Goal: Task Accomplishment & Management: Manage account settings

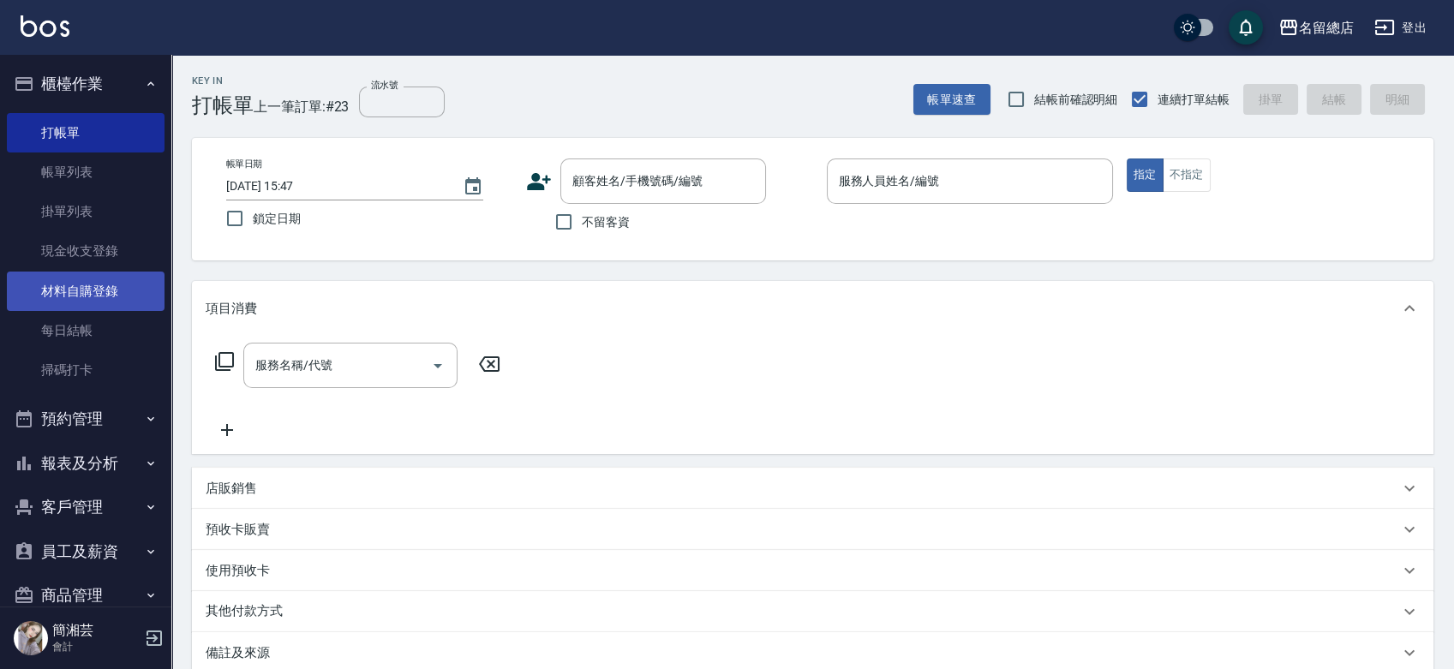
click at [66, 286] on link "材料自購登錄" at bounding box center [86, 291] width 158 height 39
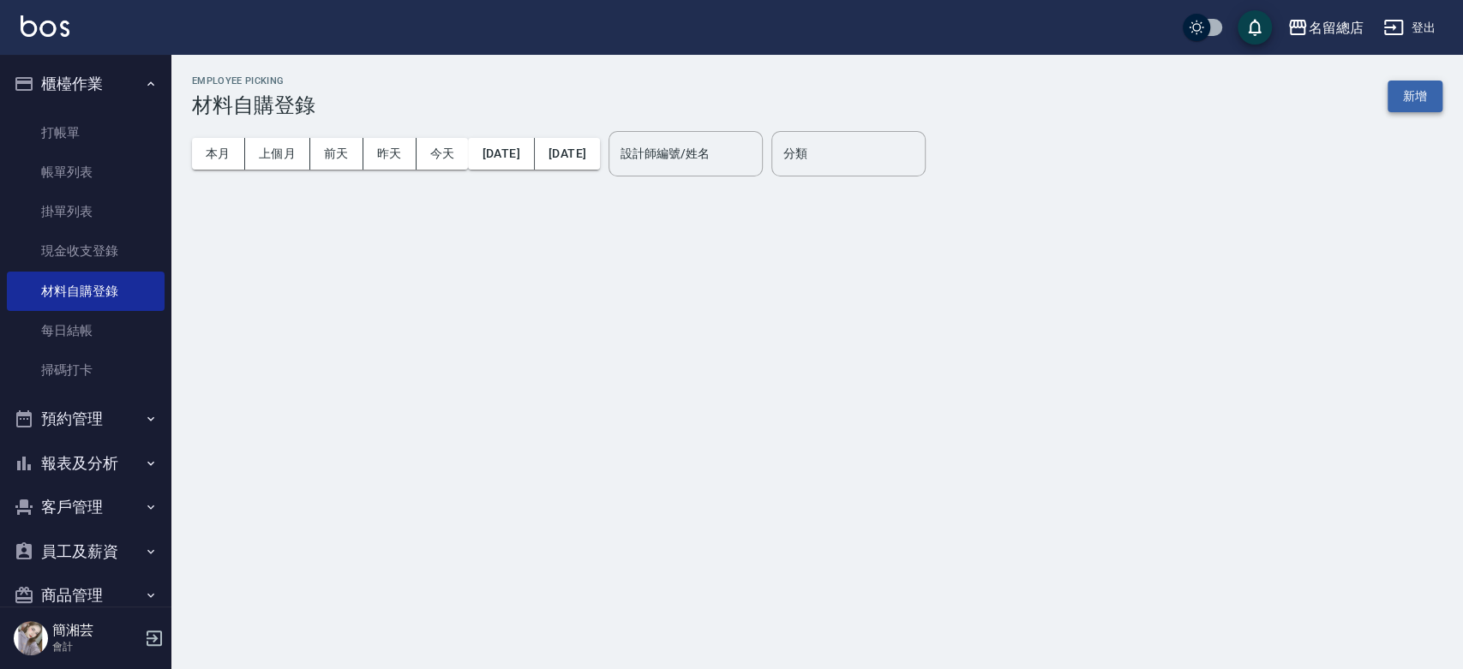
click at [1406, 99] on button "新增" at bounding box center [1415, 97] width 55 height 32
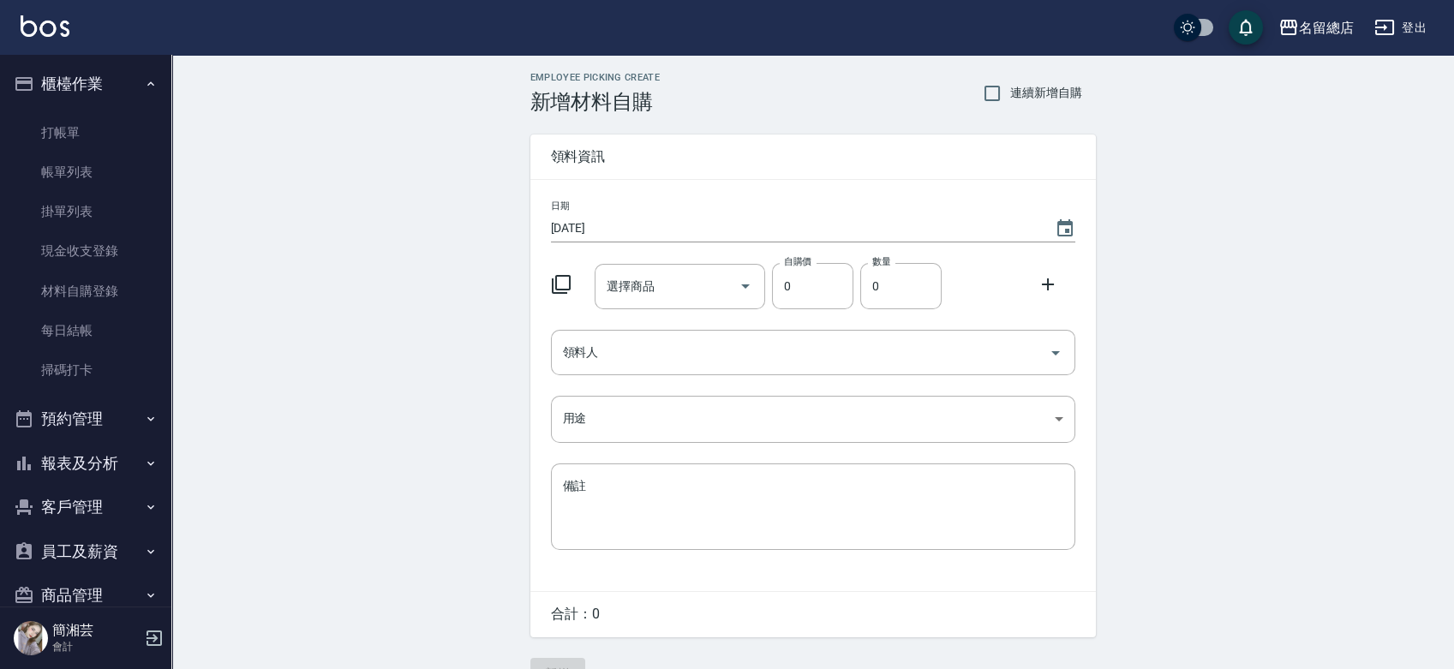
click at [642, 277] on div "選擇商品 選擇商品" at bounding box center [680, 286] width 171 height 45
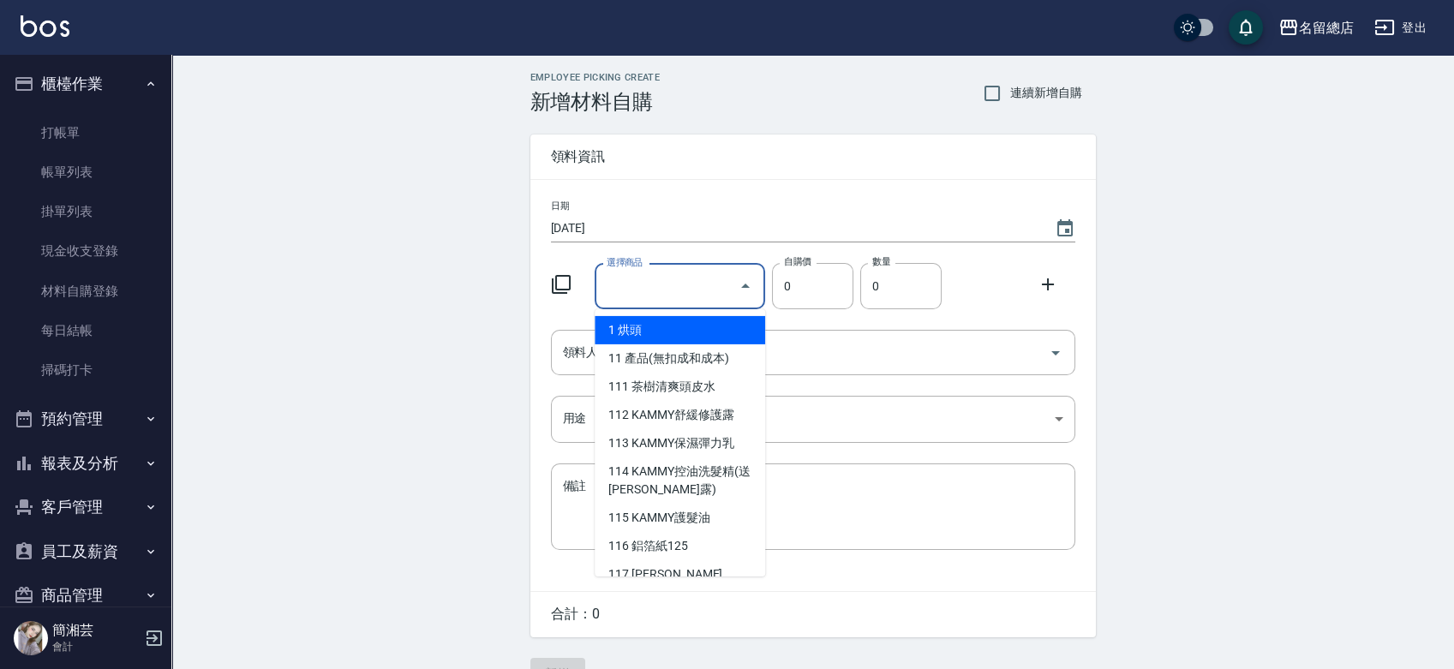
type input "其他"
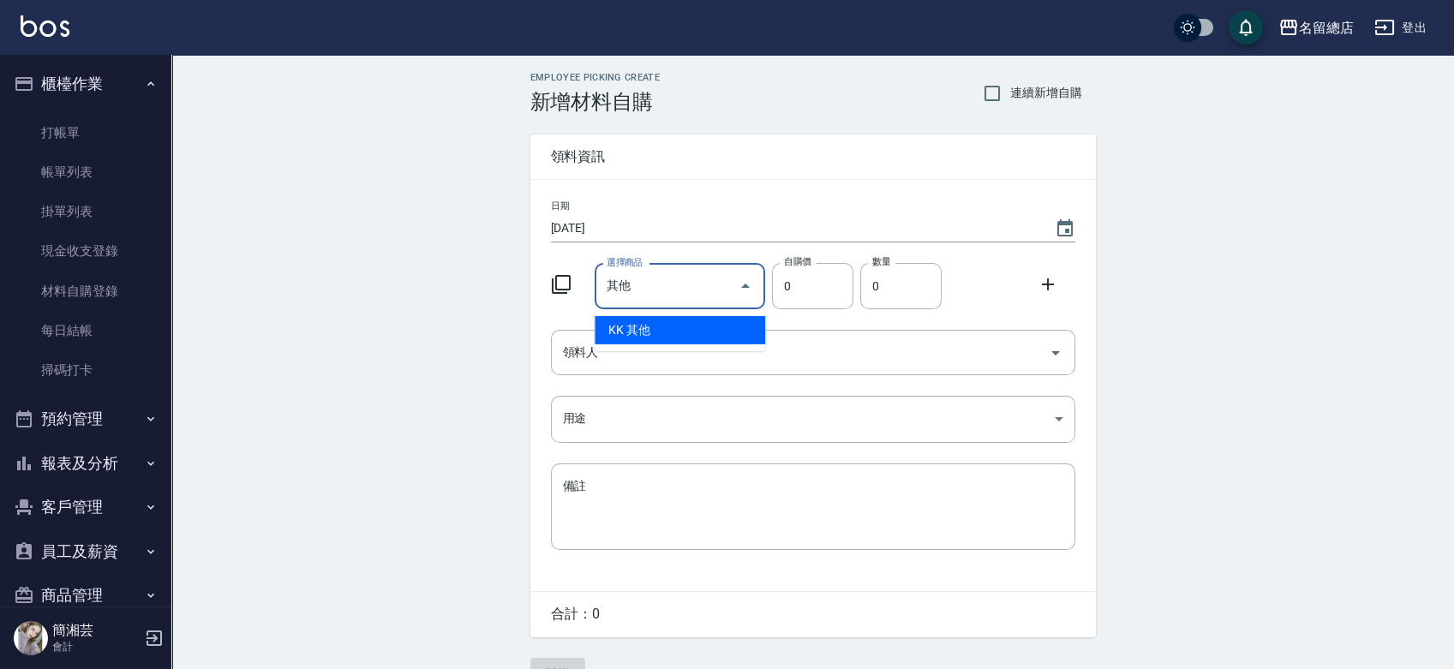
click at [687, 323] on li "KK 其他" at bounding box center [680, 330] width 171 height 28
type input "1"
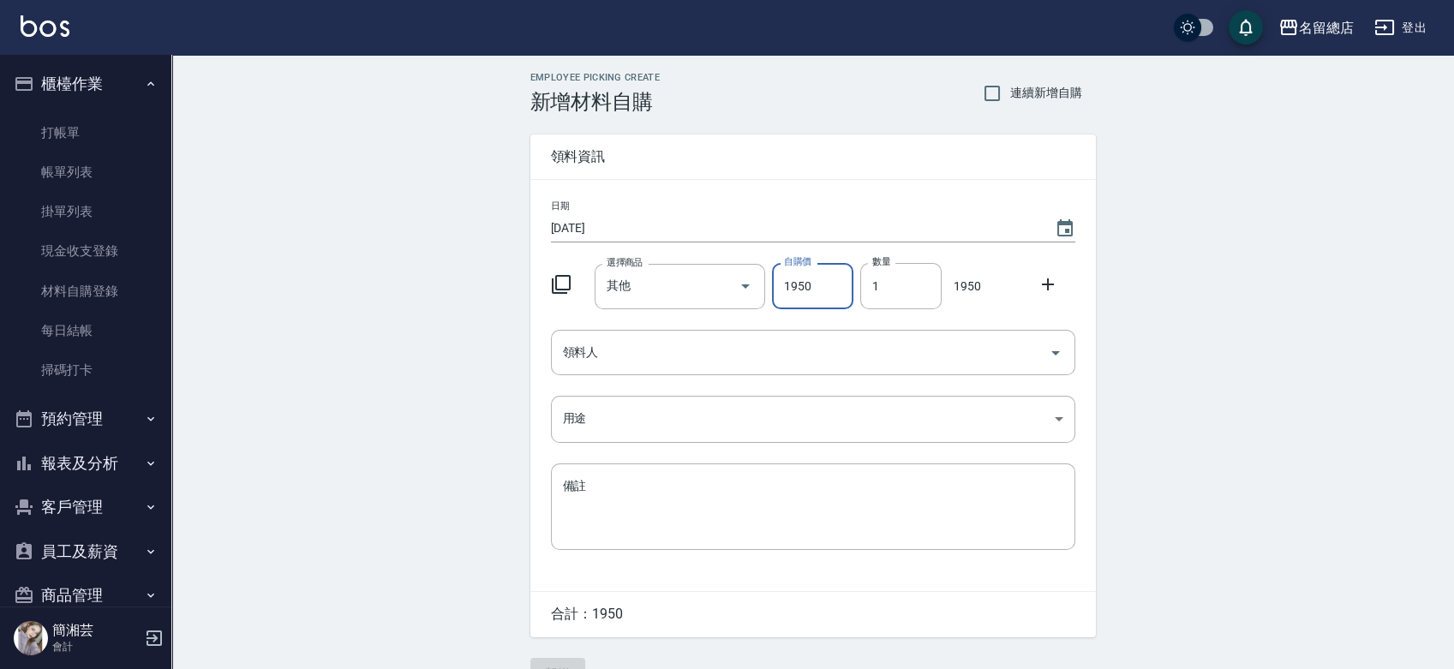
type input "1950"
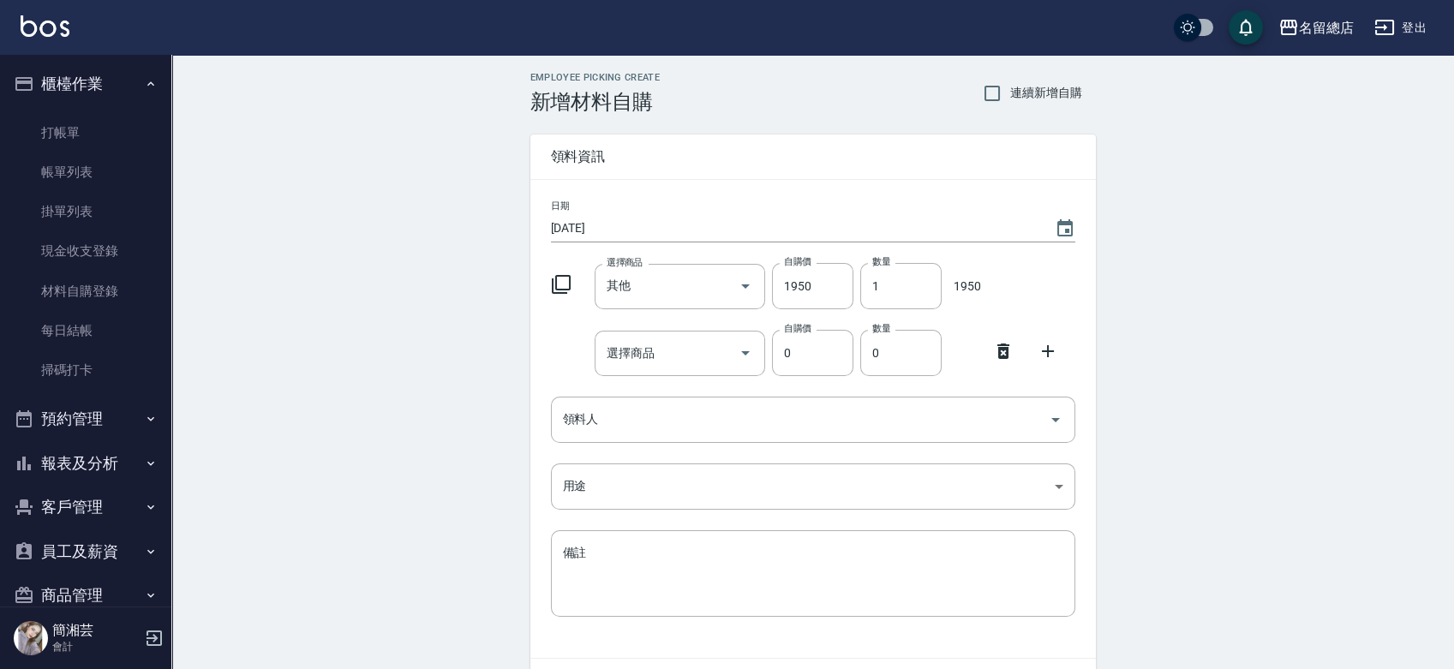
click at [1002, 351] on icon at bounding box center [1003, 351] width 21 height 21
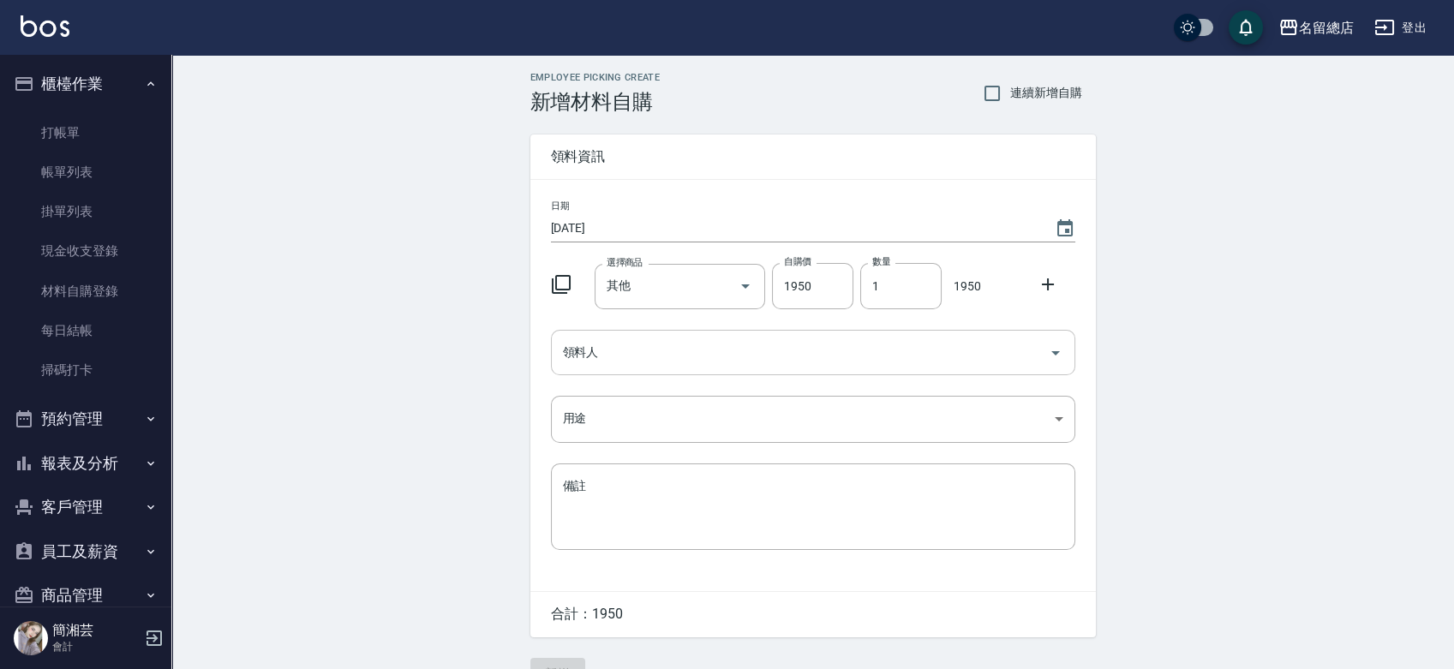
click at [720, 357] on input "領料人" at bounding box center [800, 353] width 483 height 30
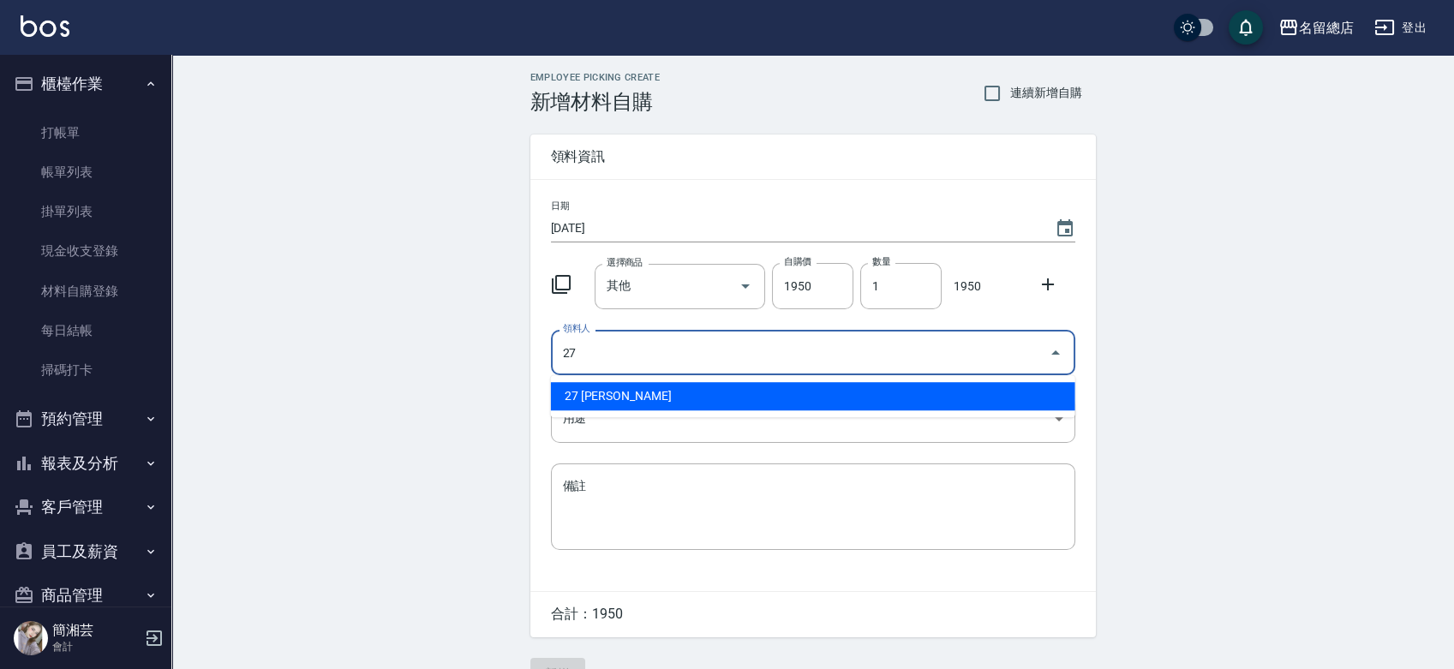
type input "27 黃意凌"
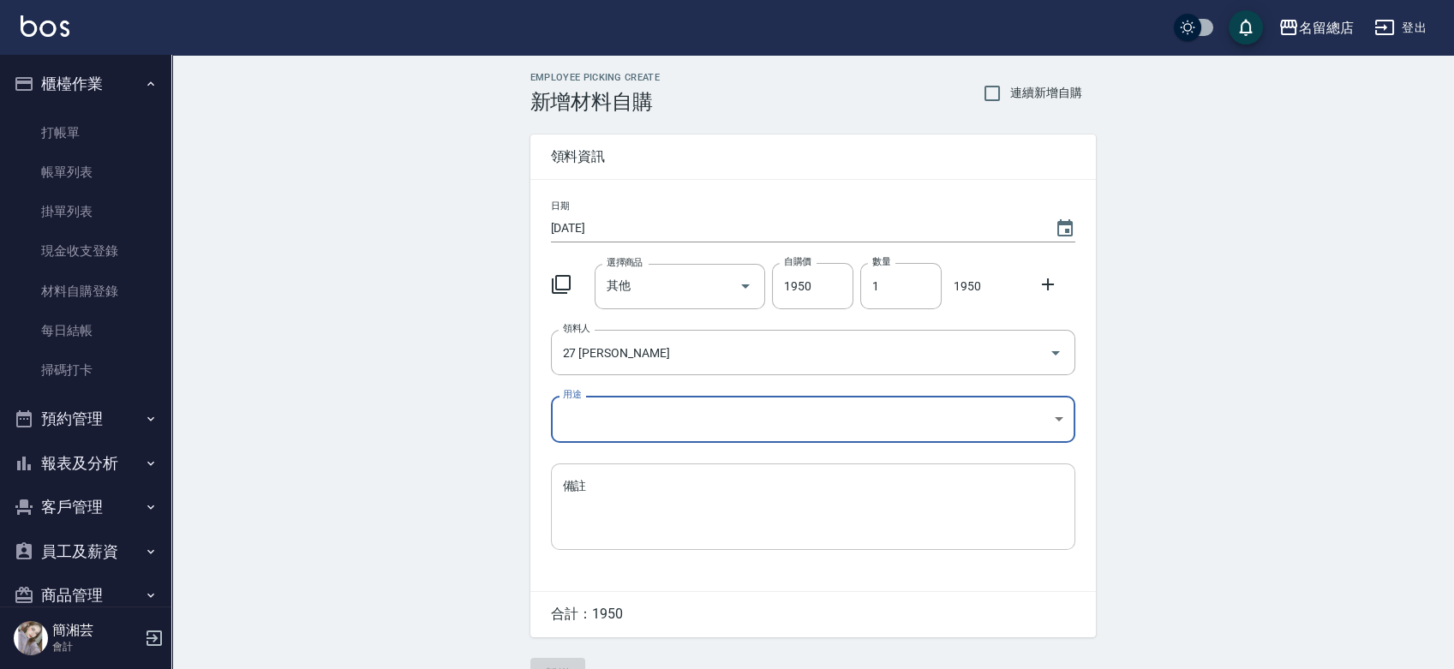
click at [630, 496] on textarea "備註" at bounding box center [813, 506] width 501 height 58
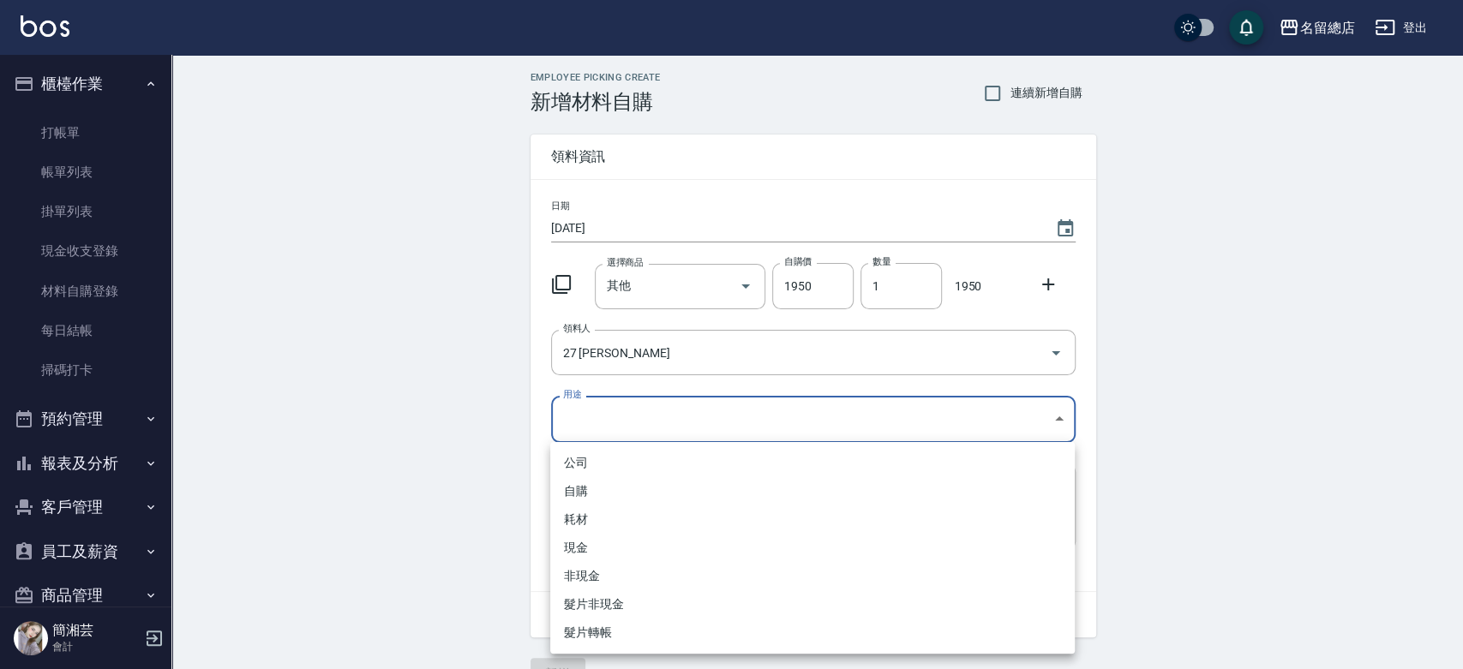
click at [622, 411] on body "名留總店 登出 櫃檯作業 打帳單 帳單列表 掛單列表 現金收支登錄 材料自購登錄 每日結帳 掃碼打卡 預約管理 預約管理 單日預約紀錄 單週預約紀錄 報表及分…" at bounding box center [731, 353] width 1463 height 706
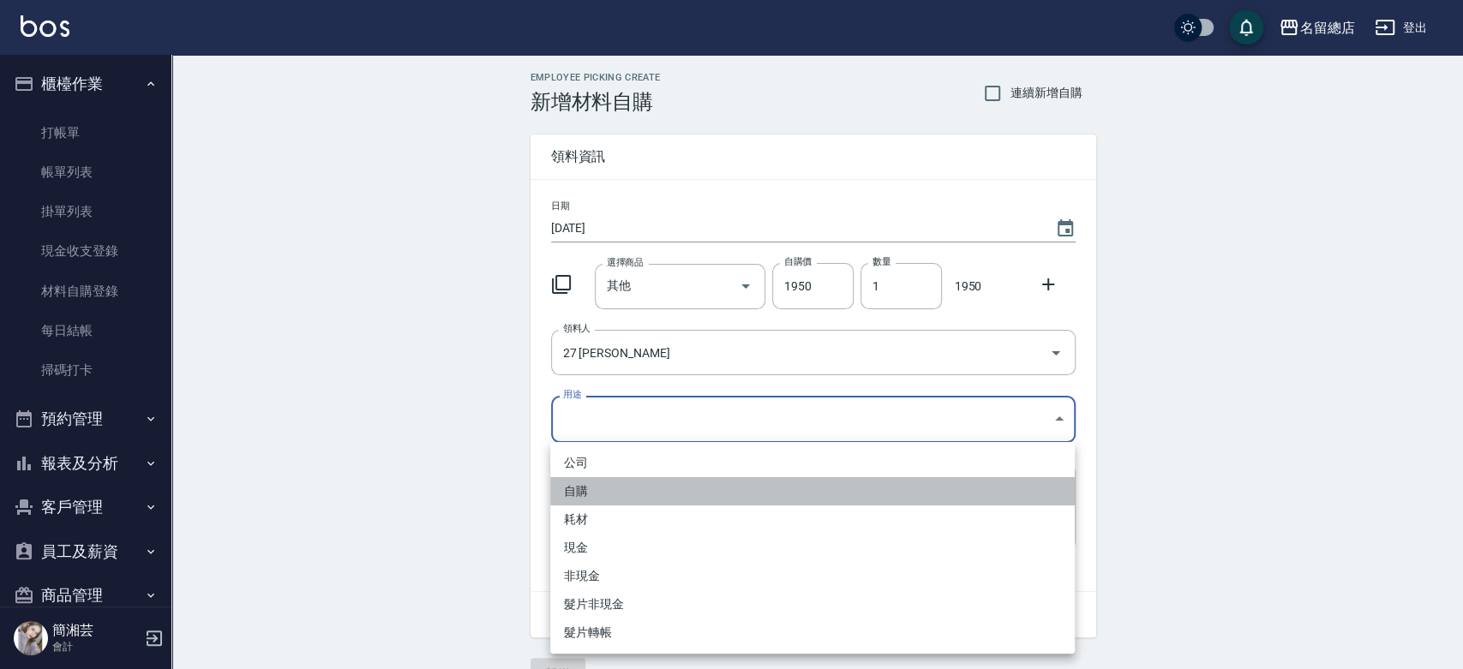
click at [617, 489] on li "自購" at bounding box center [812, 491] width 525 height 28
type input "自購"
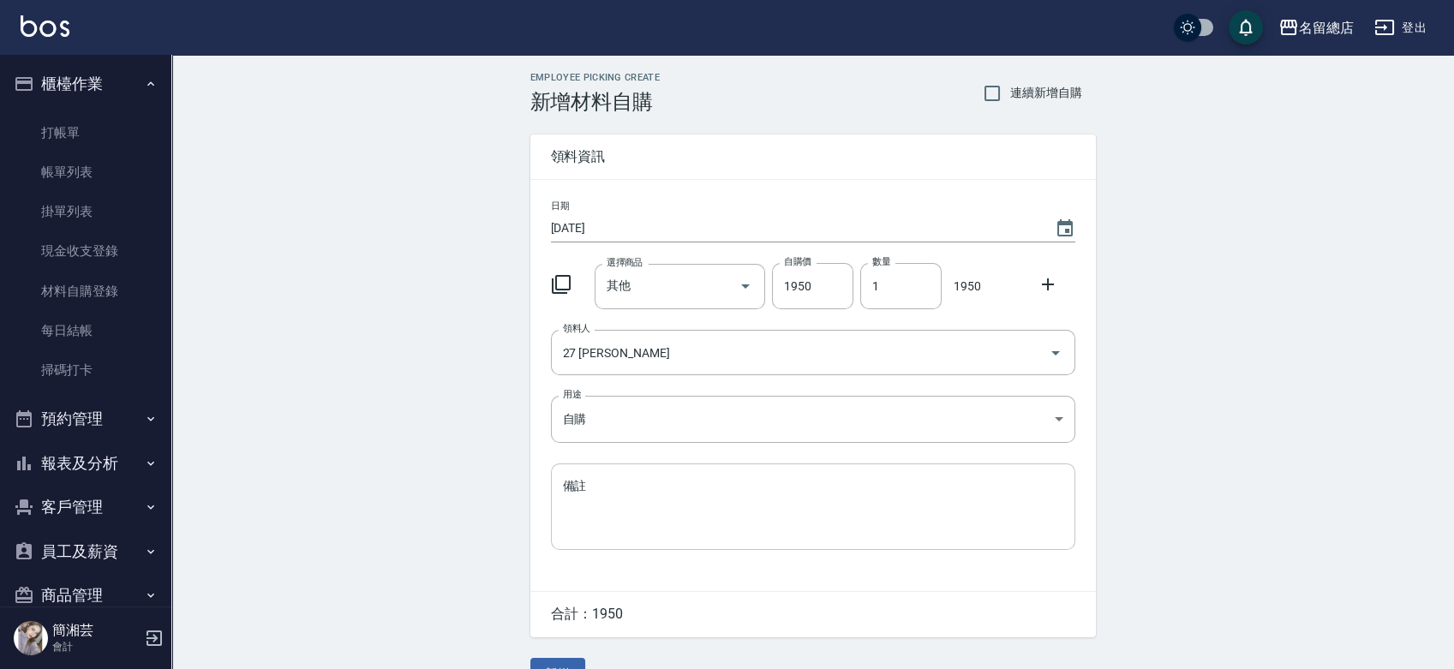
click at [594, 489] on textarea "備註" at bounding box center [813, 506] width 501 height 58
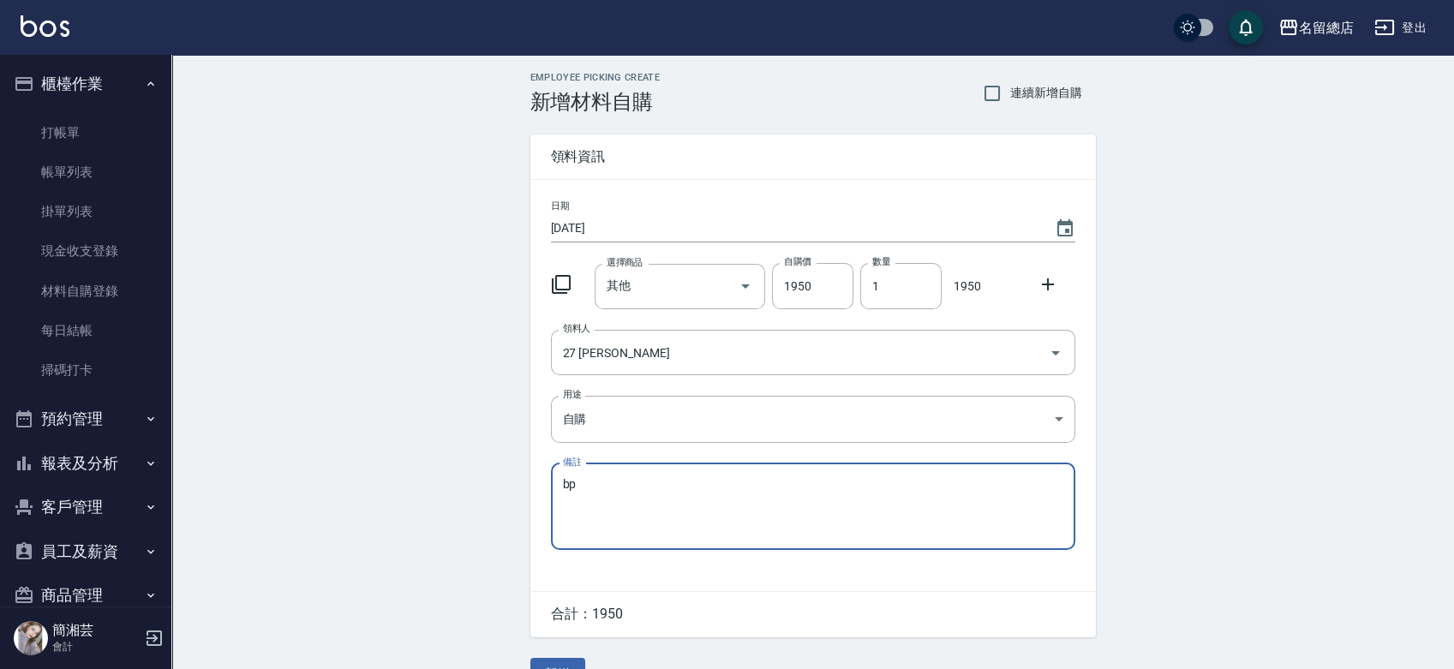
type textarea "b"
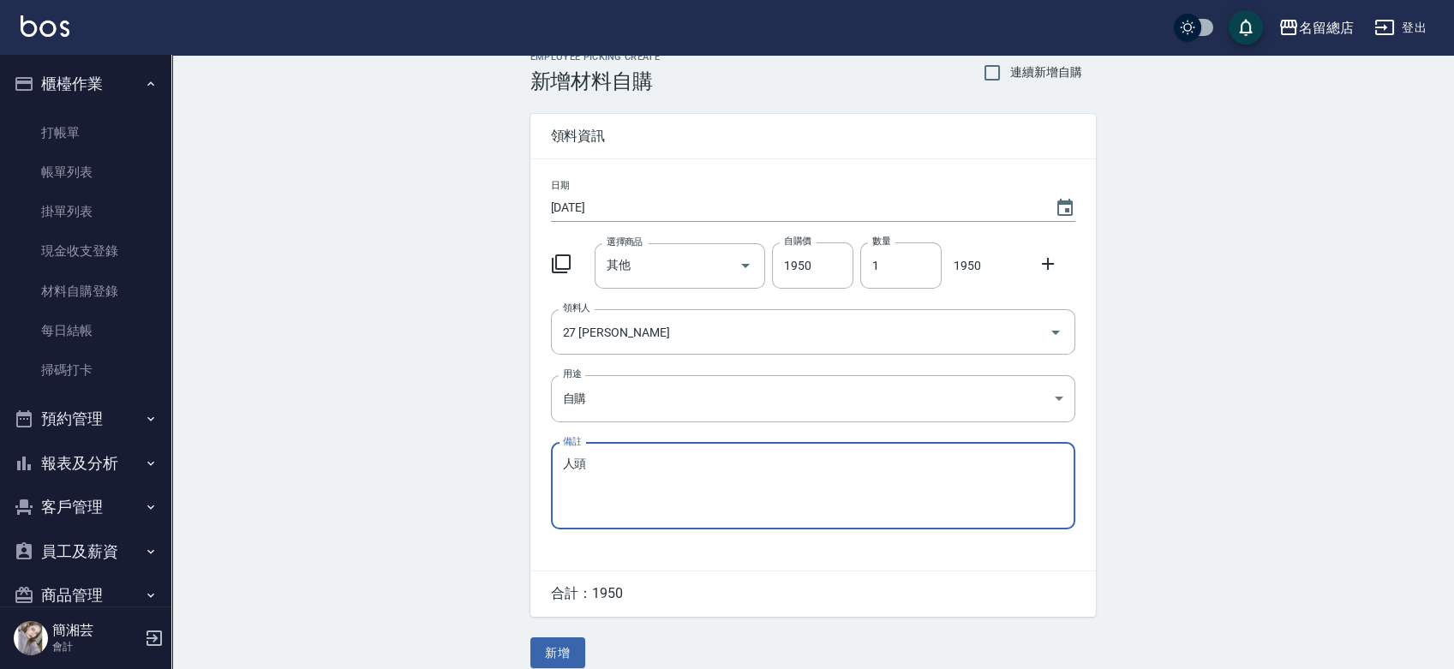
scroll to position [38, 0]
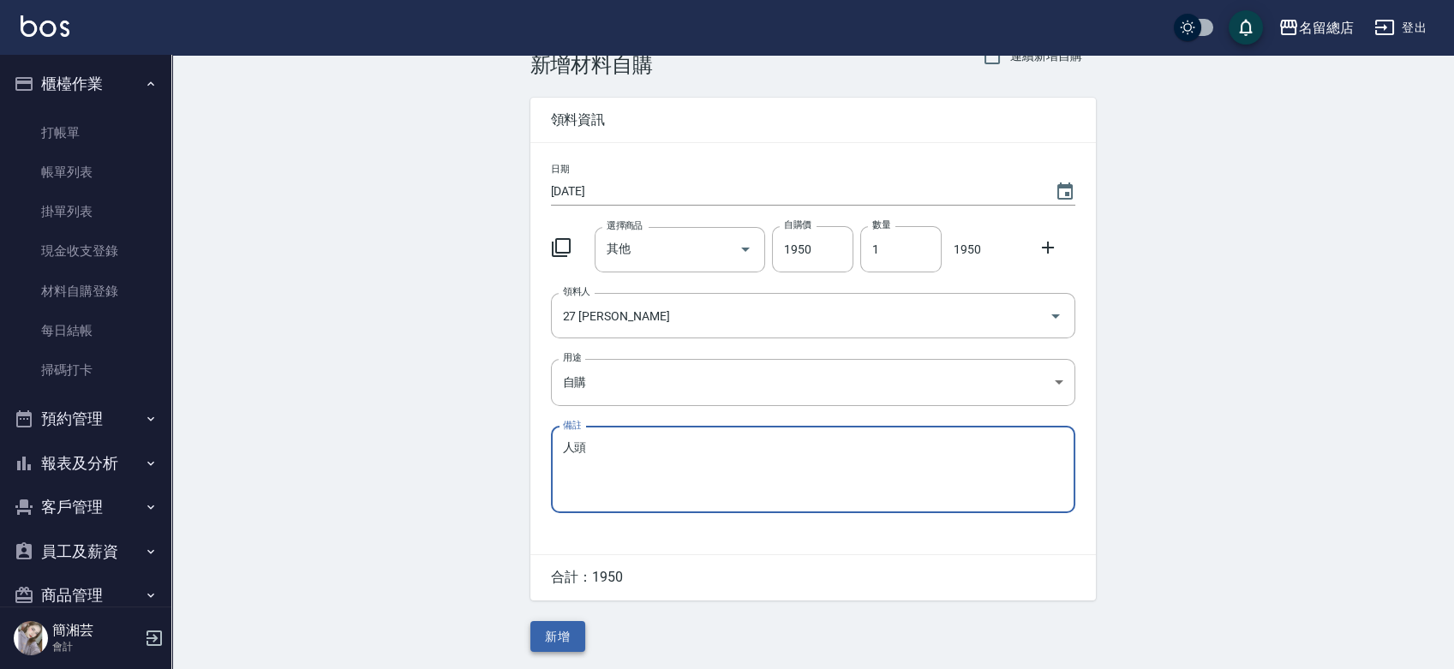
type textarea "人頭"
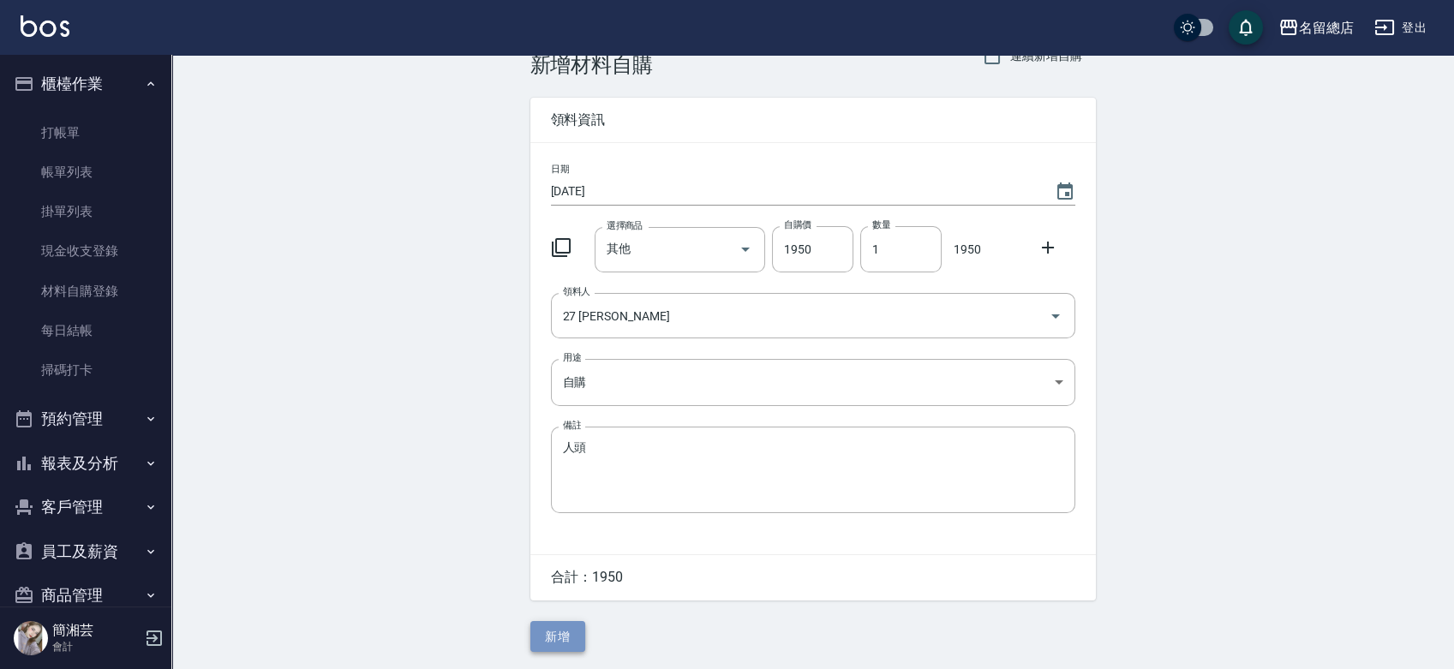
click at [535, 642] on button "新增" at bounding box center [558, 637] width 55 height 32
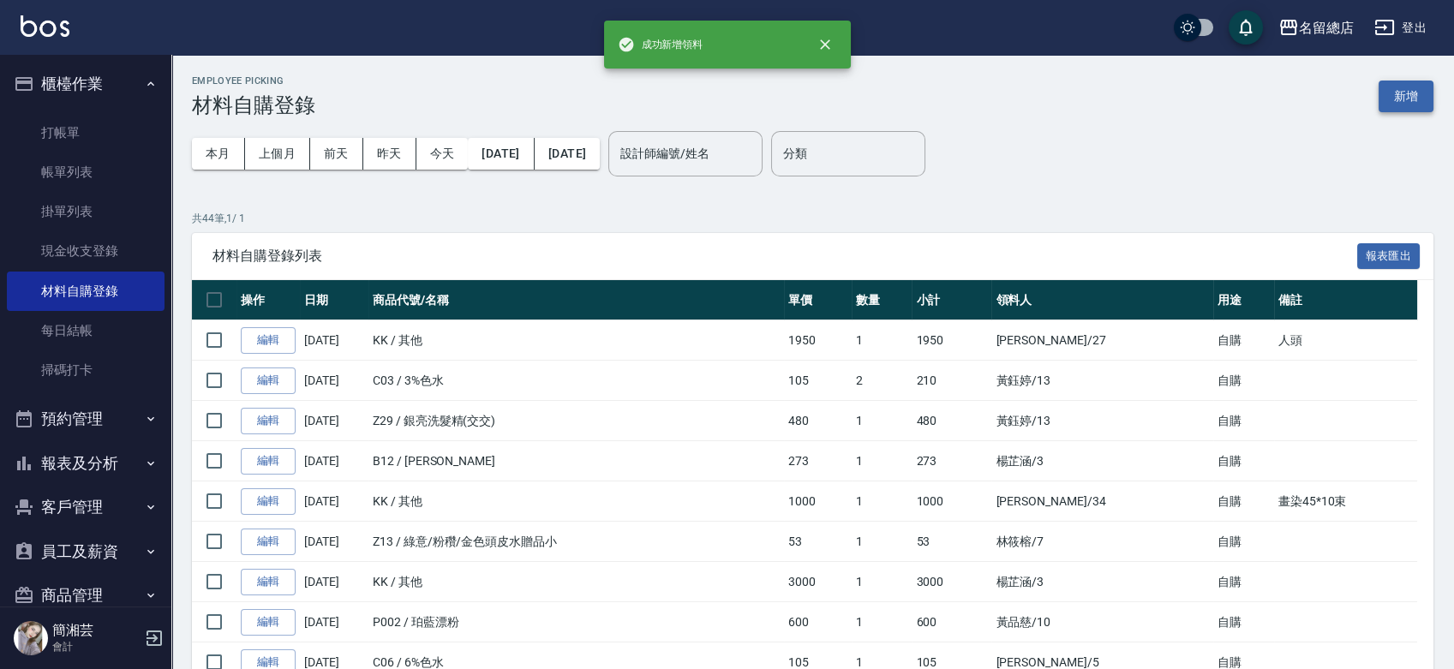
click at [1402, 92] on button "新增" at bounding box center [1406, 97] width 55 height 32
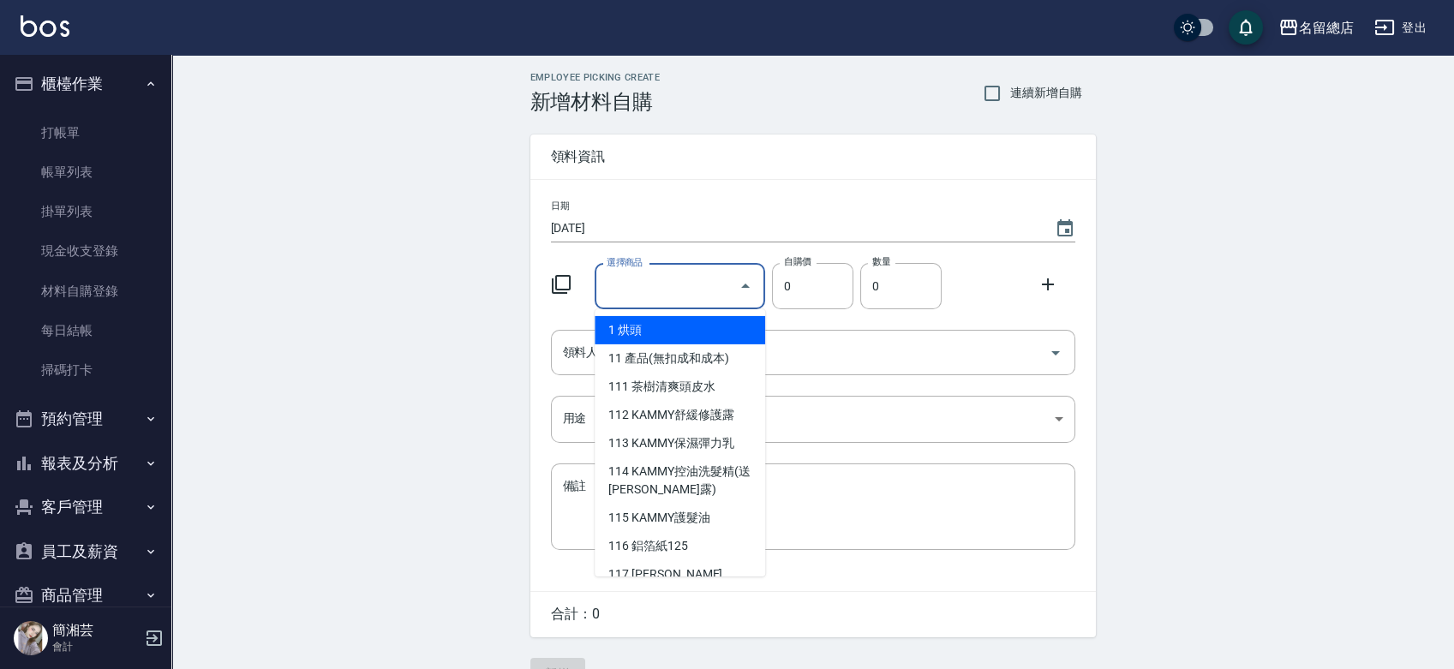
click at [636, 274] on div "選擇商品 選擇商品" at bounding box center [680, 286] width 171 height 45
type input "其他"
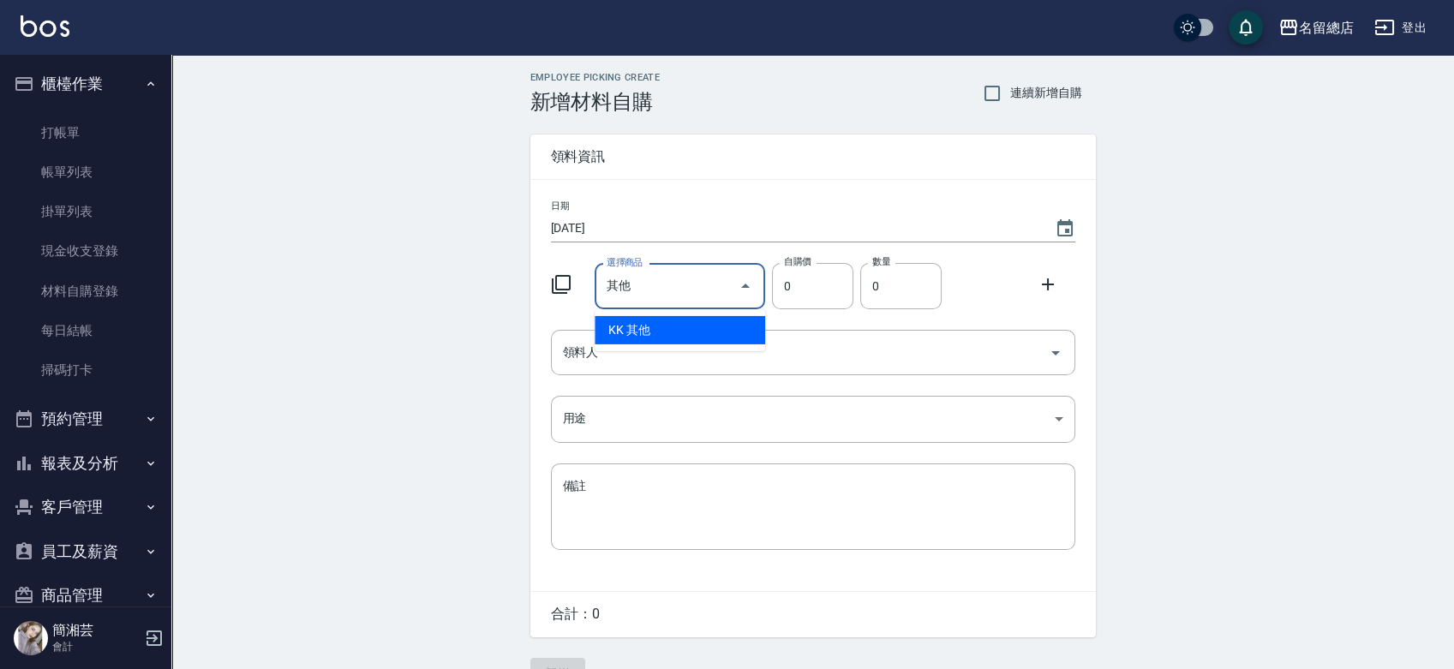
click at [694, 321] on li "KK 其他" at bounding box center [680, 330] width 171 height 28
type input "1"
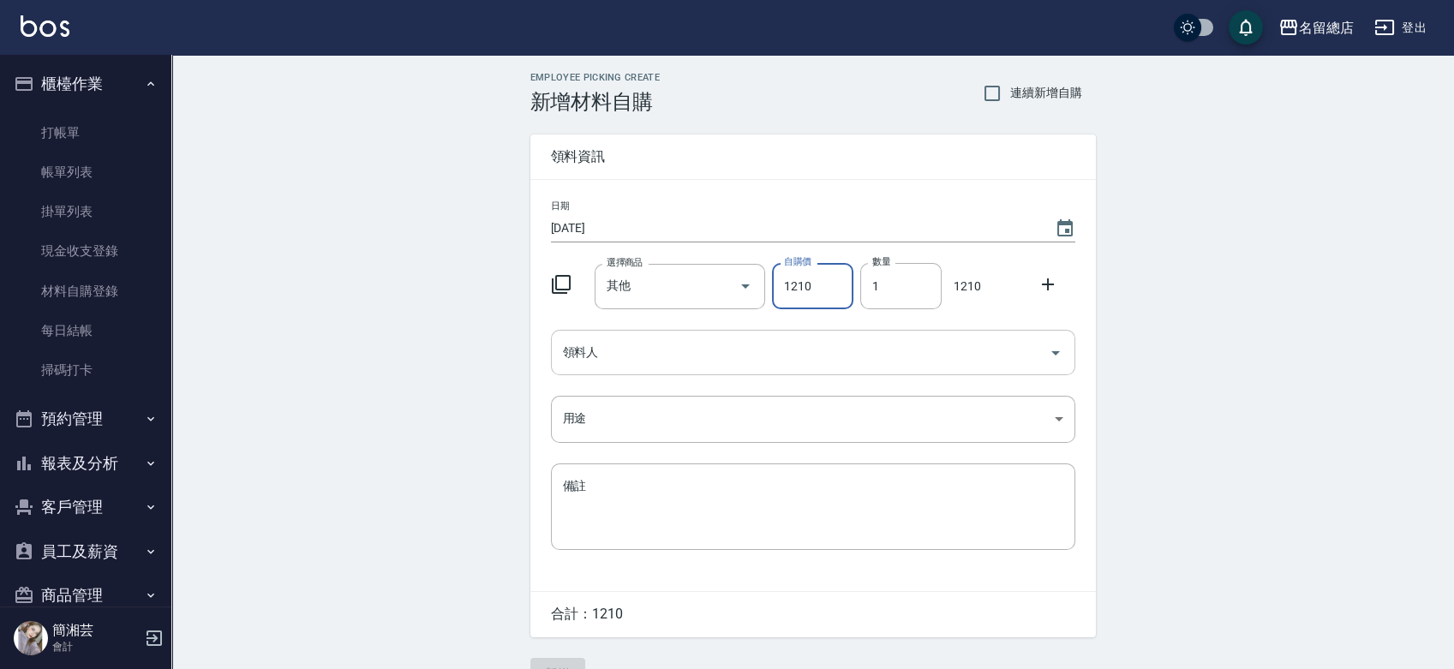
type input "1210"
click at [675, 349] on input "領料人" at bounding box center [800, 353] width 483 height 30
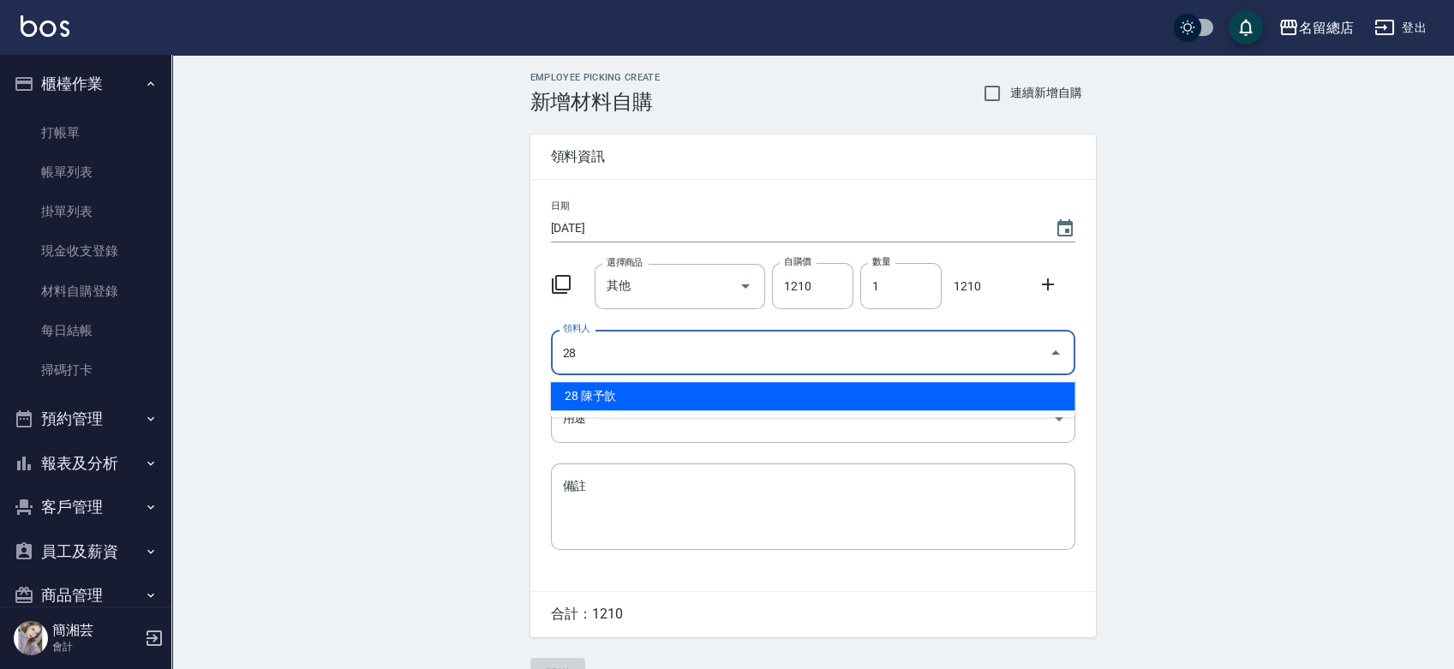
type input "28 陳予歆"
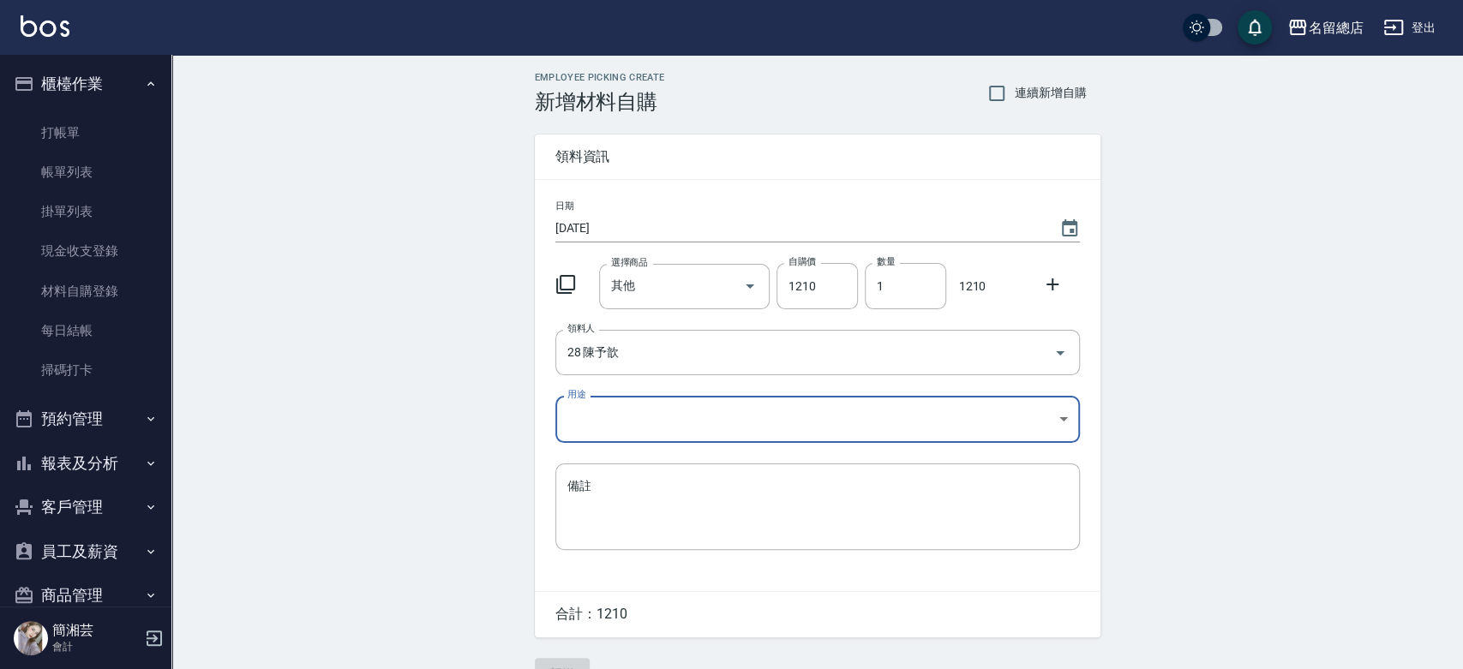
click at [635, 417] on body "名留總店 登出 櫃檯作業 打帳單 帳單列表 掛單列表 現金收支登錄 材料自購登錄 每日結帳 掃碼打卡 預約管理 預約管理 單日預約紀錄 單週預約紀錄 報表及分…" at bounding box center [731, 353] width 1463 height 706
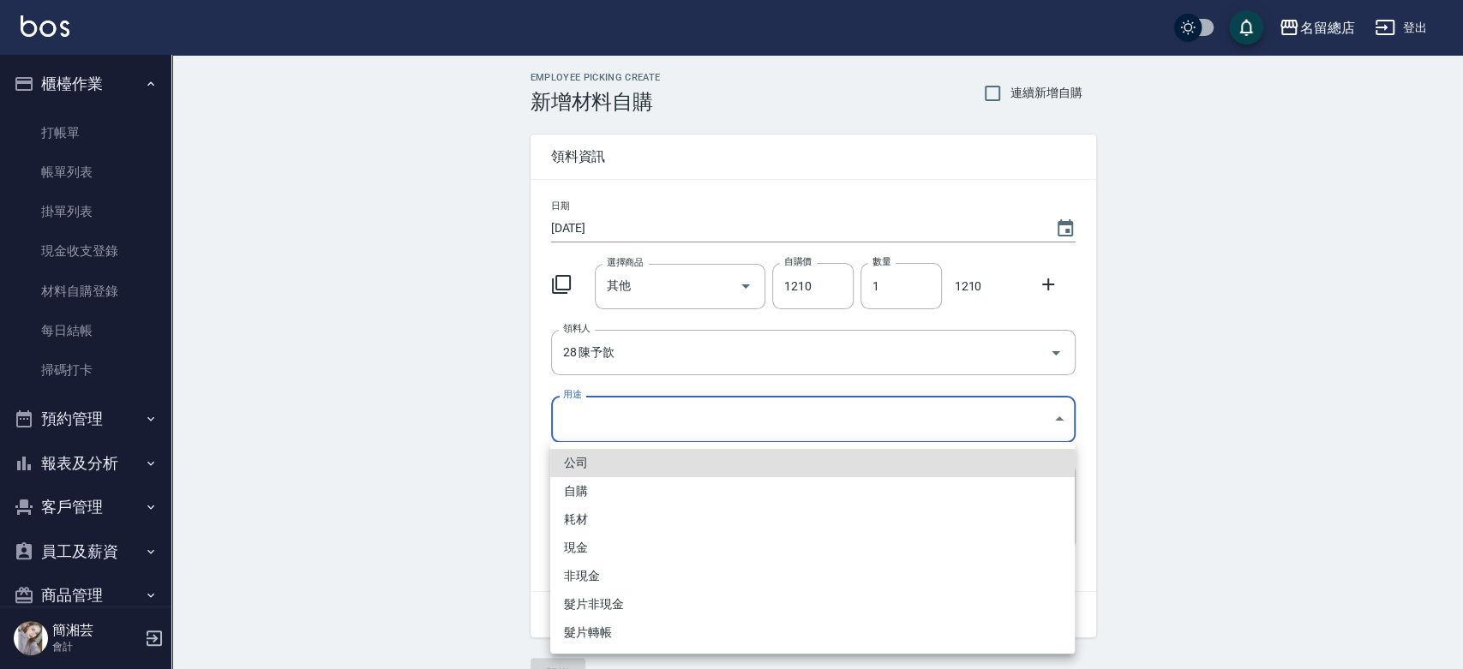
click at [606, 490] on li "自購" at bounding box center [812, 491] width 525 height 28
type input "自購"
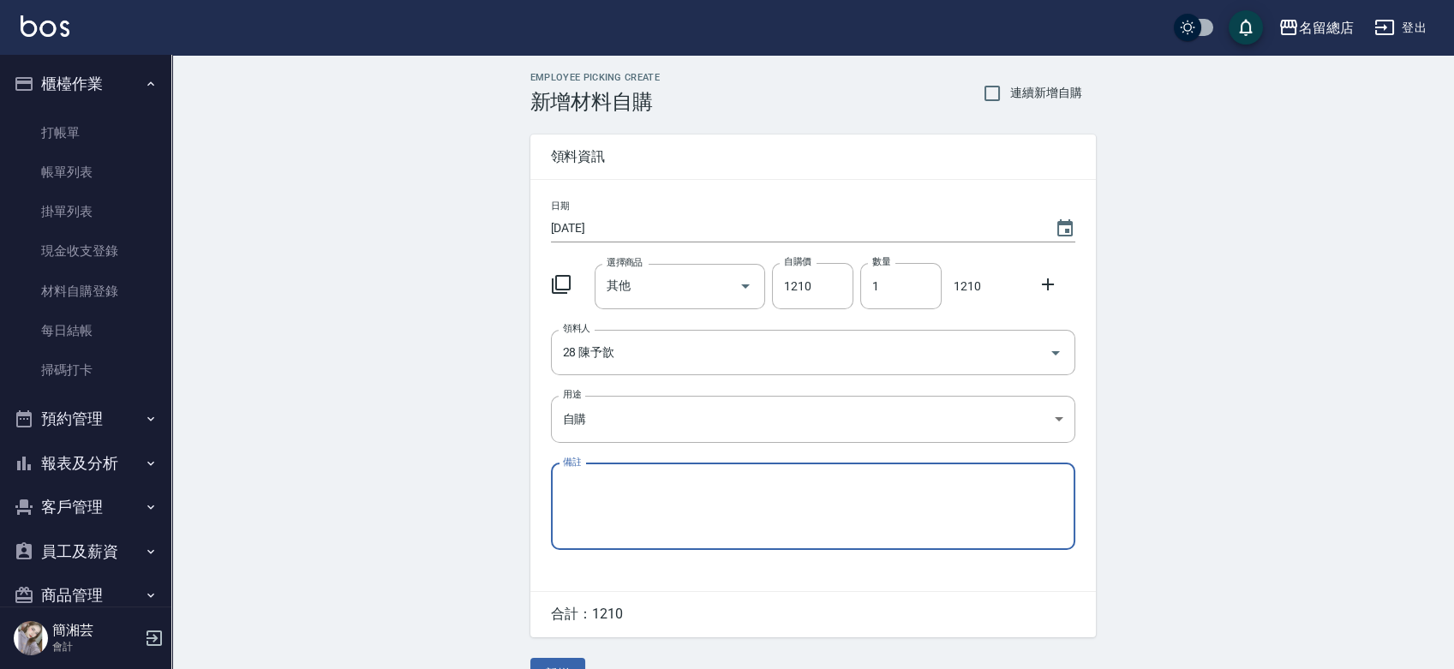
click at [608, 490] on div "公司 自購 耗材 現金 非現金 髮片非現金 髮片轉帳" at bounding box center [727, 334] width 1454 height 669
click at [610, 501] on textarea "備註" at bounding box center [813, 506] width 501 height 58
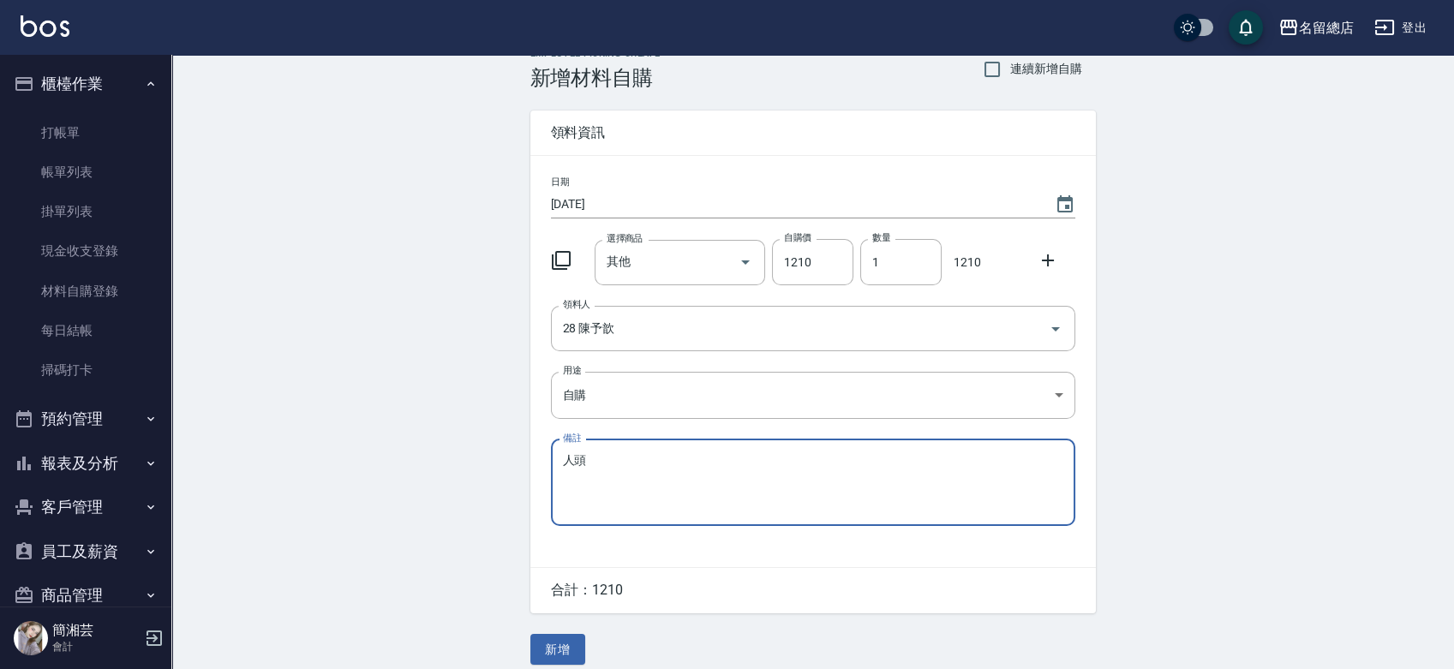
scroll to position [38, 0]
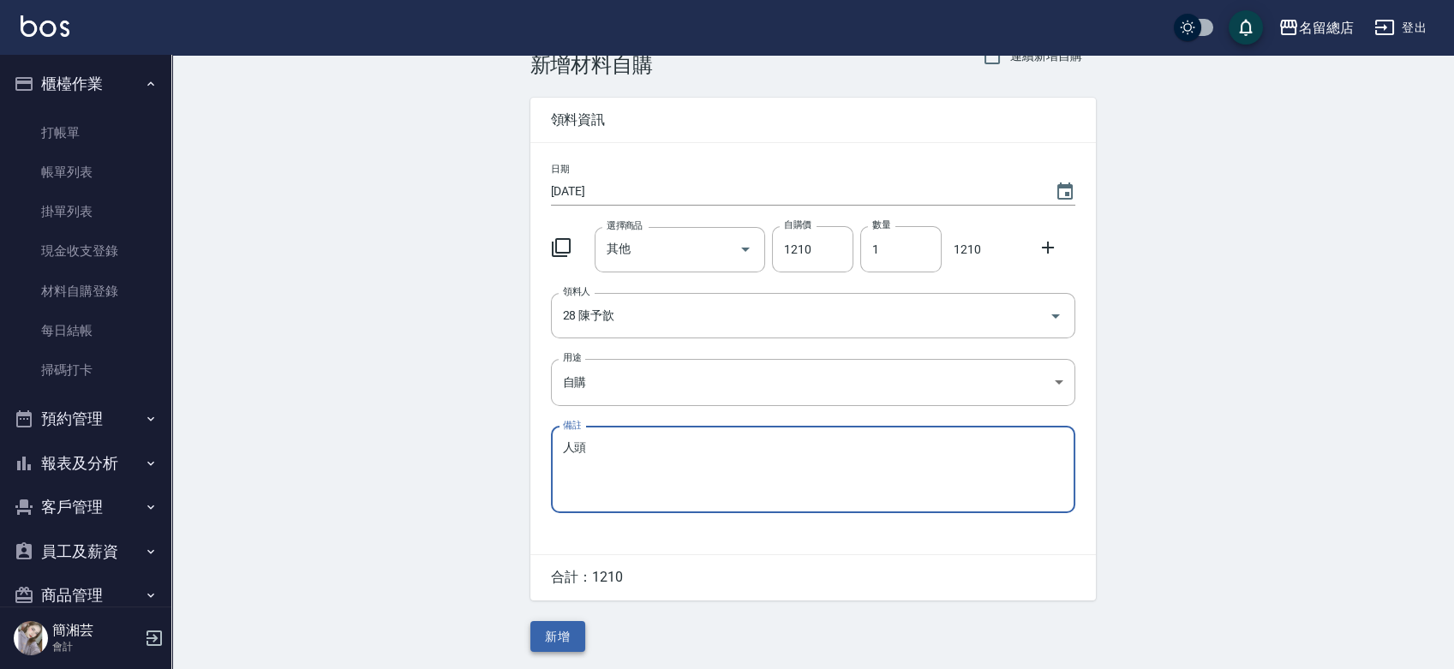
type textarea "人頭"
click at [549, 639] on button "新增" at bounding box center [558, 637] width 55 height 32
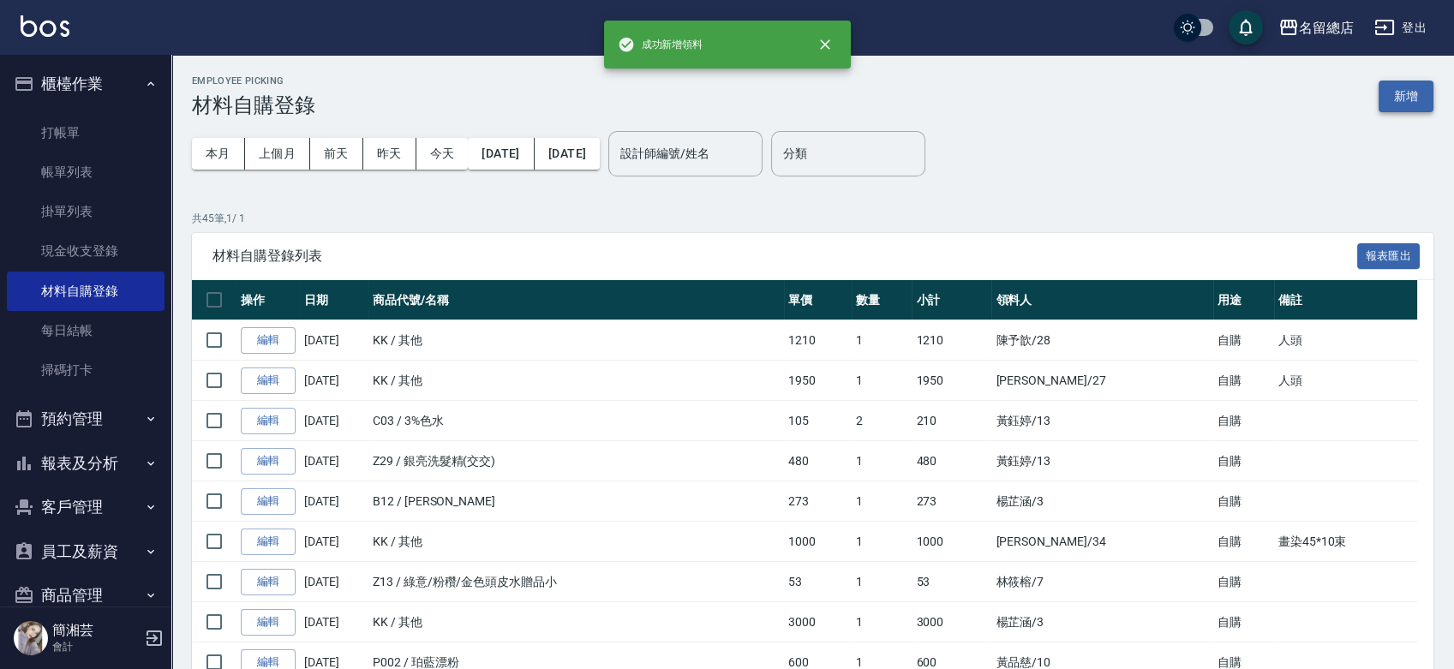
click at [1411, 105] on button "新增" at bounding box center [1406, 97] width 55 height 32
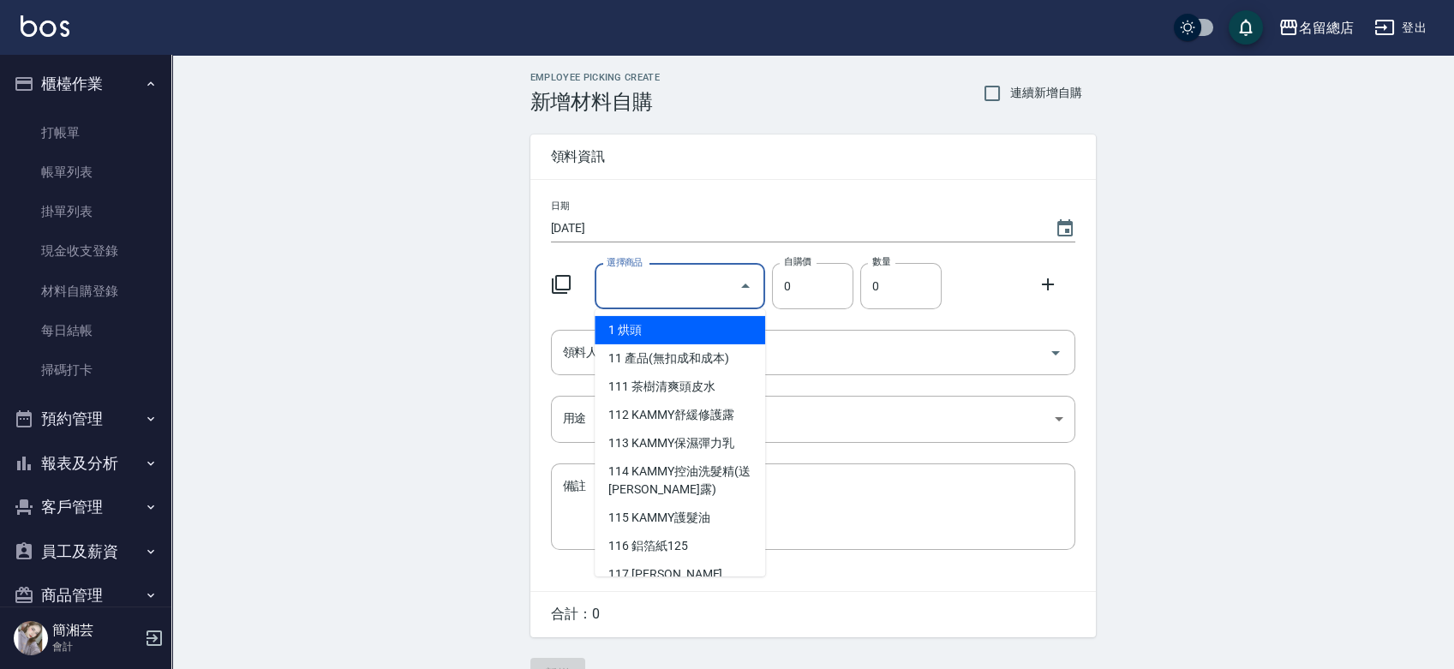
click at [655, 286] on input "選擇商品" at bounding box center [667, 287] width 129 height 30
type input "1"
click at [633, 292] on input "選擇商品" at bounding box center [667, 287] width 129 height 30
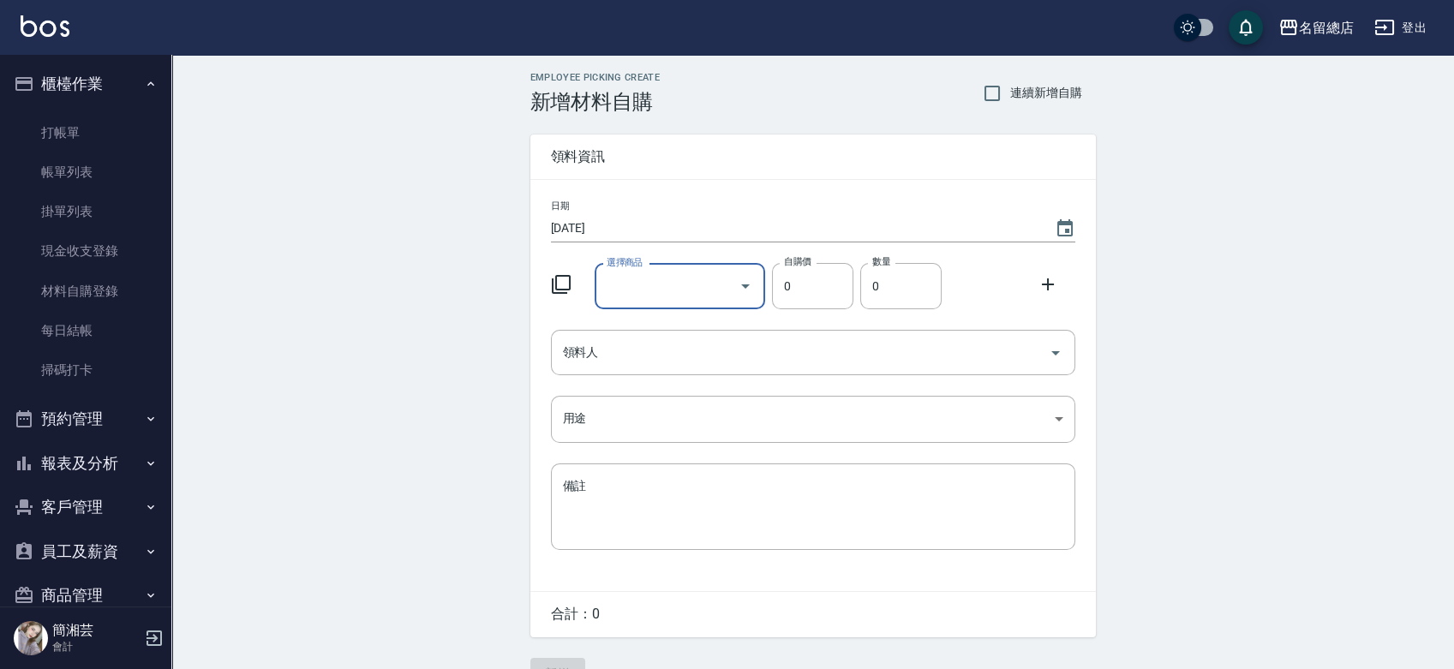
type input "其他"
click at [672, 319] on li "KK 其他" at bounding box center [680, 330] width 171 height 28
type input "1"
type input "1710"
click at [663, 344] on input "領料人" at bounding box center [800, 353] width 483 height 30
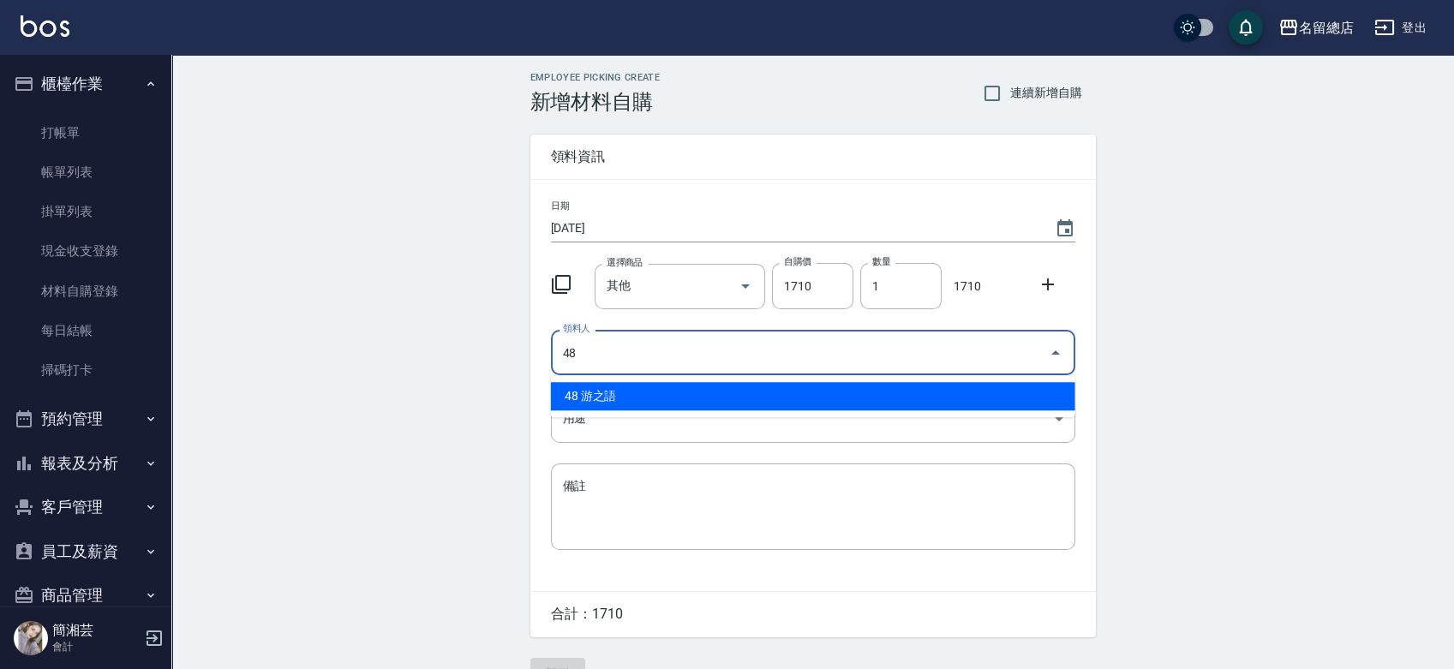
type input "48 游之語"
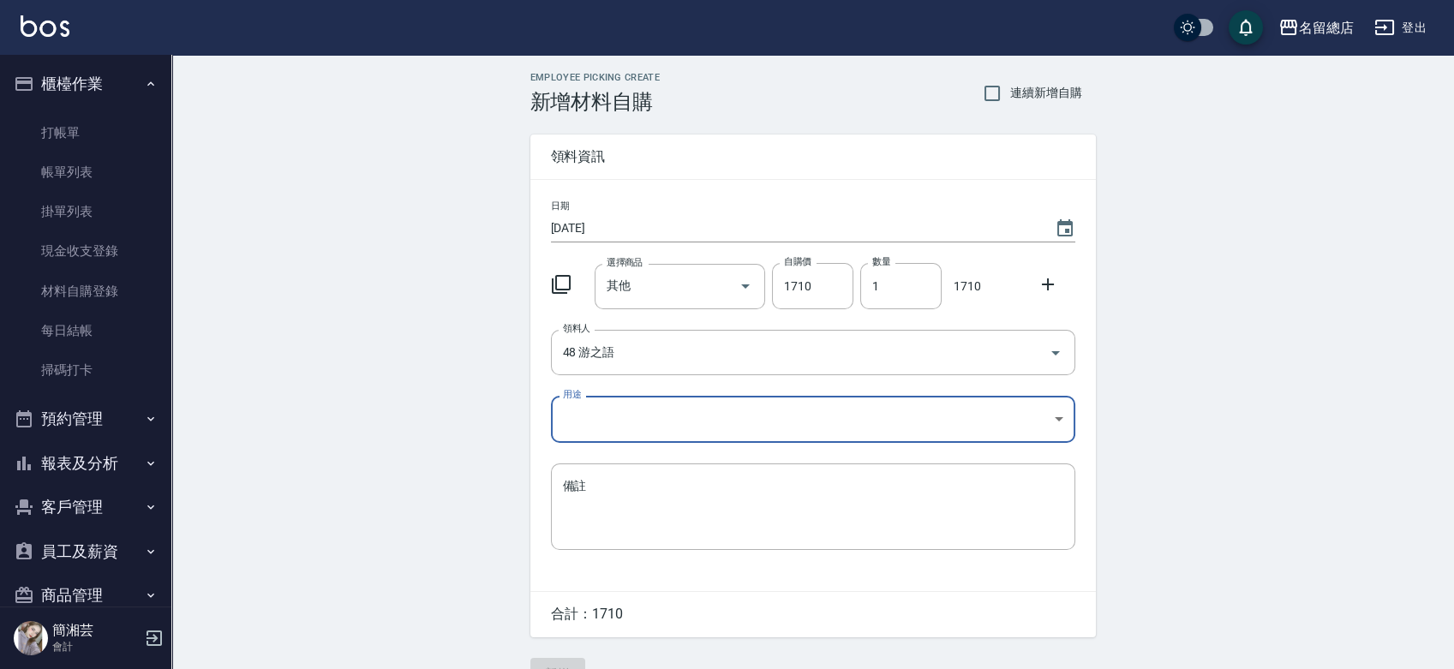
click at [610, 417] on body "名留總店 登出 櫃檯作業 打帳單 帳單列表 掛單列表 現金收支登錄 材料自購登錄 每日結帳 掃碼打卡 預約管理 預約管理 單日預約紀錄 單週預約紀錄 報表及分…" at bounding box center [727, 353] width 1454 height 706
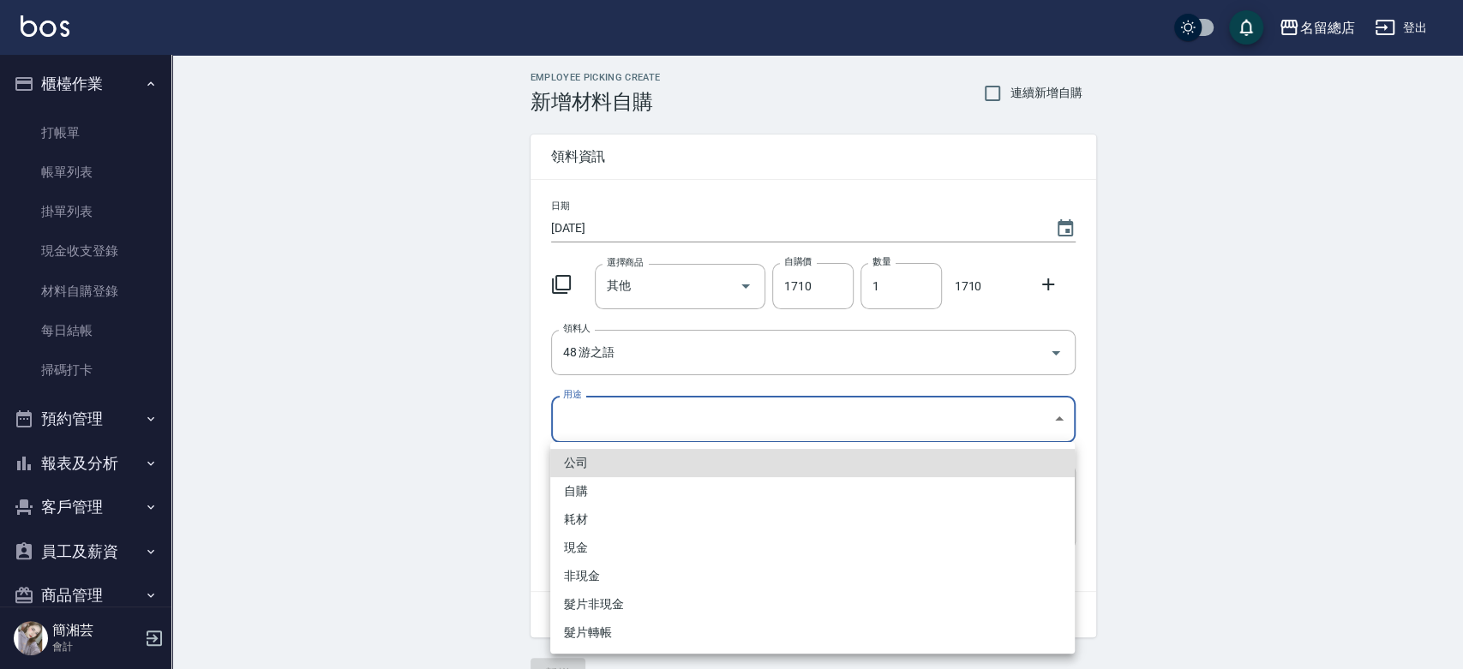
click at [591, 484] on li "自購" at bounding box center [812, 491] width 525 height 28
type input "自購"
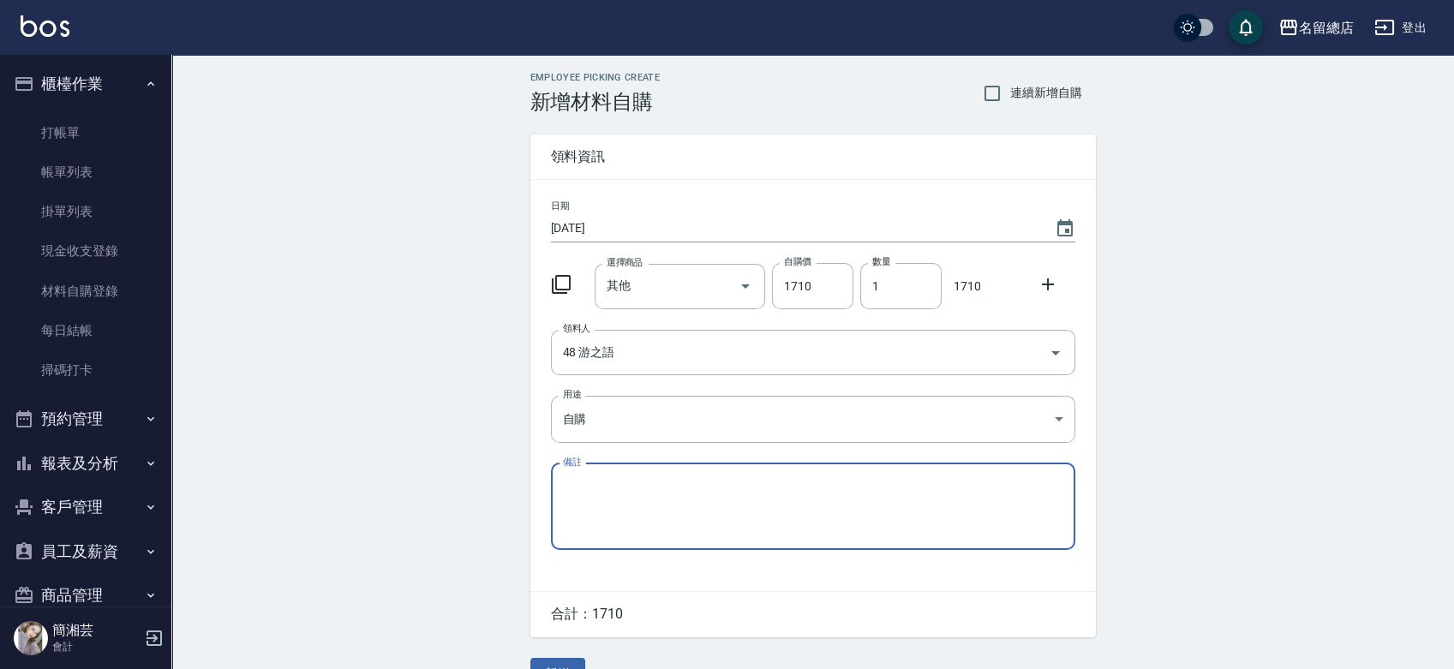
click at [596, 541] on div "x 備註" at bounding box center [813, 507] width 525 height 87
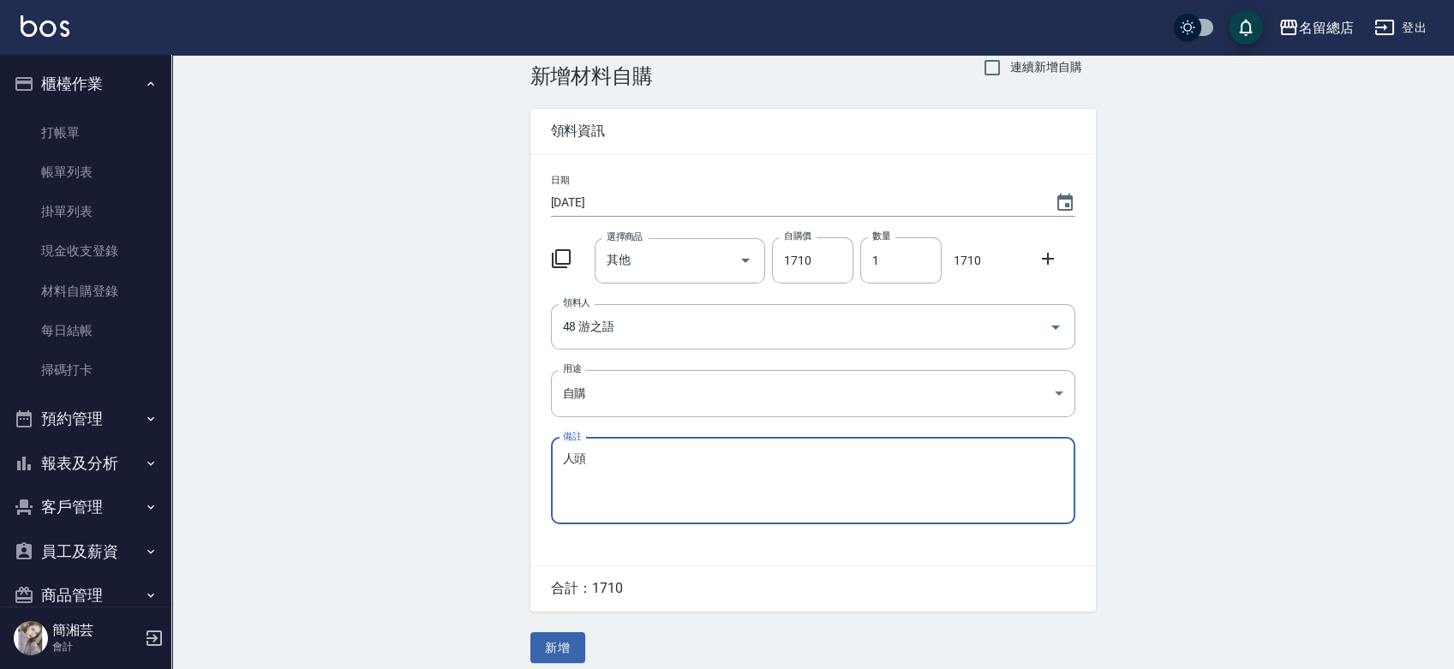
scroll to position [38, 0]
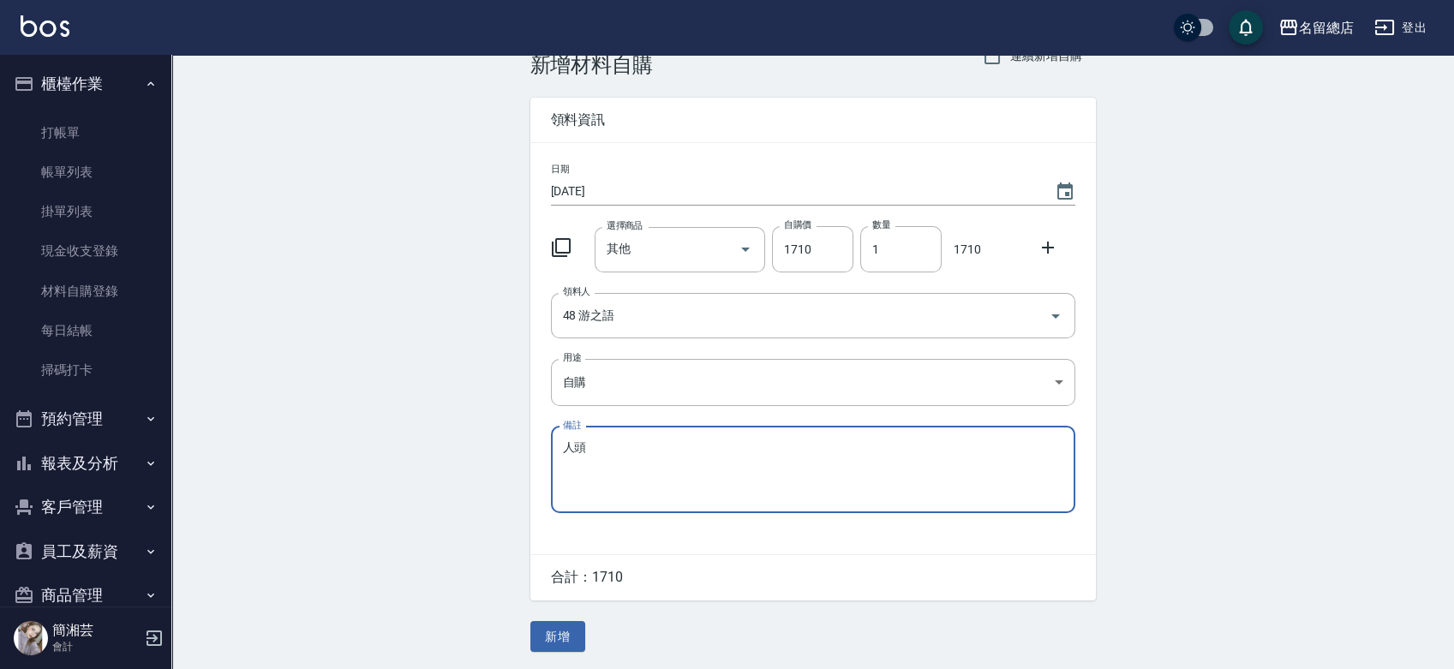
type textarea "人頭"
click at [558, 617] on div "Employee Picking Create 新增材料自購 連續新增自購 領料資訊 日期 2025/09/11 選擇商品 其他 選擇商品 自購價 1710 …" at bounding box center [813, 343] width 600 height 651
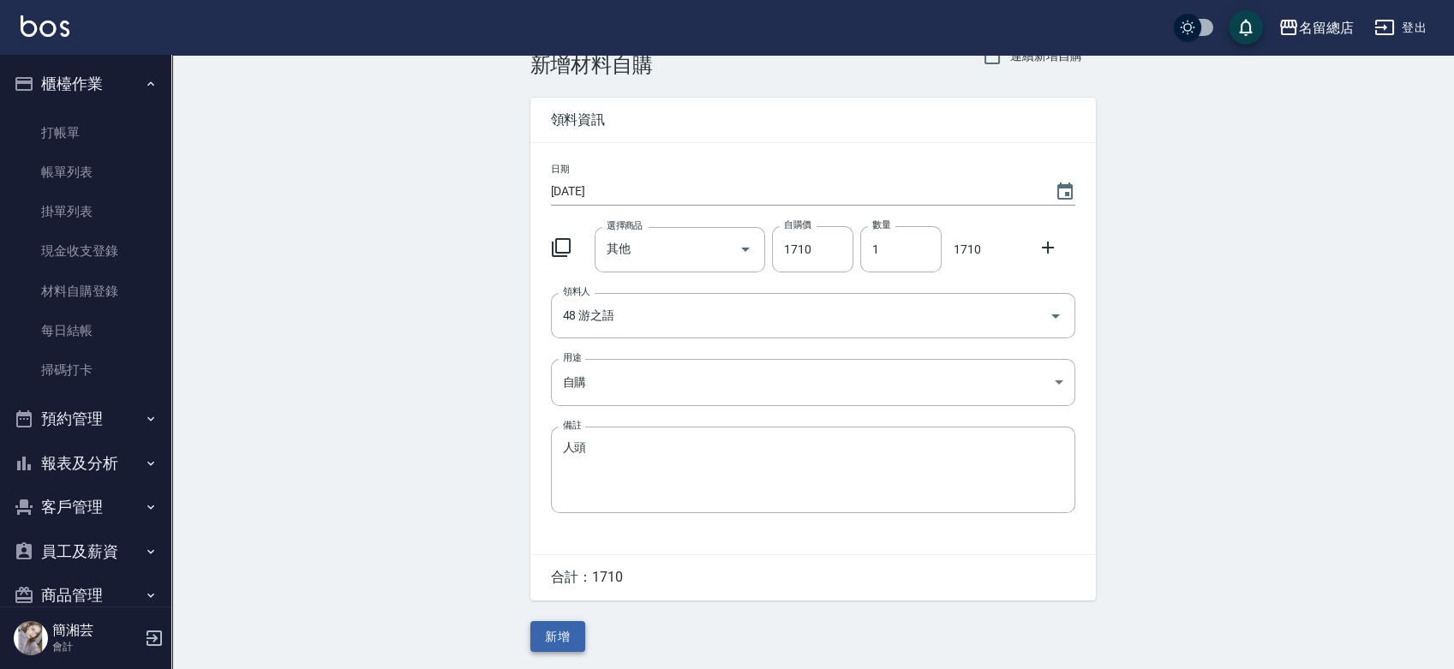
click at [552, 629] on button "新增" at bounding box center [558, 637] width 55 height 32
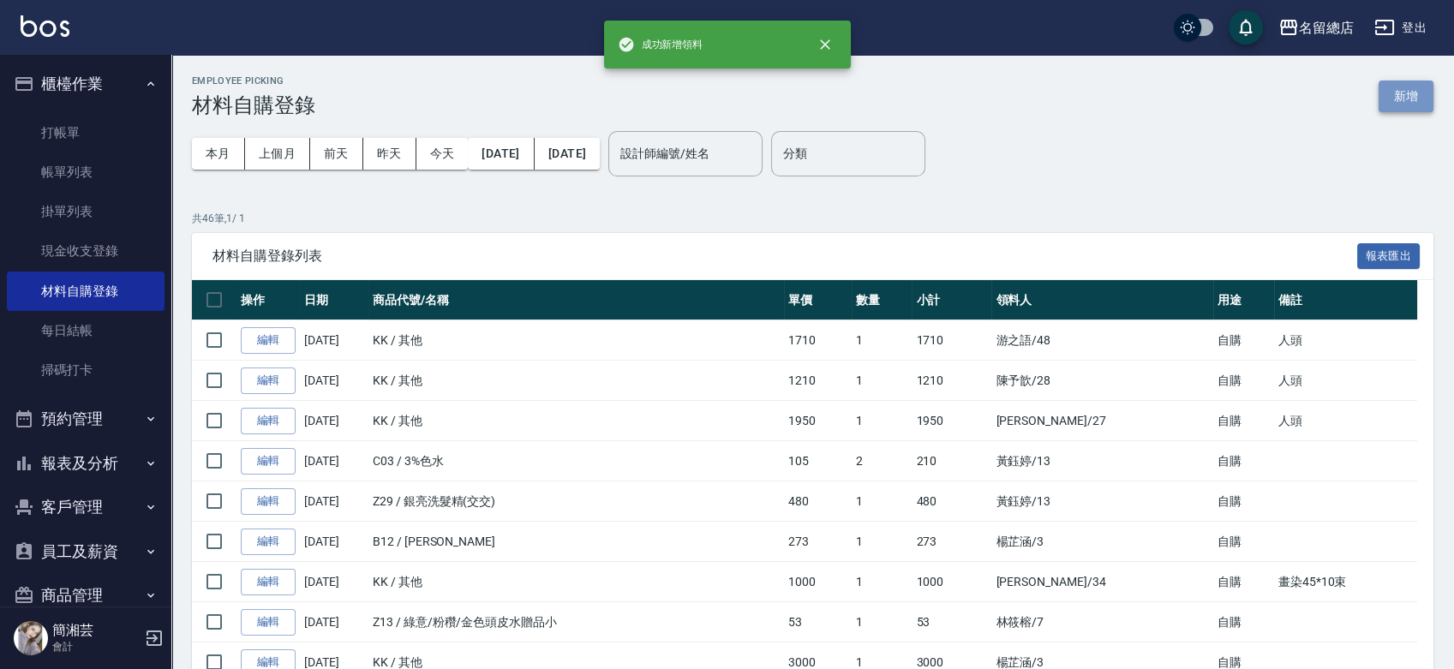
click at [1413, 94] on button "新增" at bounding box center [1406, 97] width 55 height 32
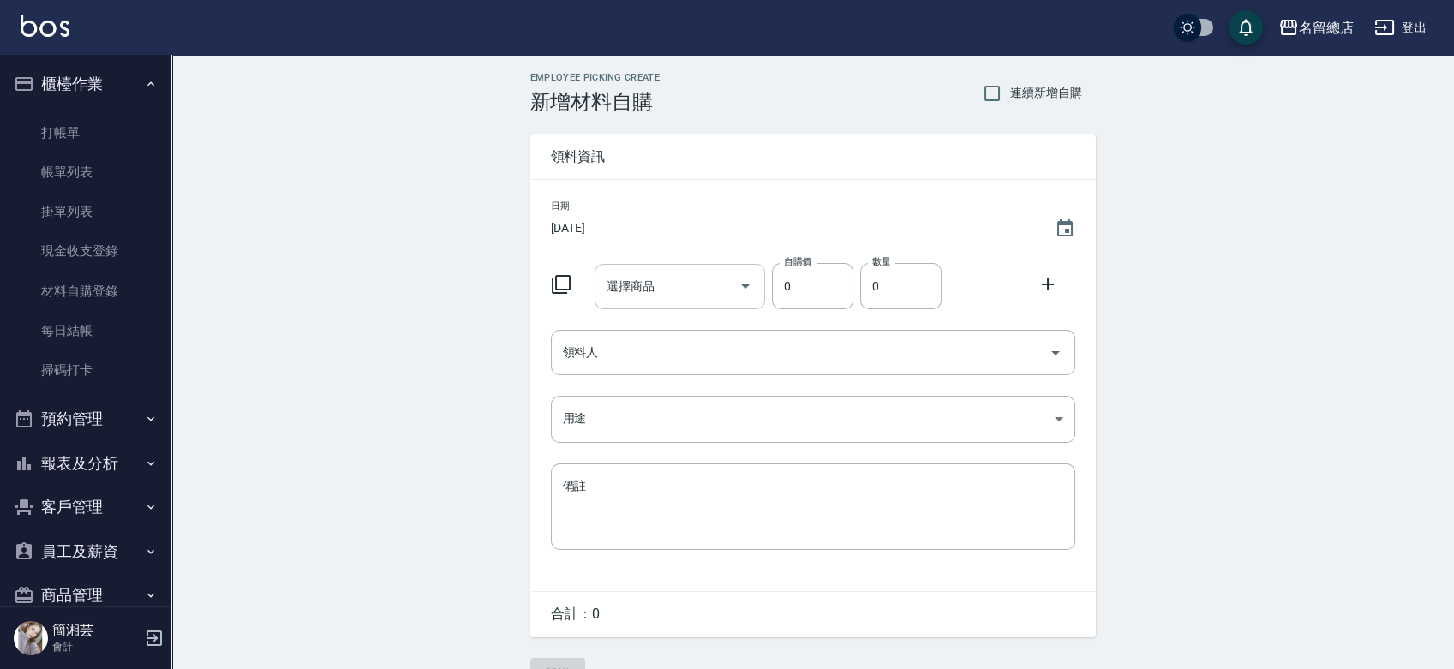
click at [693, 300] on input "選擇商品" at bounding box center [667, 287] width 129 height 30
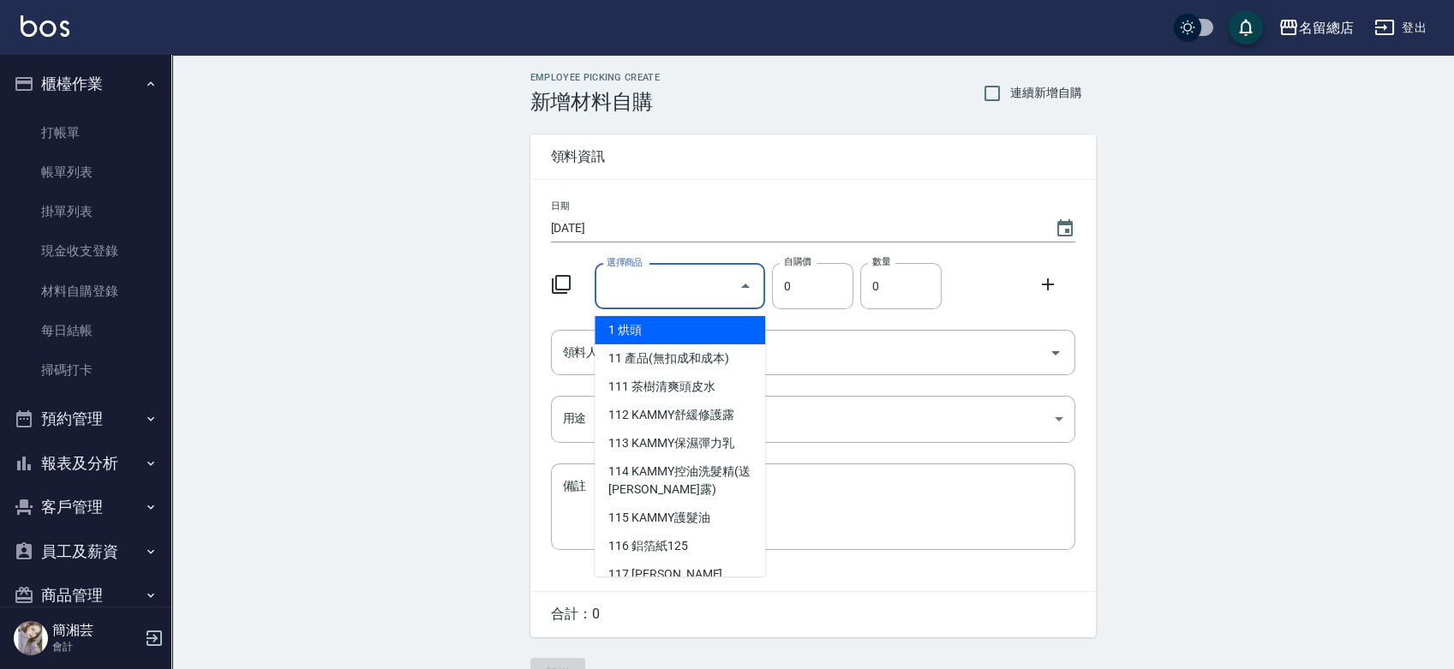
type input "其他"
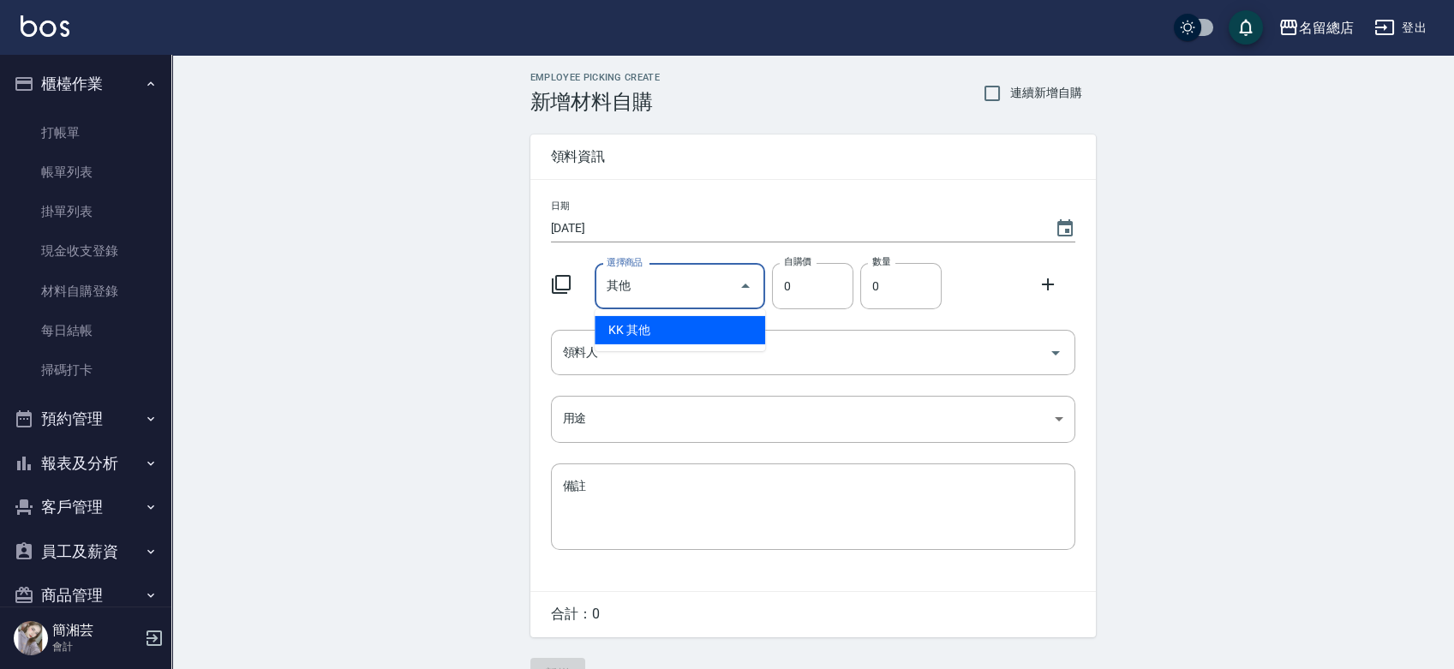
click at [693, 321] on li "KK 其他" at bounding box center [680, 330] width 171 height 28
type input "1"
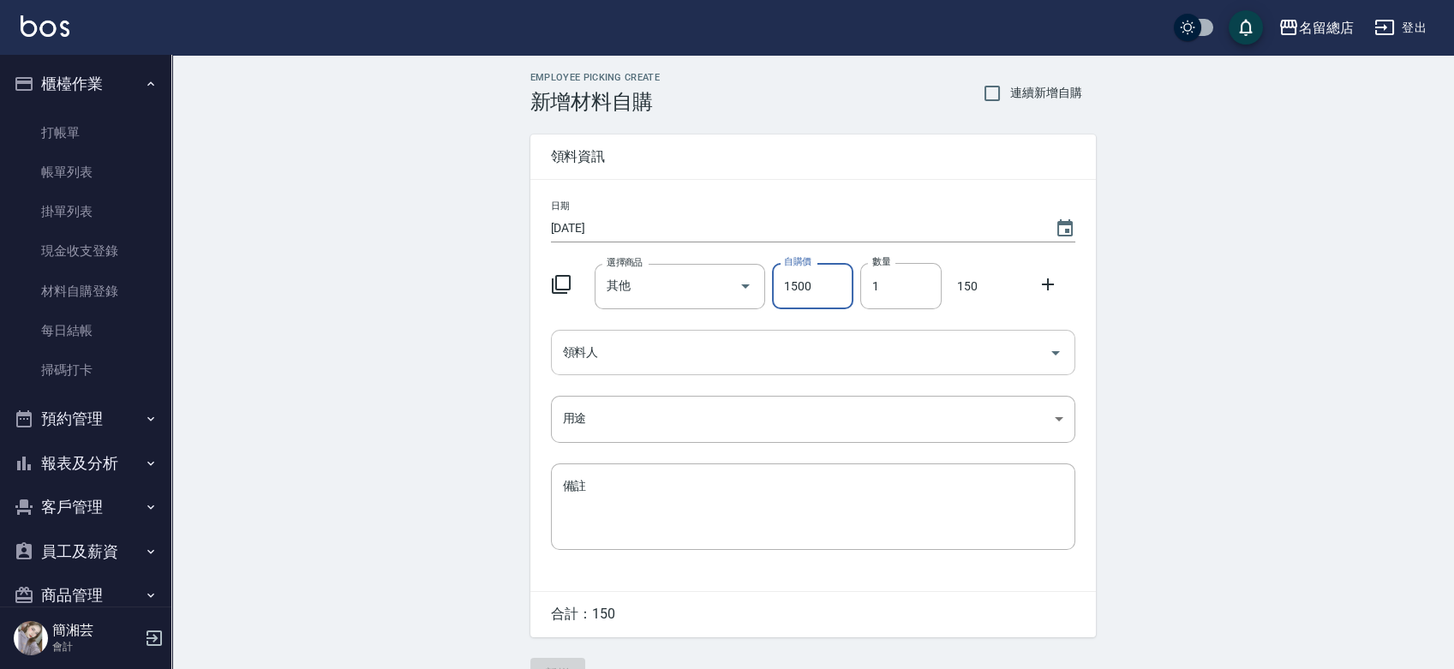
type input "1500"
click at [712, 365] on input "領料人" at bounding box center [800, 353] width 483 height 30
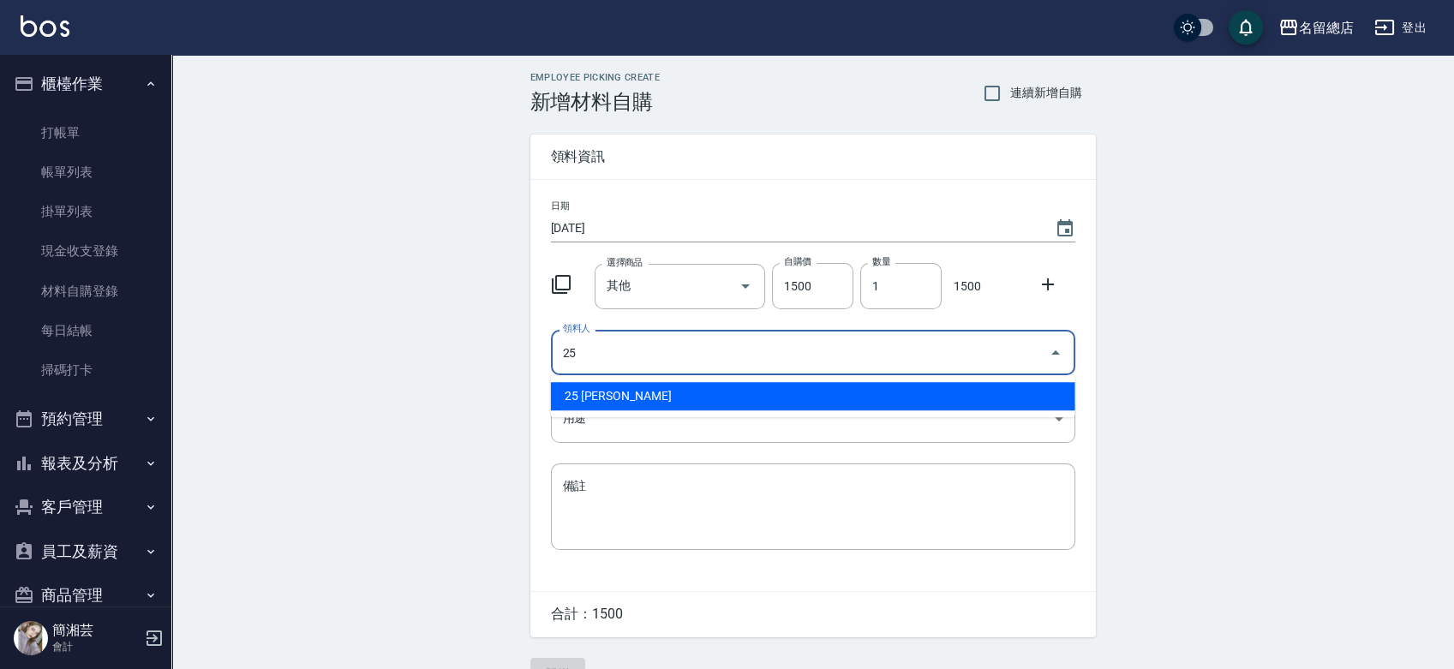
type input "25 王娟"
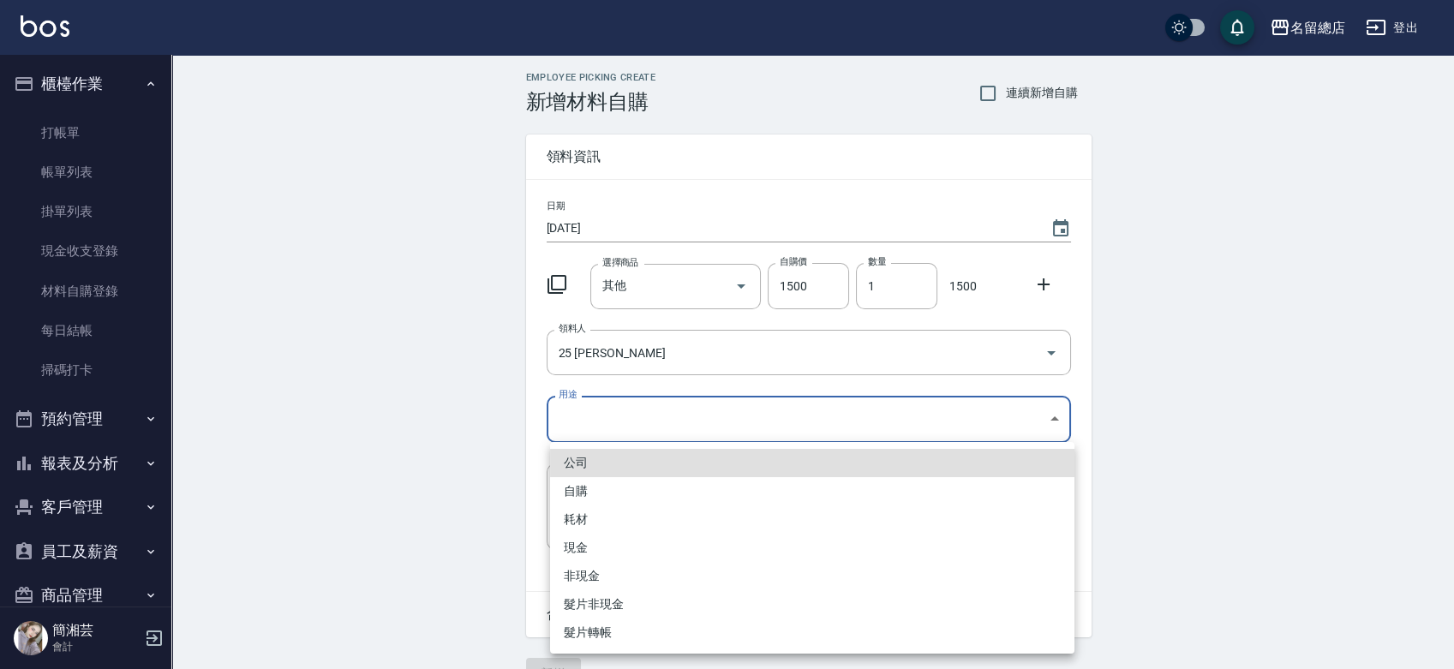
click at [710, 406] on body "名留總店 登出 櫃檯作業 打帳單 帳單列表 掛單列表 現金收支登錄 材料自購登錄 每日結帳 掃碼打卡 預約管理 預約管理 單日預約紀錄 單週預約紀錄 報表及分…" at bounding box center [727, 353] width 1454 height 706
click at [667, 491] on li "自購" at bounding box center [812, 491] width 525 height 28
type input "自購"
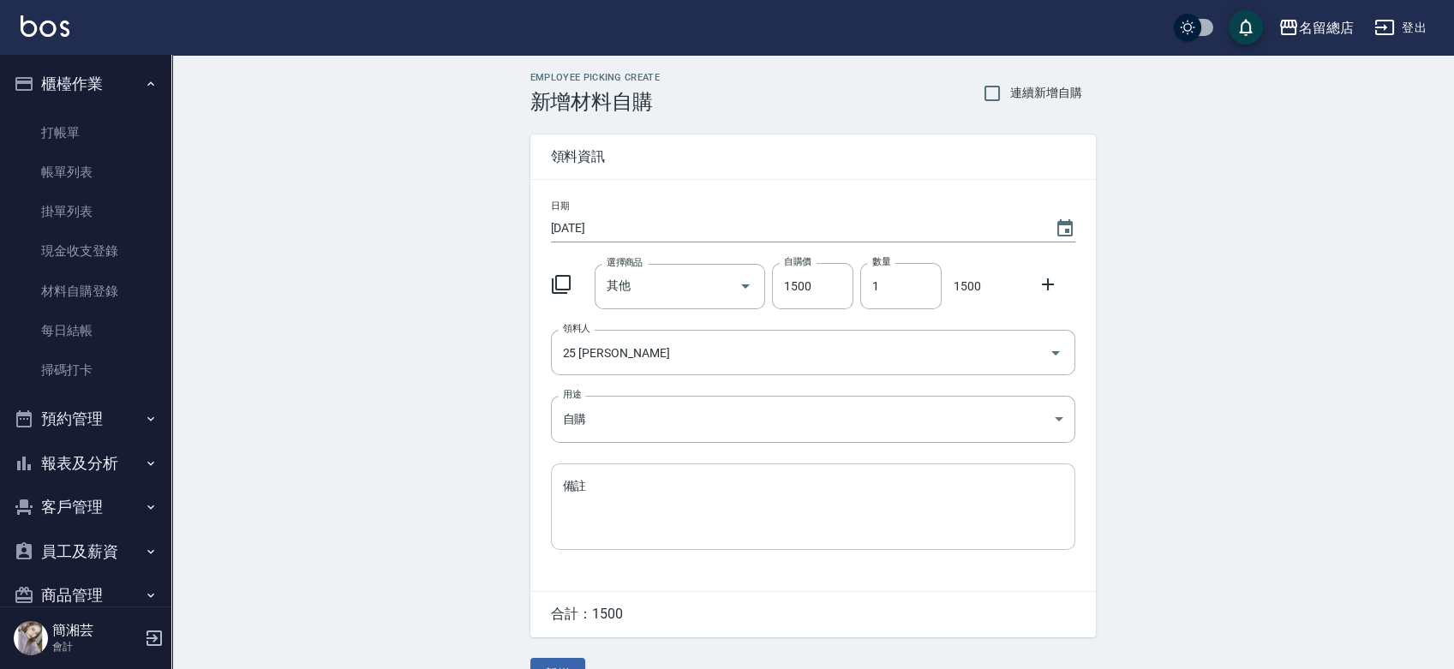
click at [656, 525] on textarea "備註" at bounding box center [813, 506] width 501 height 58
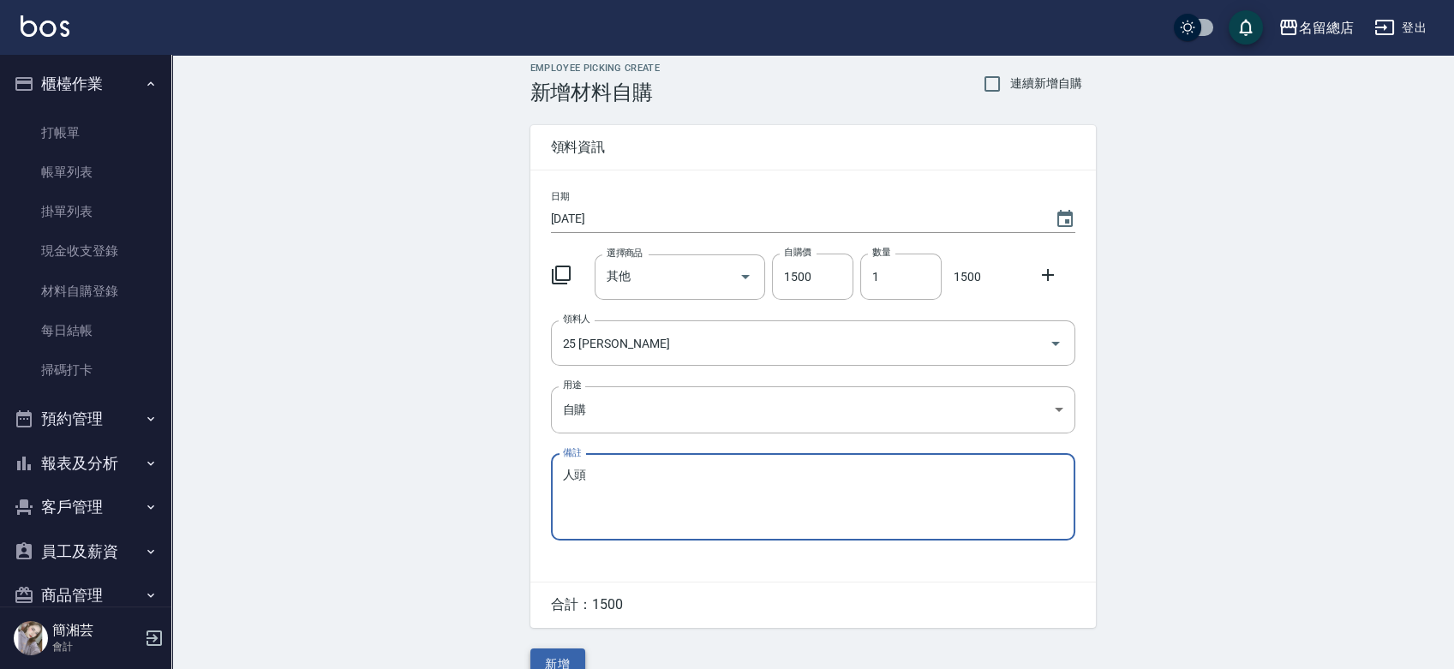
scroll to position [38, 0]
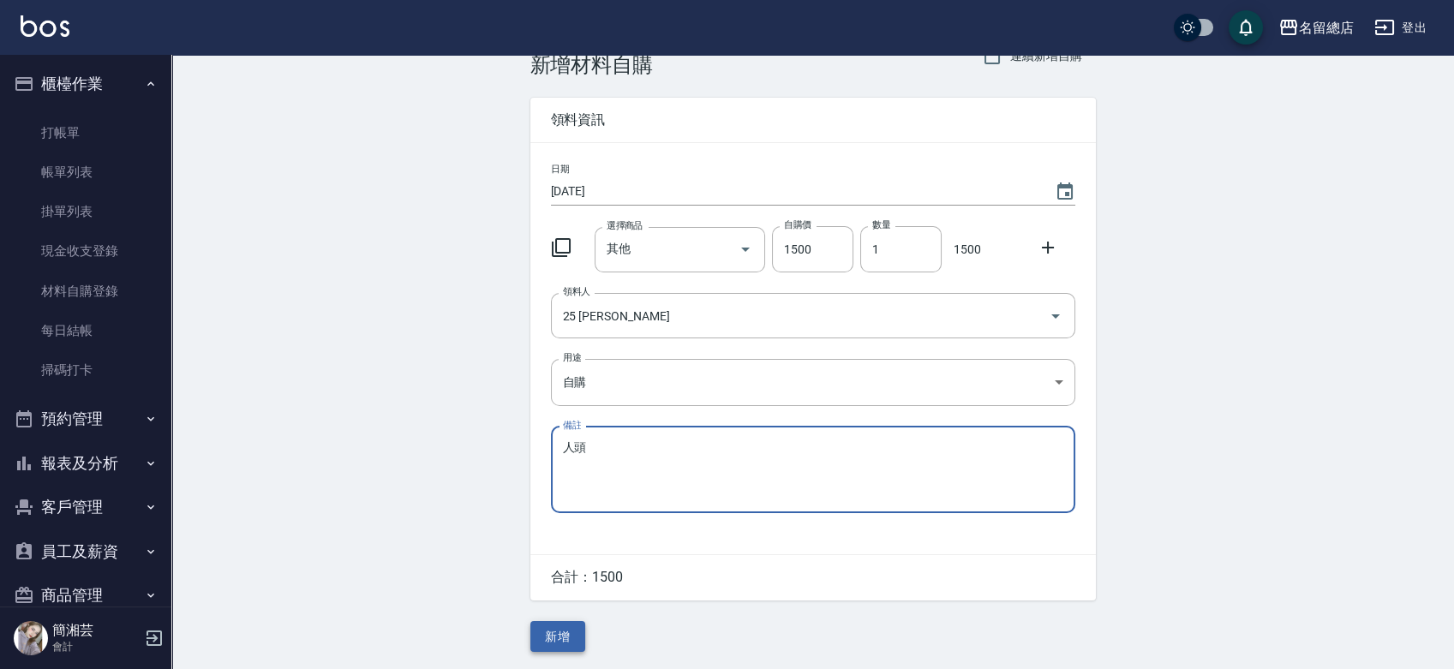
type textarea "人頭"
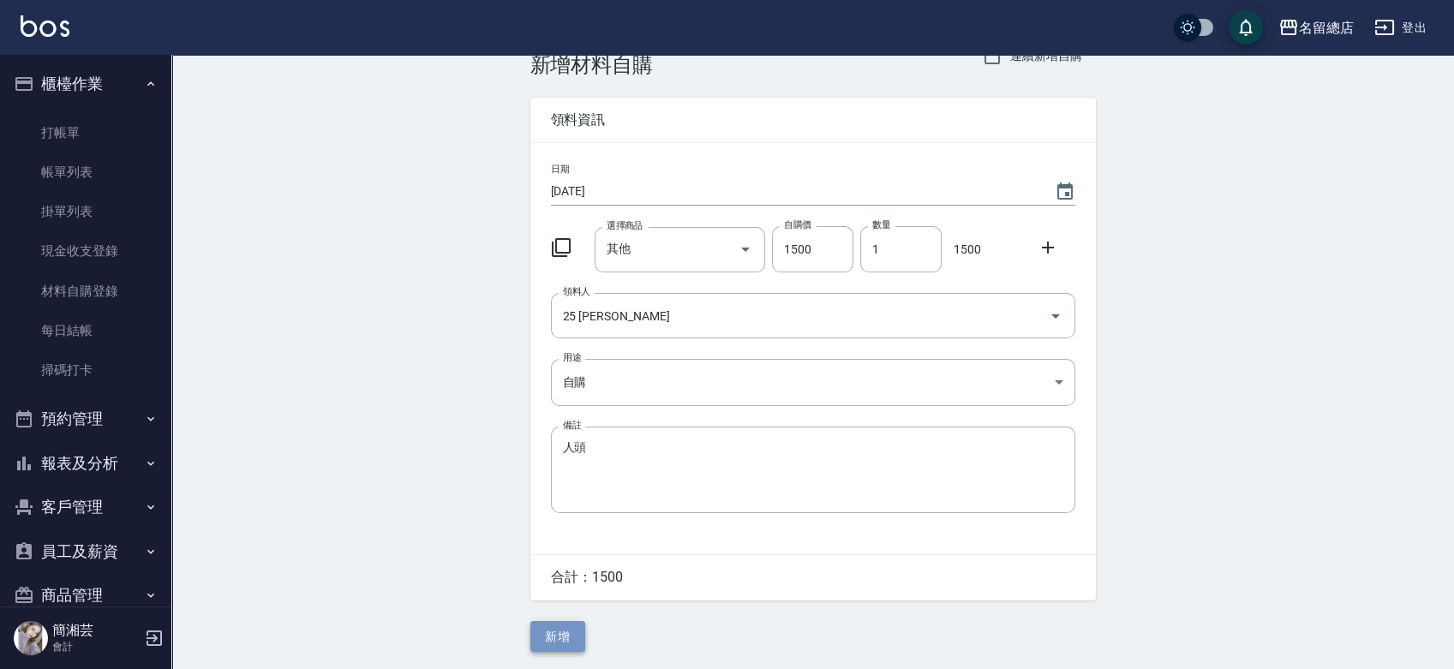
click at [549, 645] on button "新增" at bounding box center [558, 637] width 55 height 32
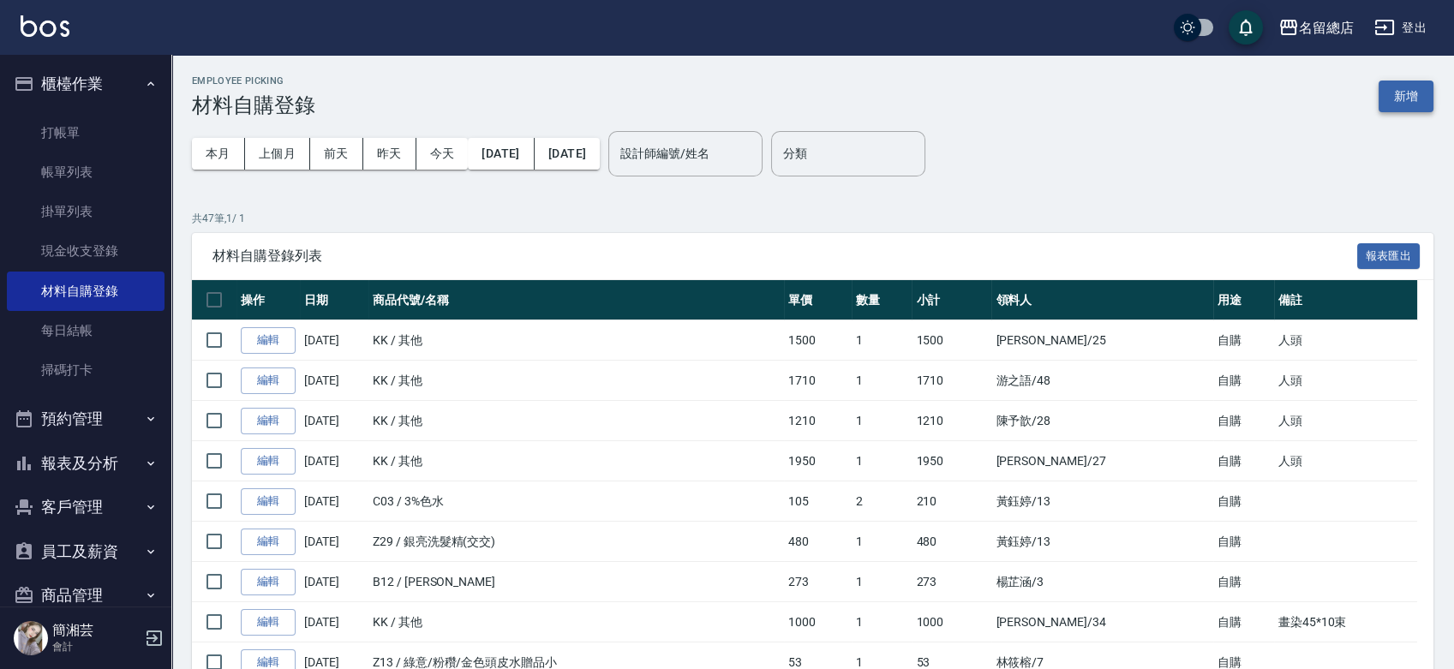
click at [1406, 87] on button "新增" at bounding box center [1406, 97] width 55 height 32
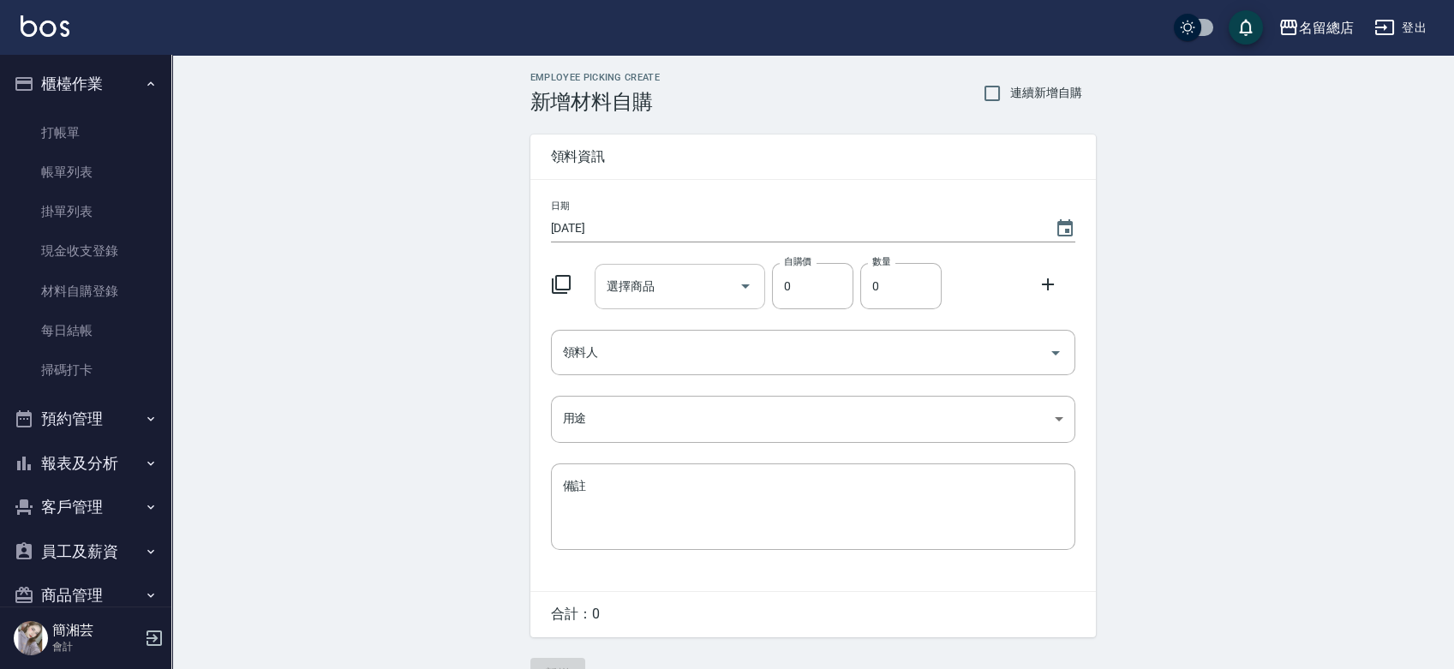
click at [659, 278] on input "選擇商品" at bounding box center [667, 287] width 129 height 30
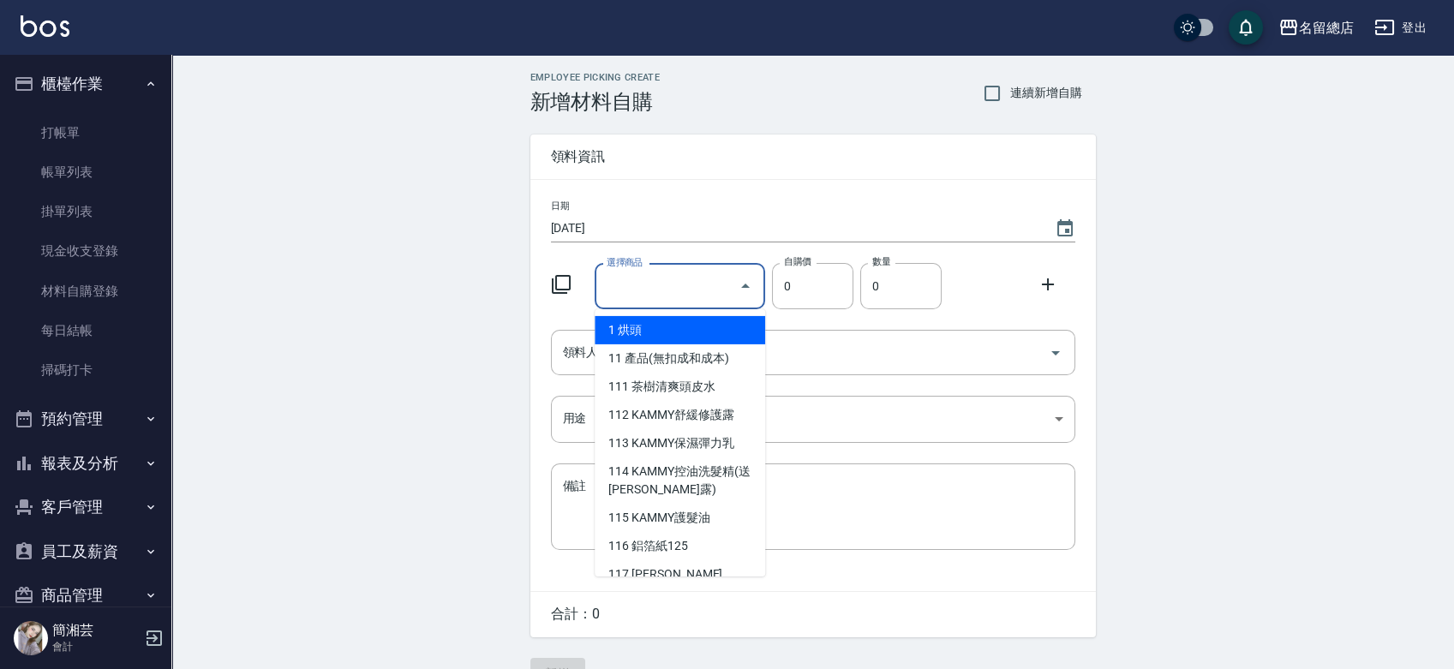
type input "其他"
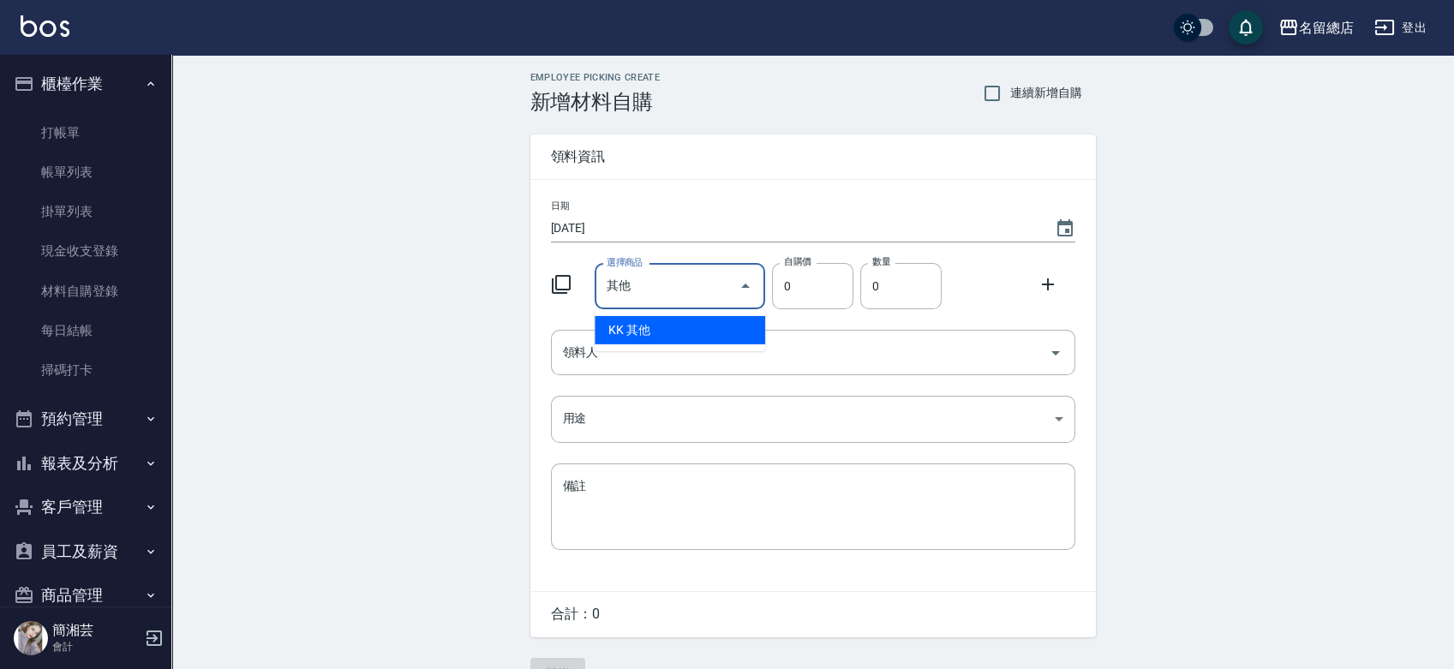
click at [679, 319] on li "KK 其他" at bounding box center [680, 330] width 171 height 28
type input "1"
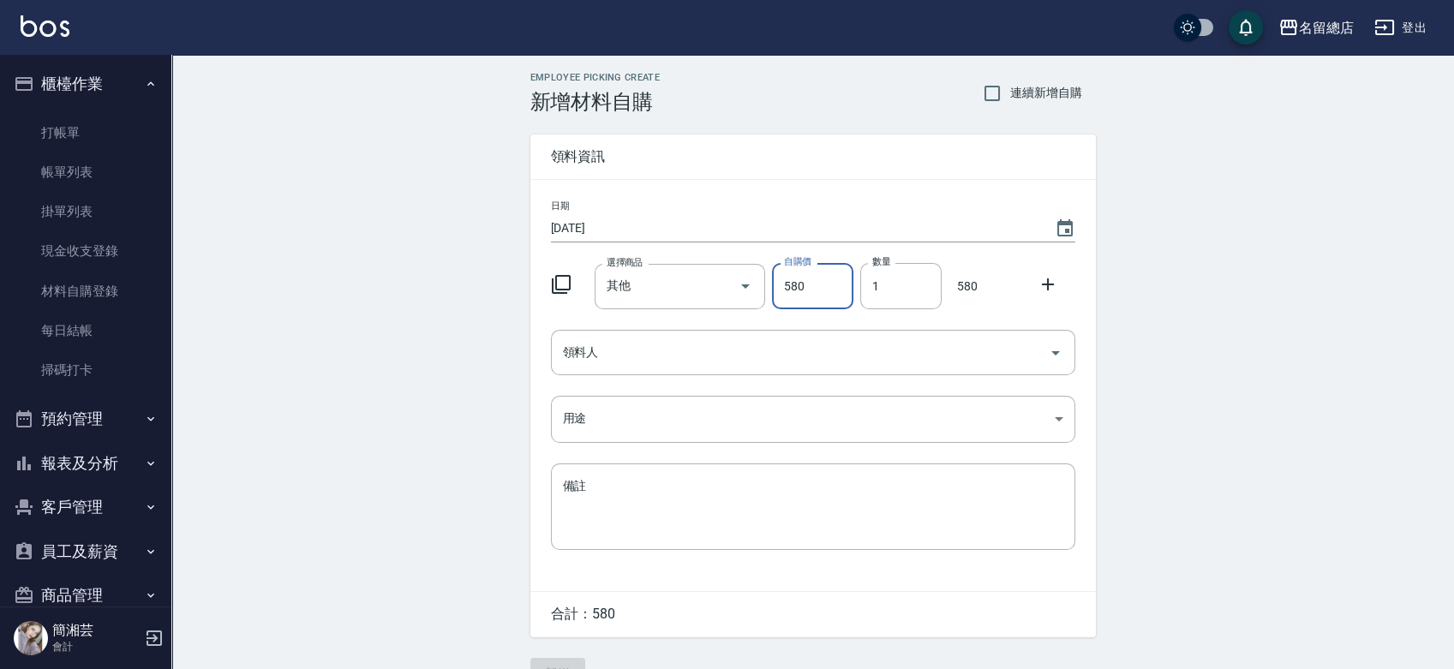
type input "580"
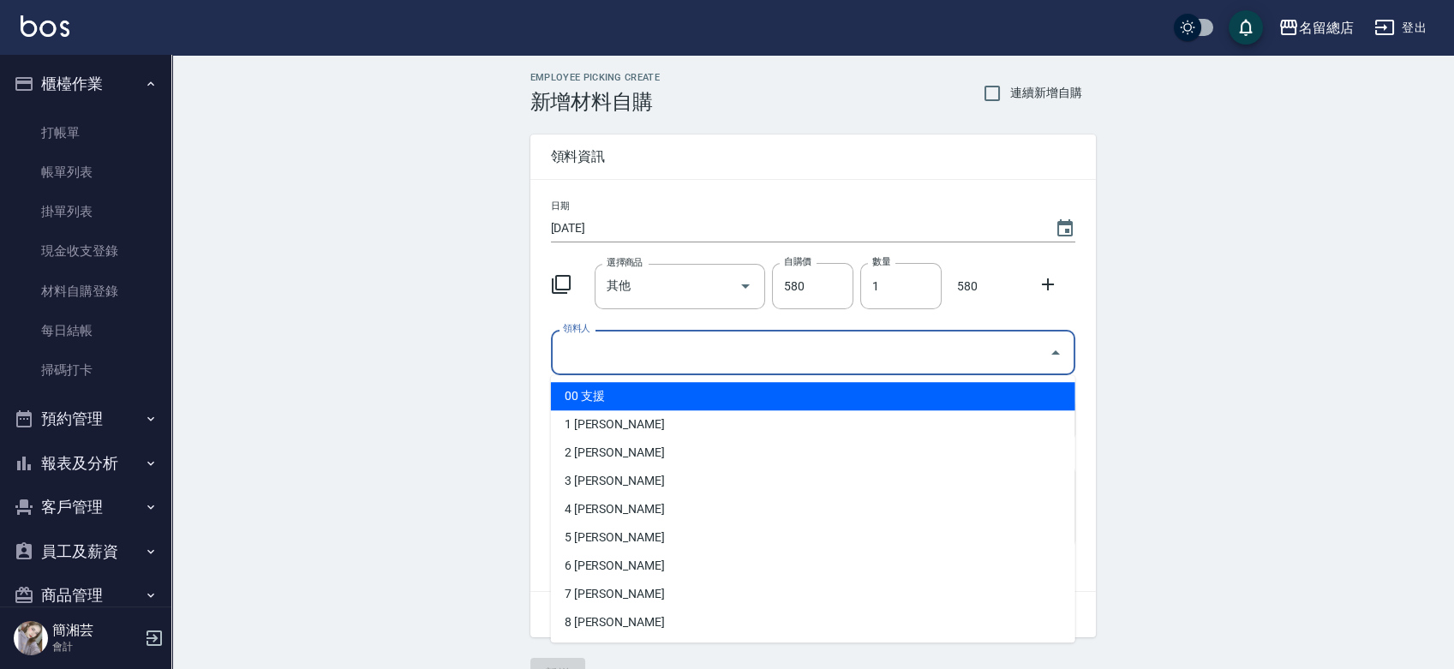
drag, startPoint x: 651, startPoint y: 348, endPoint x: 657, endPoint y: 359, distance: 12.7
click at [657, 351] on input "領料人" at bounding box center [800, 353] width 483 height 30
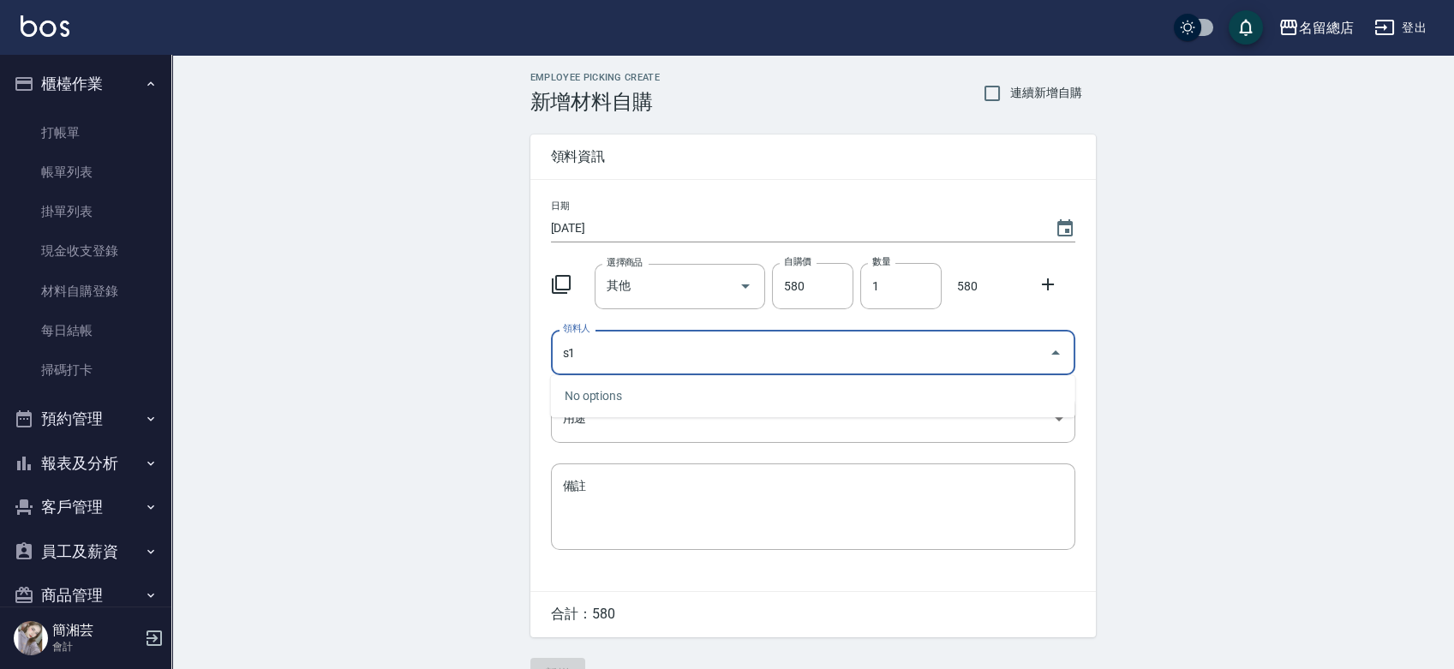
type input "s1"
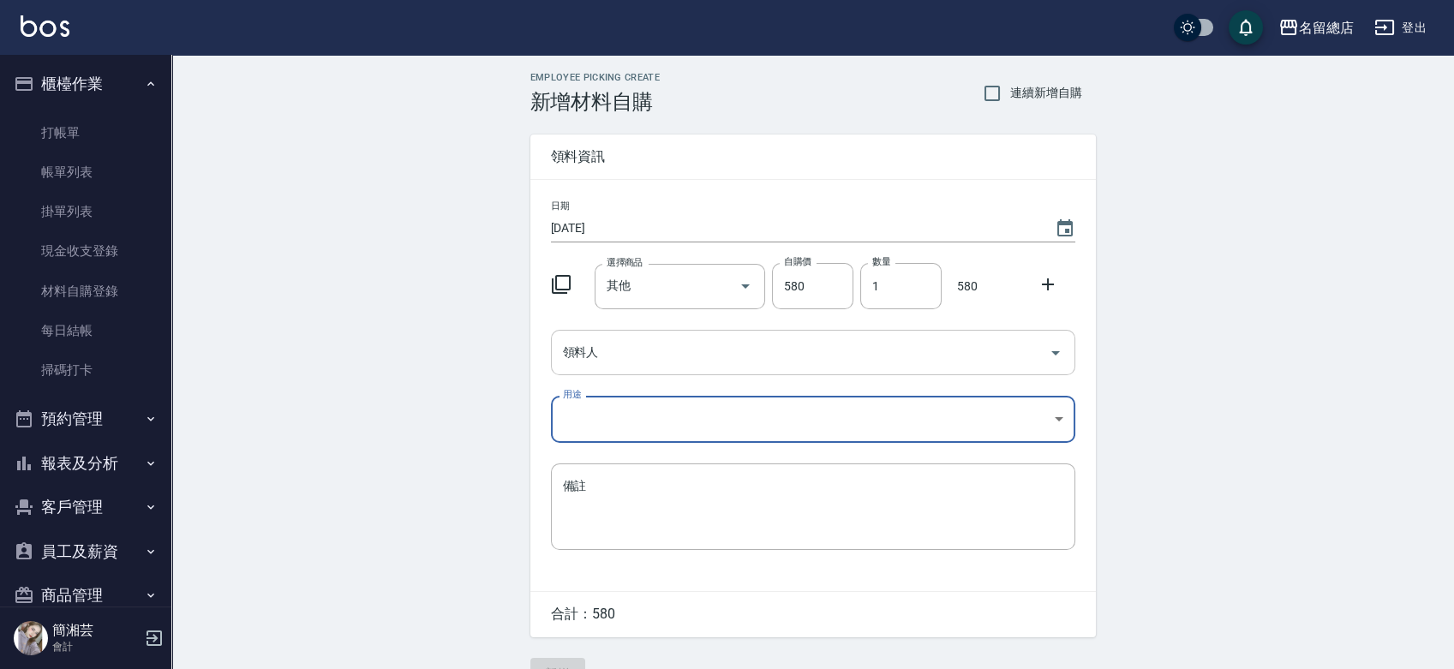
click at [667, 358] on input "領料人" at bounding box center [800, 353] width 483 height 30
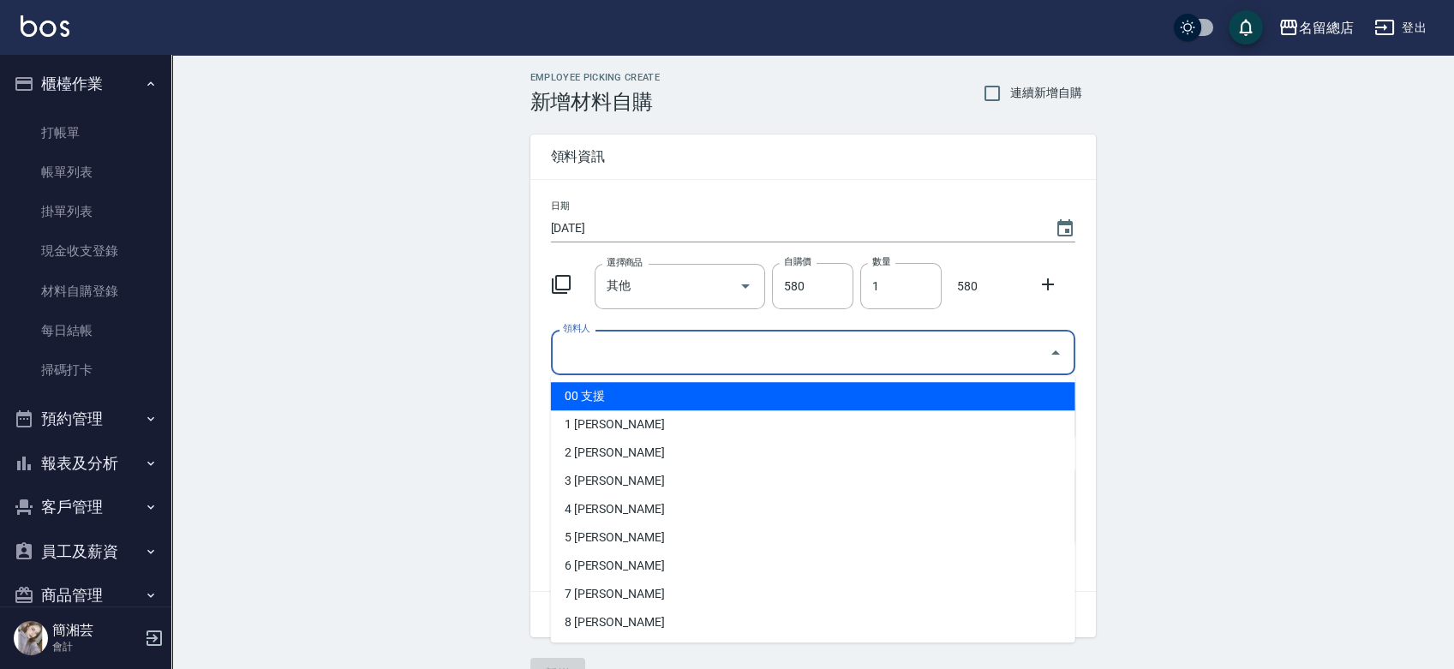
click at [667, 362] on input "領料人" at bounding box center [800, 353] width 483 height 30
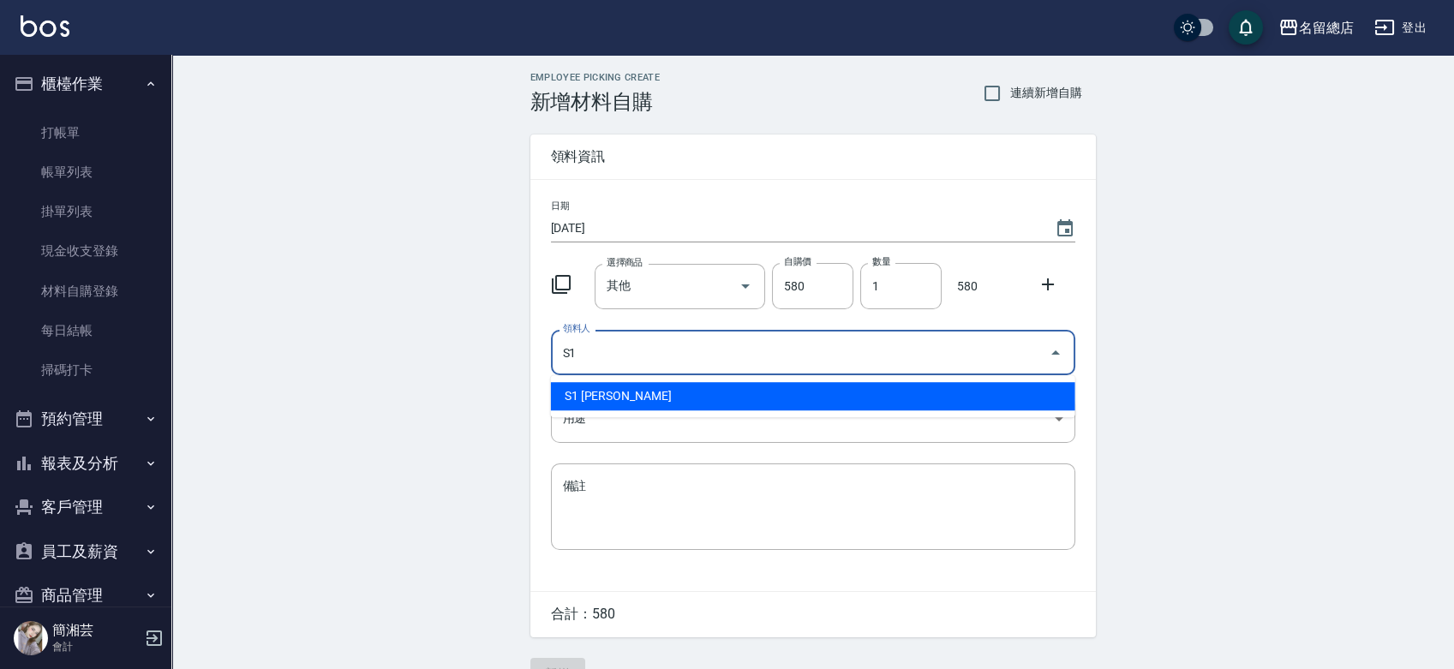
type input "S1 忻彥劉"
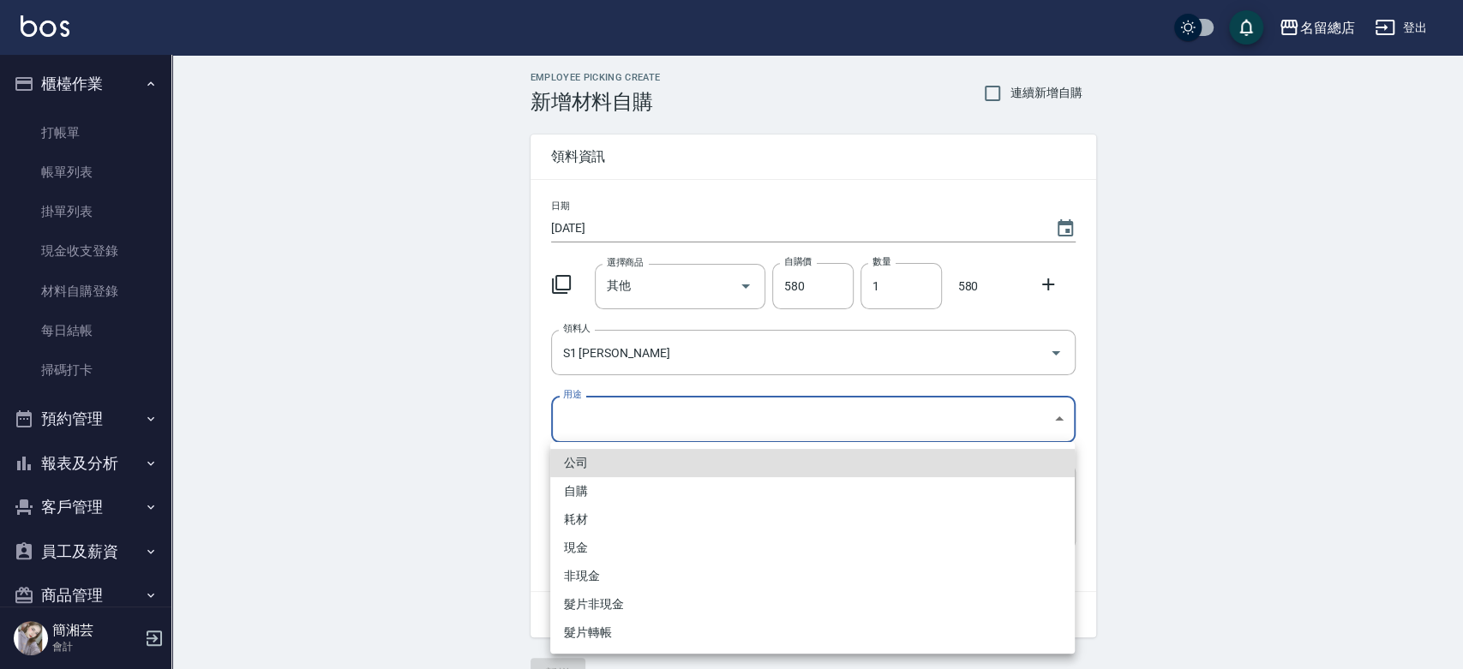
click at [605, 423] on body "名留總店 登出 櫃檯作業 打帳單 帳單列表 掛單列表 現金收支登錄 材料自購登錄 每日結帳 掃碼打卡 預約管理 預約管理 單日預約紀錄 單週預約紀錄 報表及分…" at bounding box center [731, 353] width 1463 height 706
click at [603, 484] on li "自購" at bounding box center [812, 491] width 525 height 28
type input "自購"
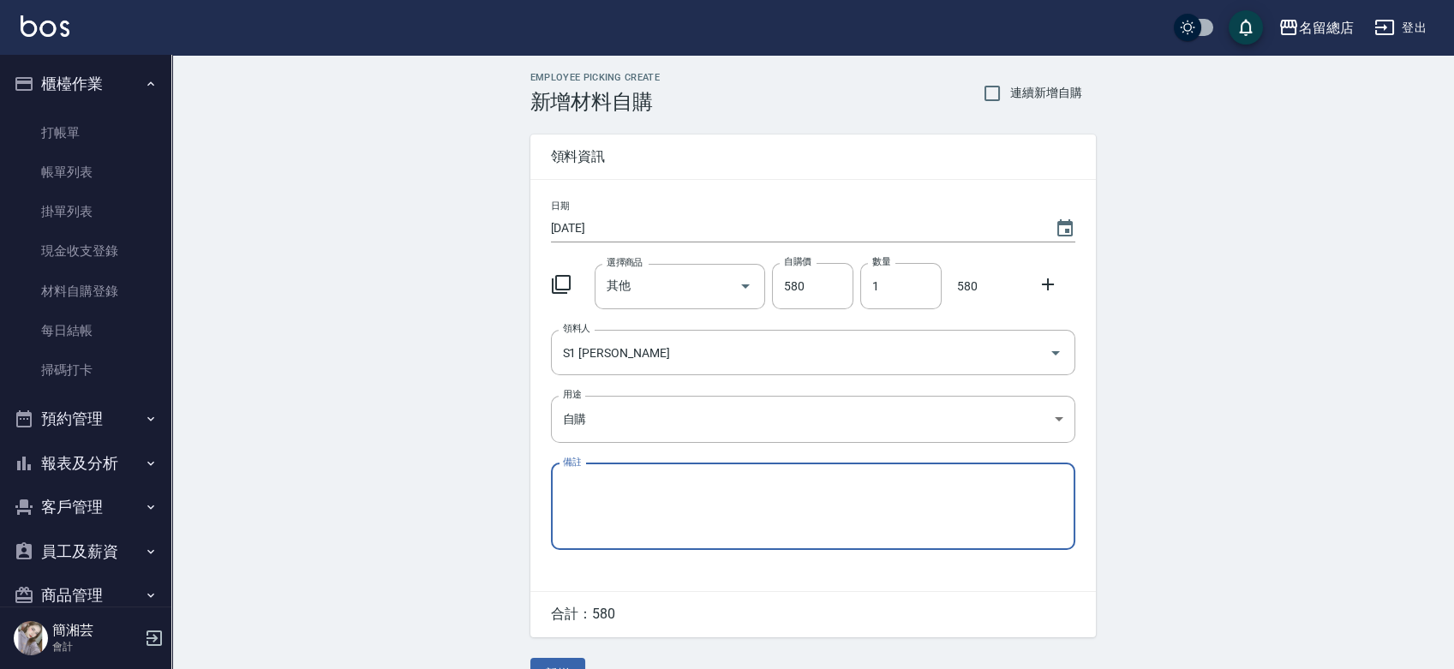
click at [615, 505] on textarea "備註" at bounding box center [813, 506] width 501 height 58
type textarea "人頭"
click at [543, 666] on button "新增" at bounding box center [558, 674] width 55 height 32
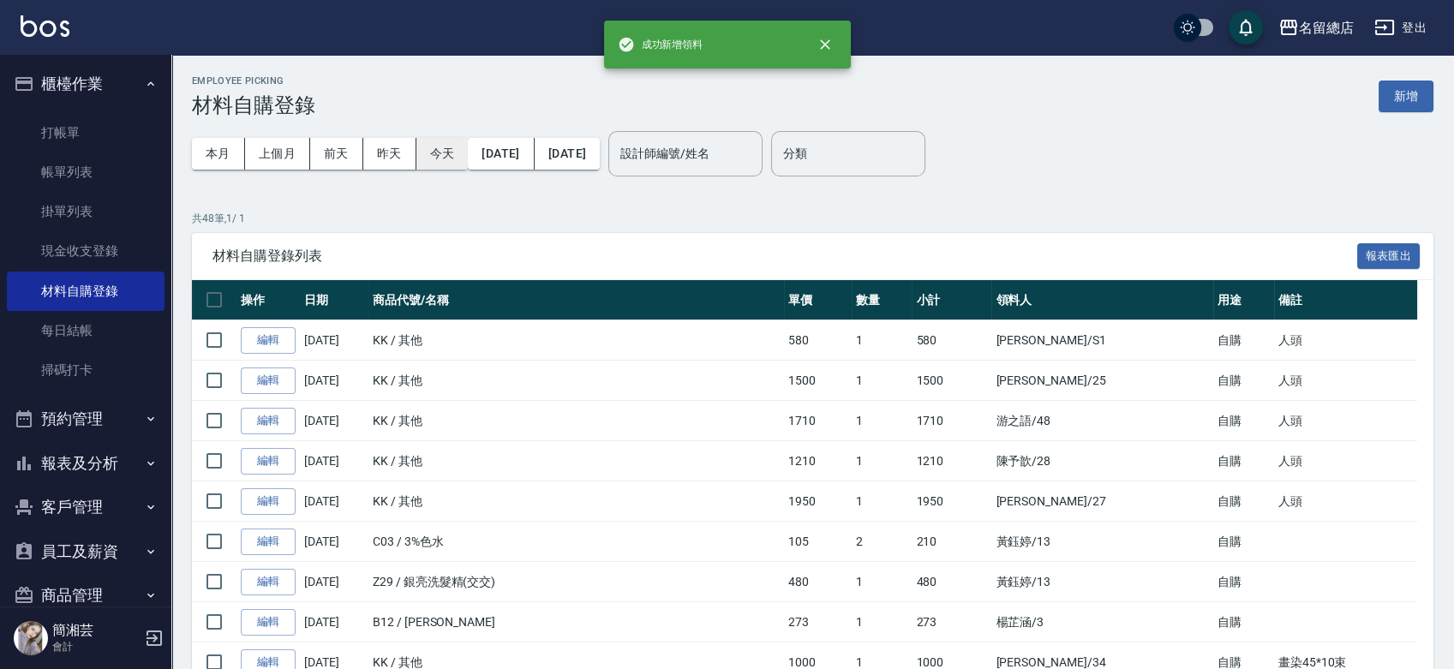
click at [426, 147] on button "今天" at bounding box center [443, 154] width 52 height 32
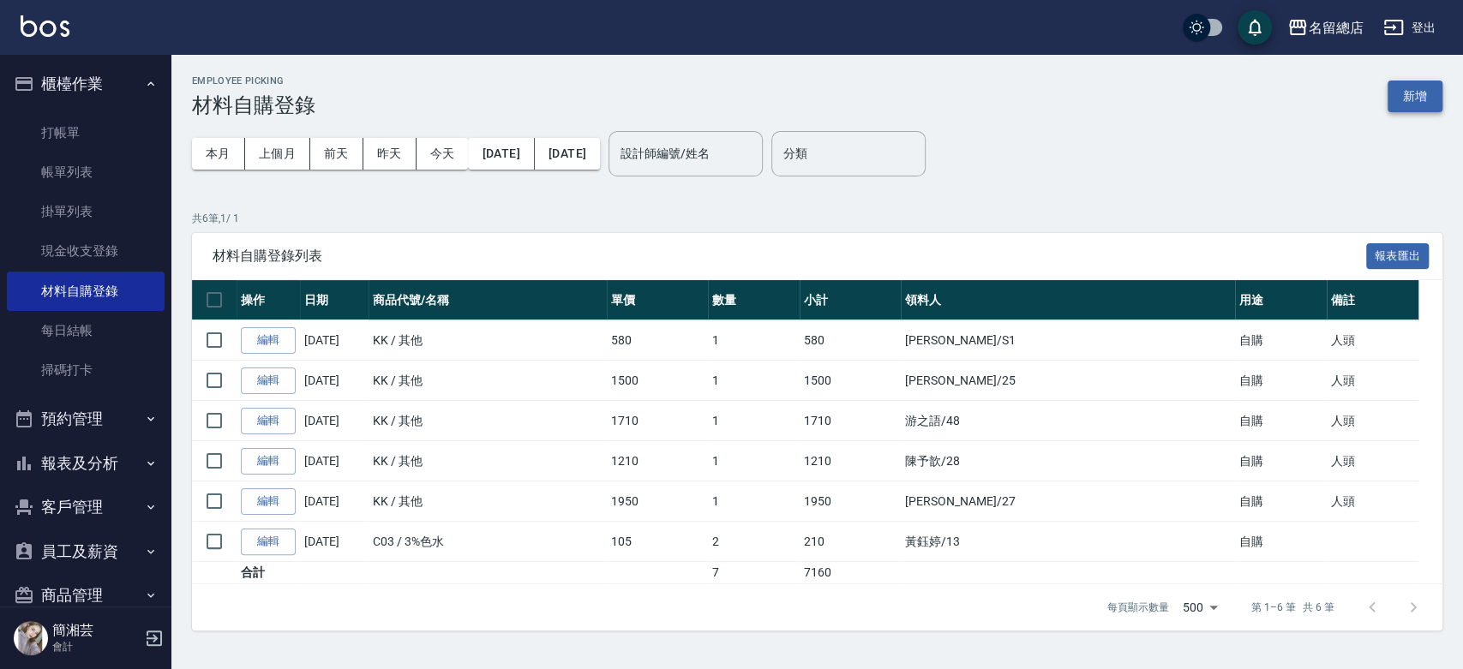
click at [1429, 104] on button "新增" at bounding box center [1415, 97] width 55 height 32
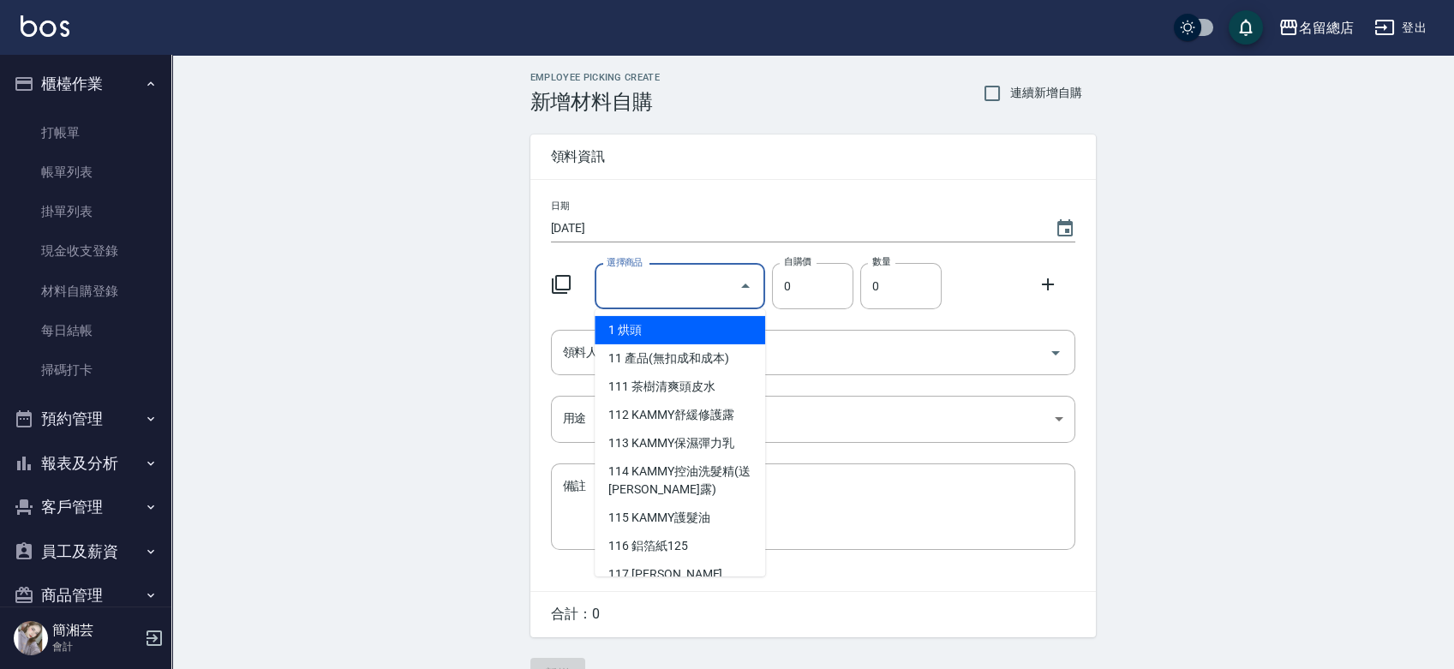
click at [632, 293] on input "選擇商品" at bounding box center [667, 287] width 129 height 30
type input "其他"
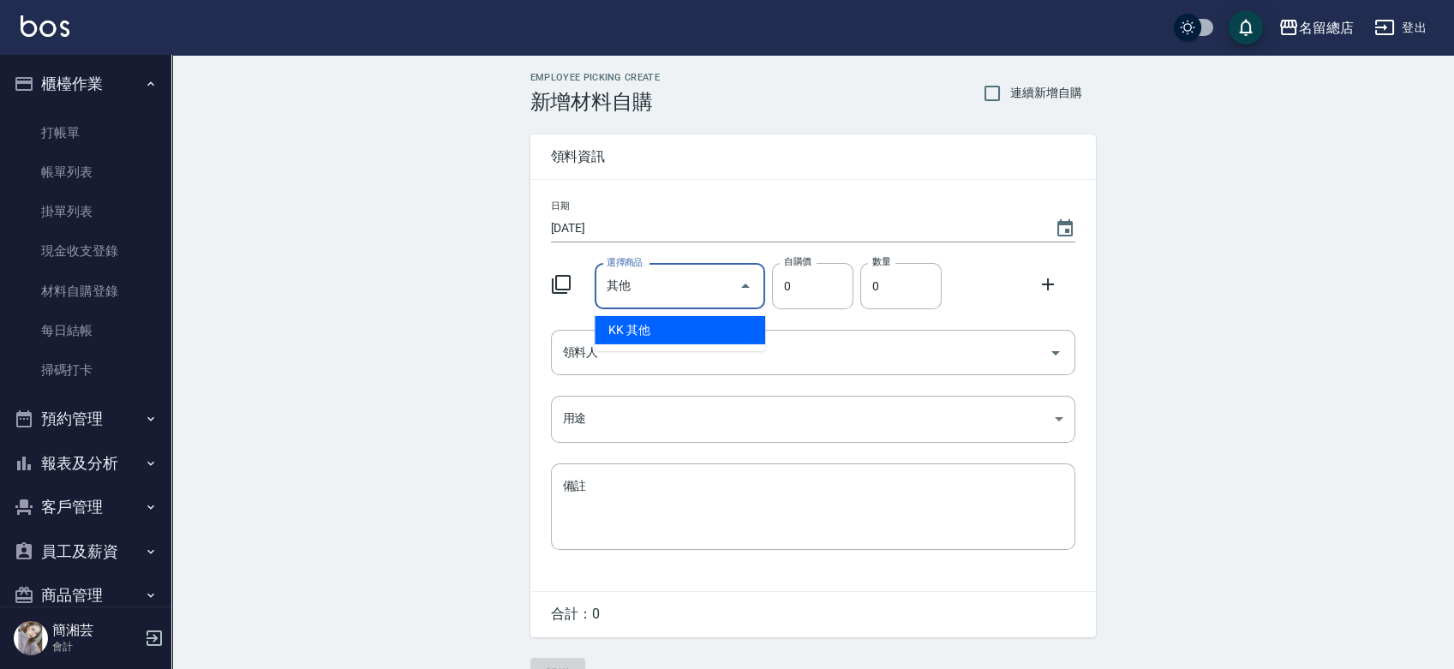
click at [682, 321] on li "KK 其他" at bounding box center [680, 330] width 171 height 28
type input "1"
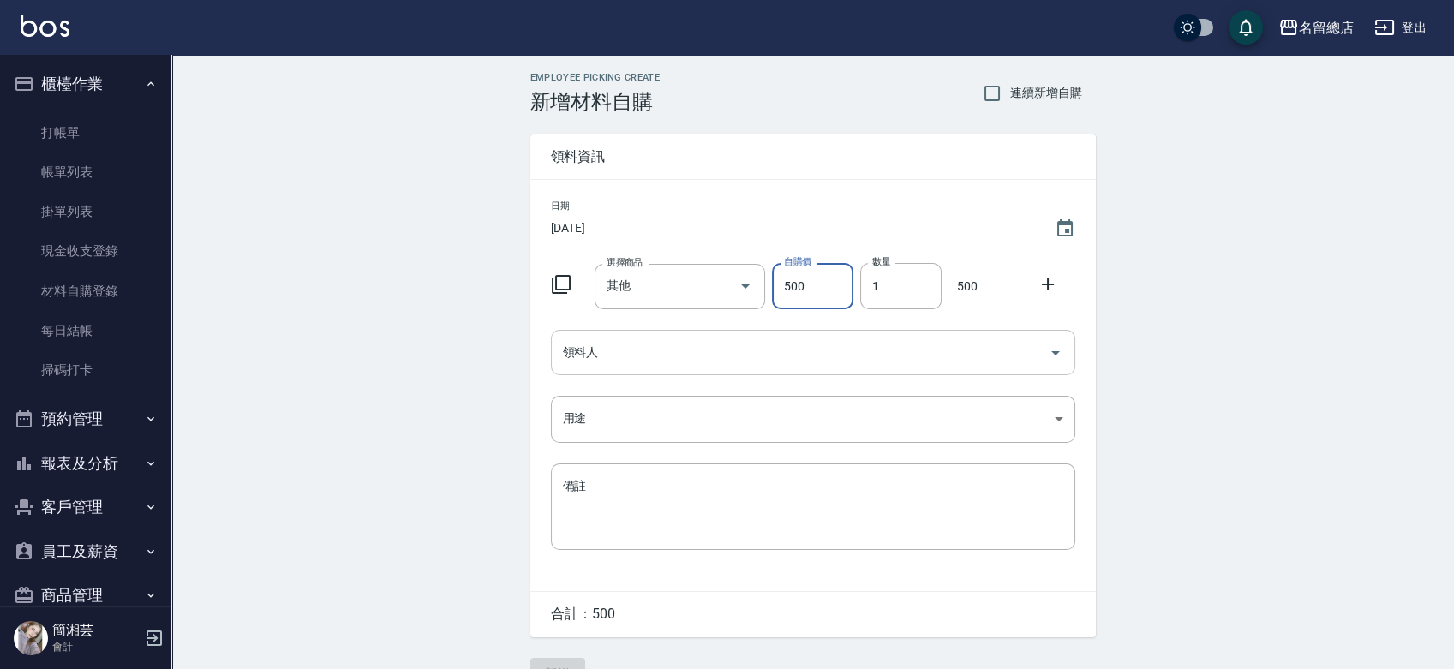
type input "500"
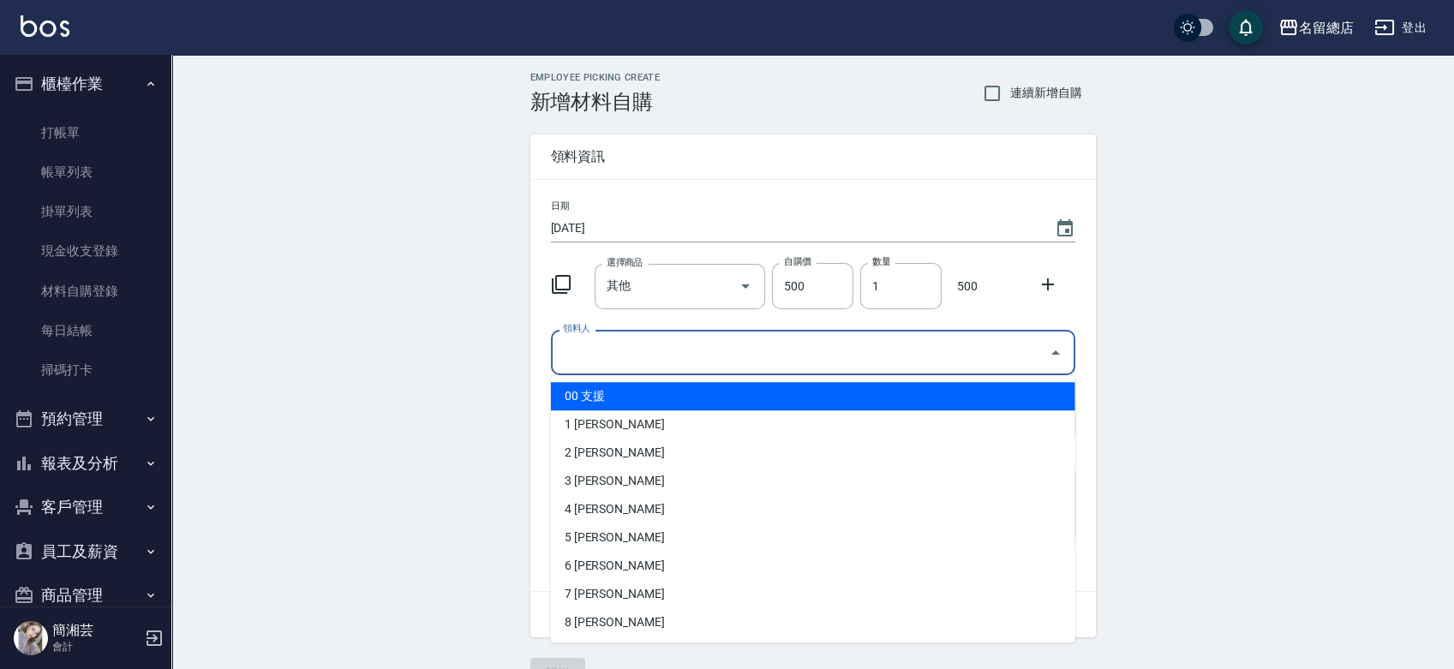
click at [666, 355] on input "領料人" at bounding box center [800, 353] width 483 height 30
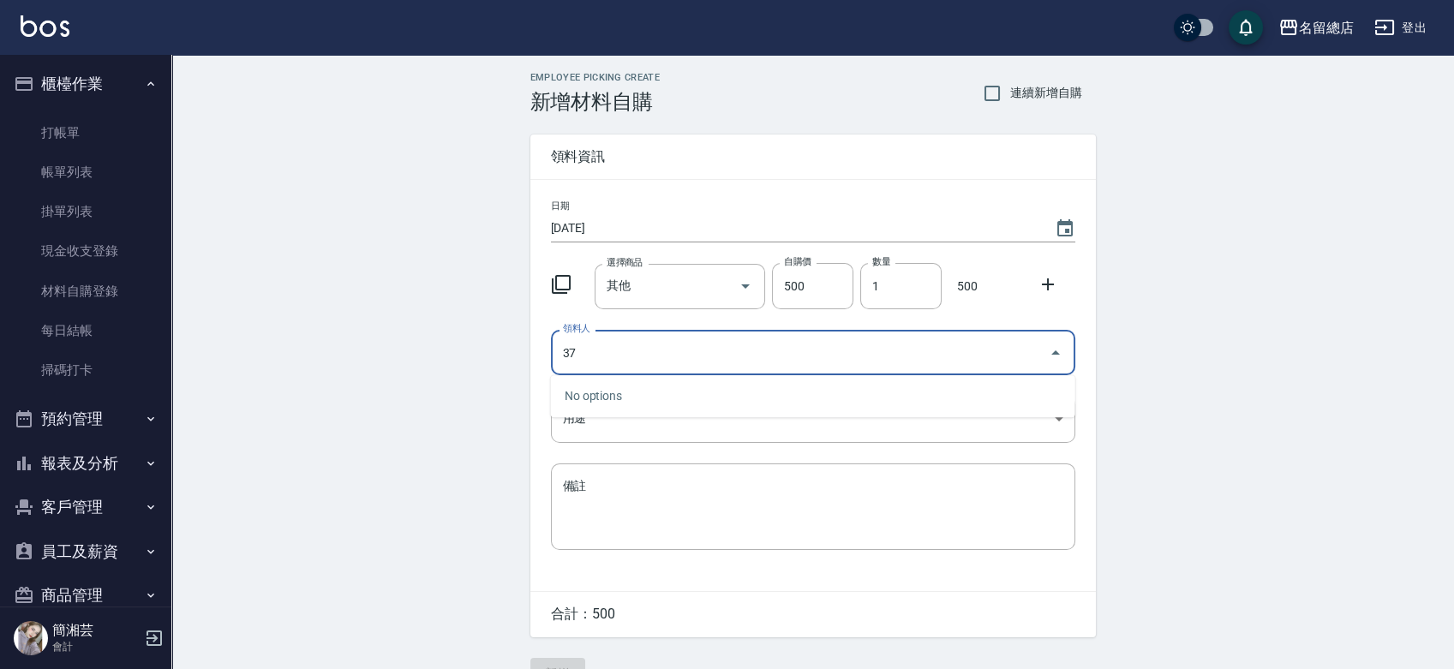
type input "37"
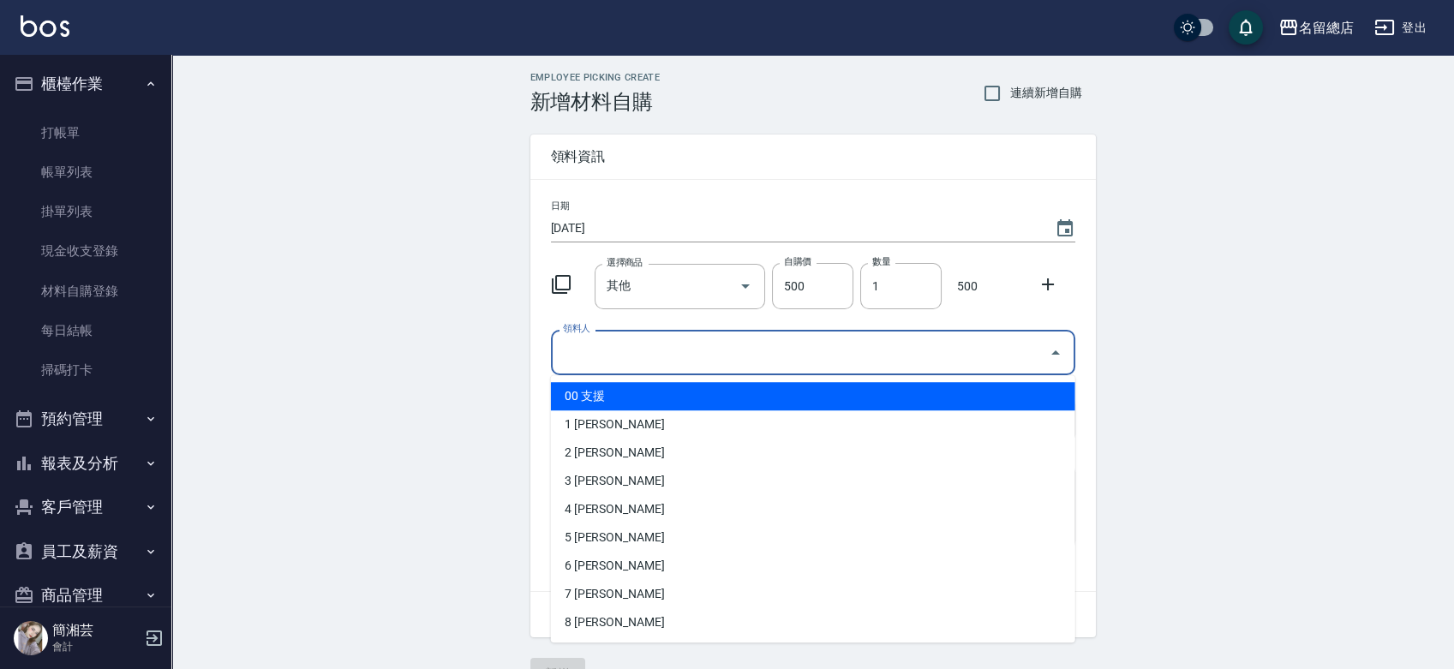
click at [665, 357] on input "領料人" at bounding box center [800, 353] width 483 height 30
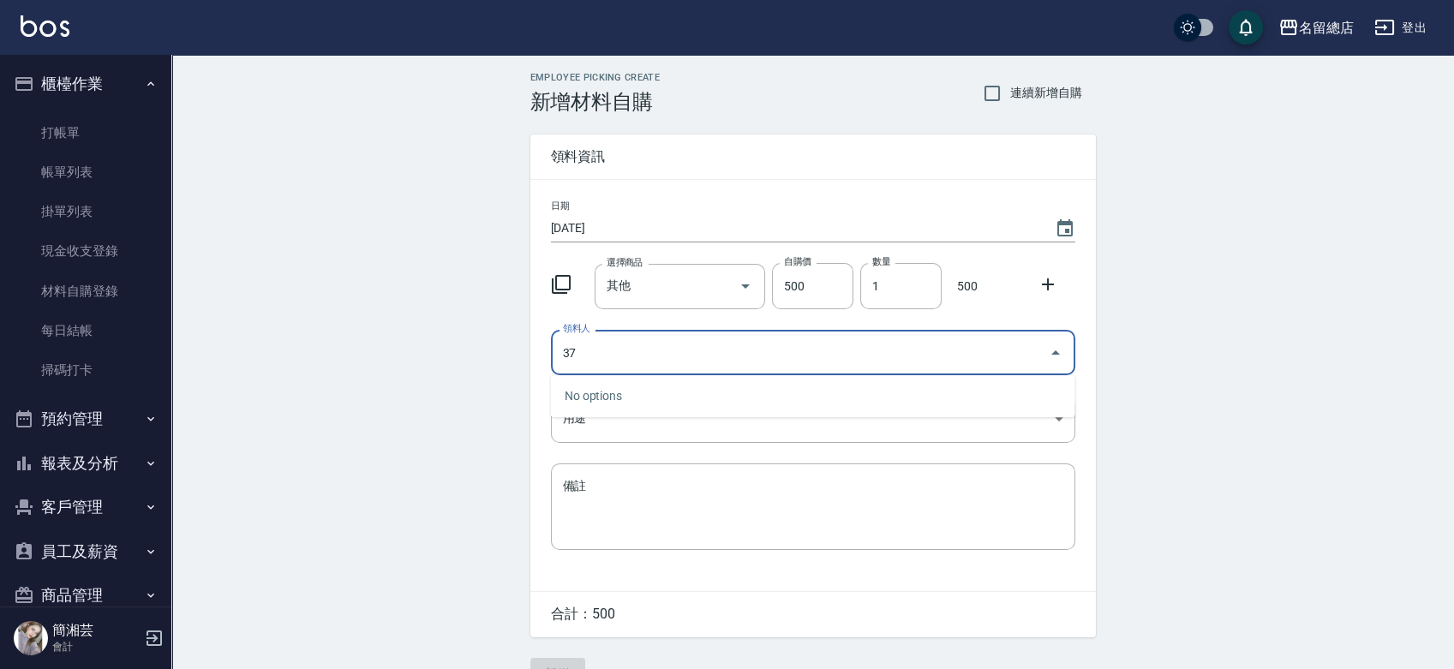
type input "37"
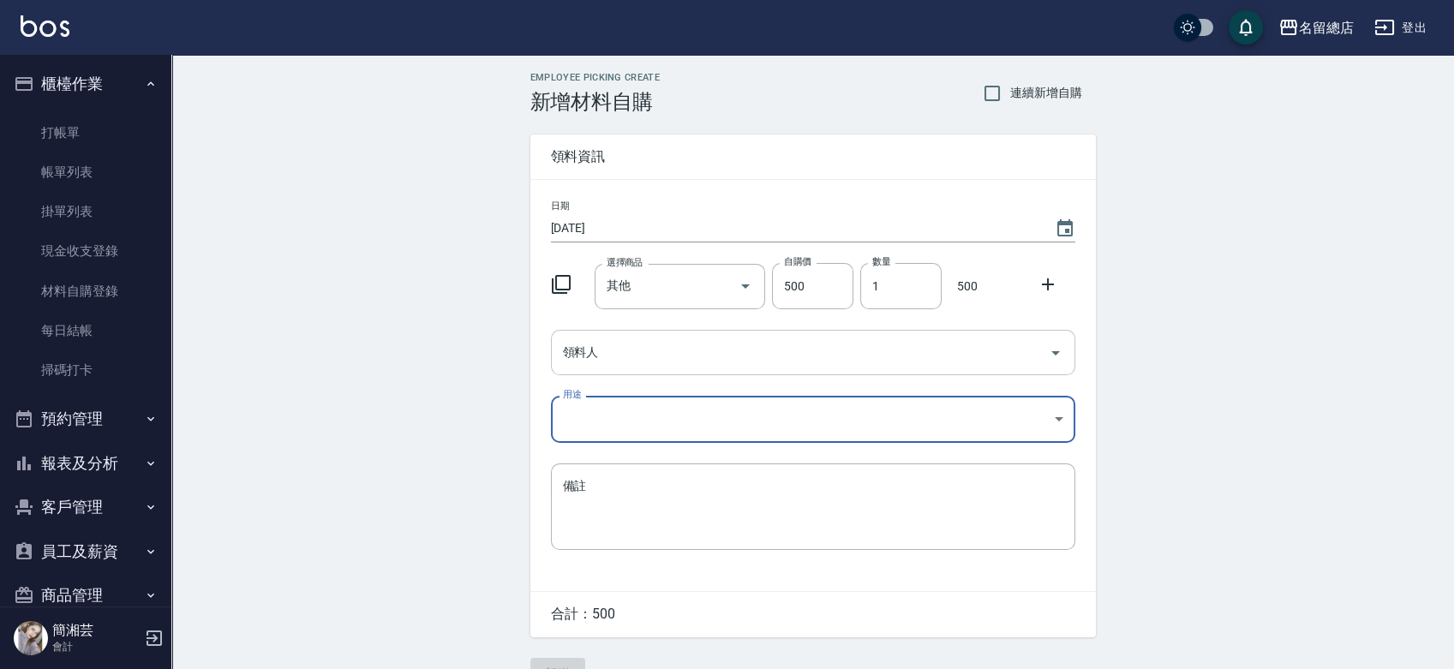
click at [633, 357] on input "領料人" at bounding box center [800, 353] width 483 height 30
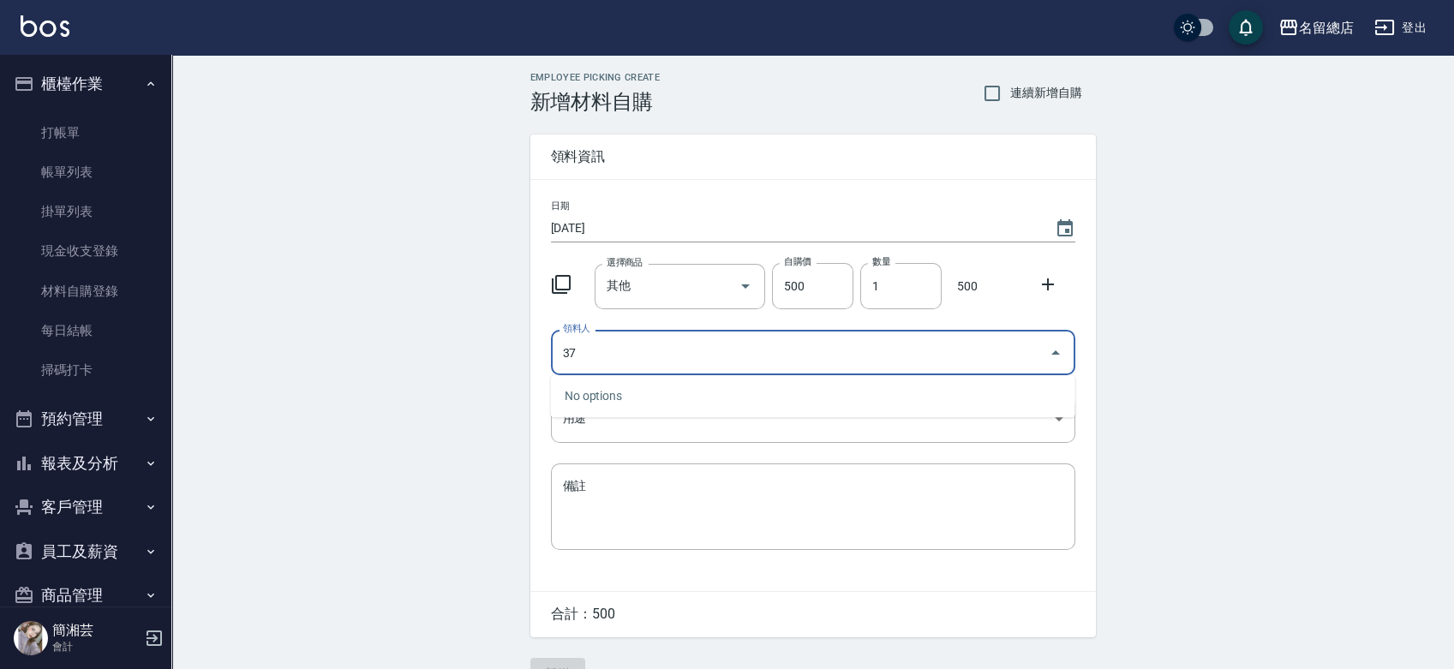
type input "3"
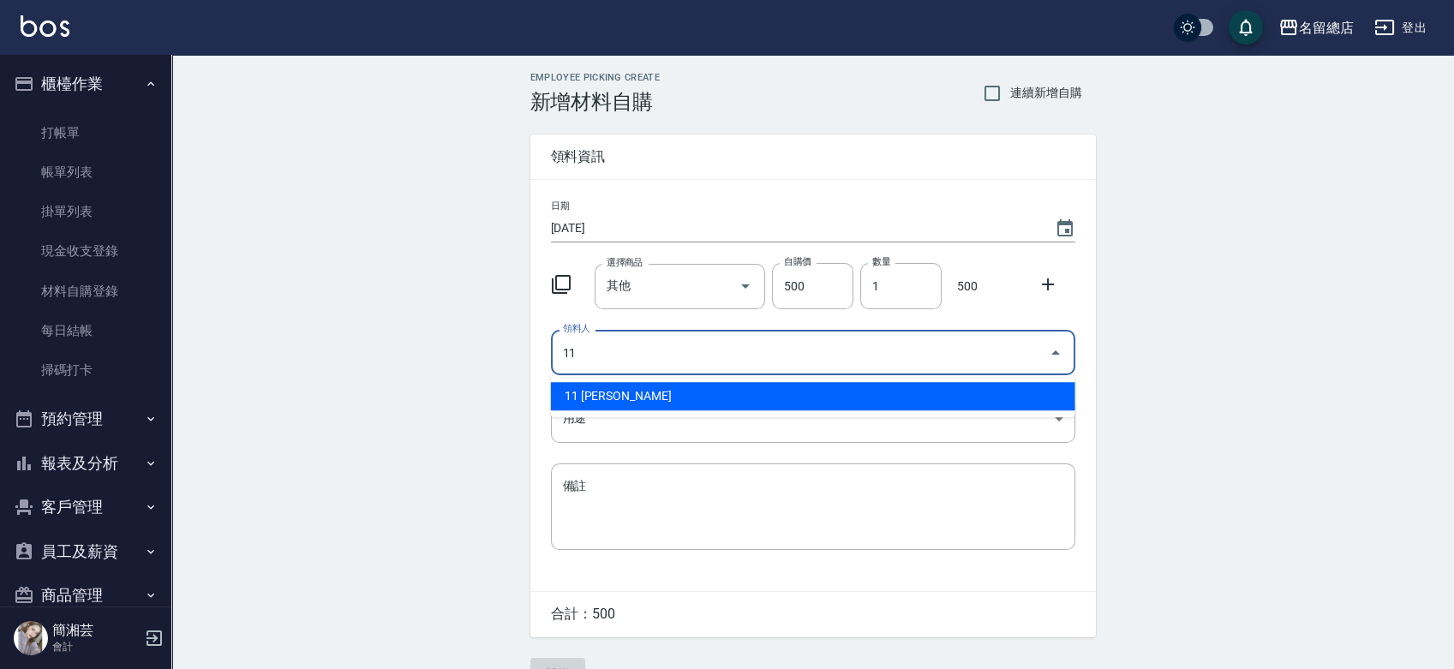
type input "11 梁㨗雯"
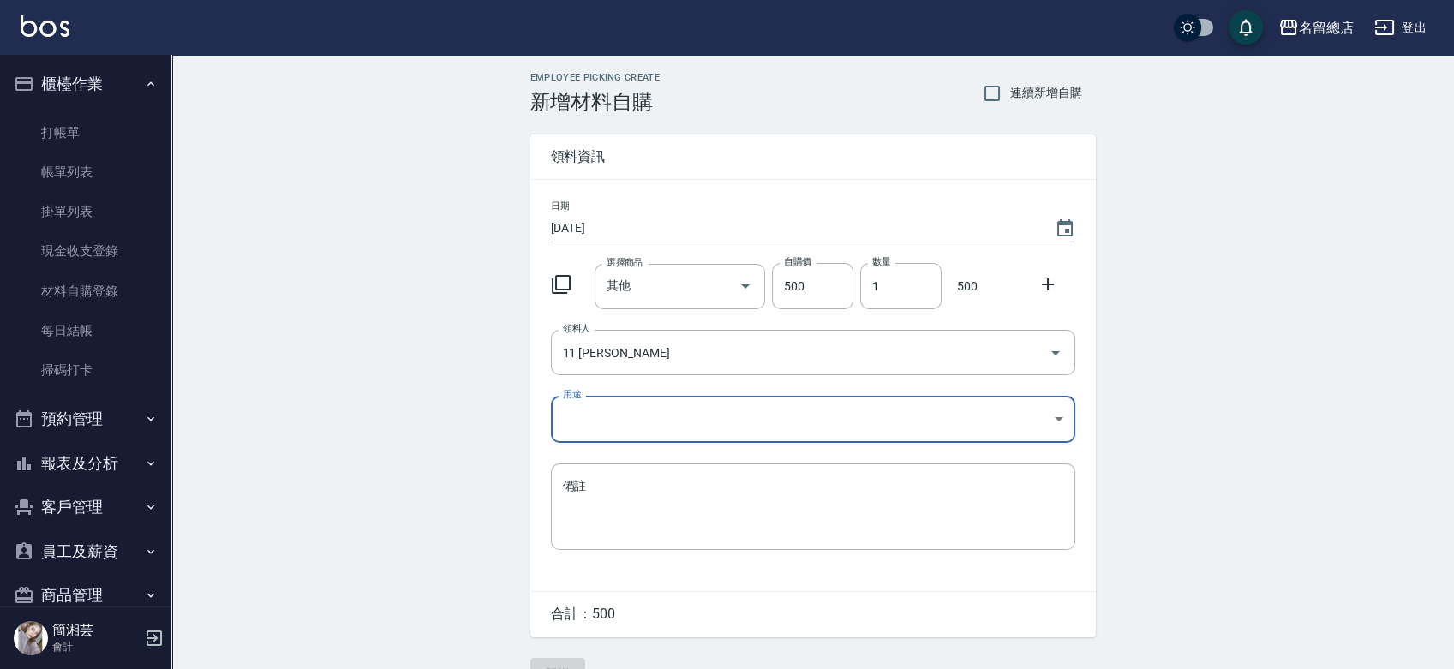
click at [638, 428] on body "名留總店 登出 櫃檯作業 打帳單 帳單列表 掛單列表 現金收支登錄 材料自購登錄 每日結帳 掃碼打卡 預約管理 預約管理 單日預約紀錄 單週預約紀錄 報表及分…" at bounding box center [727, 353] width 1454 height 706
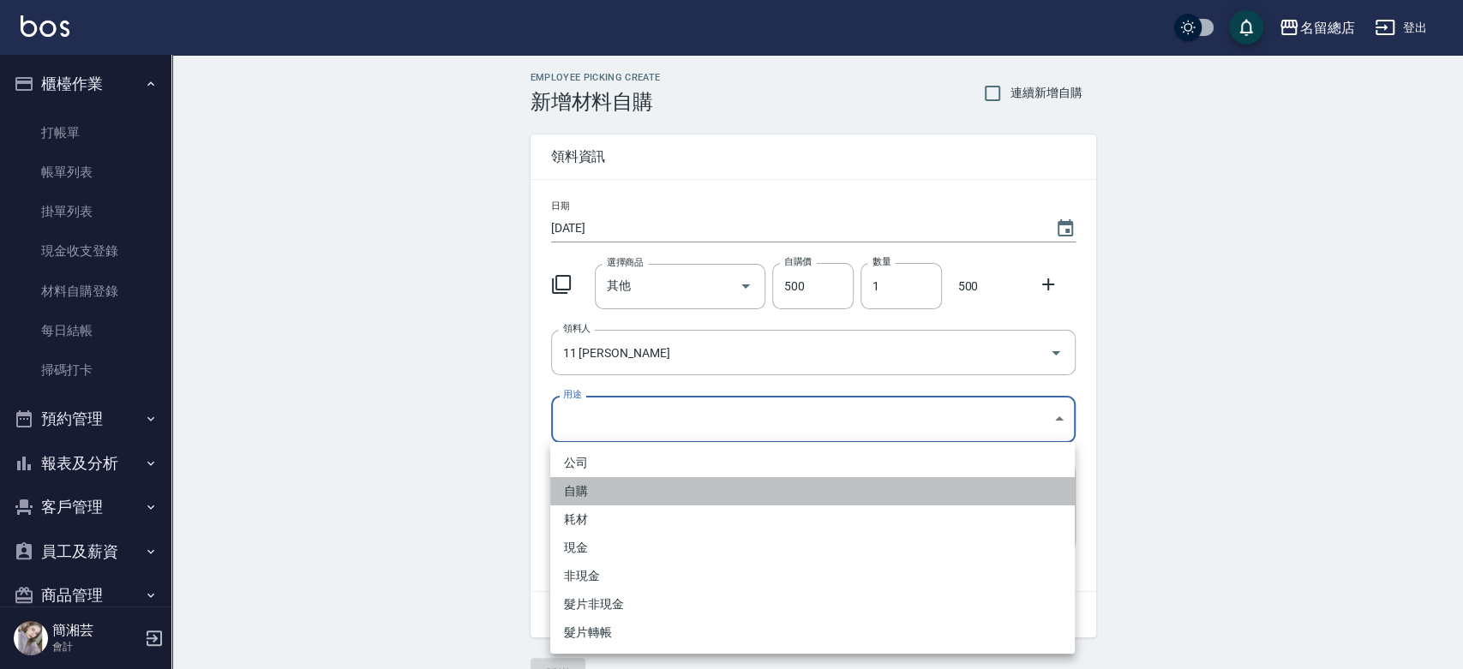
click at [606, 486] on li "自購" at bounding box center [812, 491] width 525 height 28
type input "自購"
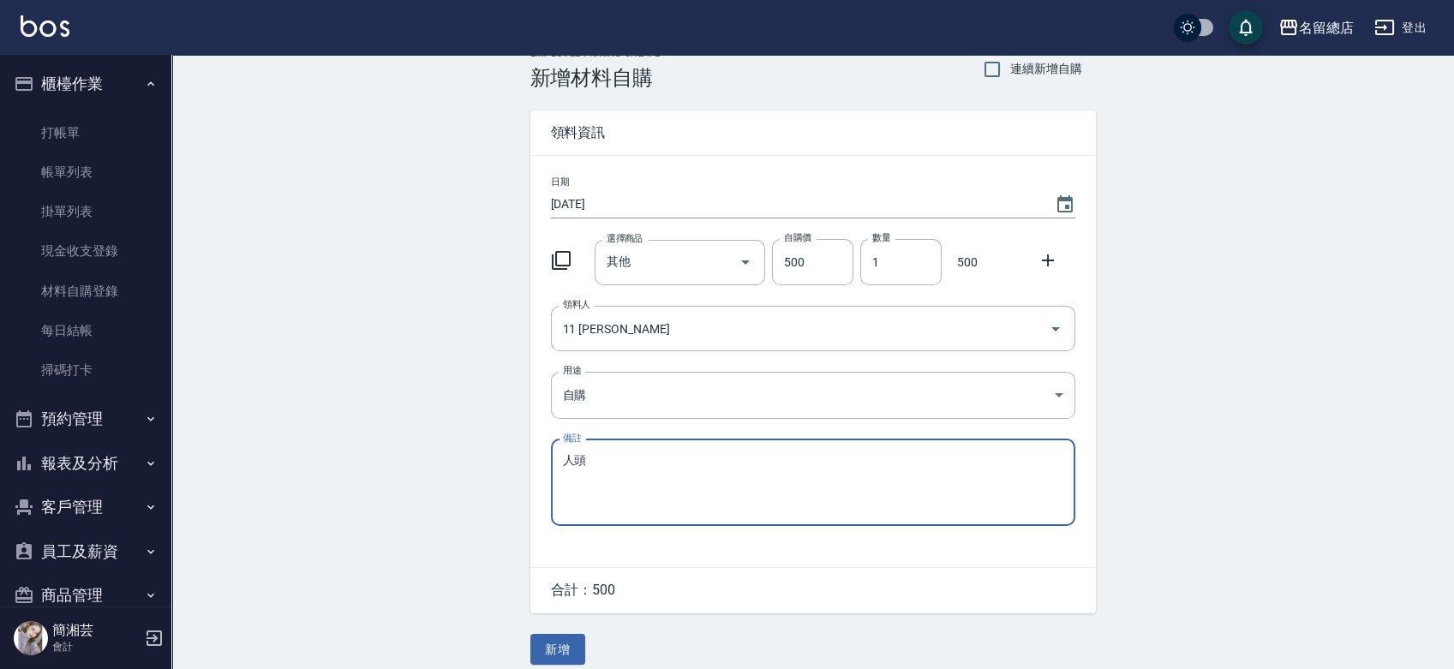
scroll to position [38, 0]
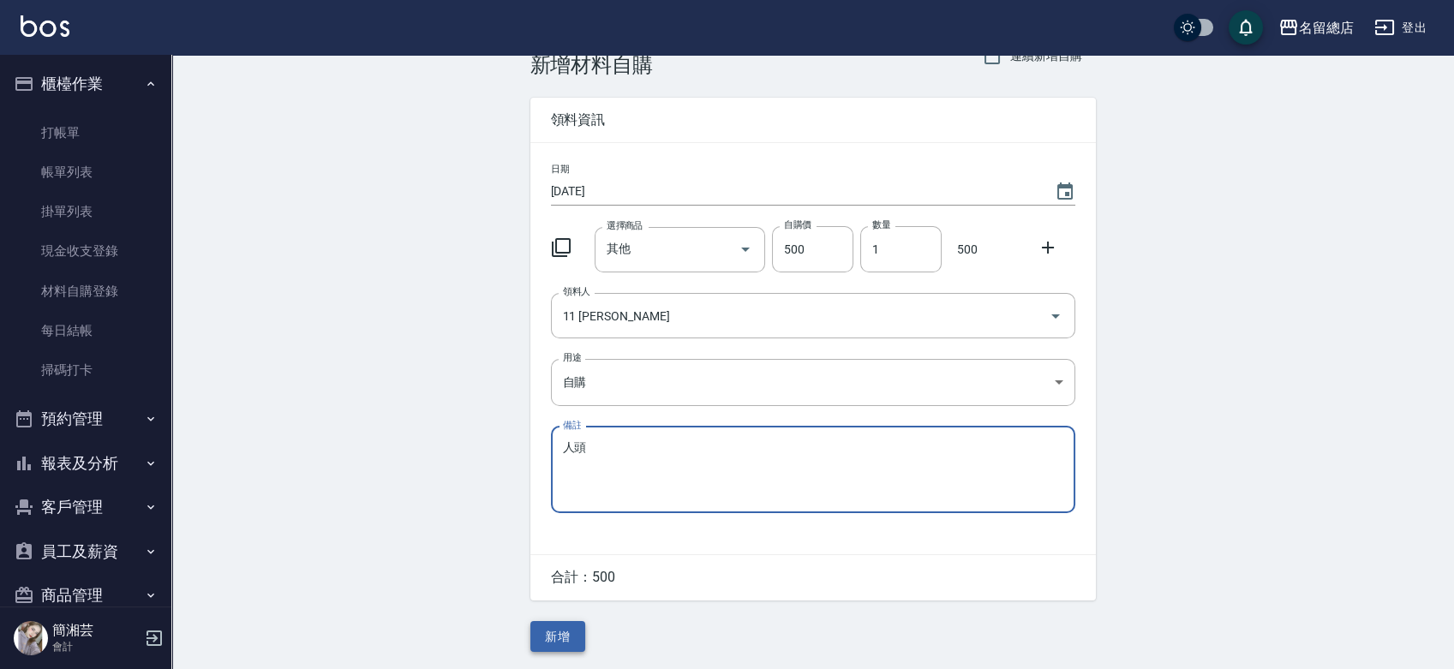
type textarea "人頭"
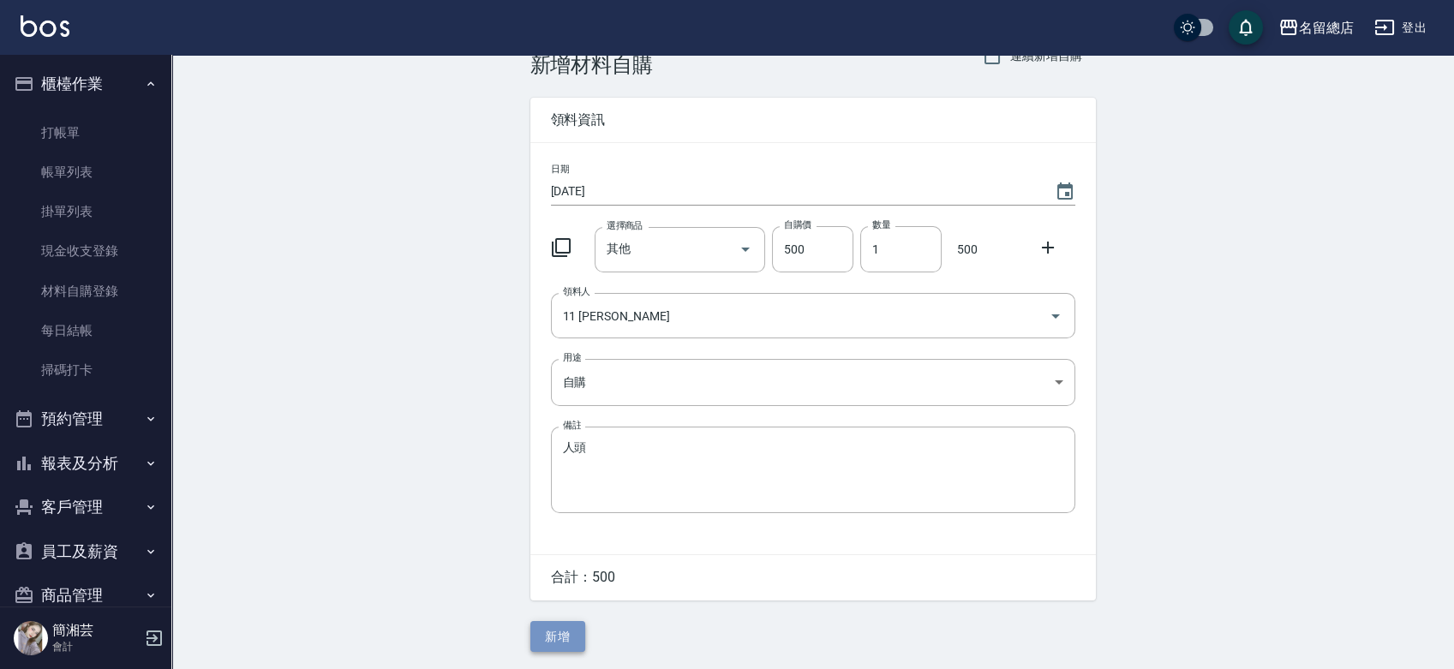
click at [572, 625] on button "新增" at bounding box center [558, 637] width 55 height 32
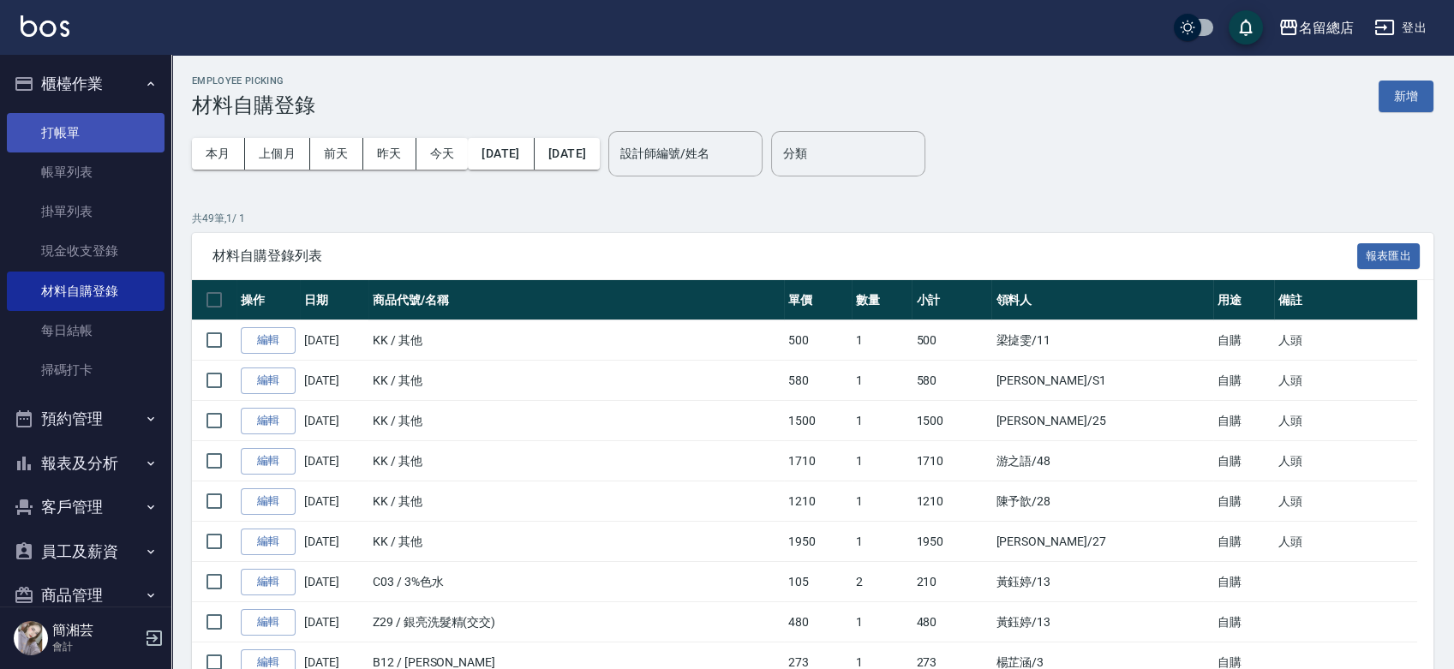
click at [89, 130] on link "打帳單" at bounding box center [86, 132] width 158 height 39
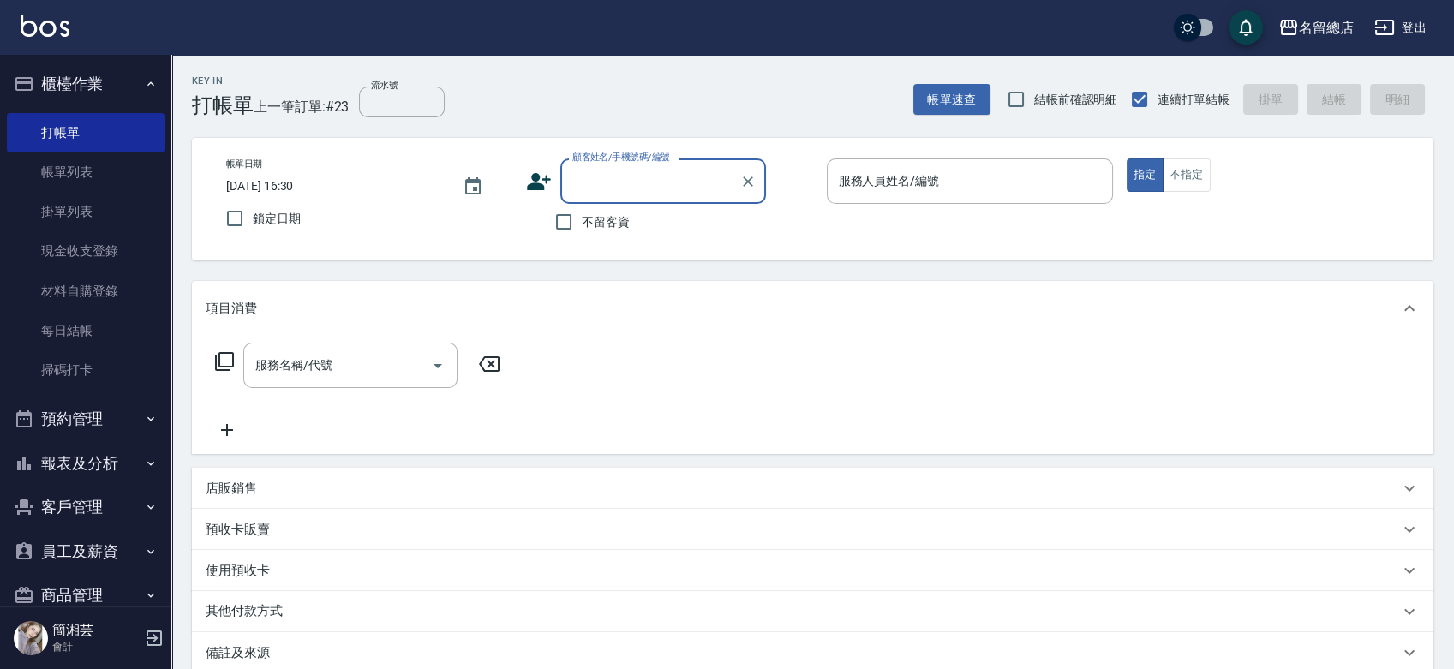
click at [589, 220] on span "不留客資" at bounding box center [606, 222] width 48 height 18
click at [582, 220] on input "不留客資" at bounding box center [564, 222] width 36 height 36
checkbox input "true"
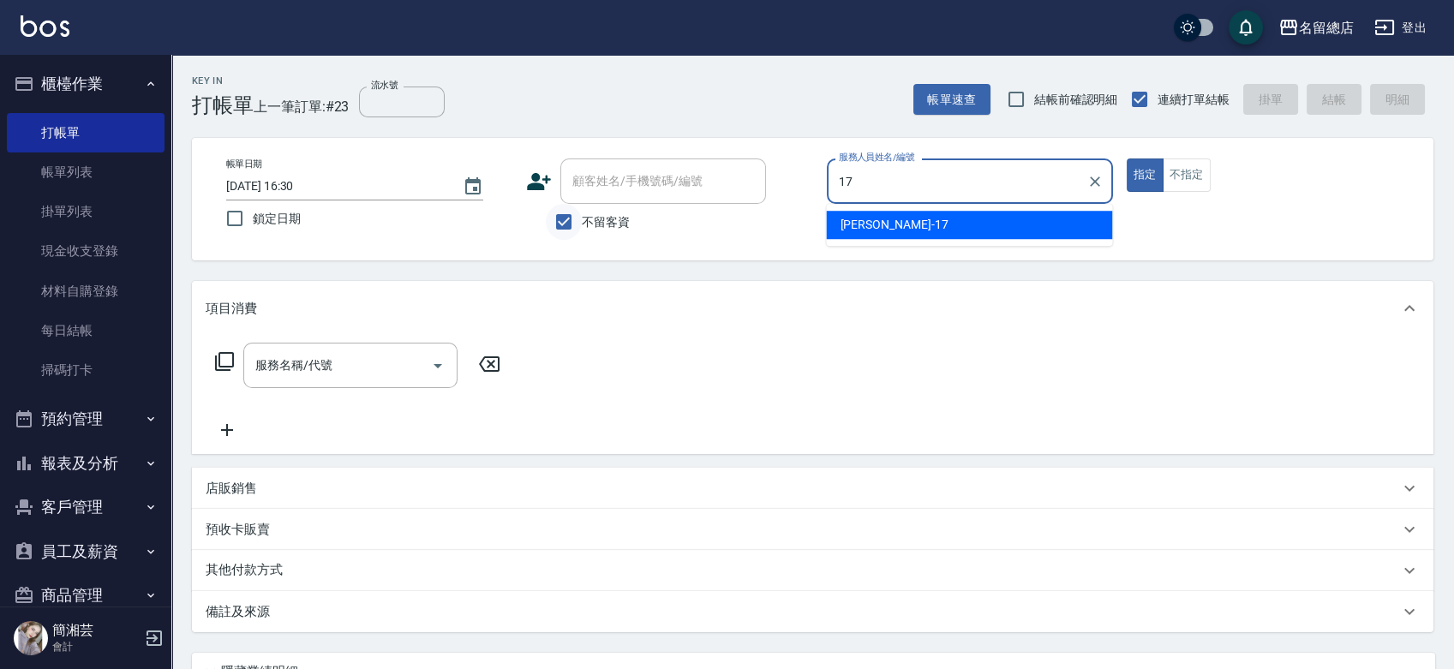
type input "Peter-17"
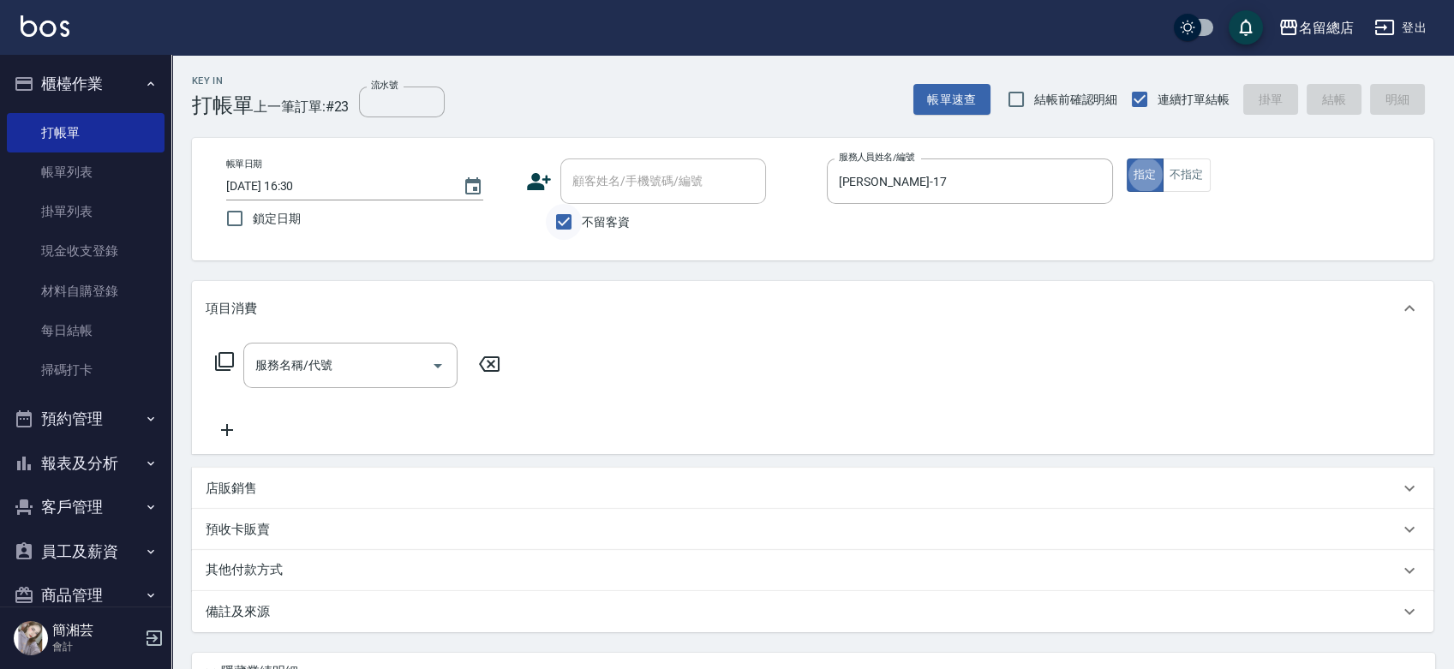
type button "true"
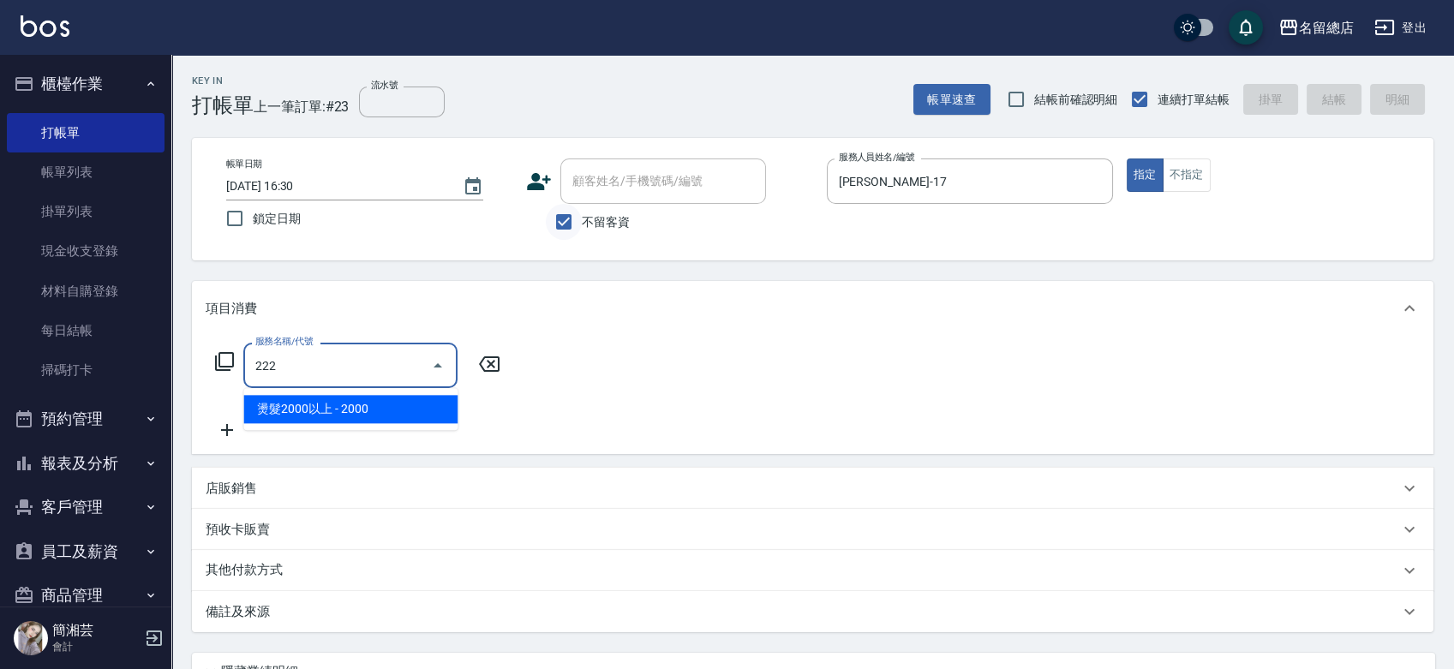
type input "燙髮2000以上(222)"
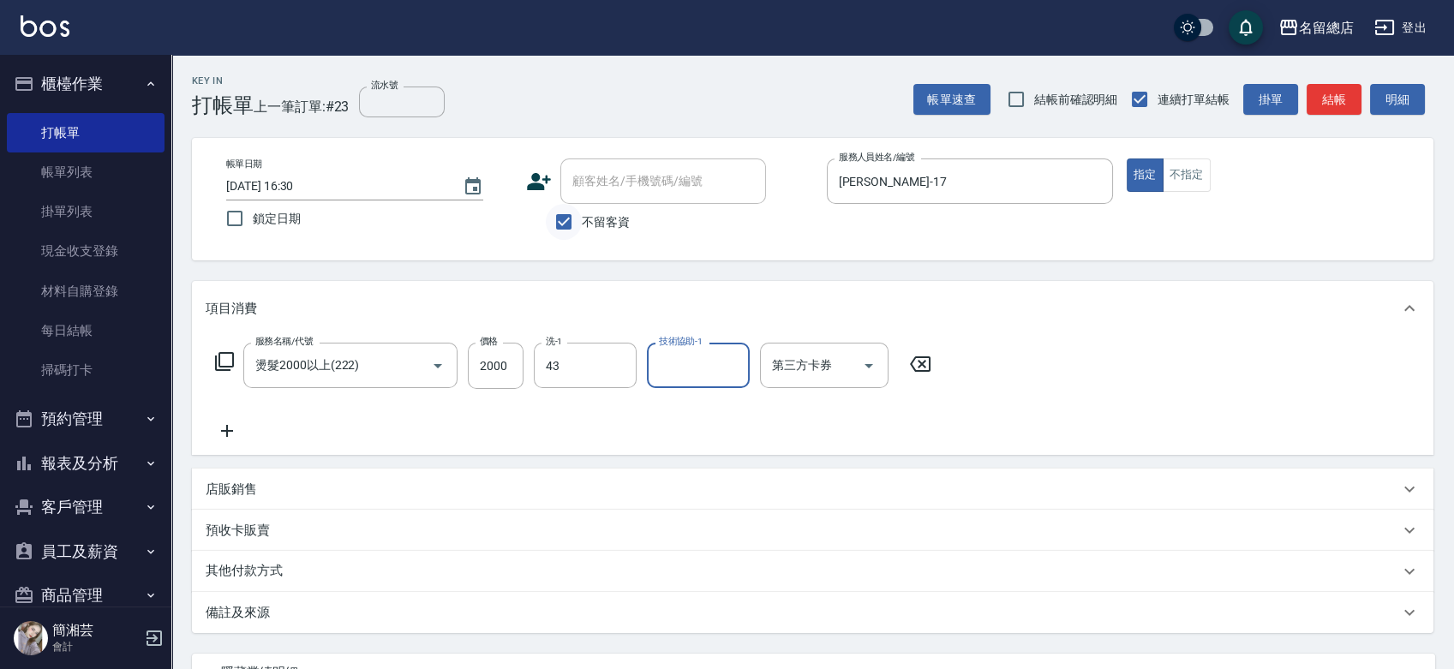
type input "黃郁涵-43"
click at [697, 358] on input "技術協助-1" at bounding box center [698, 366] width 87 height 30
type input "黃郁涵-43"
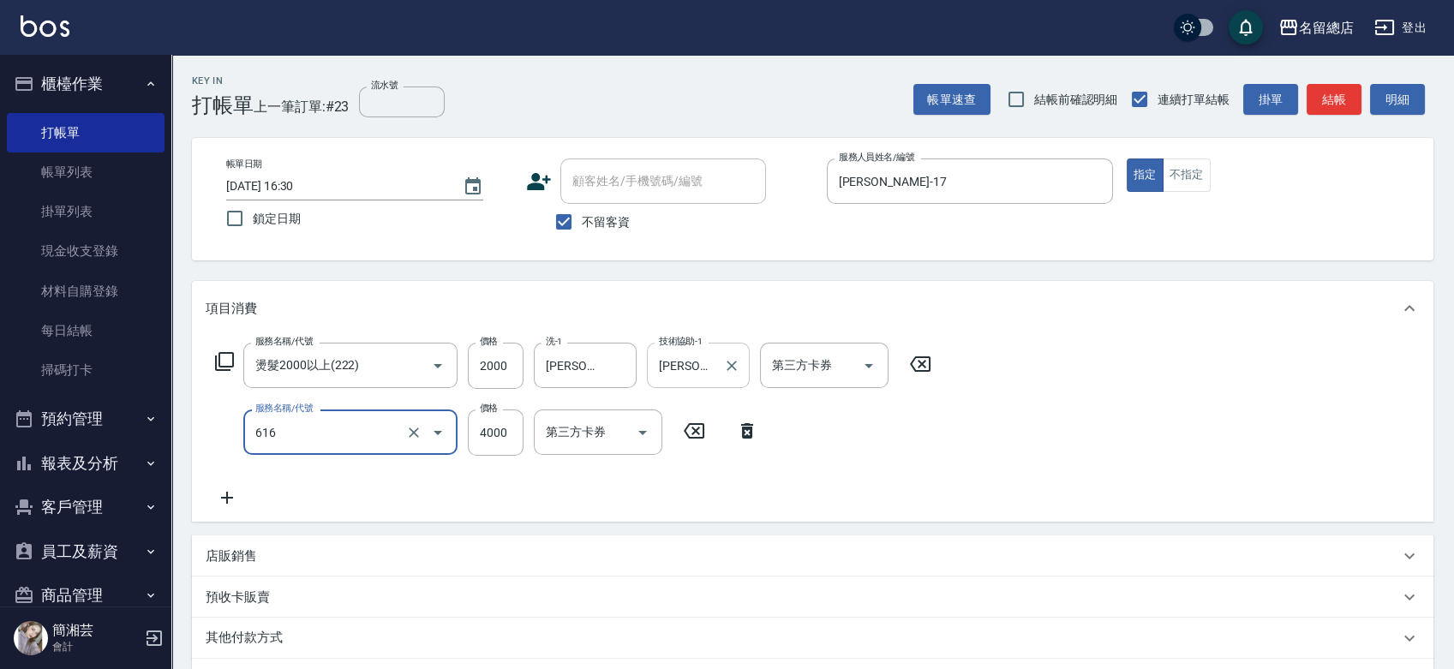
type input "自備接髮(616)"
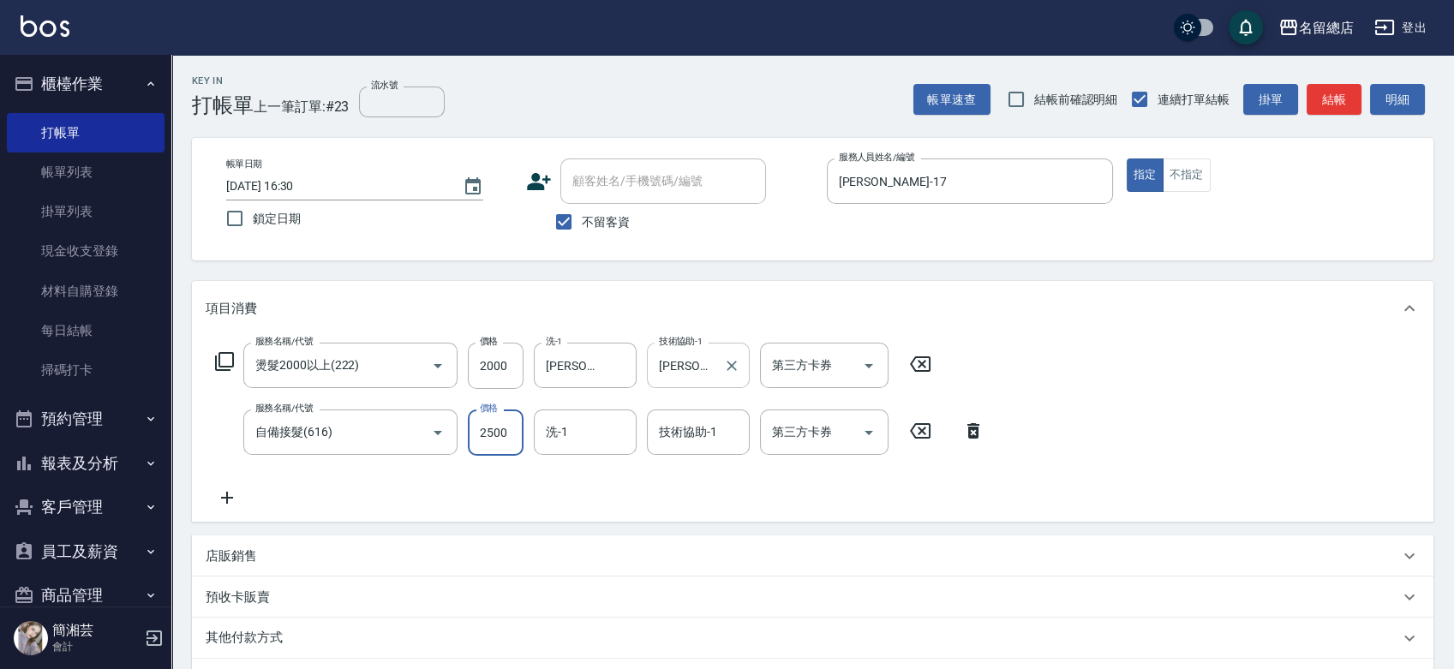
type input "2500"
type input "黃郁涵-43"
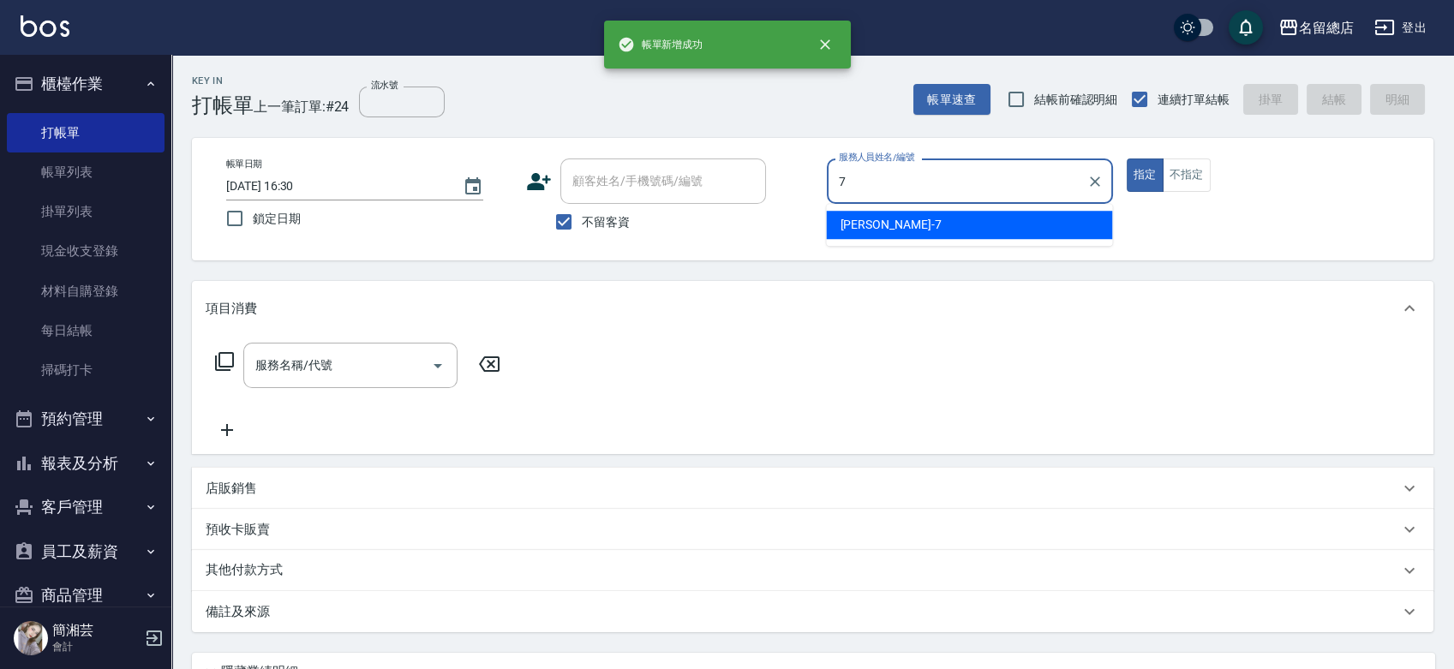
type input "Mick-7"
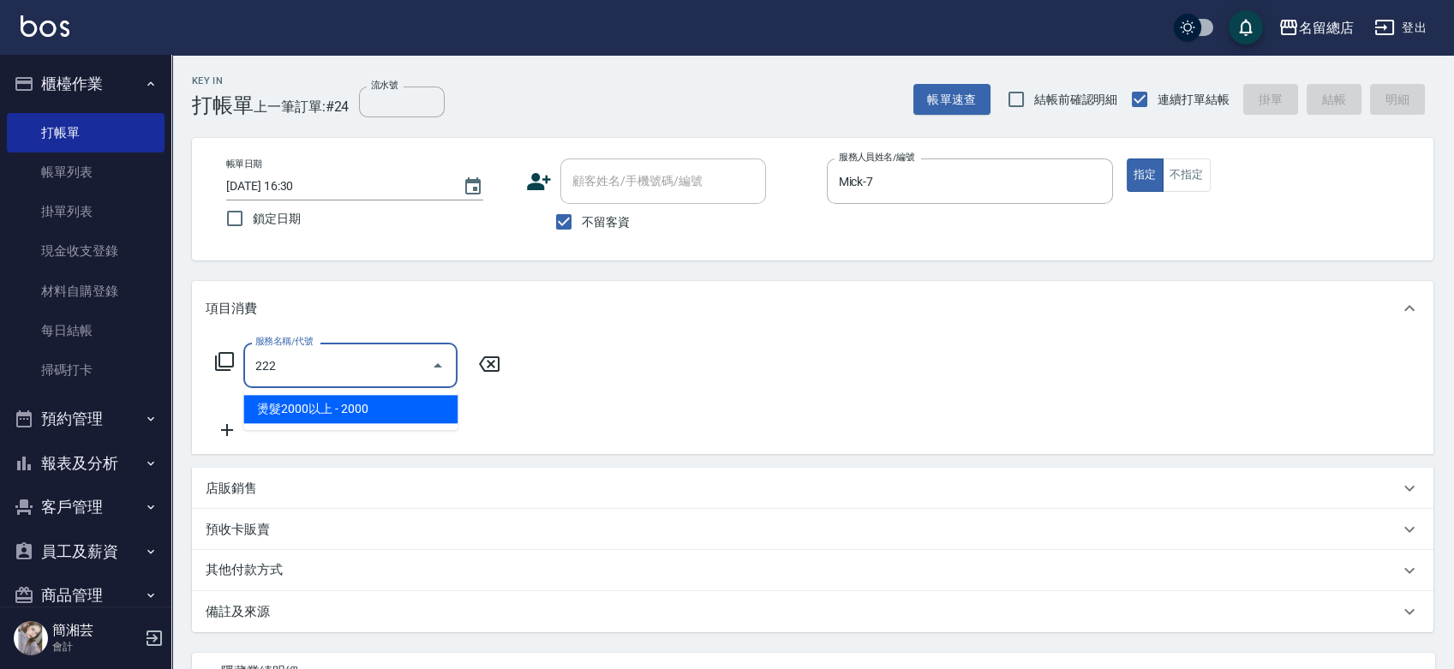
type input "燙髮2000以上(222)"
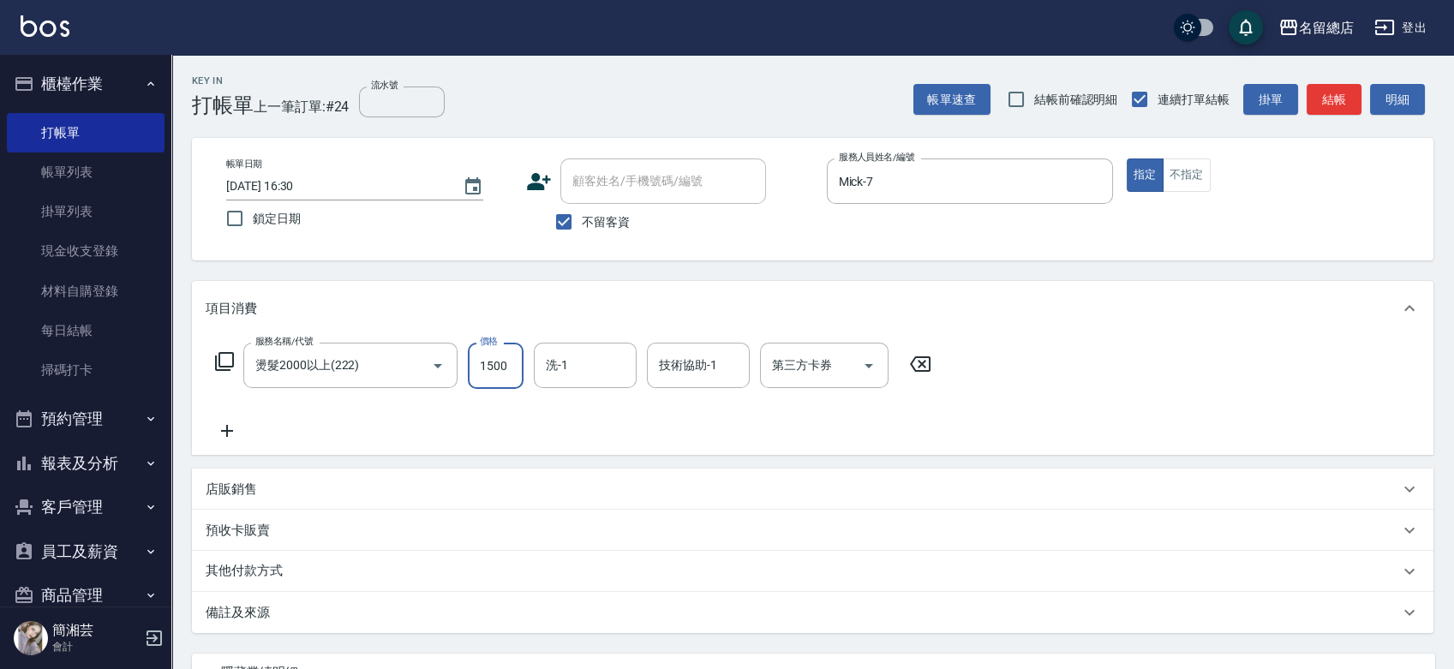
type input "1500"
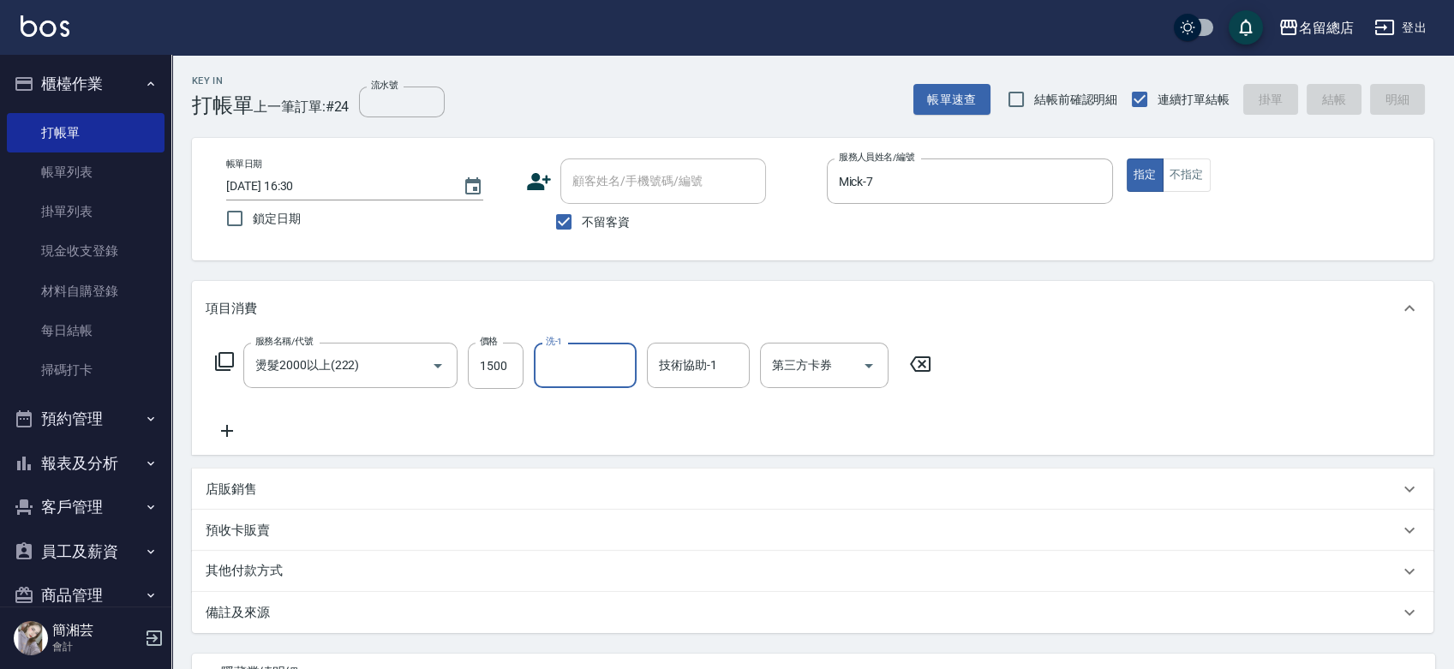
type input "2025/09/11 16:31"
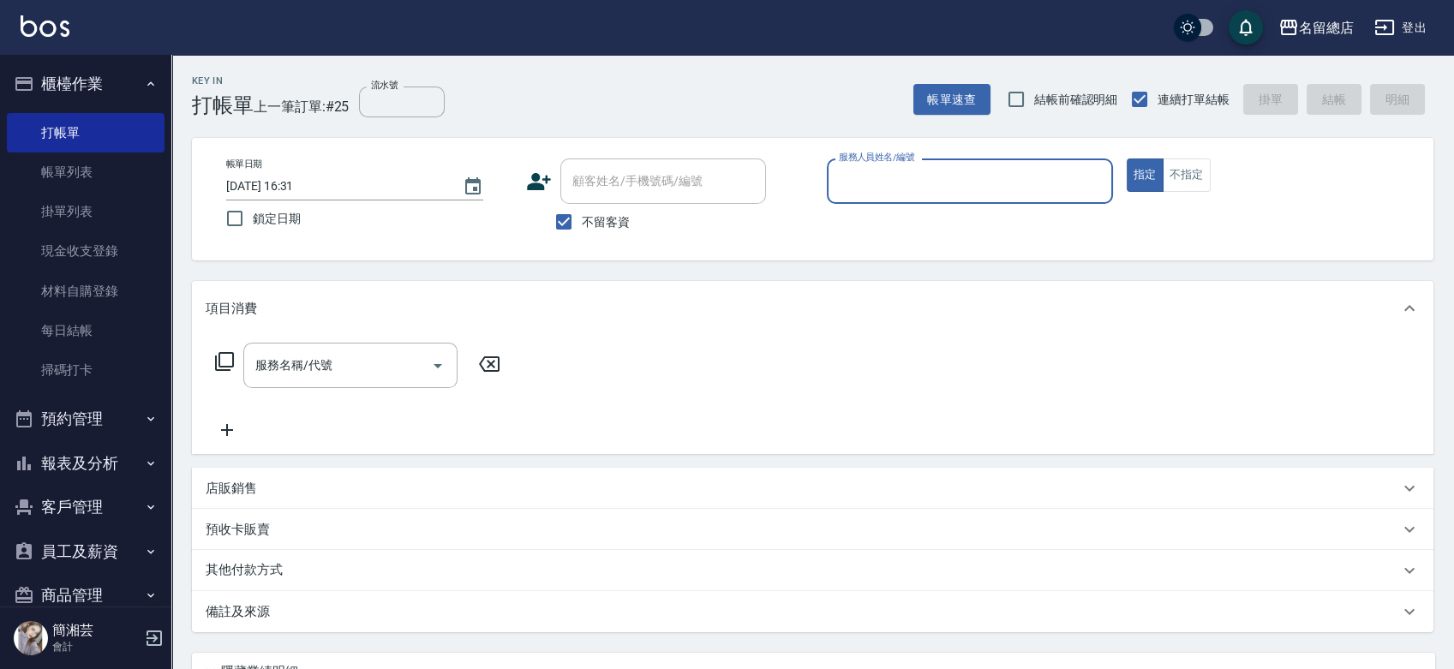
click at [585, 222] on span "不留客資" at bounding box center [606, 222] width 48 height 18
click at [582, 222] on input "不留客資" at bounding box center [564, 222] width 36 height 36
checkbox input "false"
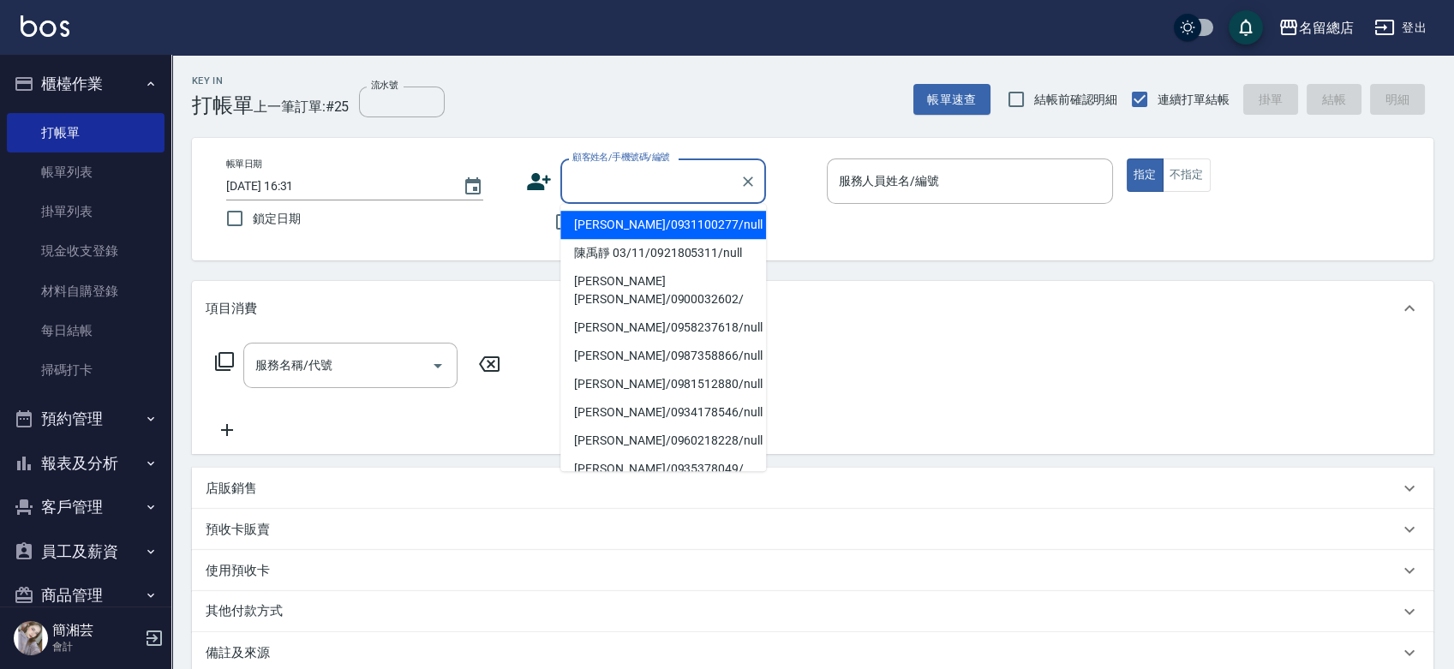
click at [596, 195] on input "顧客姓名/手機號碼/編號" at bounding box center [650, 181] width 165 height 30
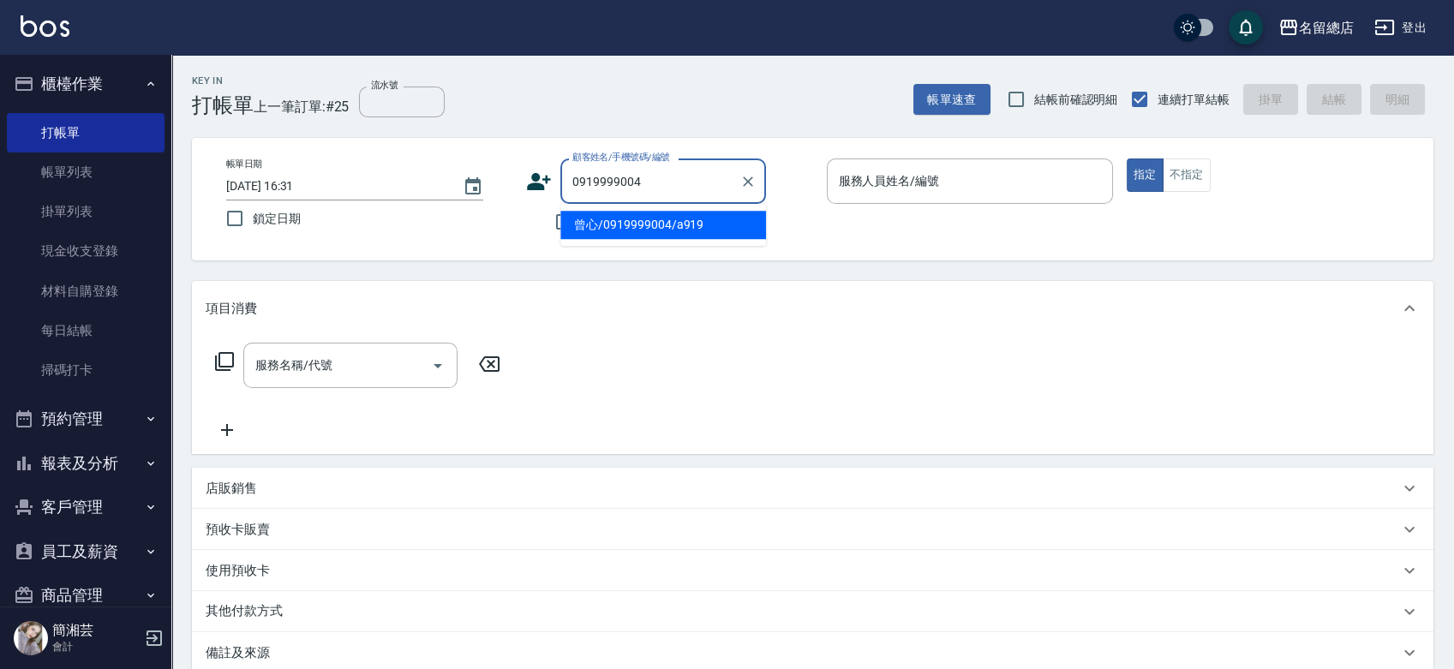
type input "曾心/0919999004/a919"
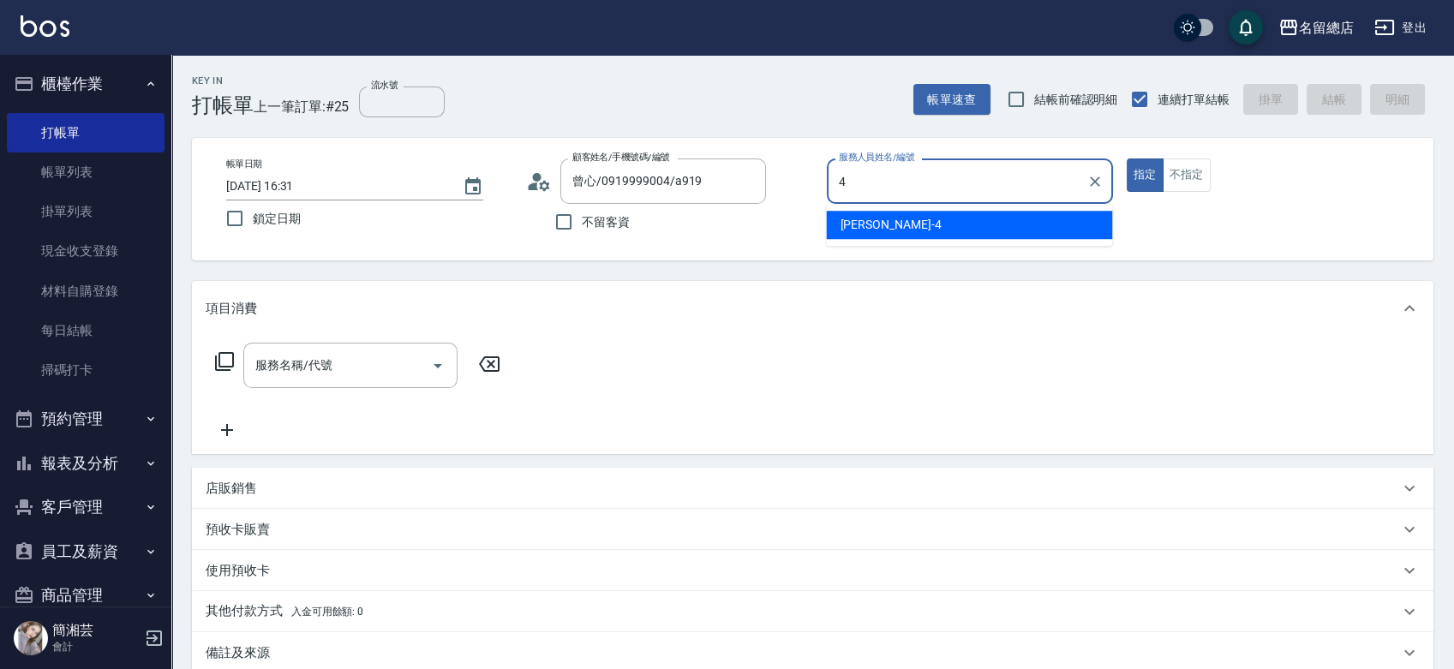
type input "Amy-4"
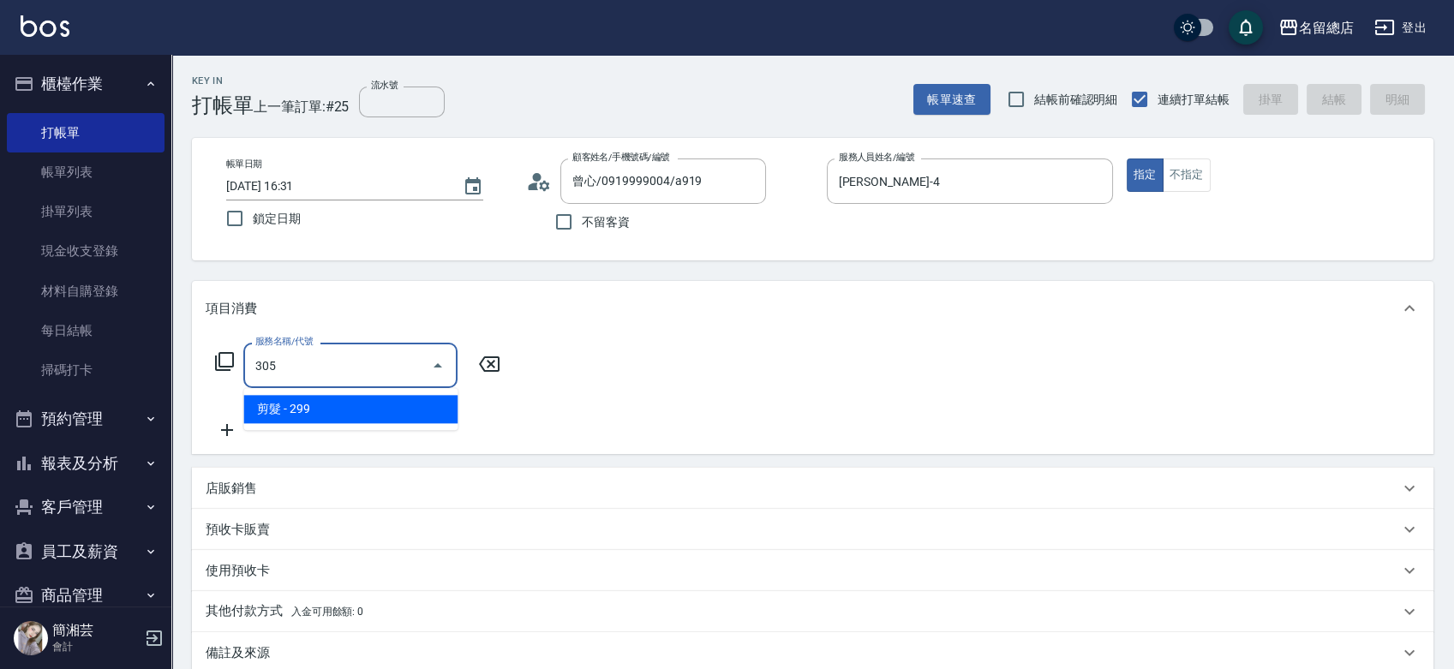
type input "剪髮(305)"
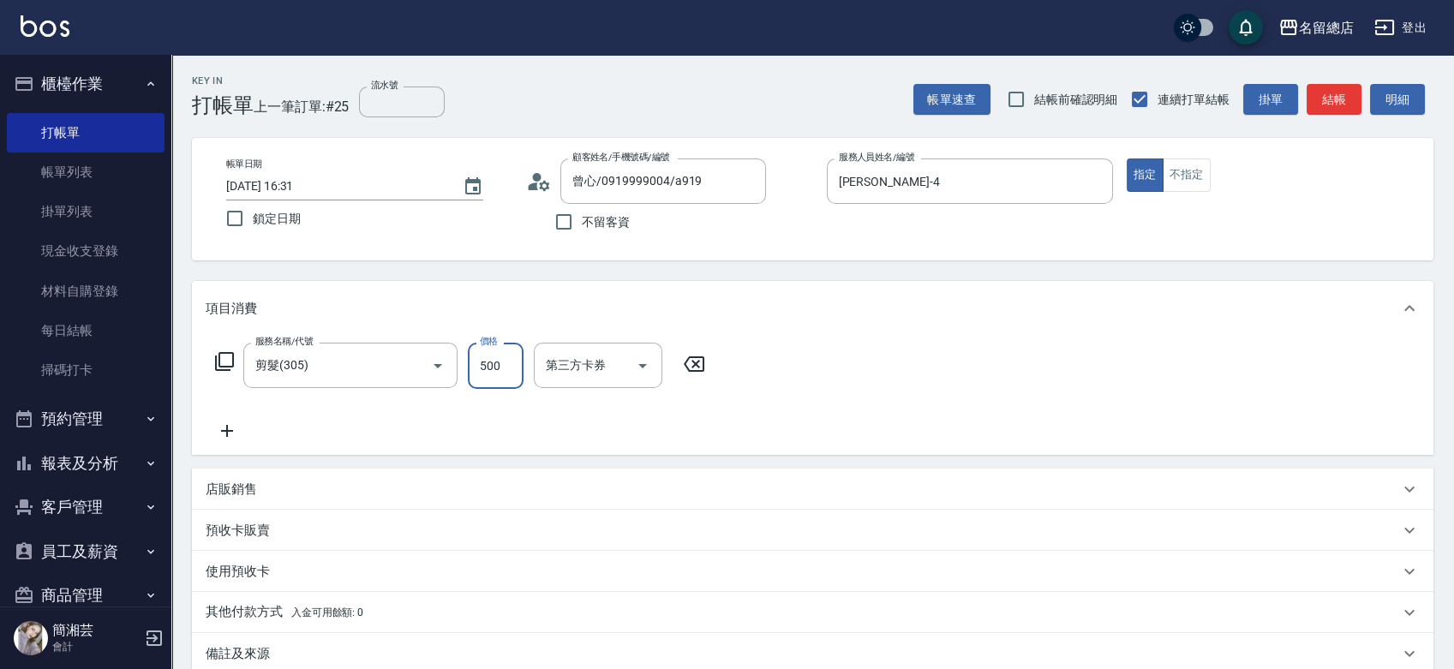
type input "500"
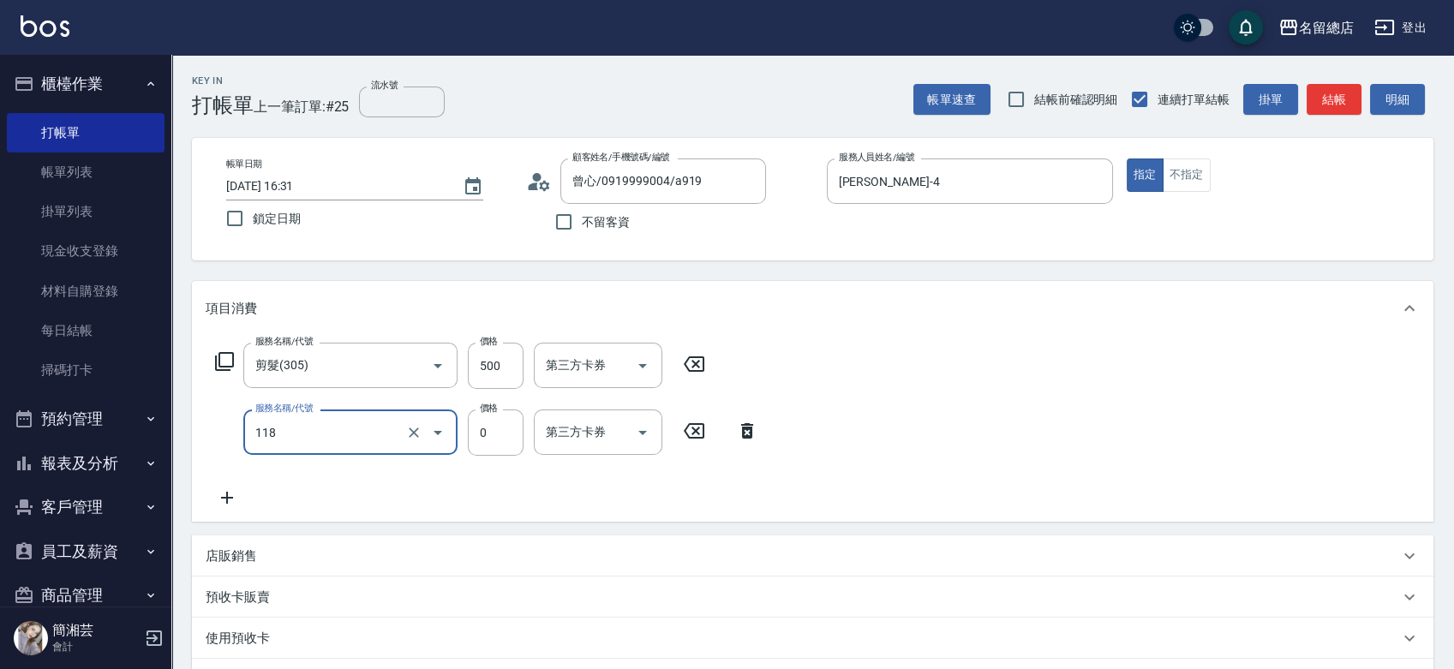
type input "頭皮蓋卡4點(118)"
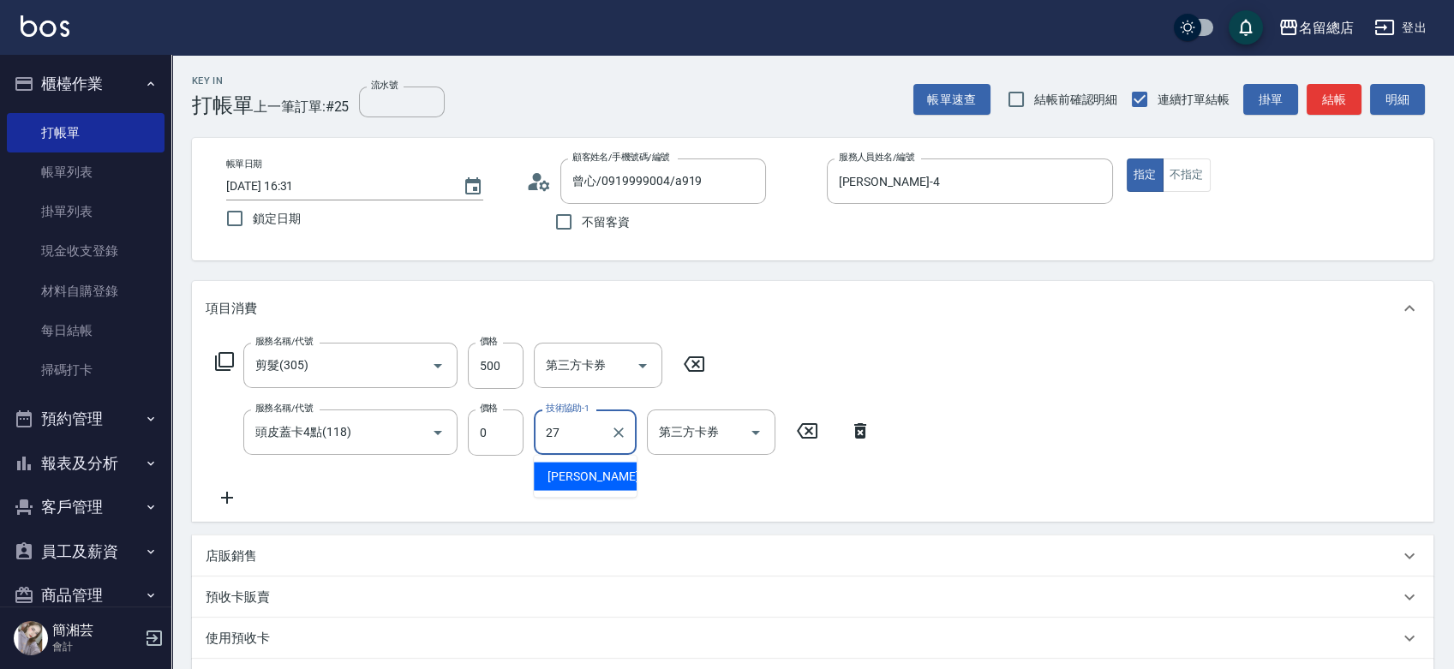
type input "黃意凌-27"
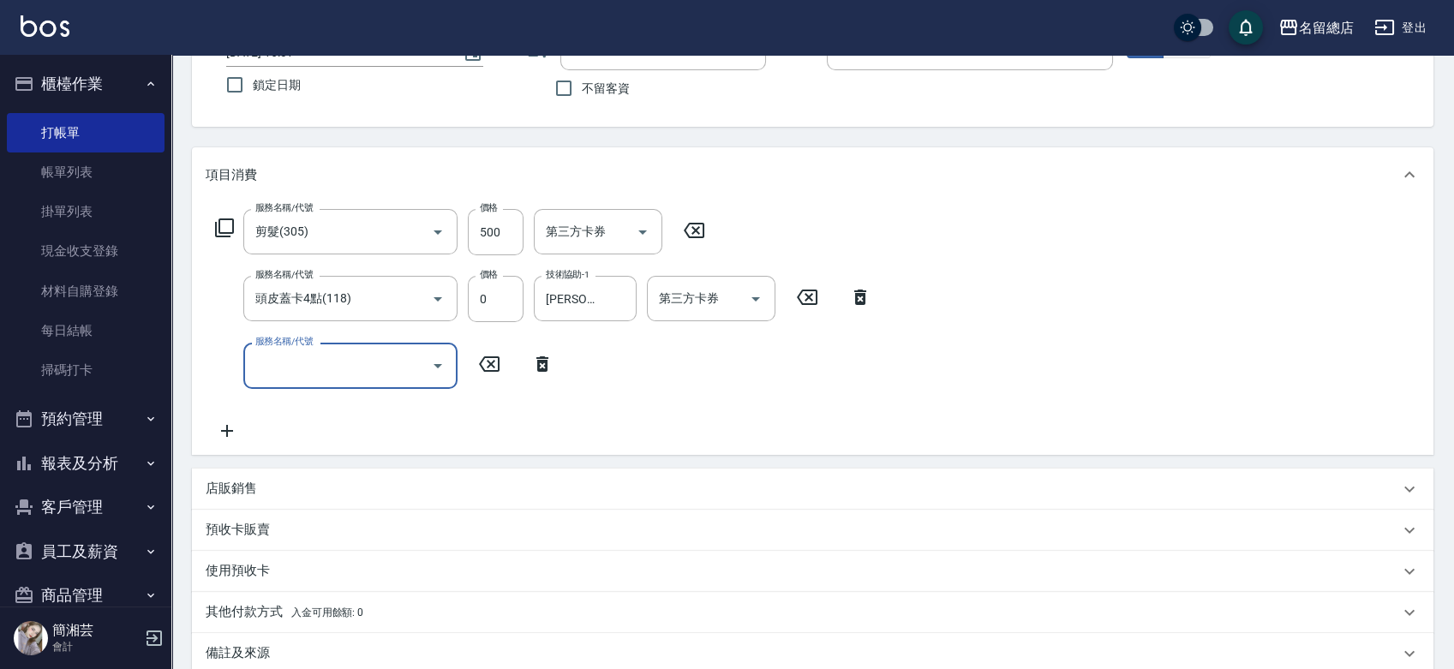
scroll to position [285, 0]
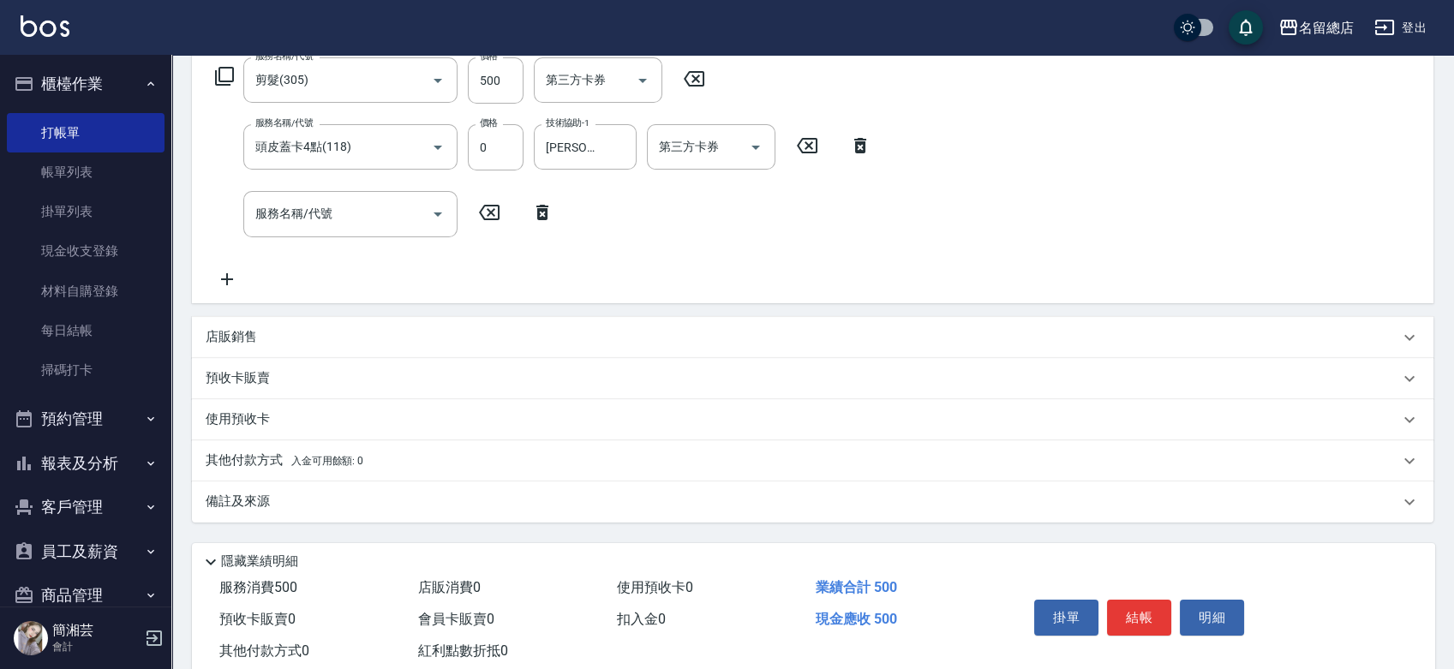
click at [277, 381] on div "預收卡販賣" at bounding box center [803, 378] width 1194 height 18
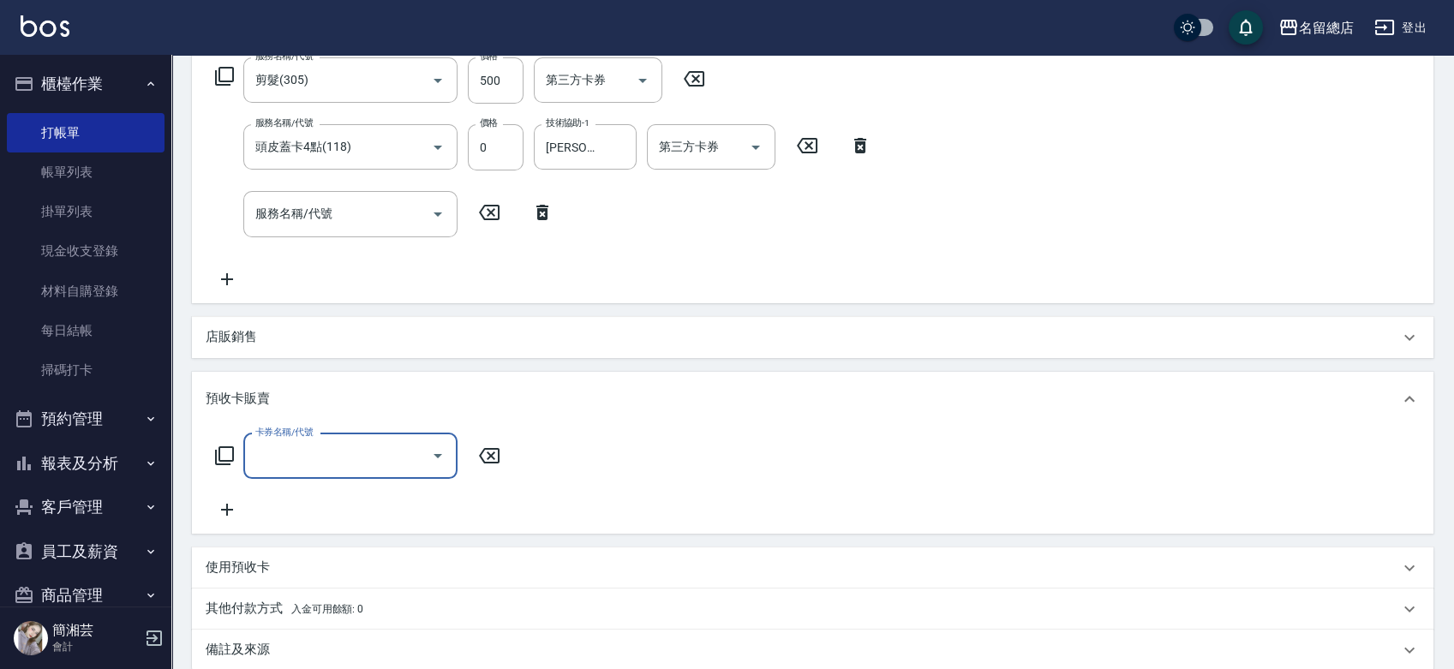
scroll to position [0, 0]
type input "二段自備卡(407)"
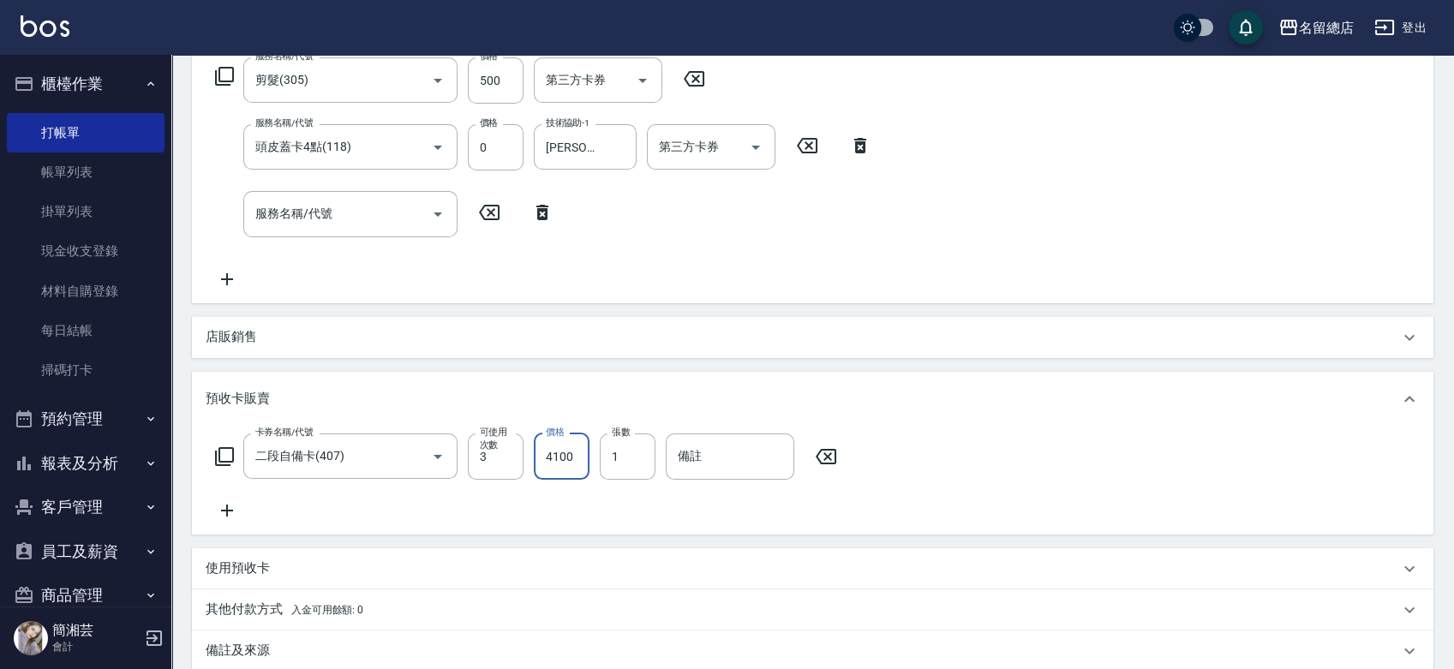
type input "4100"
type input "9220"
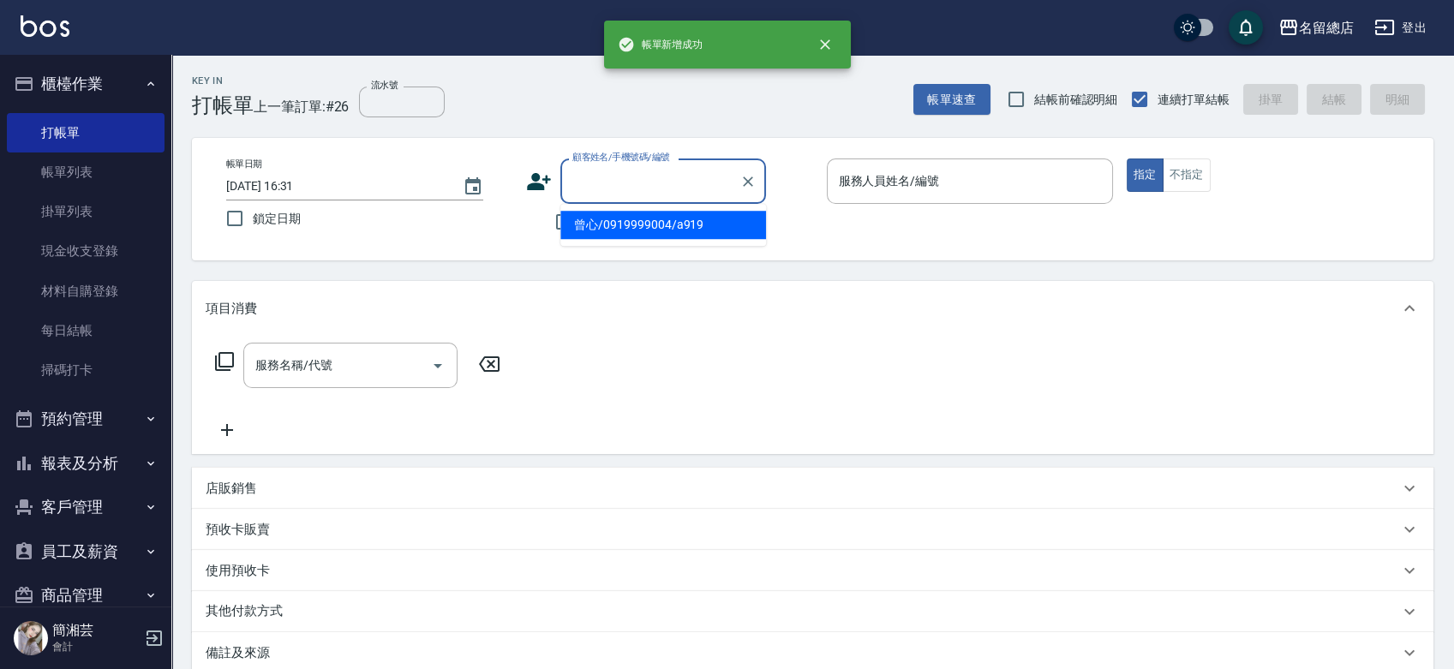
click at [620, 179] on input "顧客姓名/手機號碼/編號" at bounding box center [650, 181] width 165 height 30
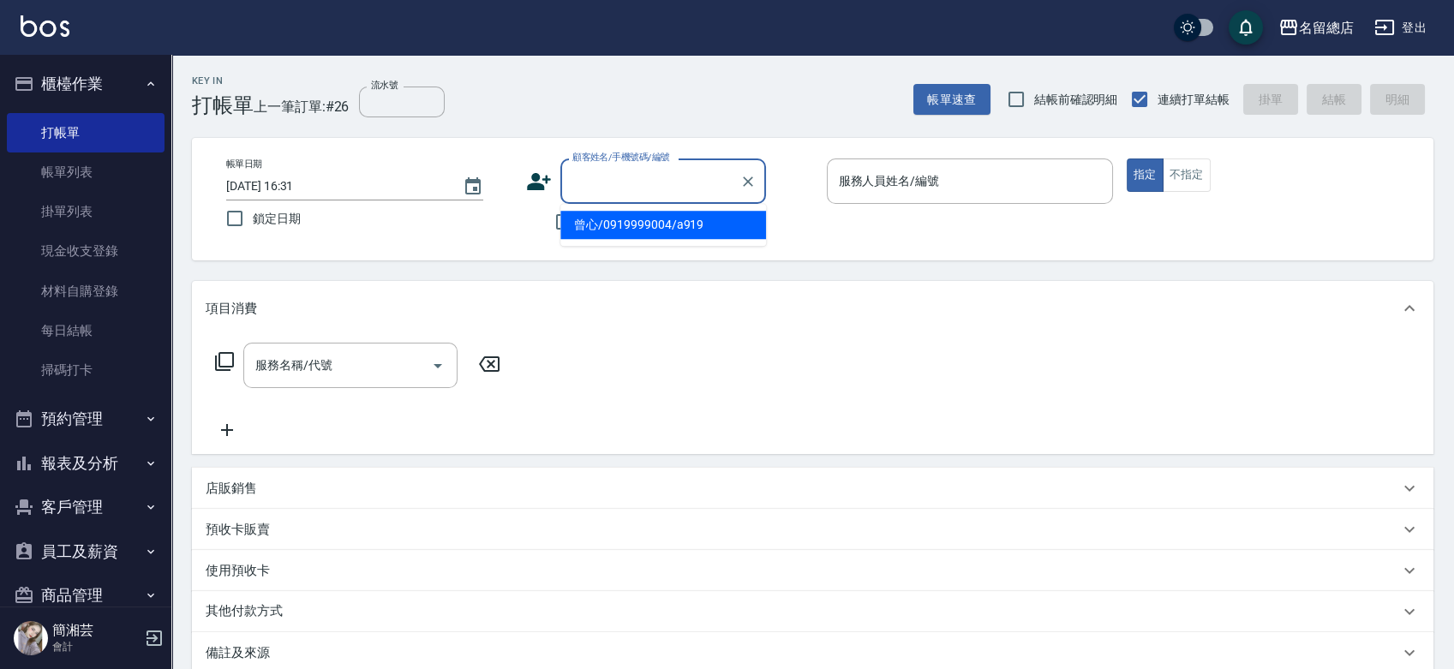
click at [620, 213] on li "曾心/0919999004/a919" at bounding box center [664, 225] width 206 height 28
type input "曾心/0919999004/a919"
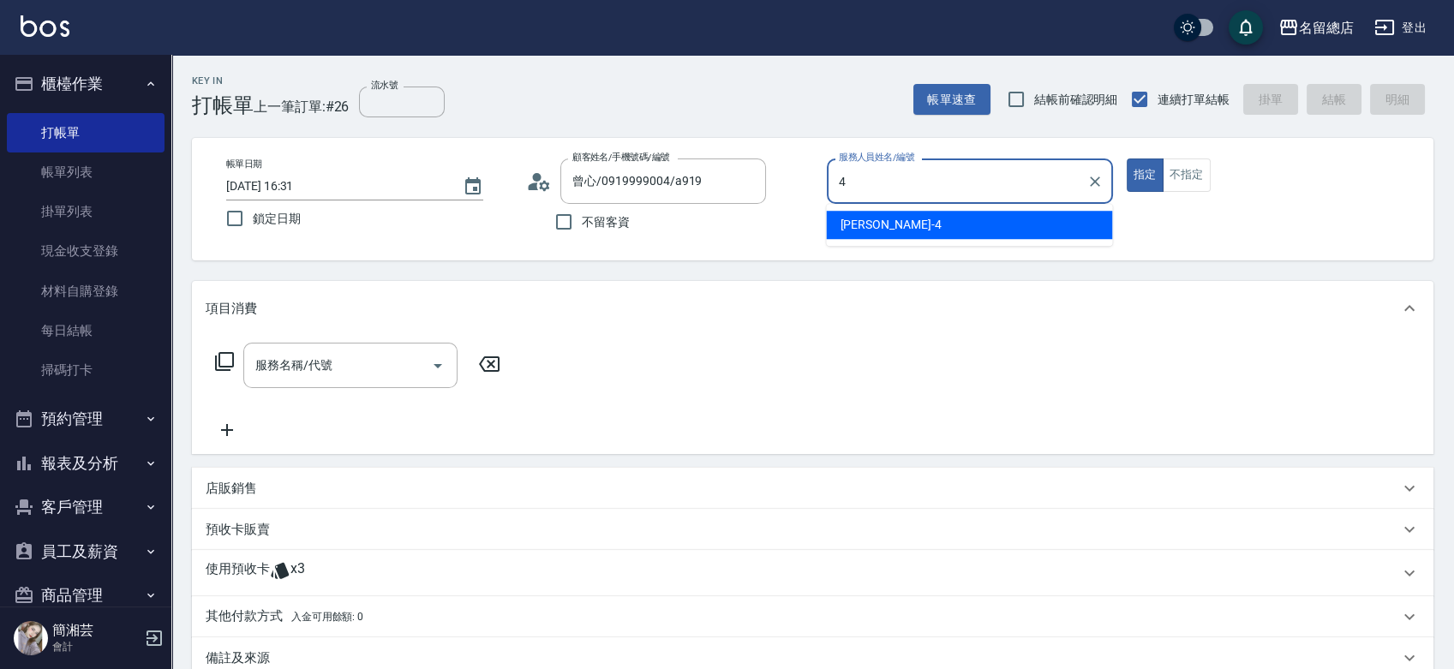
type input "Amy-4"
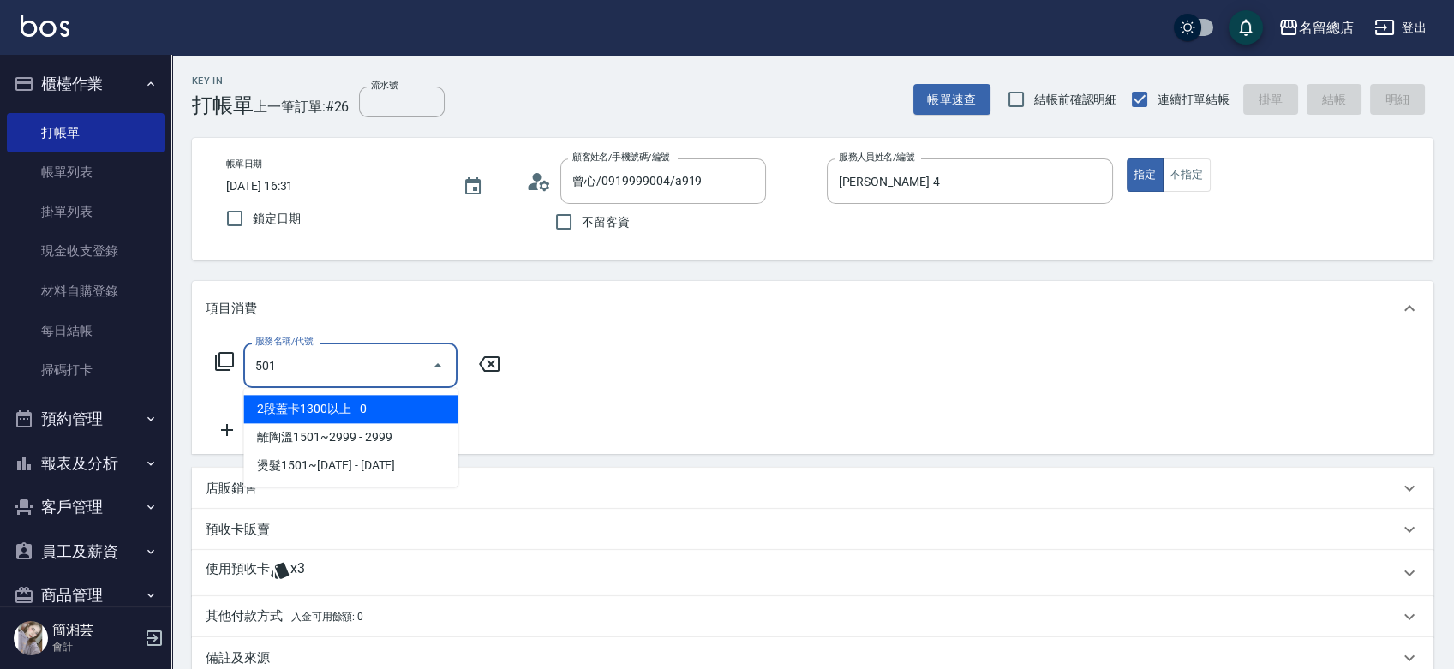
type input "2段蓋卡1300以上(501)"
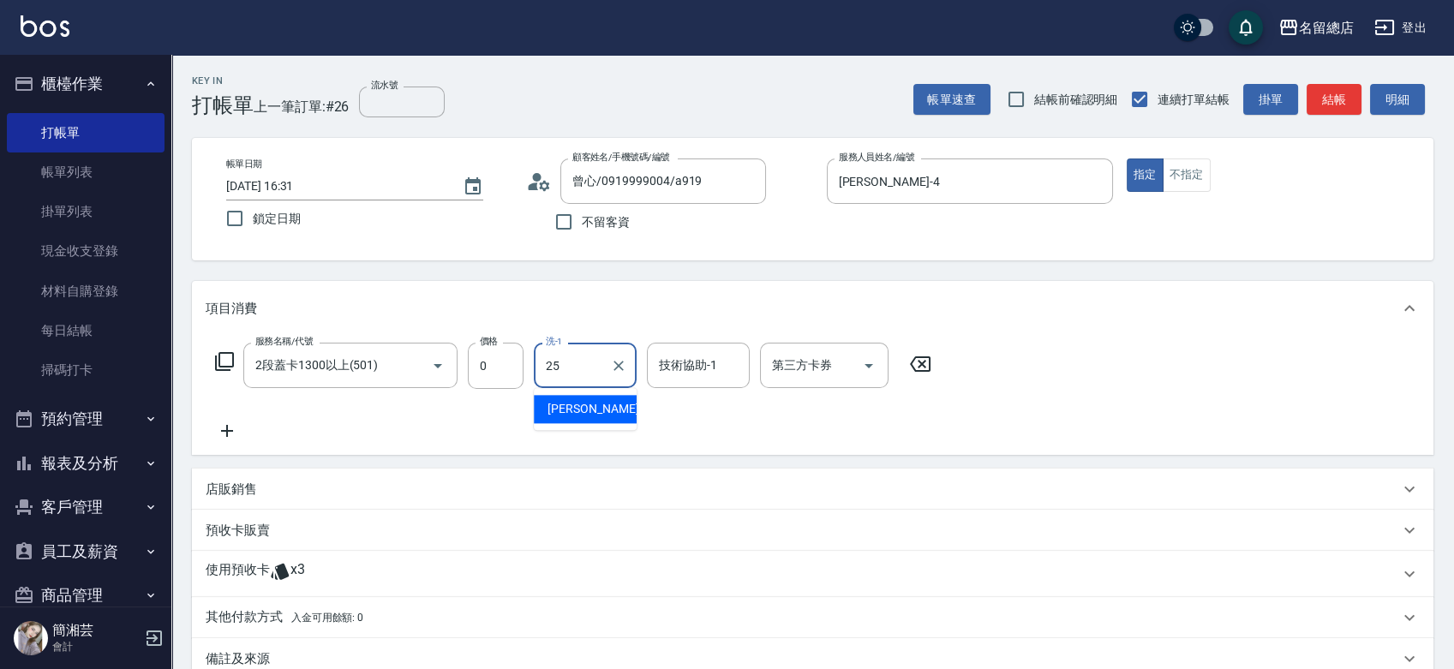
type input "王娟-25"
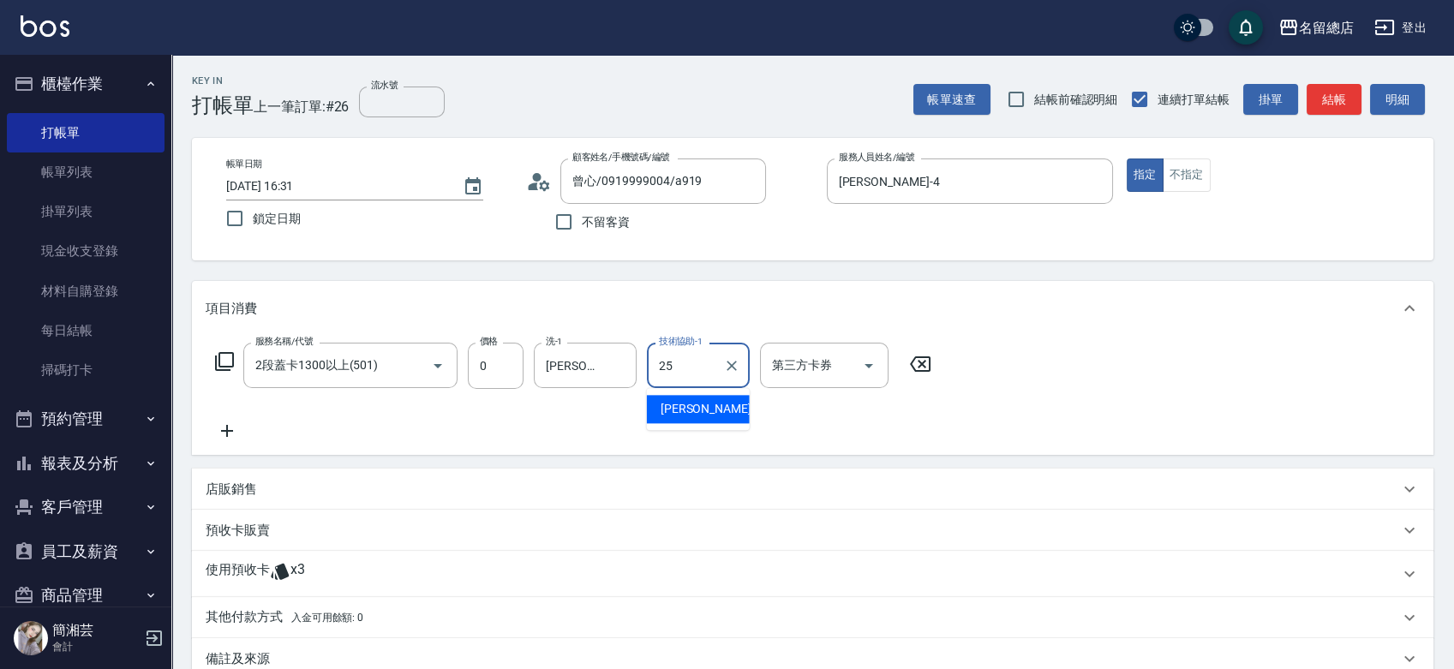
type input "王娟-25"
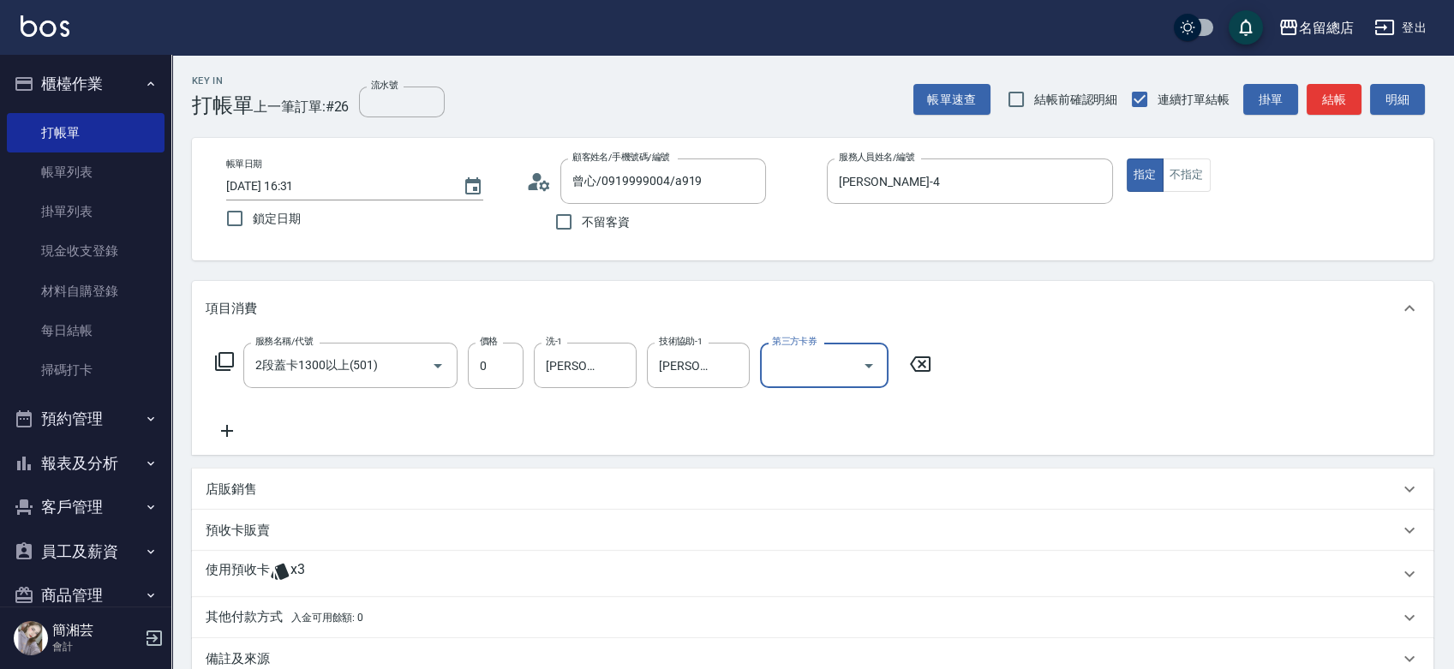
click at [329, 588] on div "使用預收卡 x3" at bounding box center [813, 574] width 1242 height 46
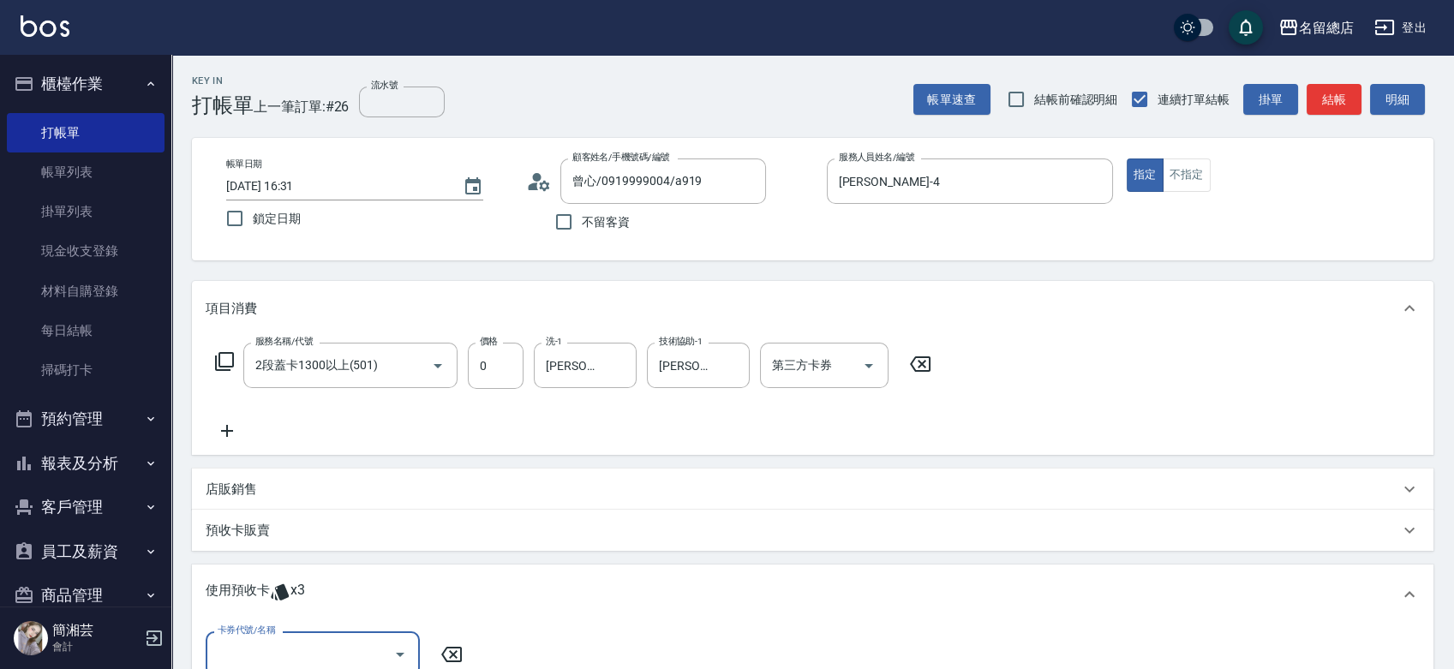
click at [331, 639] on input "卡券代號/名稱" at bounding box center [299, 654] width 173 height 30
click at [333, 598] on div "二段自備卡 剩餘3張 9220" at bounding box center [313, 611] width 214 height 28
type input "二段自備卡 9220"
click at [648, 657] on input "指定" at bounding box center [644, 655] width 36 height 36
checkbox input "true"
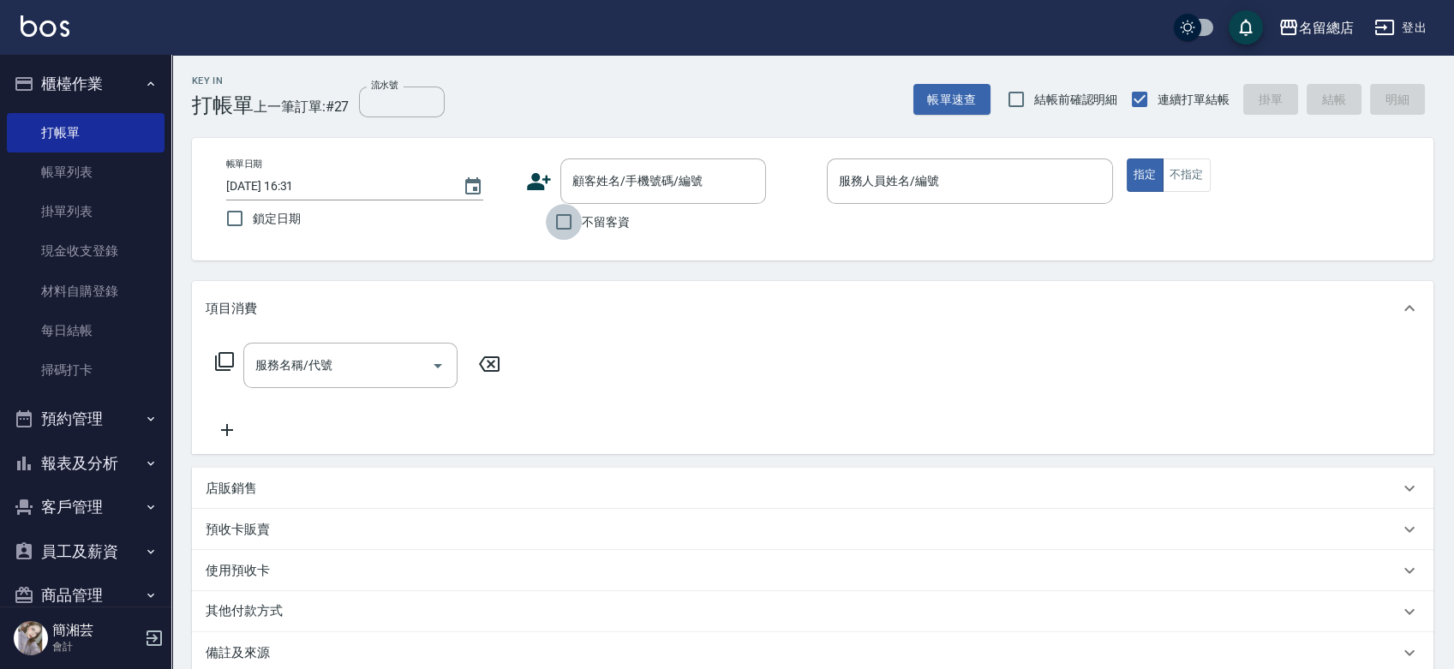
click at [562, 228] on input "不留客資" at bounding box center [564, 222] width 36 height 36
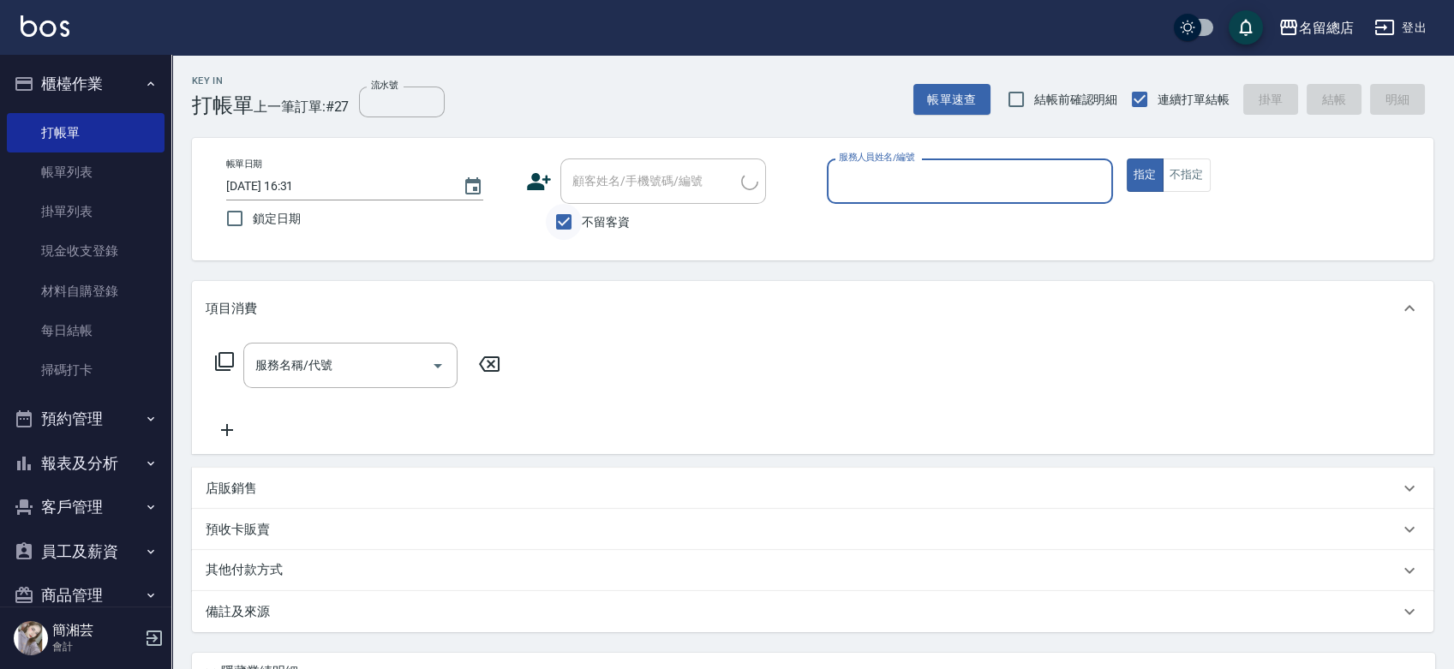
click at [549, 226] on input "不留客資" at bounding box center [564, 222] width 36 height 36
checkbox input "false"
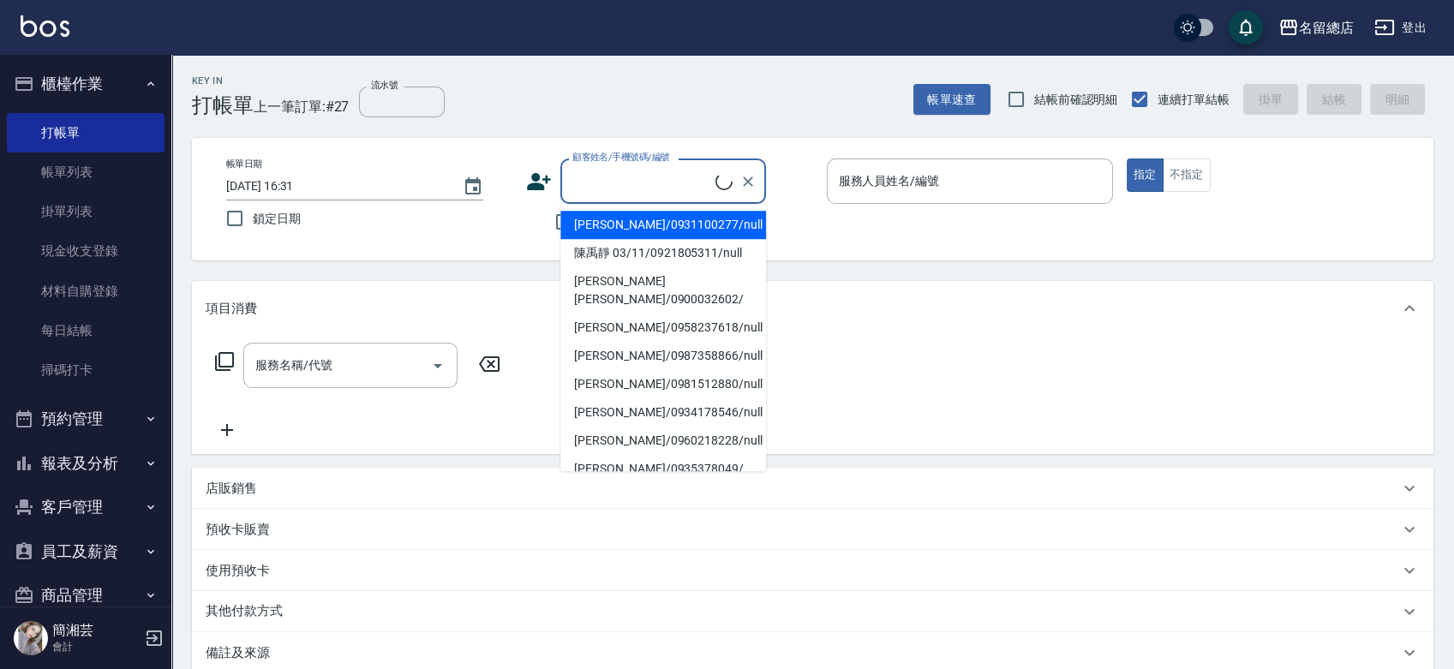
click at [593, 190] on input "顧客姓名/手機號碼/編號" at bounding box center [641, 181] width 147 height 30
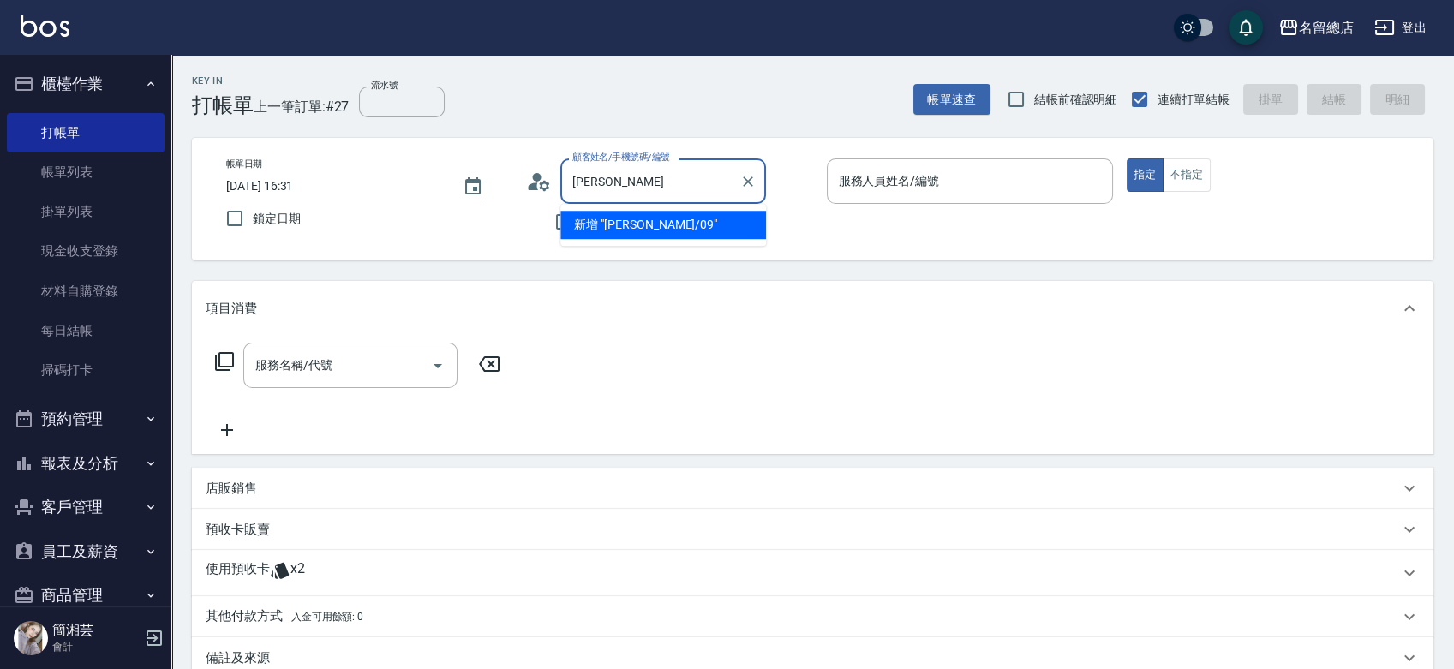
type input "蔡"
type input "林湘庭/0939669057/null"
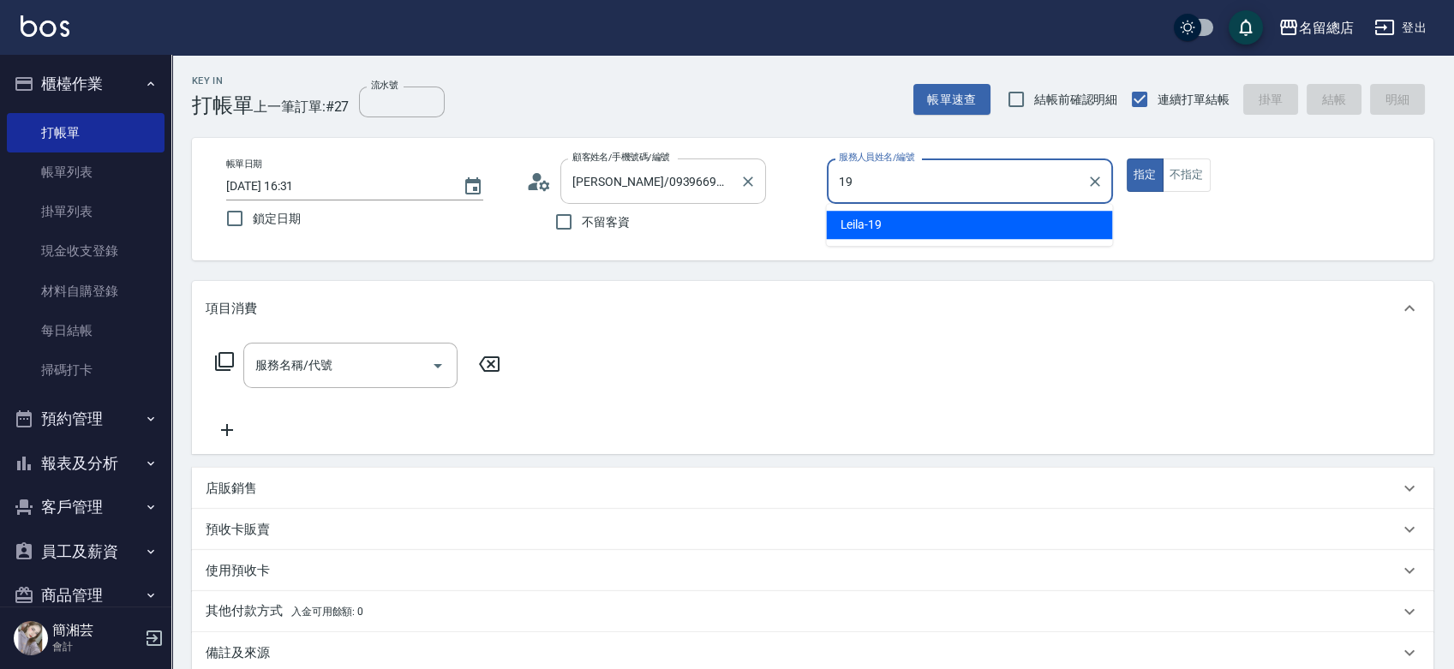
type input "Leila-19"
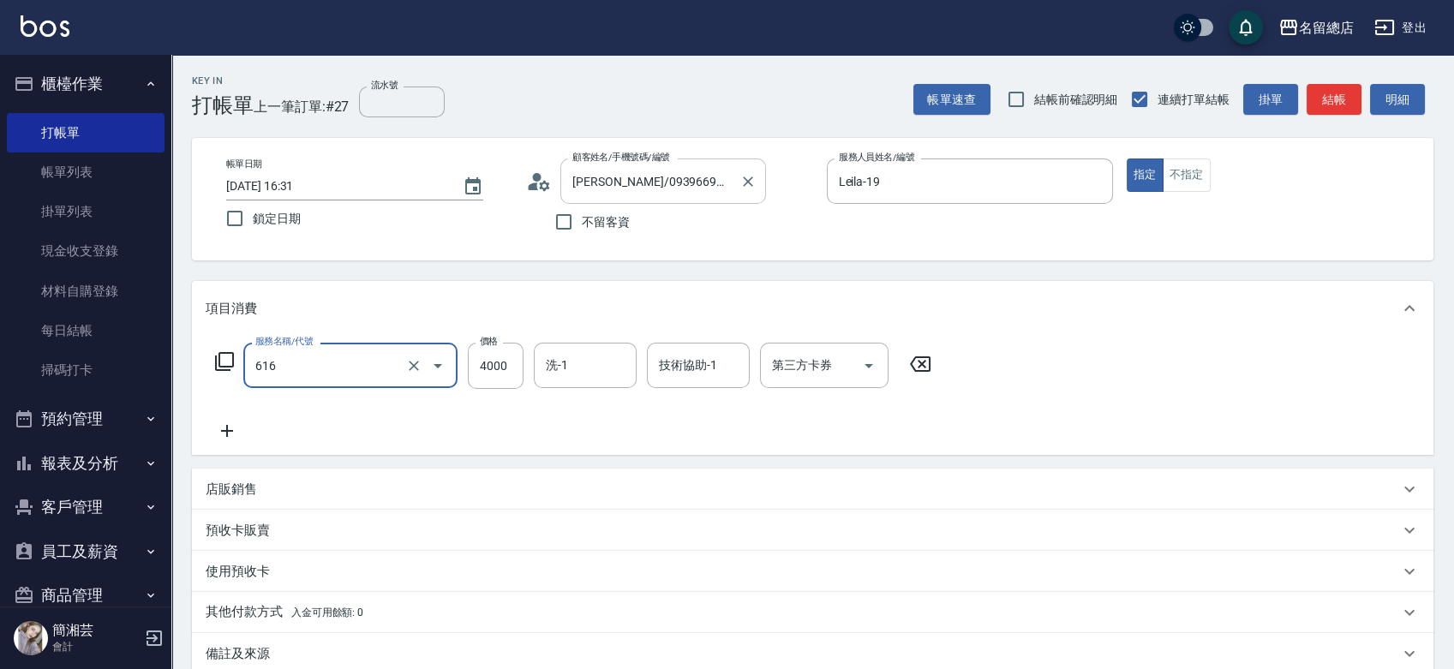
type input "自備接髮(616)"
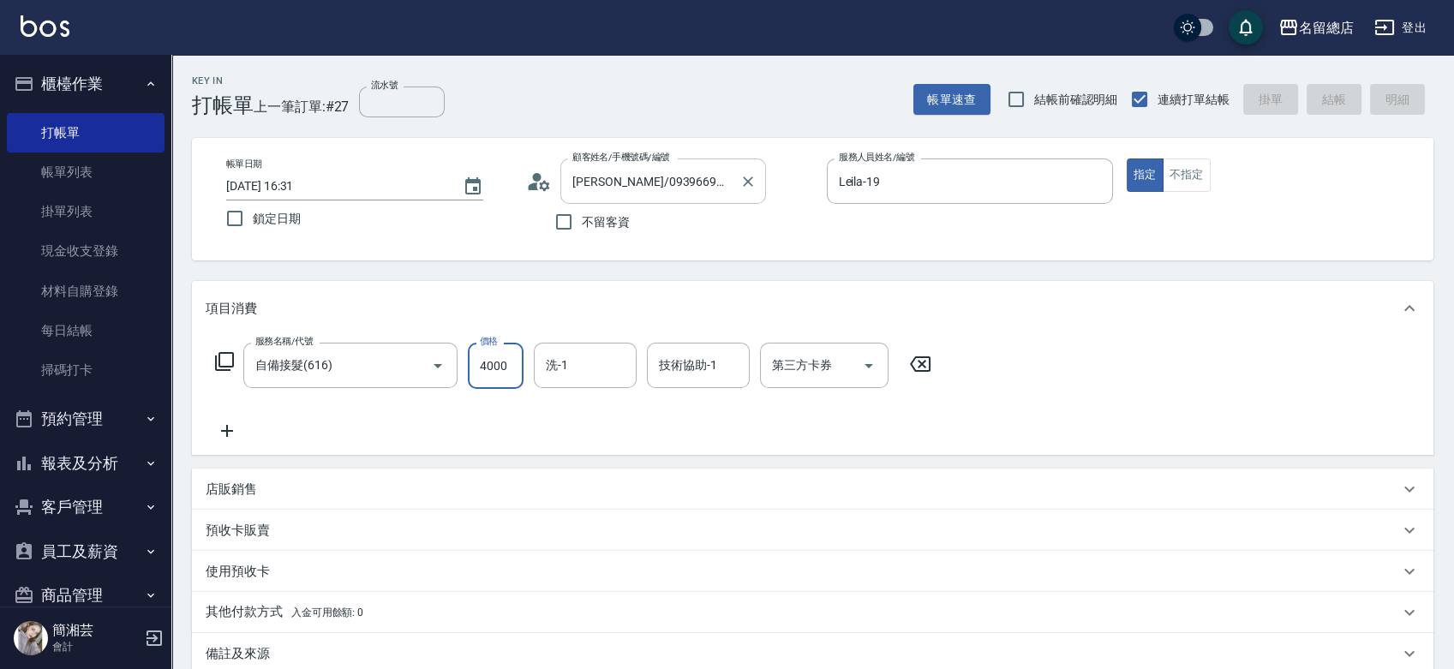
type input "2025/09/11 16:32"
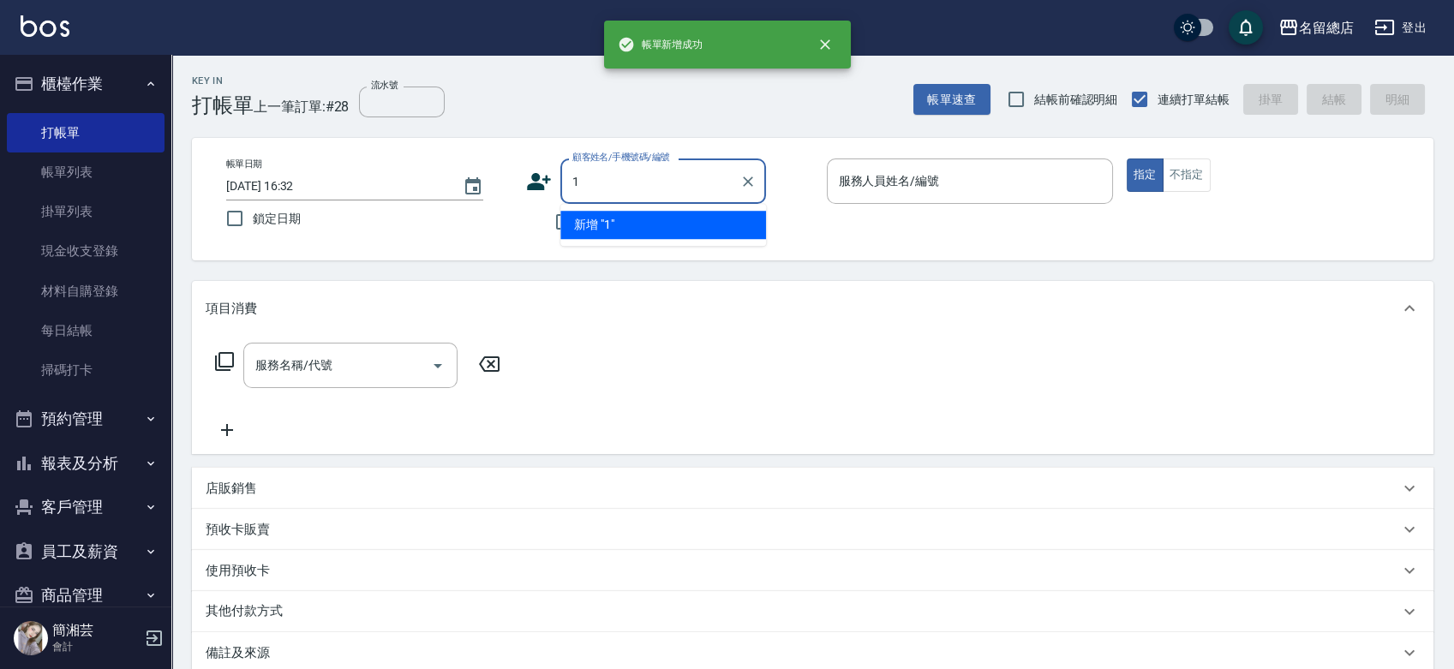
type input "13"
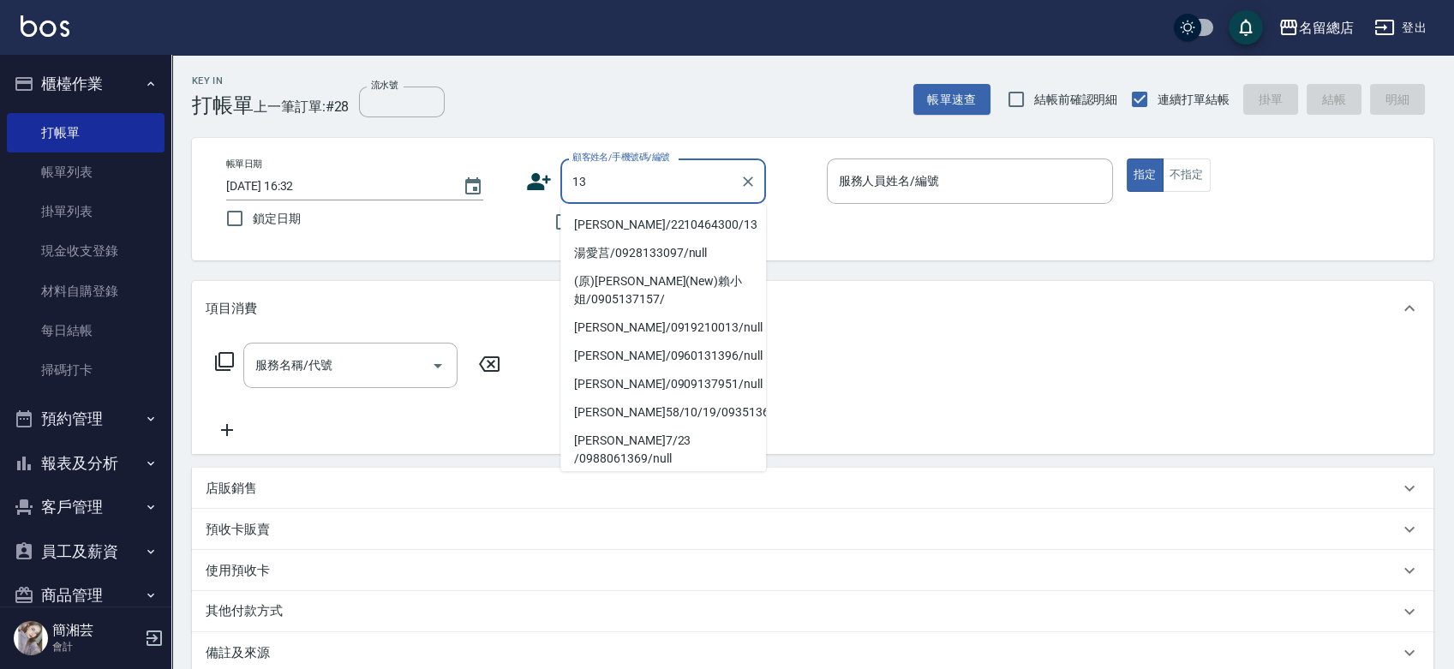
click at [762, 179] on div "13 顧客姓名/手機號碼/編號" at bounding box center [664, 181] width 206 height 45
click at [754, 177] on icon "Clear" at bounding box center [748, 181] width 17 height 17
click at [555, 217] on input "不留客資" at bounding box center [564, 222] width 36 height 36
checkbox input "true"
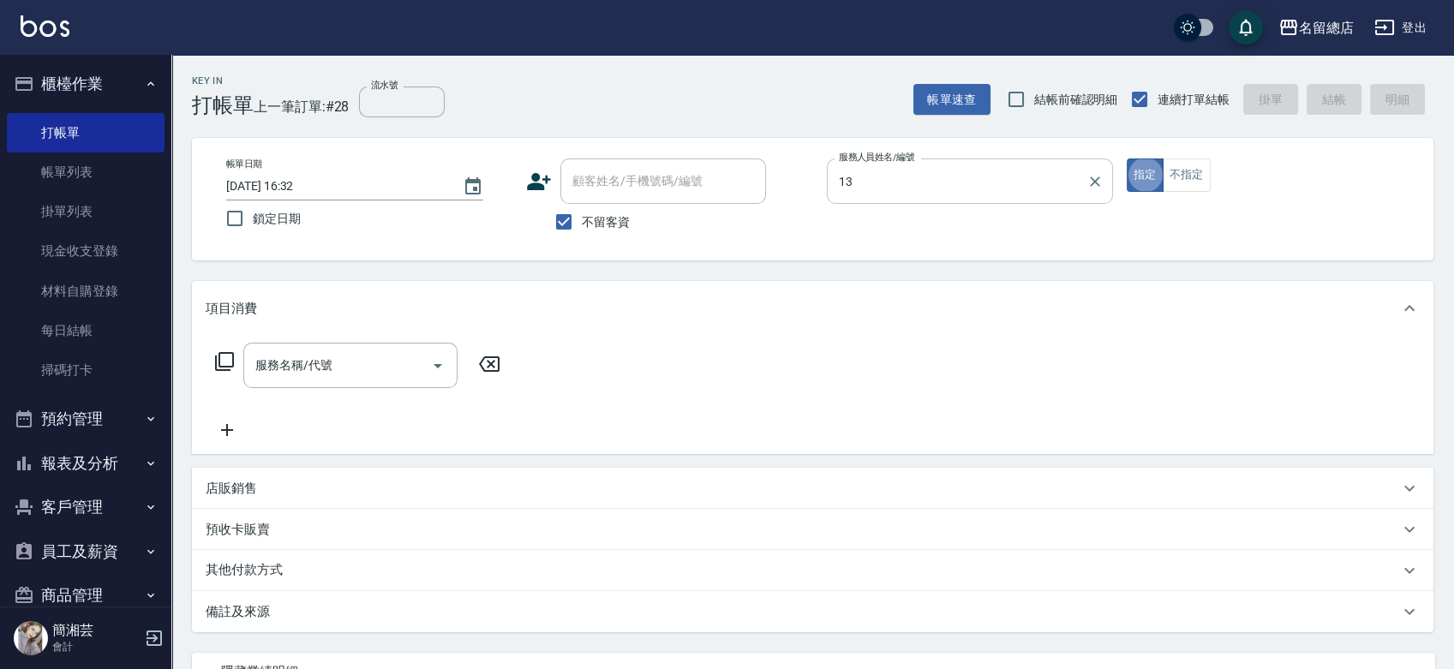
type input "Alin-13"
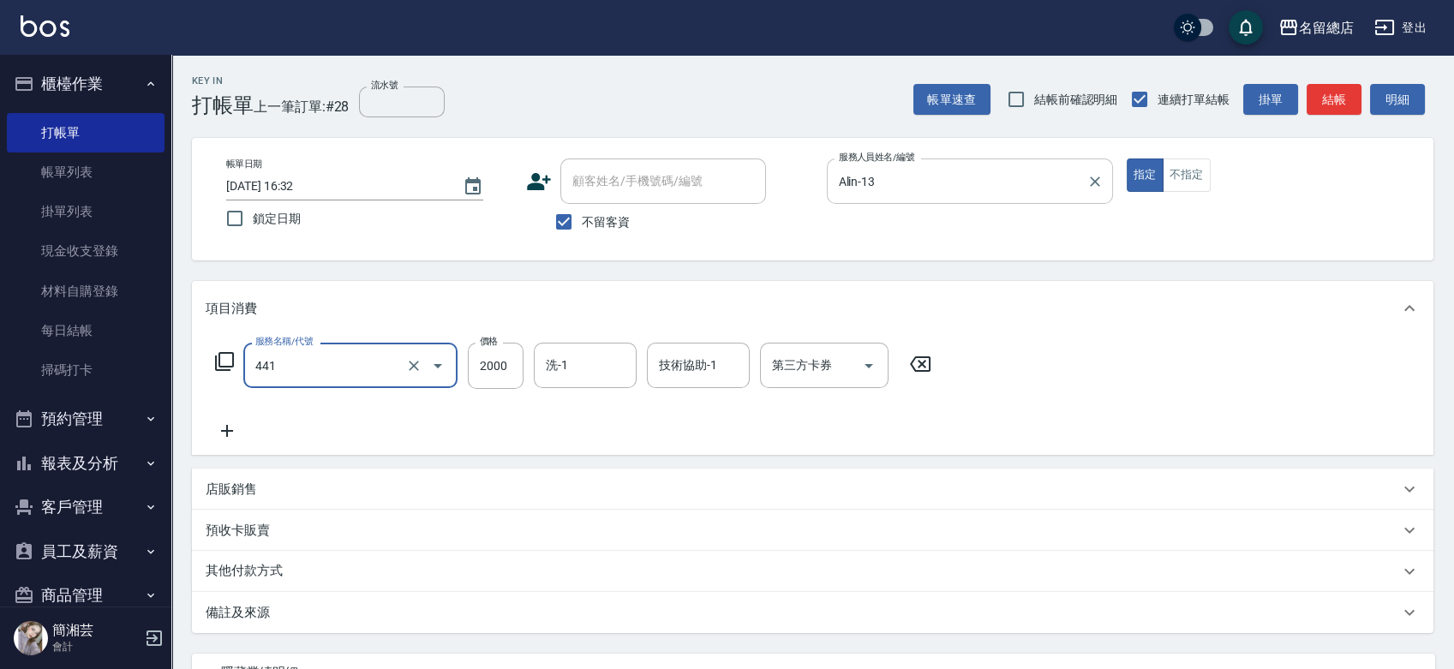
type input "2段自單次1300以上(441)"
type input "2500"
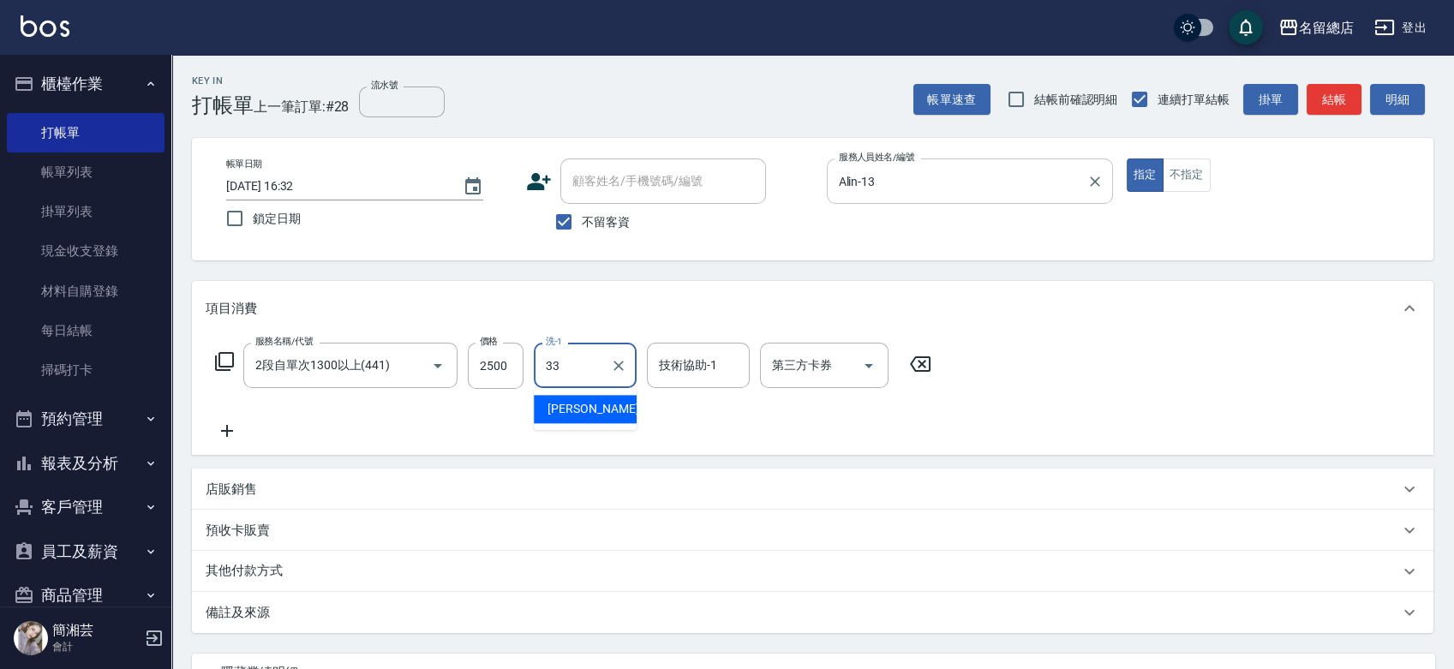
type input "蔡㚥晴-33"
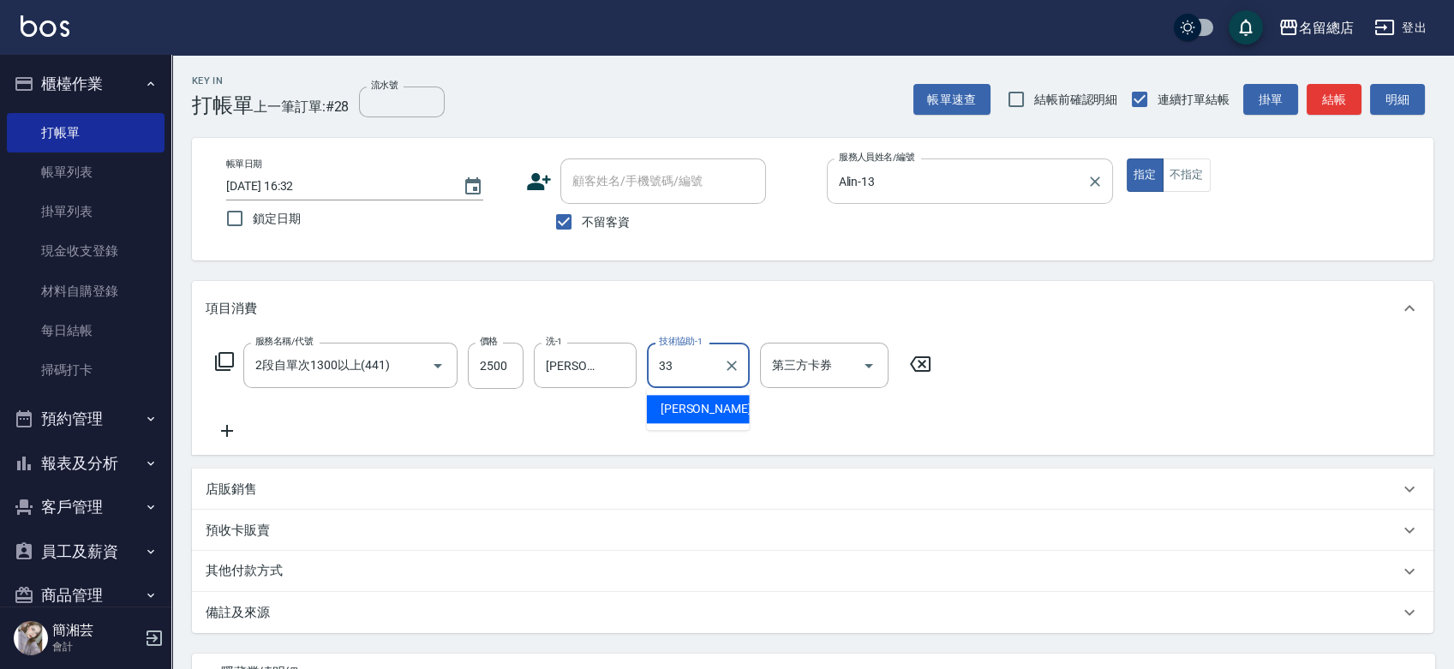
type input "蔡㚥晴-33"
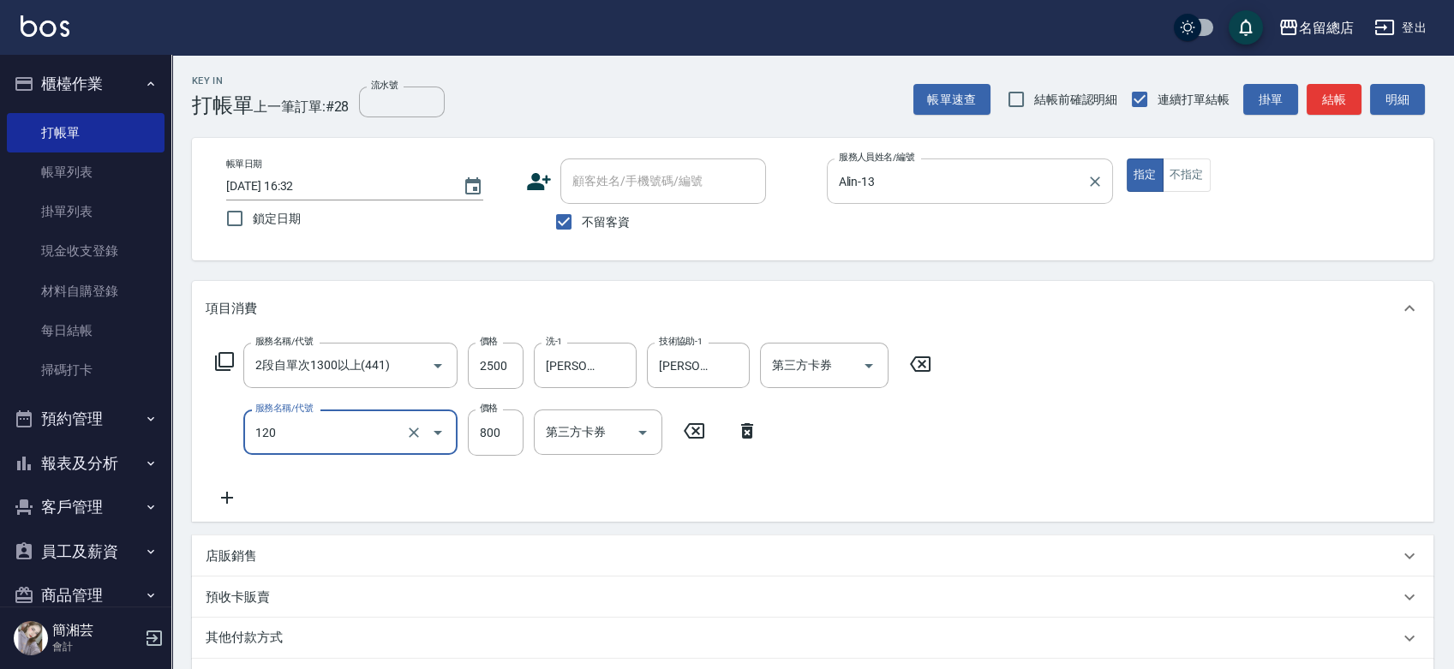
type input "自備頭皮(120)"
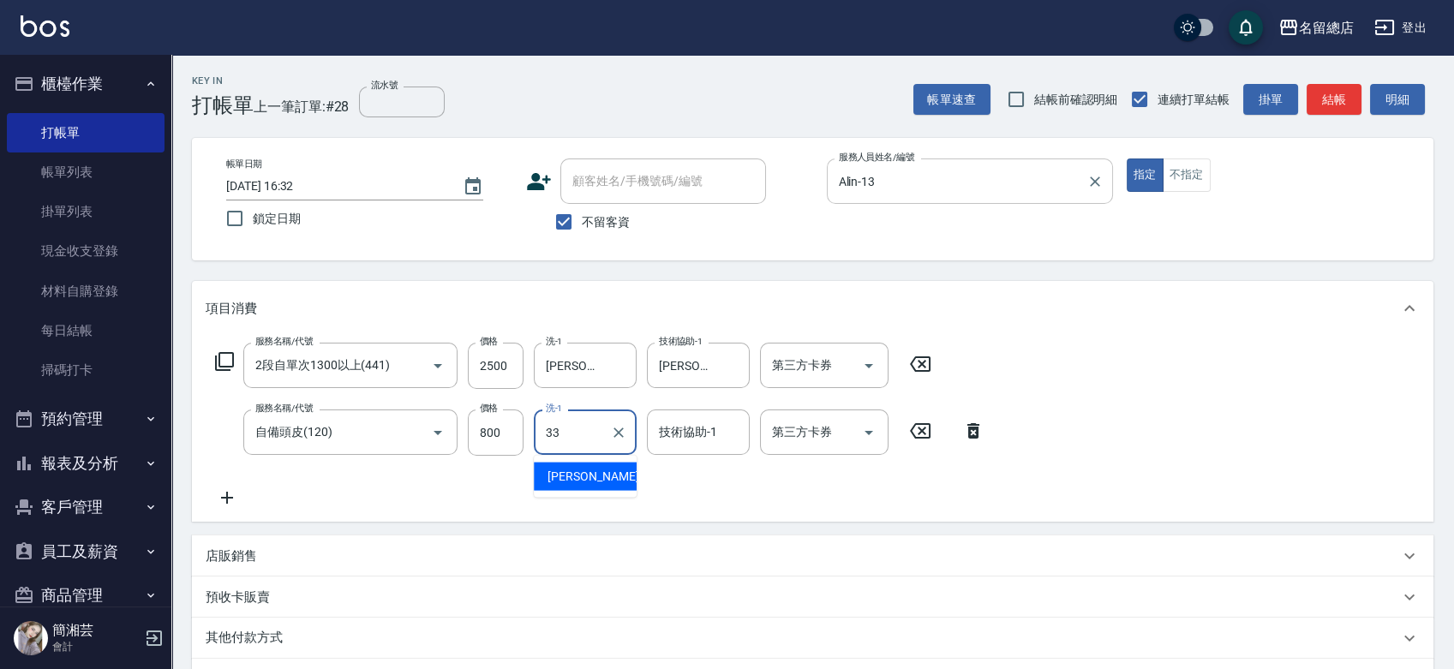
type input "蔡㚥晴-33"
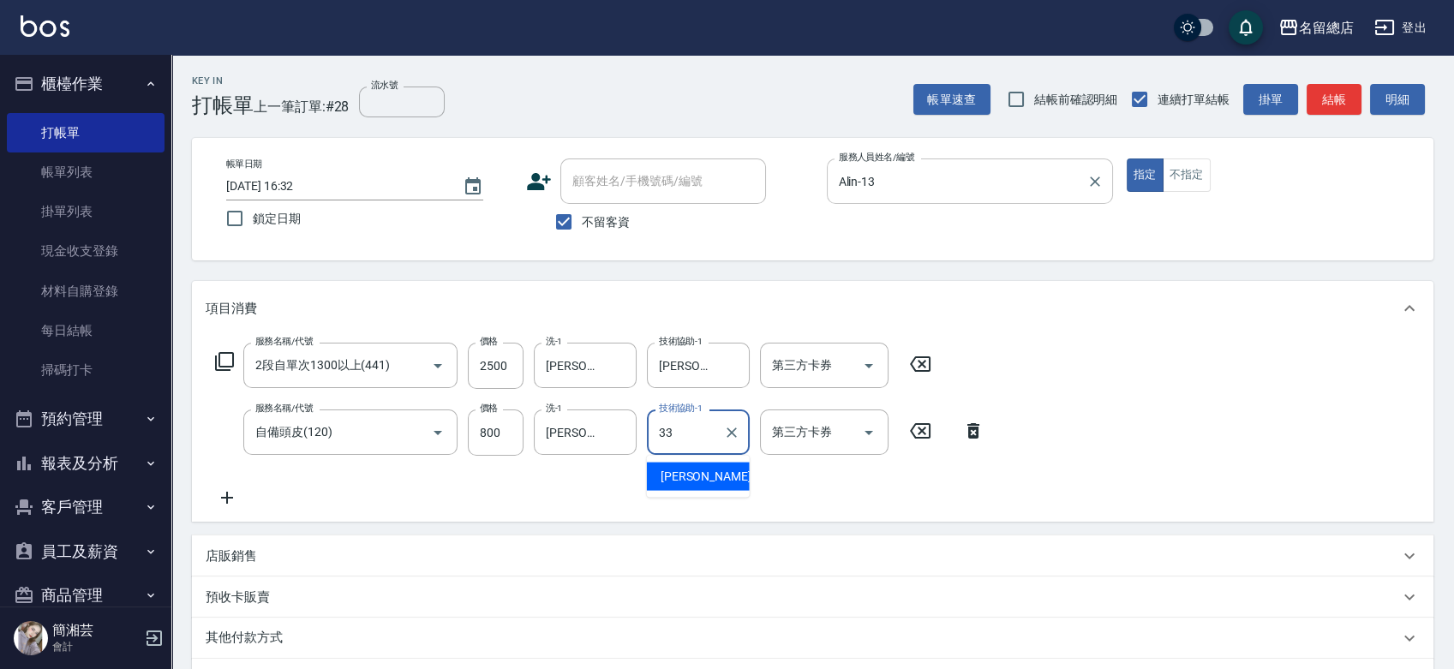
type input "蔡㚥晴-33"
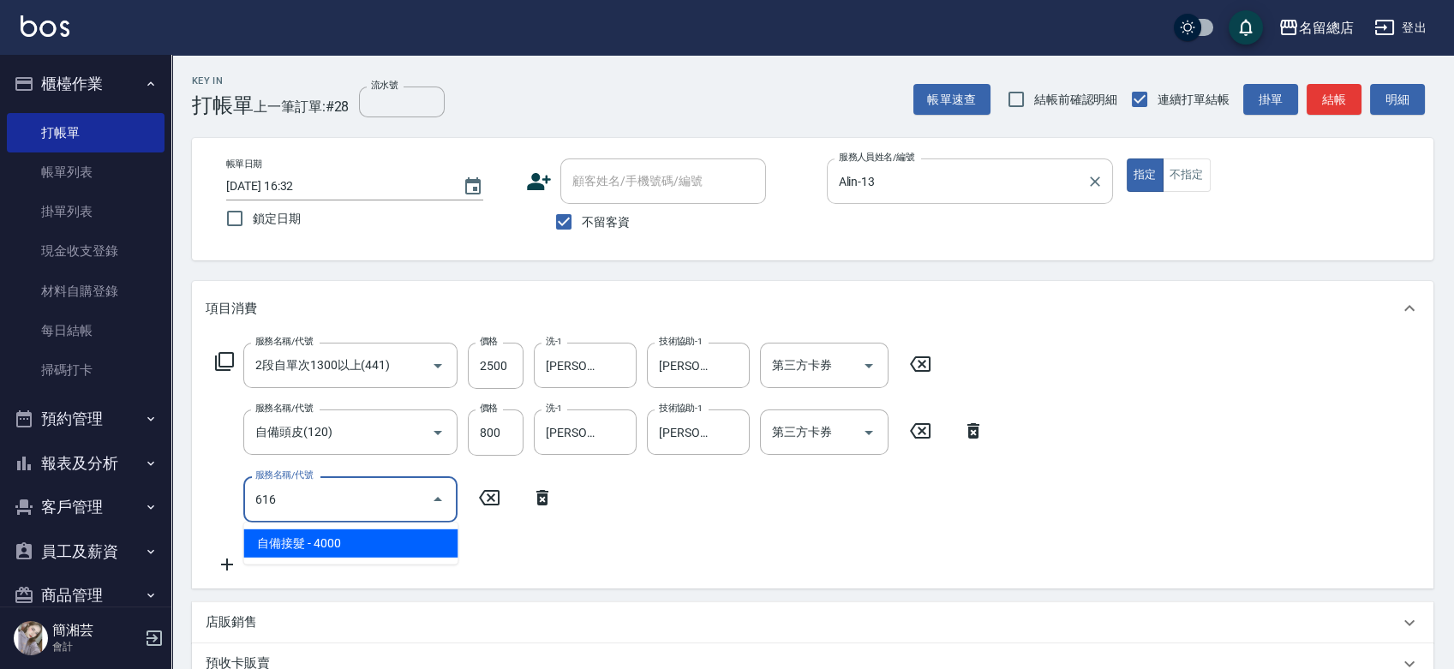
type input "自備接髮(616)"
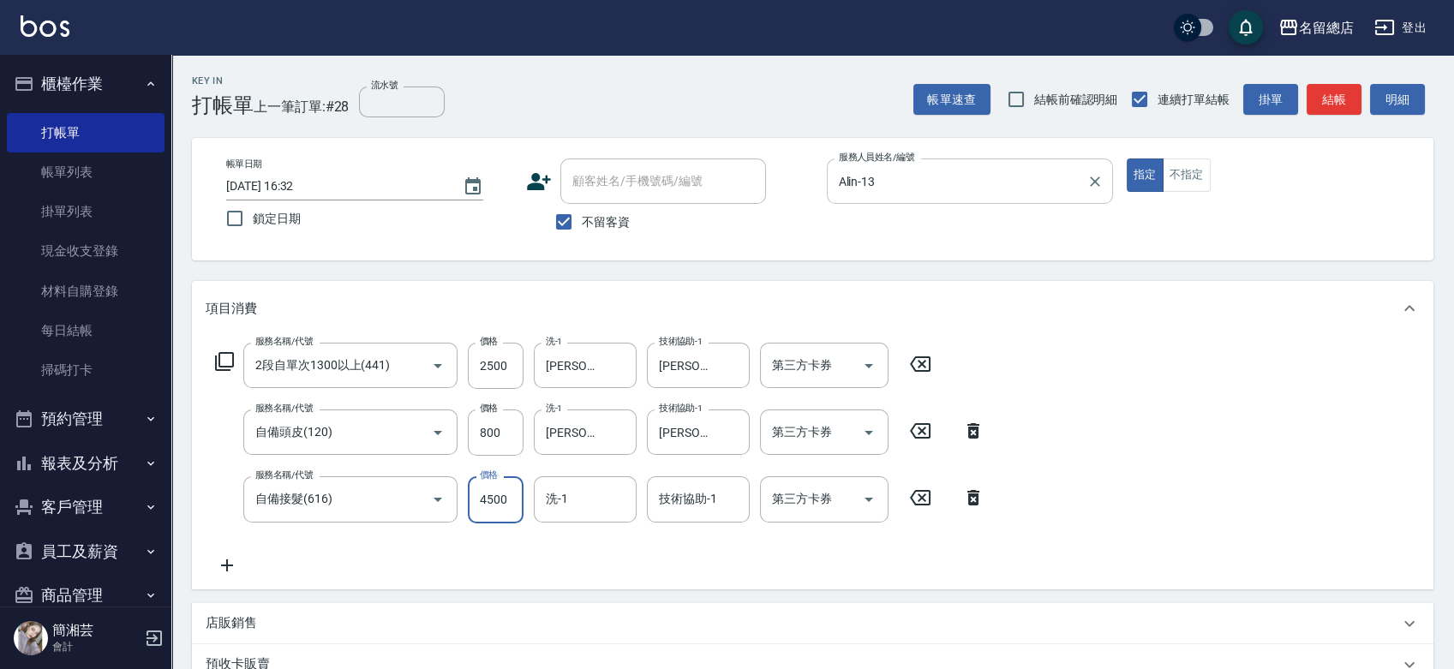
type input "4500"
type input "蔡㚥晴-33"
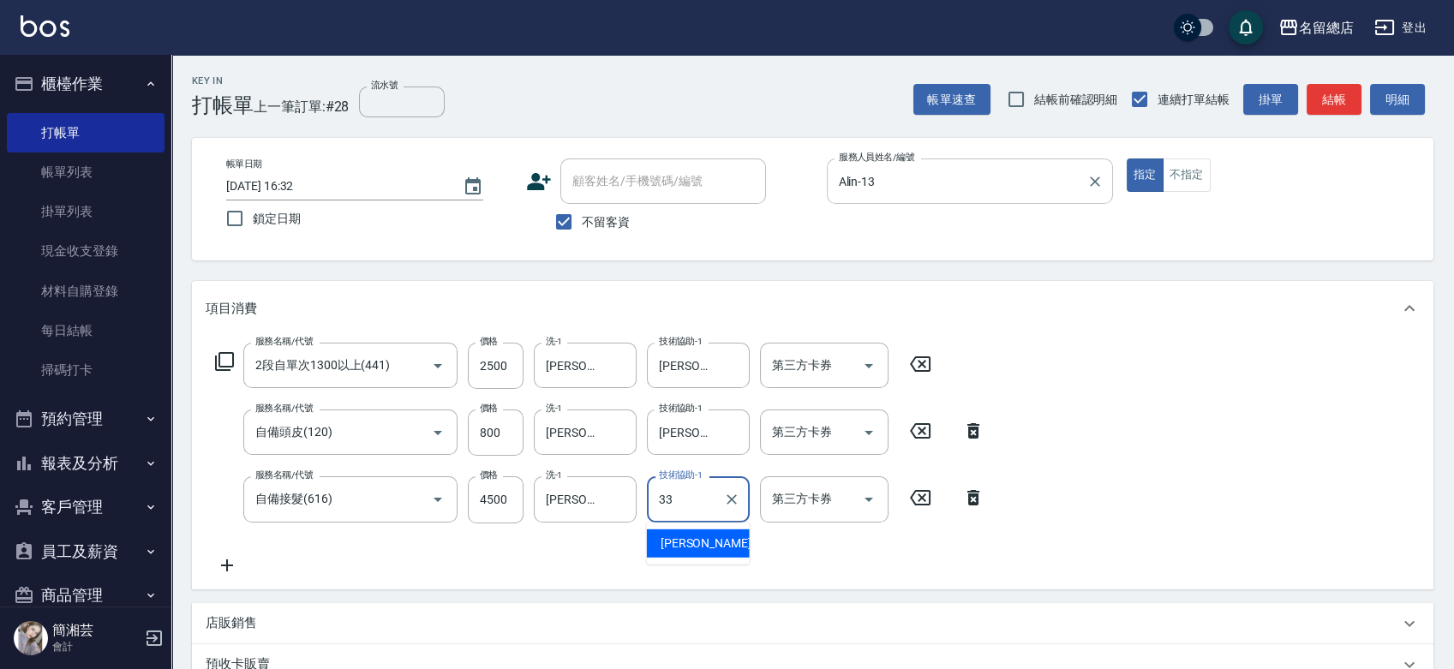
type input "蔡㚥晴-33"
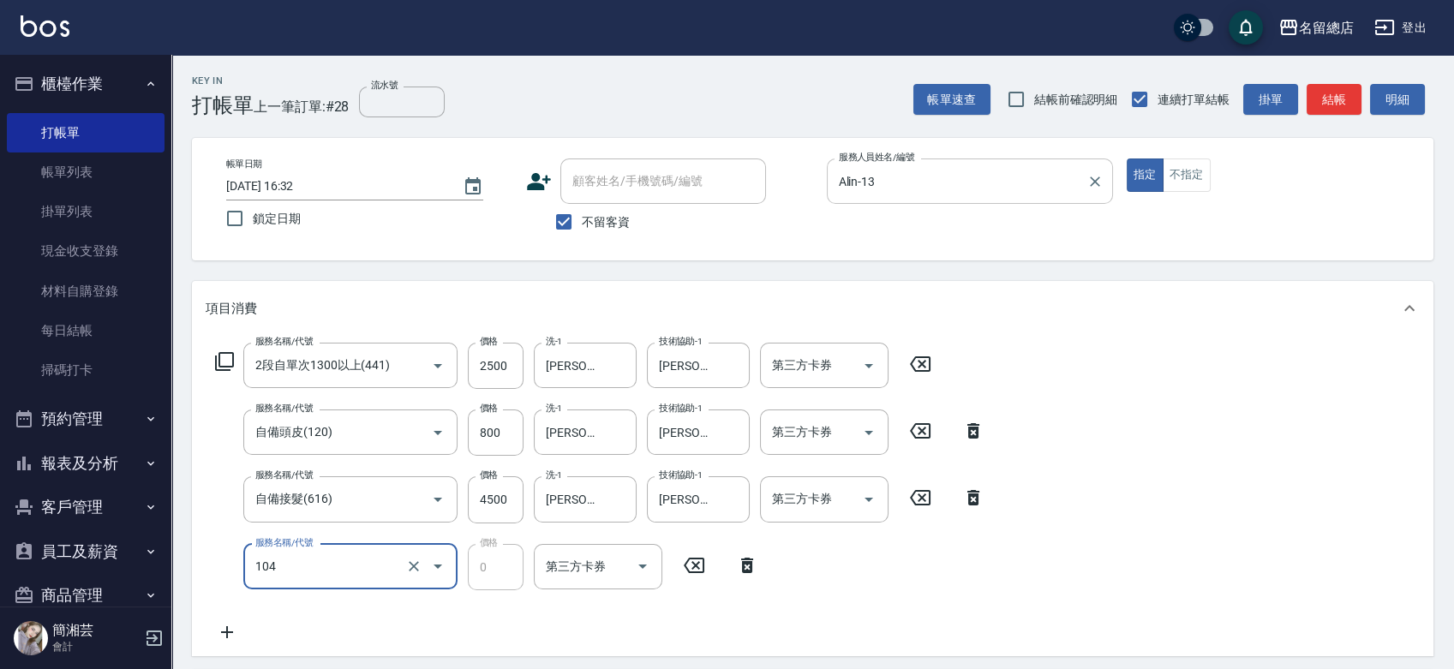
type input "頭皮蓋卡2點(104)"
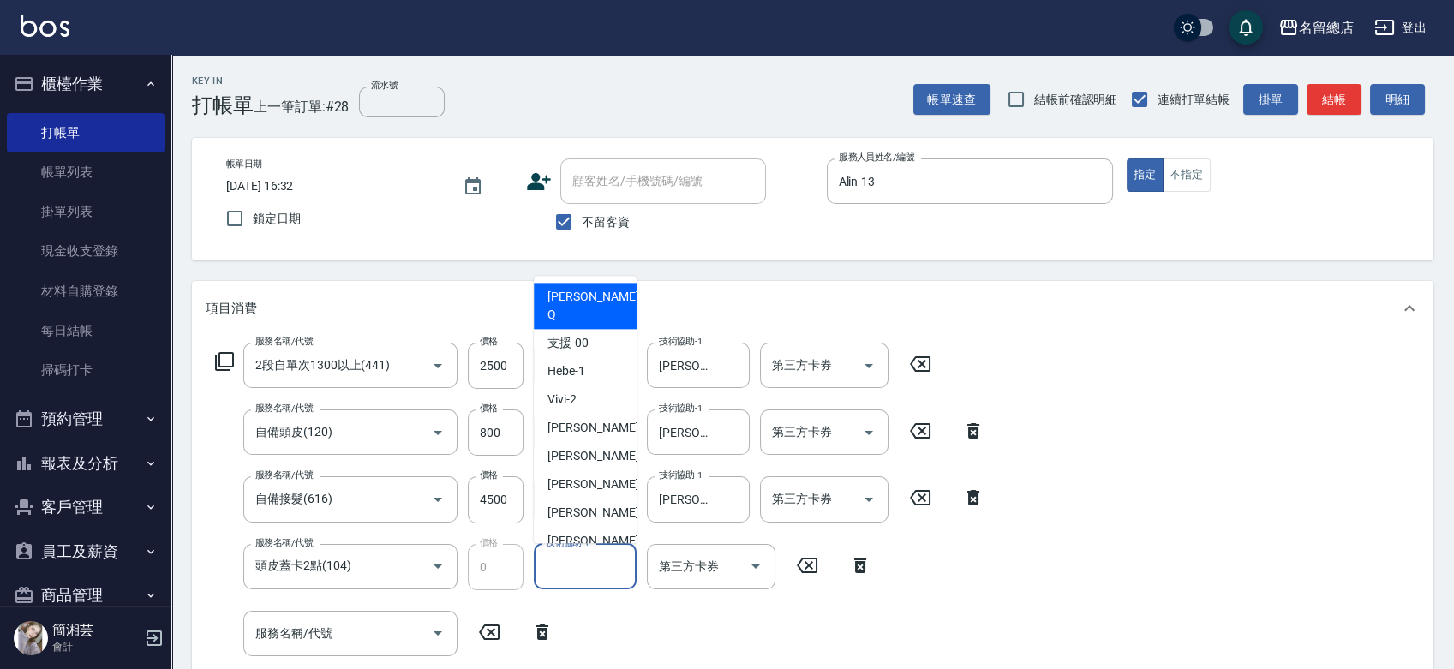
click at [578, 569] on input "技術協助-1" at bounding box center [585, 567] width 87 height 30
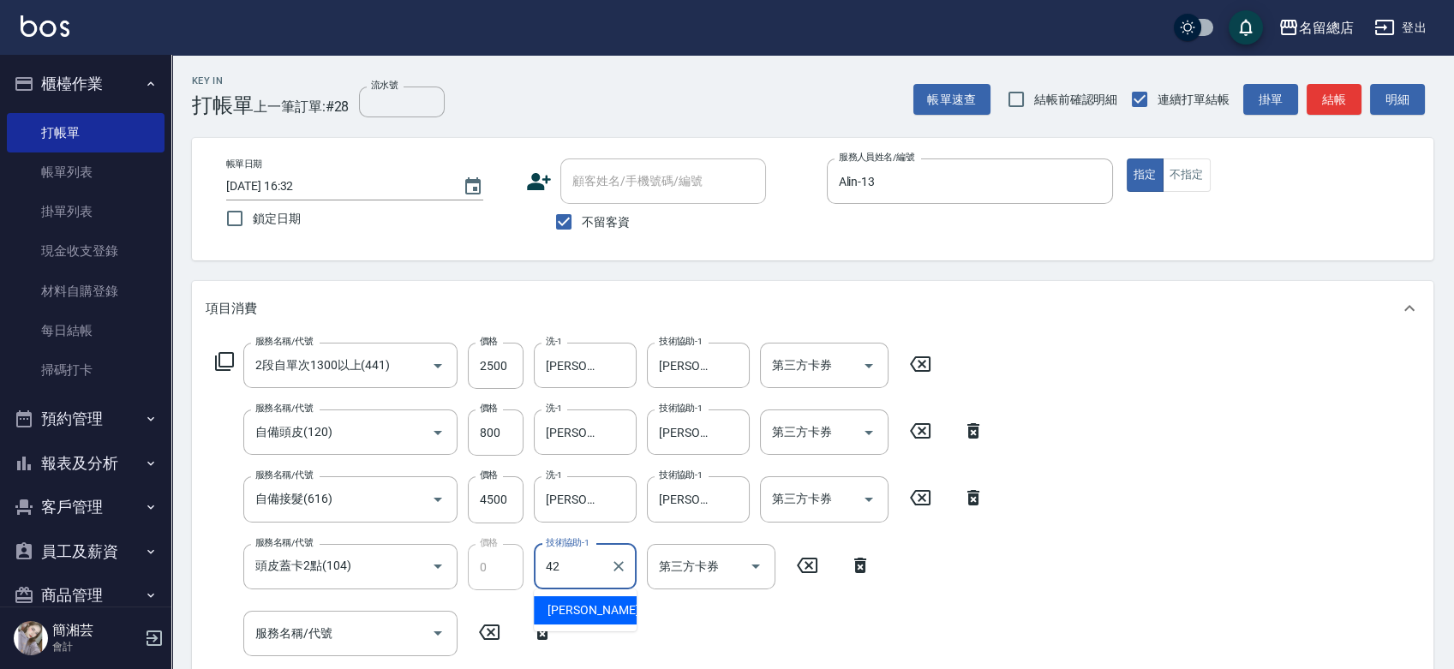
type input "瑄瑄-42"
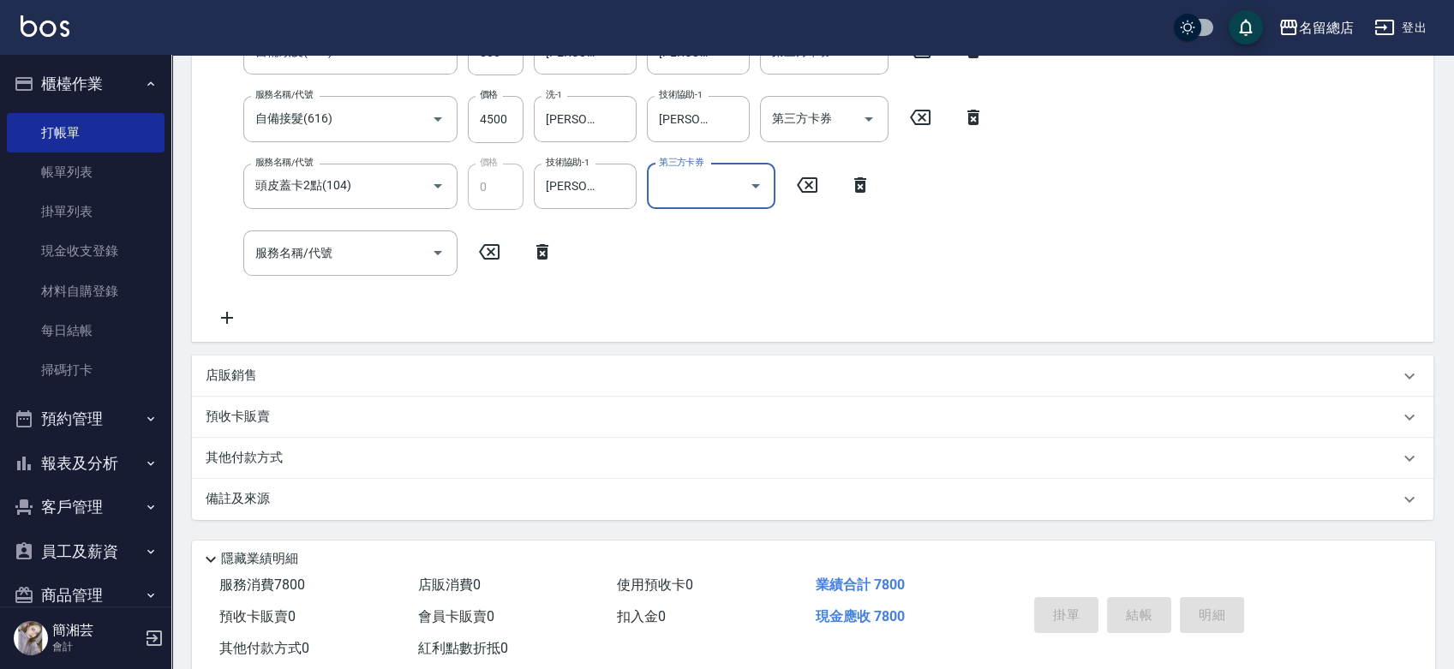
scroll to position [154, 0]
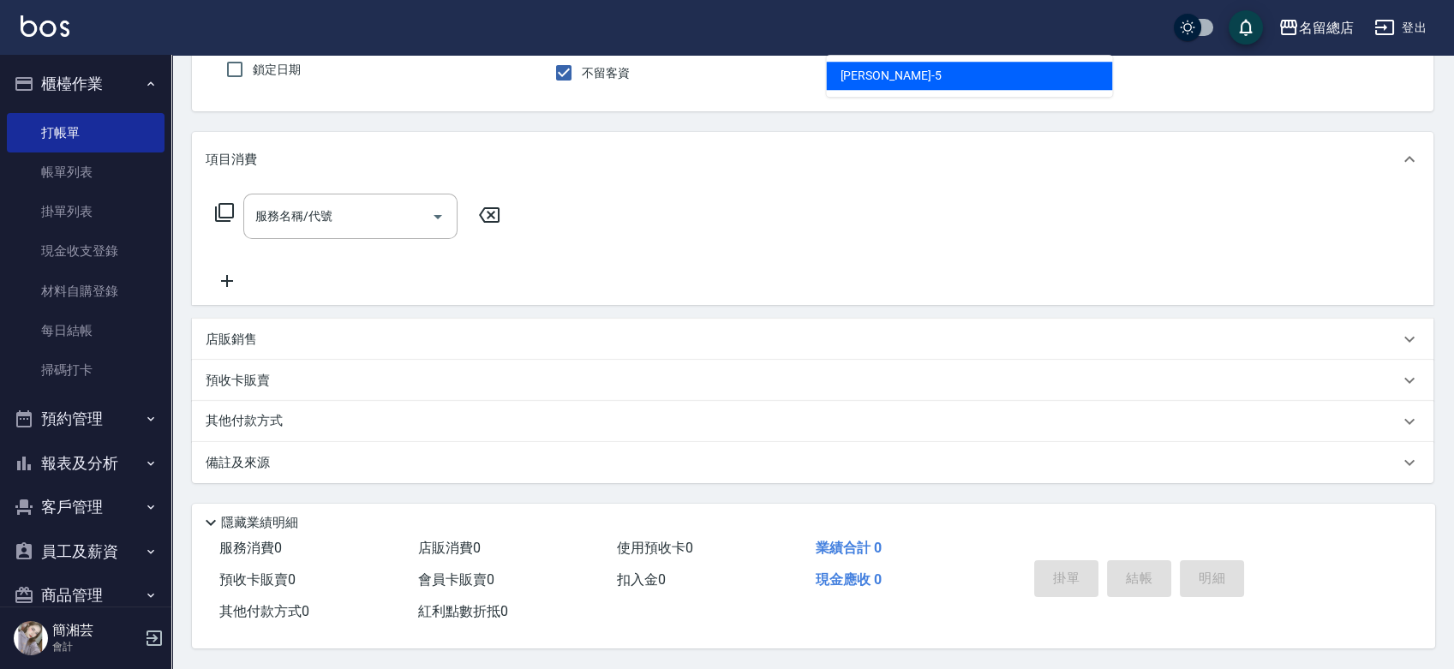
type input "Kelly-5"
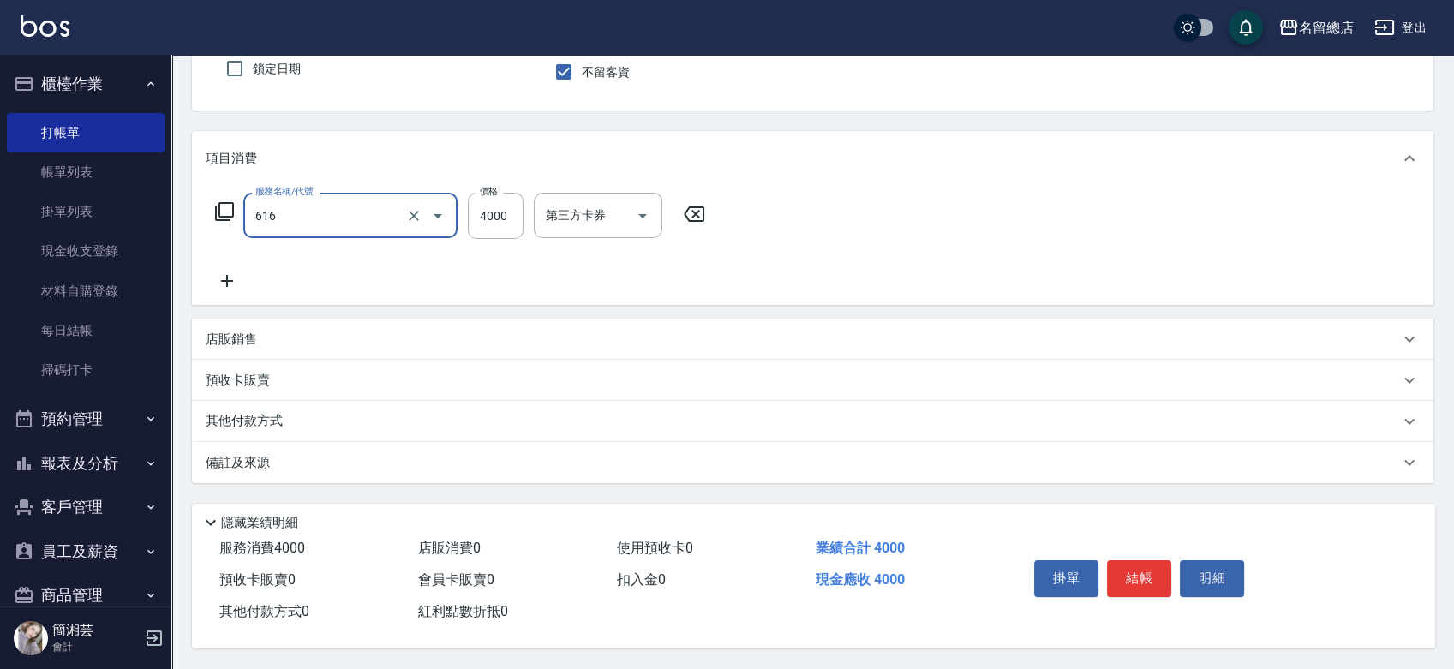
type input "自備接髮(616)"
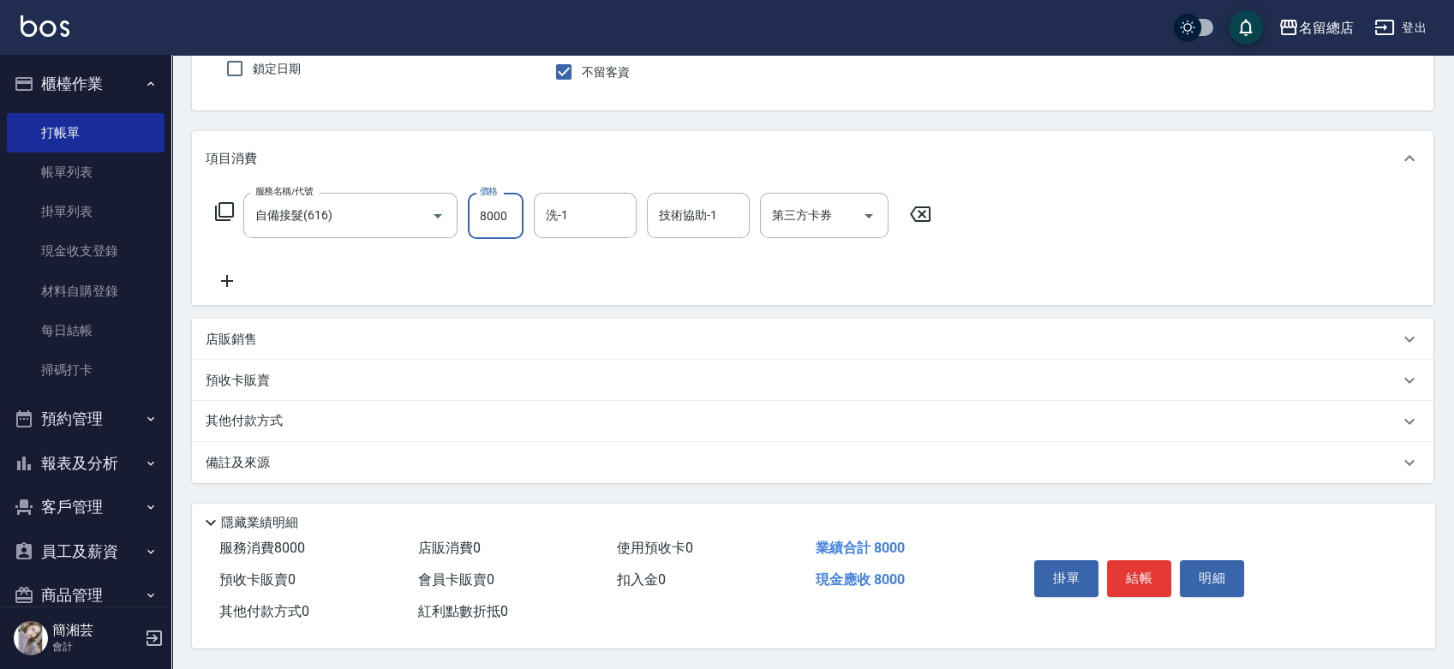
type input "8000"
type input "陳予歆-28"
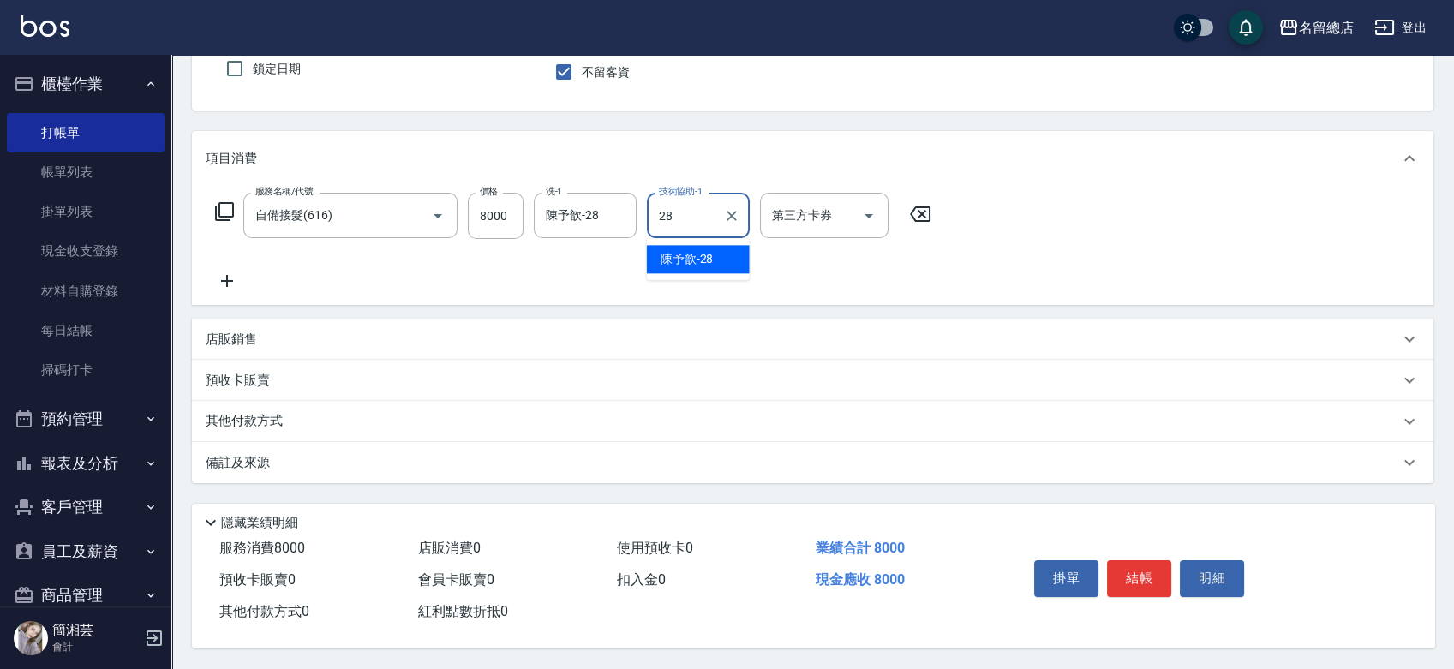
type input "陳予歆-28"
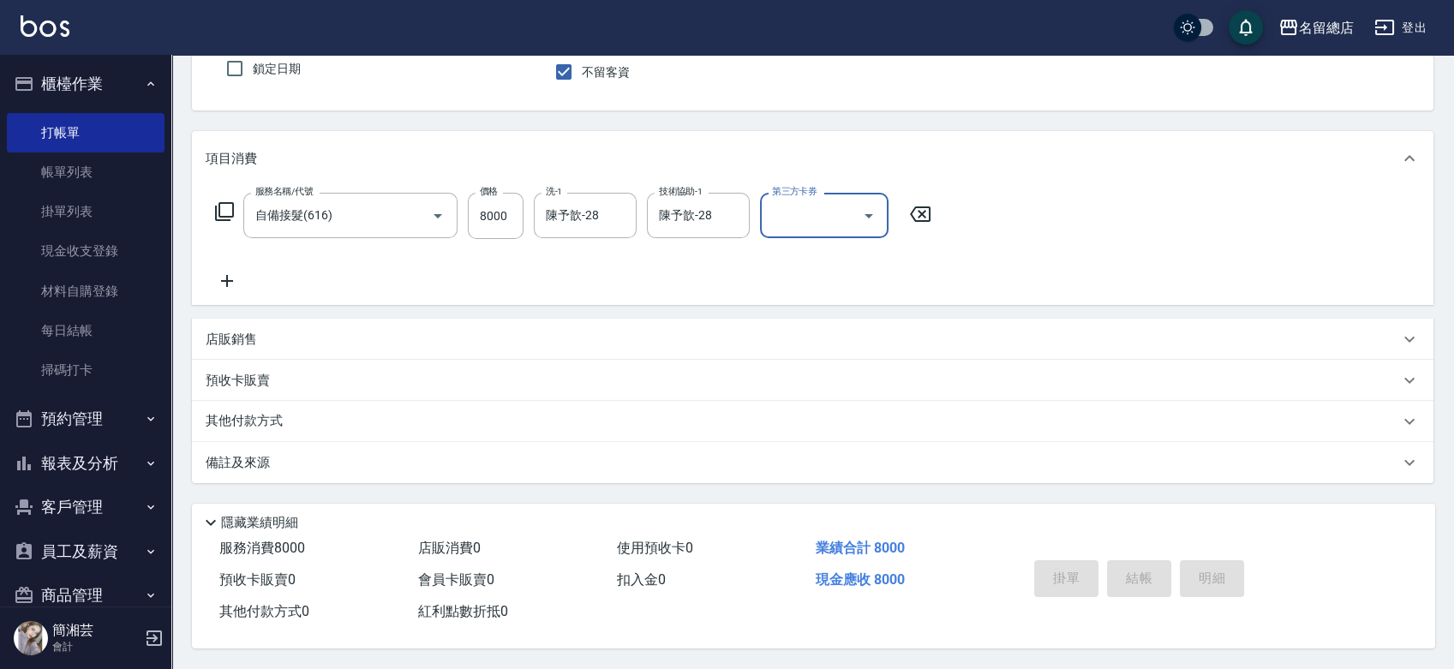
type input "2025/09/11 16:33"
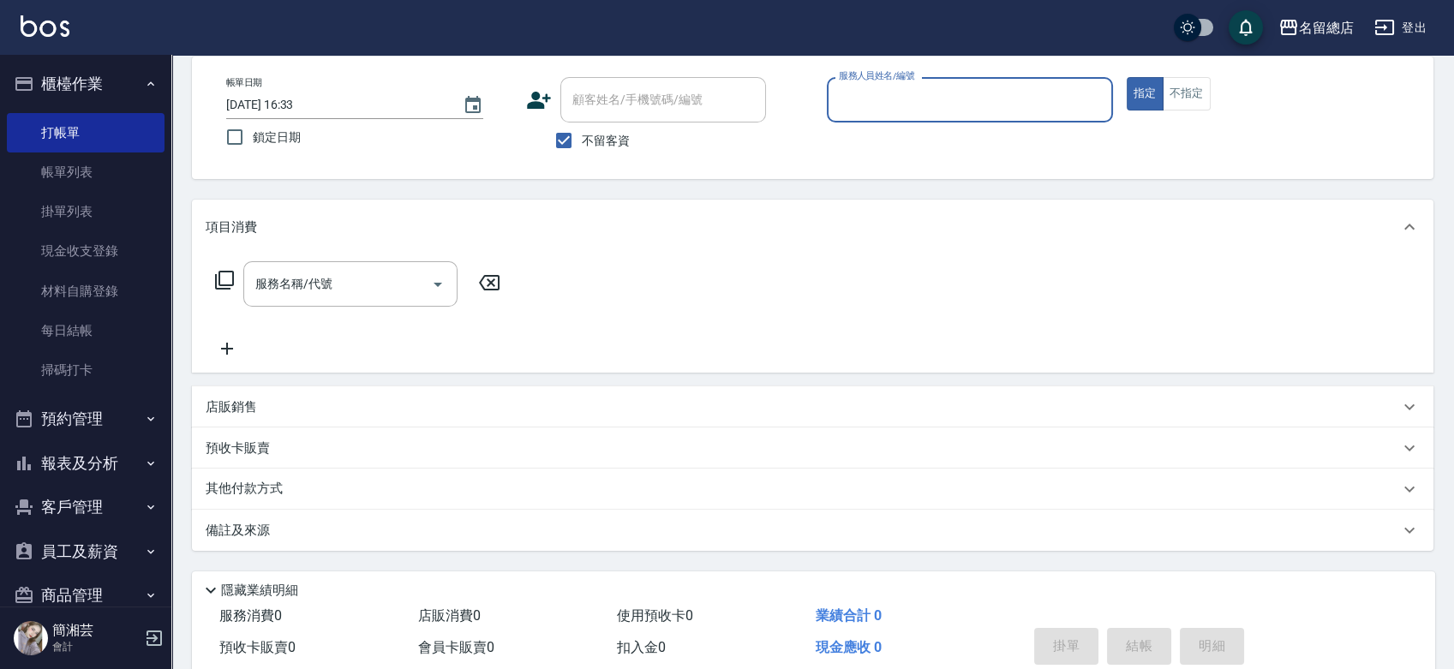
scroll to position [0, 0]
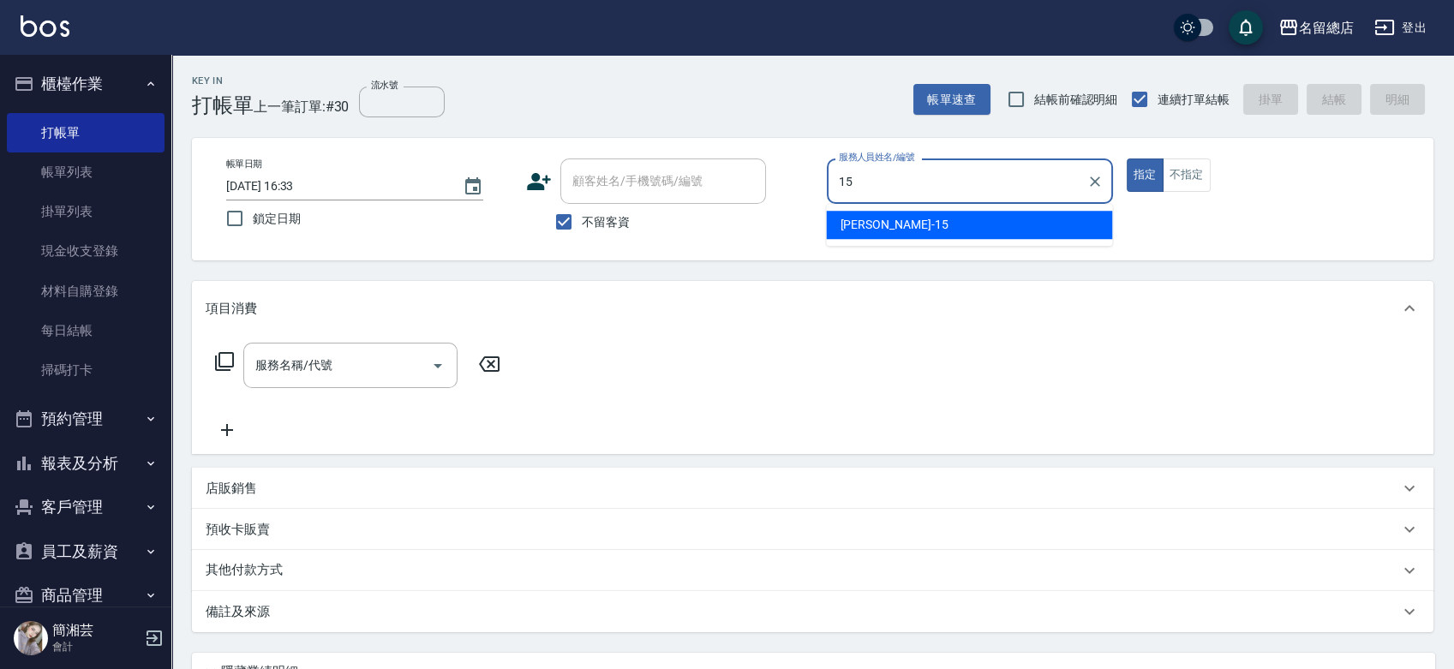
type input "Michelle-15"
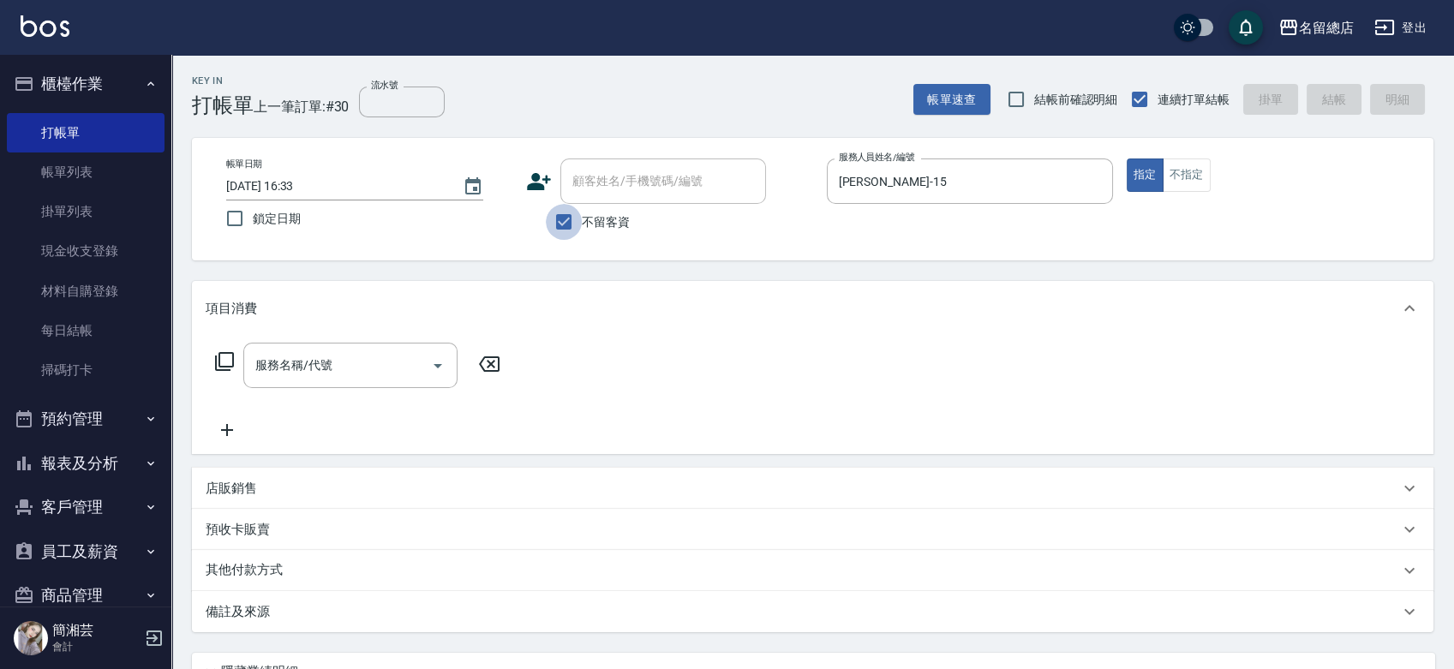
drag, startPoint x: 570, startPoint y: 222, endPoint x: 584, endPoint y: 204, distance: 22.6
click at [570, 223] on input "不留客資" at bounding box center [564, 222] width 36 height 36
checkbox input "false"
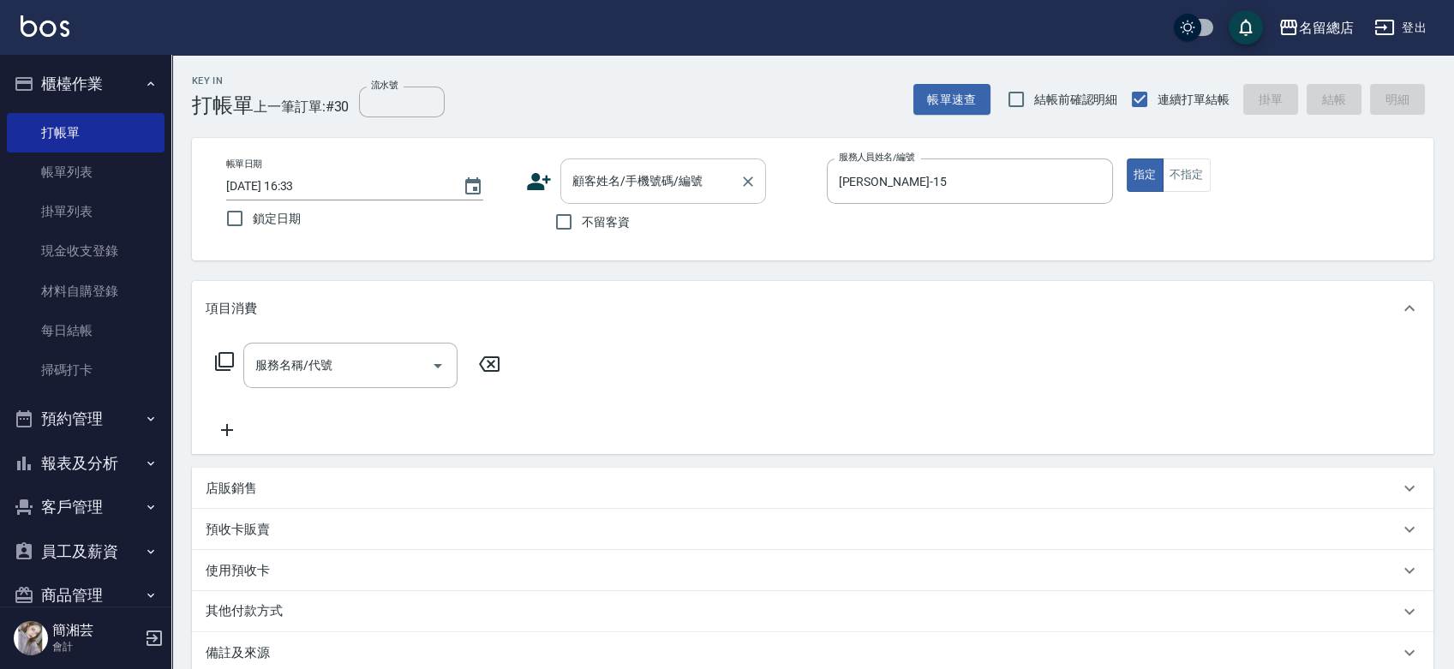
click at [586, 198] on div "顧客姓名/手機號碼/編號" at bounding box center [664, 181] width 206 height 45
click at [600, 235] on li "黃雪英/0966225588/" at bounding box center [664, 225] width 206 height 28
type input "黃雪英/0966225588/"
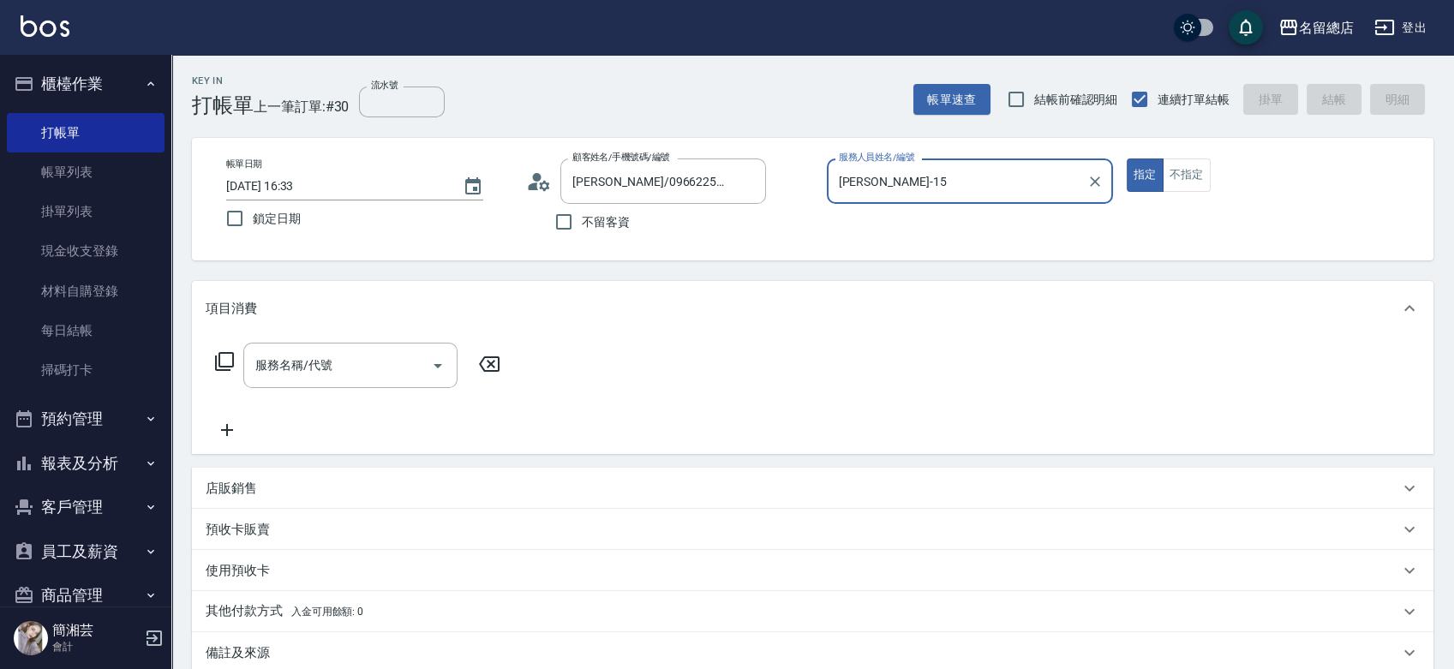
click at [1127, 159] on button "指定" at bounding box center [1145, 175] width 37 height 33
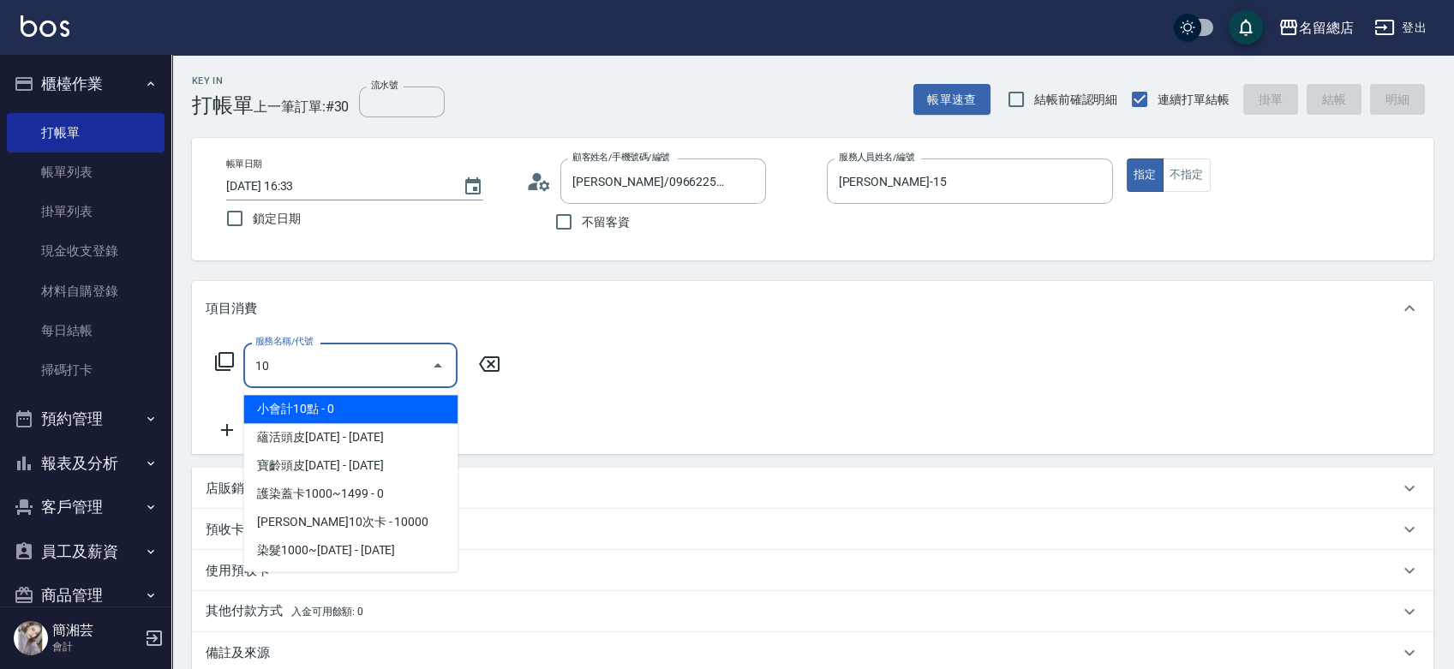
type input "1"
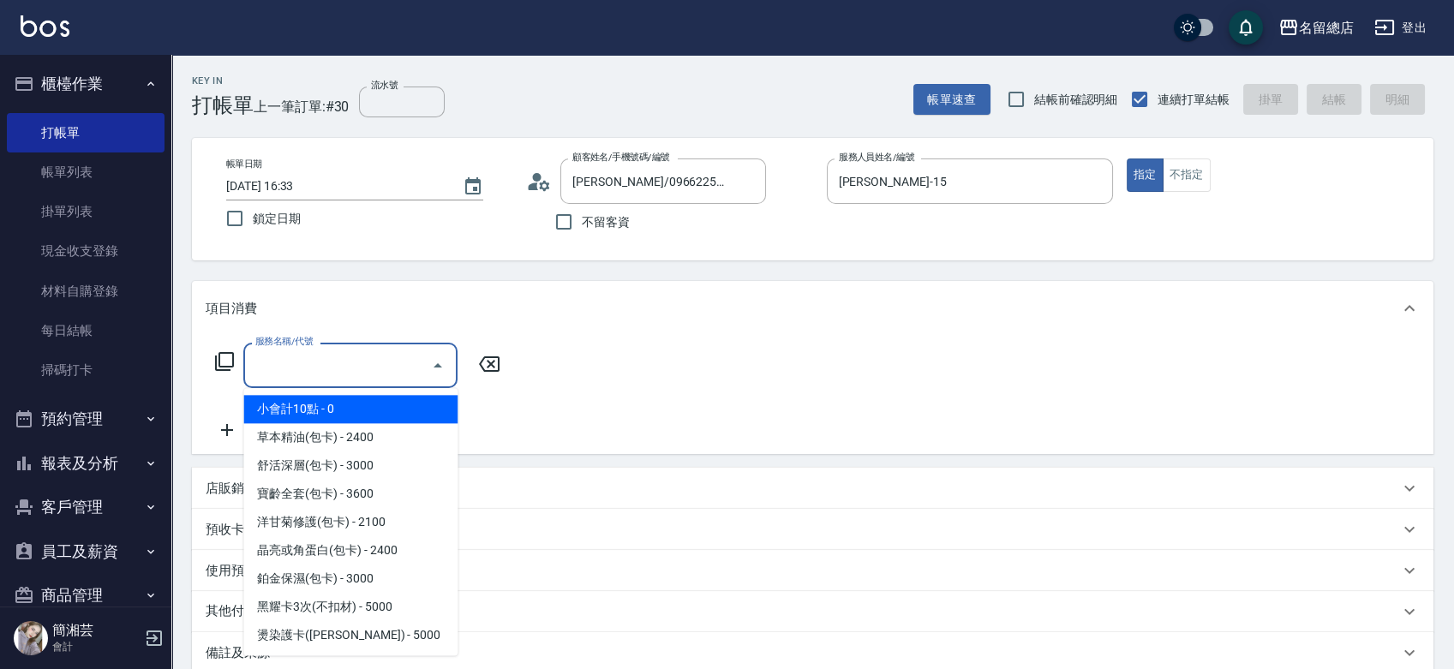
click at [633, 336] on div "服務名稱/代號 服務名稱/代號" at bounding box center [813, 395] width 1242 height 118
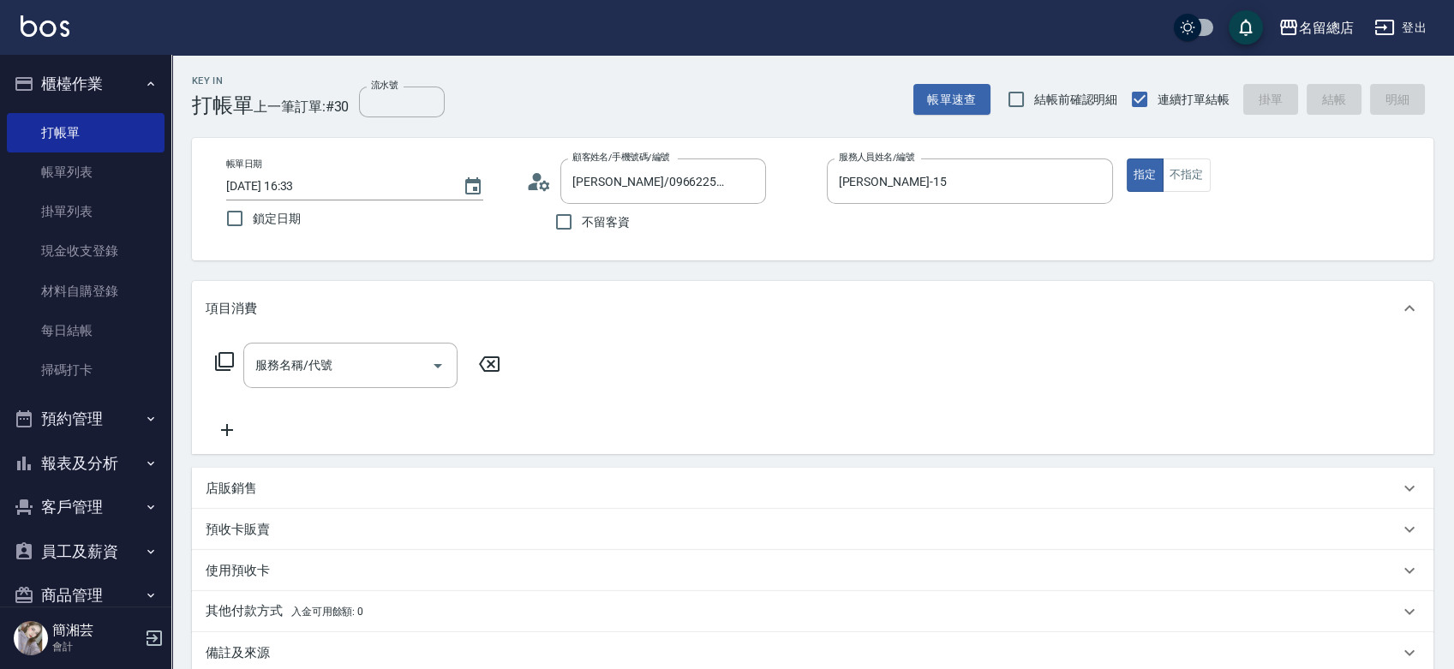
click at [437, 509] on div "預收卡販賣" at bounding box center [813, 529] width 1242 height 41
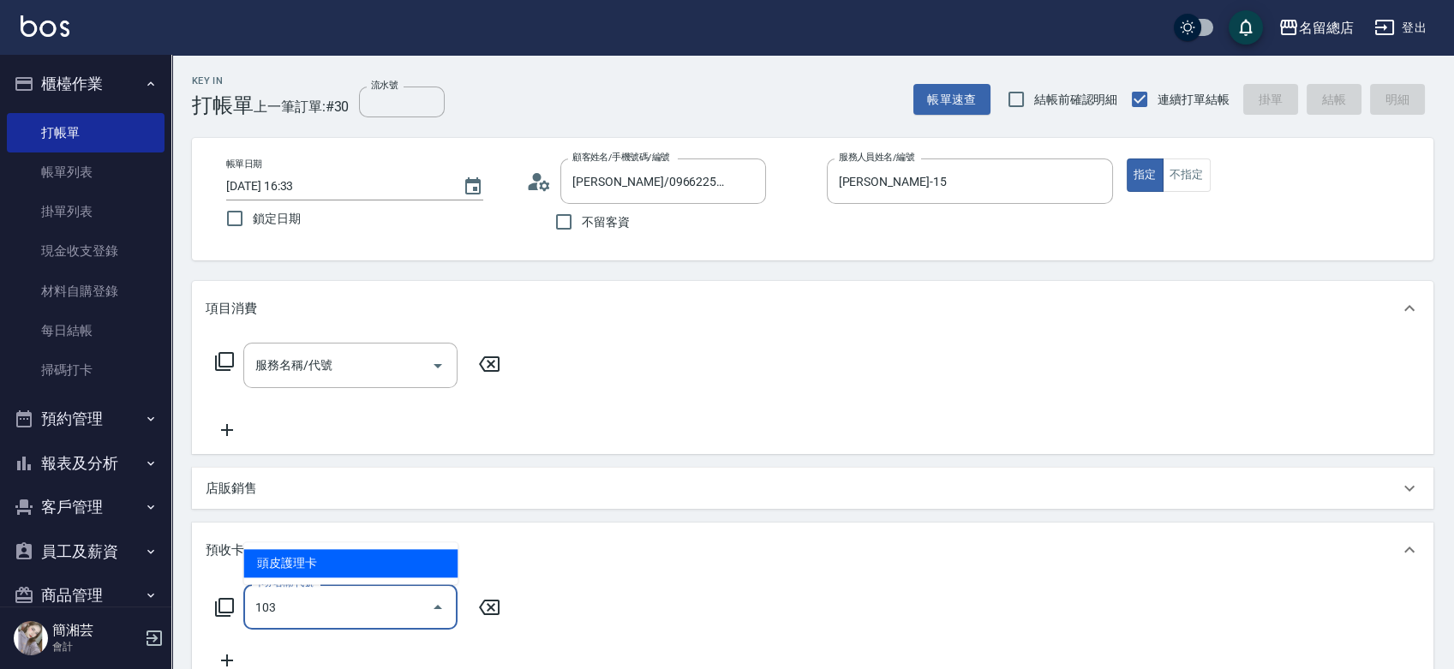
type input "頭皮護理卡(103)"
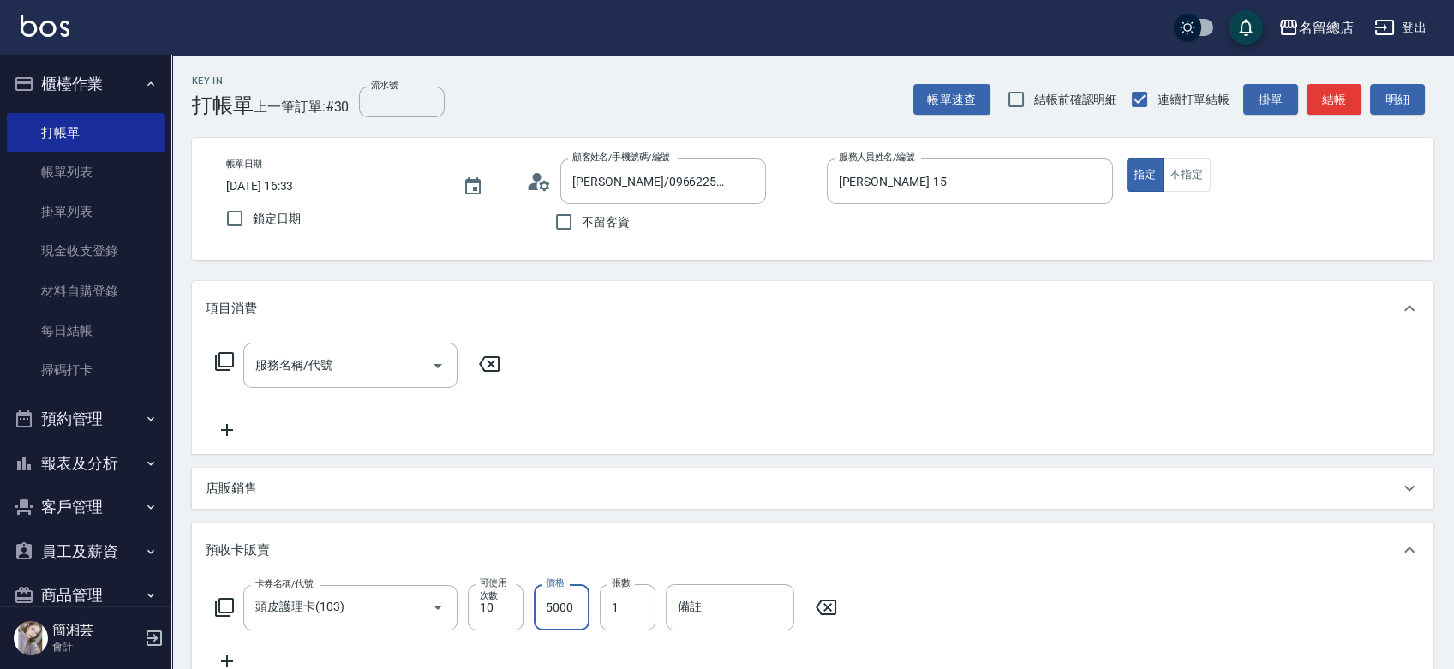
type input "5000"
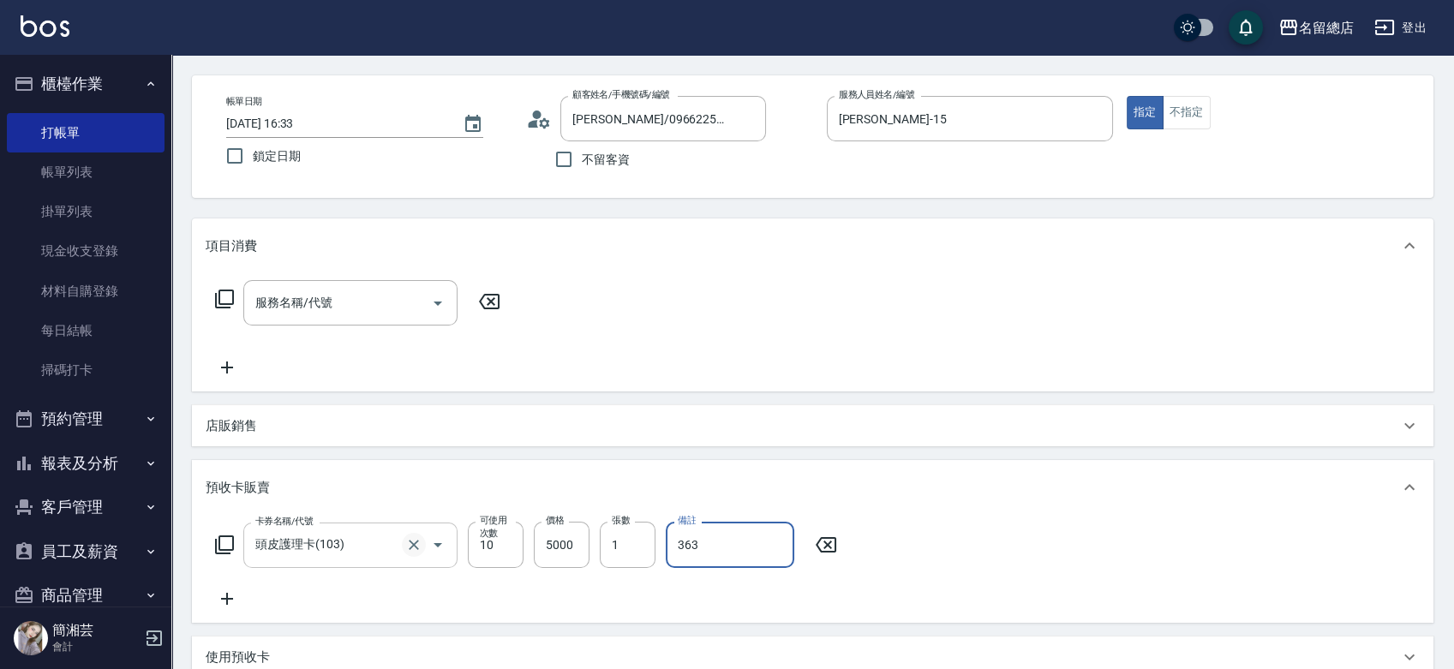
scroll to position [95, 0]
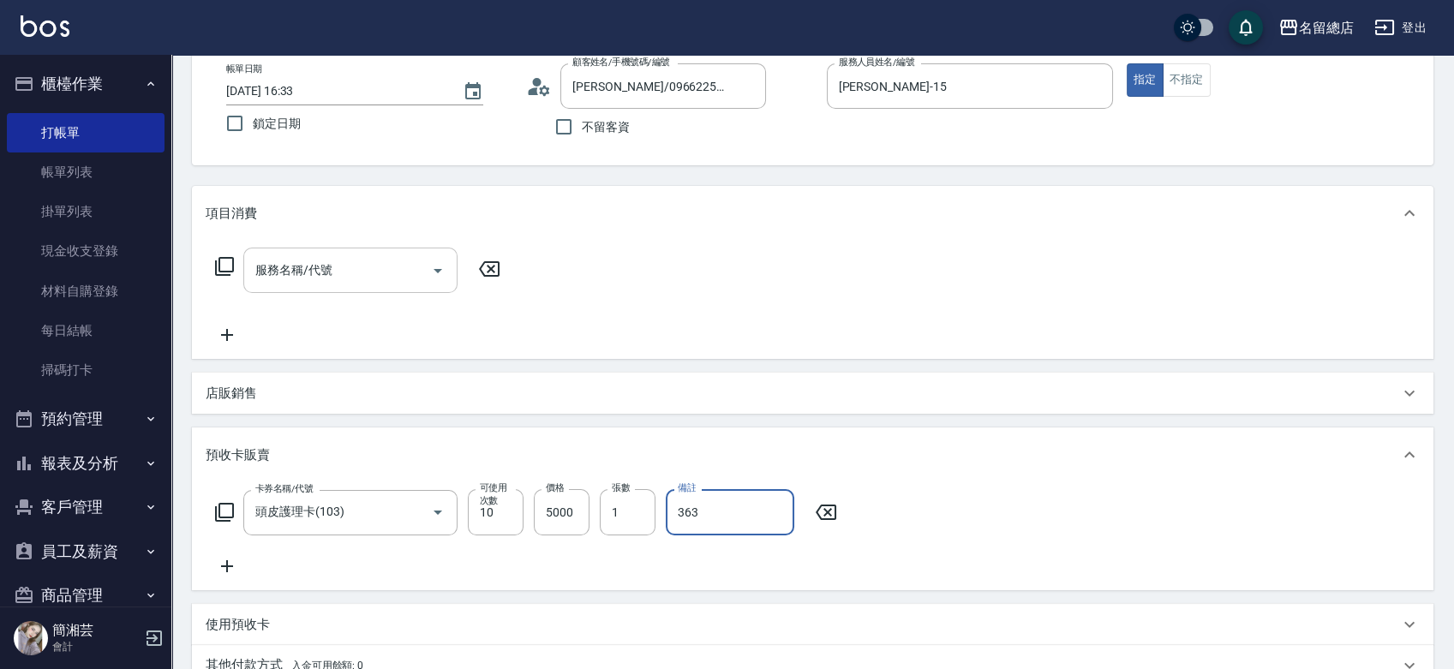
type input "363"
click at [315, 278] on input "服務名稱/代號" at bounding box center [337, 270] width 173 height 30
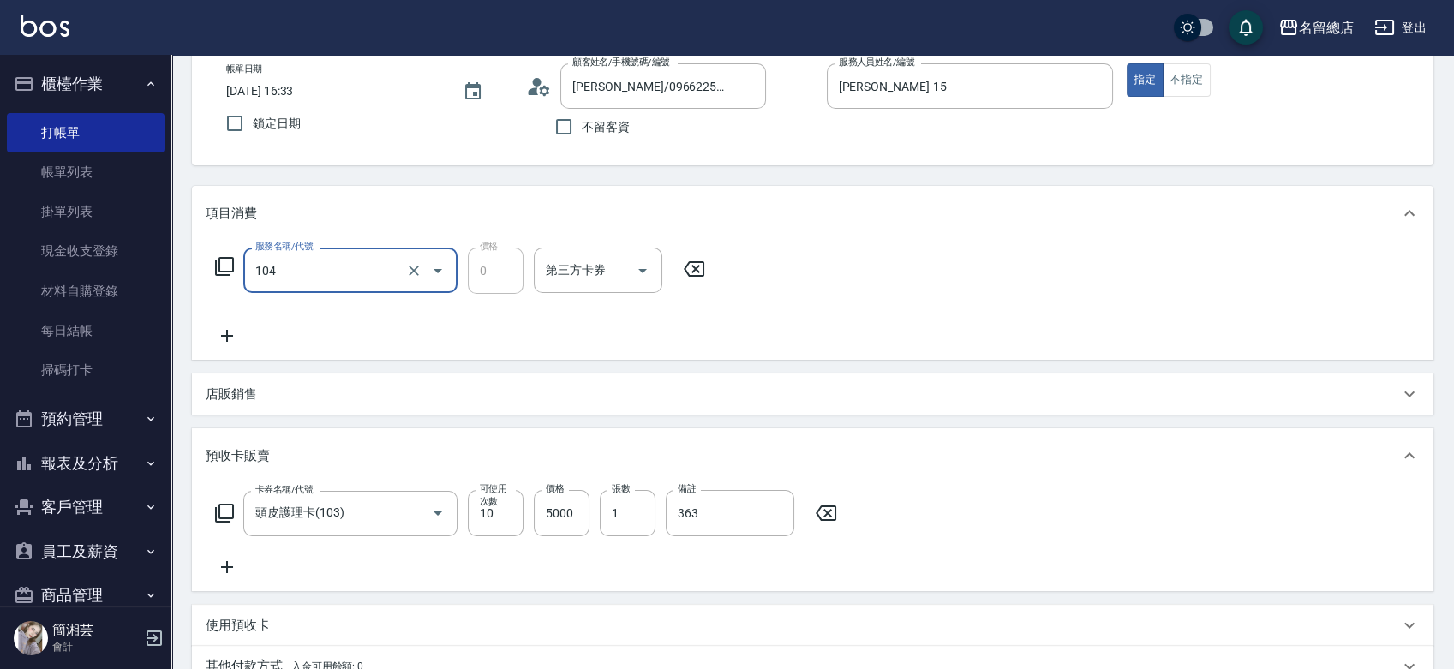
type input "頭皮蓋卡2點(104)"
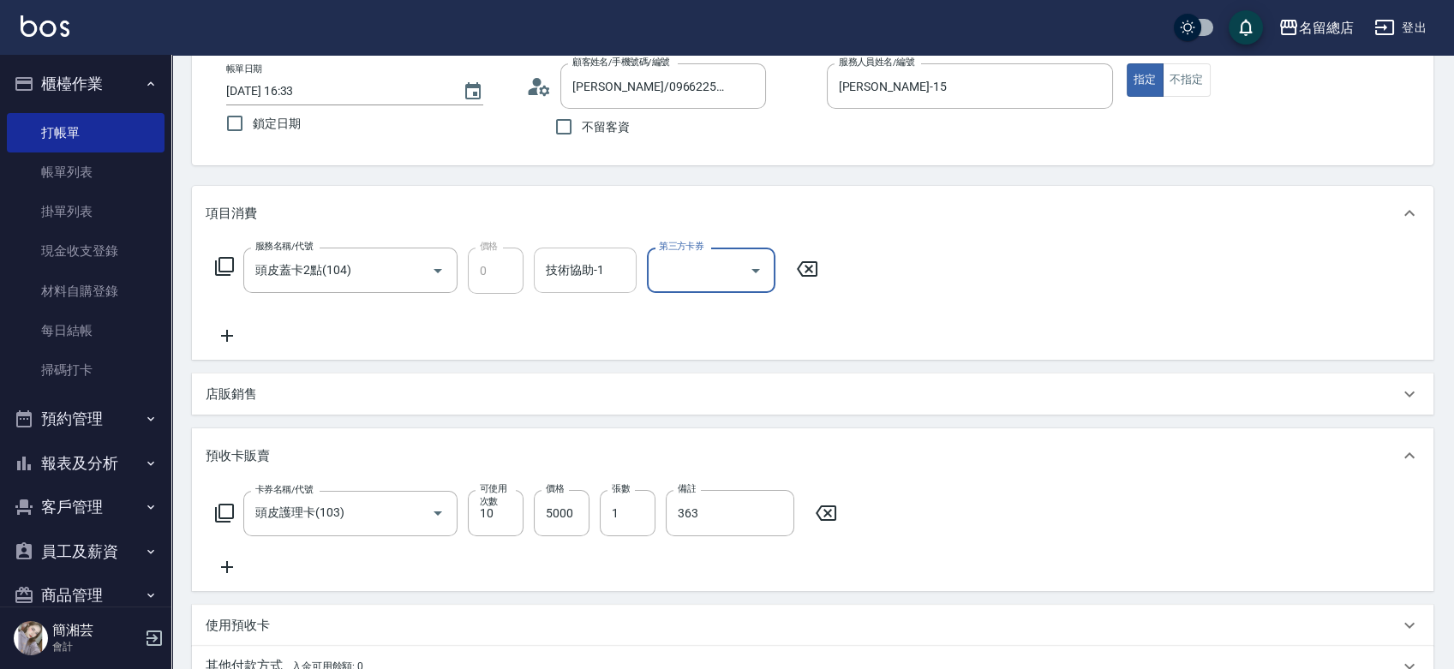
click at [585, 248] on div "技術協助-1" at bounding box center [585, 270] width 103 height 45
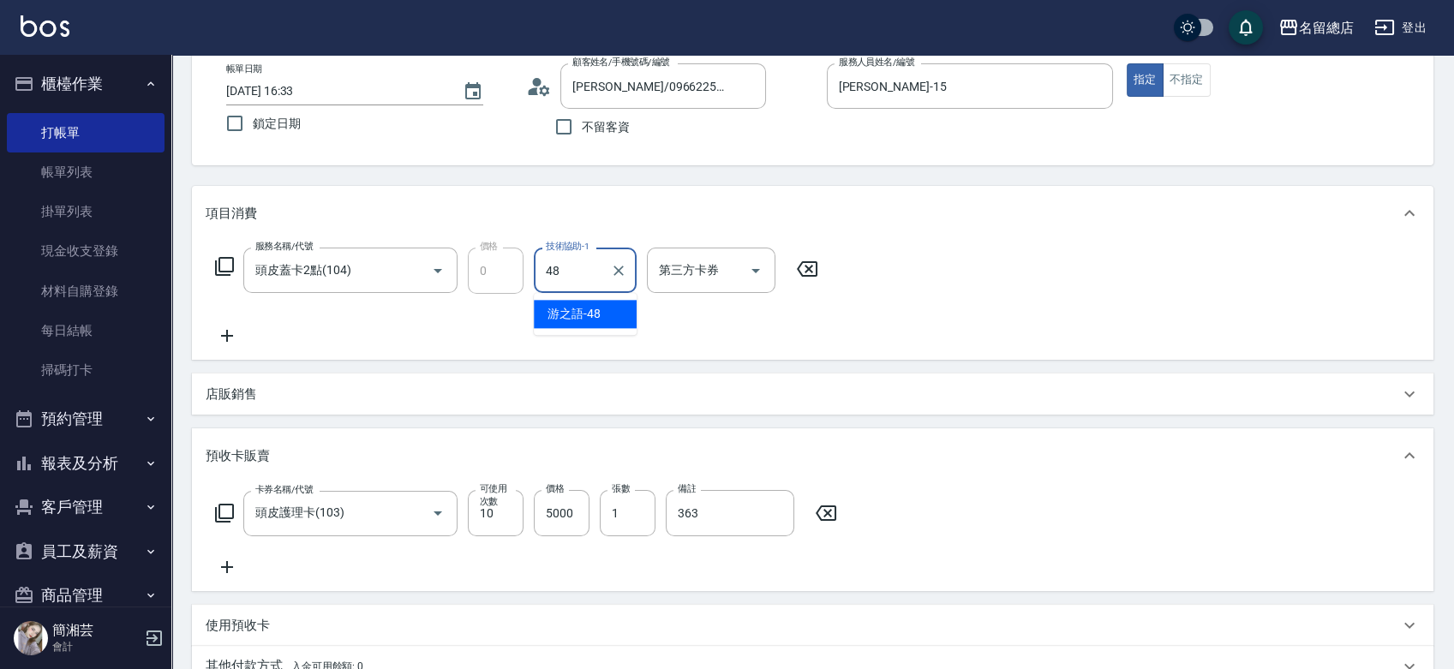
type input "游之語-48"
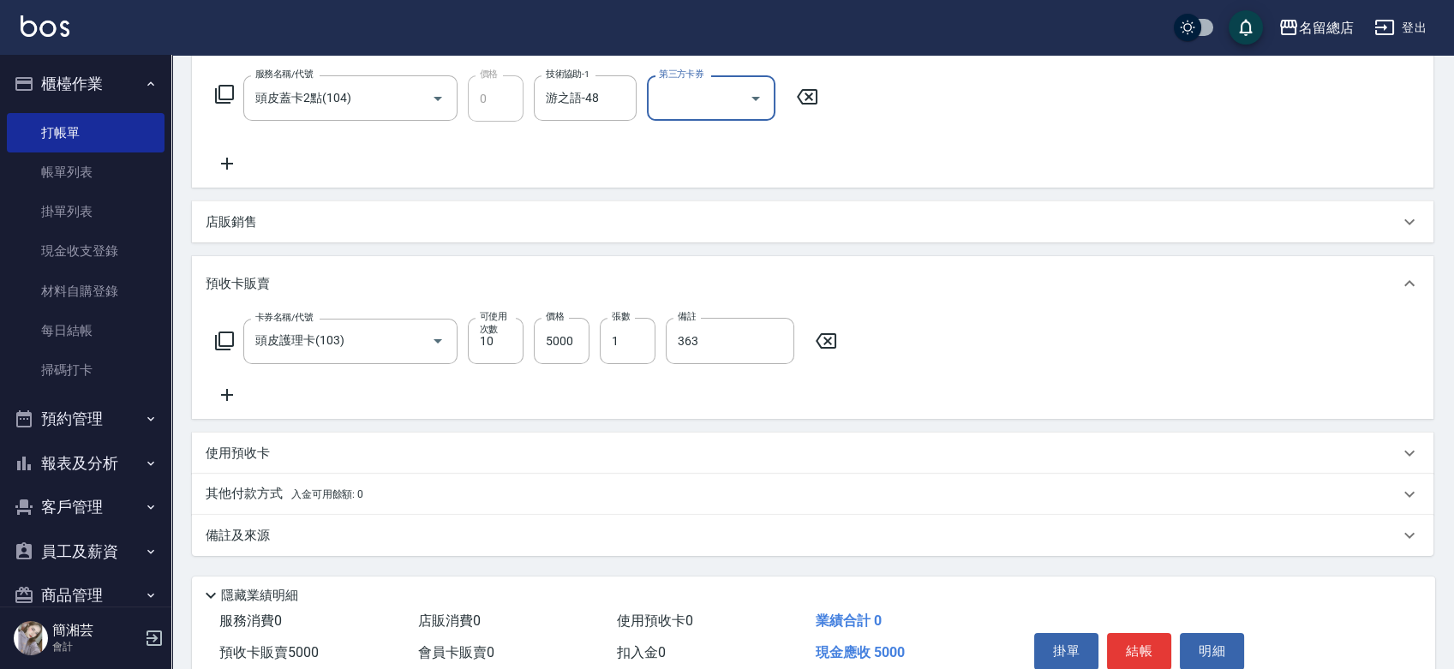
scroll to position [345, 0]
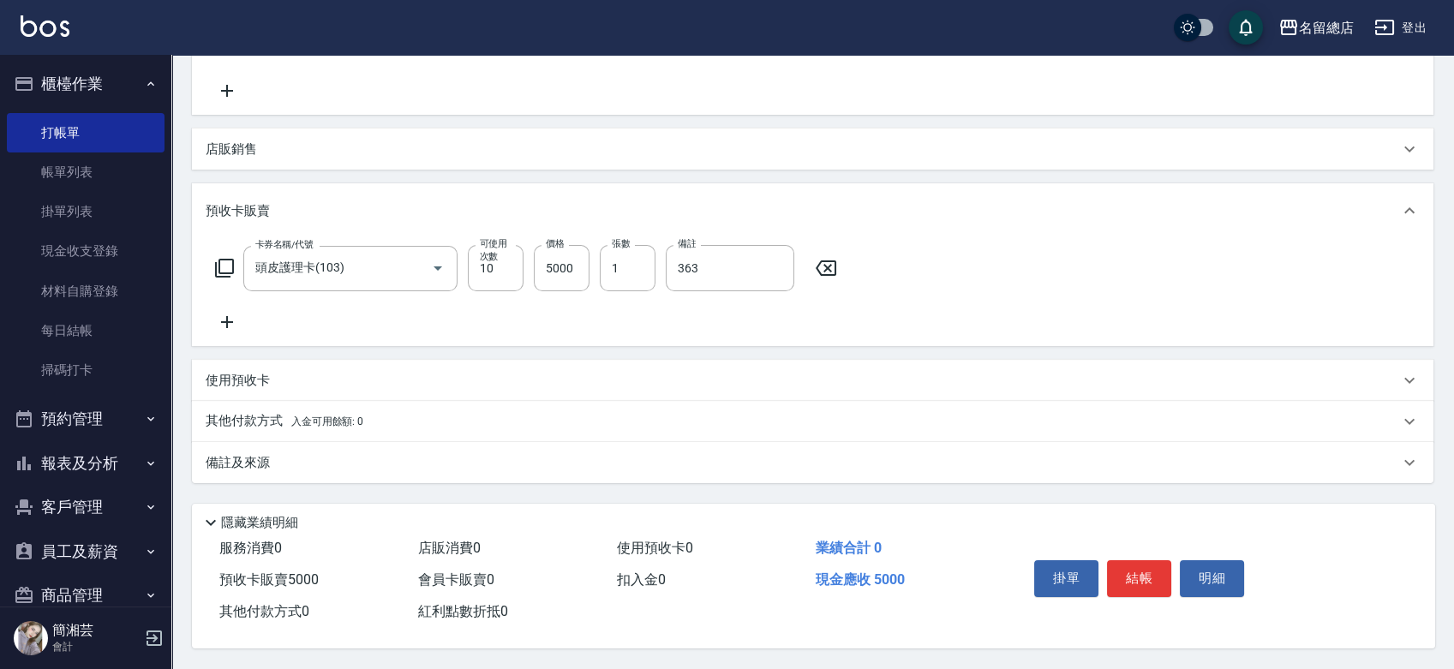
click at [305, 405] on div "其他付款方式 入金可用餘額: 0" at bounding box center [813, 421] width 1242 height 41
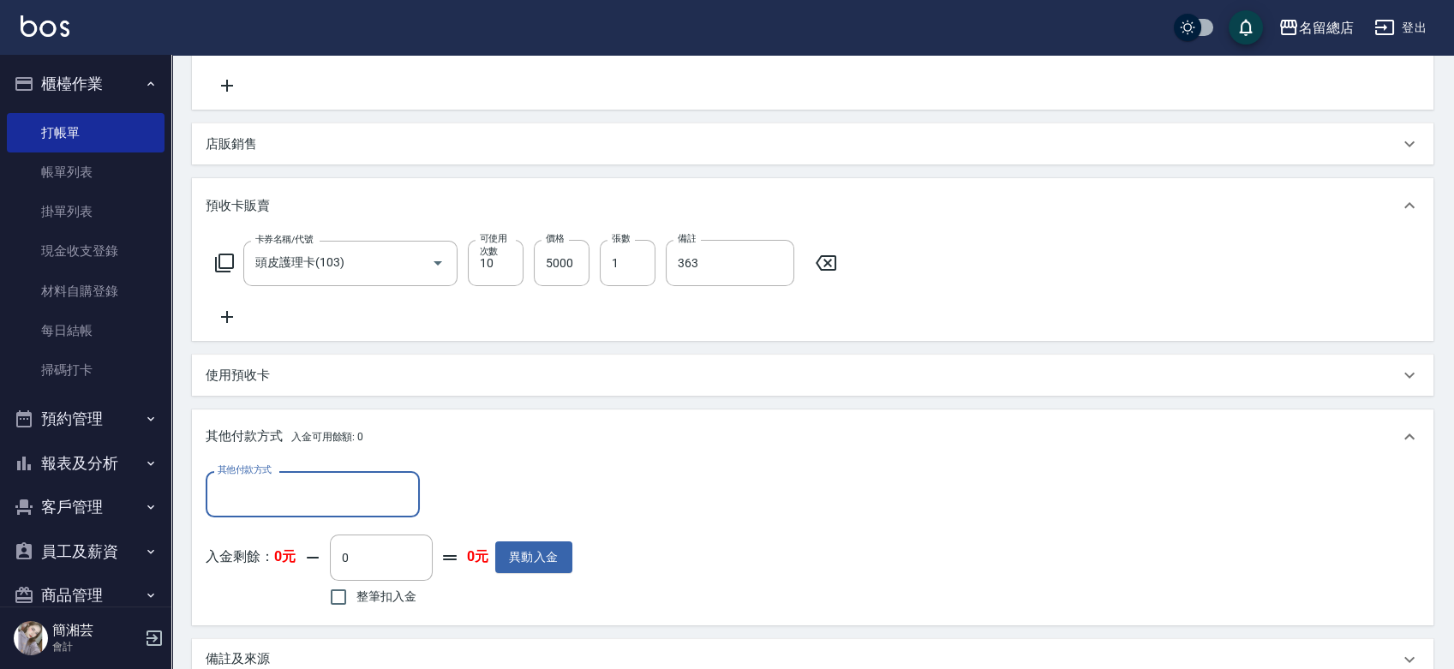
scroll to position [0, 0]
click at [294, 507] on input "其他付款方式" at bounding box center [312, 494] width 199 height 30
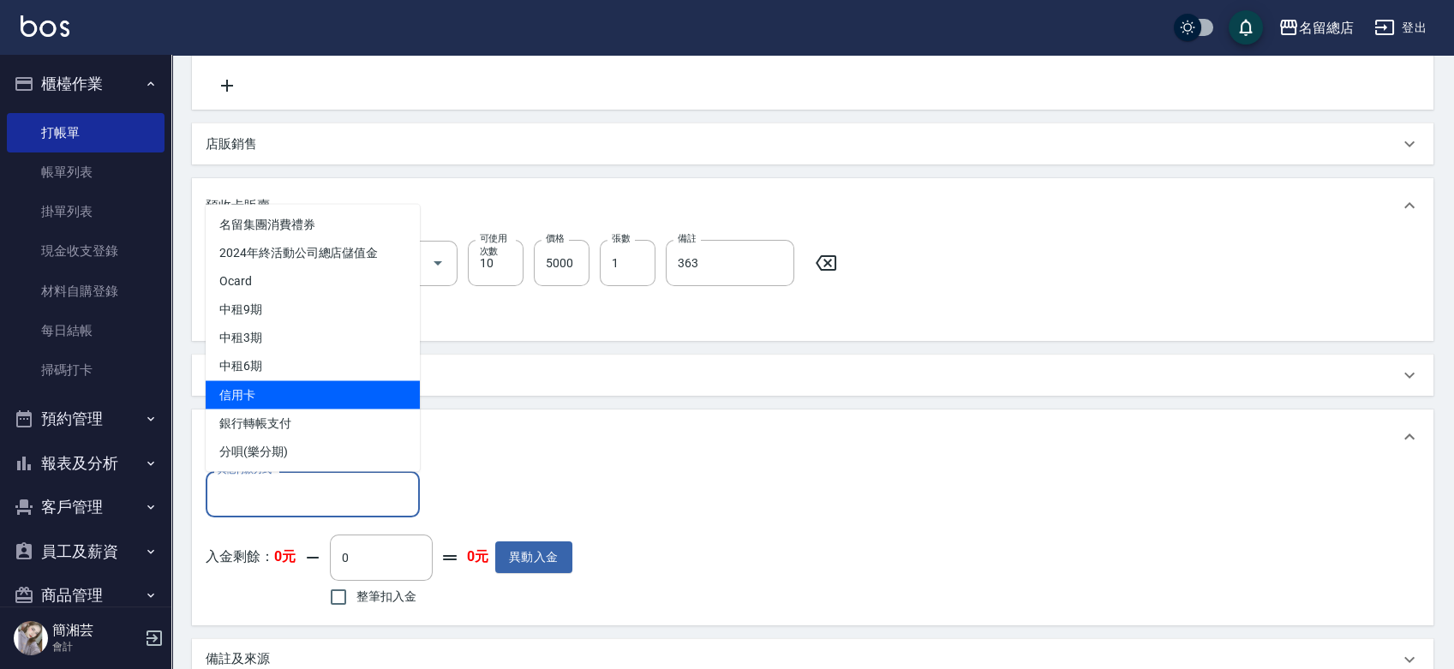
click at [290, 384] on span "信用卡" at bounding box center [313, 395] width 214 height 28
type input "信用卡"
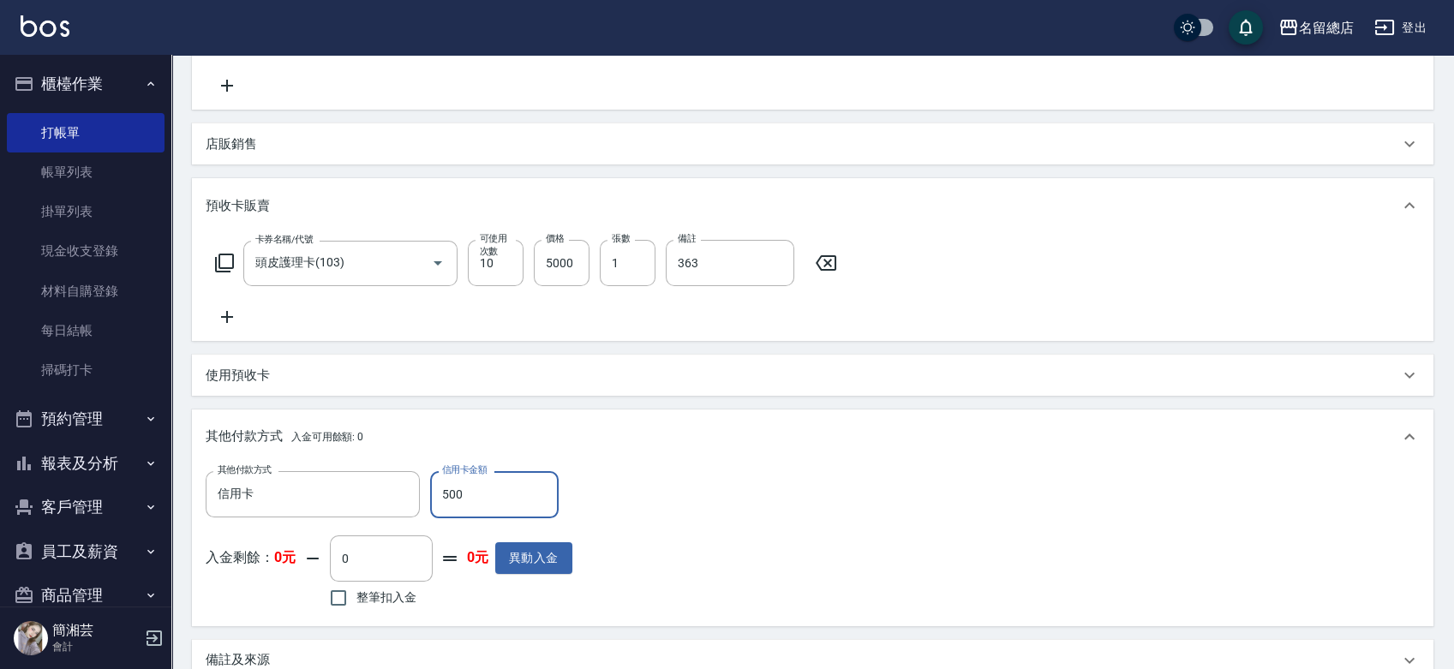
type input "5000"
type input "2025/09/11 16:34"
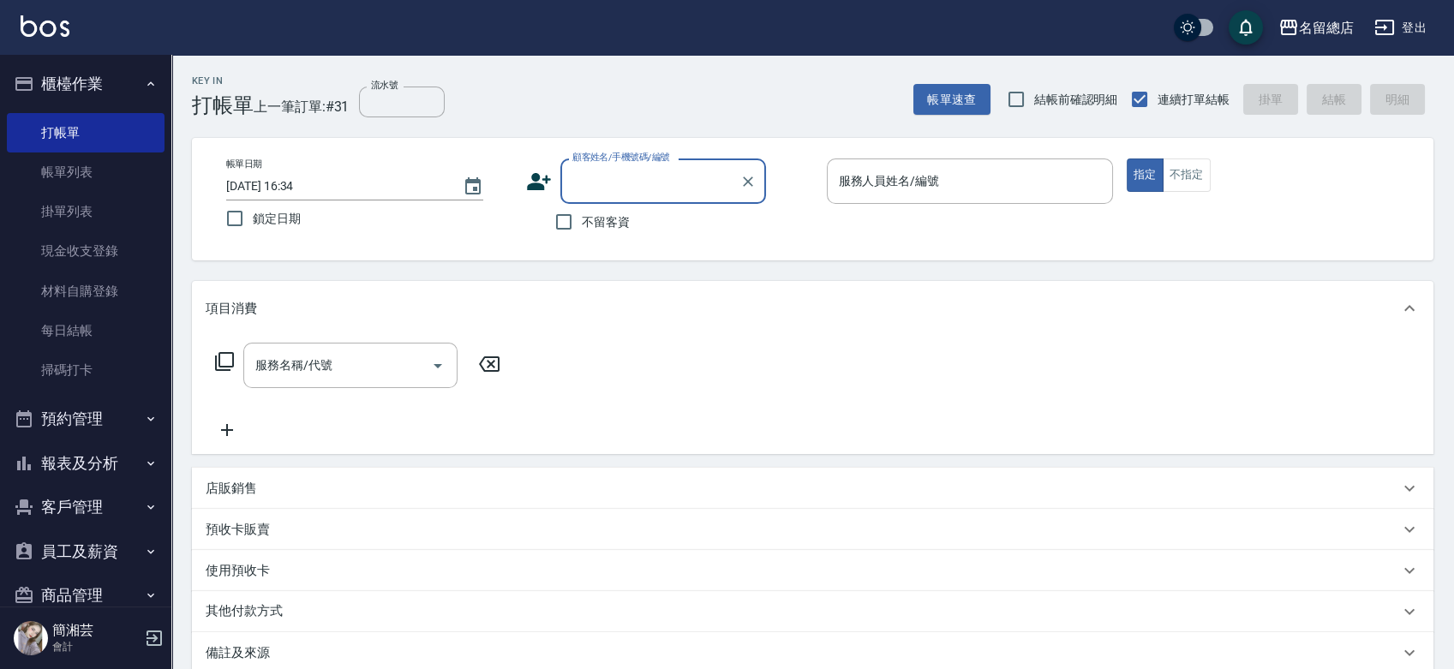
click at [601, 218] on span "不留客資" at bounding box center [606, 222] width 48 height 18
click at [582, 218] on input "不留客資" at bounding box center [564, 222] width 36 height 36
checkbox input "true"
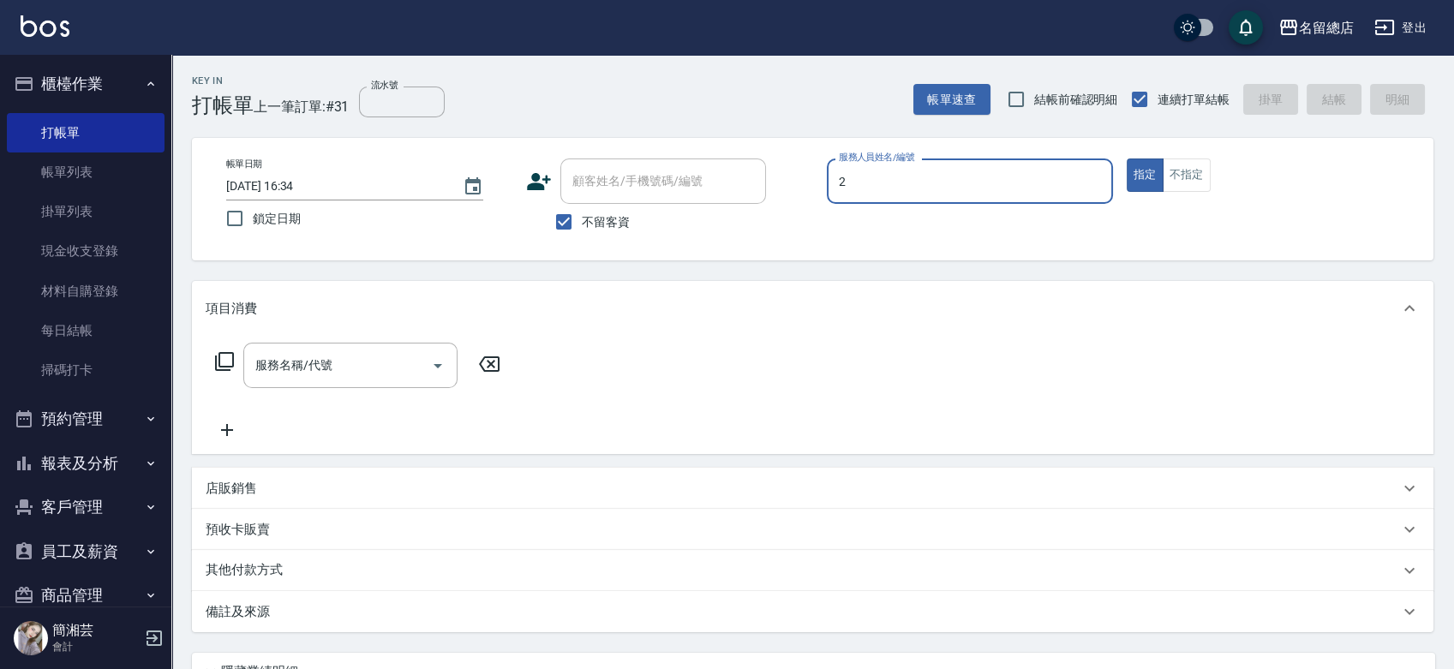
type input "Vivi-2"
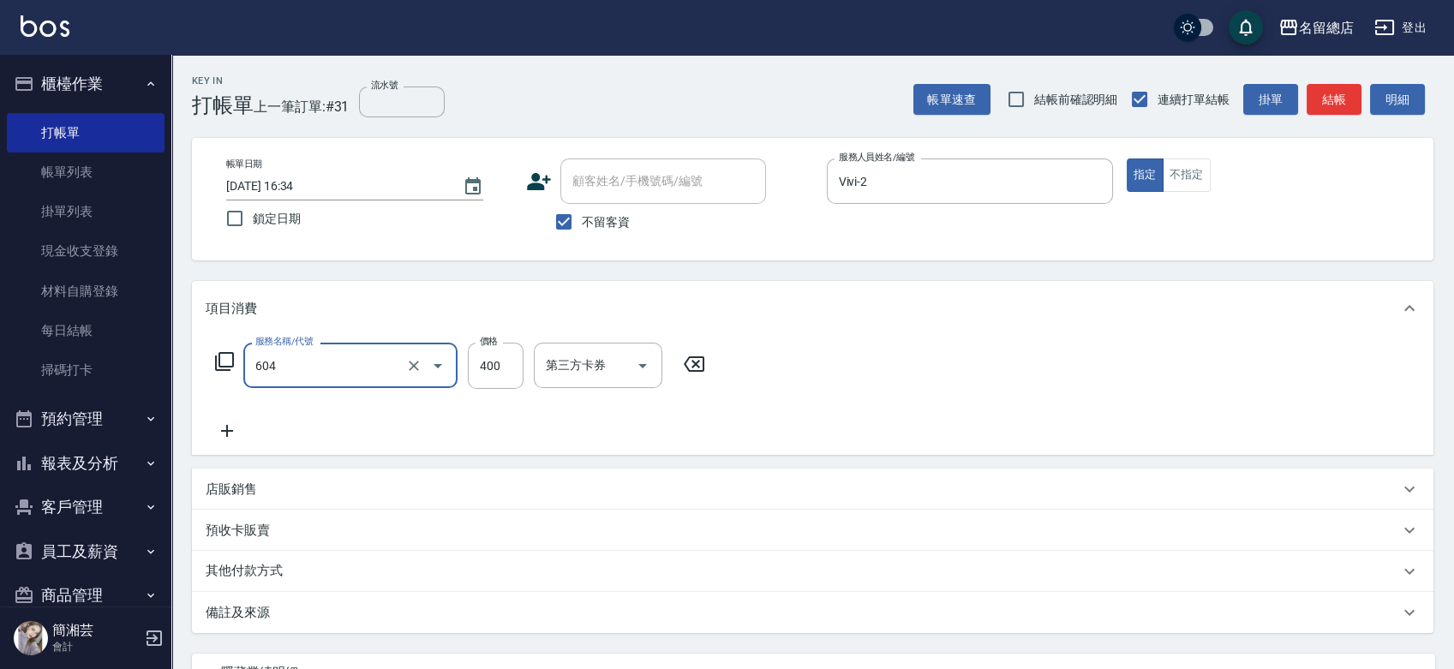
type input "健康洗髮(604)"
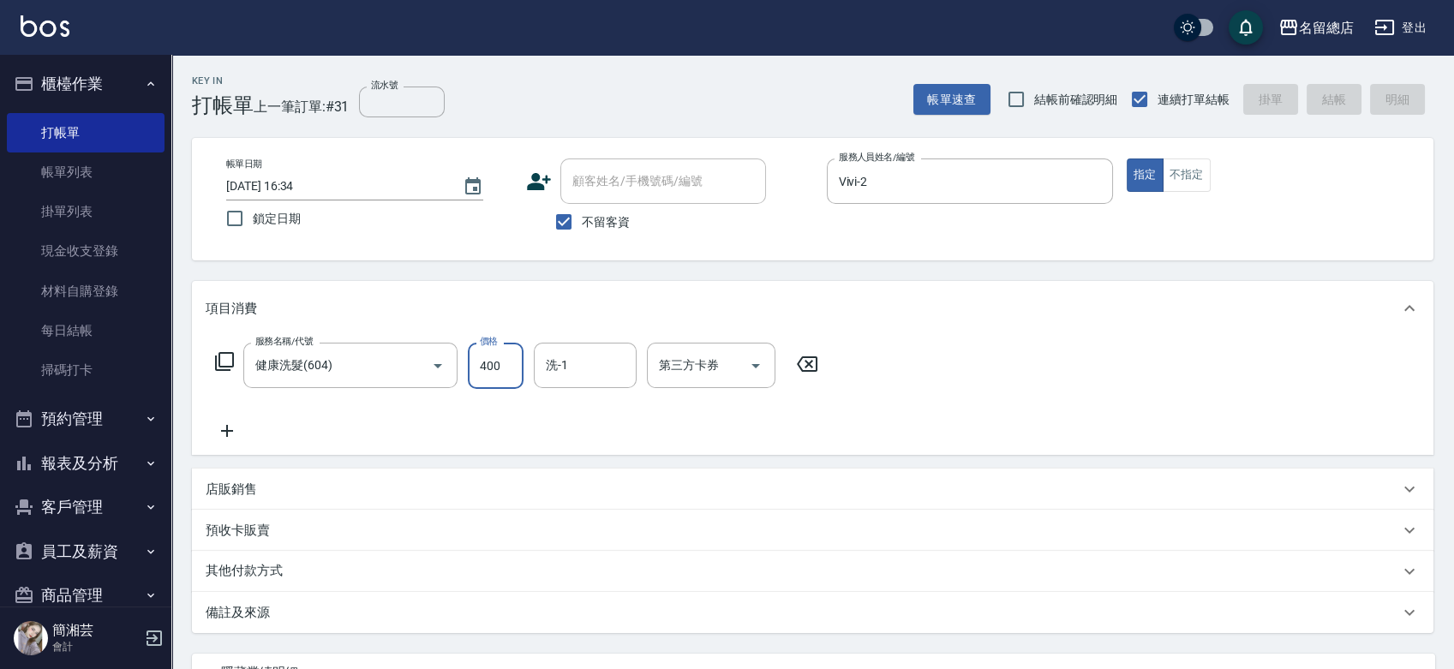
type input "2025/09/11 16:35"
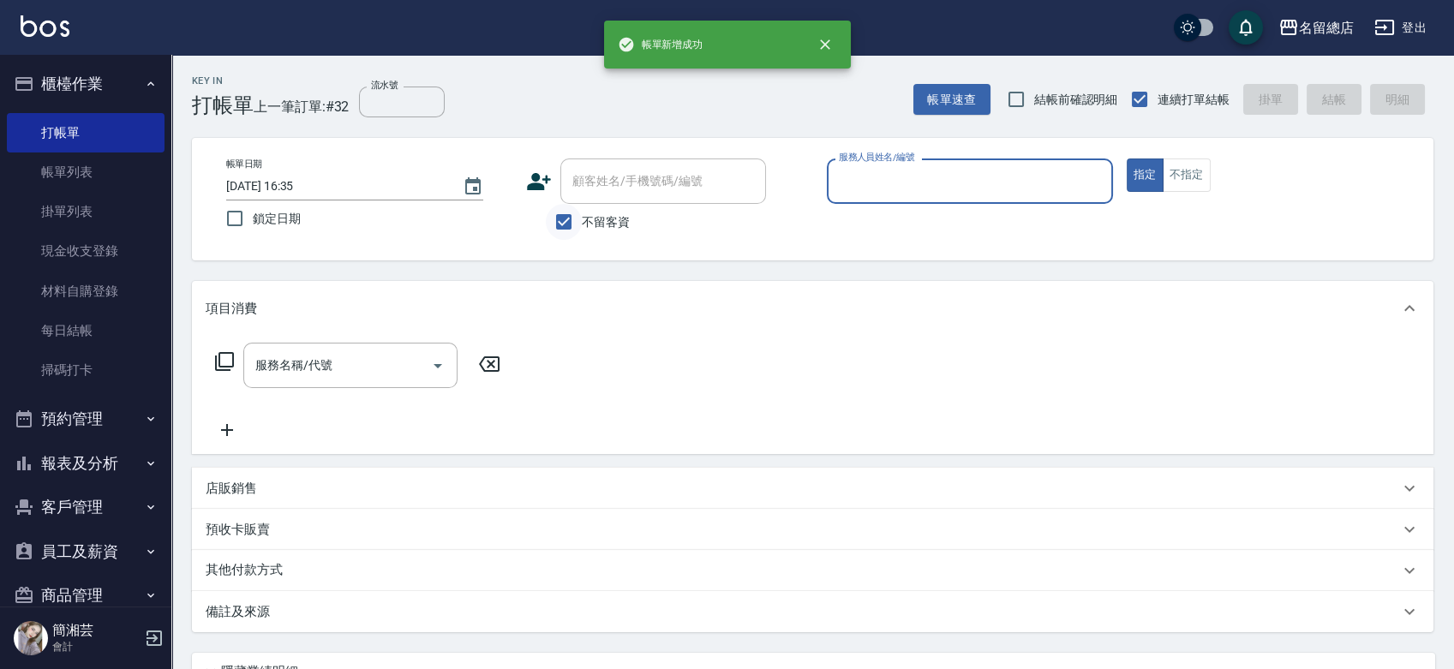
click at [580, 231] on input "不留客資" at bounding box center [564, 222] width 36 height 36
checkbox input "false"
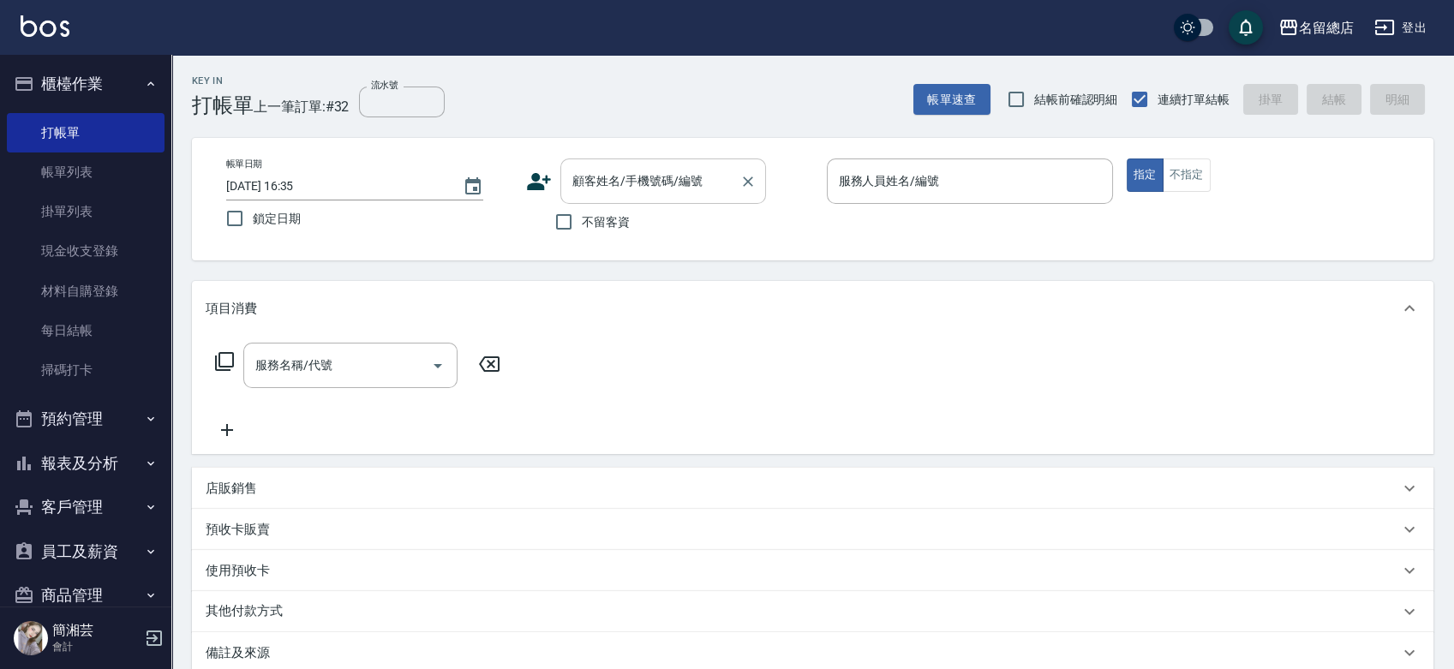
click at [589, 201] on div "顧客姓名/手機號碼/編號" at bounding box center [664, 181] width 206 height 45
type input "莊淑萍/0936891699/0097016"
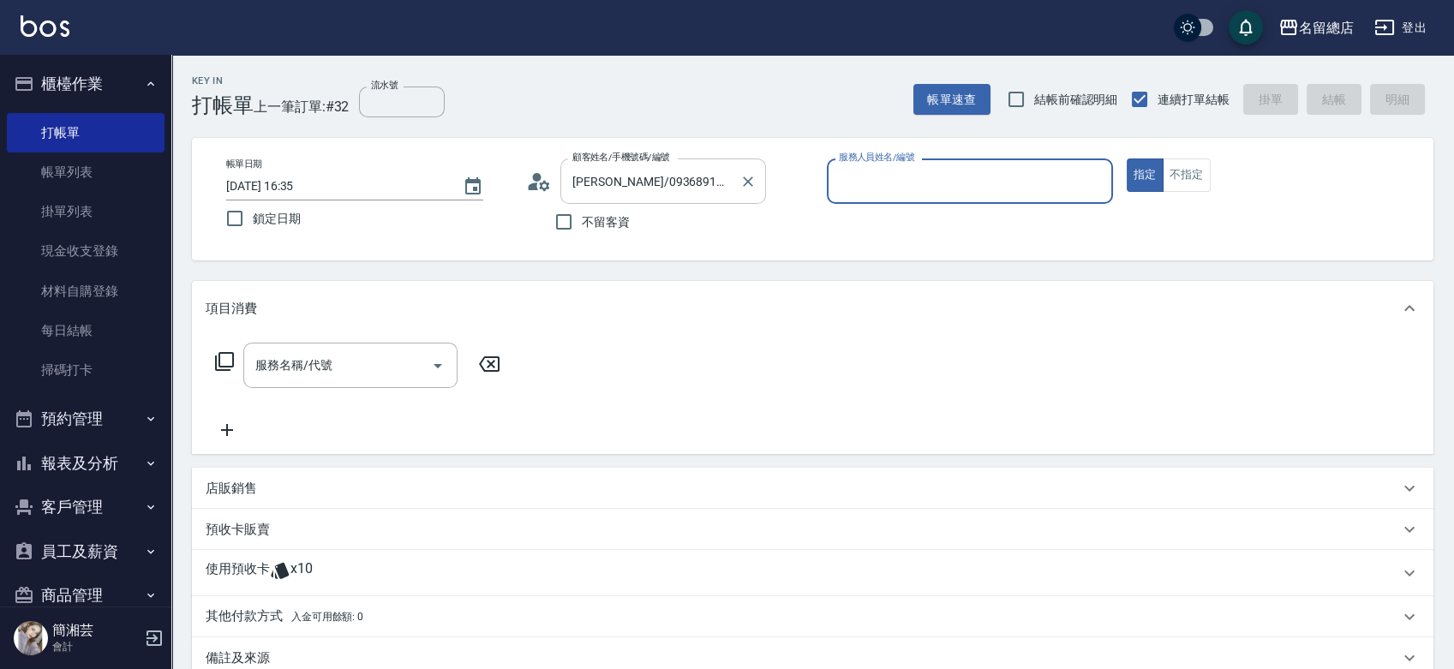
click at [1127, 159] on button "指定" at bounding box center [1145, 175] width 37 height 33
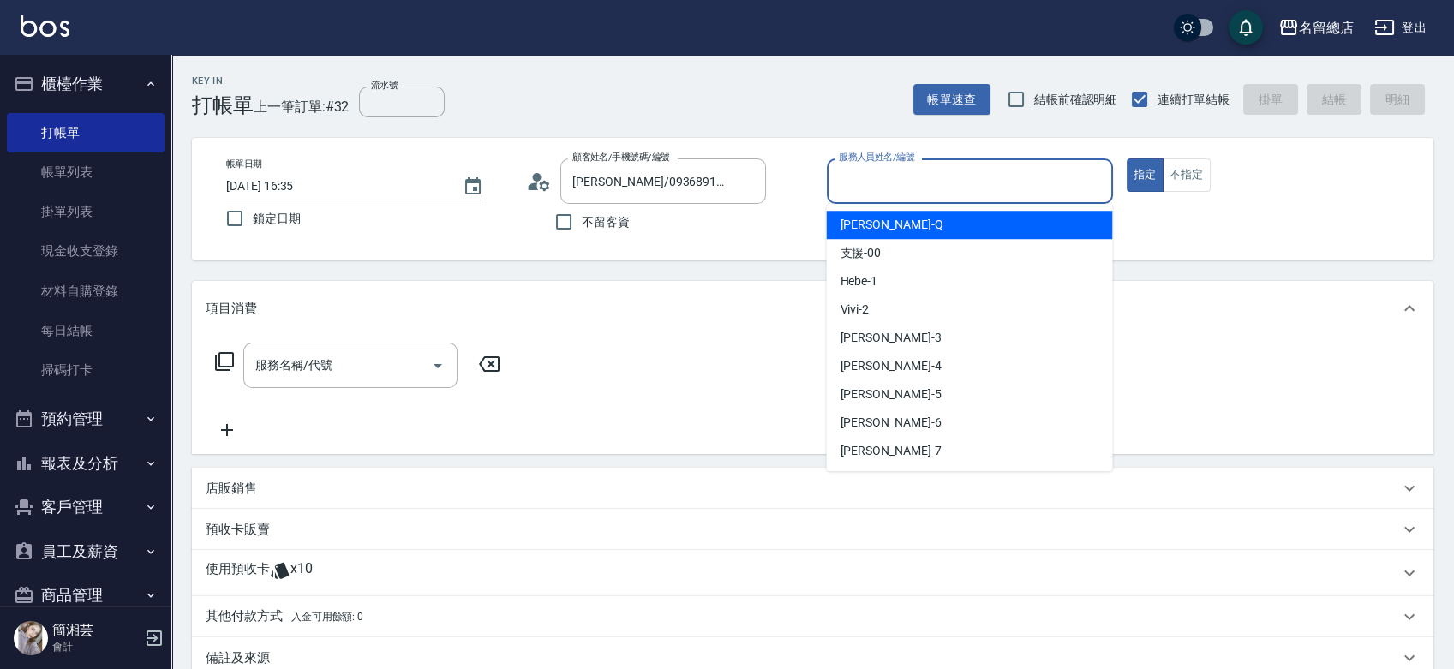
drag, startPoint x: 873, startPoint y: 182, endPoint x: 865, endPoint y: 191, distance: 12.7
click at [873, 181] on input "服務人員姓名/編號" at bounding box center [970, 181] width 271 height 30
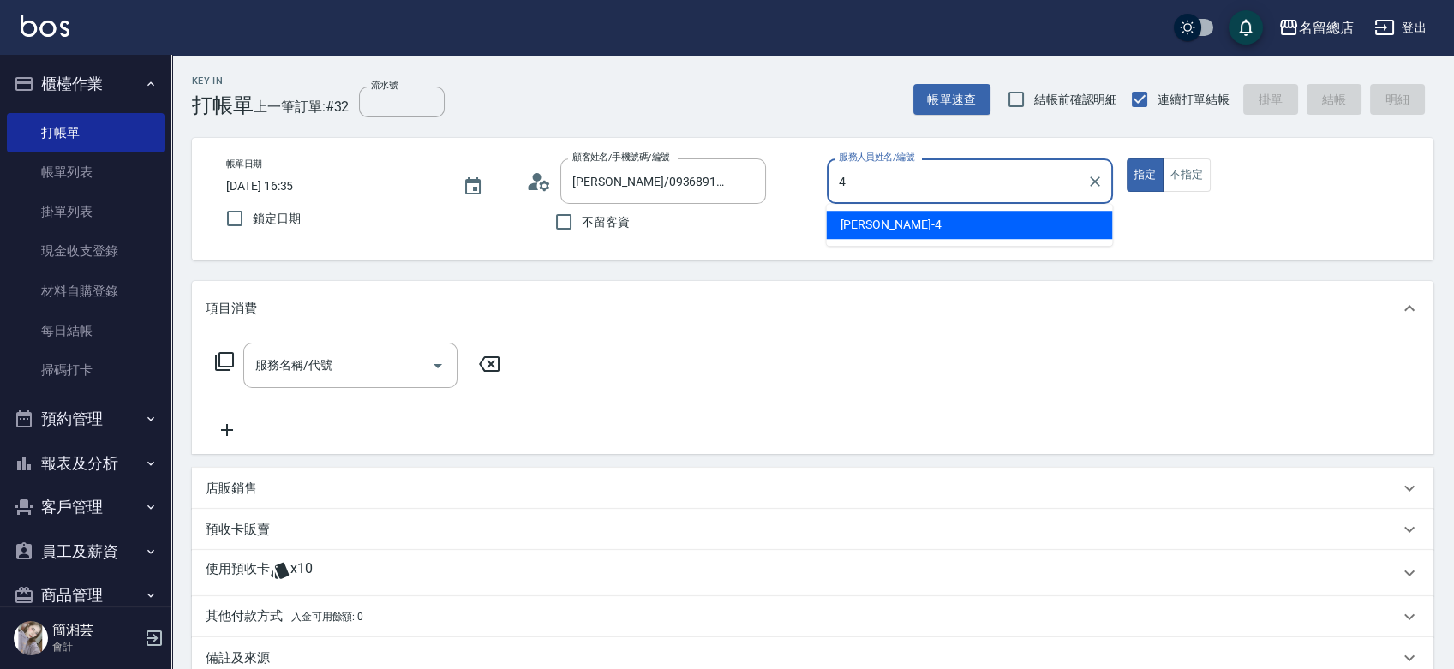
type input "Amy-4"
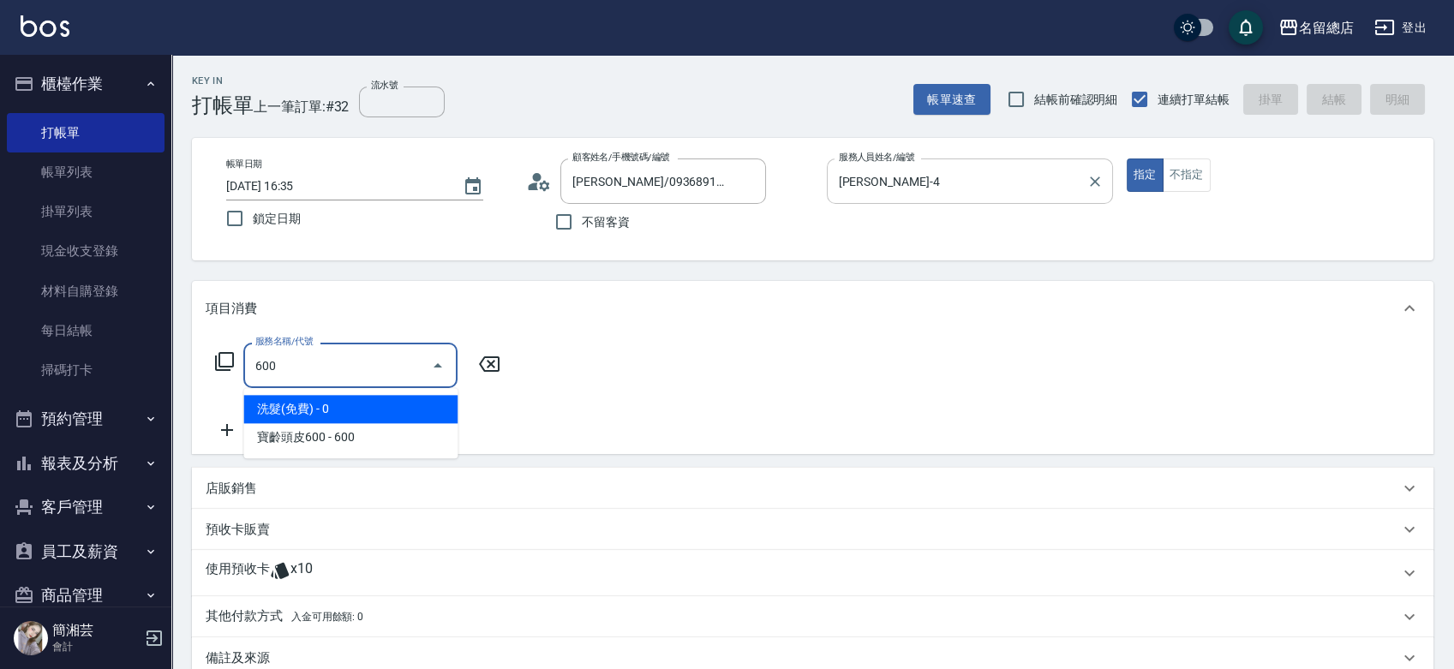
type input "洗髮(免費)(600)"
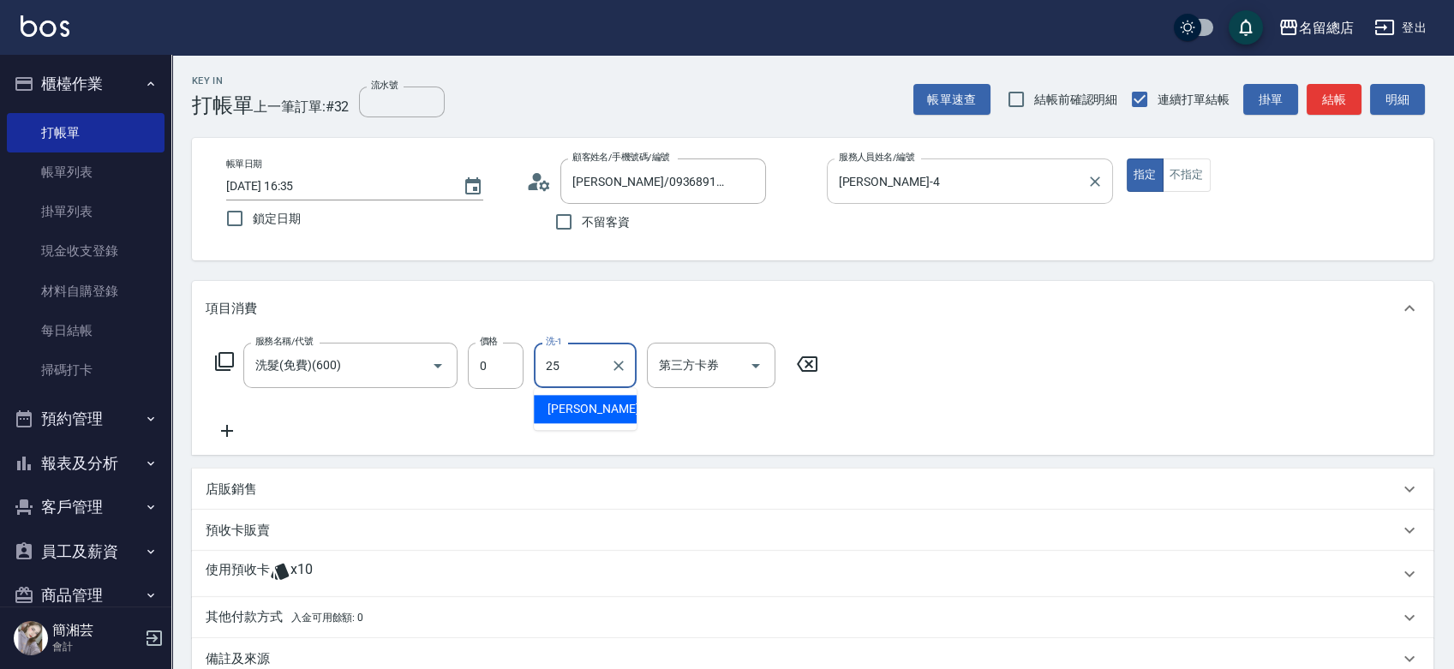
type input "王娟-25"
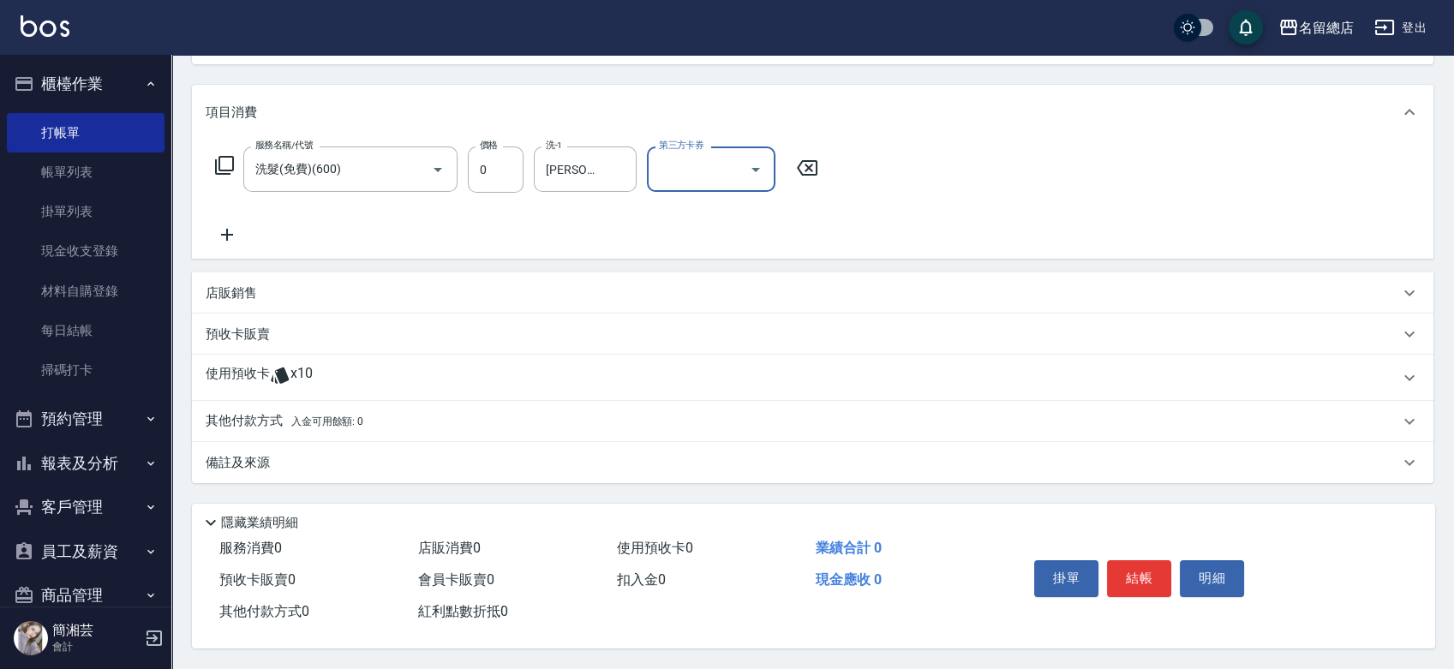
scroll to position [201, 0]
click at [299, 386] on div "使用預收卡 x10" at bounding box center [813, 378] width 1242 height 46
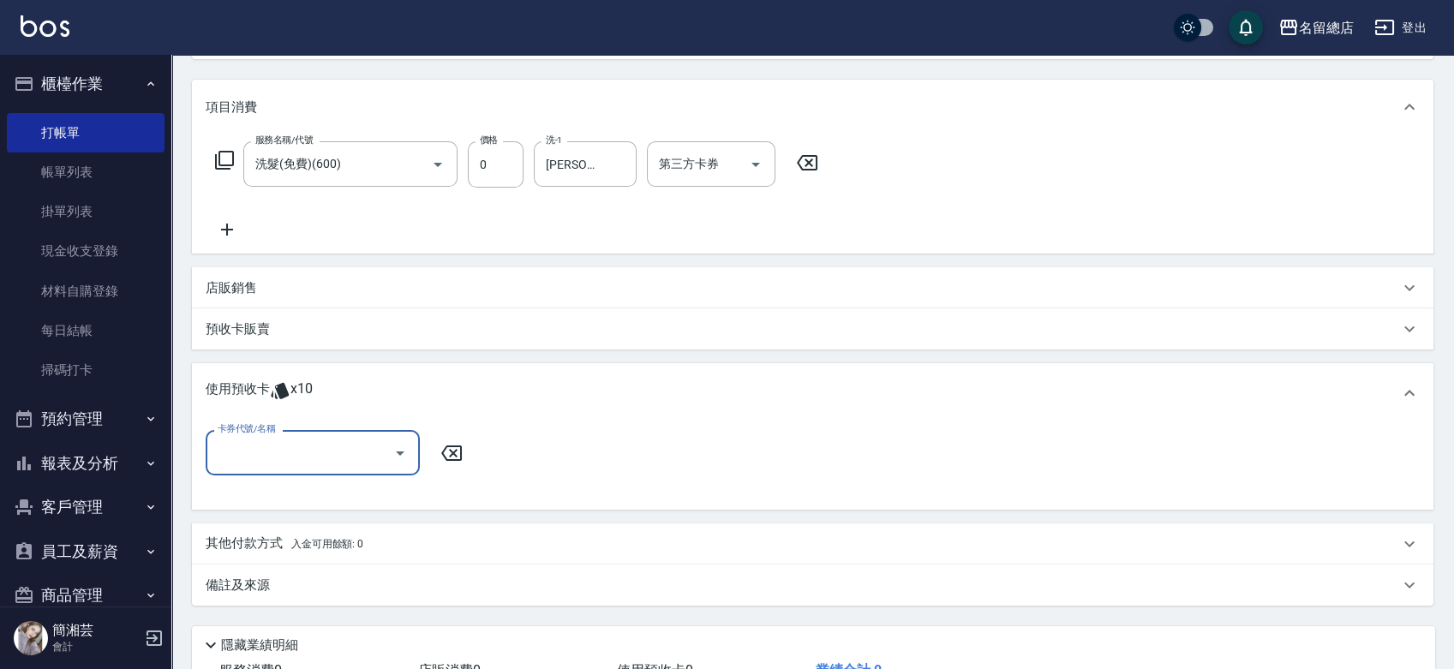
scroll to position [0, 0]
click at [282, 458] on input "卡券代號/名稱" at bounding box center [299, 453] width 173 height 30
click at [349, 495] on div "洗髮卡 剩餘10張 326" at bounding box center [313, 497] width 214 height 28
type input "洗髮卡 326"
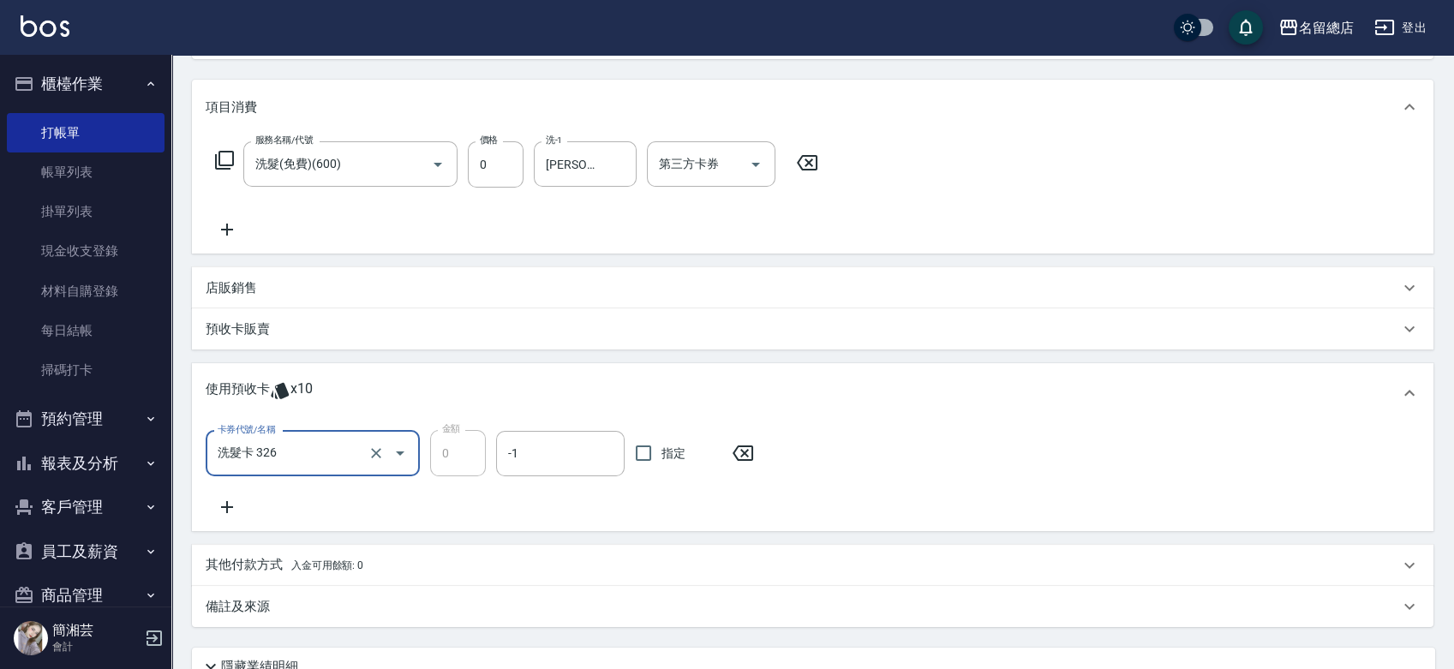
click at [675, 459] on span "指定" at bounding box center [674, 454] width 24 height 18
click at [662, 459] on input "指定" at bounding box center [644, 453] width 36 height 36
checkbox input "true"
type input "2025/09/11 16:36"
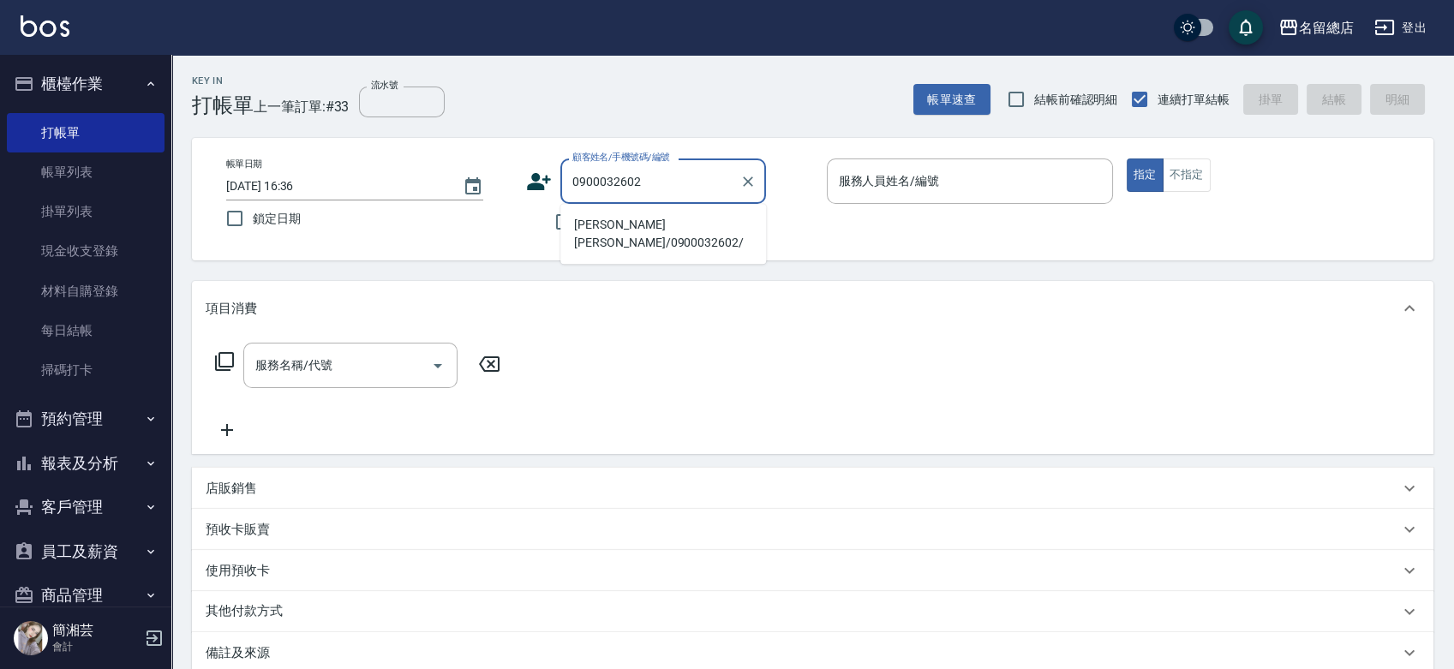
type input "朱思敏思敏/0900032602/"
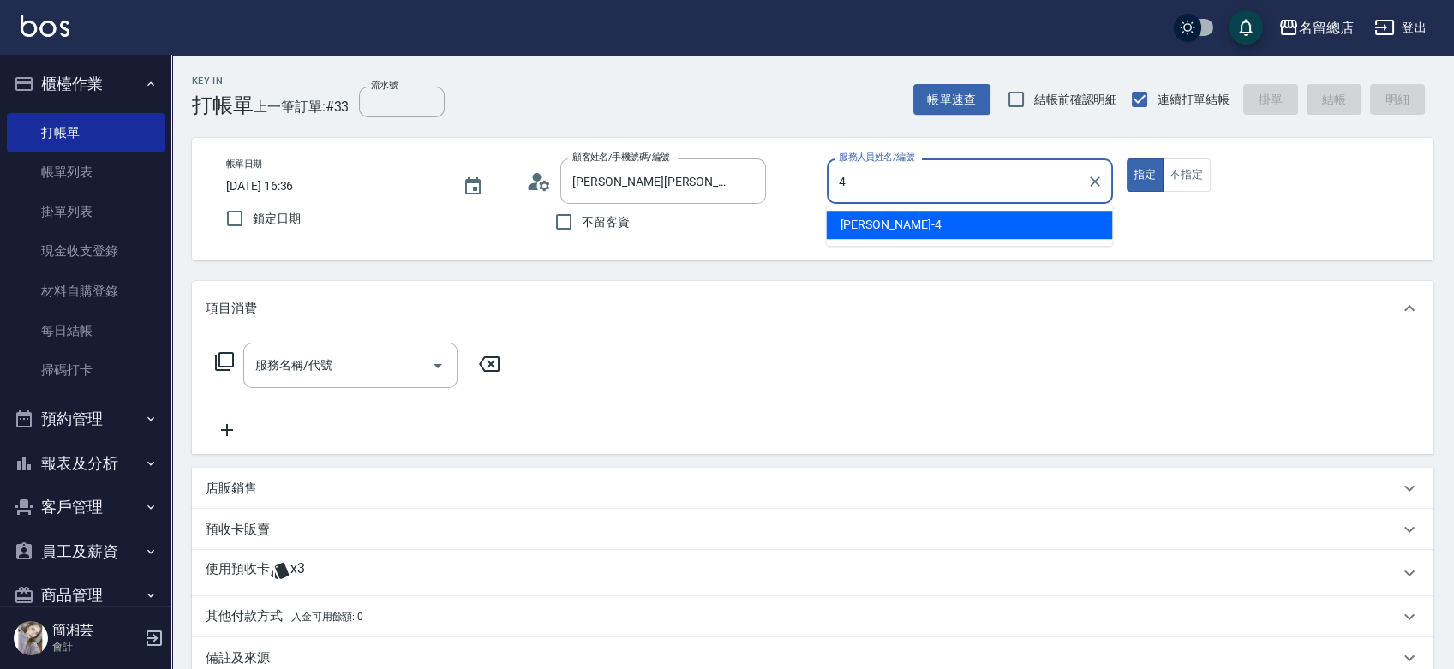
type input "Amy-4"
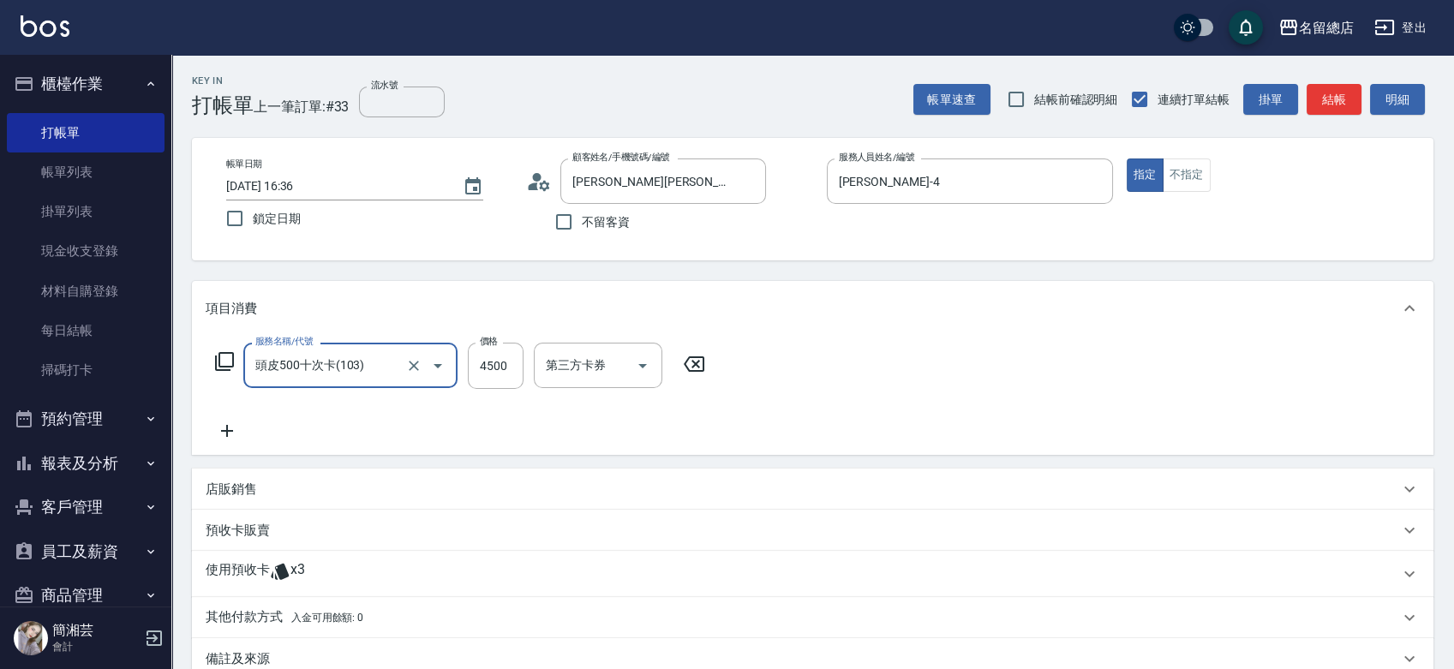
type input "頭皮500十次卡(103)"
click at [403, 363] on button "Clear" at bounding box center [414, 366] width 24 height 24
click at [404, 363] on button "Clear" at bounding box center [414, 366] width 24 height 24
type input "2段蓋卡1300以上(501)"
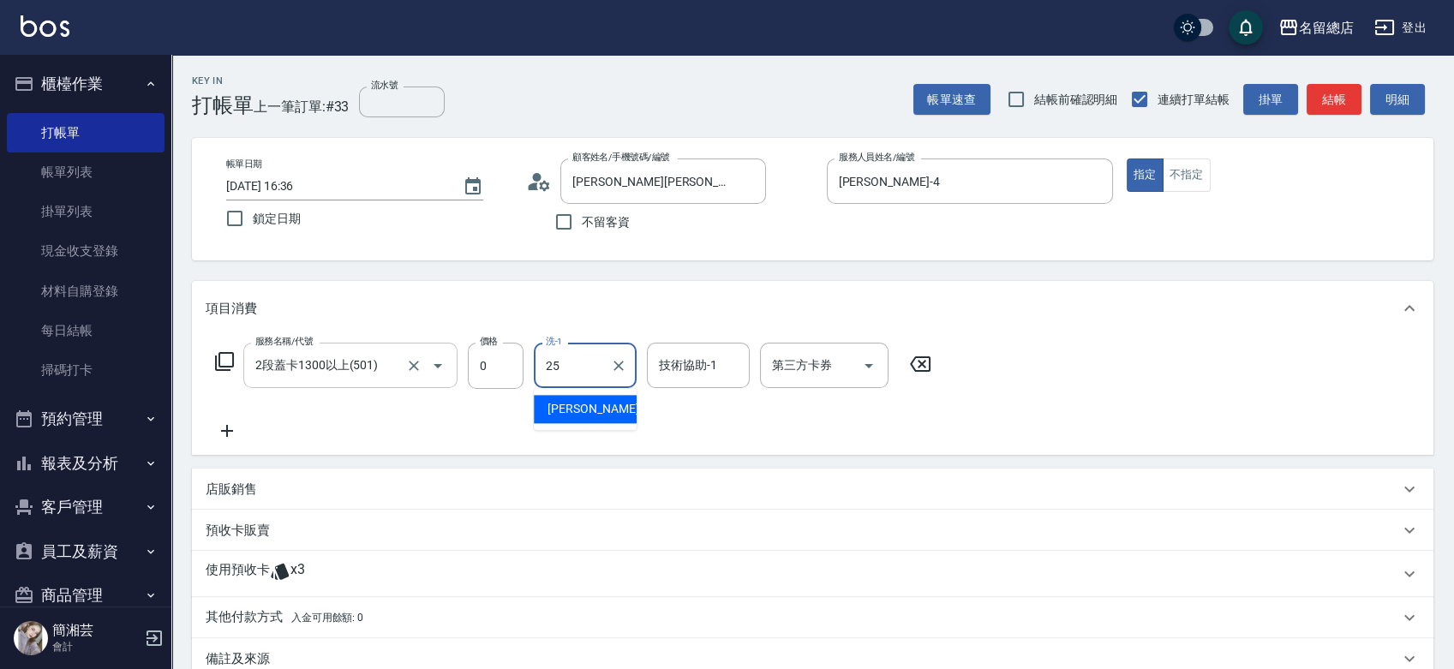
type input "王娟-25"
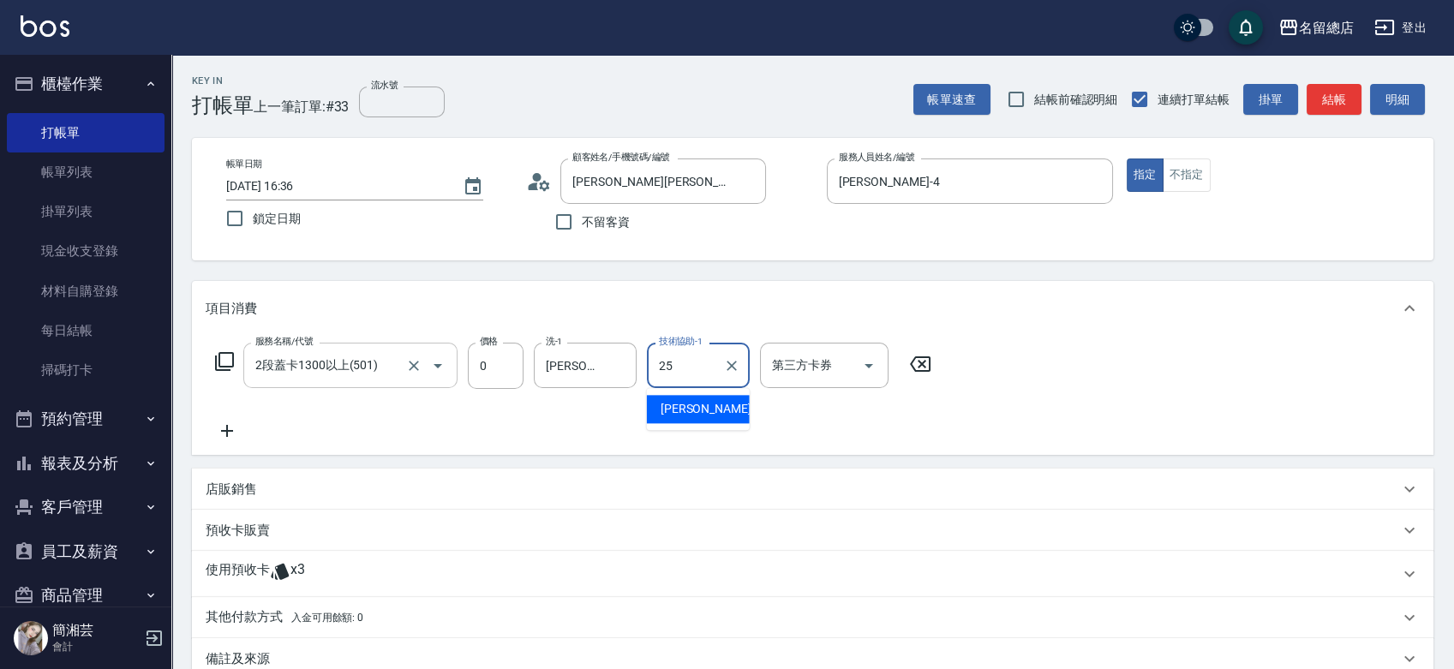
type input "王娟-25"
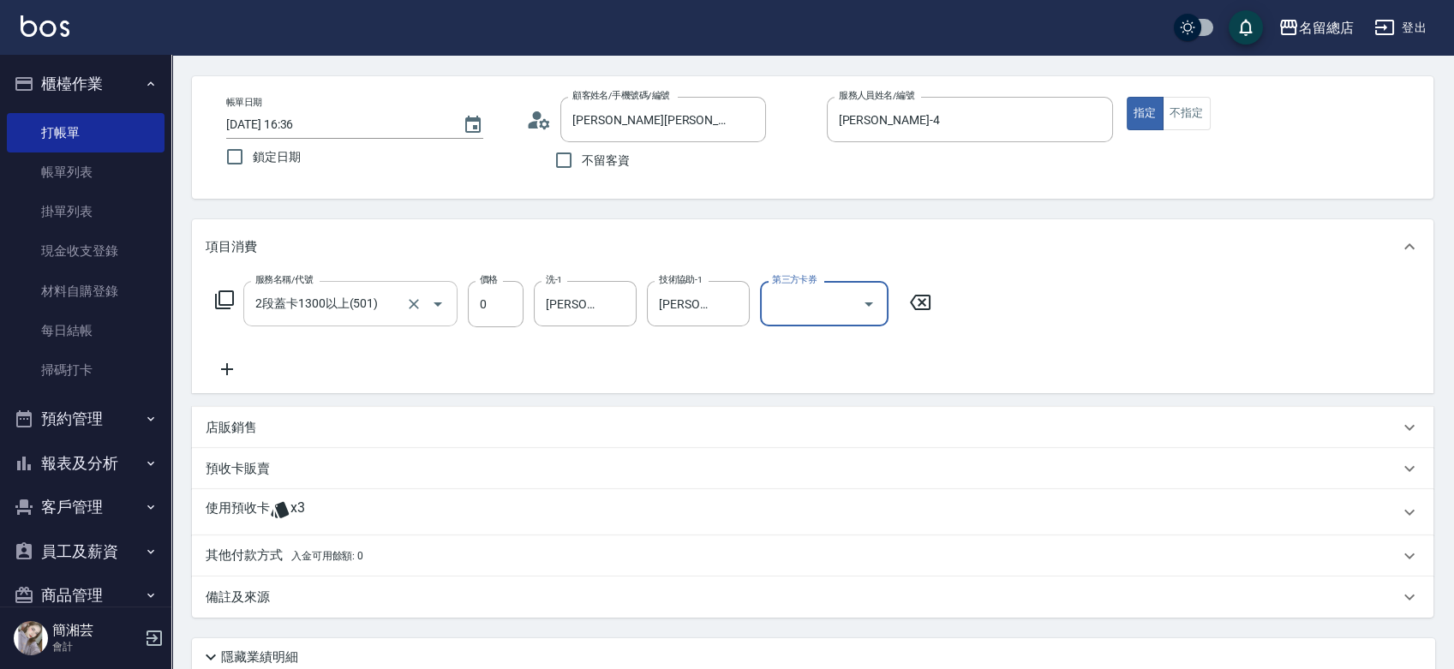
scroll to position [95, 0]
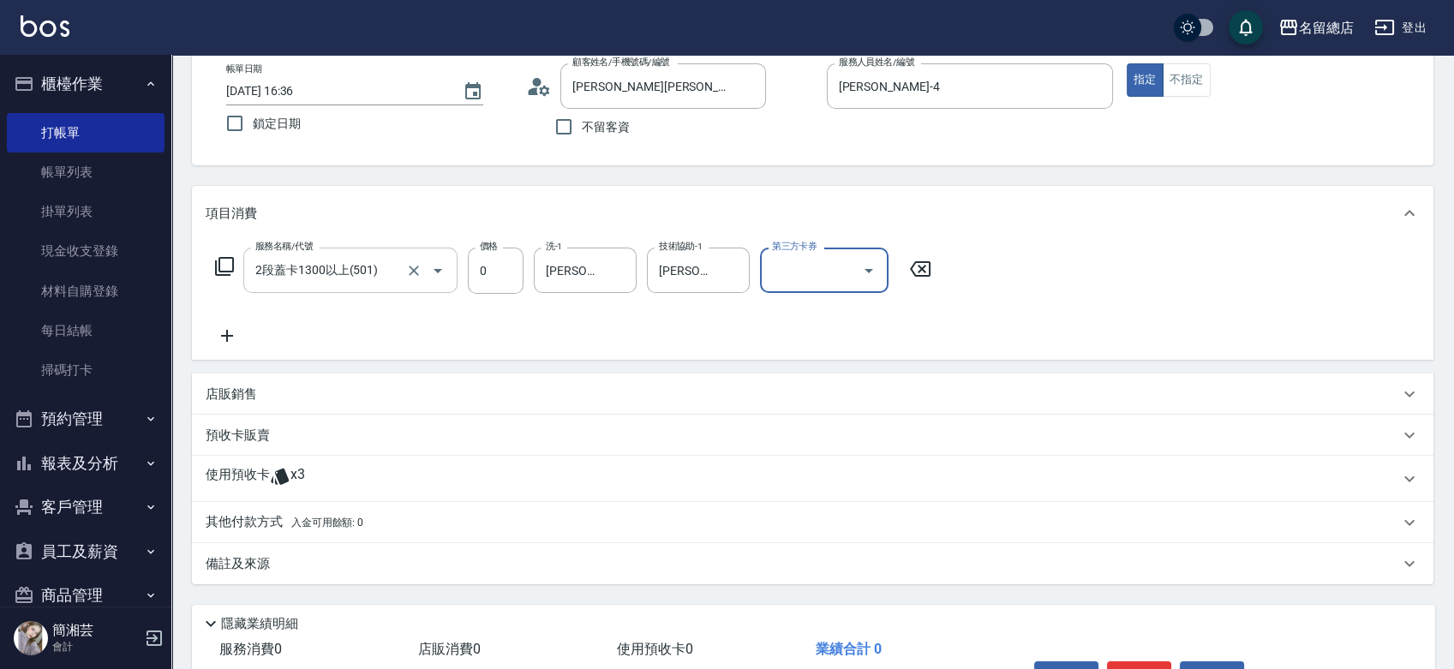
click at [297, 471] on span "x3" at bounding box center [298, 479] width 15 height 26
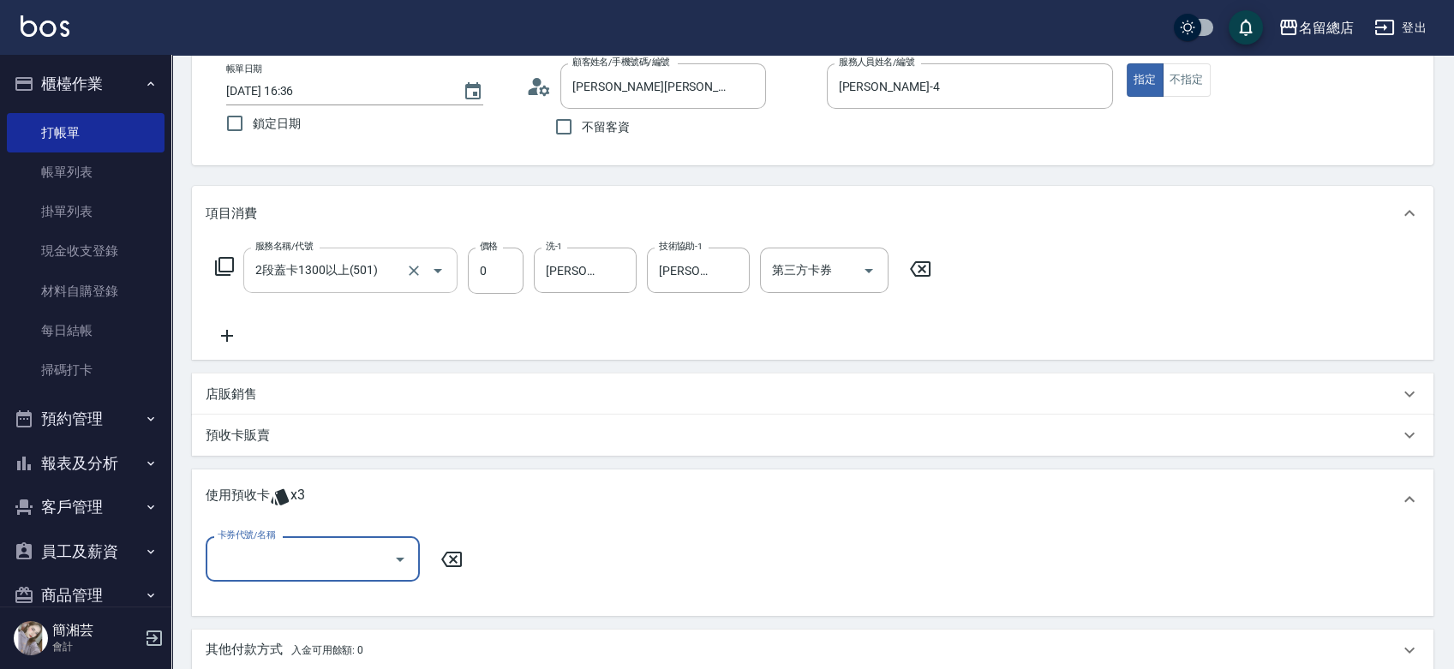
scroll to position [0, 0]
click at [310, 566] on input "卡券代號/名稱" at bounding box center [299, 559] width 173 height 30
click at [341, 590] on div "二段自備卡 剩餘3張 9219" at bounding box center [313, 603] width 214 height 28
type input "二段自備卡 9219"
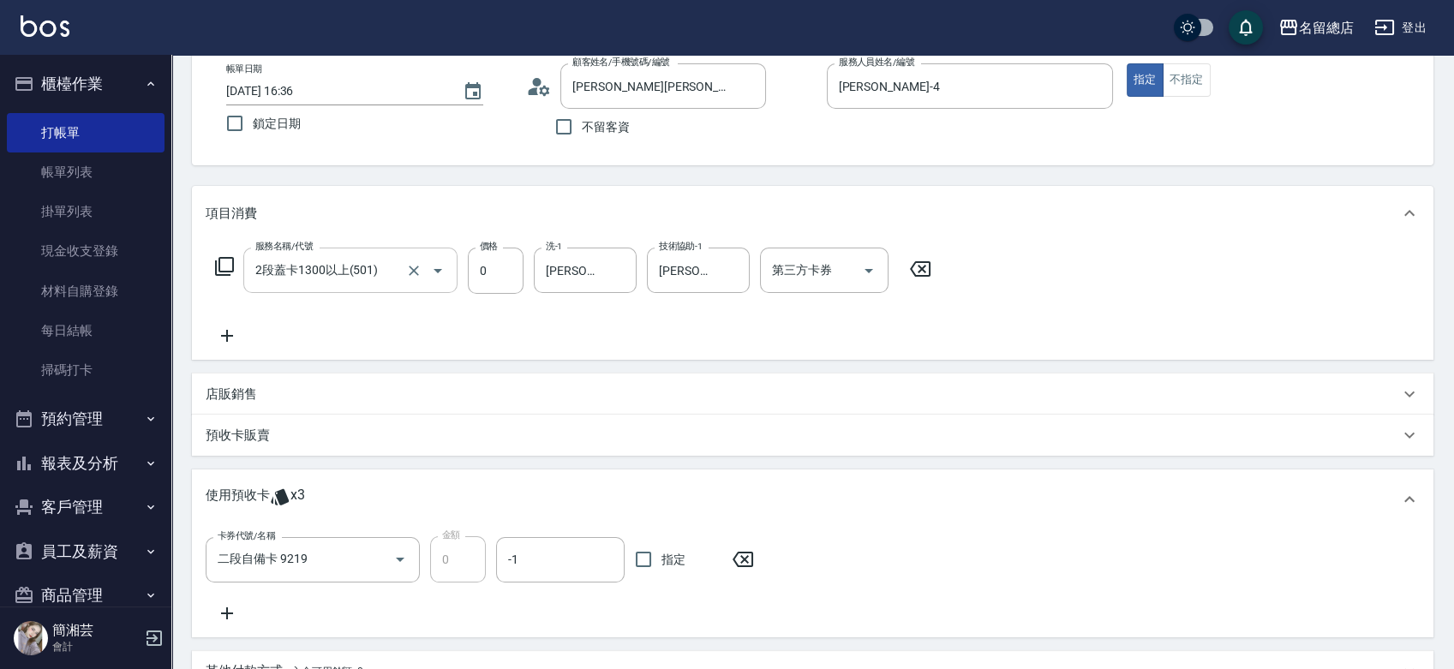
click at [667, 561] on span "指定" at bounding box center [674, 560] width 24 height 18
click at [662, 561] on input "指定" at bounding box center [644, 560] width 36 height 36
checkbox input "true"
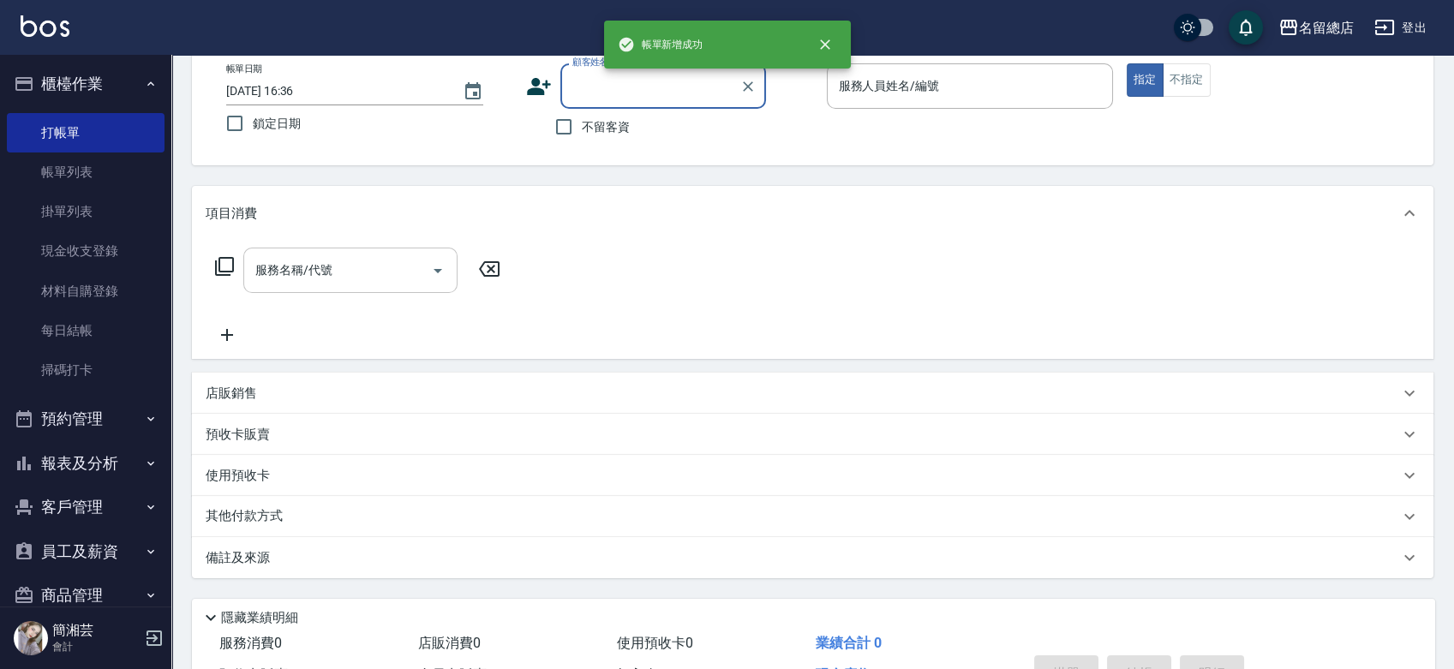
type input "3"
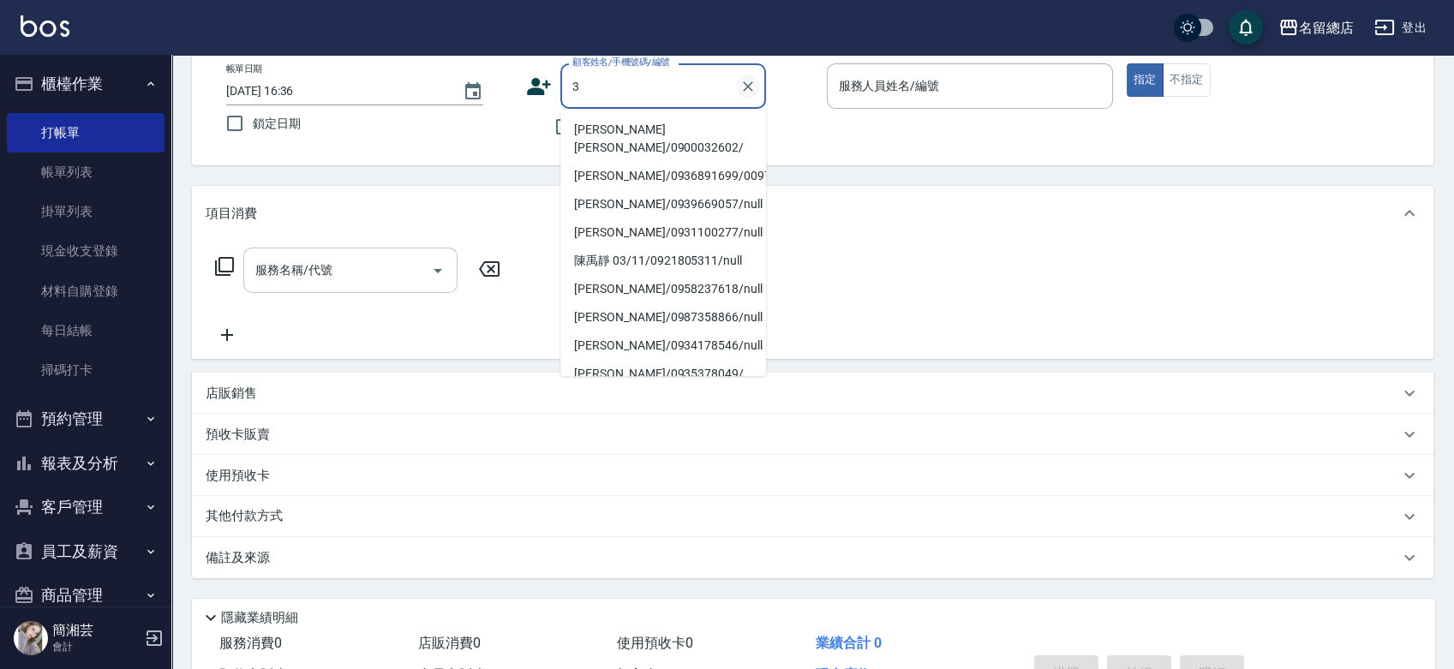
click at [745, 79] on icon "Clear" at bounding box center [748, 86] width 17 height 17
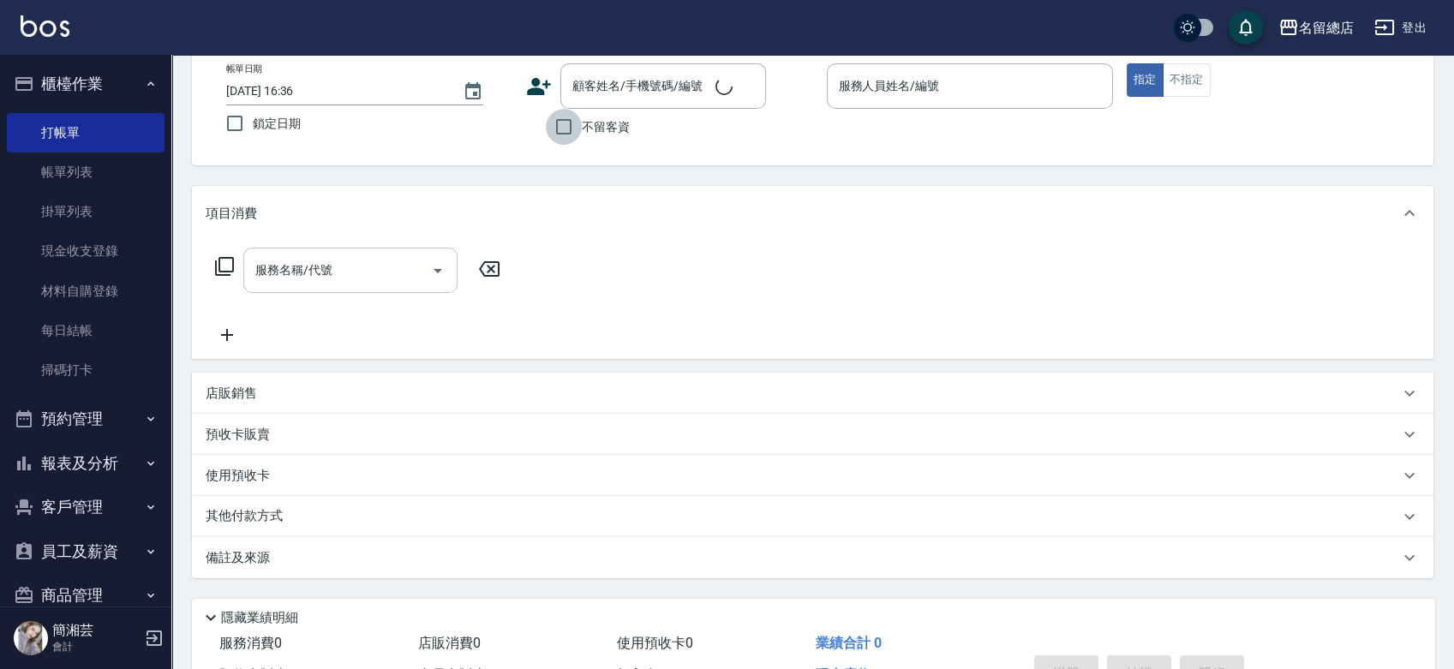
click at [551, 129] on input "不留客資" at bounding box center [564, 127] width 36 height 36
checkbox input "true"
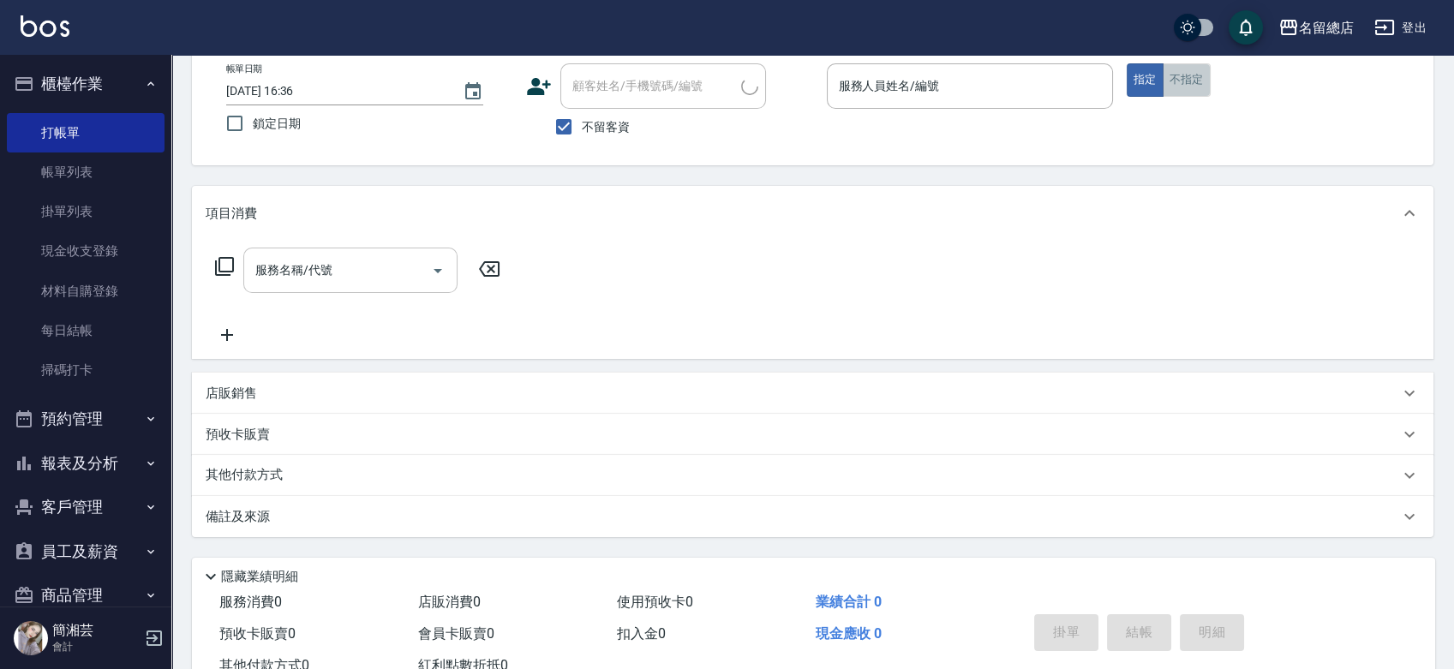
click at [1179, 83] on button "不指定" at bounding box center [1187, 79] width 48 height 33
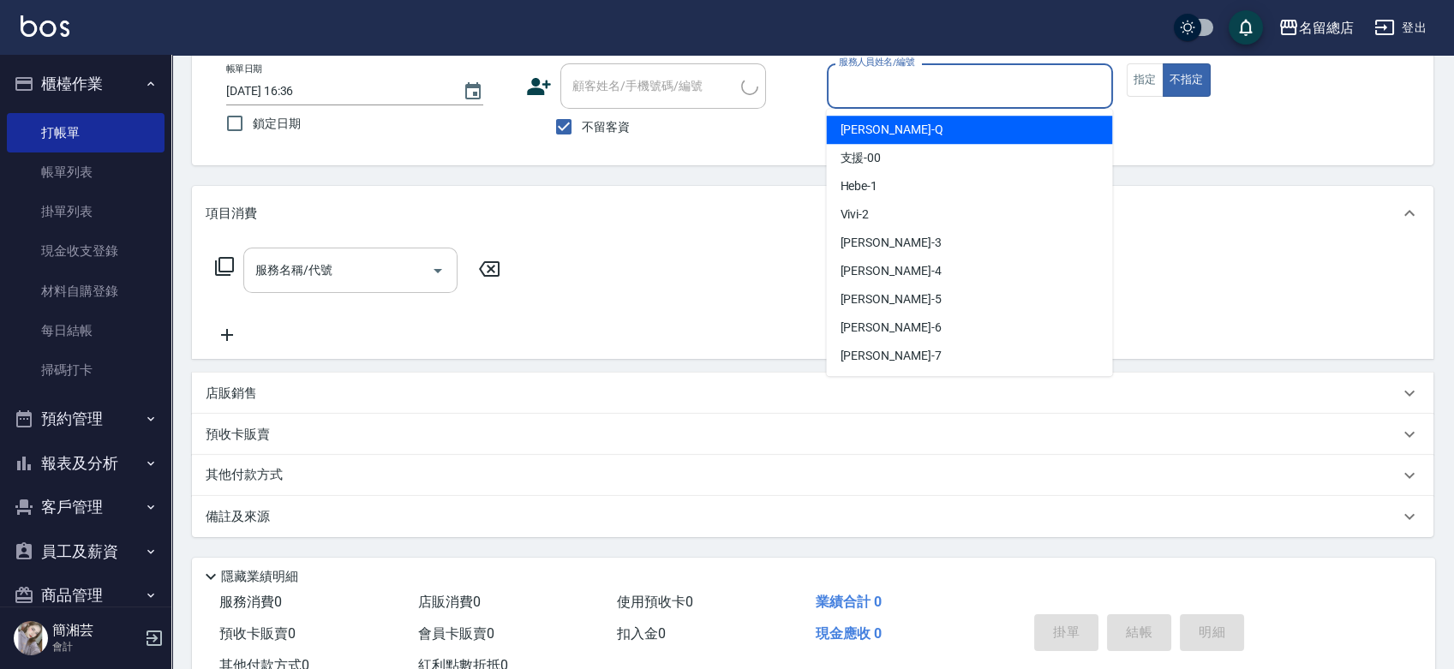
click at [924, 94] on input "服務人員姓名/編號" at bounding box center [970, 86] width 271 height 30
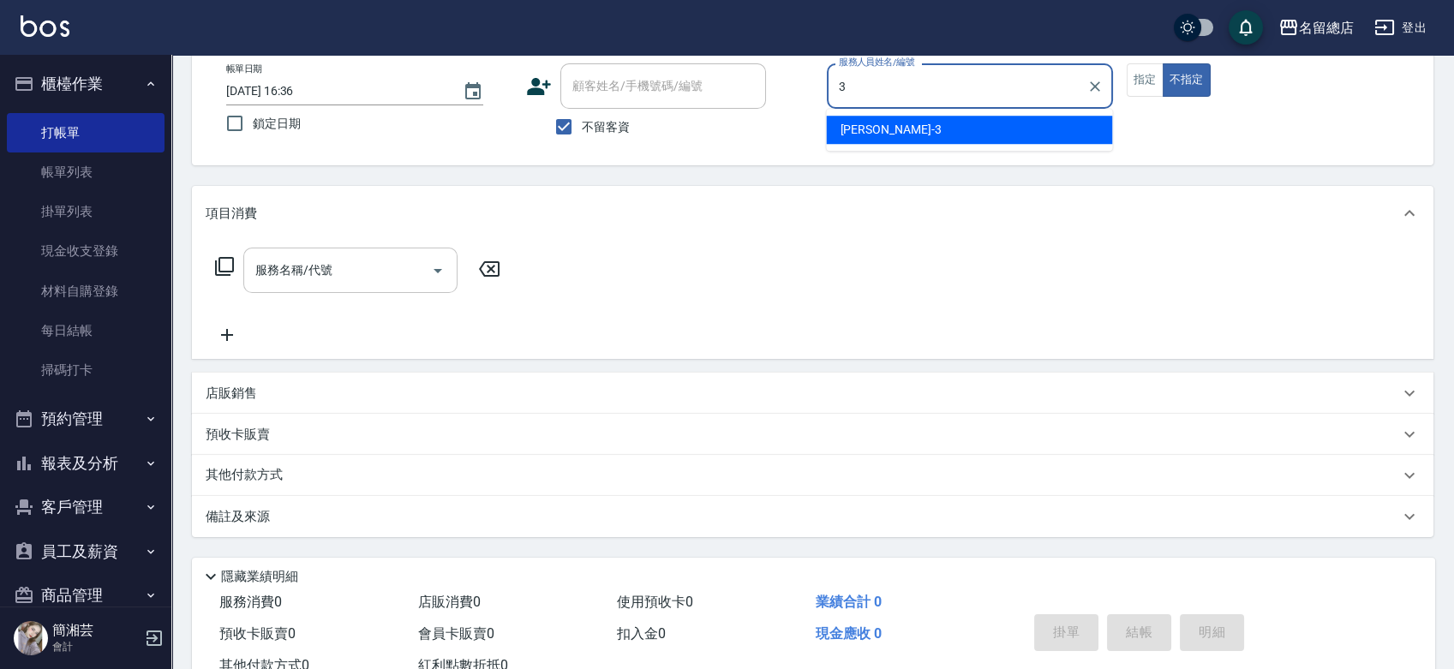
type input "芷涵-3"
type button "false"
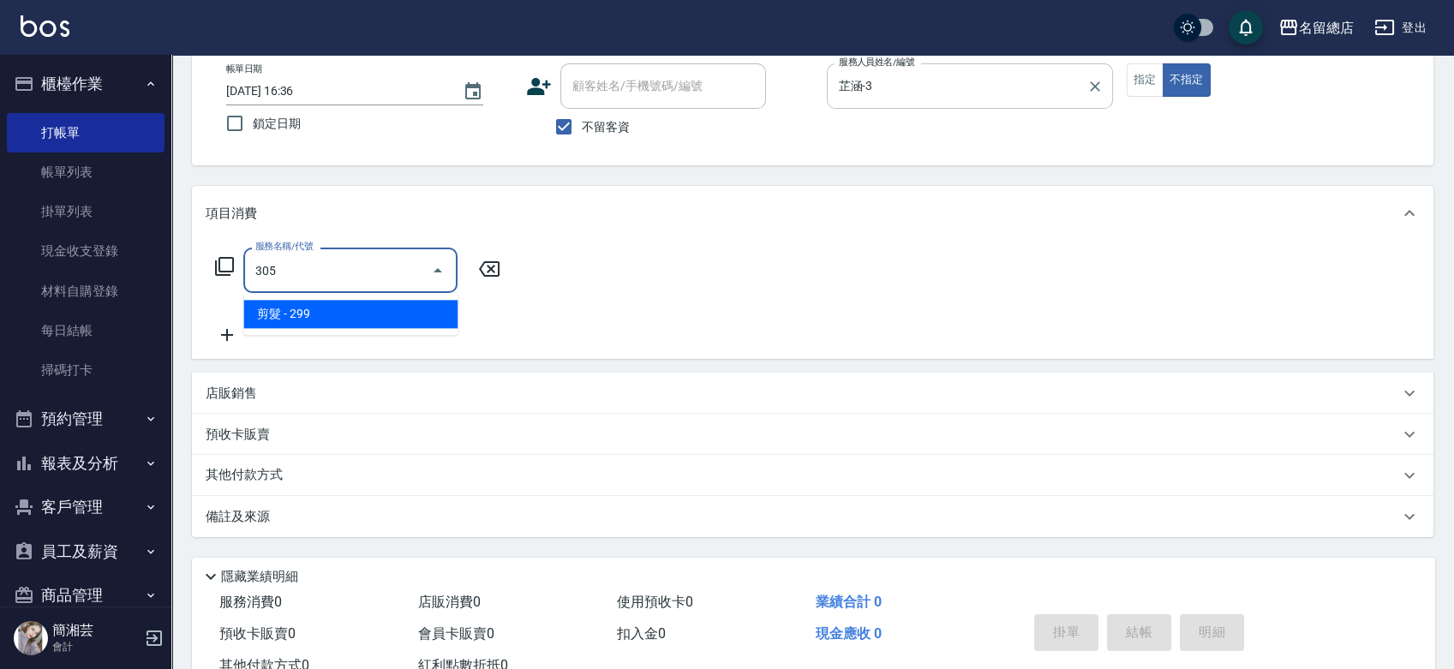
type input "剪髮(305)"
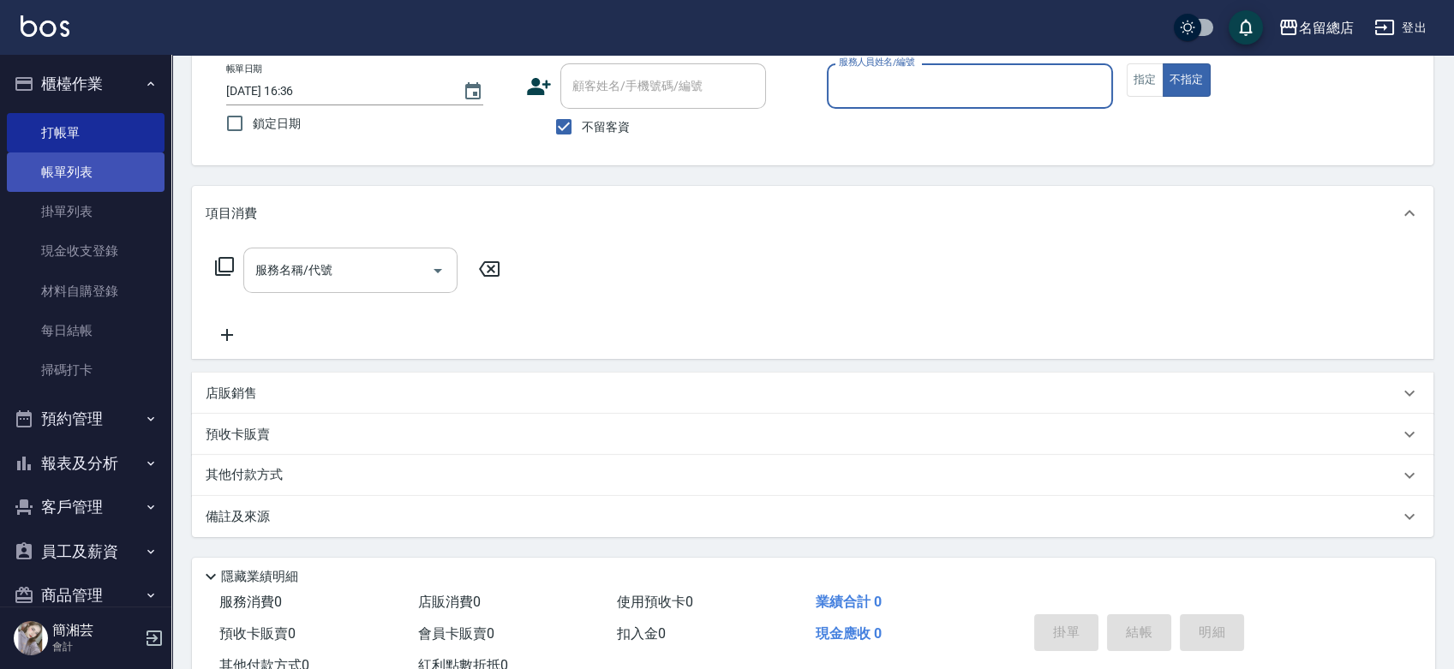
click at [123, 177] on link "帳單列表" at bounding box center [86, 172] width 158 height 39
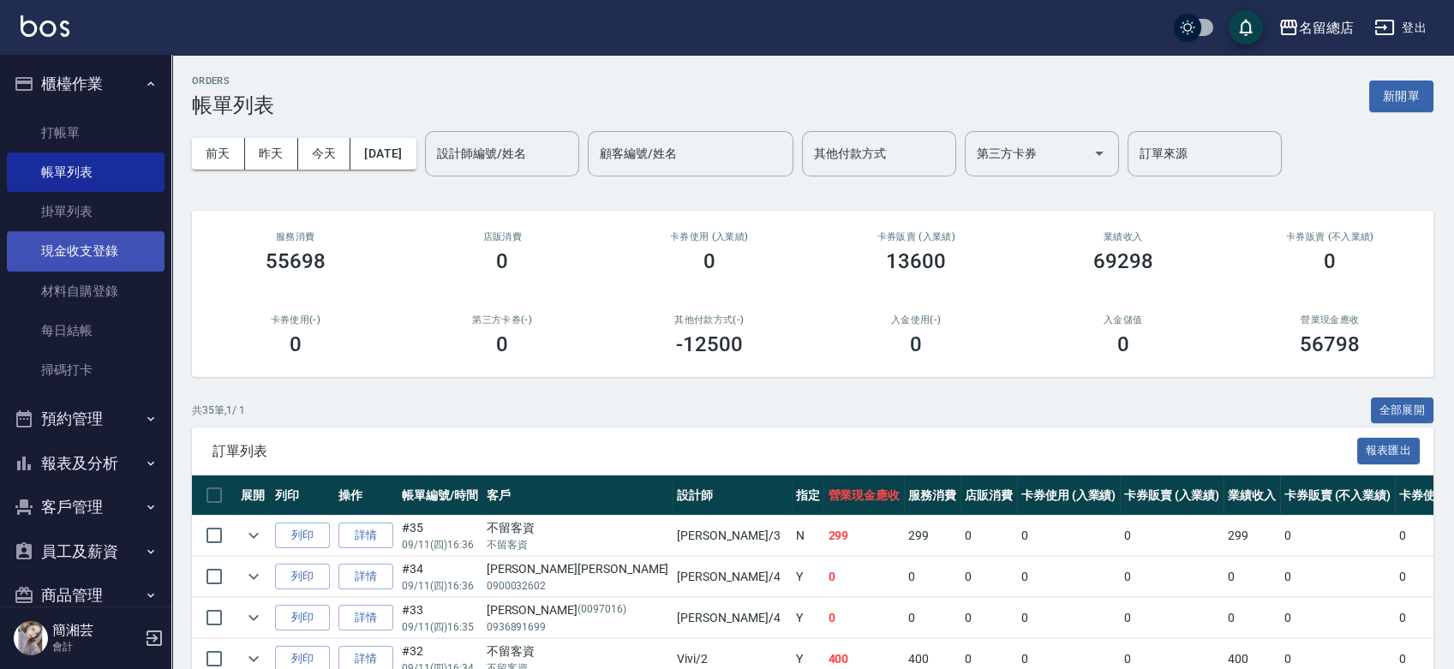
click at [106, 245] on link "現金收支登錄" at bounding box center [86, 250] width 158 height 39
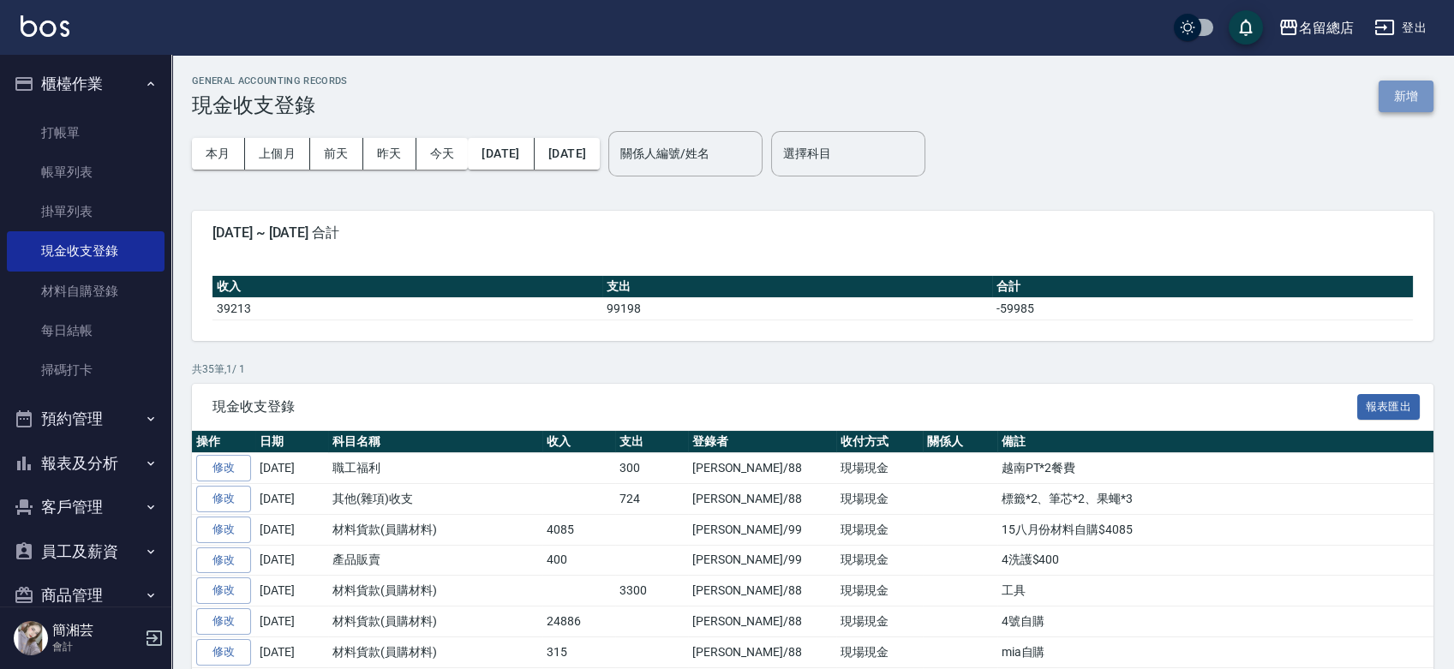
click at [1414, 96] on button "新增" at bounding box center [1406, 97] width 55 height 32
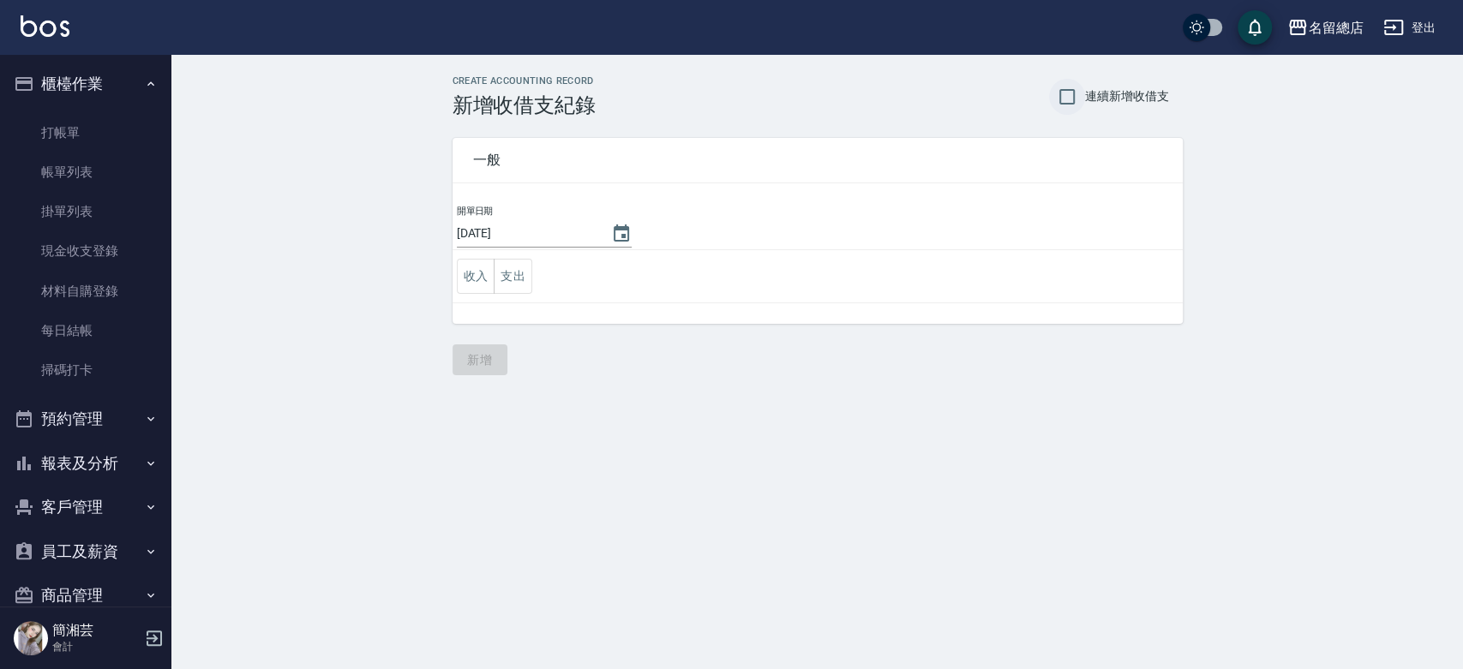
drag, startPoint x: 1077, startPoint y: 95, endPoint x: 1066, endPoint y: 100, distance: 11.5
click at [1077, 98] on input "連續新增收借支" at bounding box center [1067, 97] width 36 height 36
checkbox input "true"
click at [523, 279] on button "支出" at bounding box center [513, 276] width 39 height 35
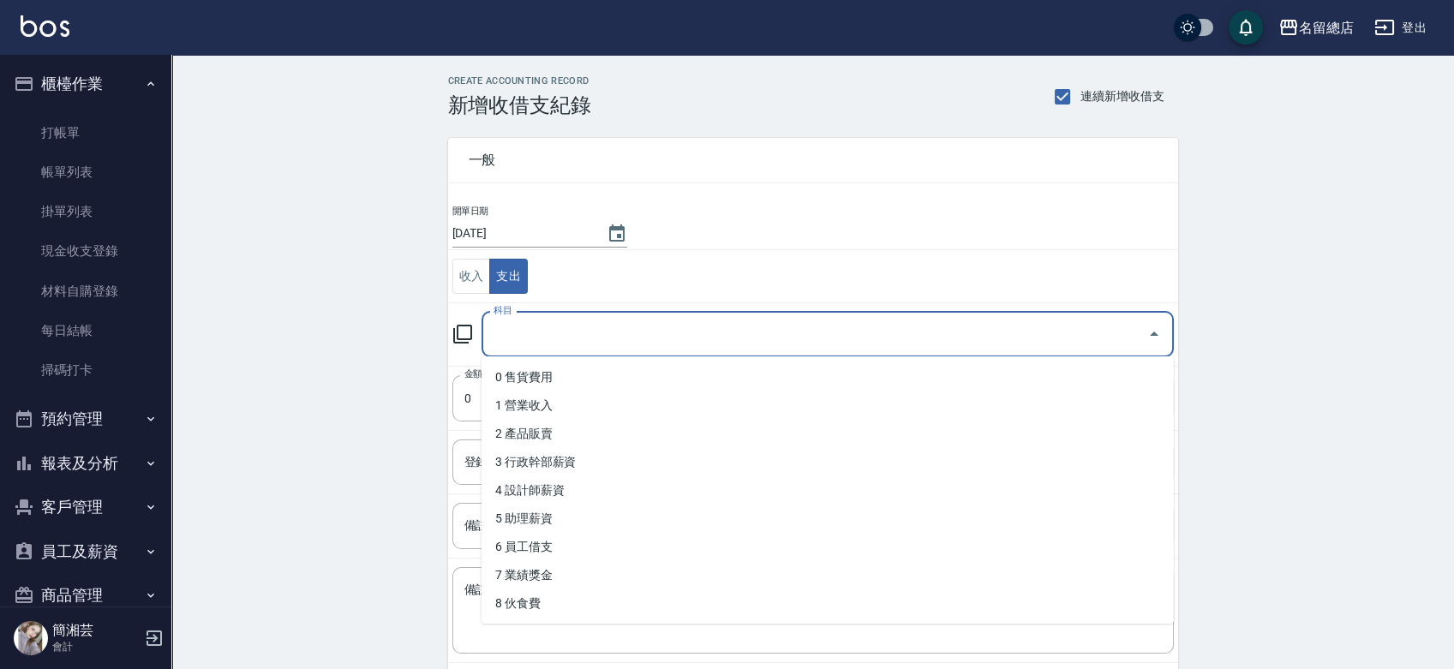
click at [669, 348] on input "科目" at bounding box center [814, 335] width 651 height 30
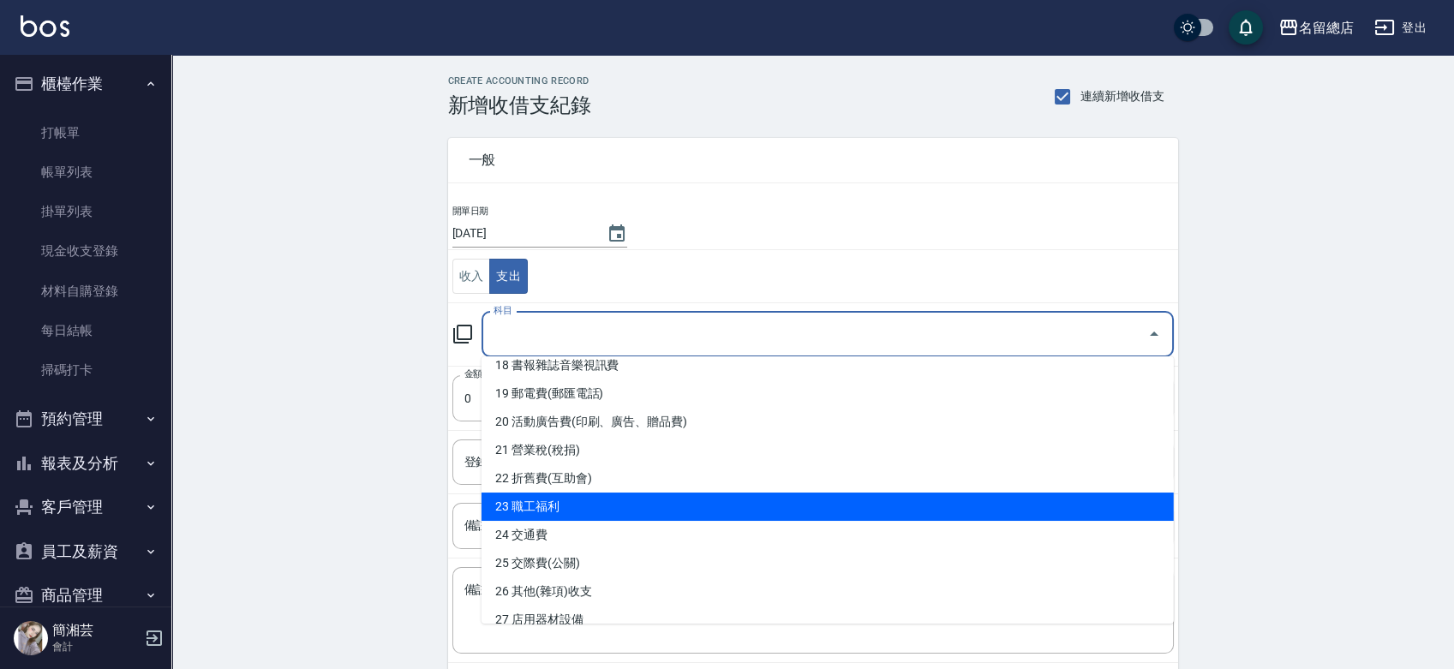
scroll to position [571, 0]
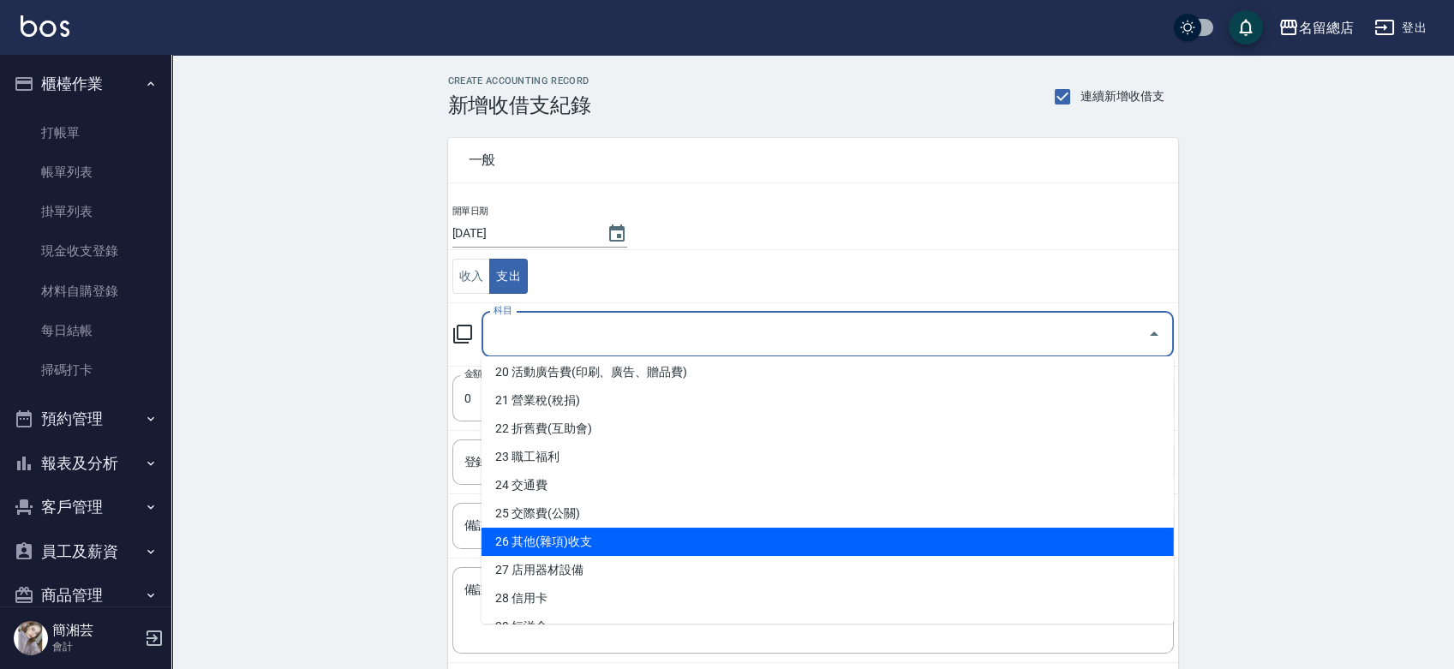
click at [567, 537] on li "26 其他(雜項)收支" at bounding box center [828, 542] width 693 height 28
type input "26 其他(雜項)收支"
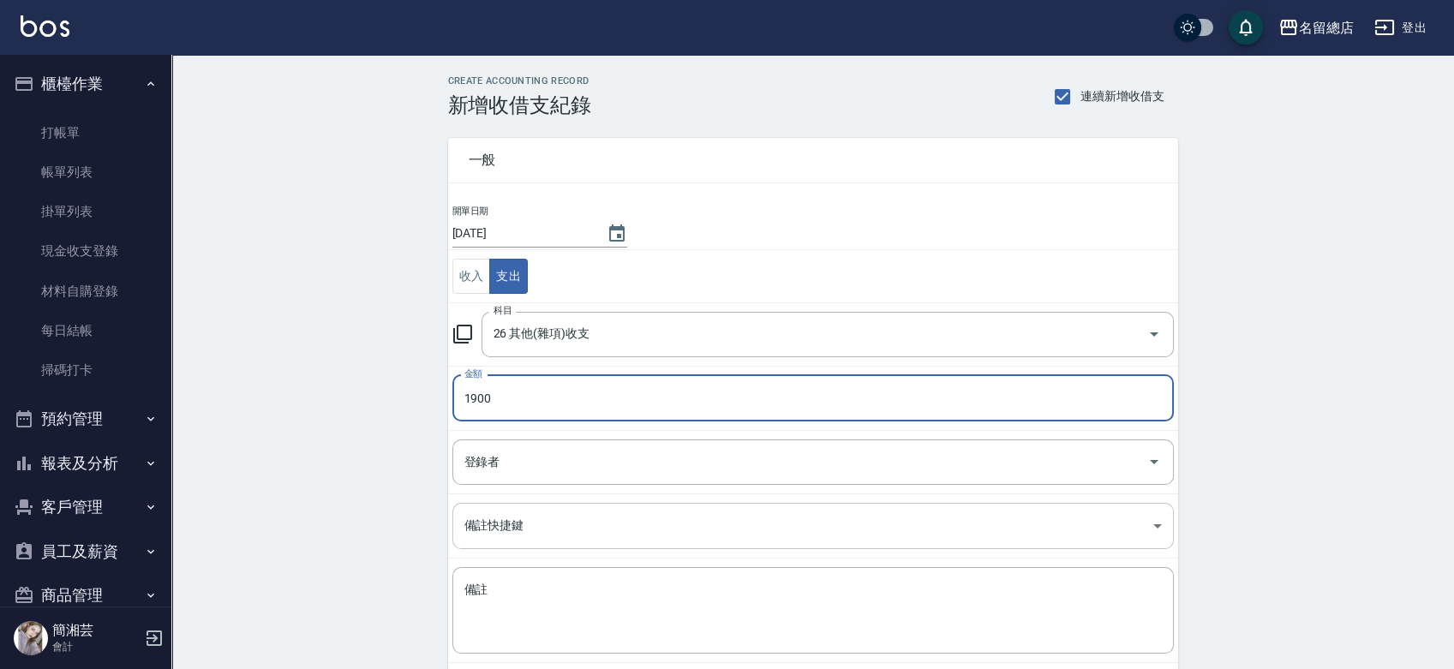
type input "1900"
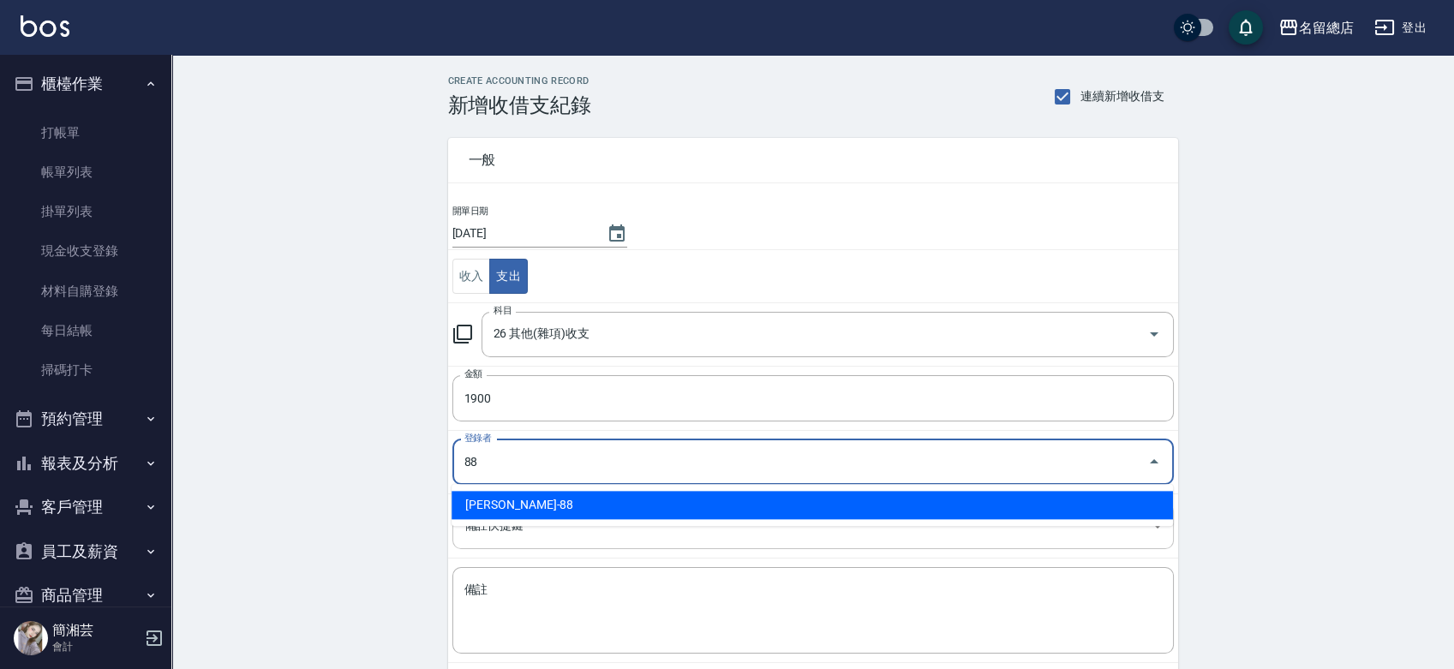
type input "[PERSON_NAME]-88"
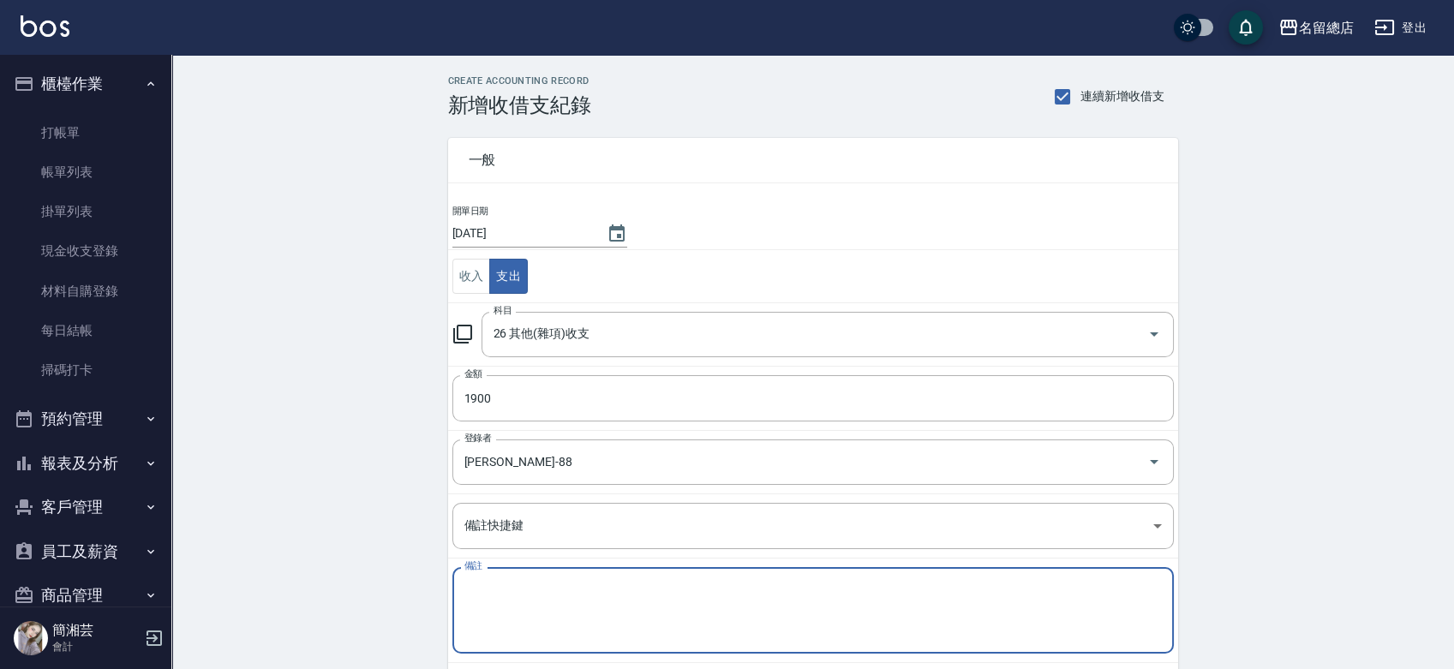
click at [605, 614] on textarea "備註" at bounding box center [814, 611] width 698 height 58
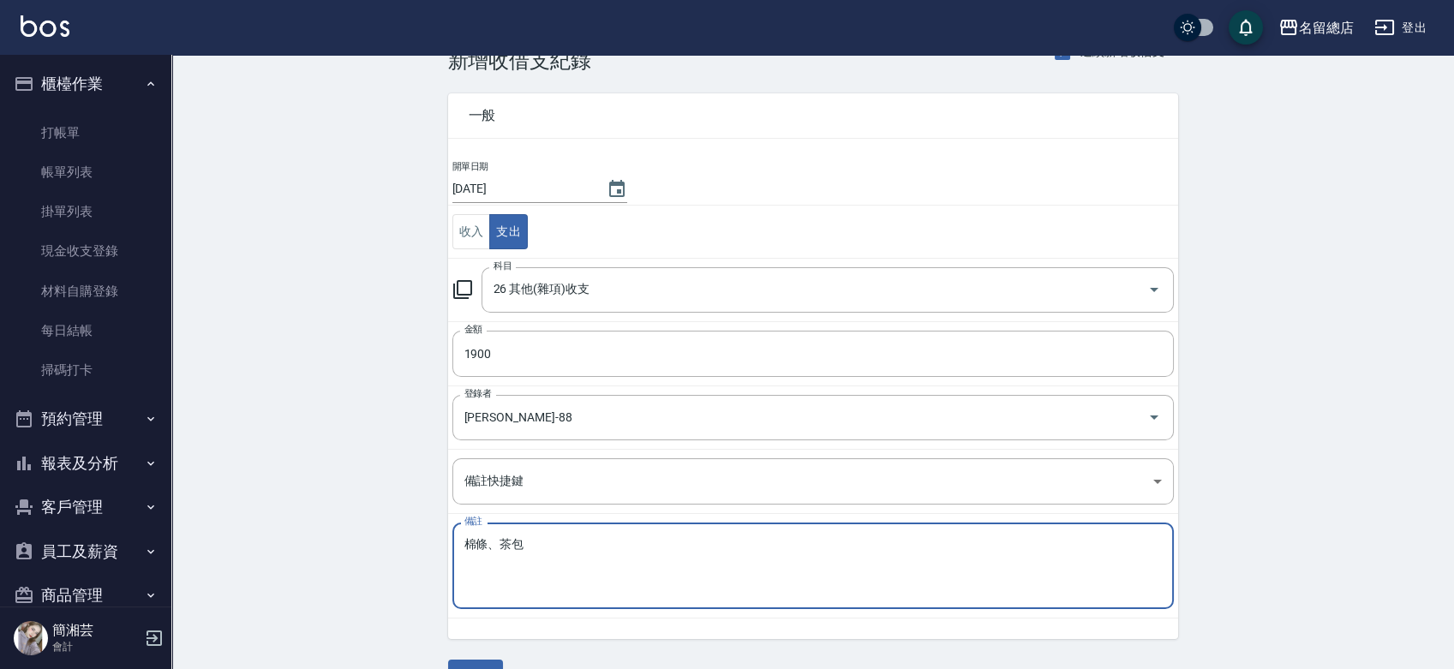
scroll to position [86, 0]
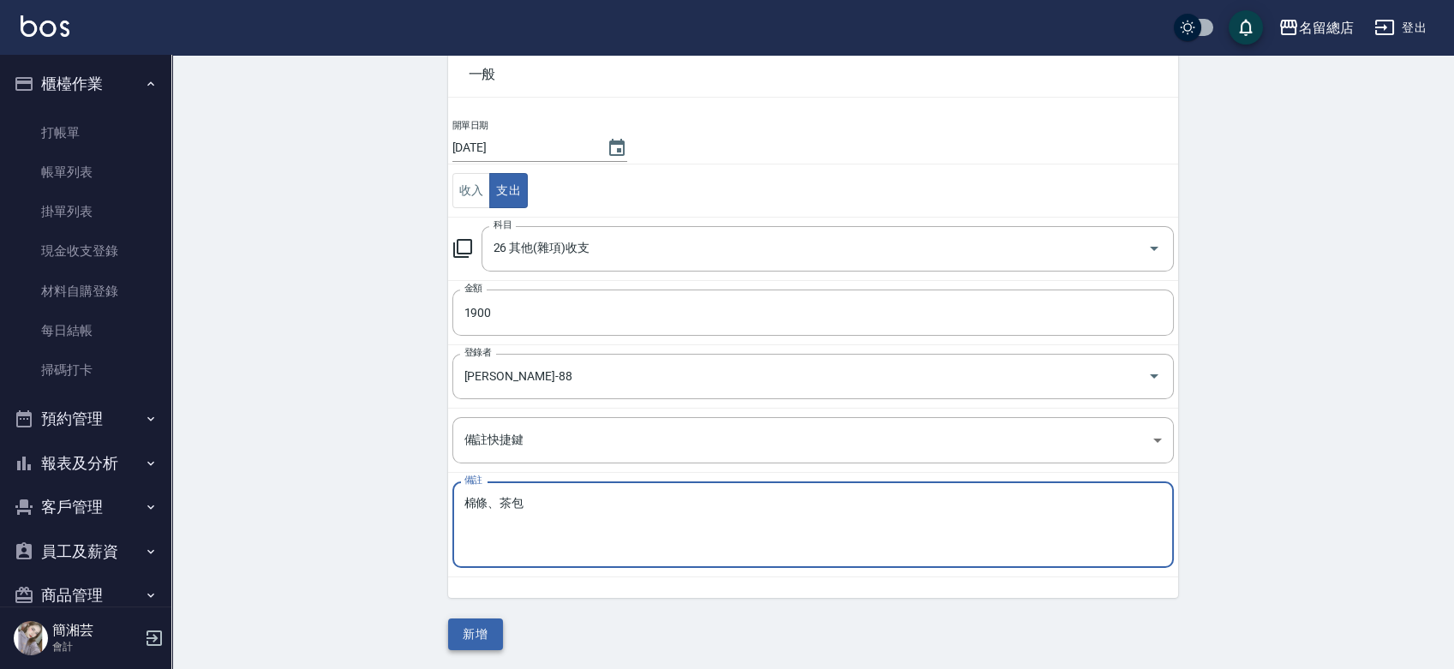
type textarea "棉條、茶包"
click at [477, 642] on button "新增" at bounding box center [475, 635] width 55 height 32
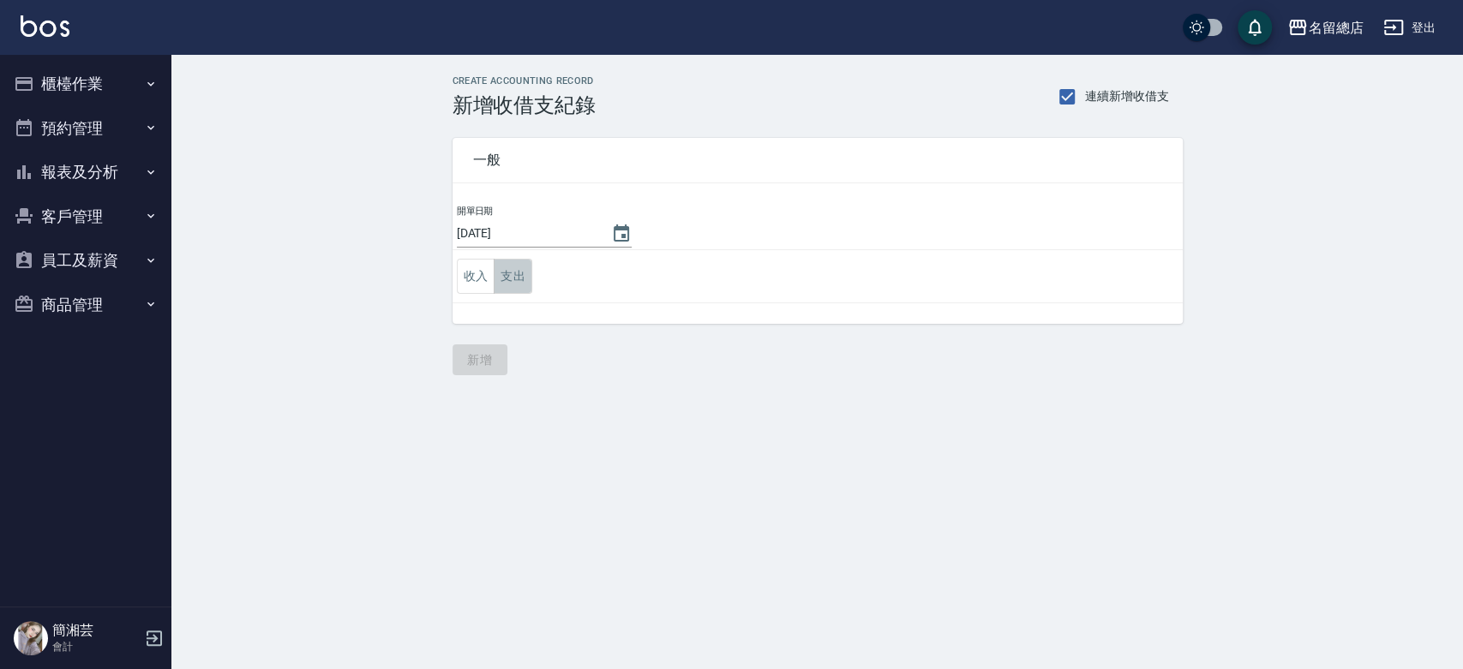
click at [519, 286] on button "支出" at bounding box center [513, 276] width 39 height 35
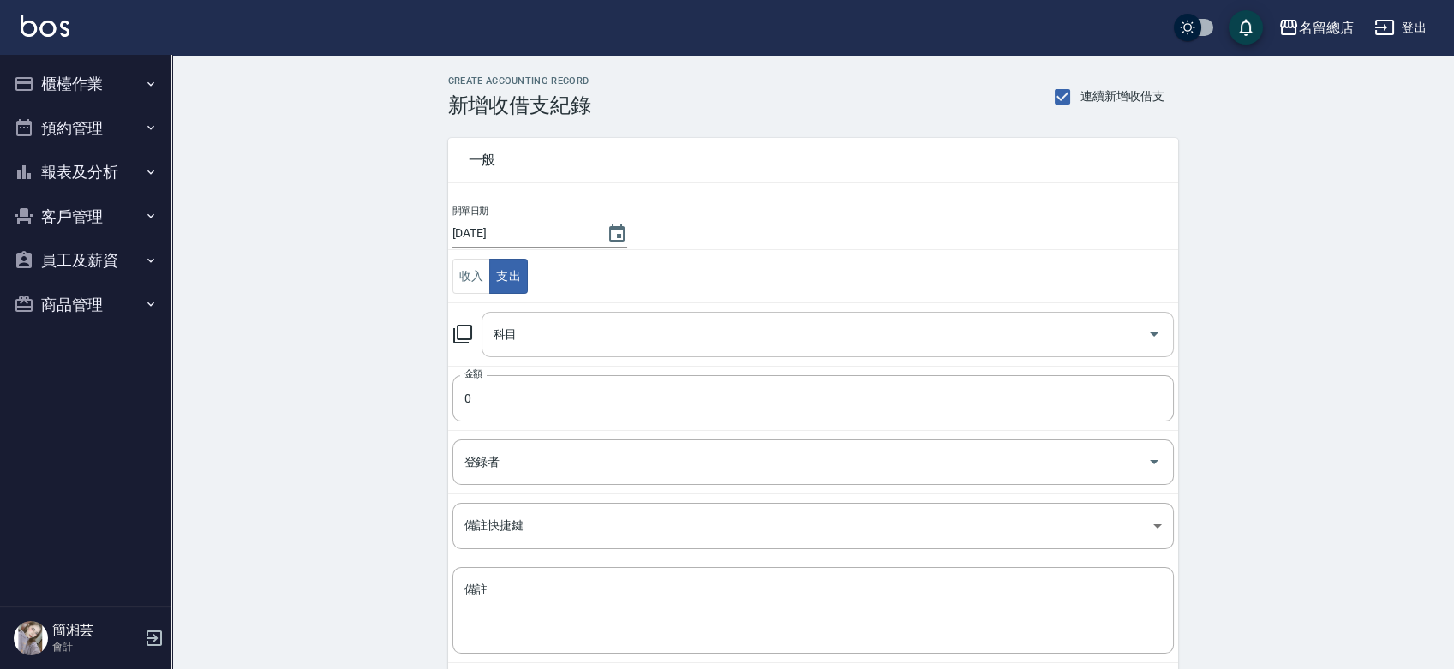
click at [525, 327] on input "科目" at bounding box center [814, 335] width 651 height 30
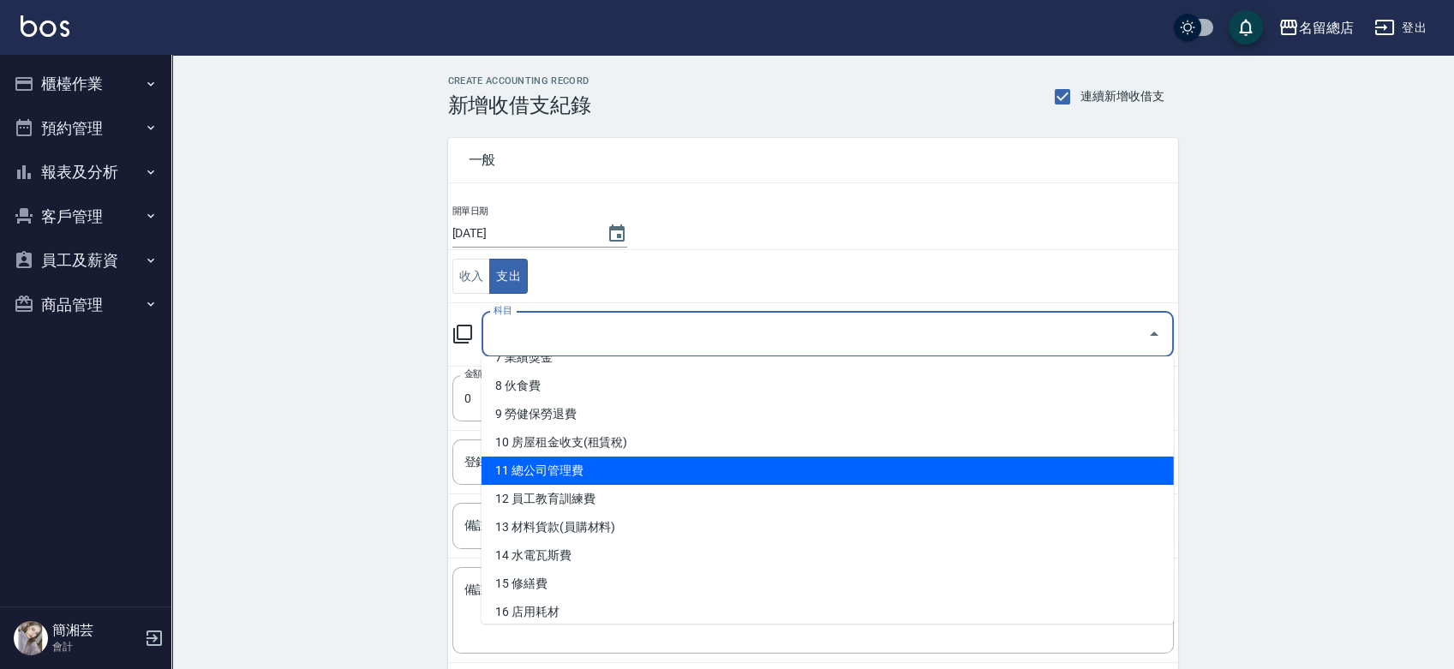
scroll to position [190, 0]
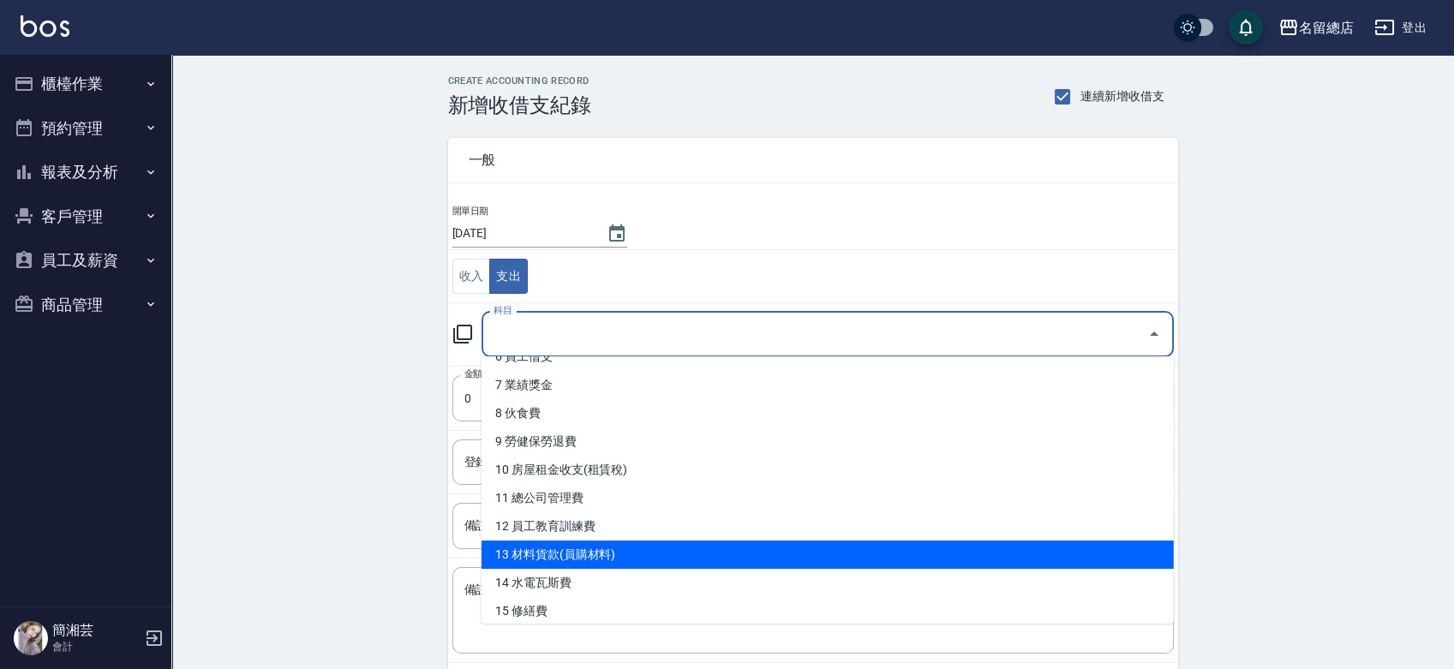
click at [621, 549] on li "13 材料貨款(員購材料)" at bounding box center [828, 555] width 693 height 28
type input "13 材料貨款(員購材料)"
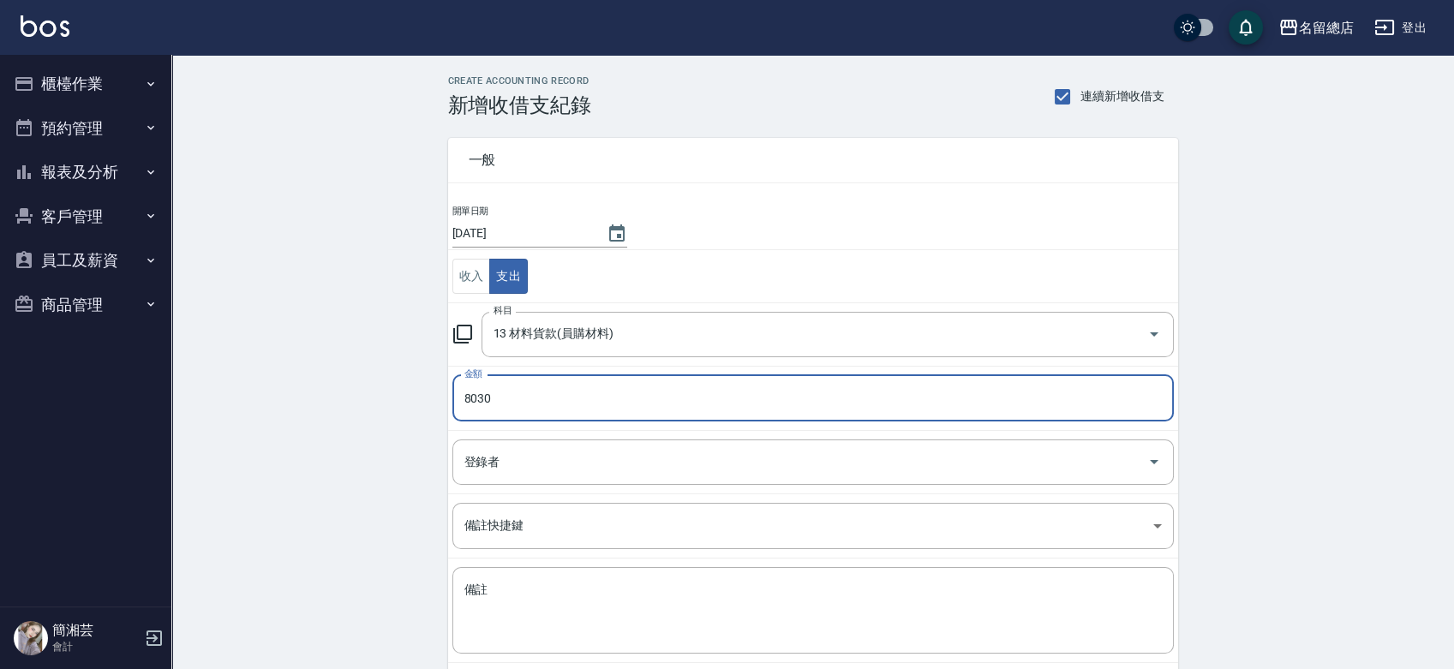
type input "8030"
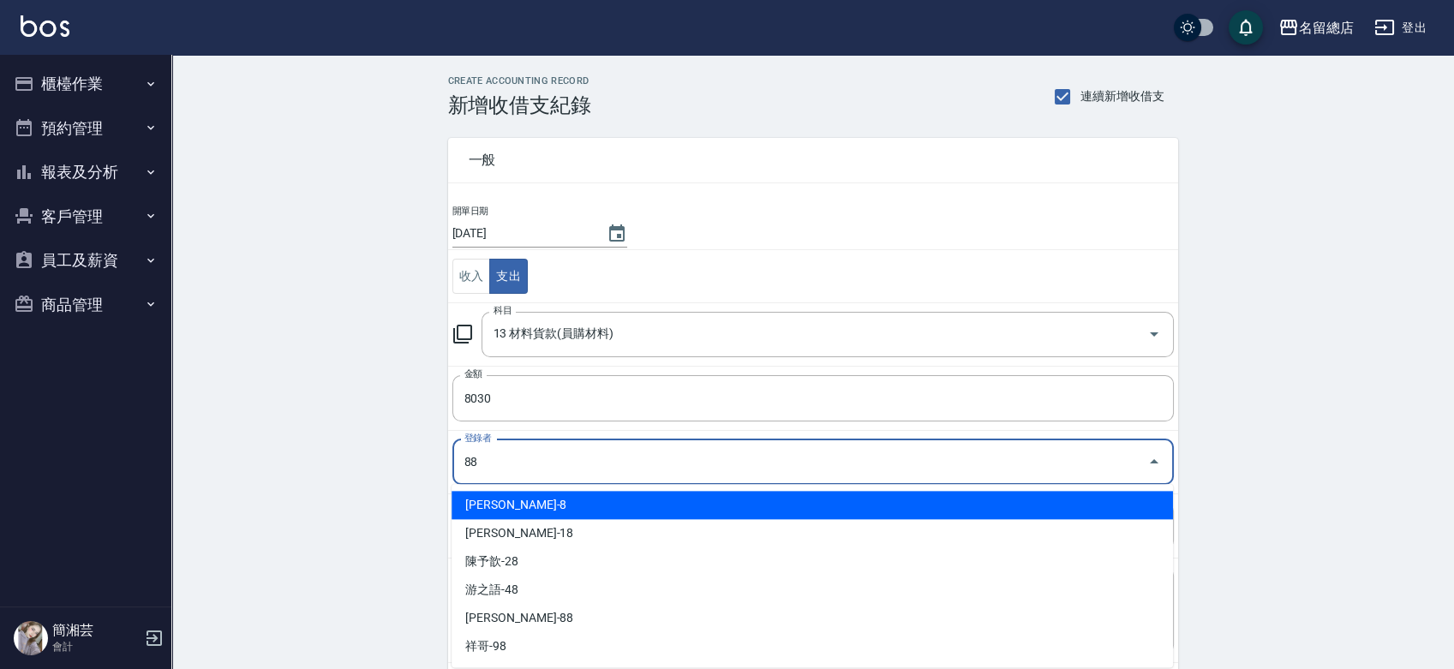
type input "[PERSON_NAME]-88"
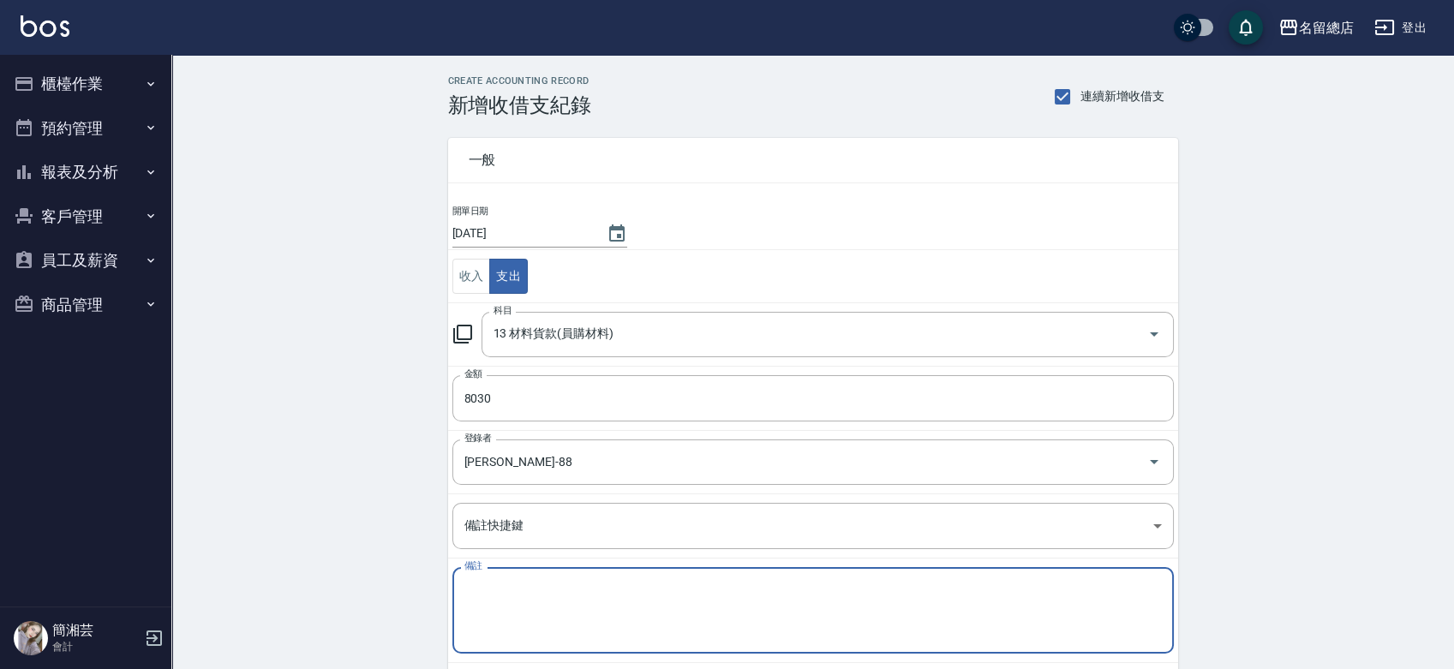
click at [615, 598] on textarea "備註" at bounding box center [814, 611] width 698 height 58
type textarea "B"
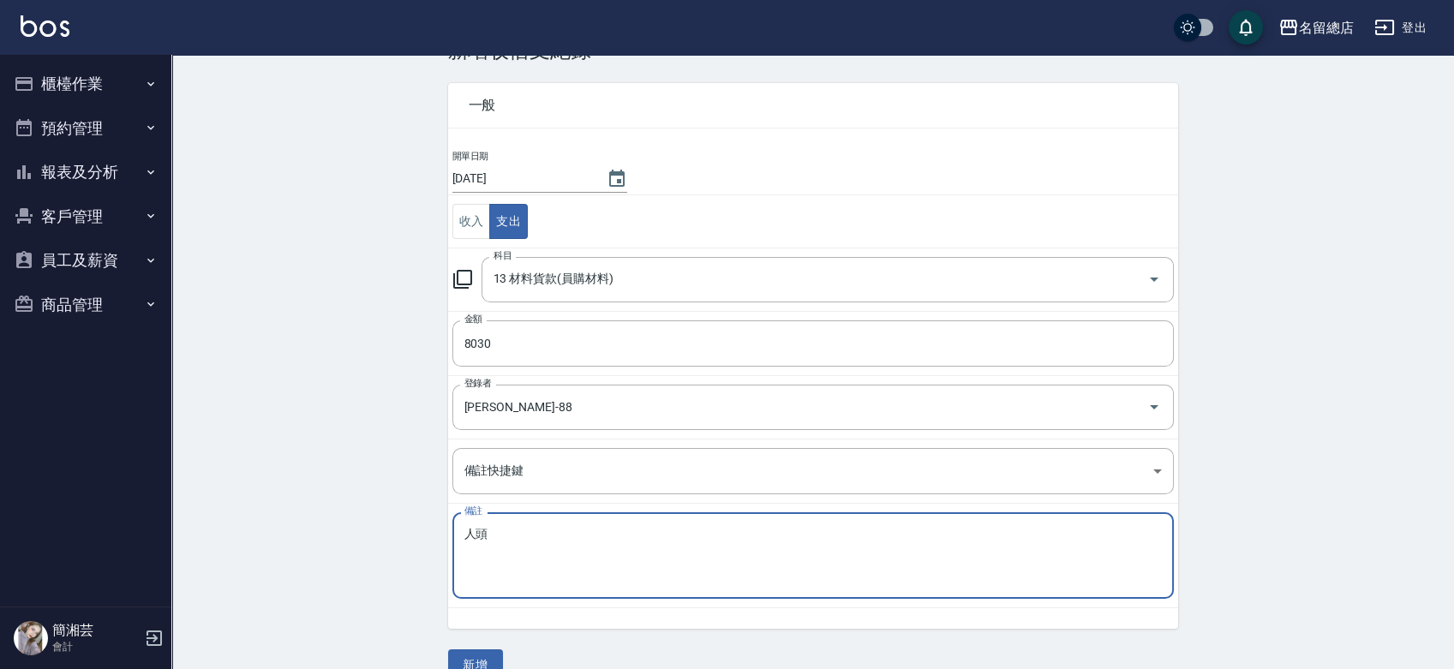
scroll to position [86, 0]
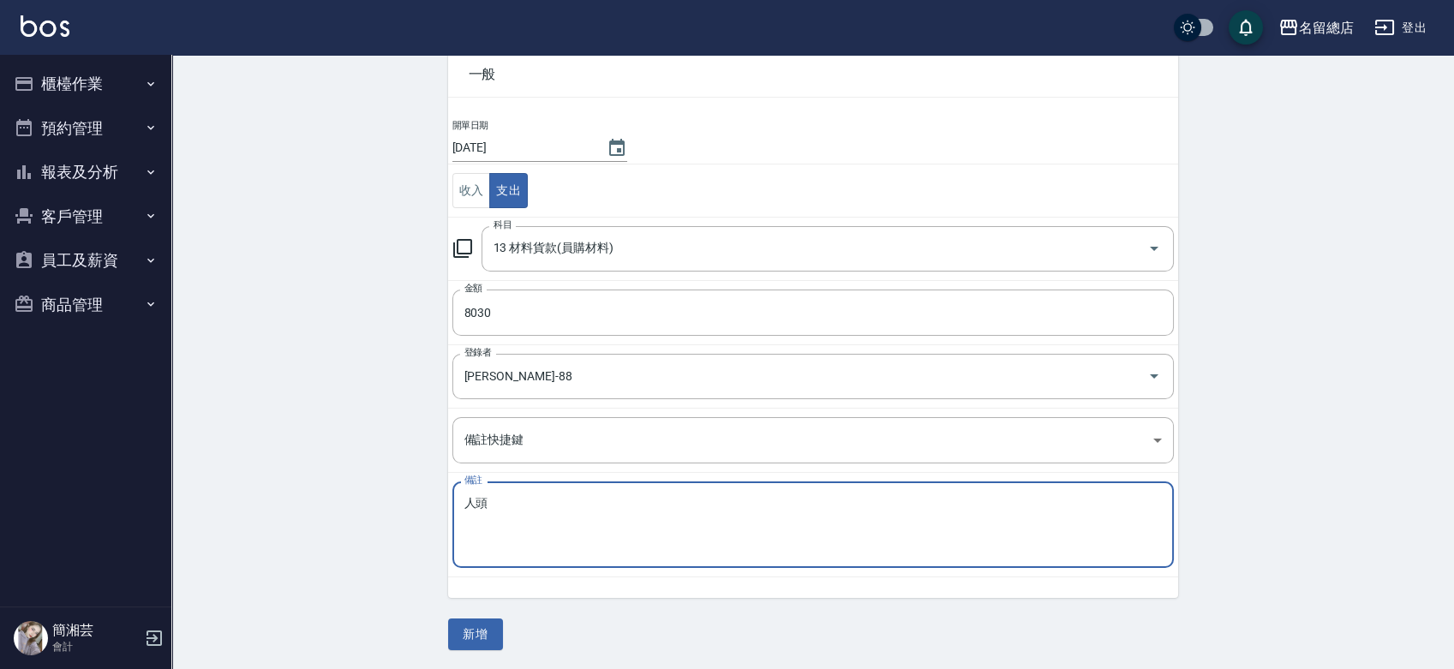
type textarea "人頭"
click at [484, 626] on button "新增" at bounding box center [475, 635] width 55 height 32
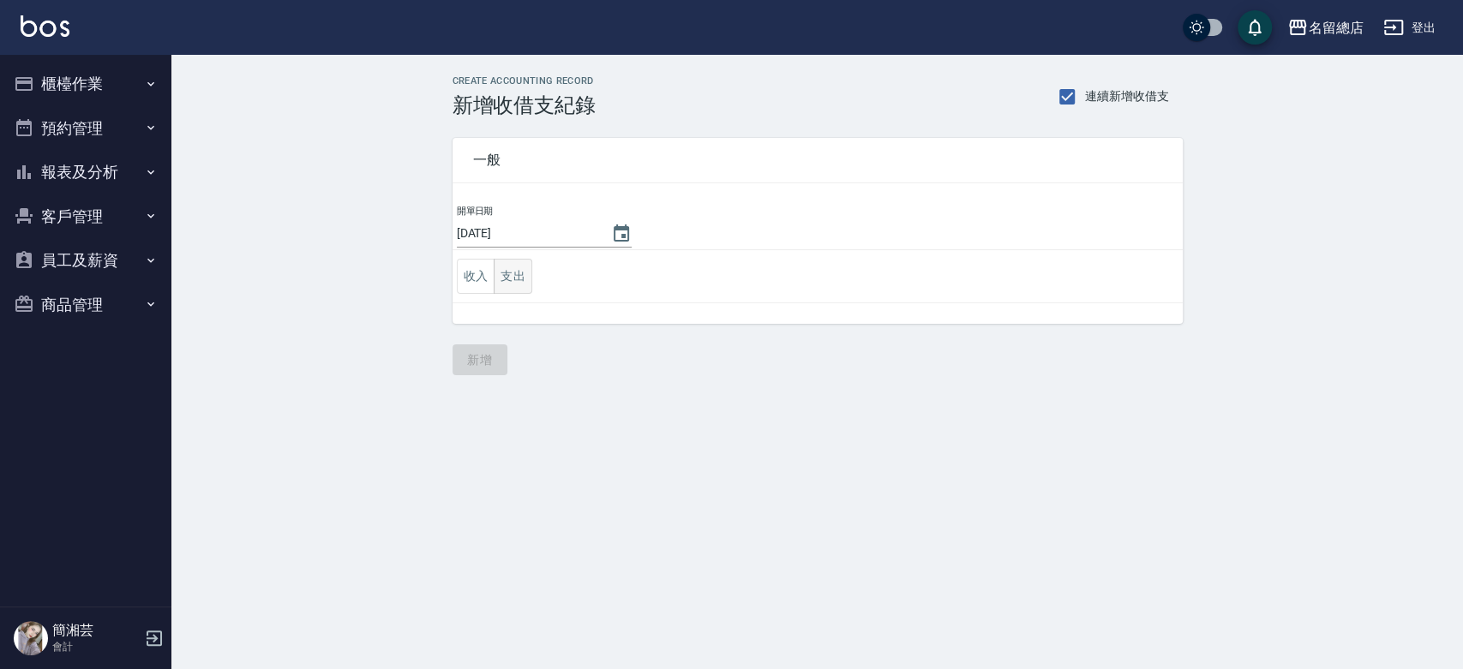
click at [524, 272] on button "支出" at bounding box center [513, 276] width 39 height 35
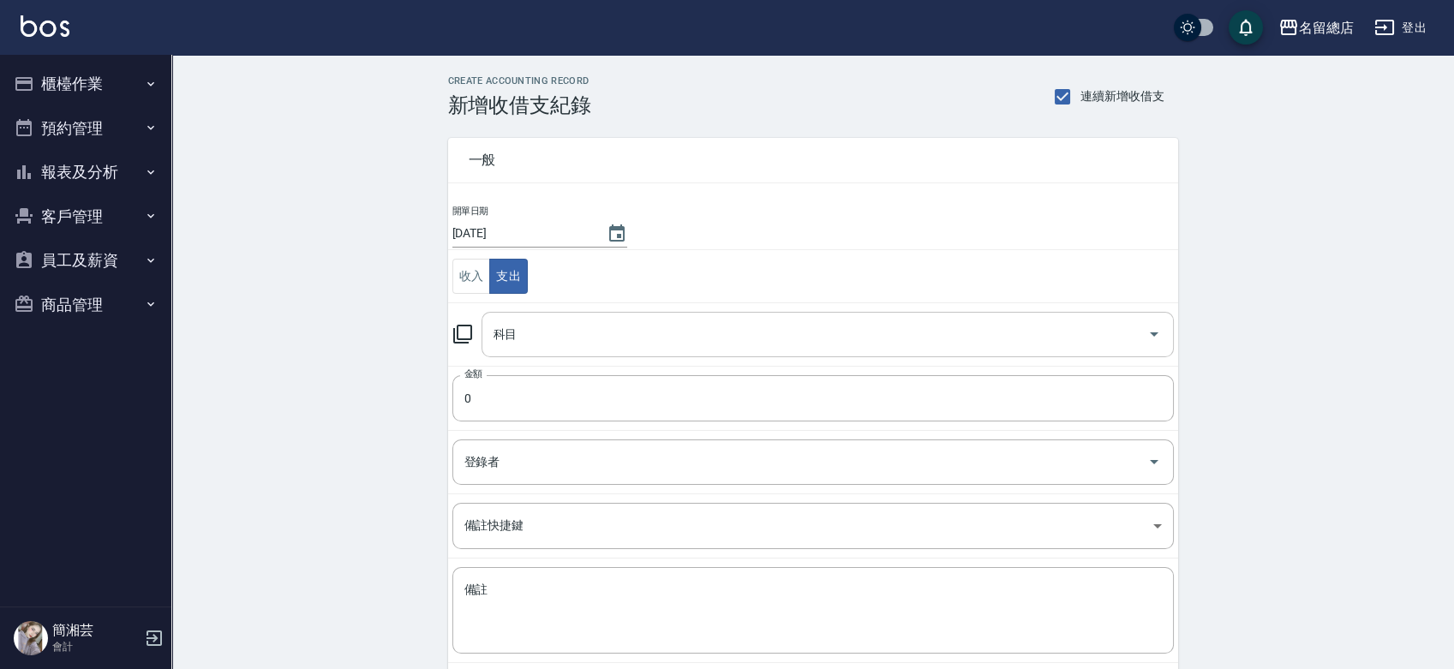
click at [551, 334] on input "科目" at bounding box center [814, 335] width 651 height 30
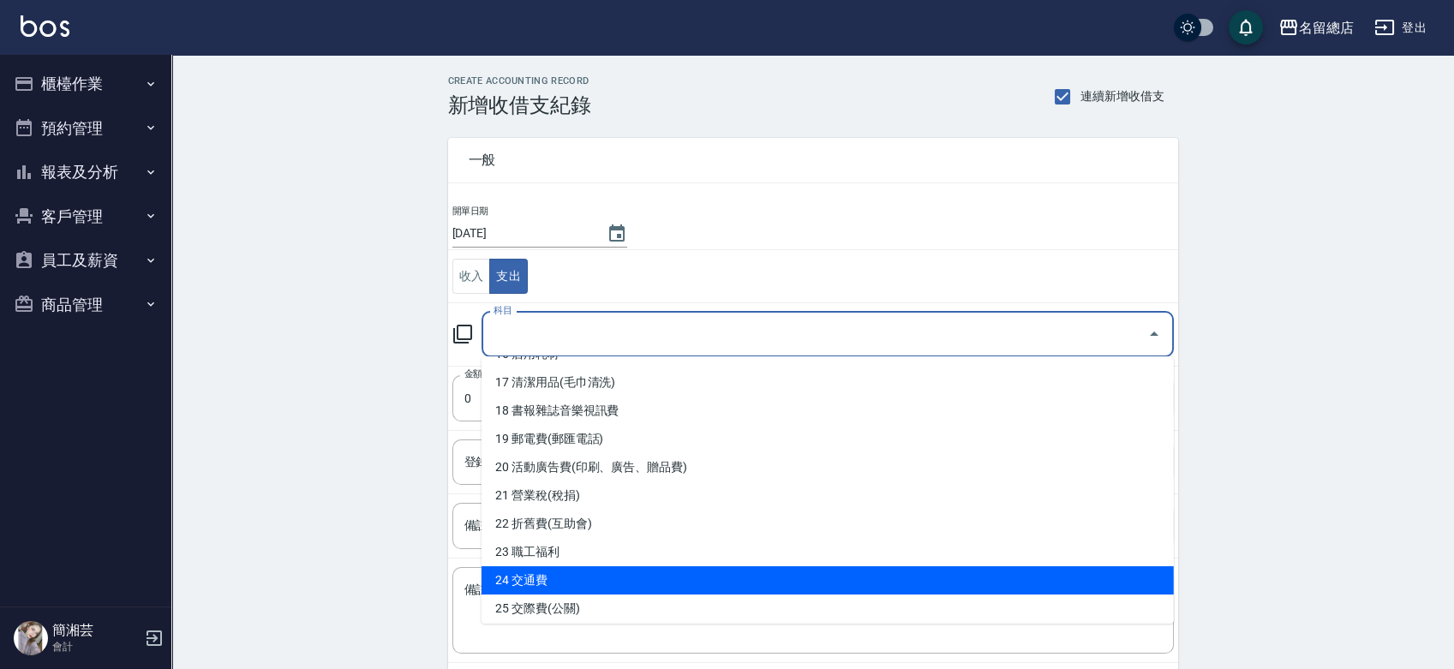
scroll to position [571, 0]
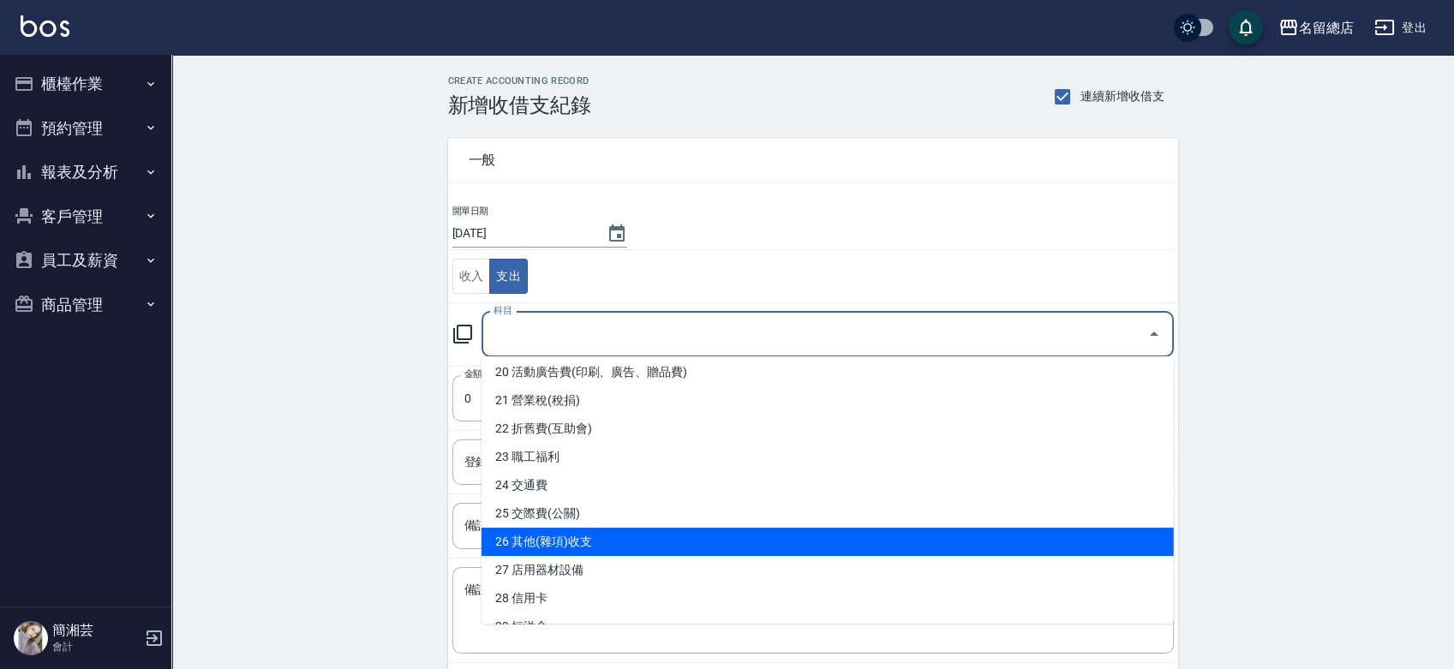
click at [594, 539] on li "26 其他(雜項)收支" at bounding box center [828, 542] width 693 height 28
type input "26 其他(雜項)收支"
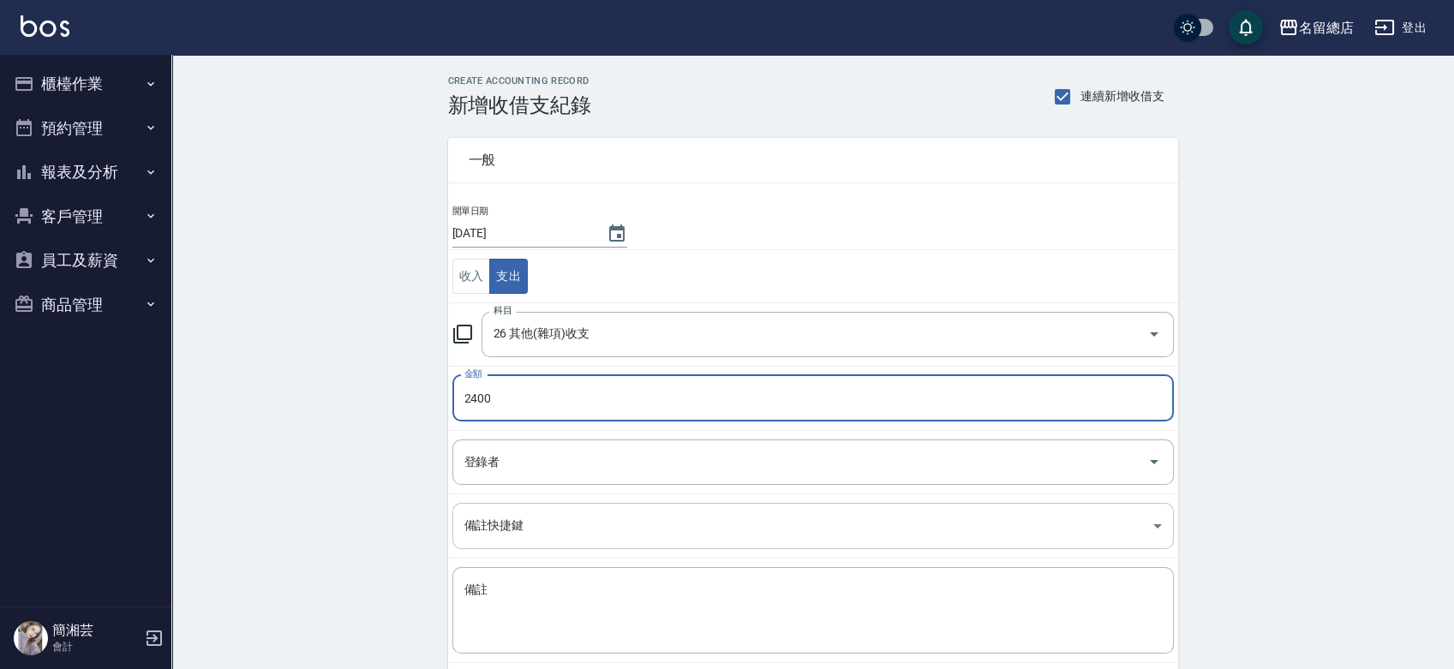
type input "2400"
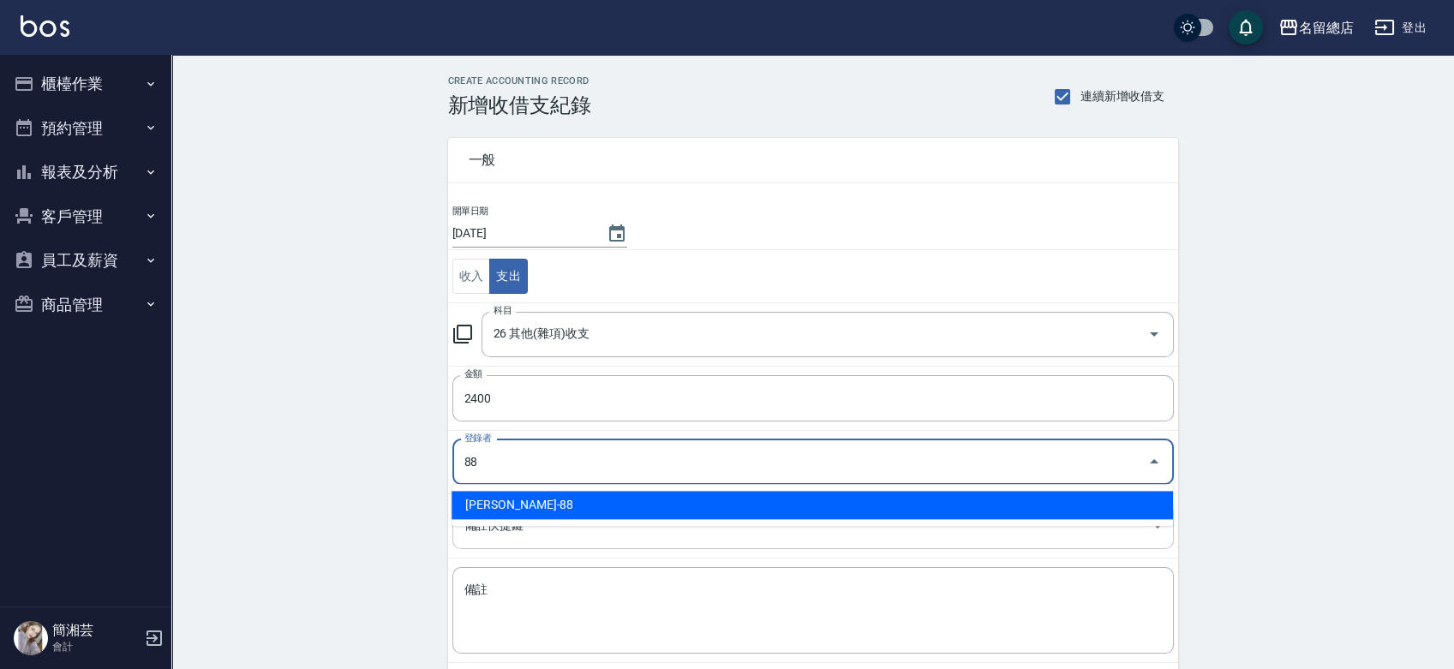
type input "[PERSON_NAME]-88"
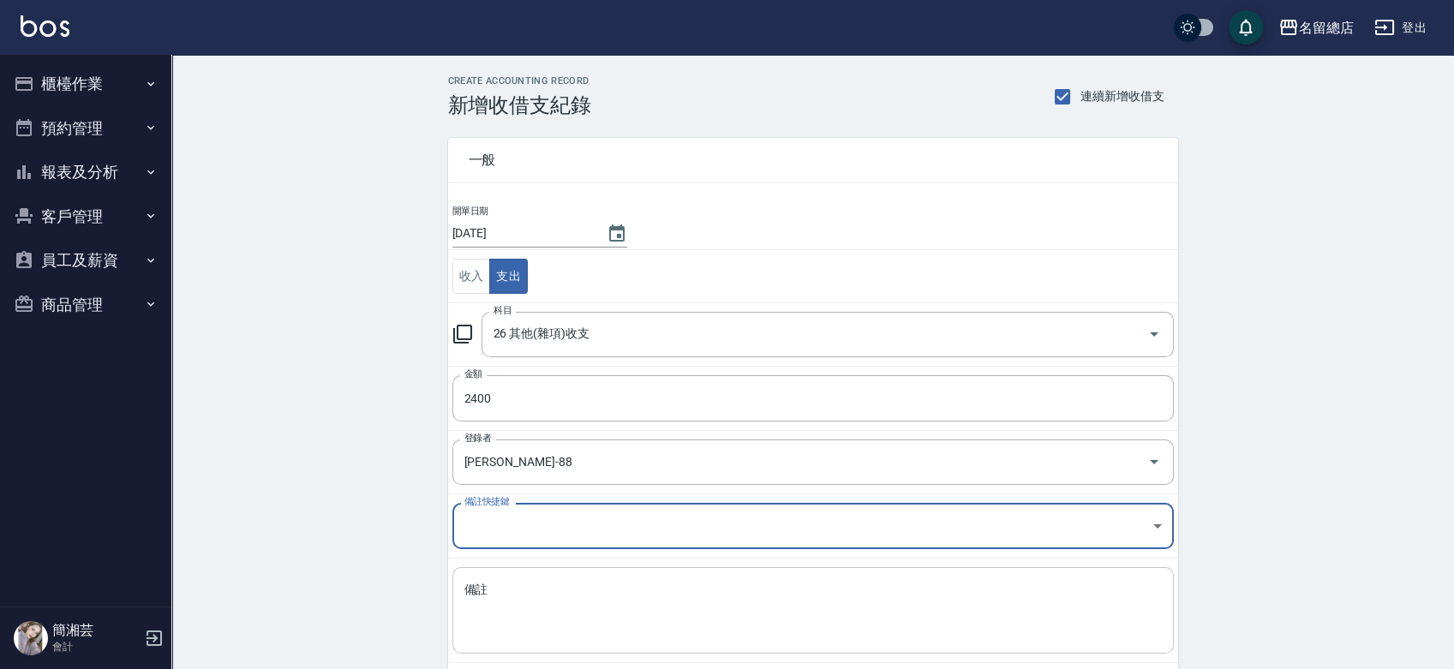
click at [528, 588] on textarea "備註" at bounding box center [814, 611] width 698 height 58
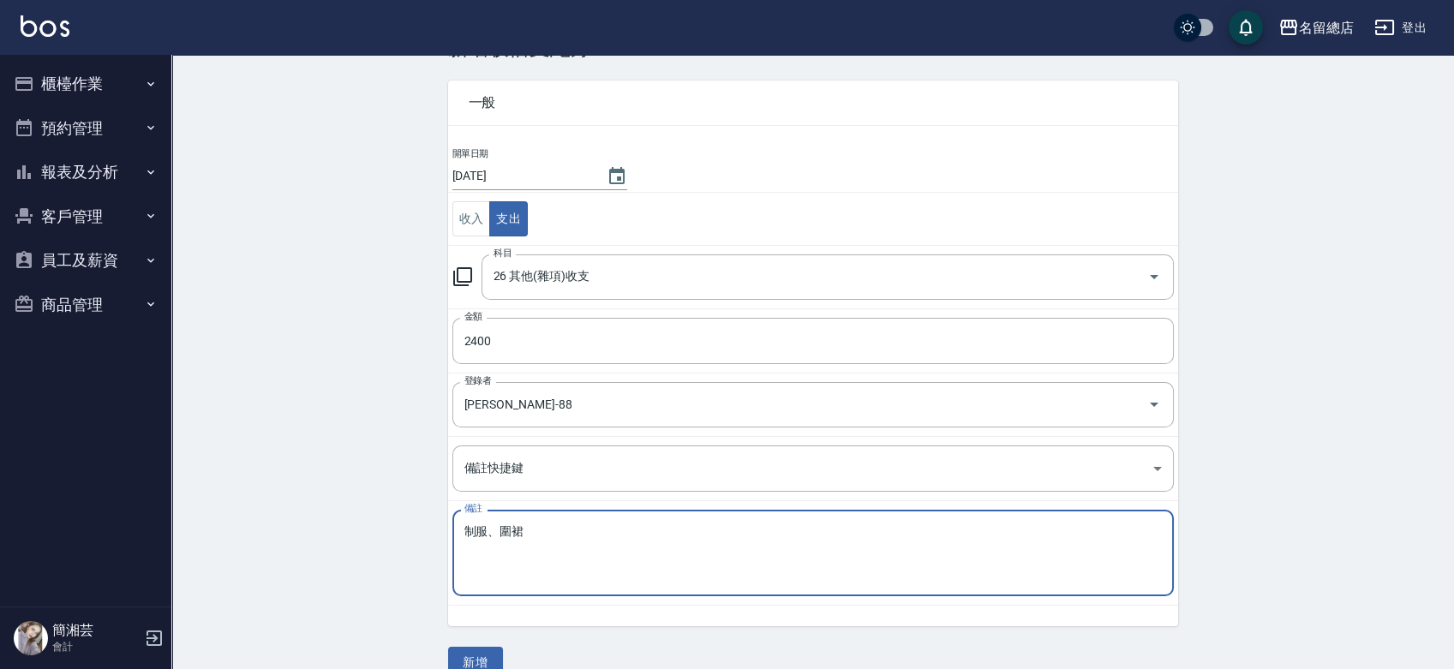
scroll to position [86, 0]
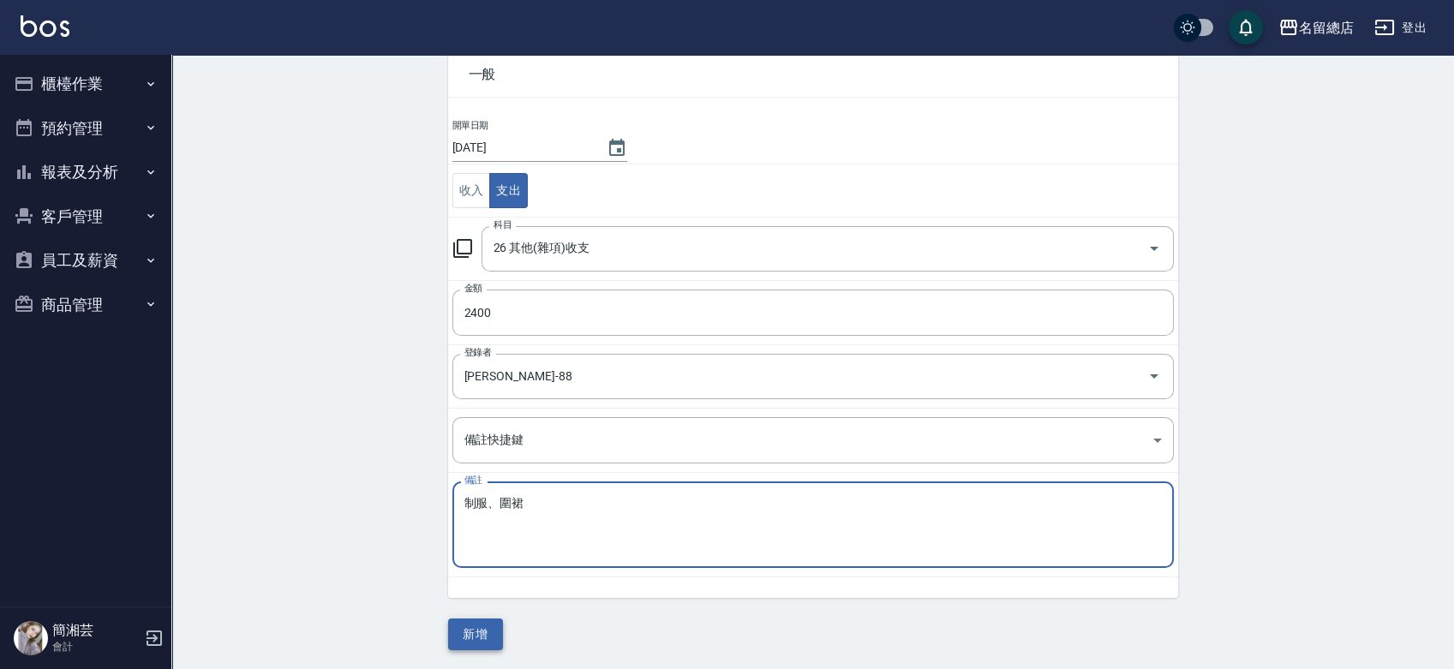
type textarea "制服、圍裙"
click at [487, 622] on button "新增" at bounding box center [475, 635] width 55 height 32
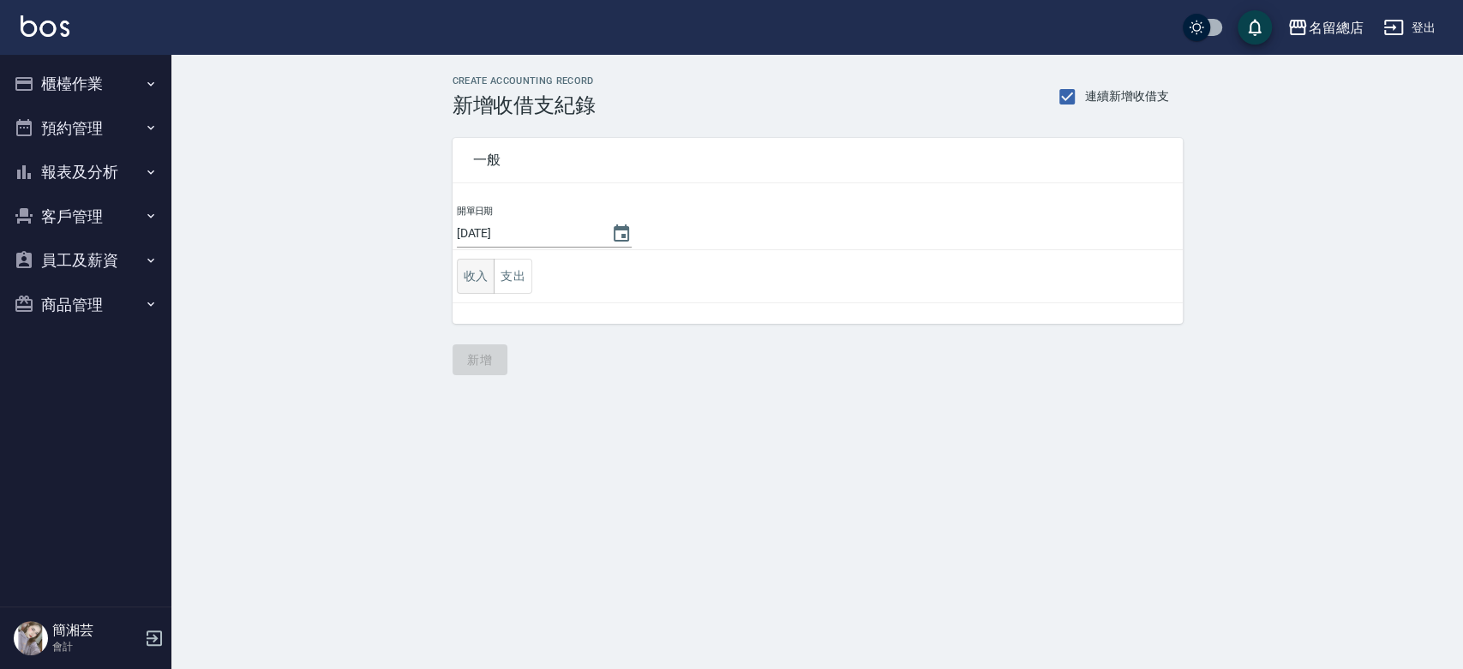
click at [479, 283] on button "收入" at bounding box center [476, 276] width 39 height 35
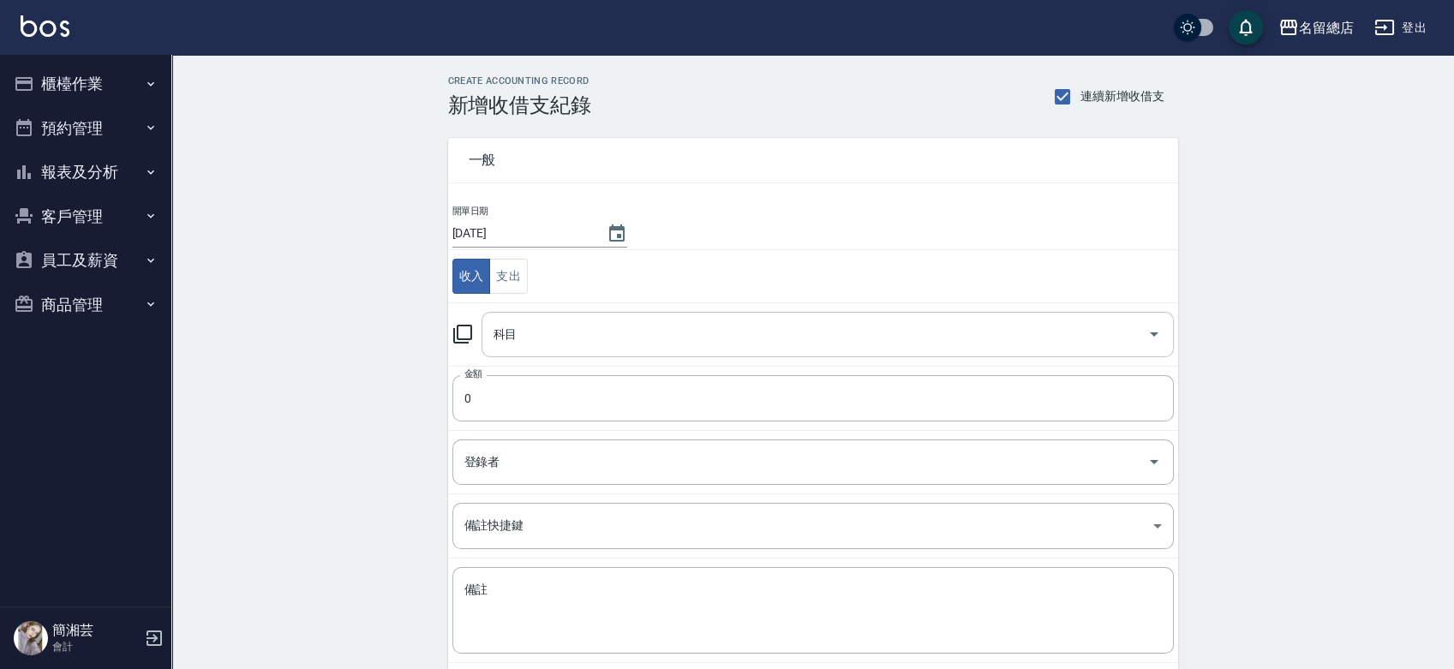
click at [573, 334] on input "科目" at bounding box center [814, 335] width 651 height 30
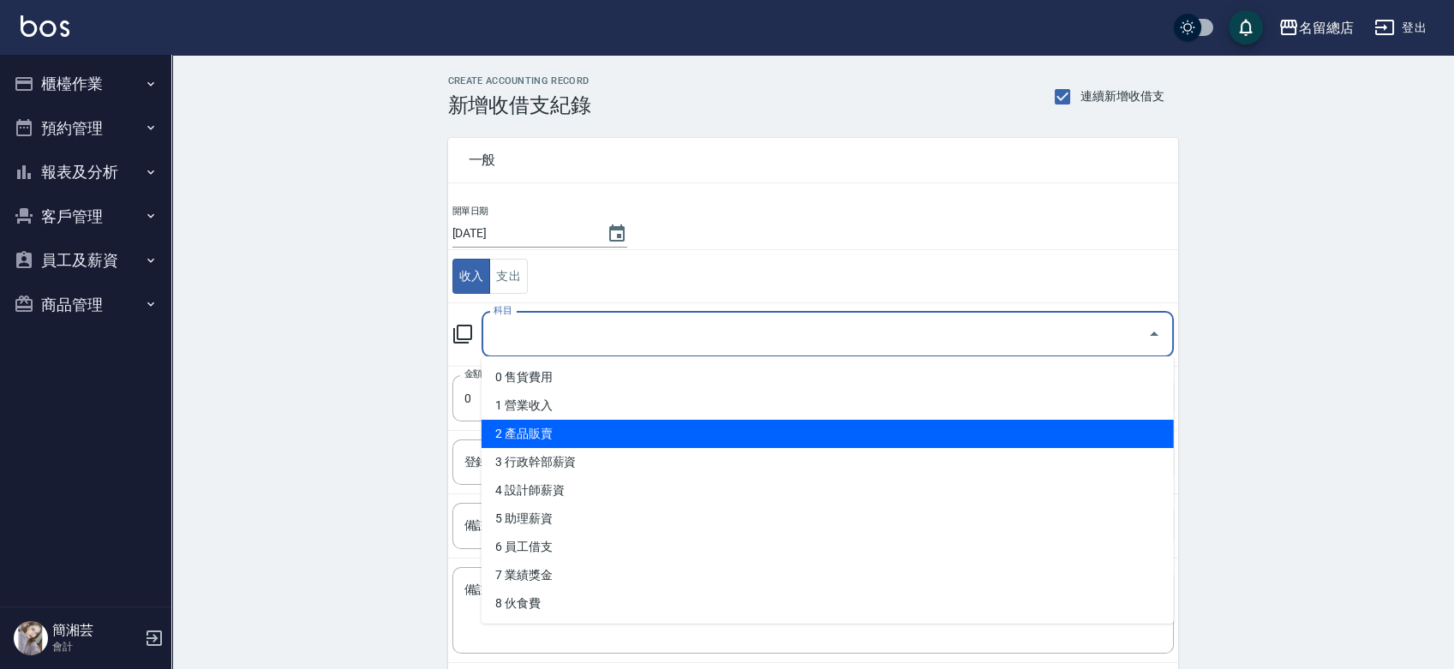
click at [554, 431] on li "2 產品販賣" at bounding box center [828, 434] width 693 height 28
type input "2 產品販賣"
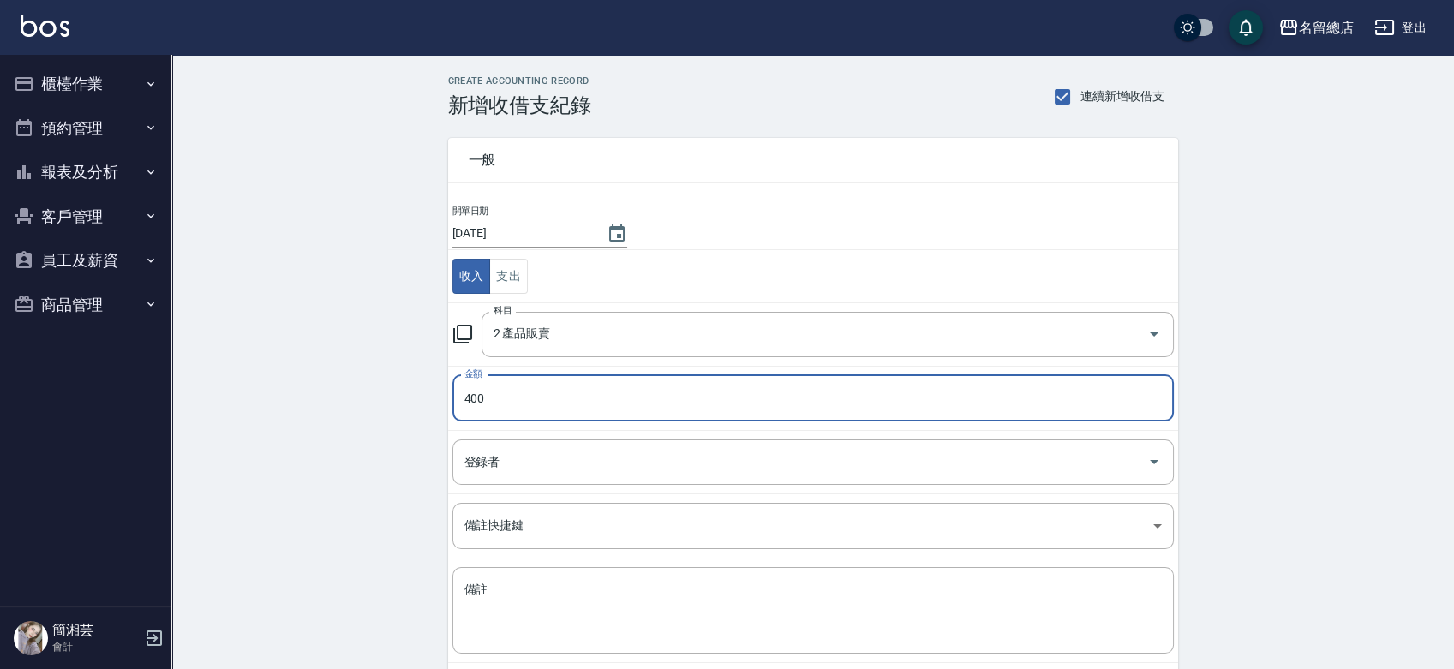
type input "400"
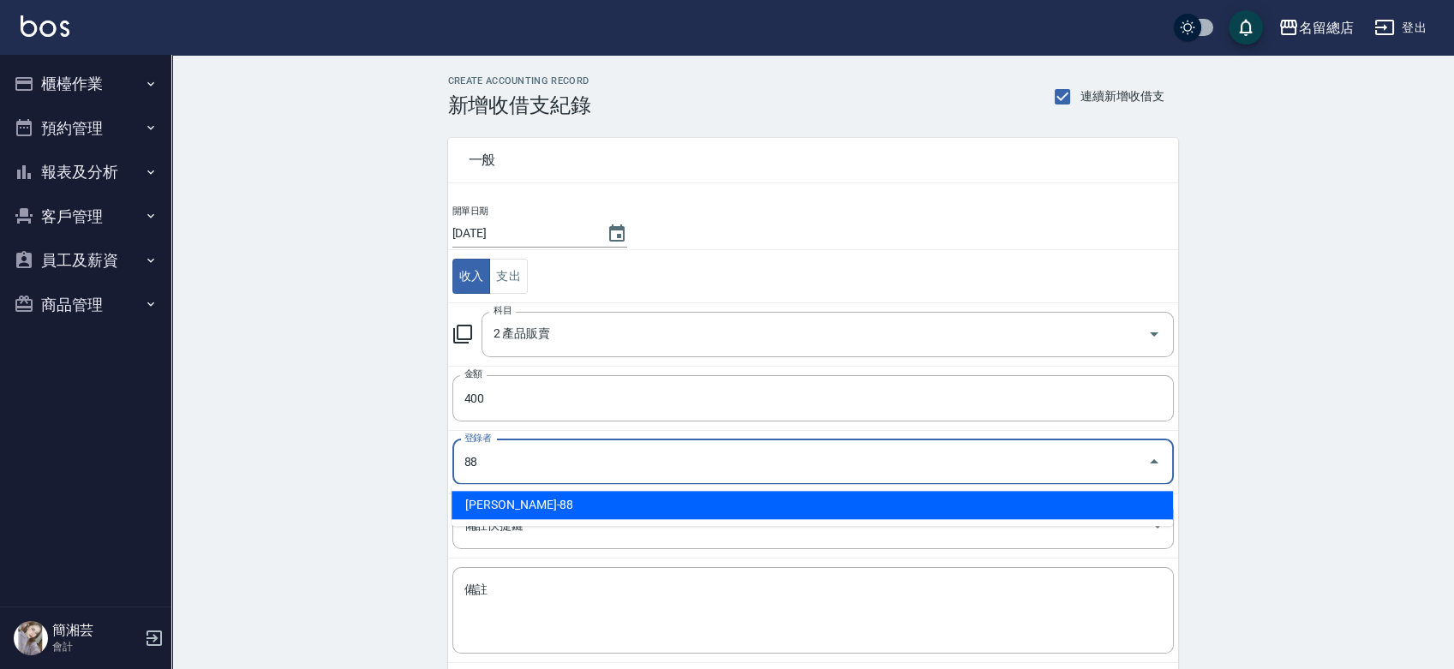
type input "[PERSON_NAME]-88"
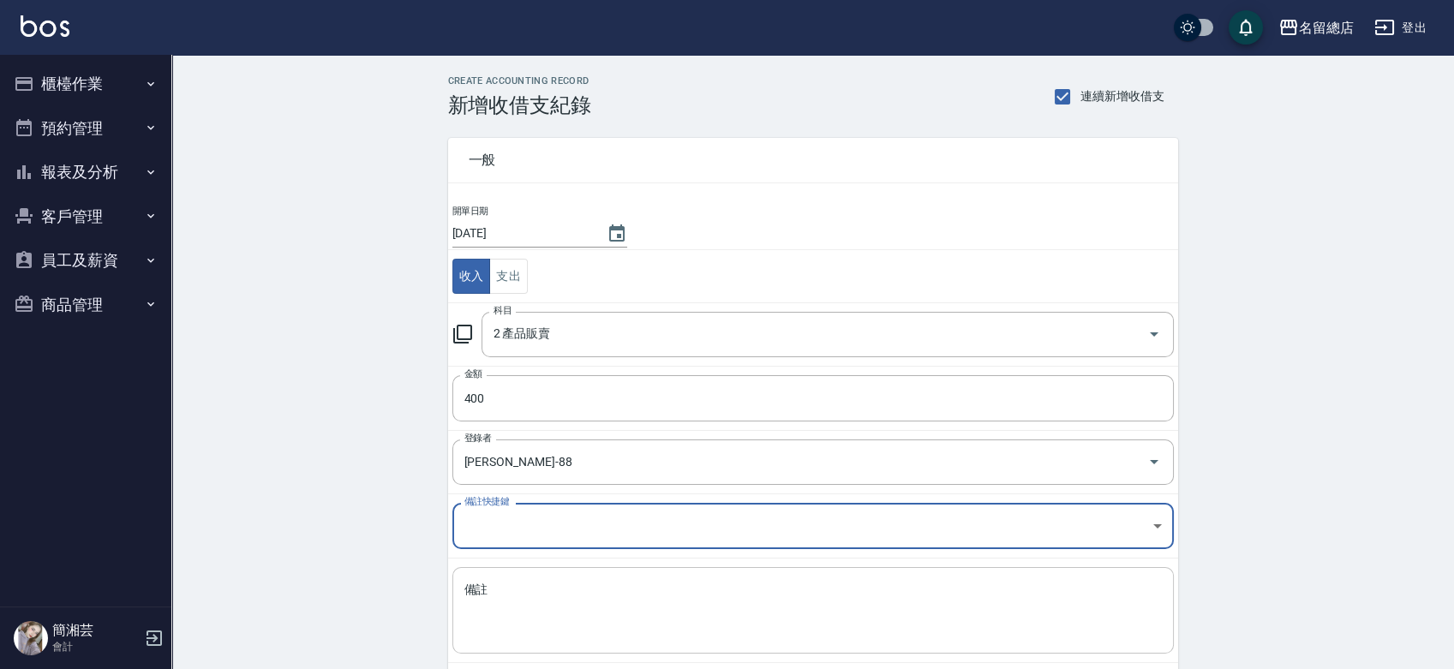
click at [551, 615] on textarea "備註" at bounding box center [814, 611] width 698 height 58
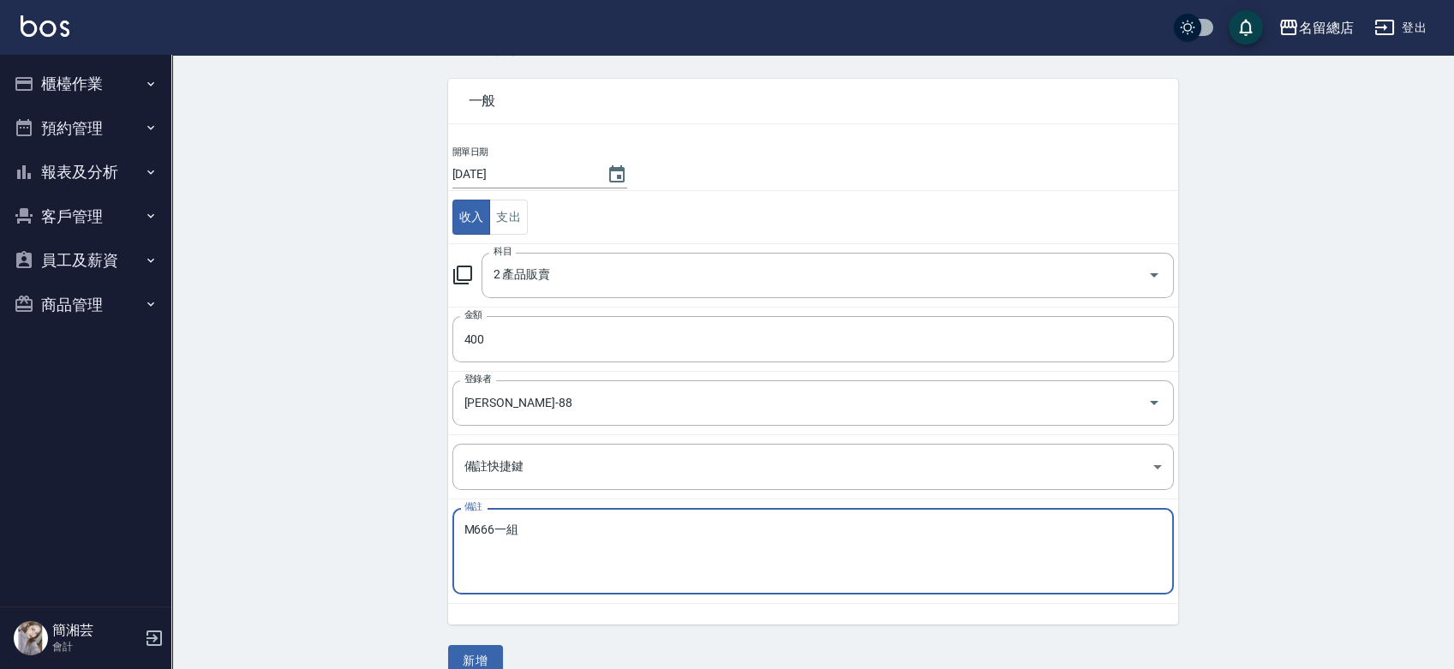
scroll to position [86, 0]
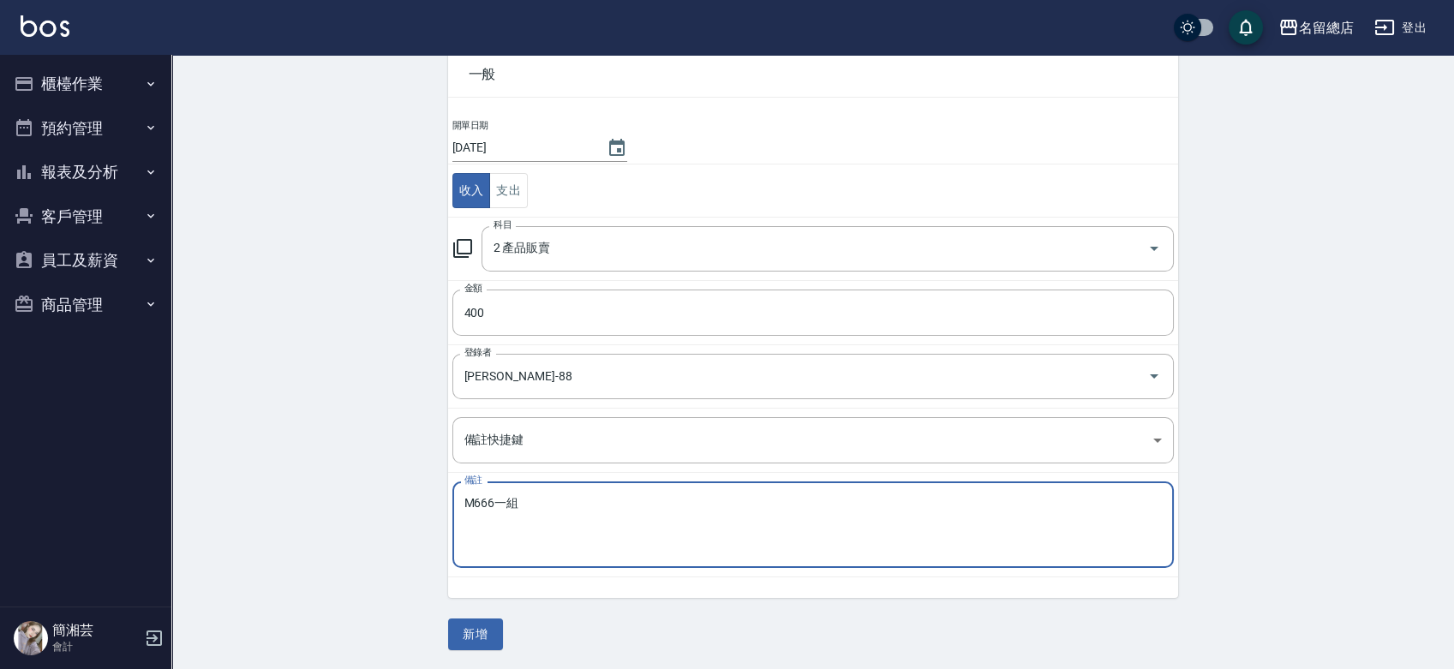
type textarea "M666一組"
click at [444, 615] on div "CREATE ACCOUNTING RECORD 新增收借支紀錄 連續新增收借支 一般 開單日期 2025/09/11 收入 支出 科目 2 產品販賣 科目 …" at bounding box center [813, 320] width 771 height 661
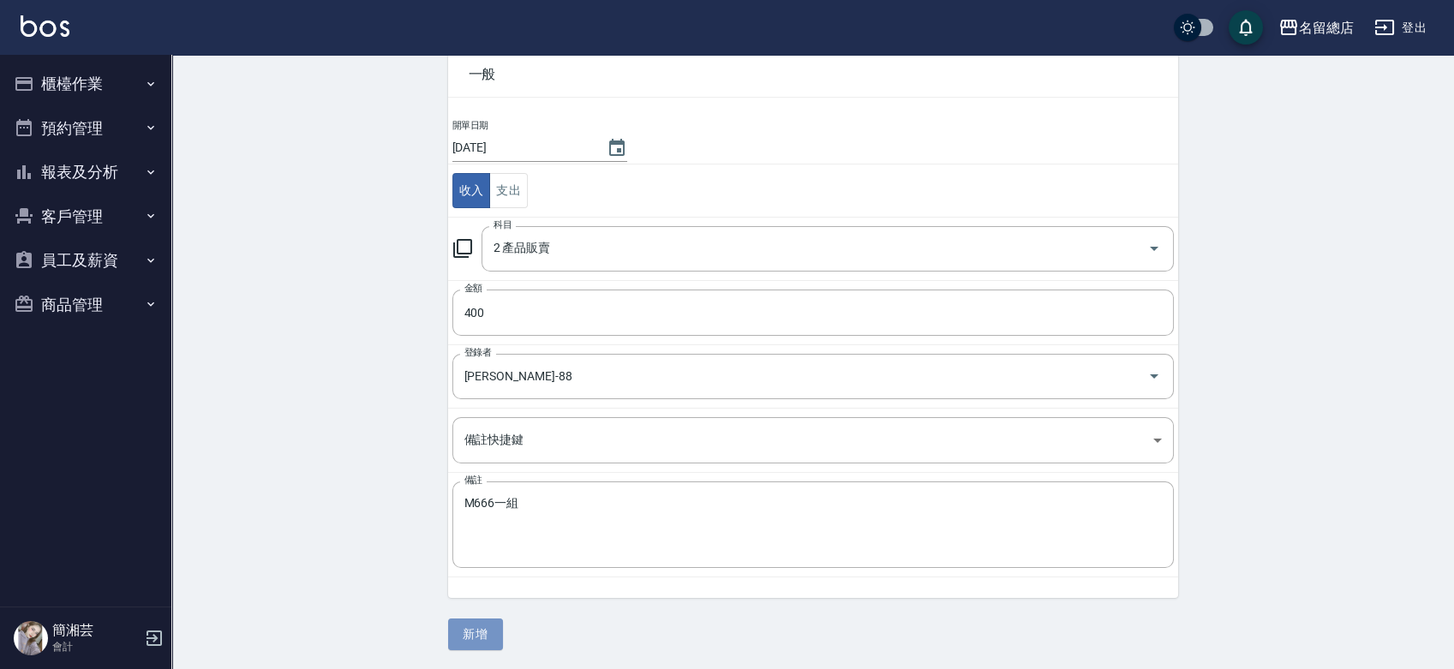
click at [473, 637] on button "新增" at bounding box center [475, 635] width 55 height 32
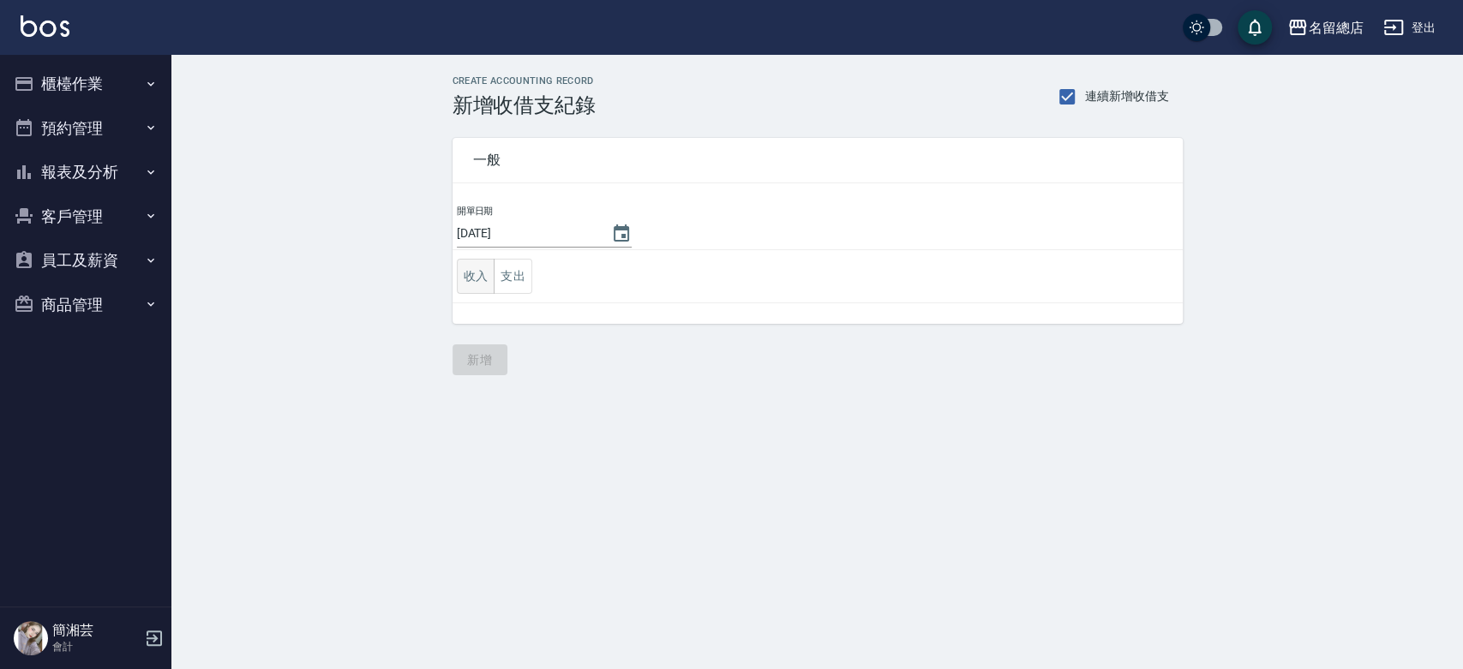
click at [479, 280] on button "收入" at bounding box center [476, 276] width 39 height 35
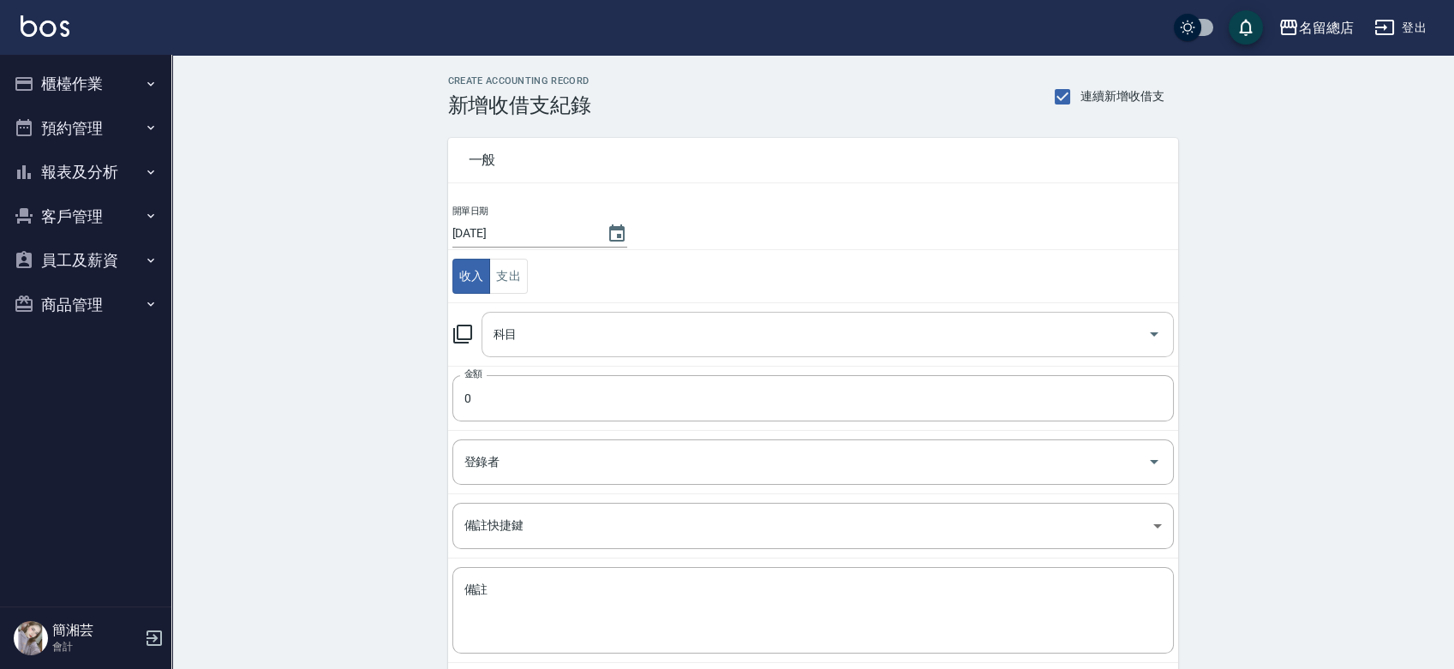
click at [568, 334] on input "科目" at bounding box center [814, 335] width 651 height 30
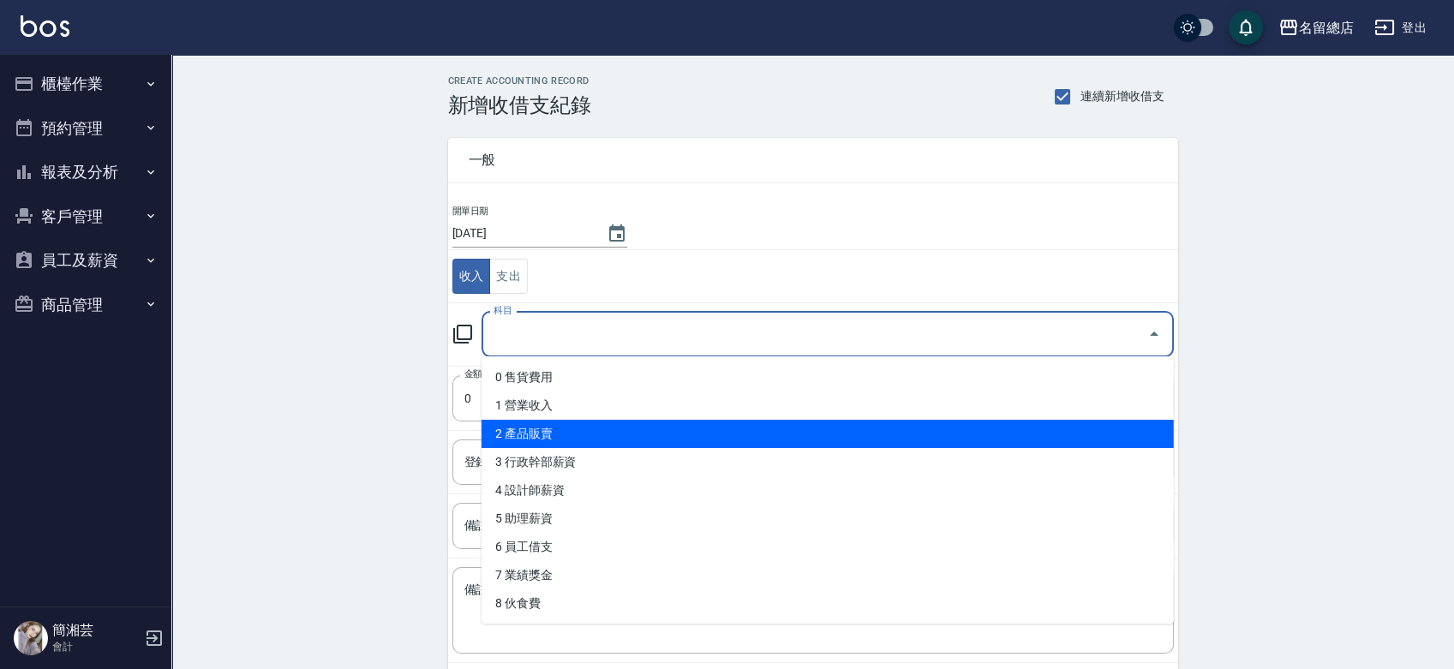
click at [537, 433] on li "2 產品販賣" at bounding box center [828, 434] width 693 height 28
type input "2 產品販賣"
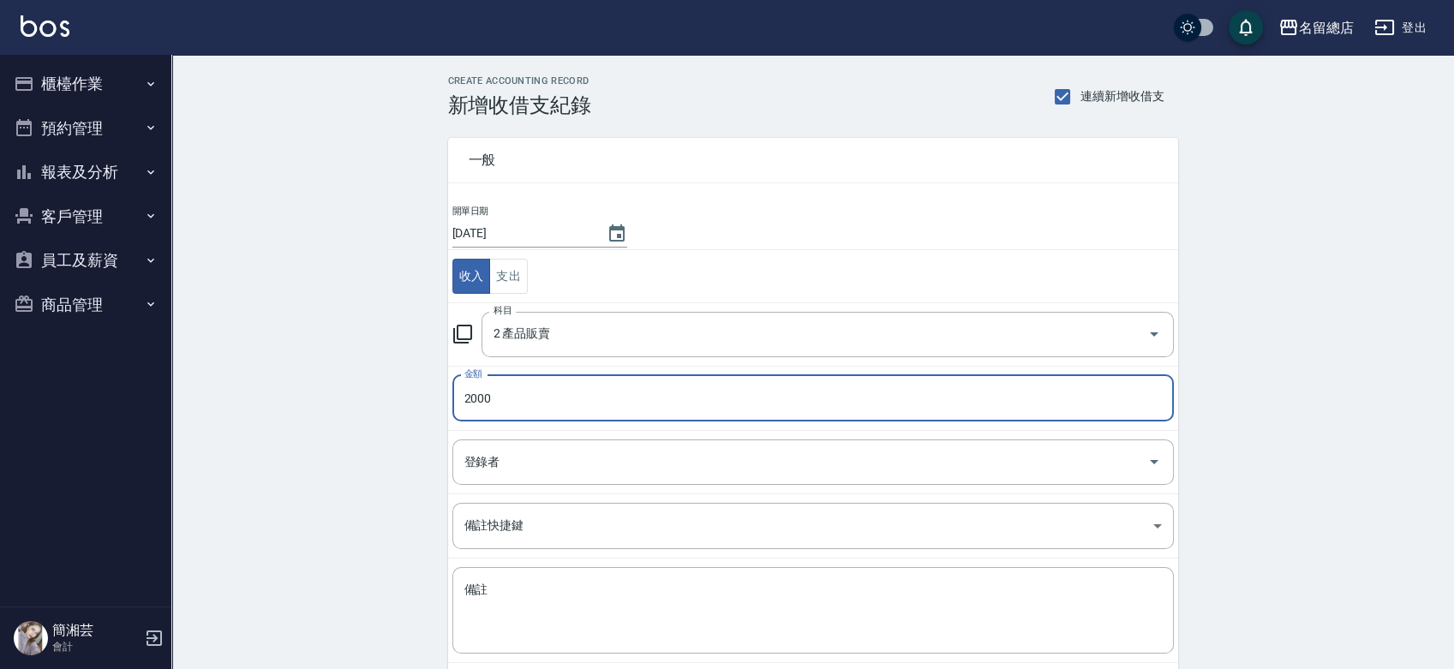
type input "2000"
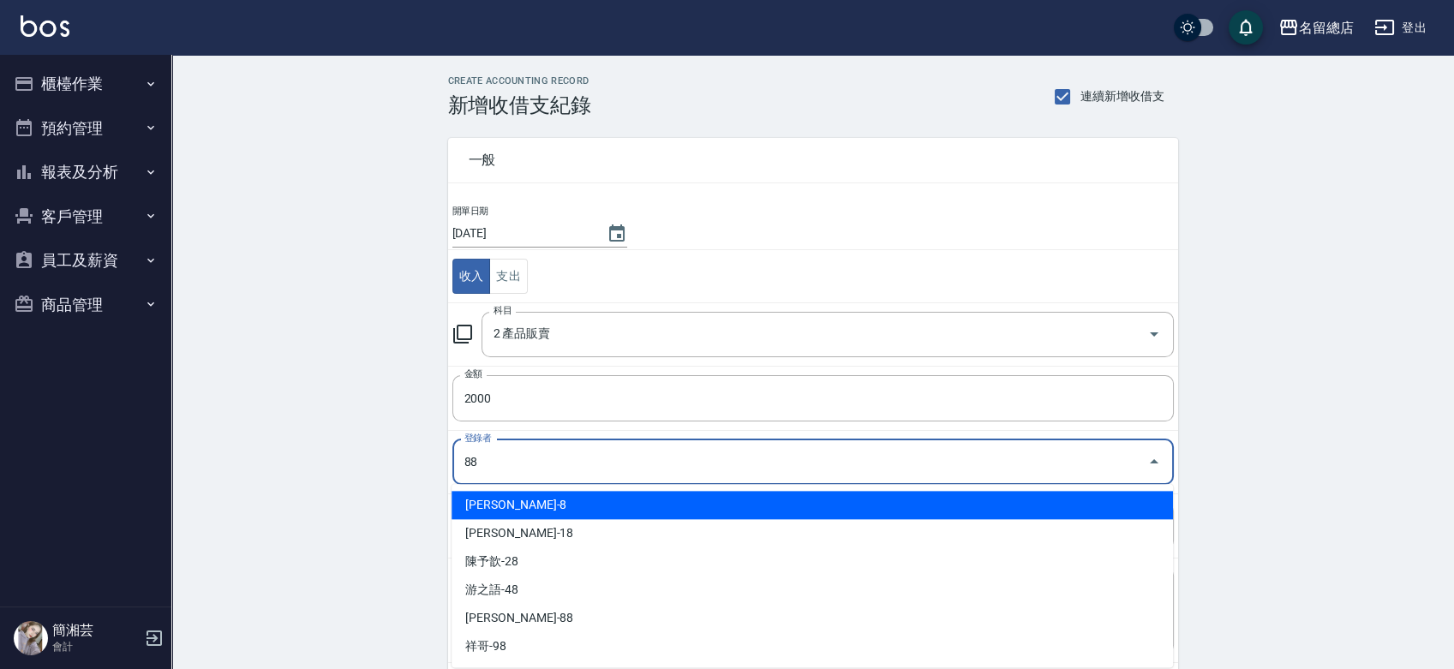
type input "[PERSON_NAME]-88"
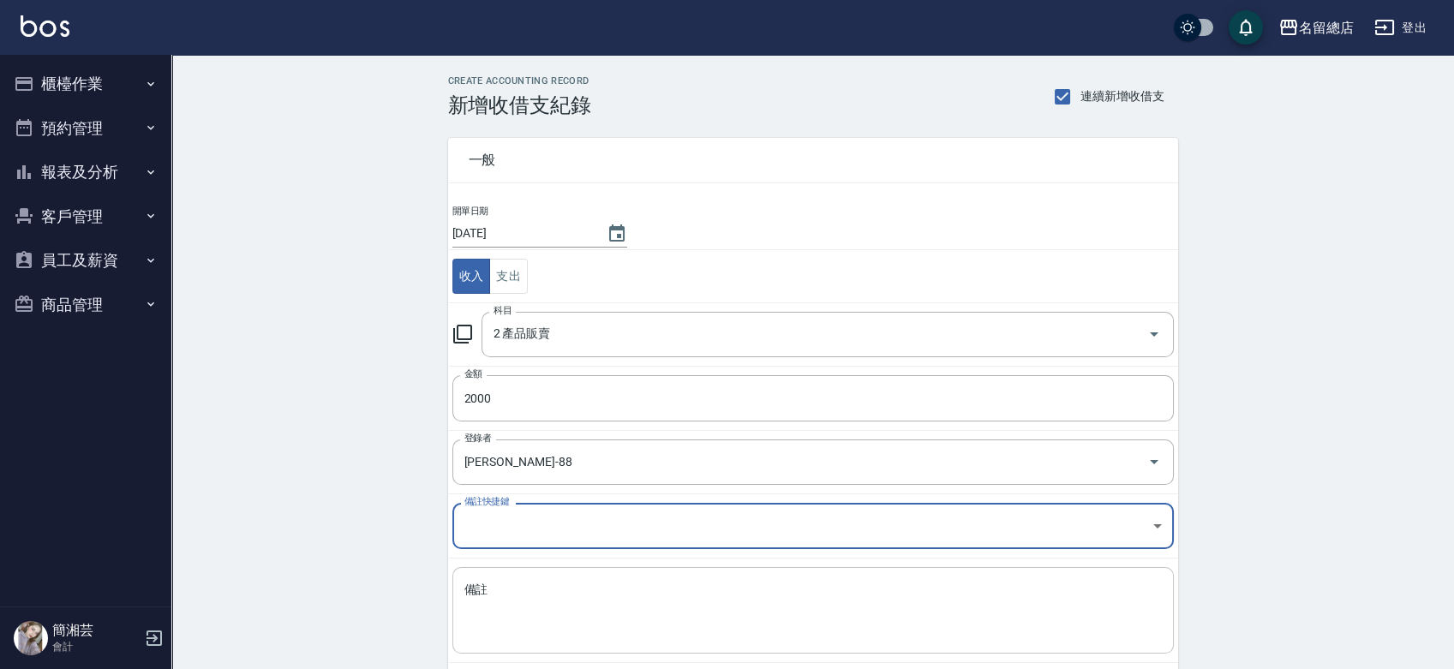
click at [549, 604] on textarea "備註" at bounding box center [814, 611] width 698 height 58
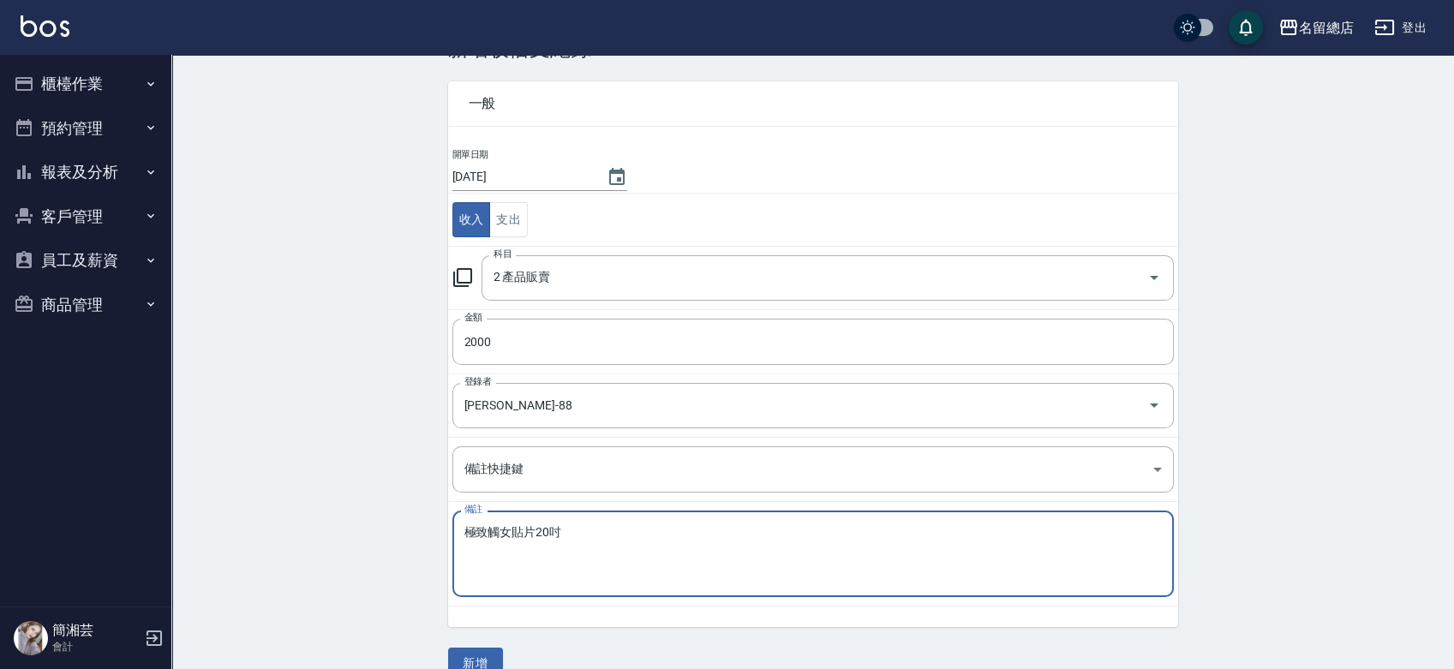
scroll to position [86, 0]
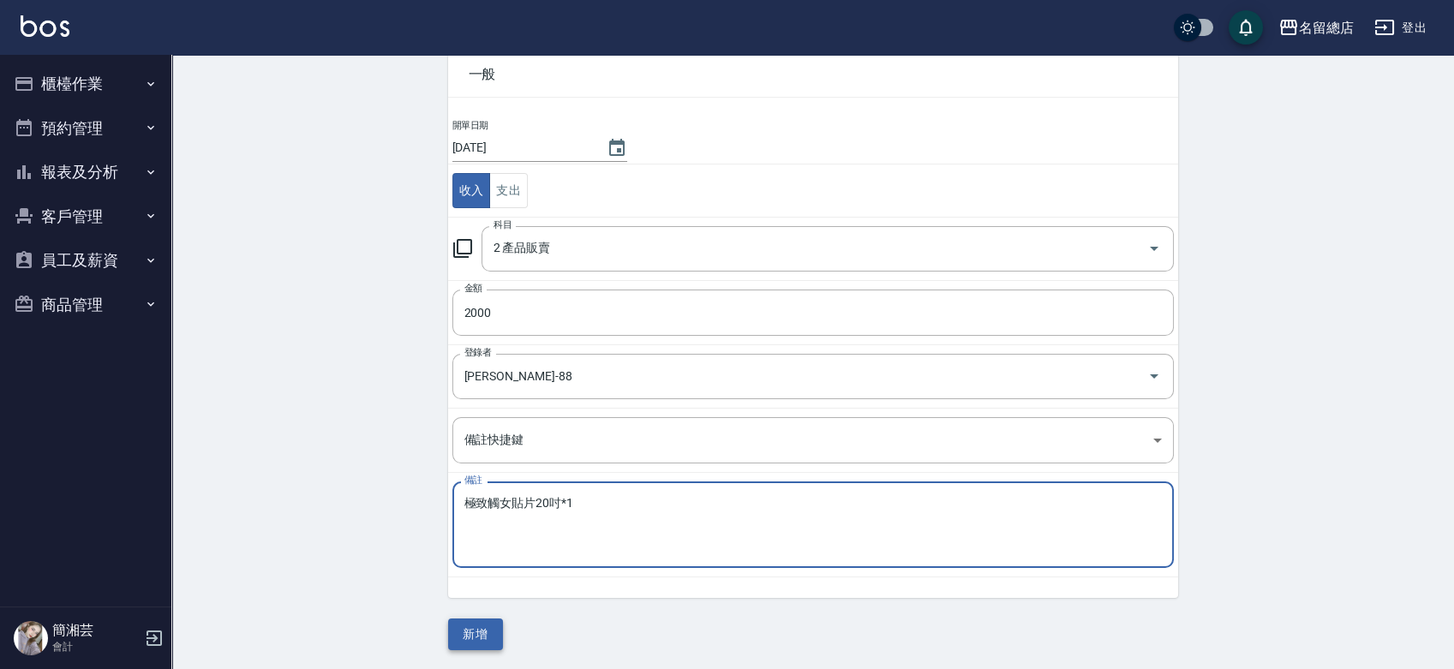
type textarea "極致觸女貼片20吋*1"
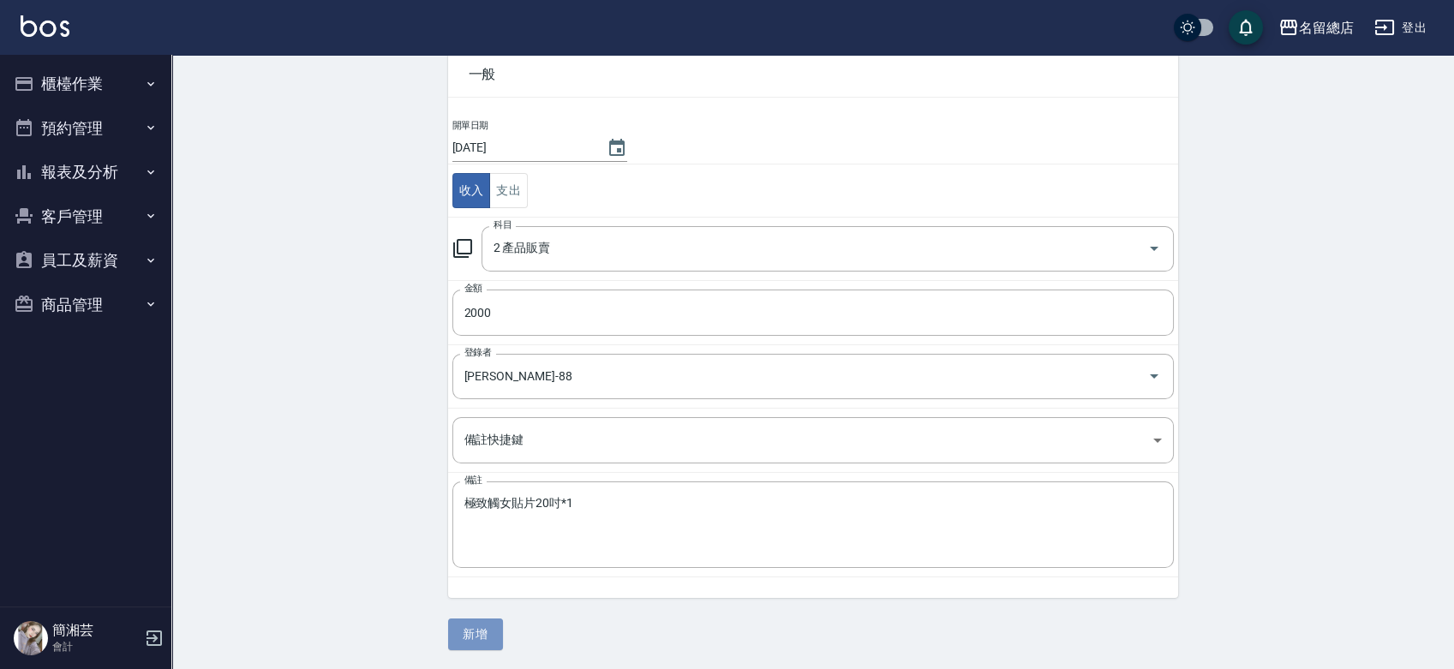
click at [487, 640] on button "新增" at bounding box center [475, 635] width 55 height 32
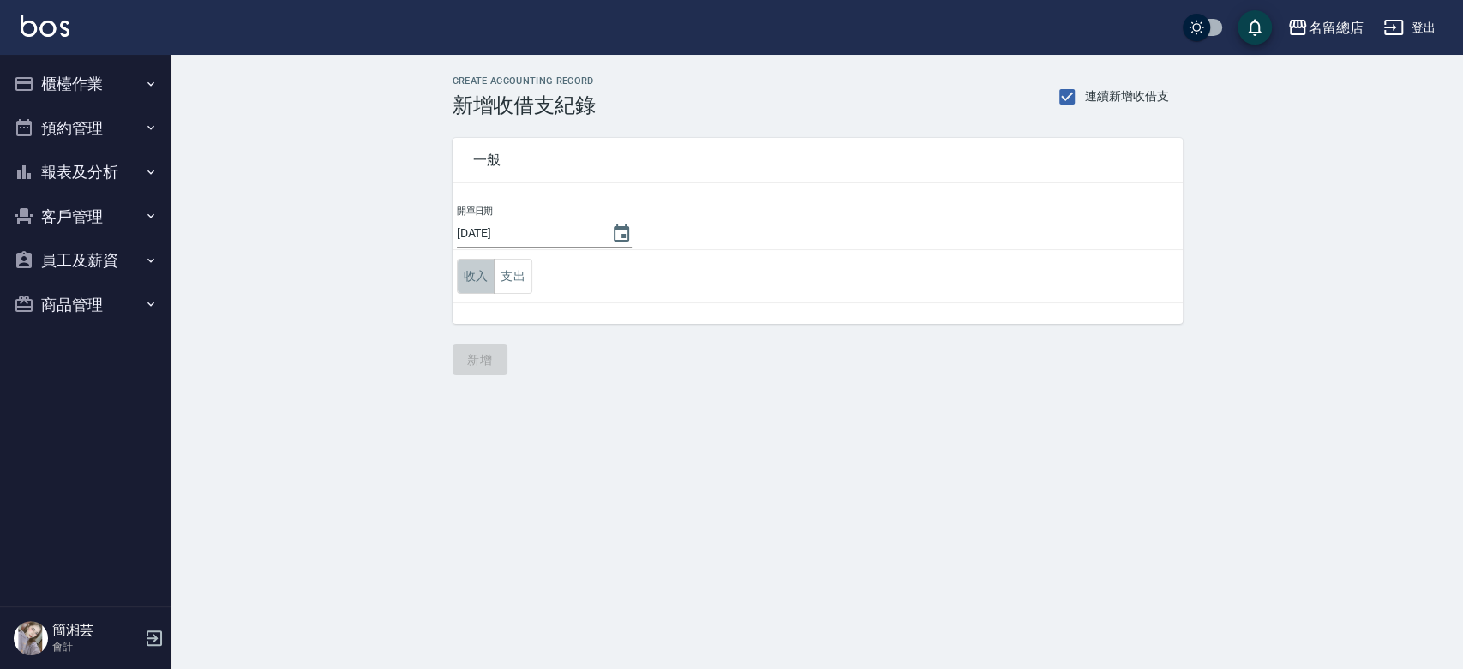
click at [473, 283] on button "收入" at bounding box center [476, 276] width 39 height 35
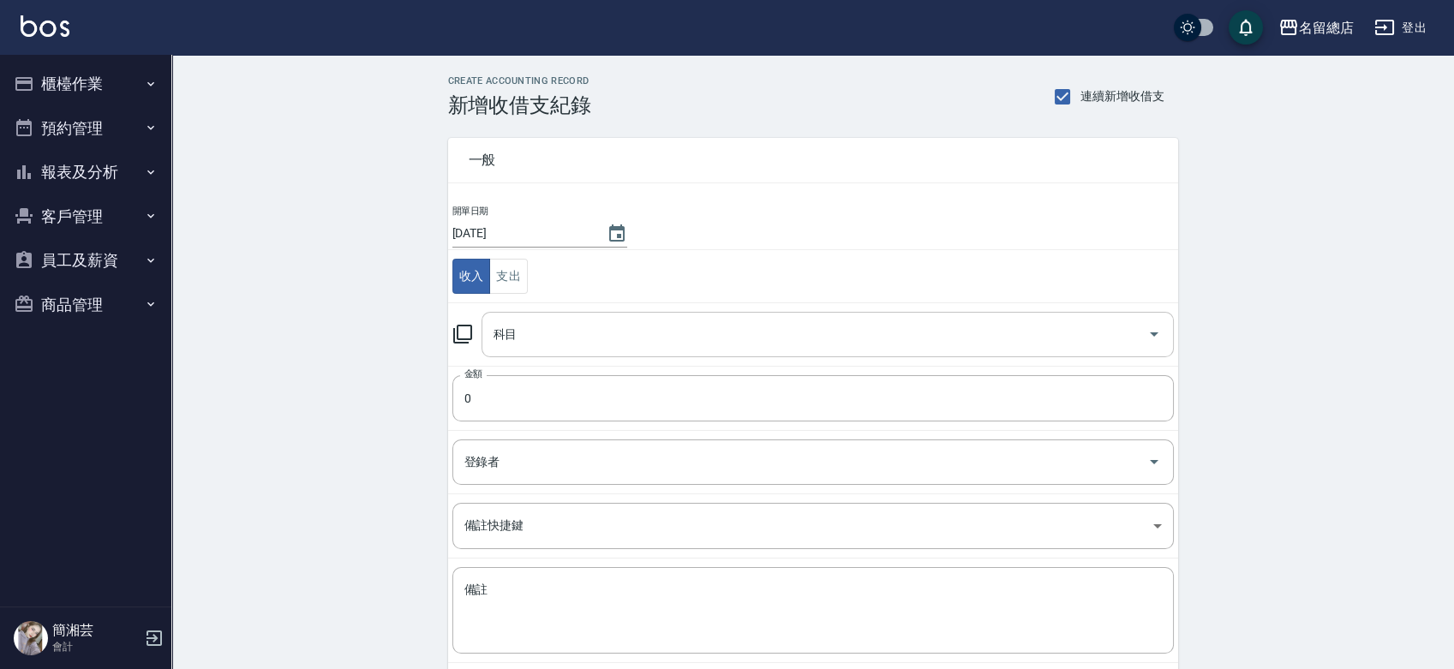
click at [546, 338] on input "科目" at bounding box center [814, 335] width 651 height 30
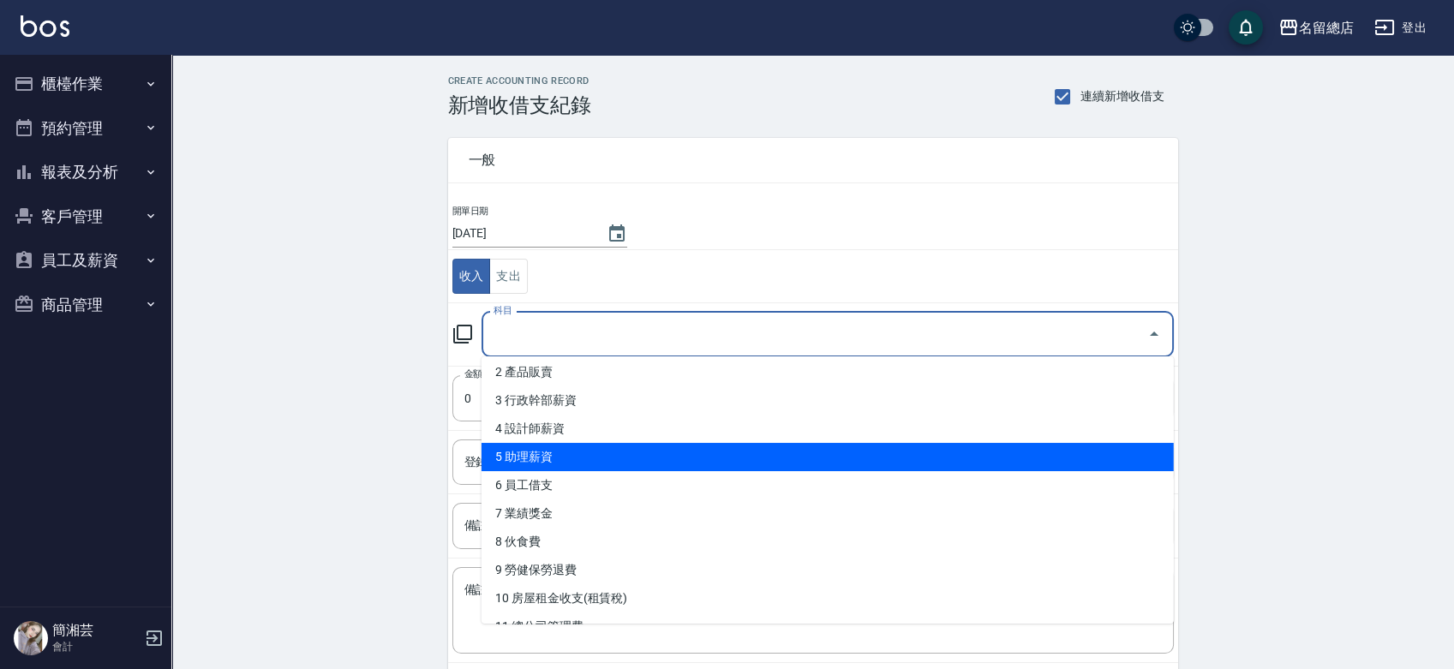
scroll to position [190, 0]
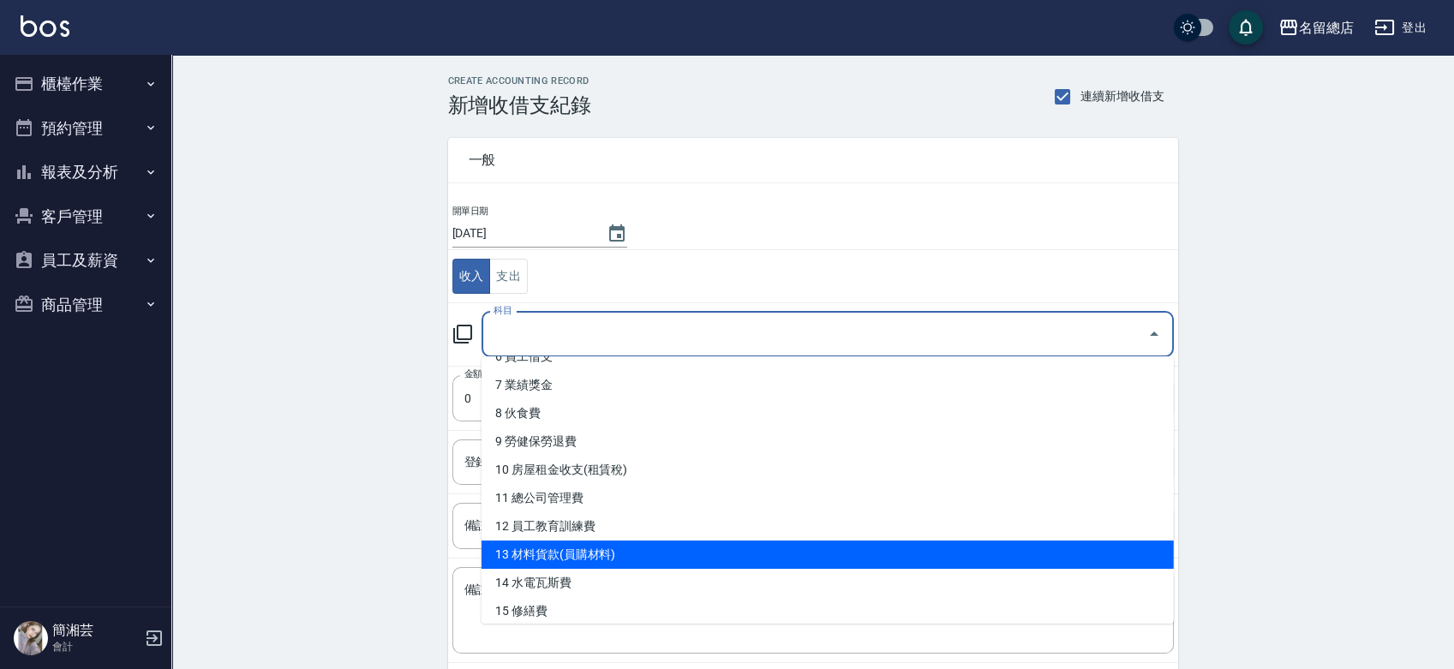
click at [576, 546] on li "13 材料貨款(員購材料)" at bounding box center [828, 555] width 693 height 28
type input "13 材料貨款(員購材料)"
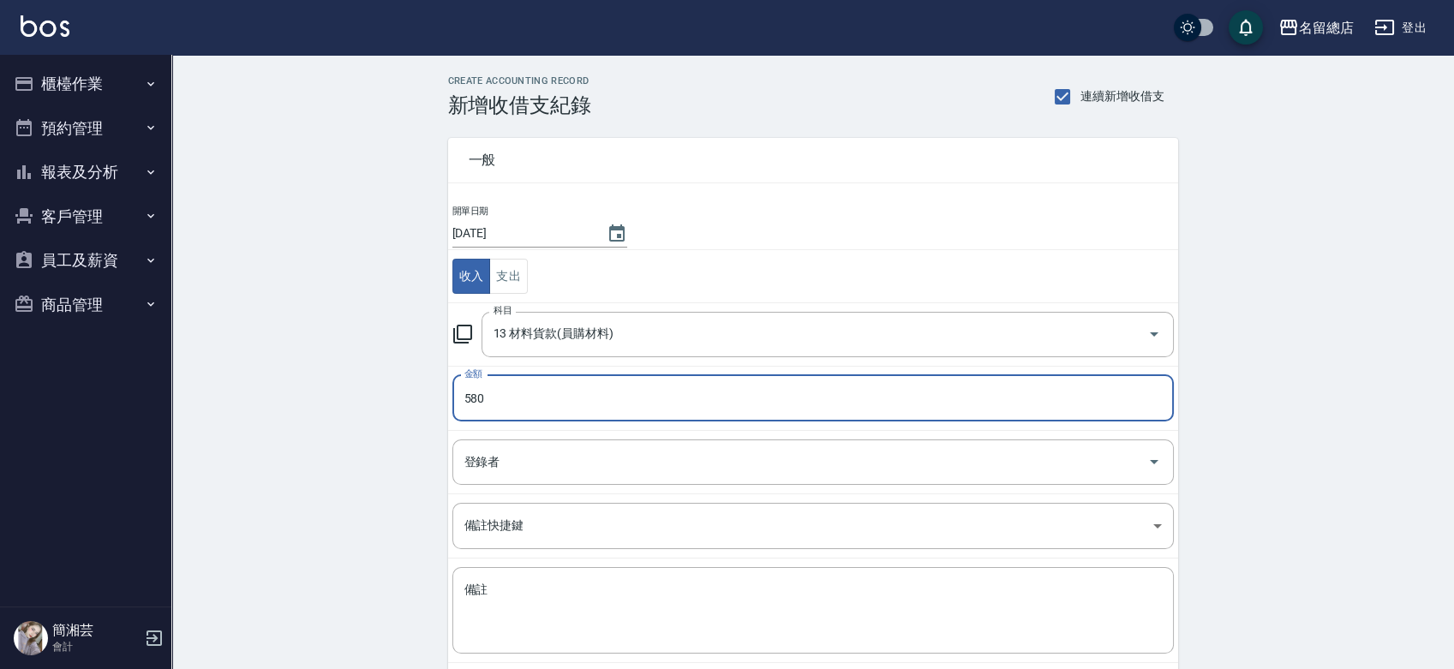
type input "580"
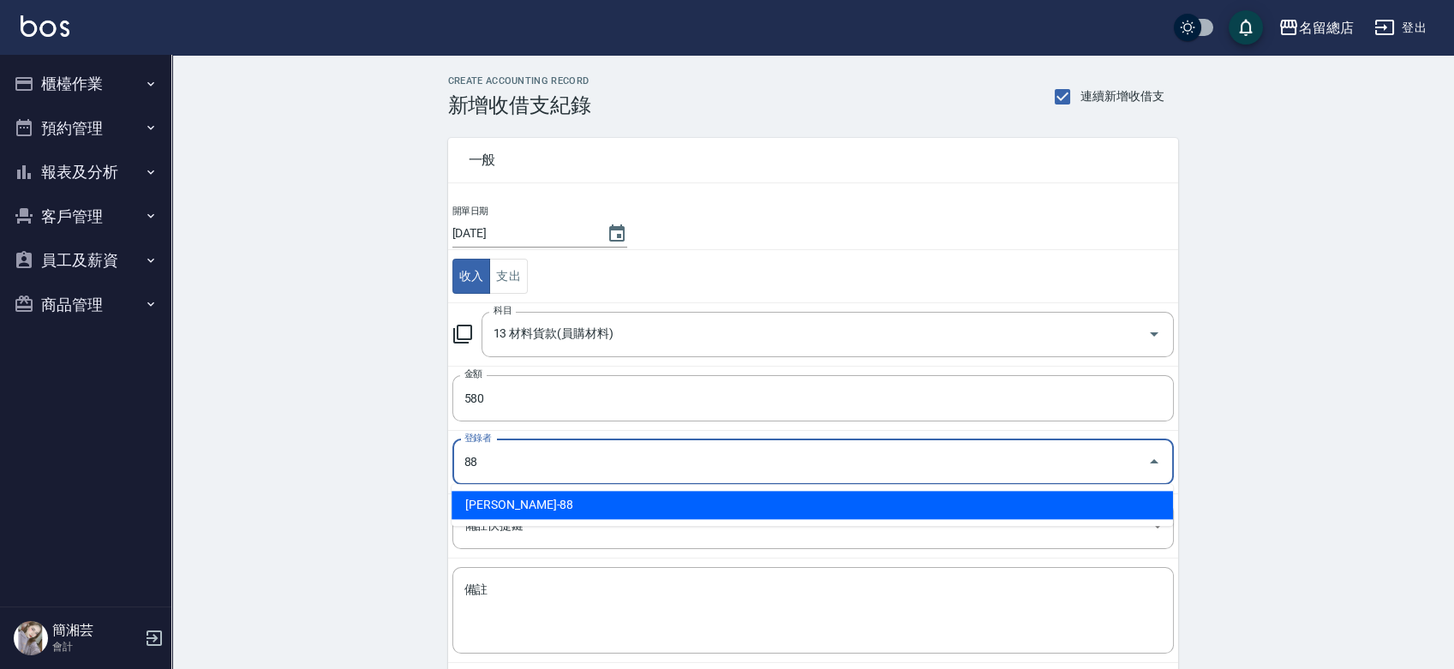
type input "[PERSON_NAME]-88"
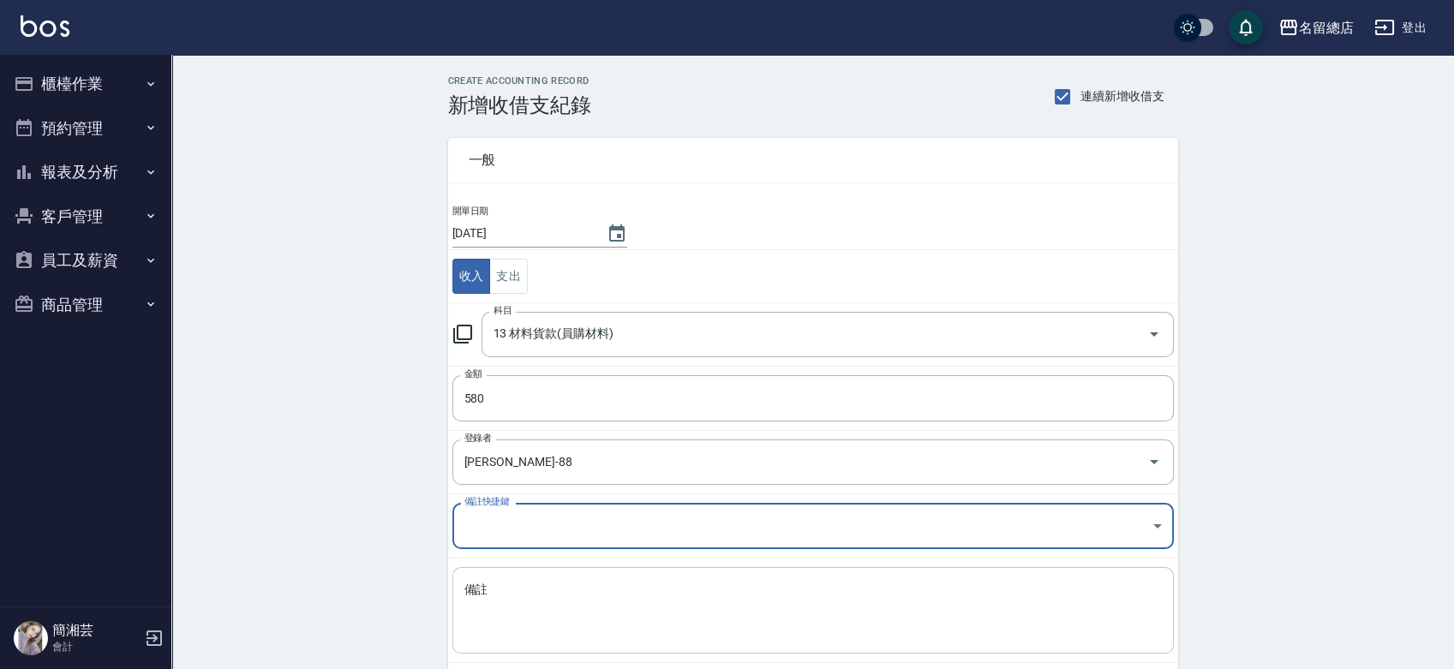
click at [609, 609] on textarea "備註" at bounding box center [814, 611] width 698 height 58
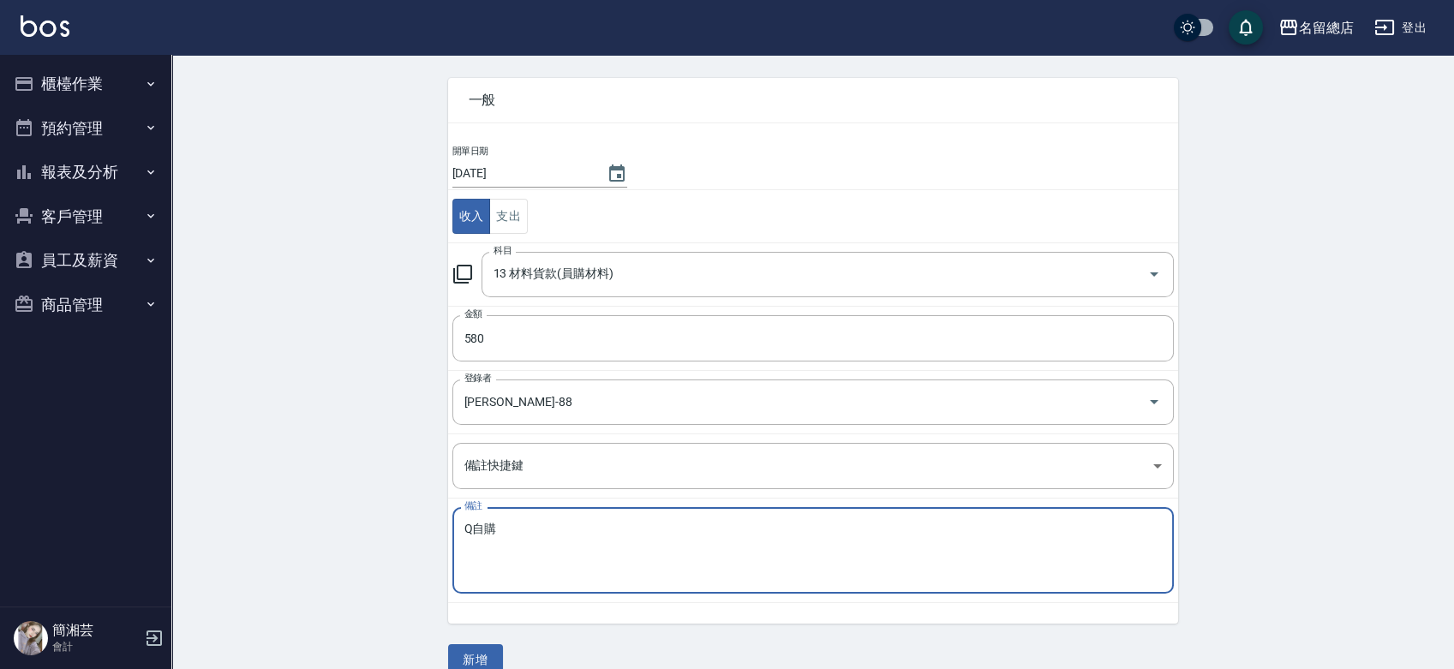
scroll to position [86, 0]
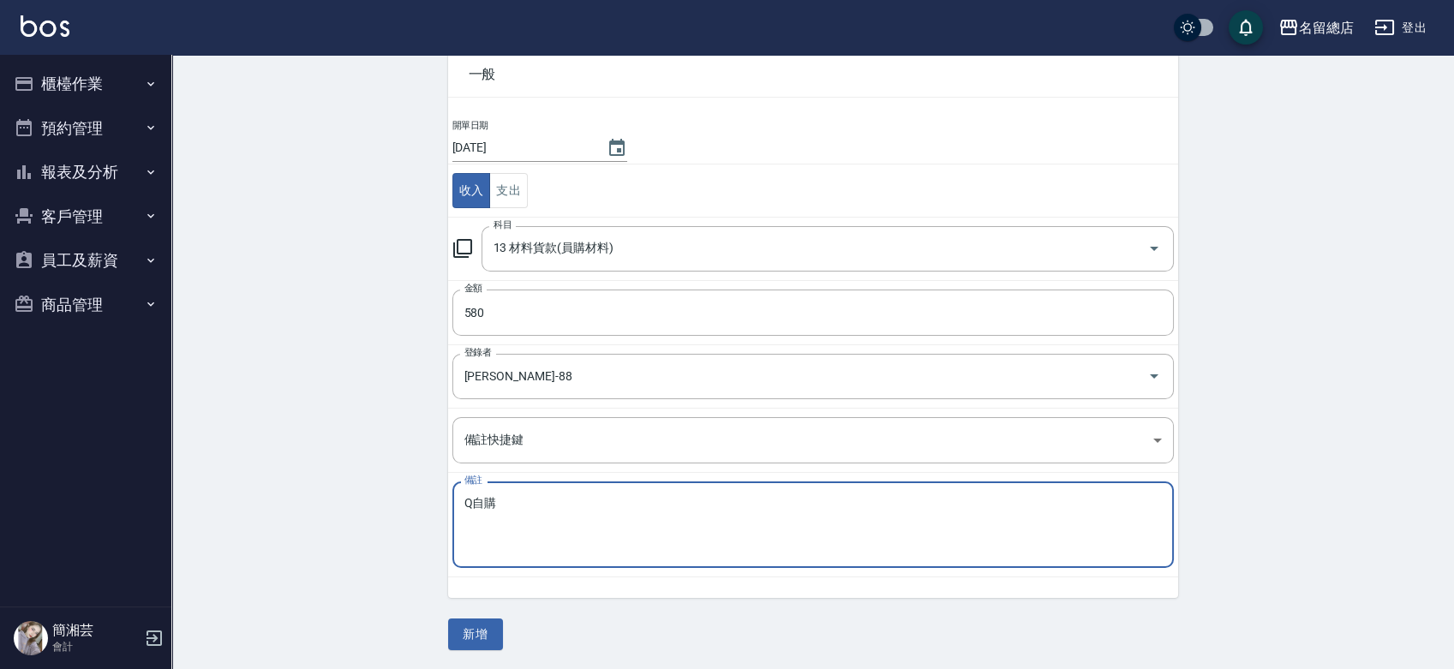
type textarea "Q自購"
click at [483, 615] on div "一般 開單日期 2025/09/11 收入 支出 科目 13 材料貨款(員購材料) 科目 金額 580 金額 登錄者 簡湘芸-88 登錄者 備註快捷鍵 ​ 備…" at bounding box center [813, 341] width 730 height 619
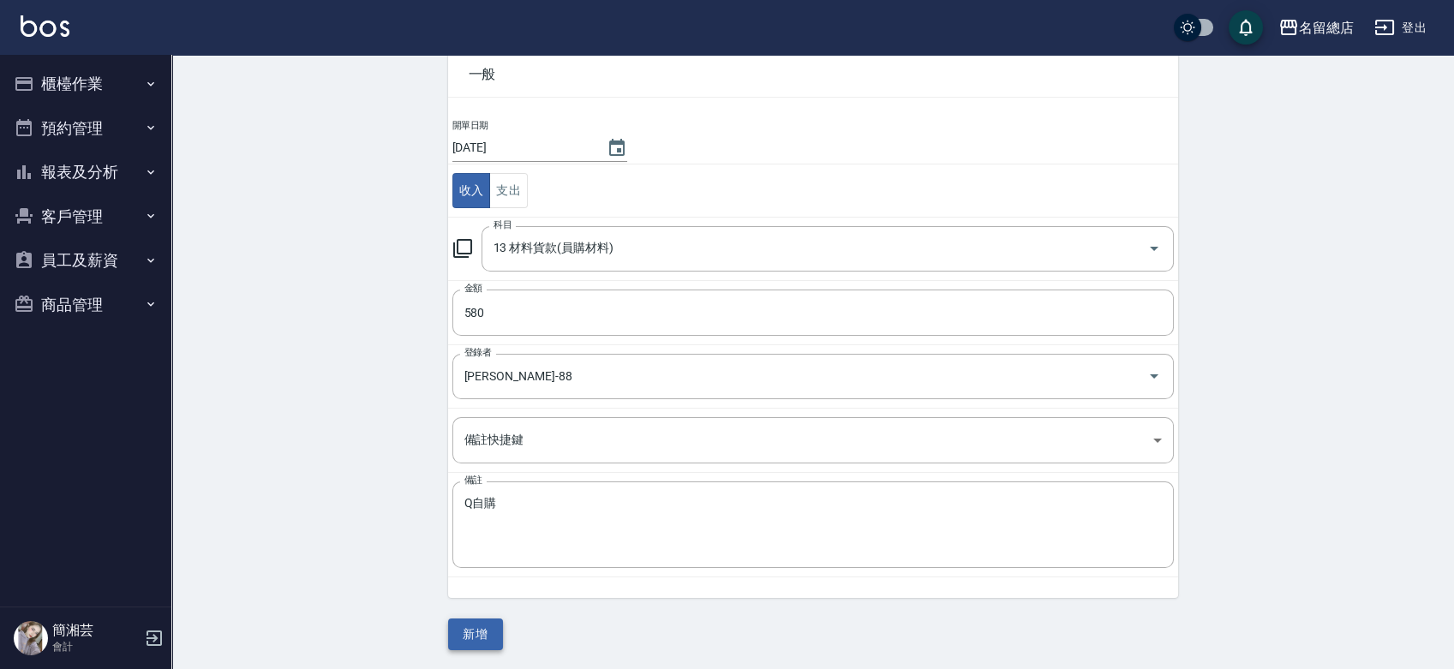
click at [480, 628] on button "新增" at bounding box center [475, 635] width 55 height 32
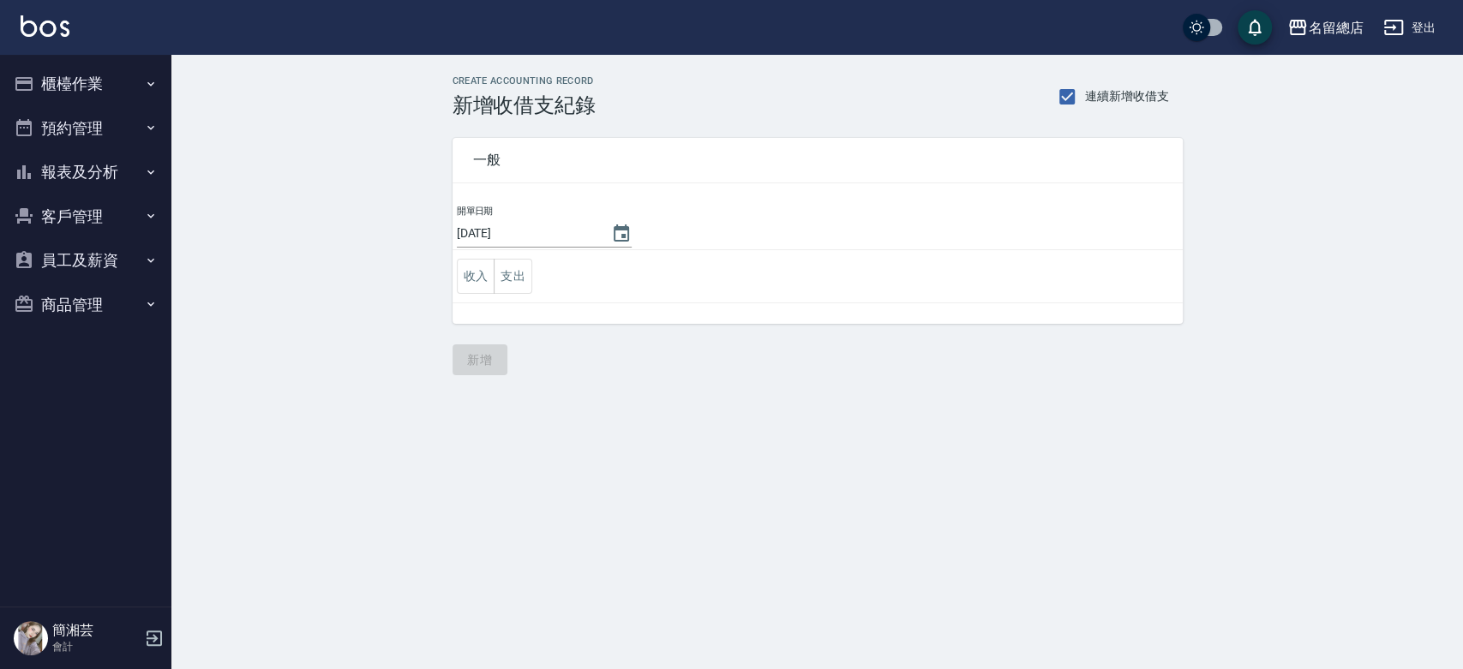
click at [63, 84] on button "櫃檯作業" at bounding box center [86, 84] width 158 height 45
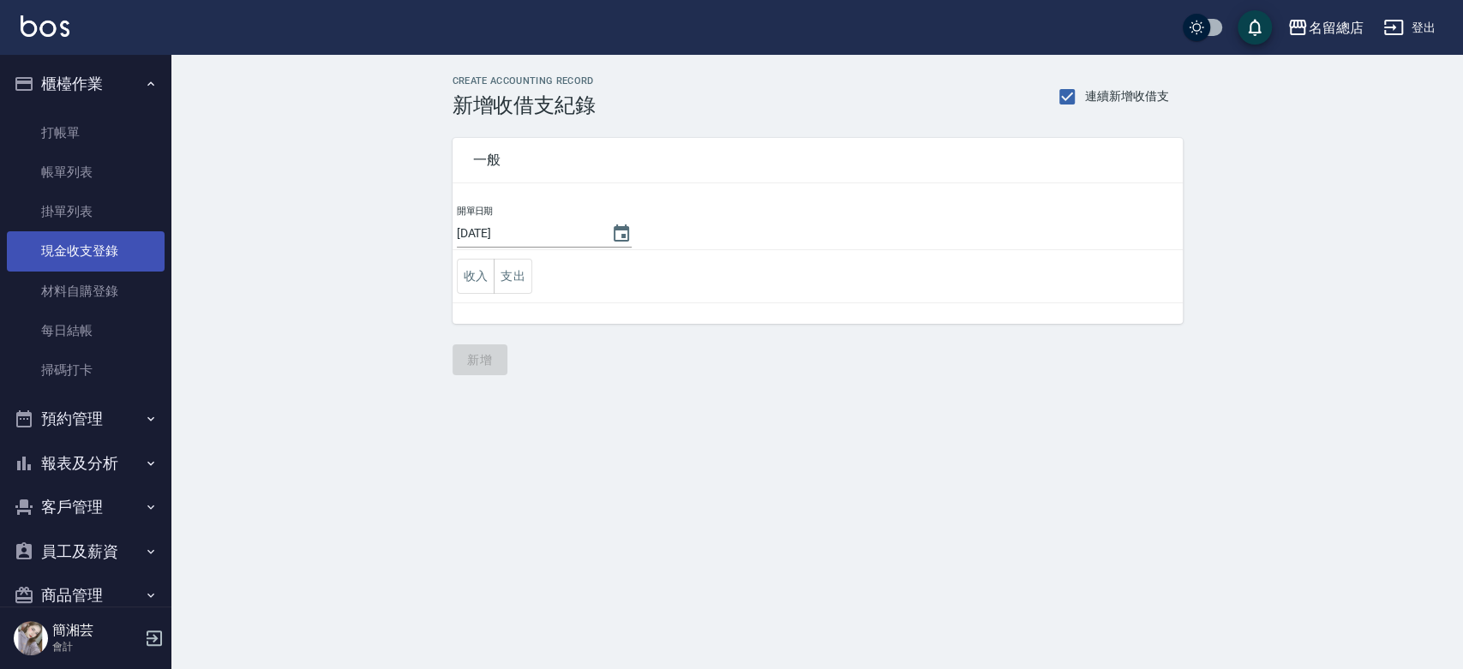
click at [94, 255] on link "現金收支登錄" at bounding box center [86, 250] width 158 height 39
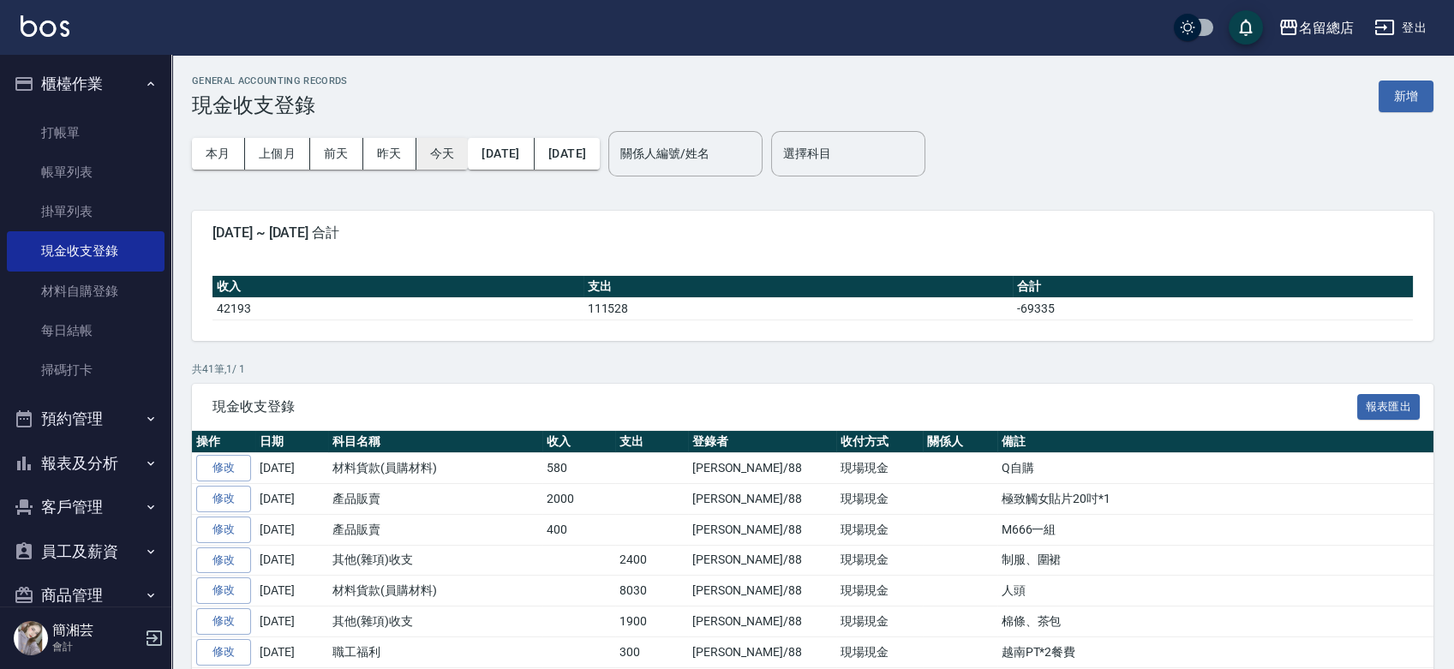
click at [448, 153] on button "今天" at bounding box center [443, 154] width 52 height 32
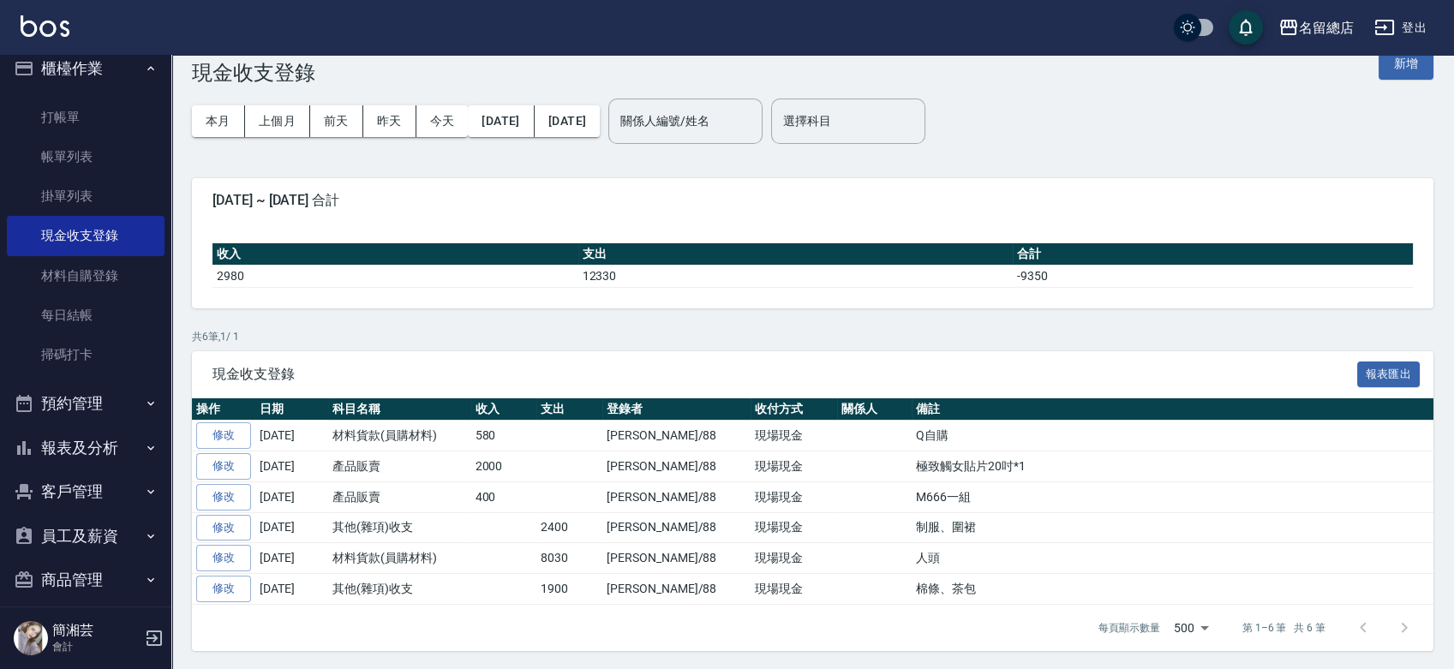
scroll to position [31, 0]
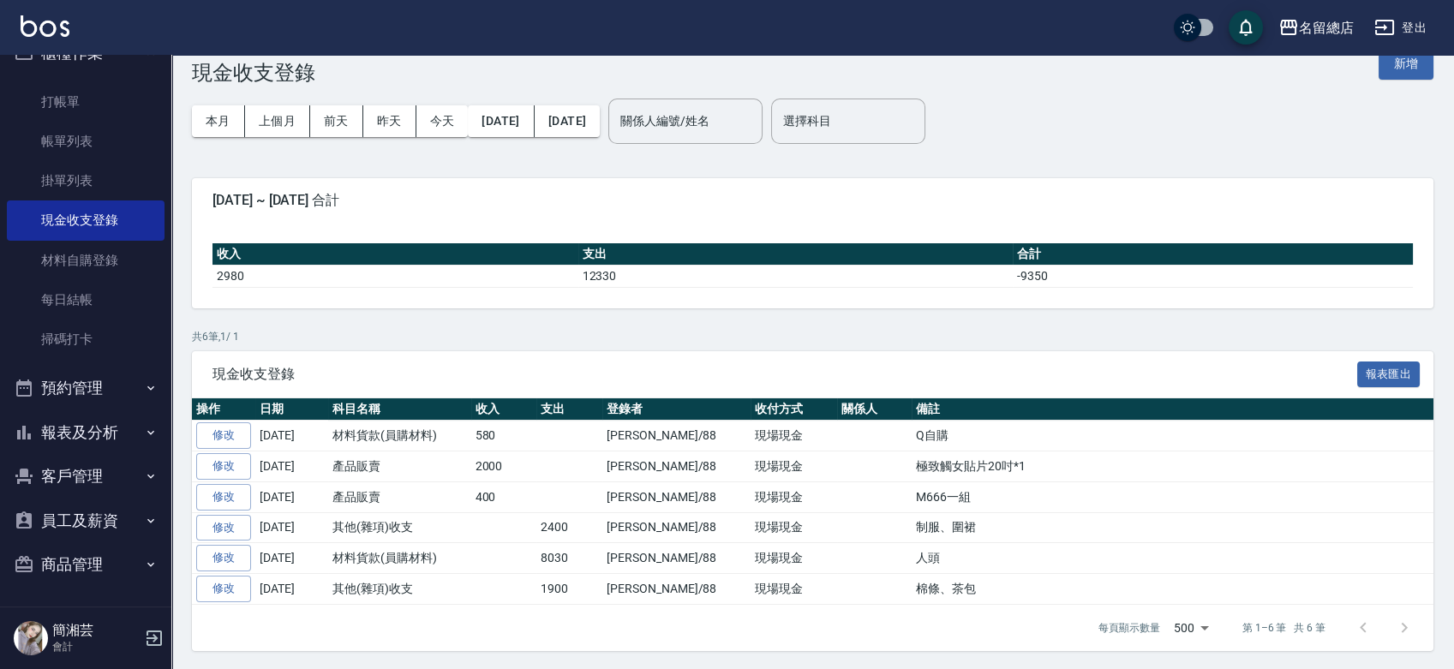
drag, startPoint x: 44, startPoint y: 537, endPoint x: 57, endPoint y: 573, distance: 39.3
click at [57, 573] on ul "櫃檯作業 打帳單 帳單列表 掛單列表 現金收支登錄 材料自購登錄 每日結帳 掃碼打卡 預約管理 預約管理 單日預約紀錄 單週預約紀錄 報表及分析 報表目錄 店…" at bounding box center [86, 309] width 158 height 570
click at [61, 574] on button "商品管理" at bounding box center [86, 565] width 158 height 45
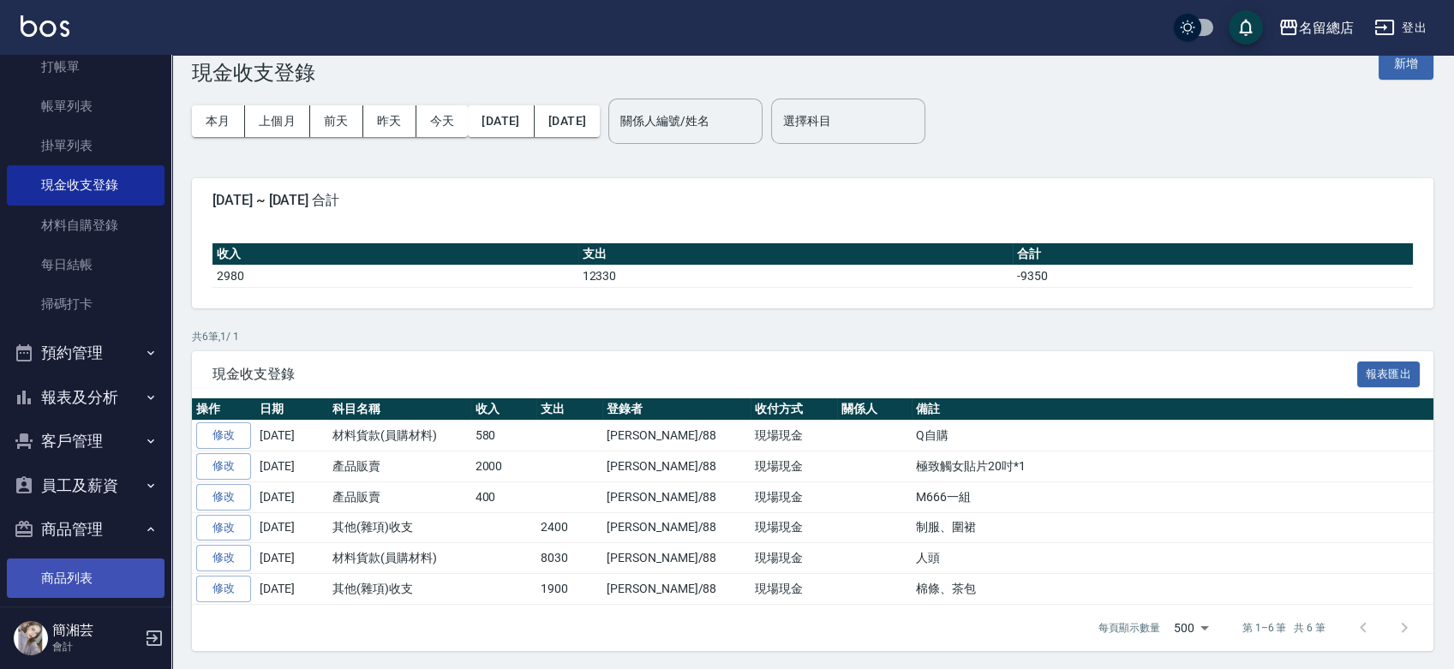
scroll to position [84, 0]
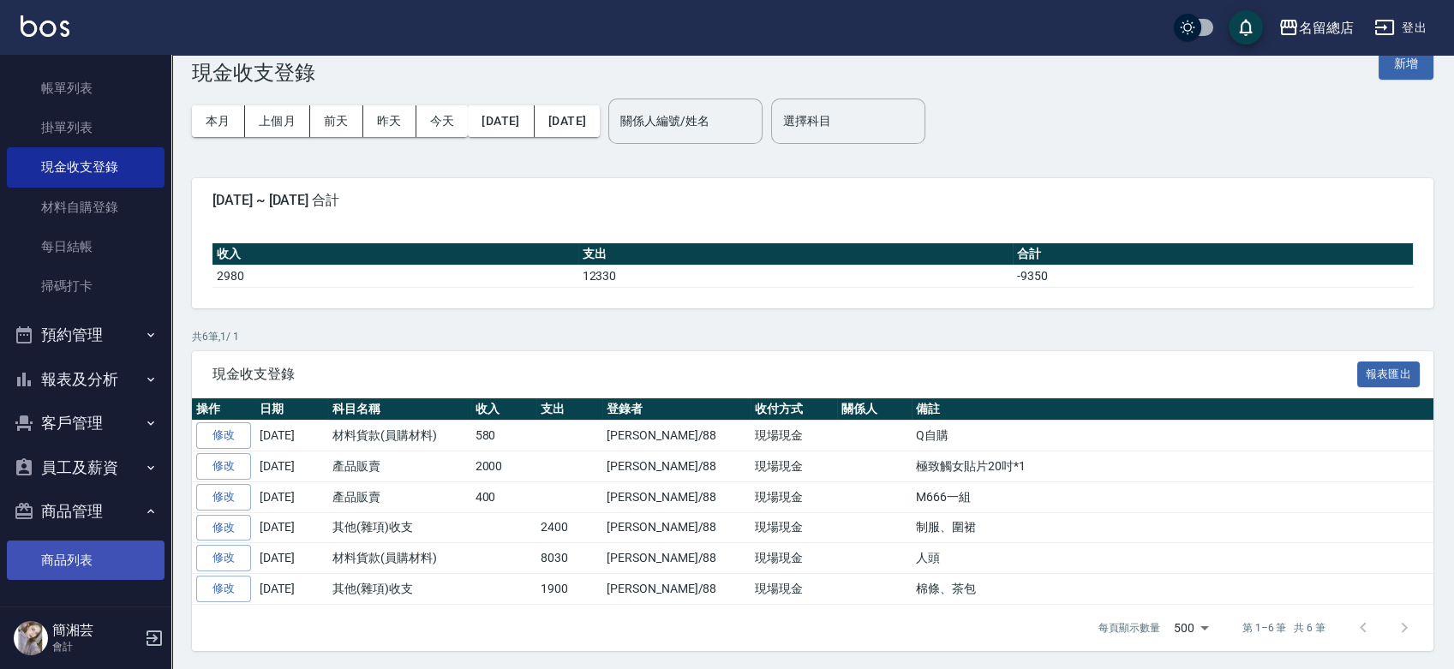
click at [68, 550] on link "商品列表" at bounding box center [86, 560] width 158 height 39
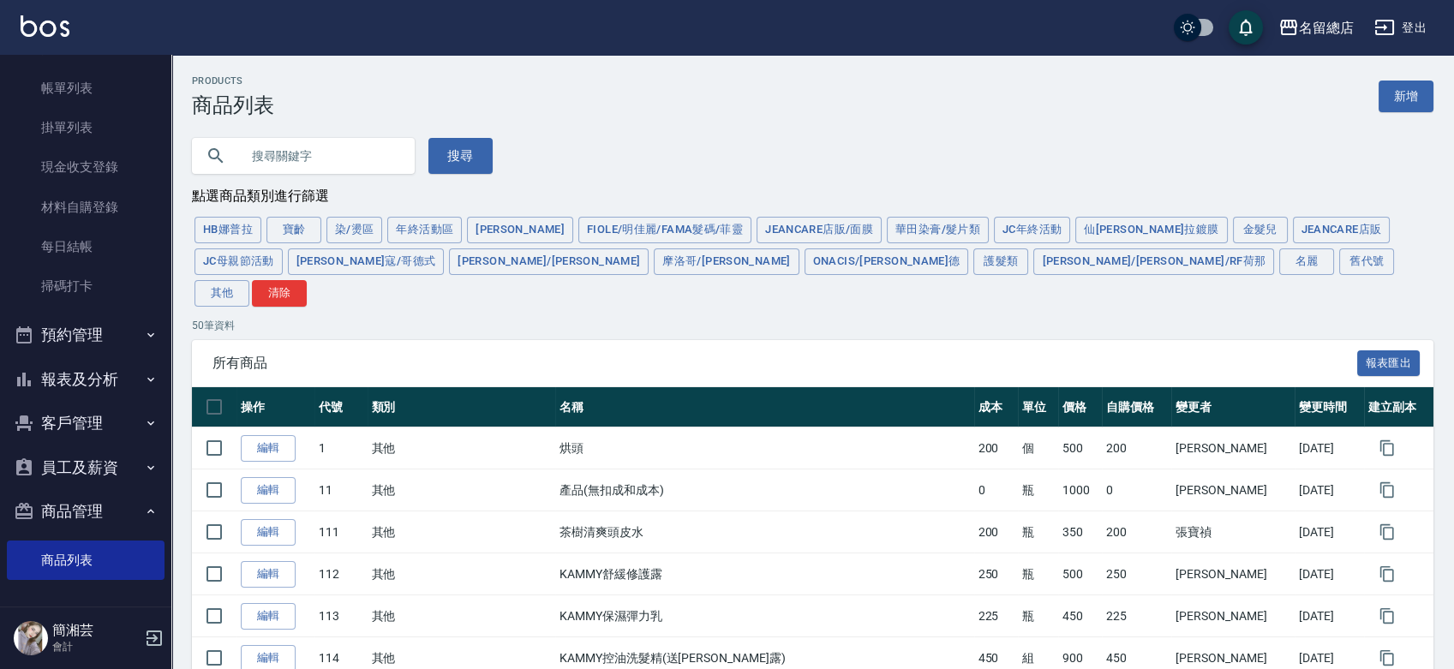
click at [336, 164] on input "text" at bounding box center [320, 156] width 161 height 46
type input "迷"
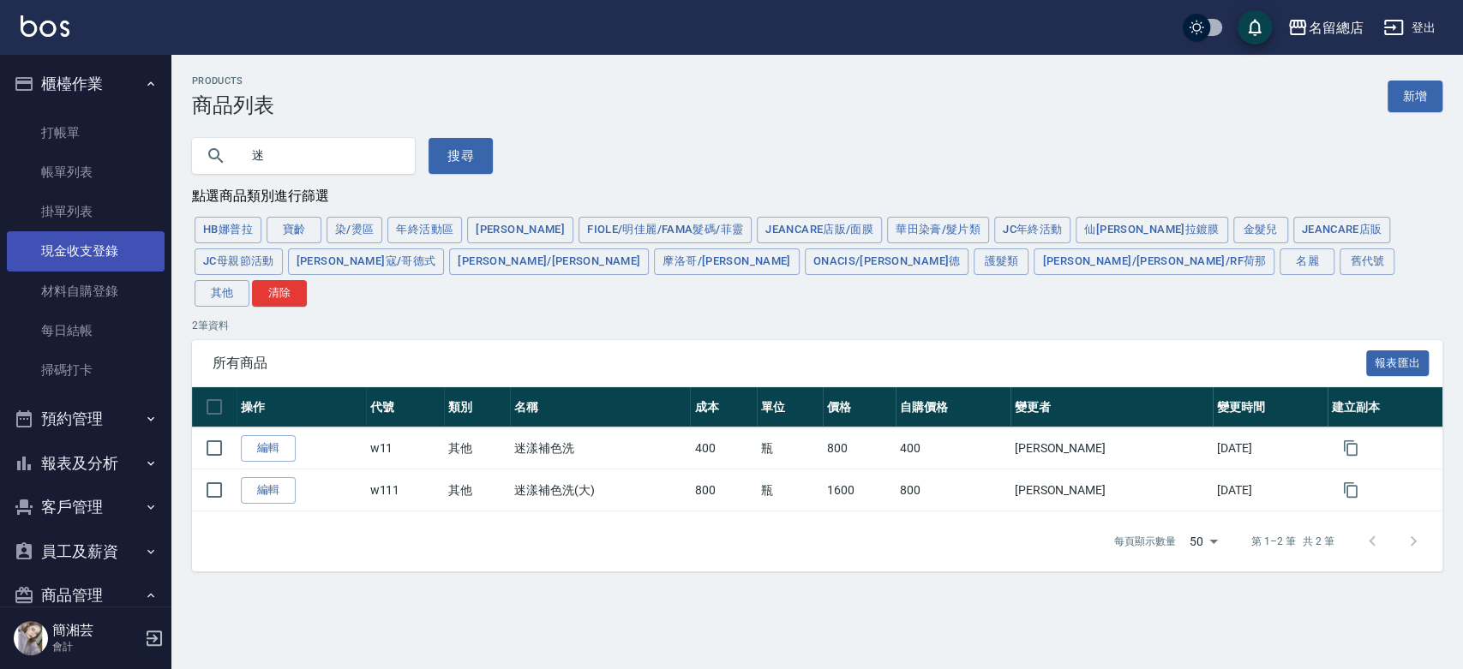
click at [101, 259] on link "現金收支登錄" at bounding box center [86, 250] width 158 height 39
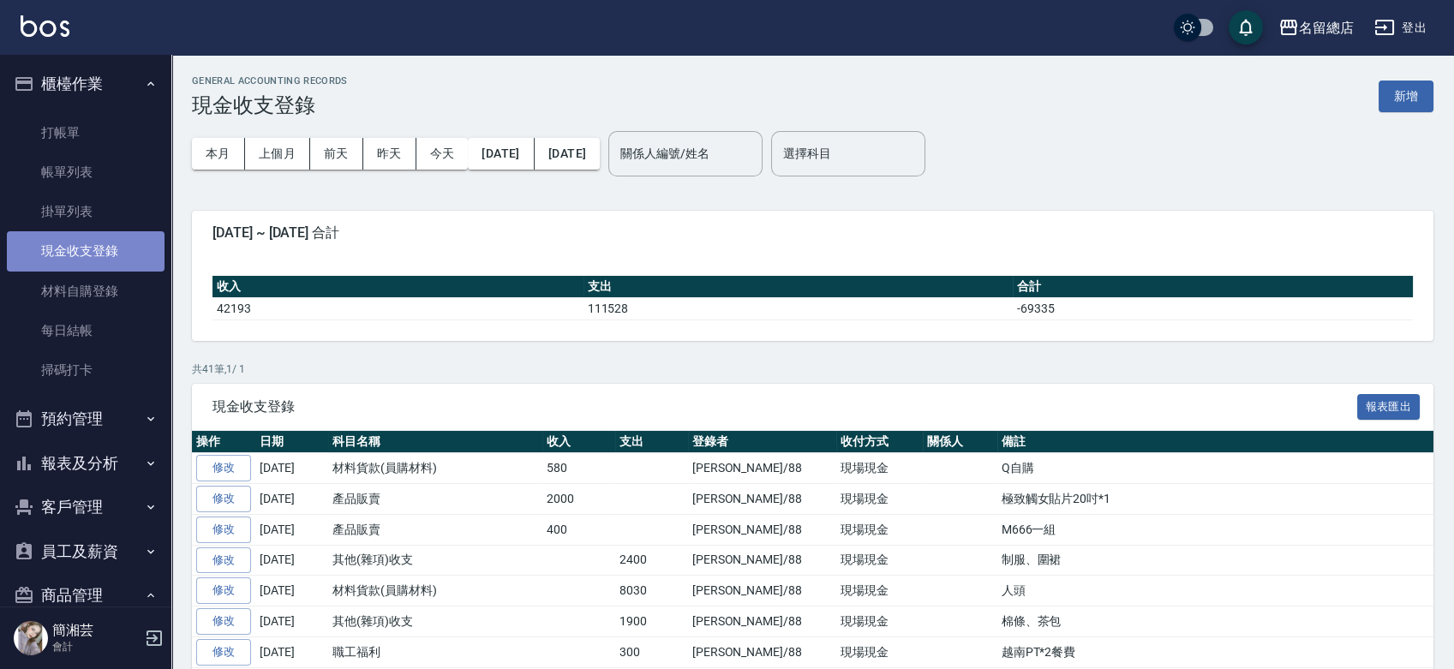
click at [91, 240] on link "現金收支登錄" at bounding box center [86, 250] width 158 height 39
click at [1400, 95] on button "新增" at bounding box center [1406, 97] width 55 height 32
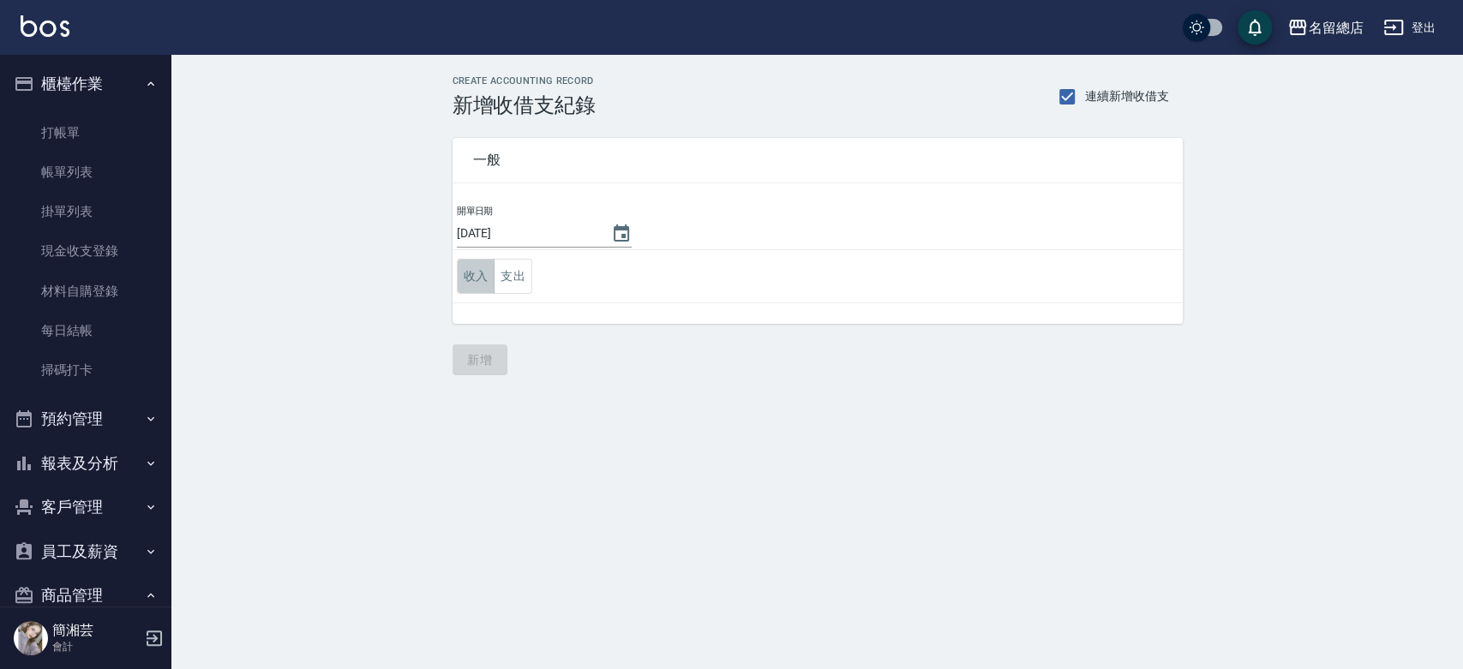
click at [474, 282] on button "收入" at bounding box center [476, 276] width 39 height 35
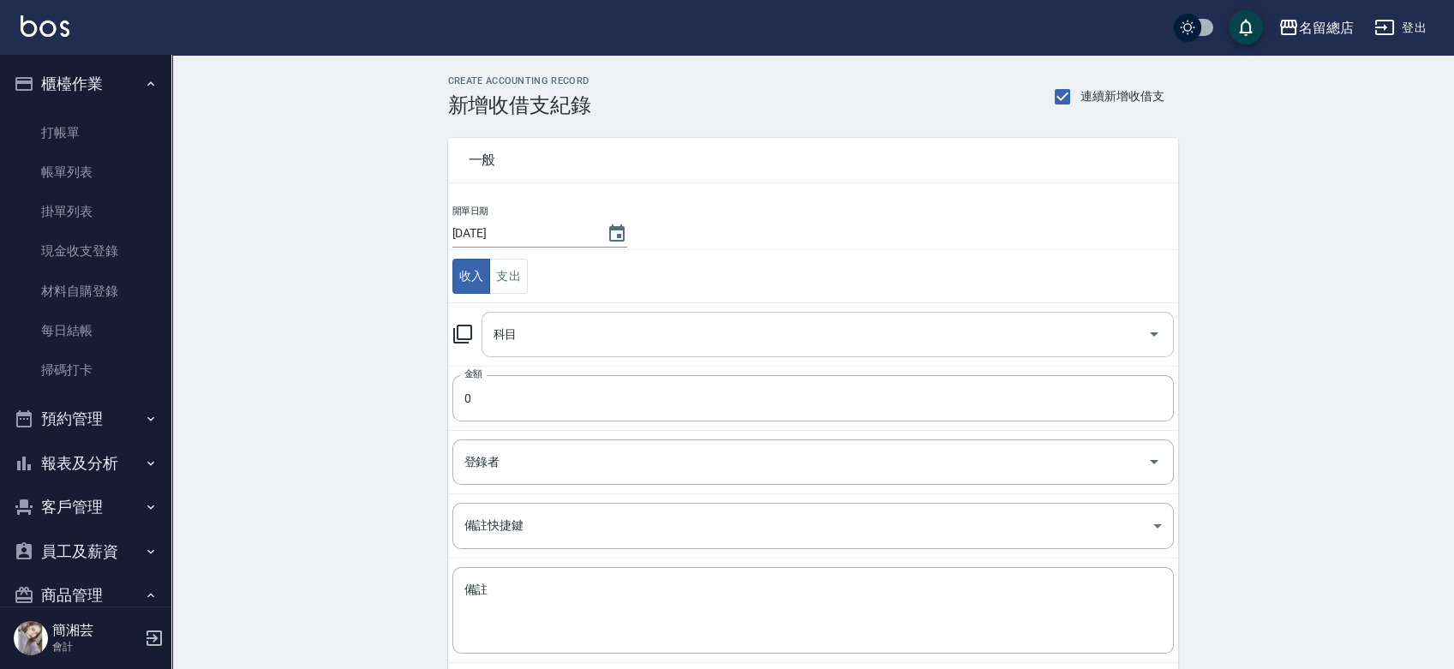
click at [526, 348] on input "科目" at bounding box center [814, 335] width 651 height 30
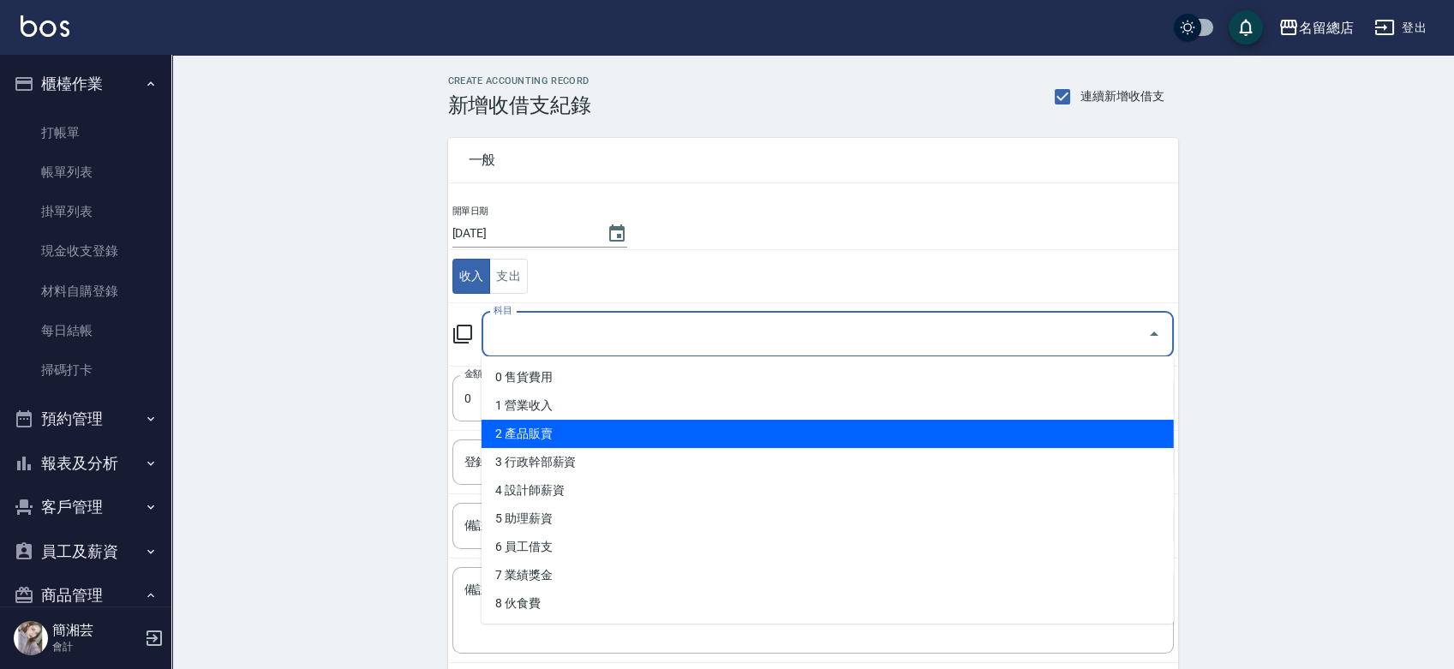
click at [561, 425] on li "2 產品販賣" at bounding box center [828, 434] width 693 height 28
type input "2 產品販賣"
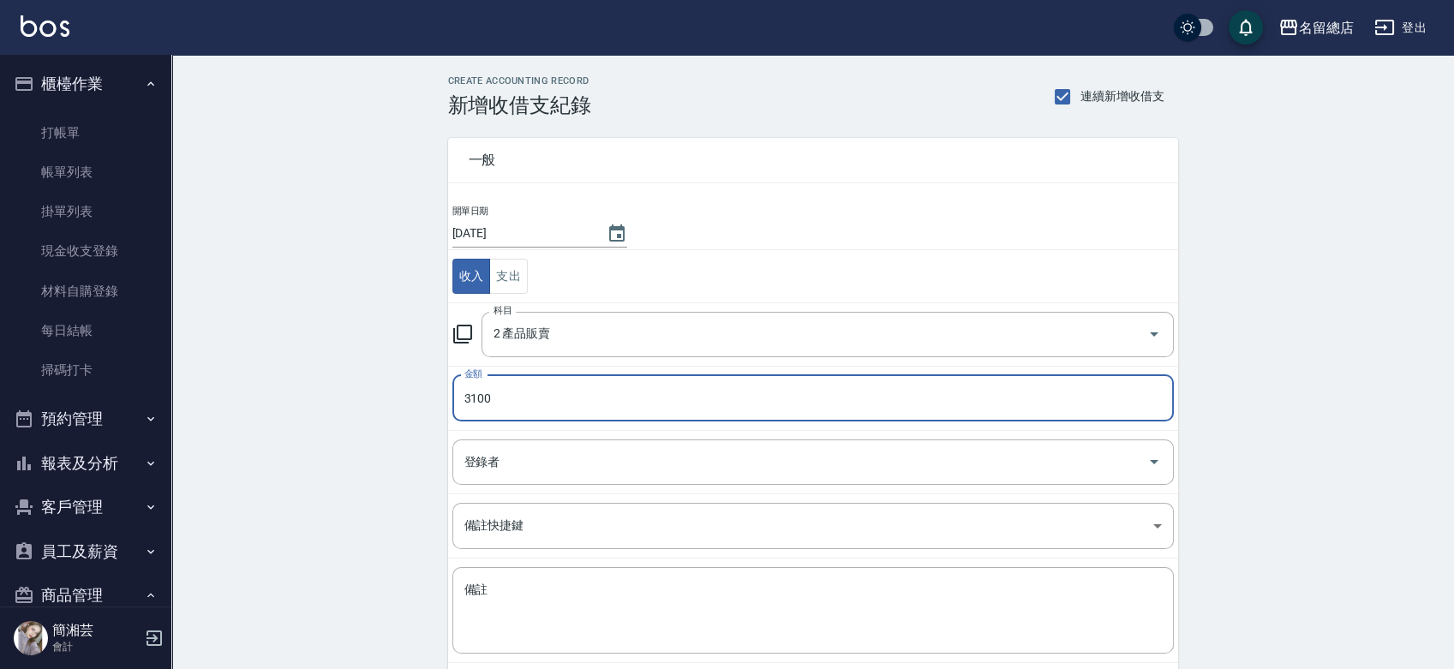
type input "3100"
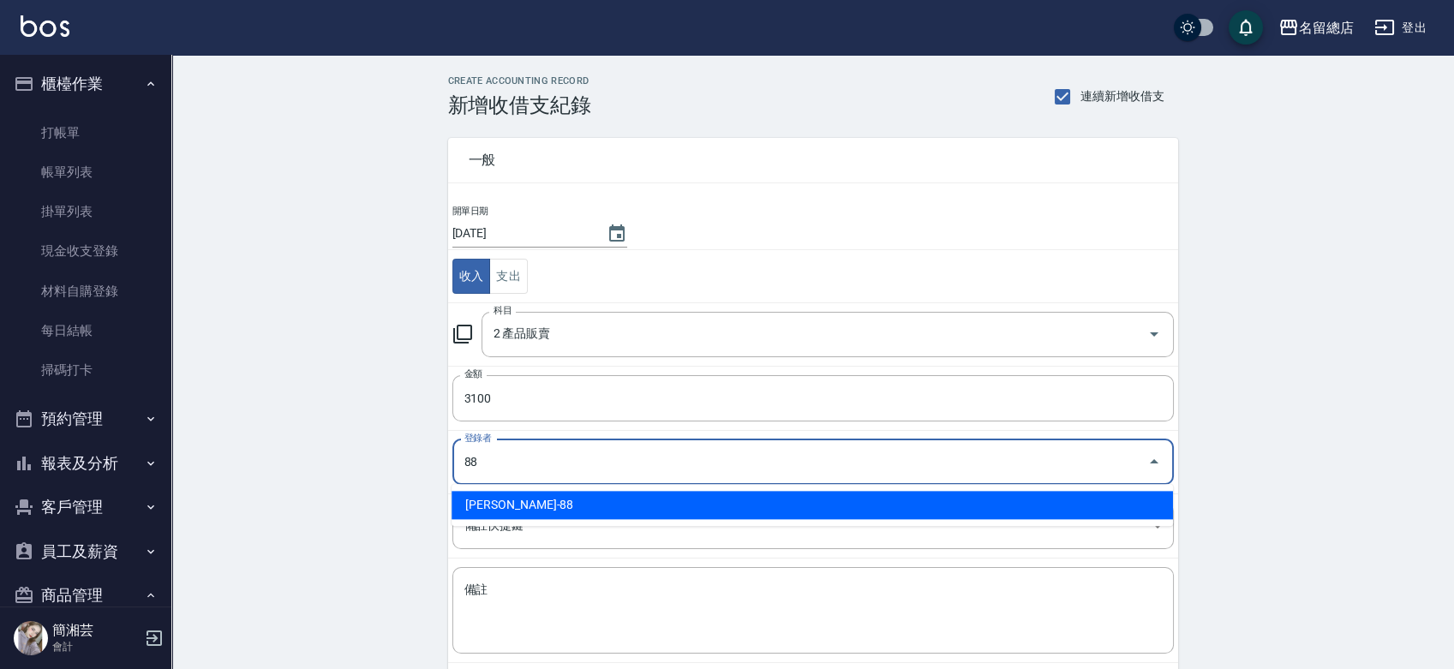
type input "簡湘芸-88"
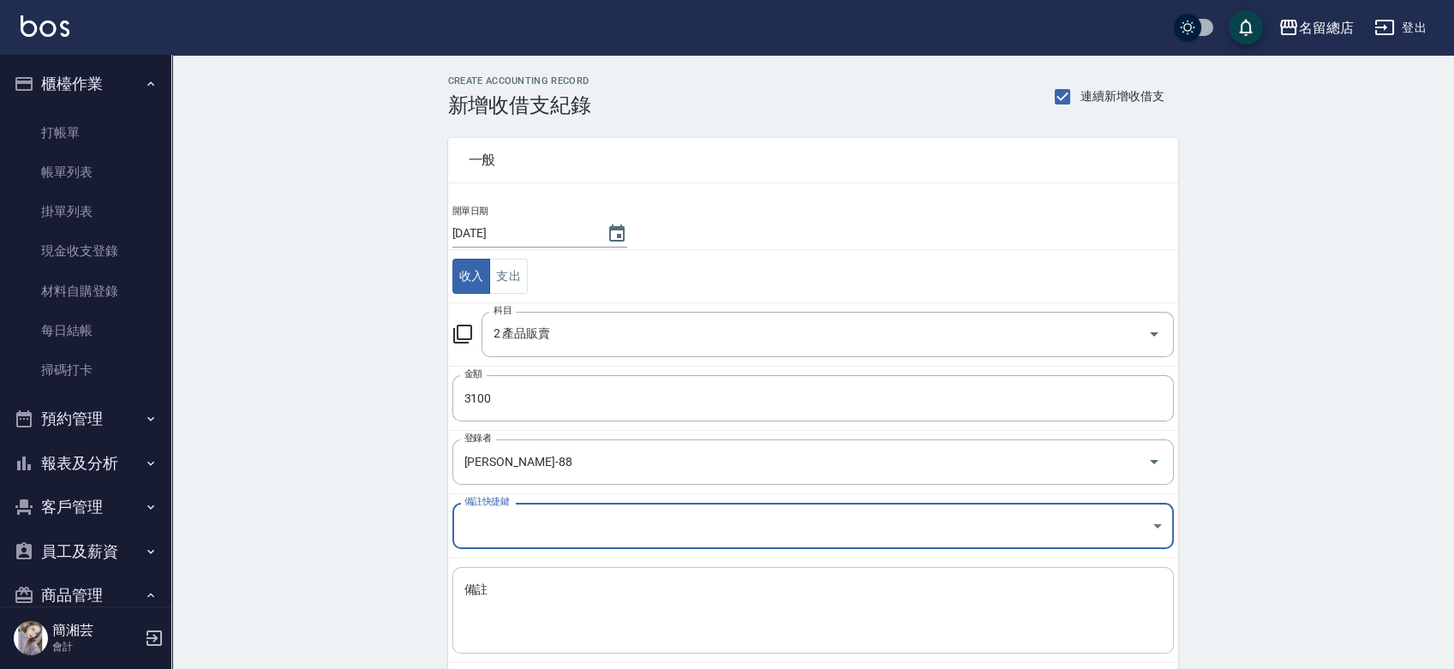
click at [555, 605] on textarea "備註" at bounding box center [814, 611] width 698 height 58
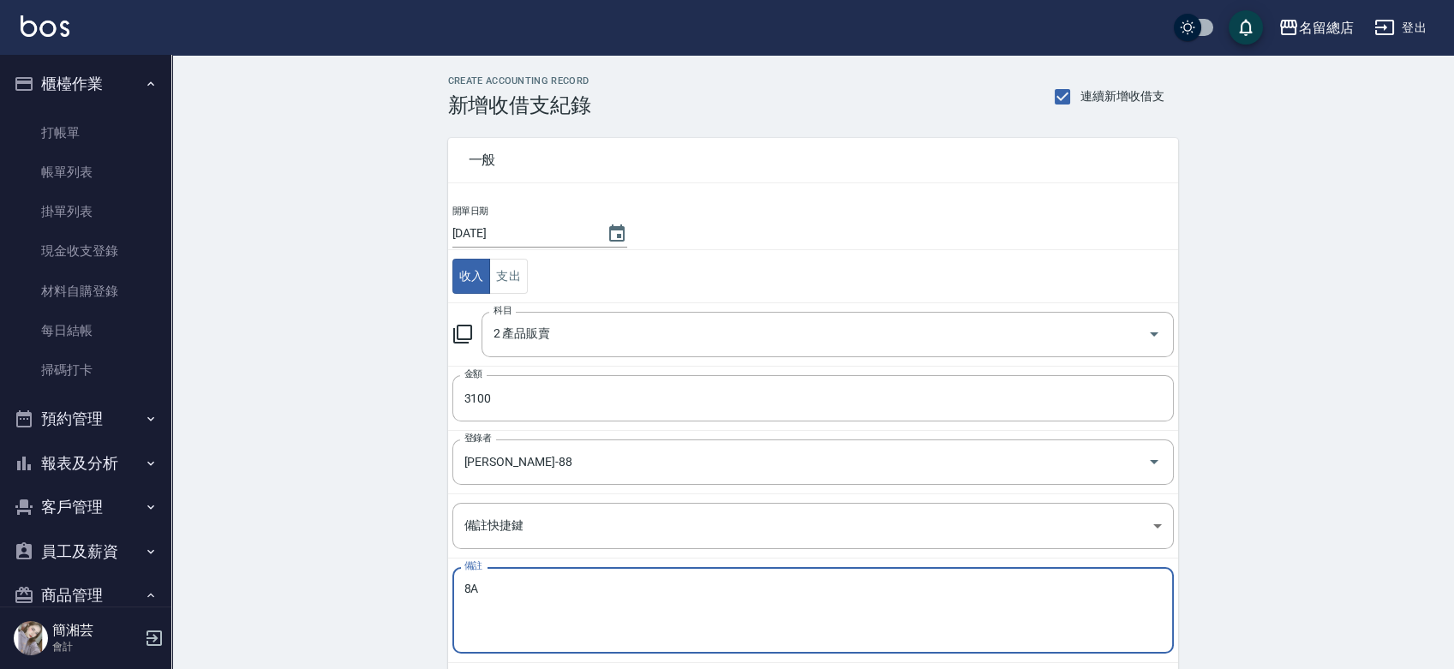
type textarea "8"
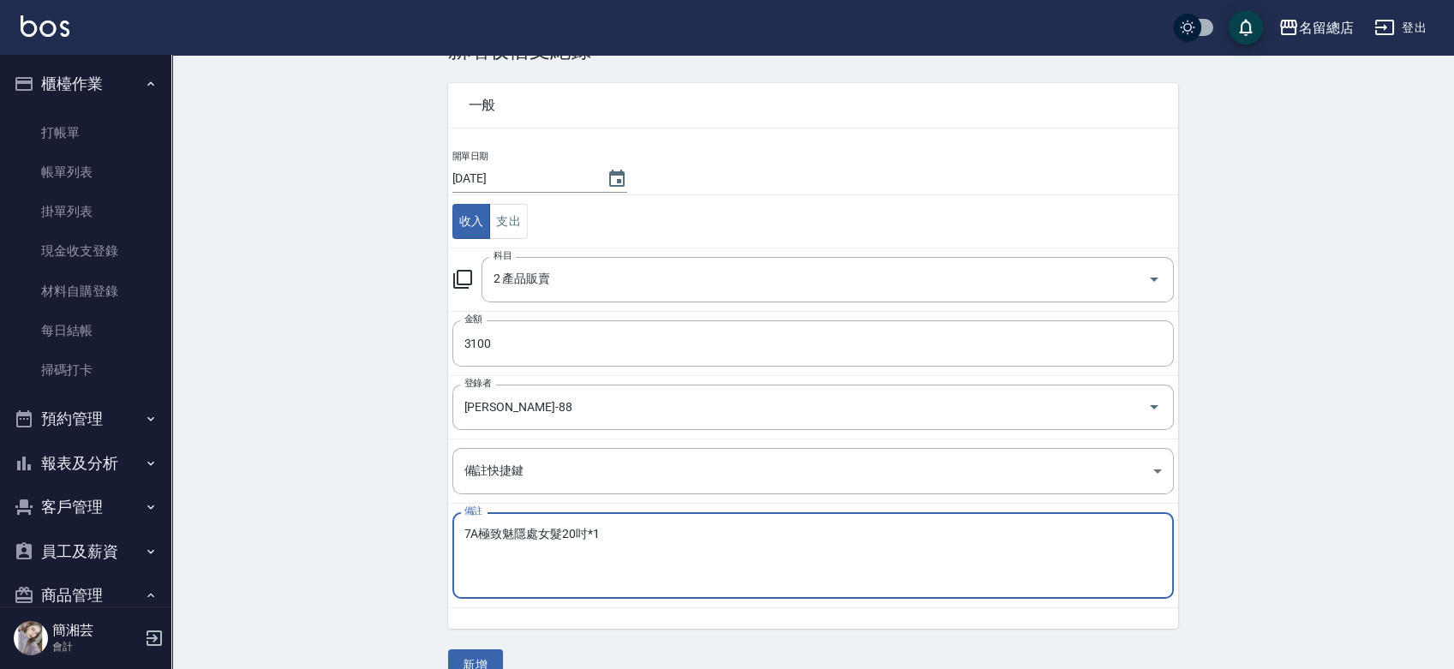
scroll to position [86, 0]
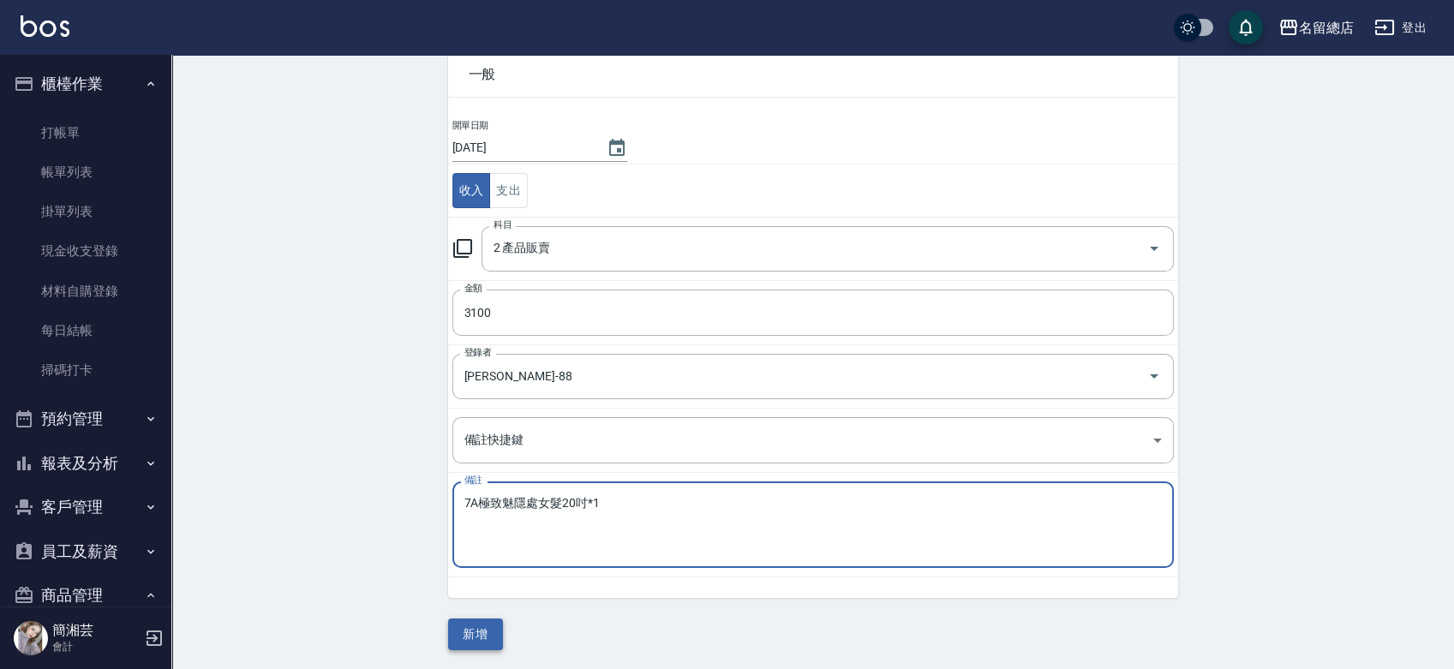
type textarea "7A極致魅隱處女髮20吋*1"
click at [483, 622] on button "新增" at bounding box center [475, 635] width 55 height 32
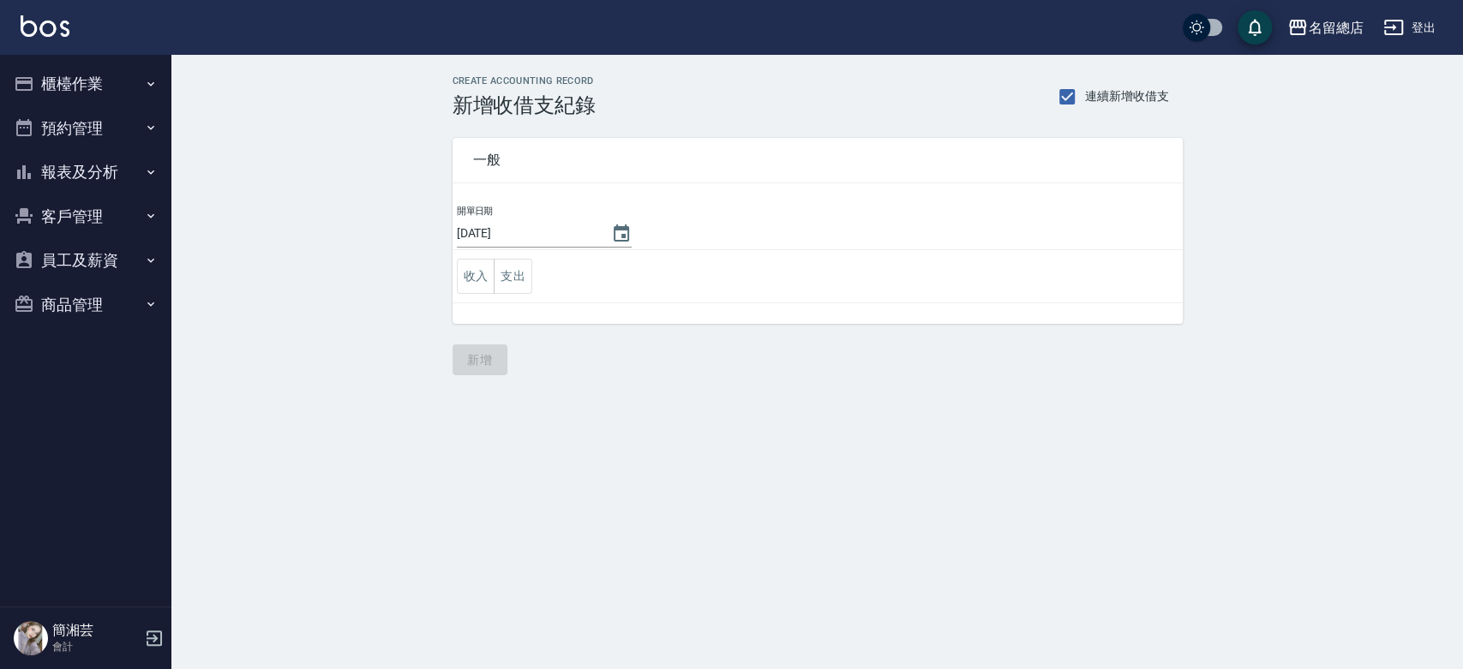
click at [2, 73] on nav "櫃檯作業 打帳單 帳單列表 掛單列表 現金收支登錄 材料自購登錄 每日結帳 掃碼打卡 預約管理 預約管理 單日預約紀錄 單週預約紀錄 報表及分析 報表目錄 店…" at bounding box center [85, 331] width 171 height 552
click at [51, 99] on button "櫃檯作業" at bounding box center [86, 84] width 158 height 45
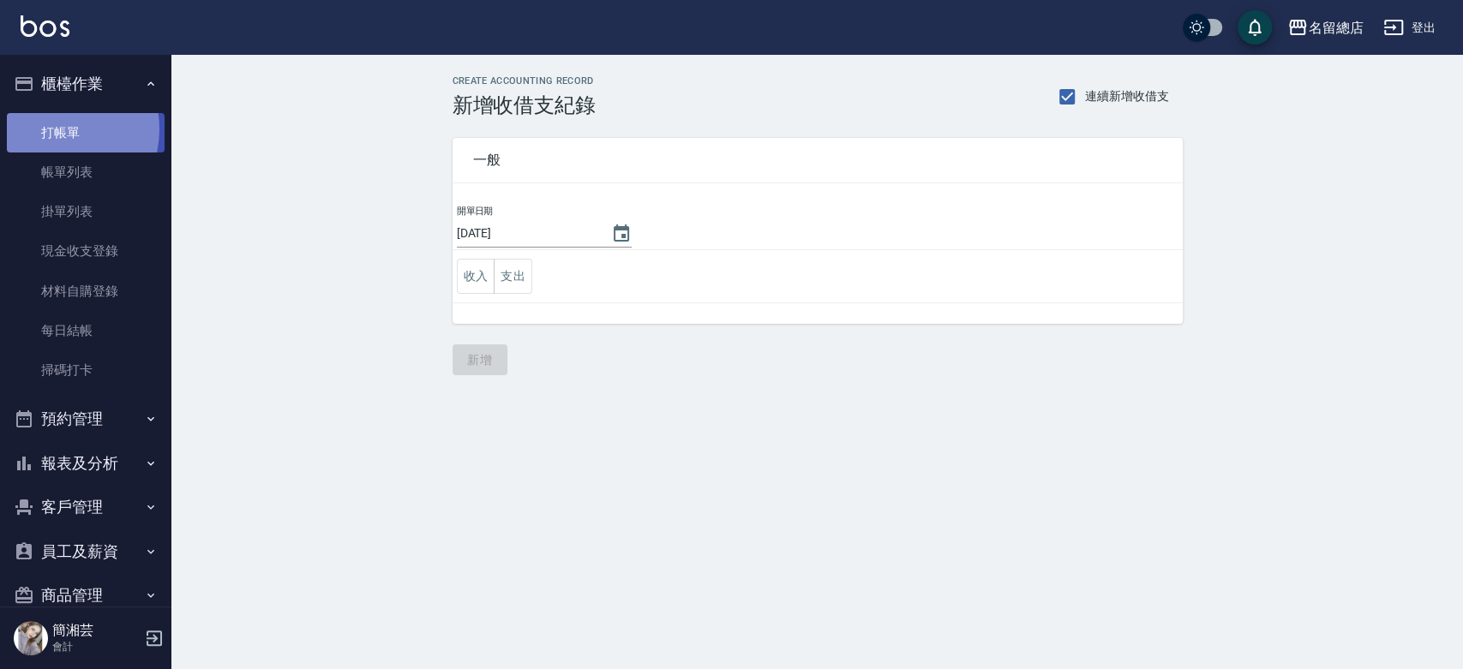
click at [57, 129] on link "打帳單" at bounding box center [86, 132] width 158 height 39
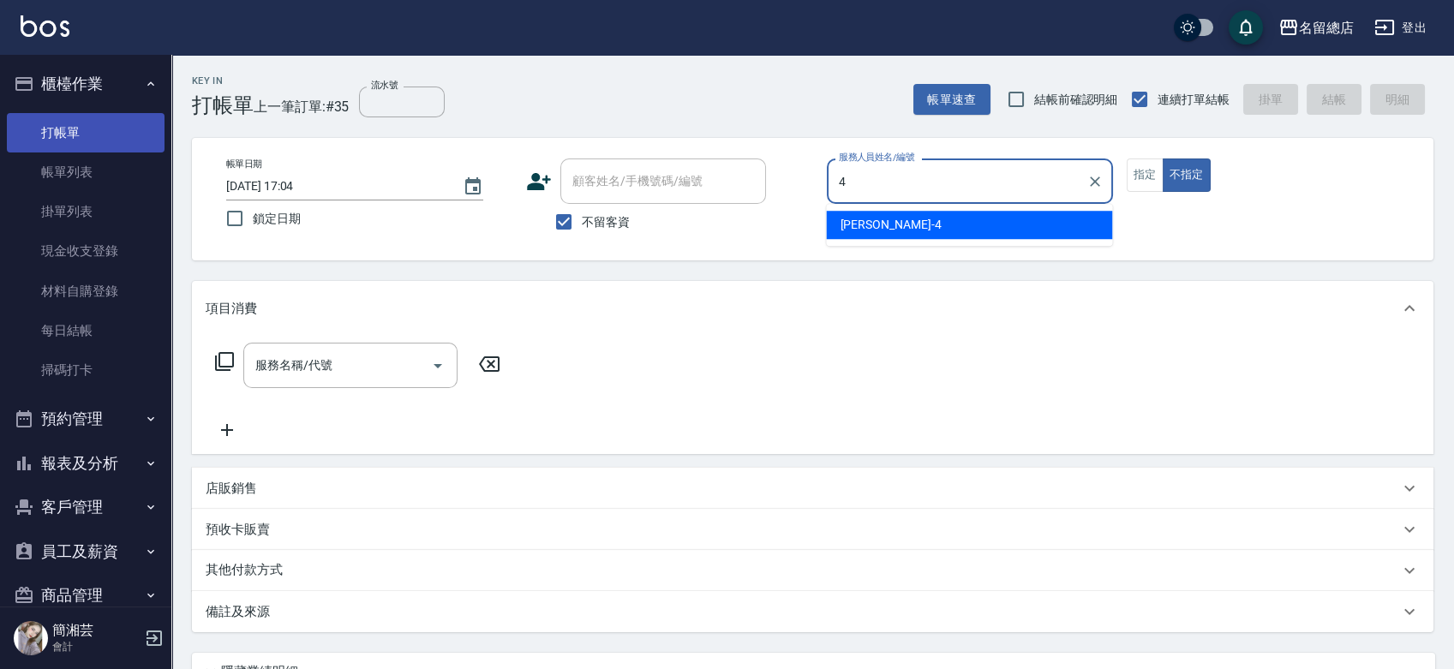
type input "4"
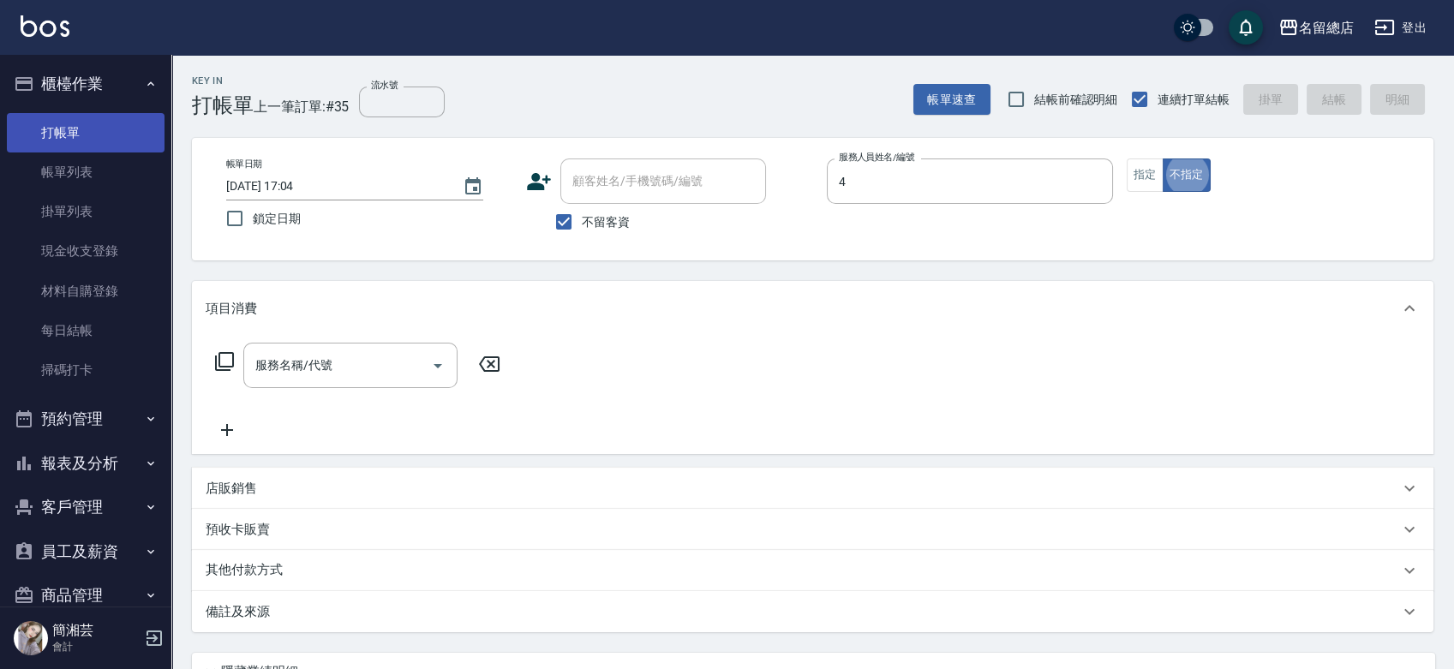
type button "false"
type input "[PERSON_NAME]-4"
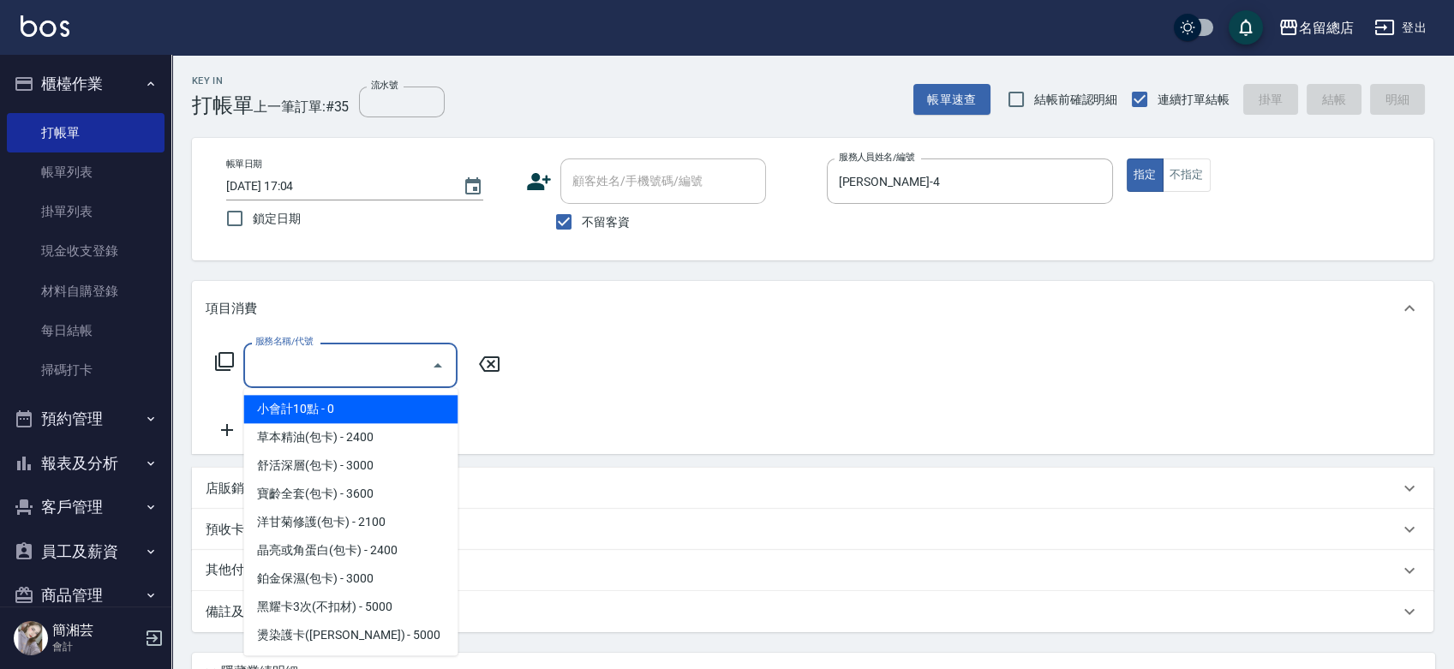
click at [322, 359] on input "服務名稱/代號" at bounding box center [337, 366] width 173 height 30
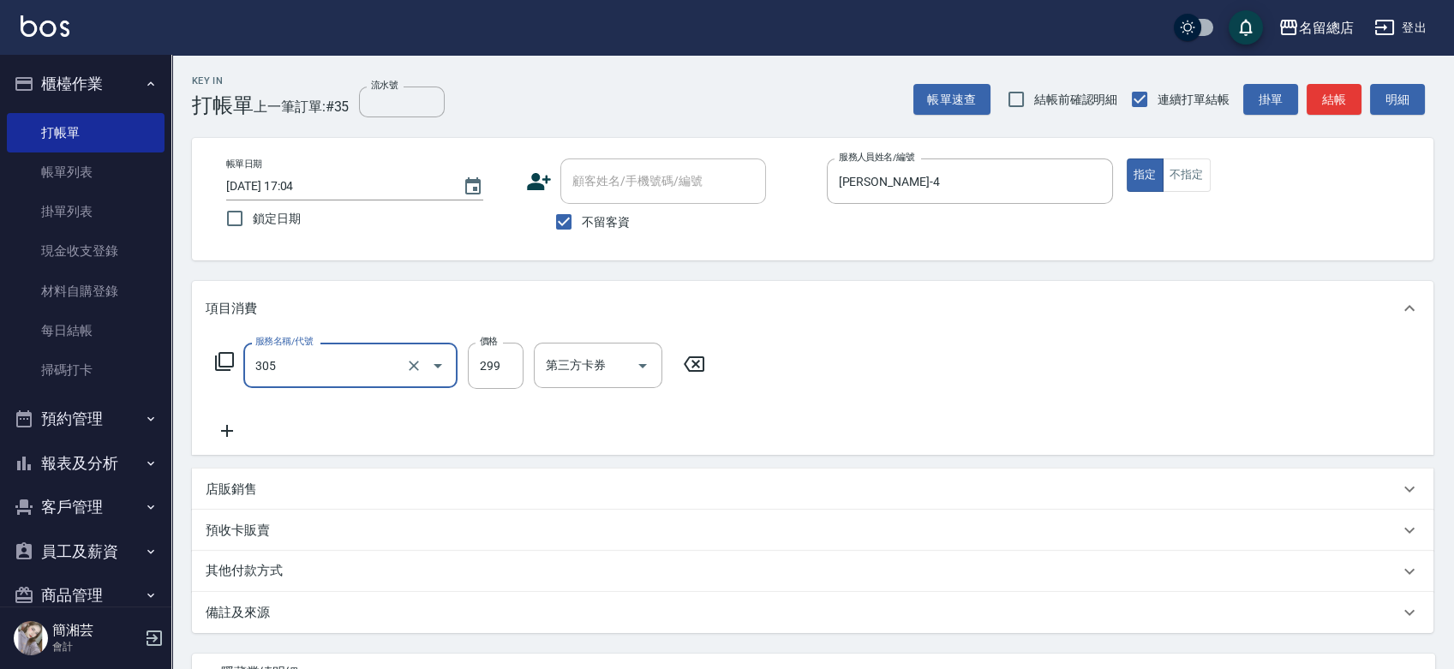
type input "剪髮(305)"
type input "500"
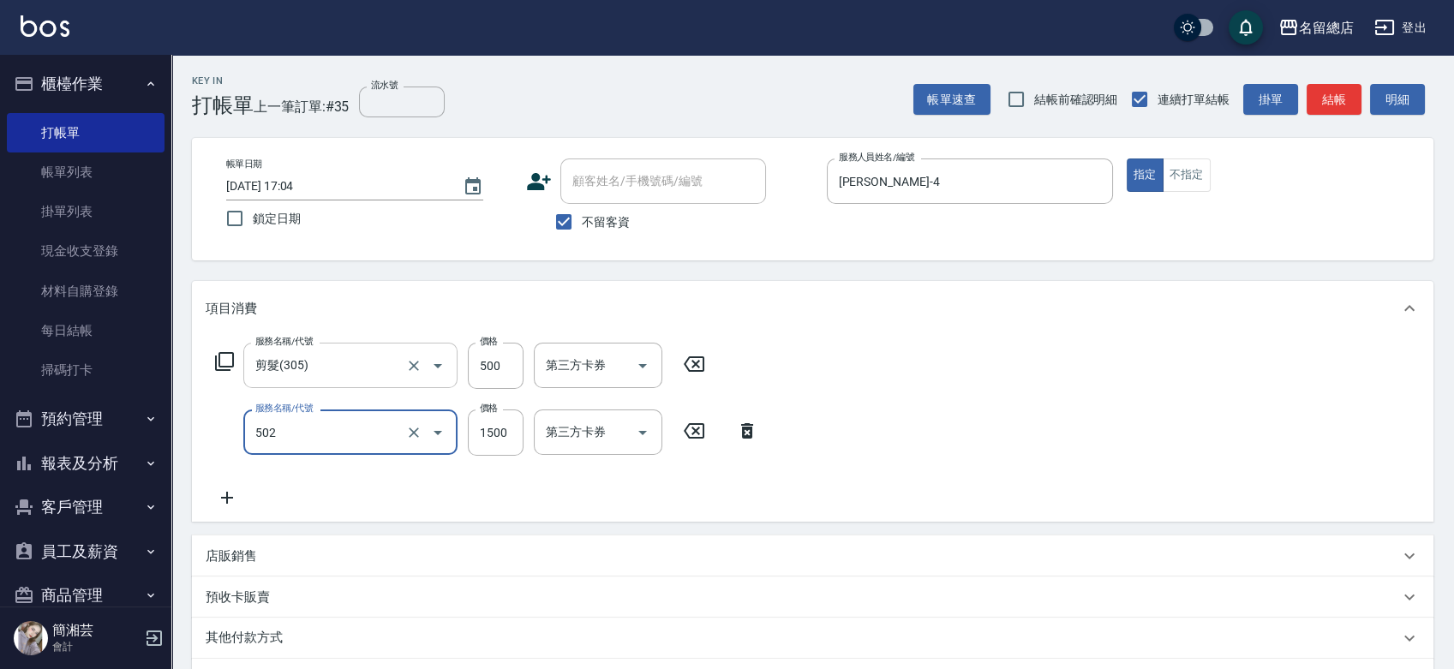
type input "染髮1500以上(502)"
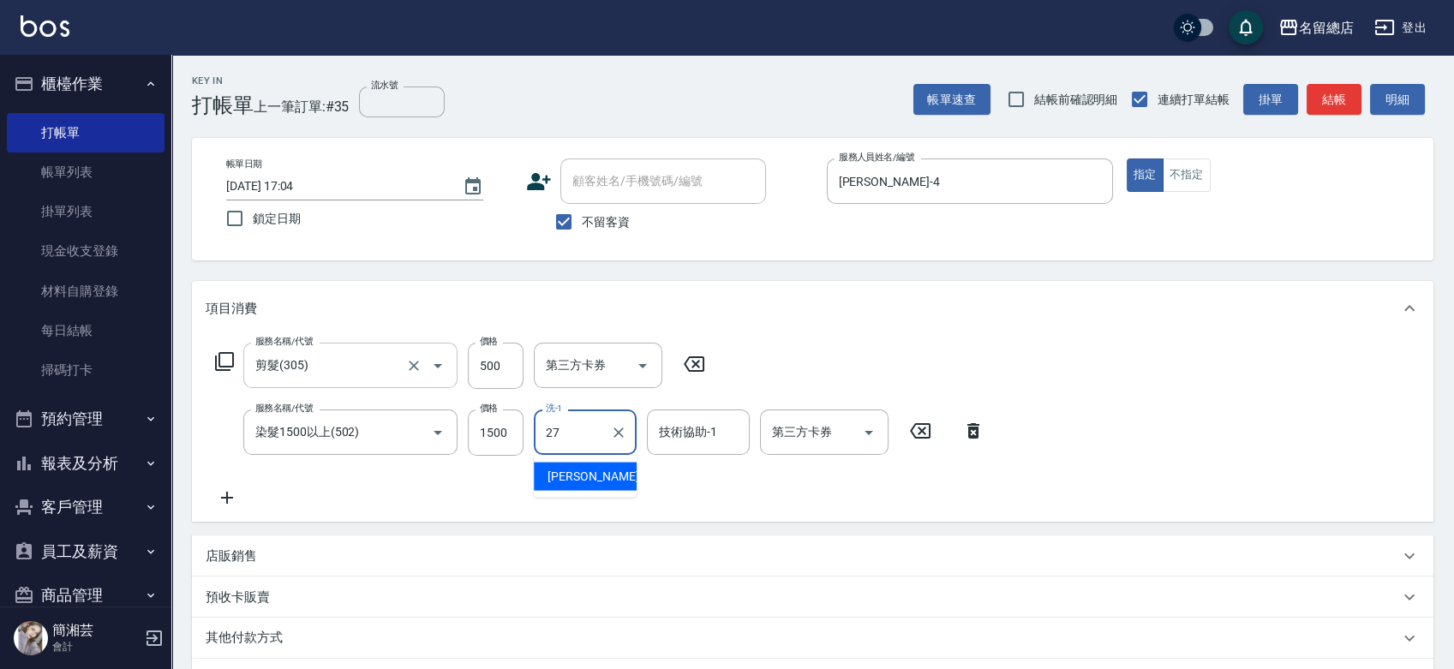
type input "[PERSON_NAME]-27"
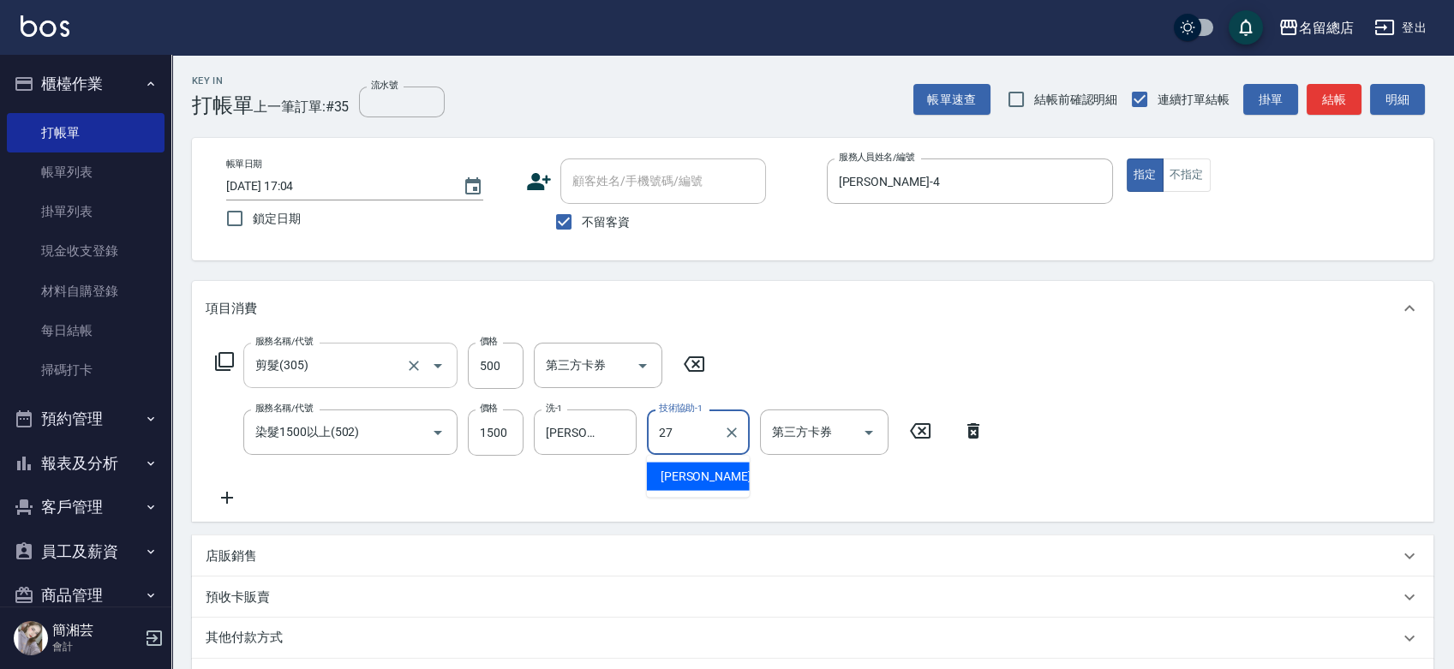
type input "[PERSON_NAME]-27"
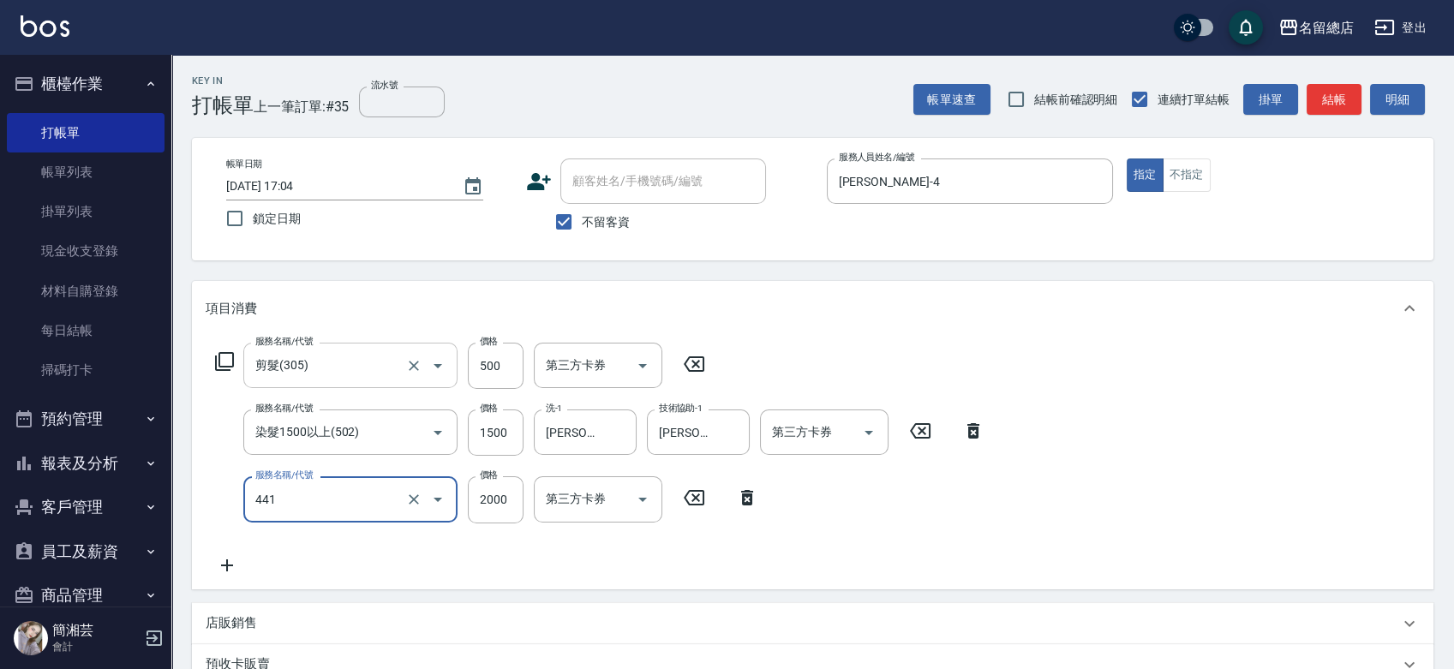
type input "2段自單次1300以上(441)"
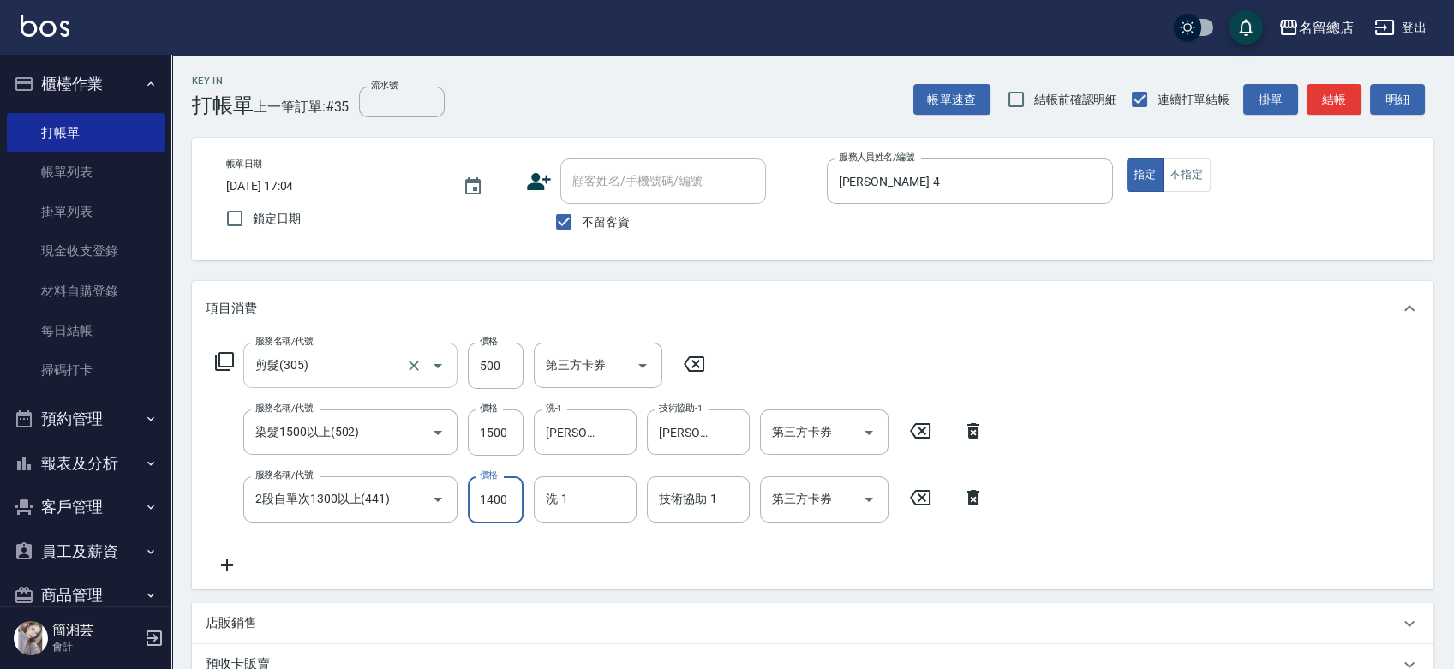
type input "1400"
type input "[PERSON_NAME]-27"
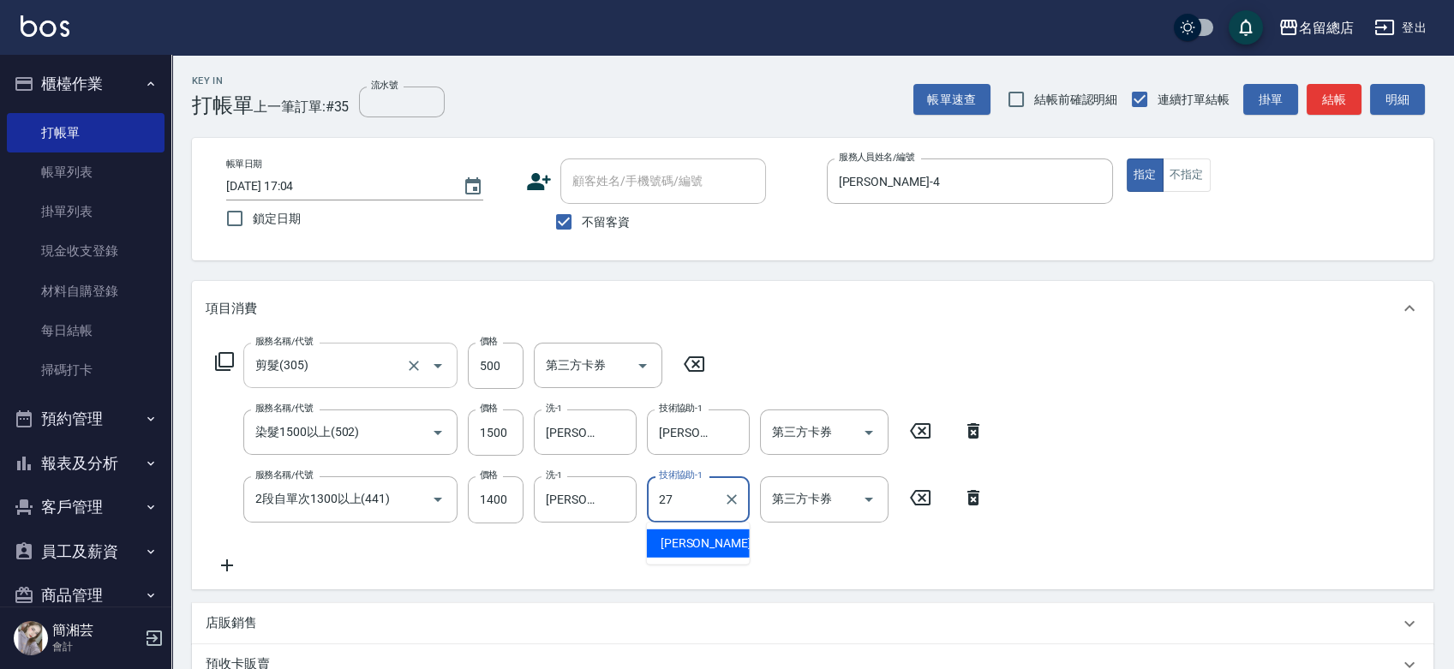
type input "[PERSON_NAME]-27"
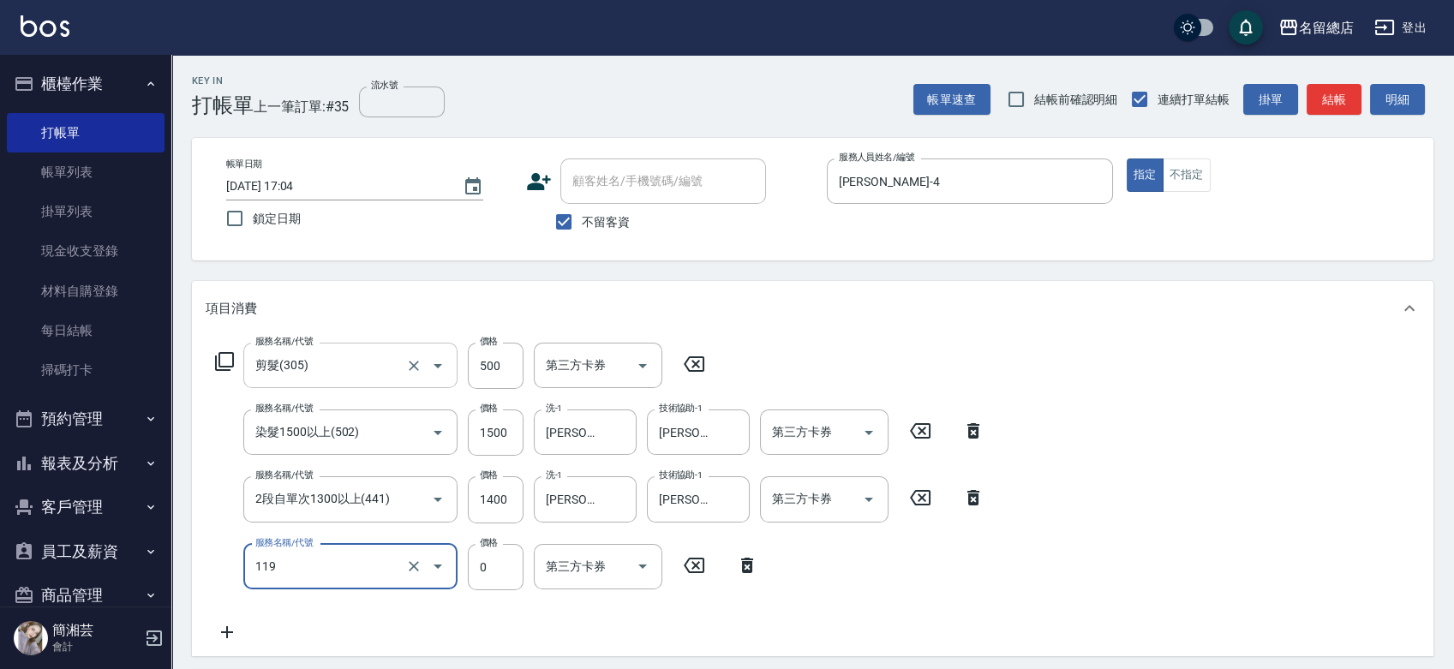
type input "頭皮蓋卡5點(119)"
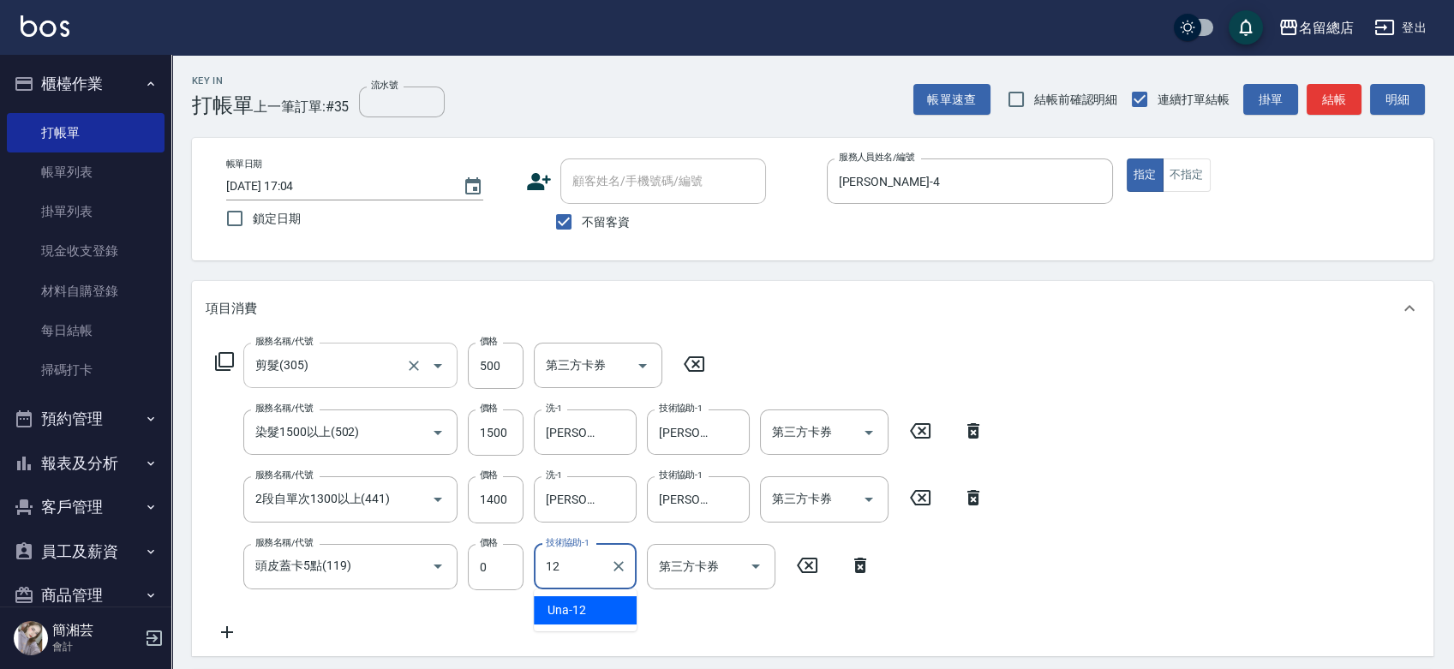
type input "Una-12"
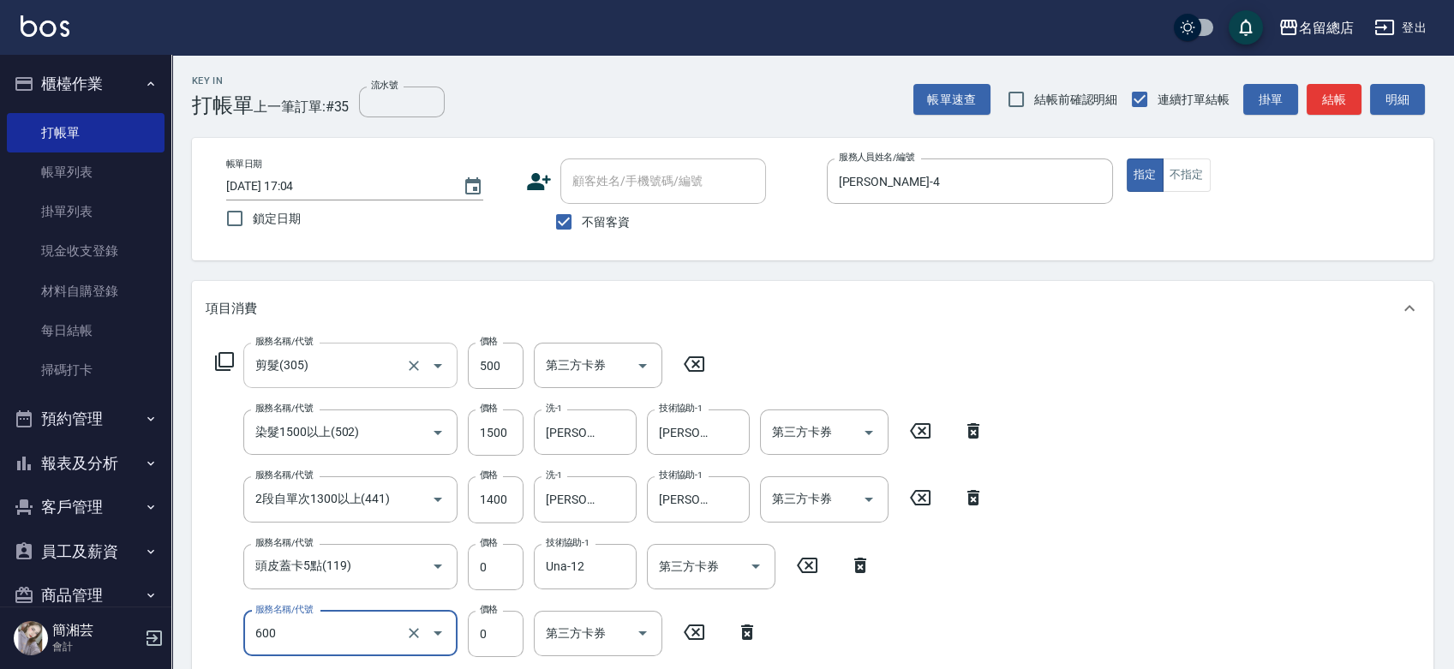
type input "洗髮(免費)(600)"
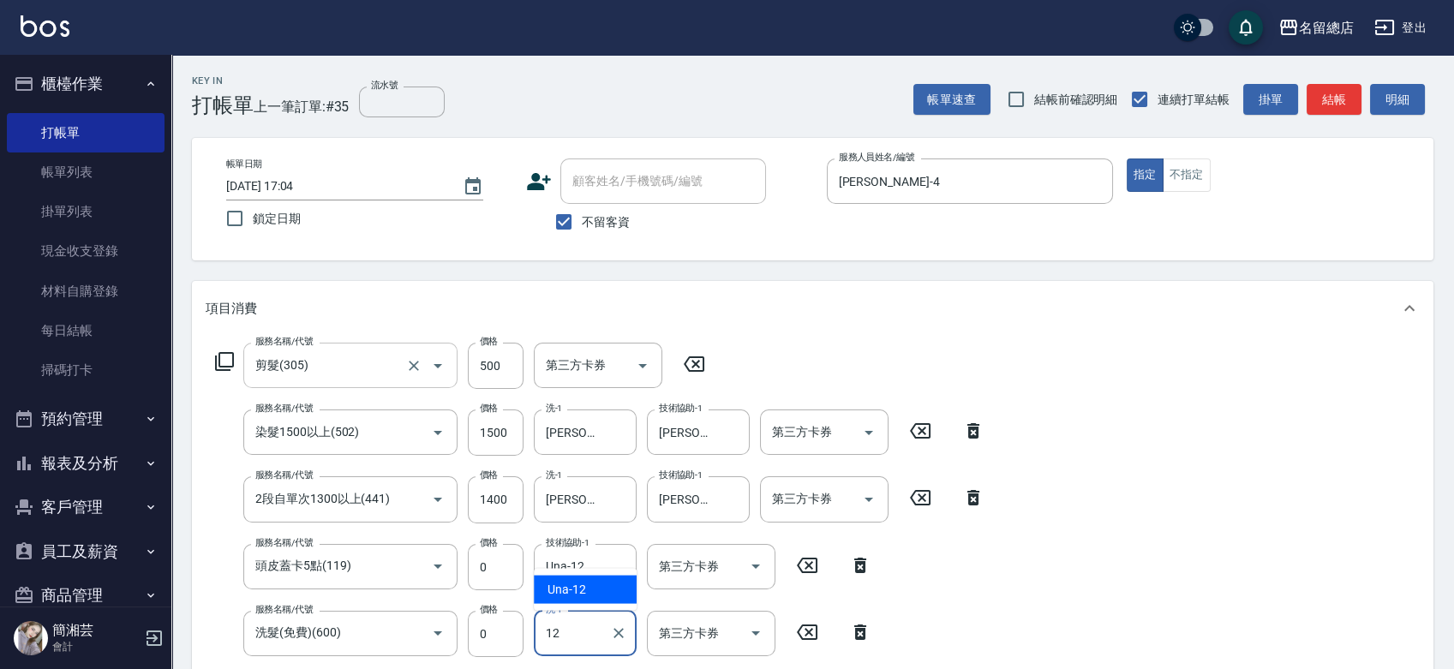
type input "Una-12"
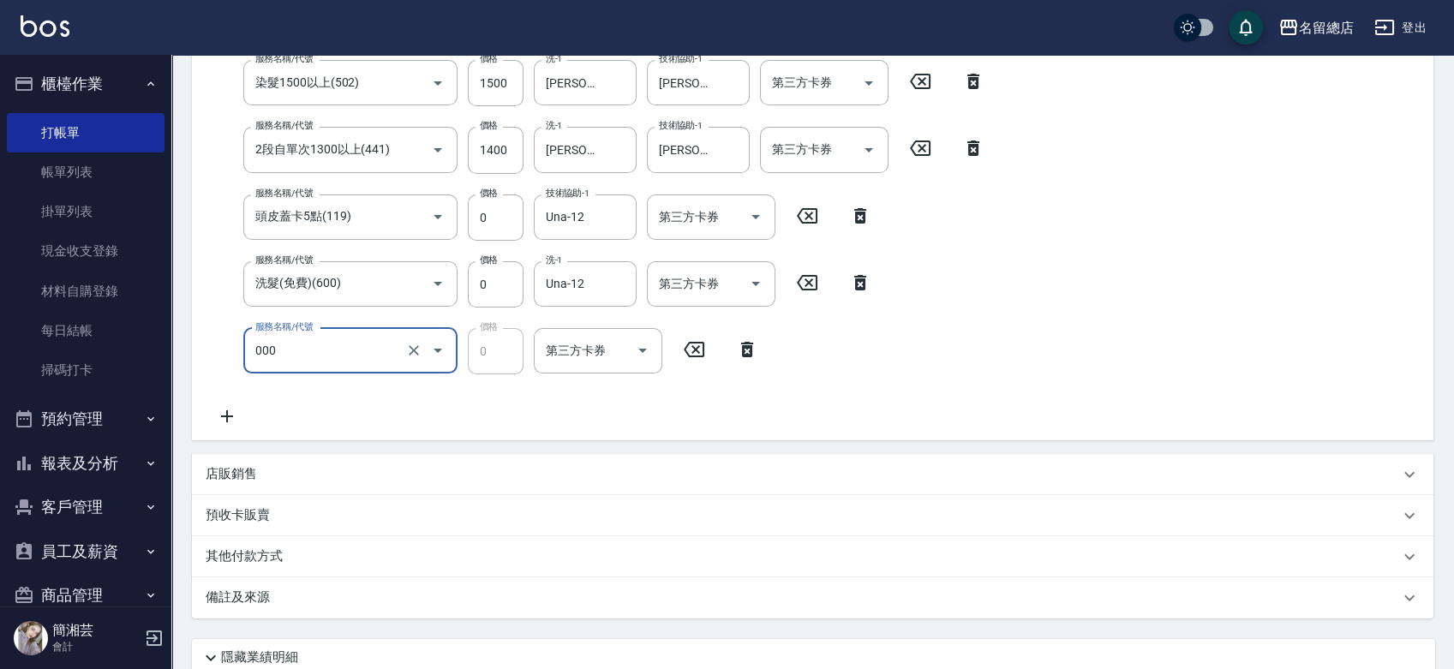
type input "小會計10點(000)"
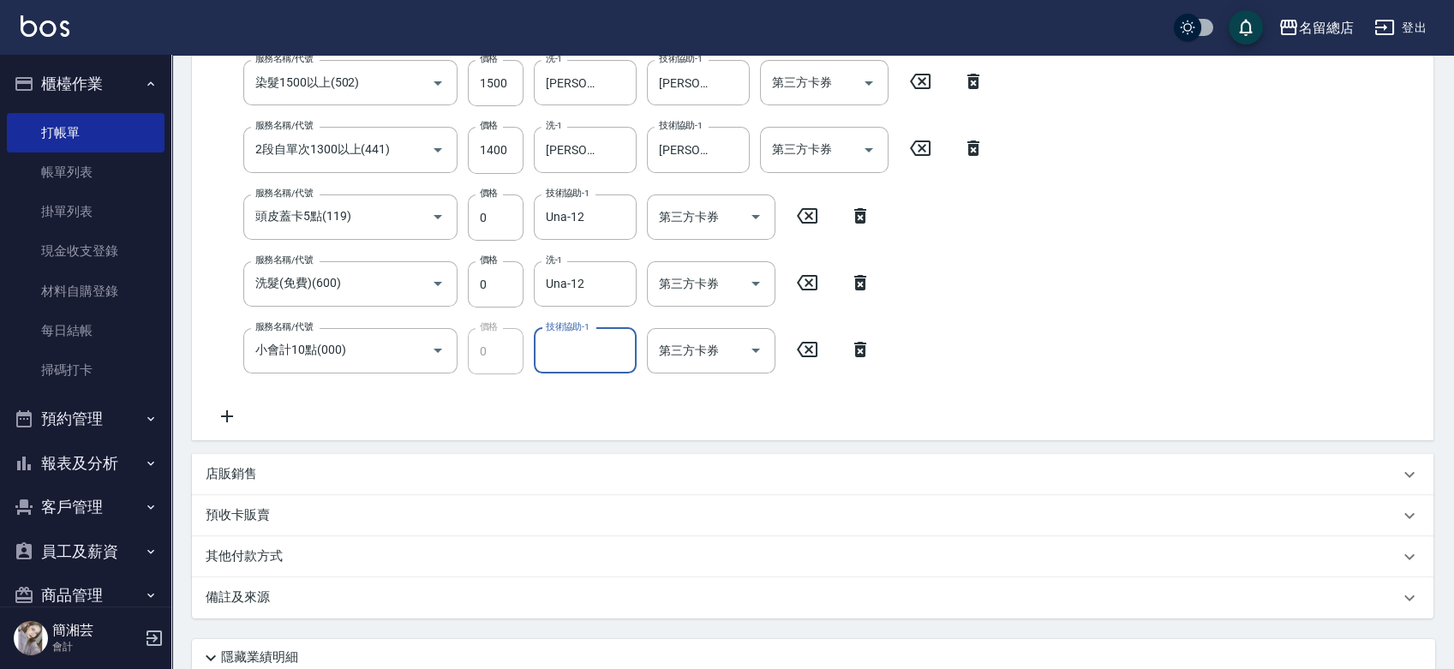
type input "ㄆ"
type input "[PERSON_NAME]"
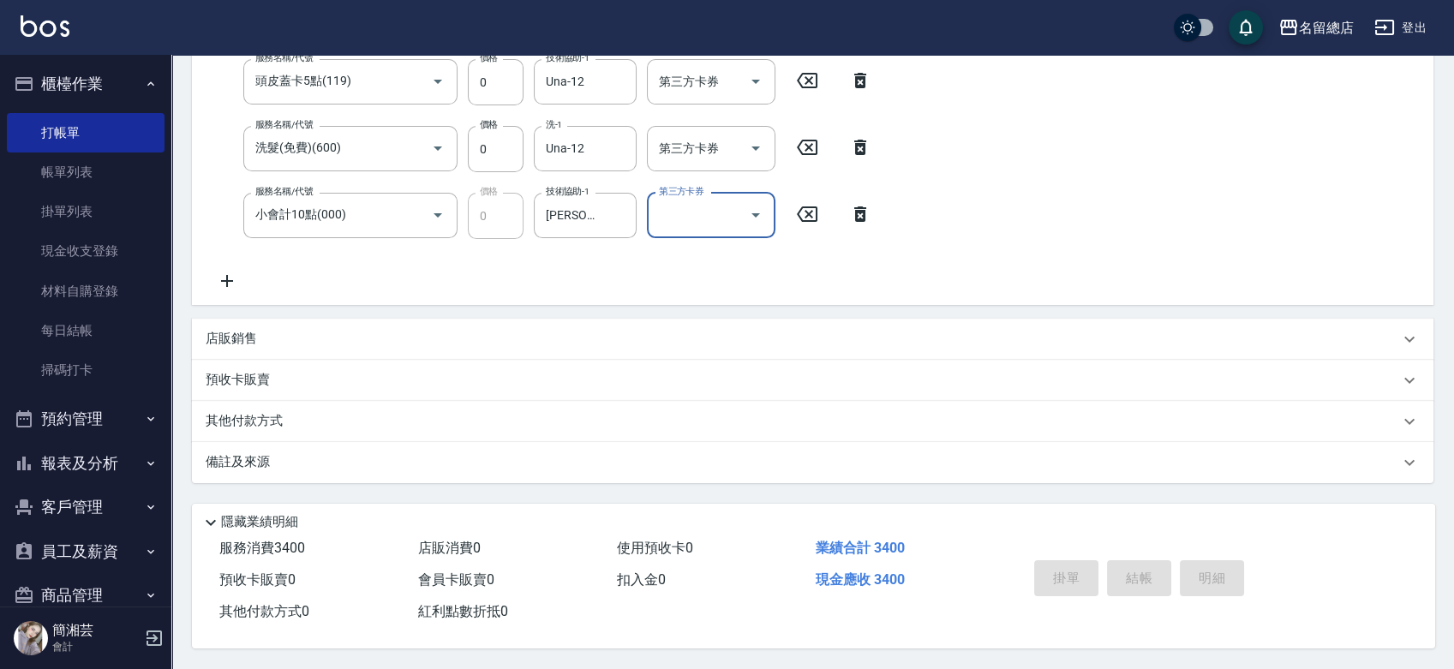
type input "[DATE] 17:06"
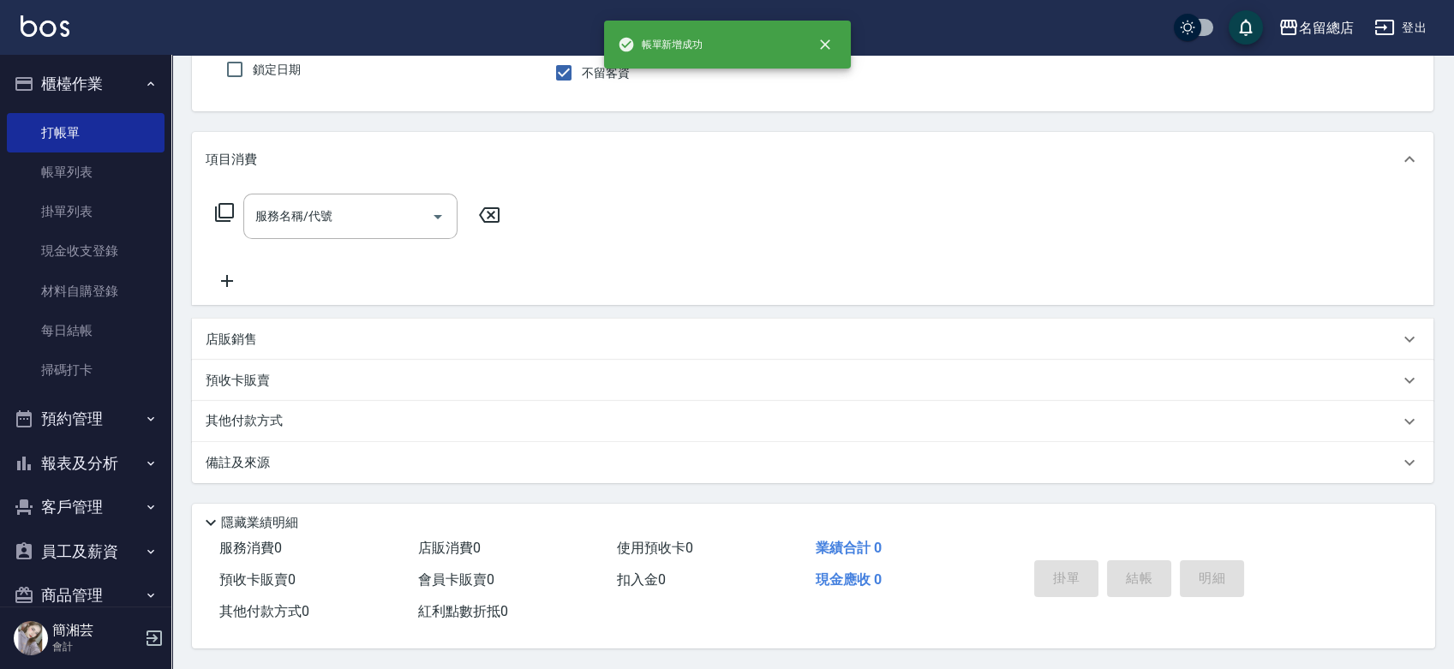
scroll to position [154, 0]
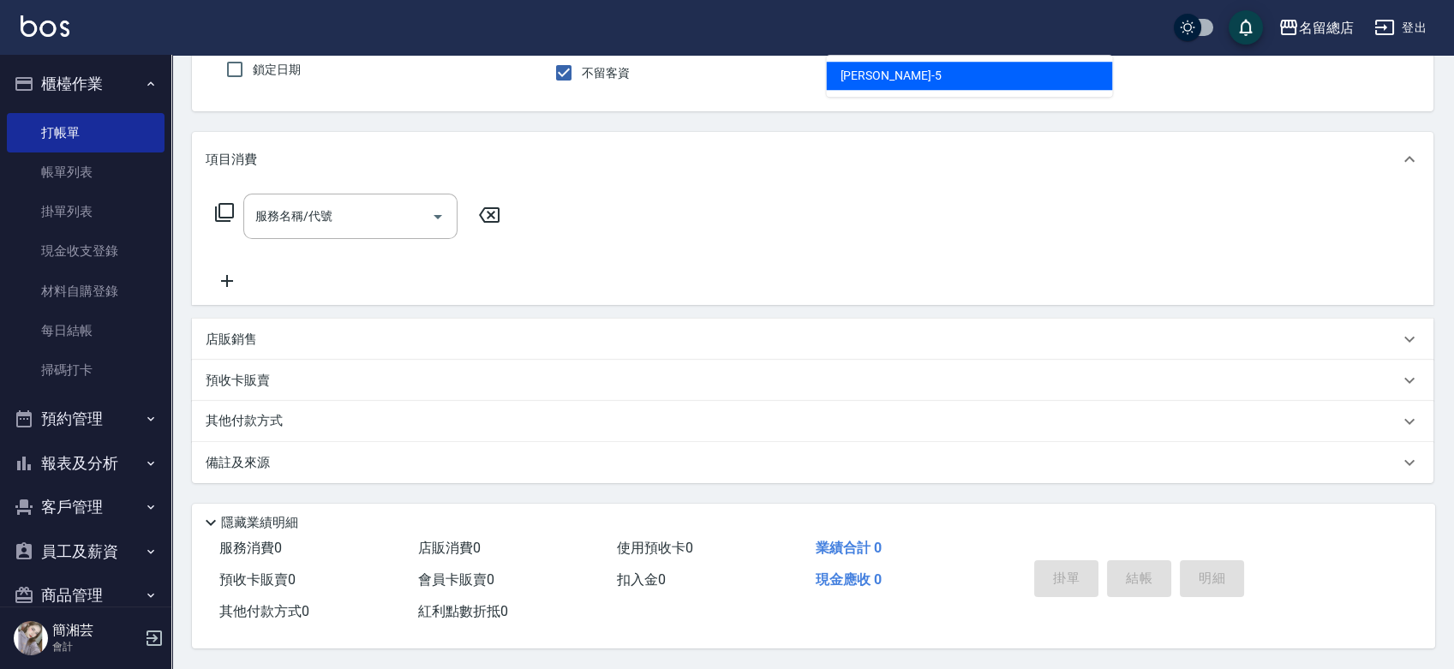
type input "[PERSON_NAME]-5"
type button "true"
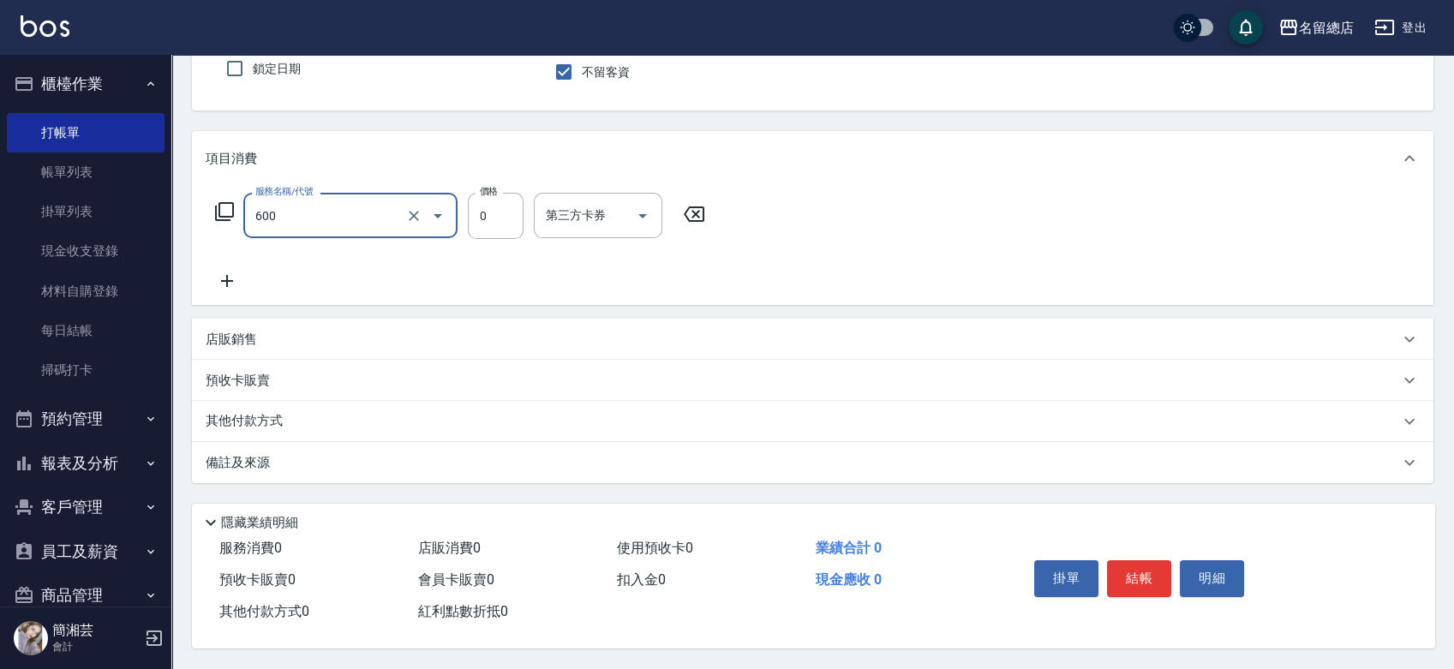
type input "洗髮(免費)(600)"
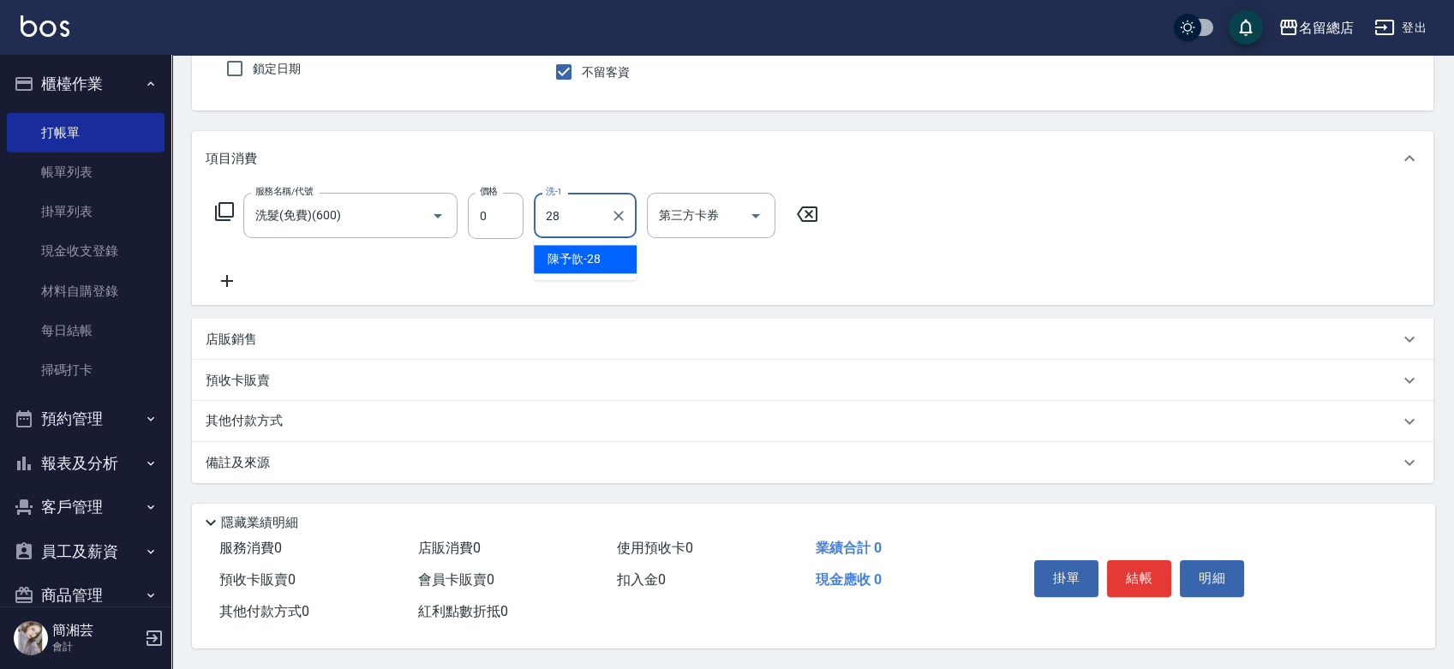
type input "陳予歆-28"
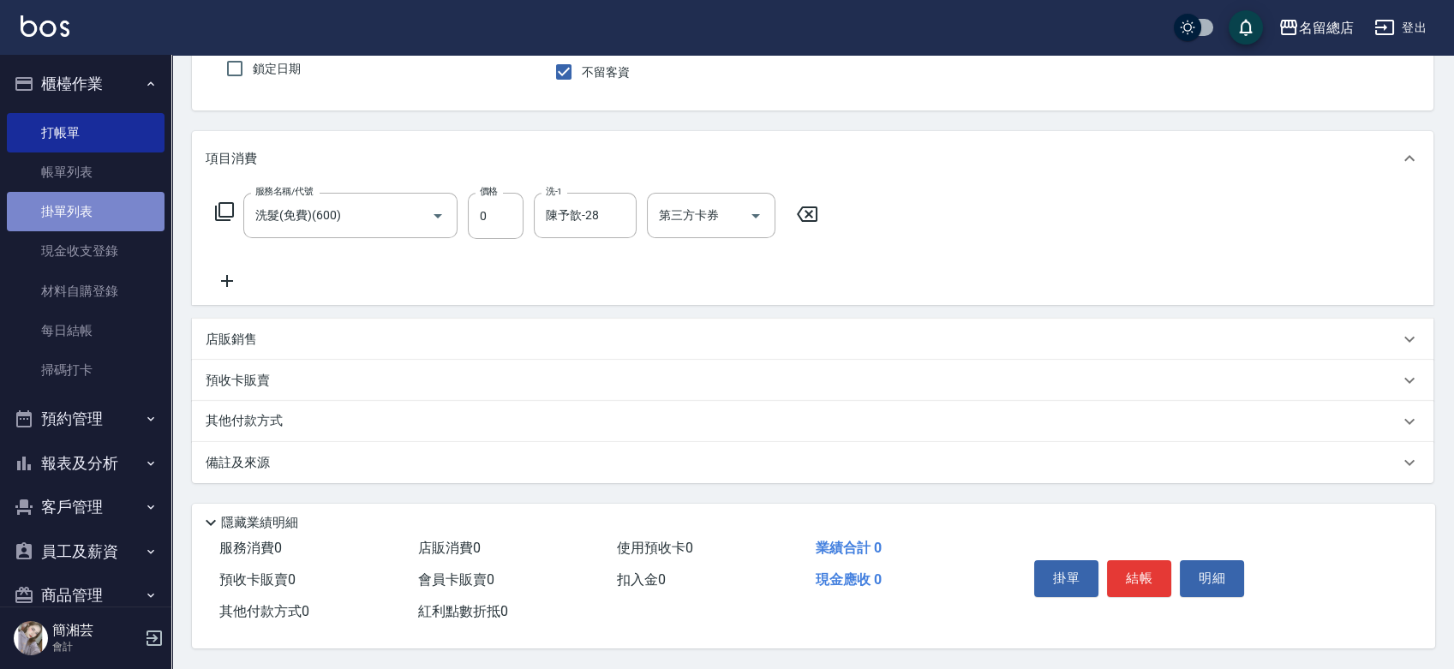
click at [112, 195] on link "掛單列表" at bounding box center [86, 211] width 158 height 39
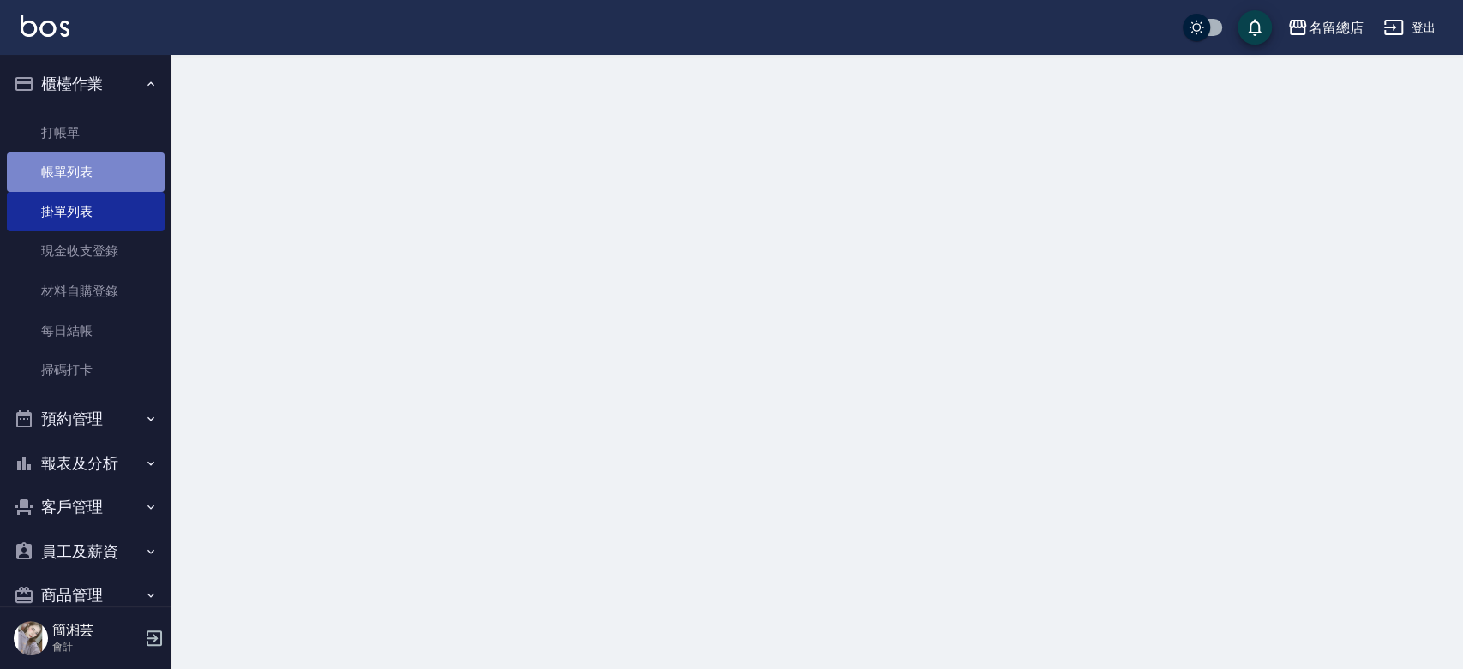
click at [114, 178] on link "帳單列表" at bounding box center [86, 172] width 158 height 39
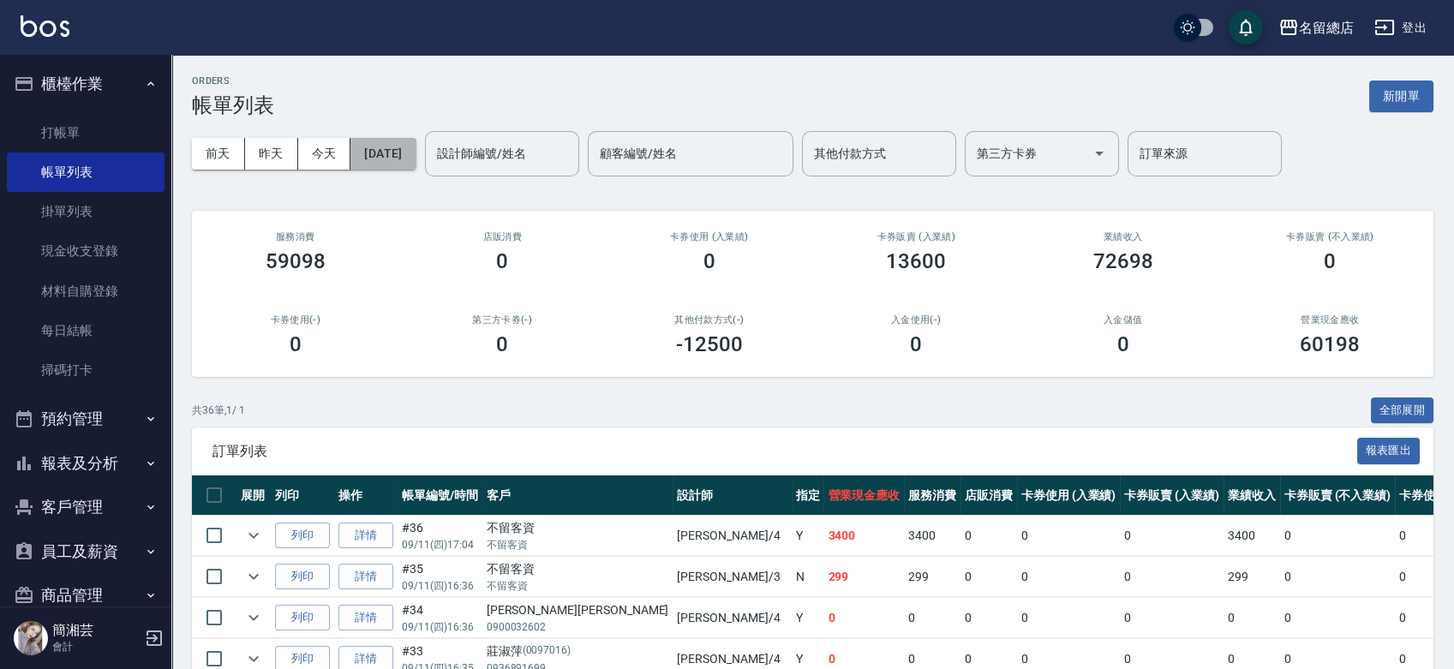
drag, startPoint x: 407, startPoint y: 147, endPoint x: 425, endPoint y: 156, distance: 20.3
click at [416, 156] on button "[DATE]" at bounding box center [383, 154] width 65 height 32
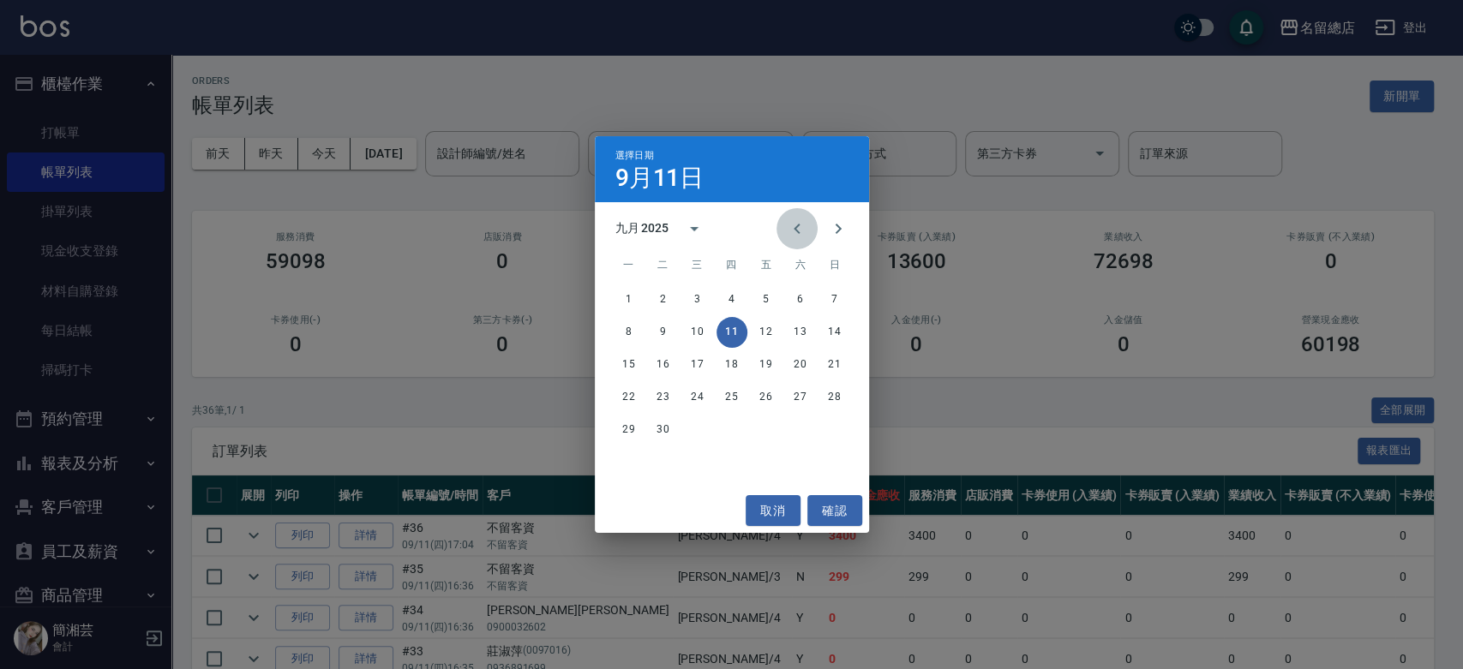
click at [801, 225] on icon "Previous month" at bounding box center [797, 229] width 21 height 21
click at [796, 395] on button "26" at bounding box center [800, 397] width 31 height 31
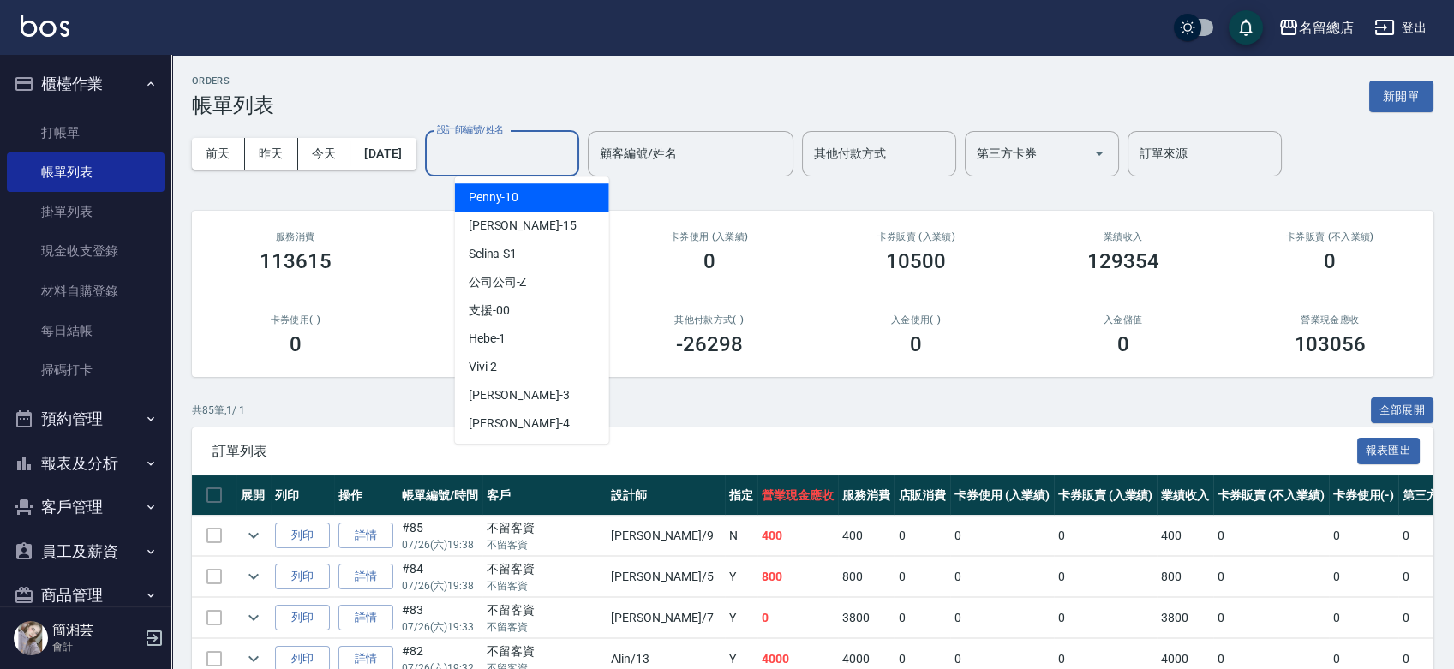
click at [520, 156] on input "設計師編號/姓名" at bounding box center [502, 154] width 139 height 30
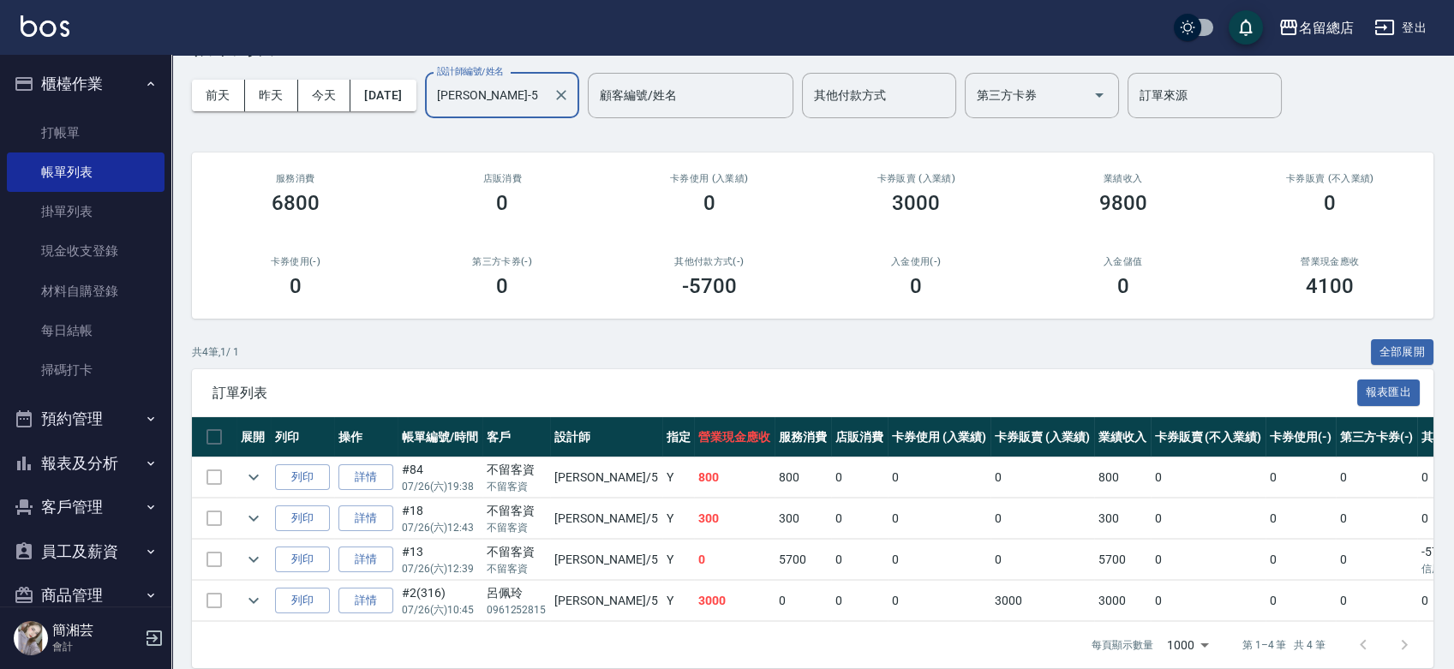
scroll to position [91, 0]
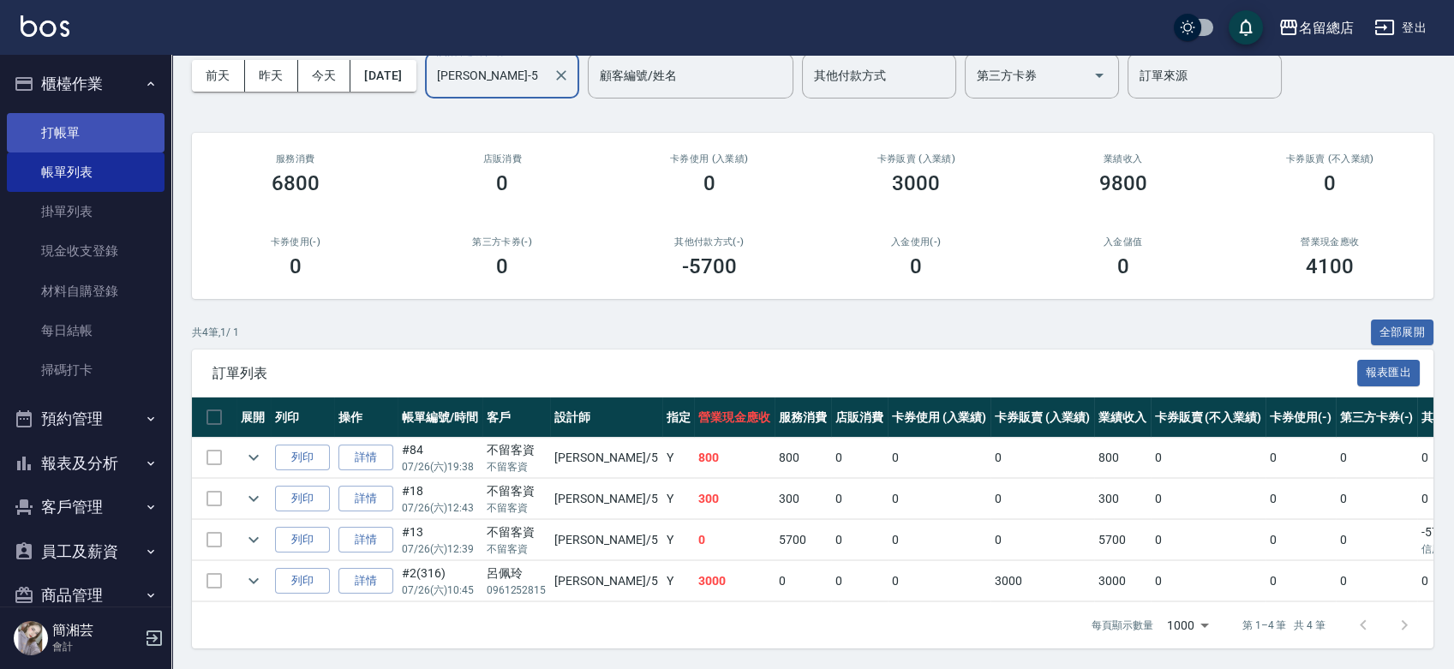
type input "[PERSON_NAME]-5"
click at [71, 125] on link "打帳單" at bounding box center [86, 132] width 158 height 39
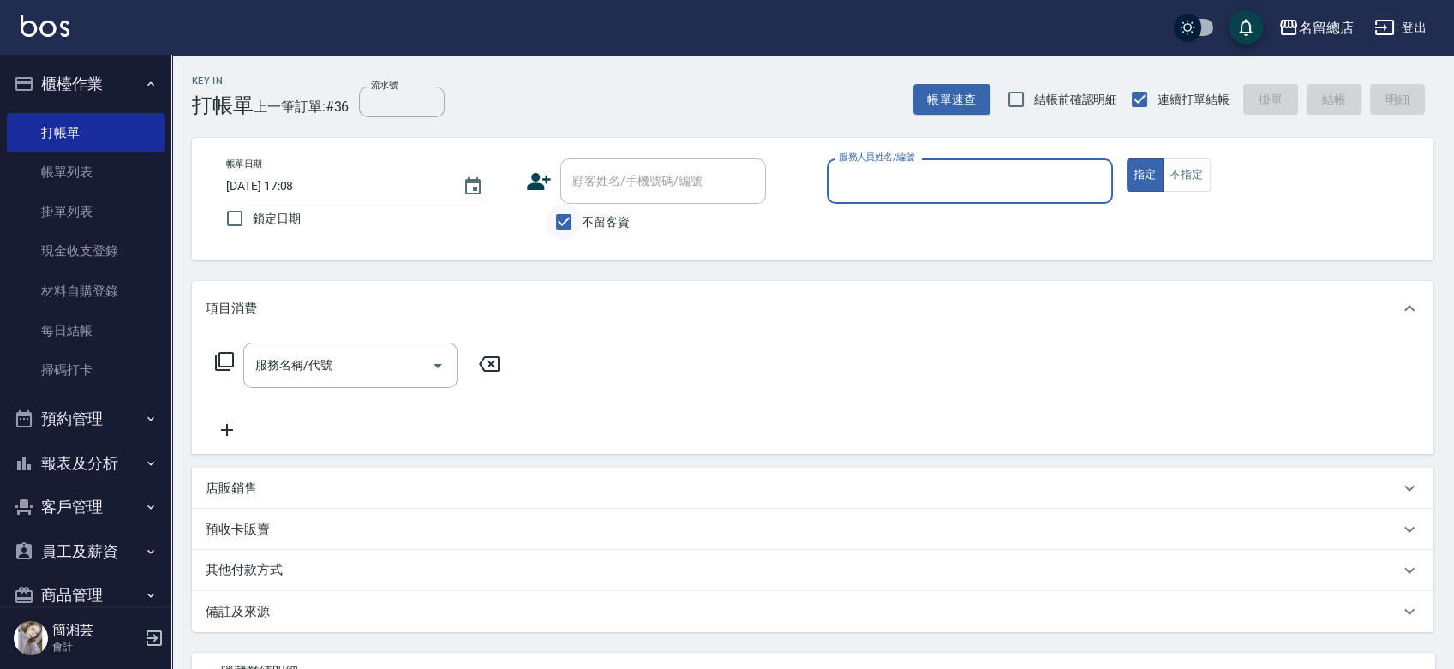
click at [564, 224] on input "不留客資" at bounding box center [564, 222] width 36 height 36
checkbox input "false"
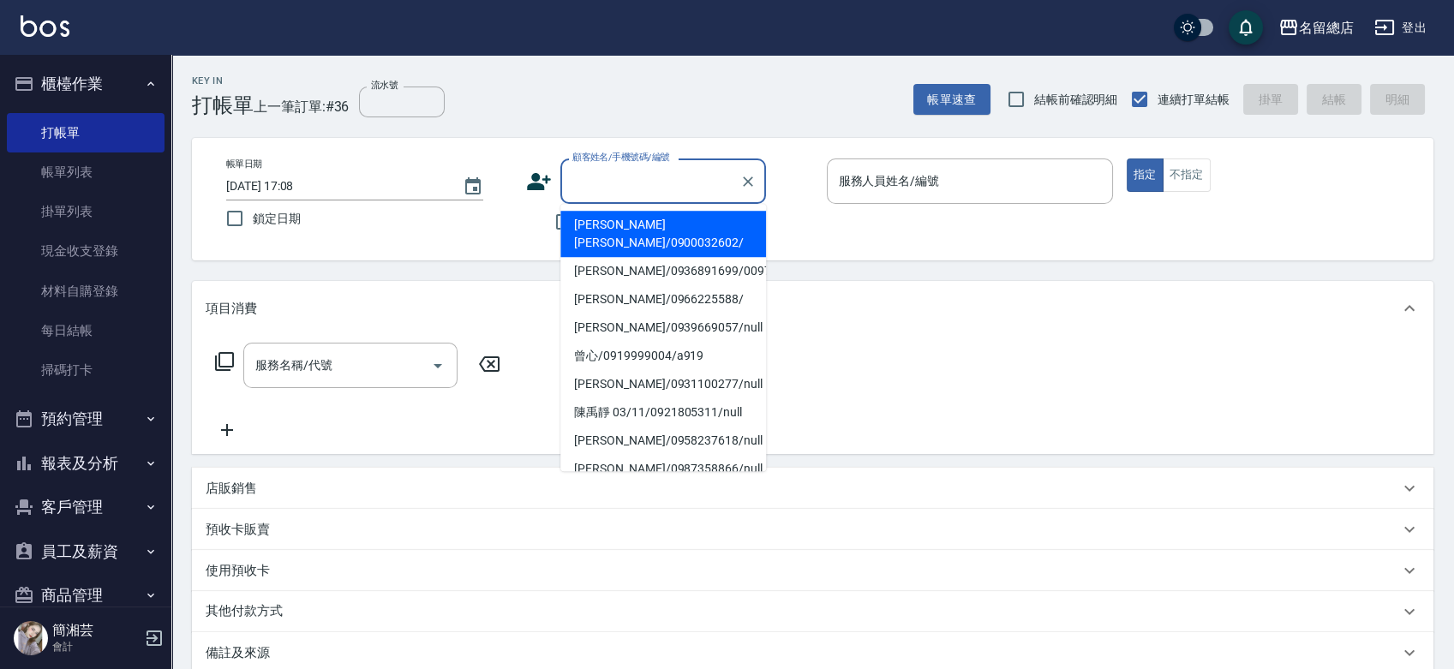
click at [580, 189] on input "顧客姓名/手機號碼/編號" at bounding box center [650, 181] width 165 height 30
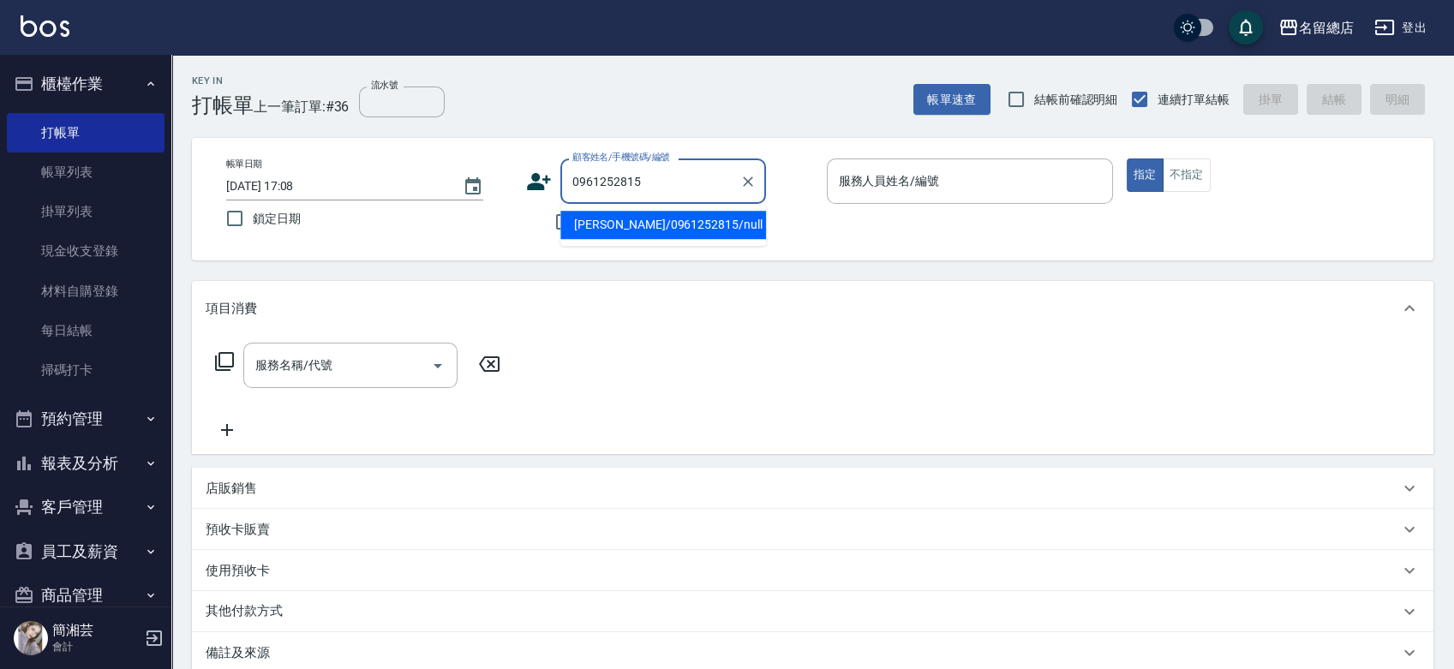
type input "[PERSON_NAME]/0961252815/null"
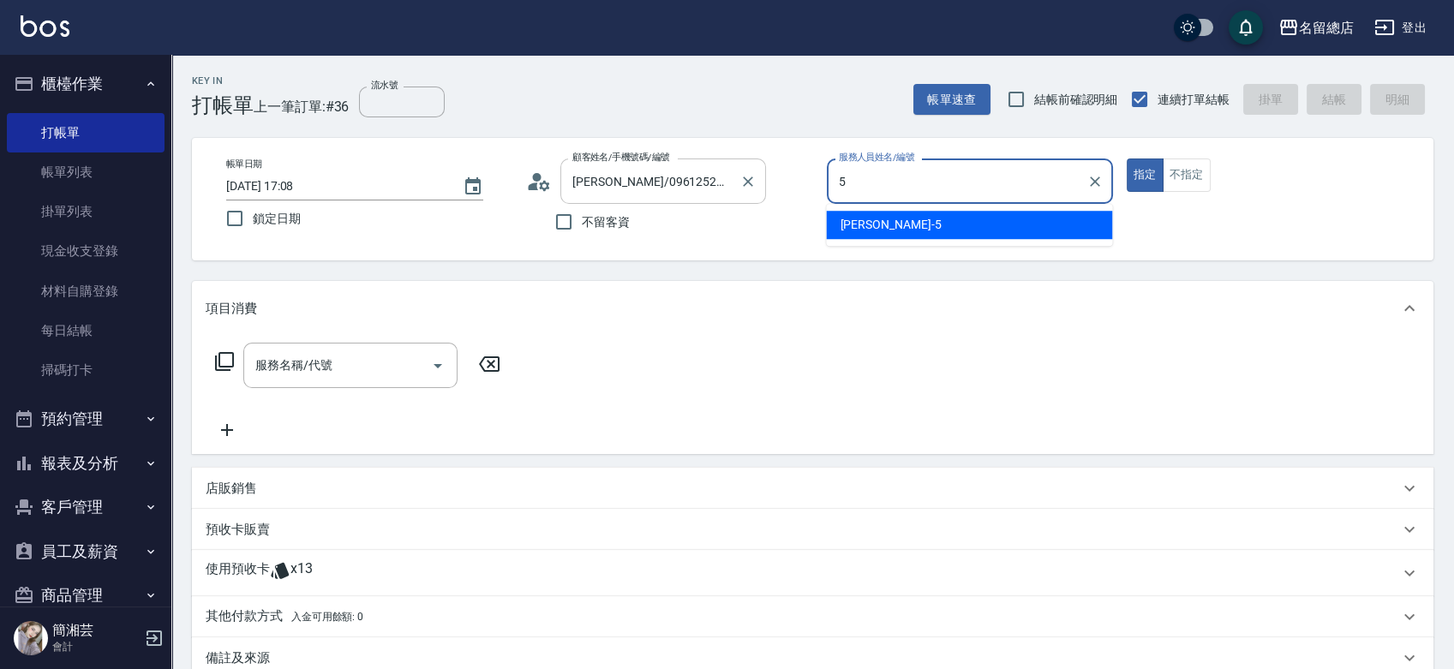
type input "[PERSON_NAME]-5"
type button "true"
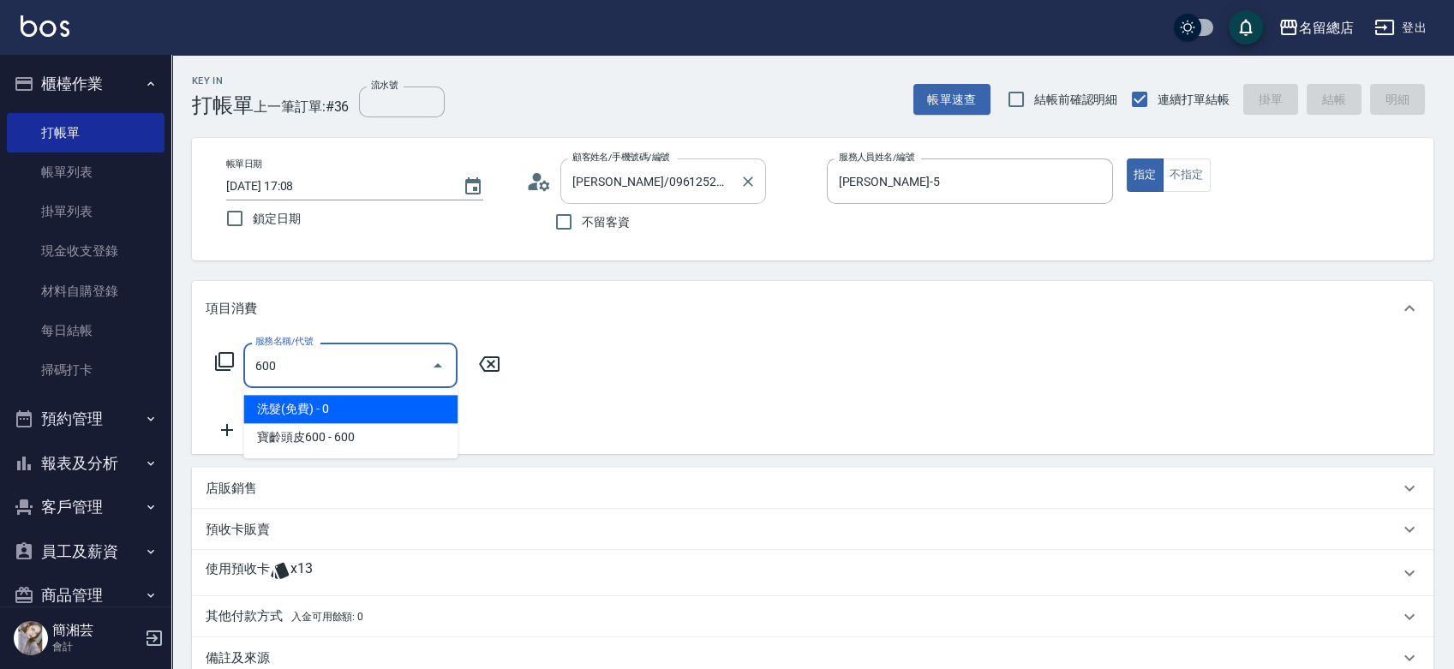
type input "洗髮(免費)(600)"
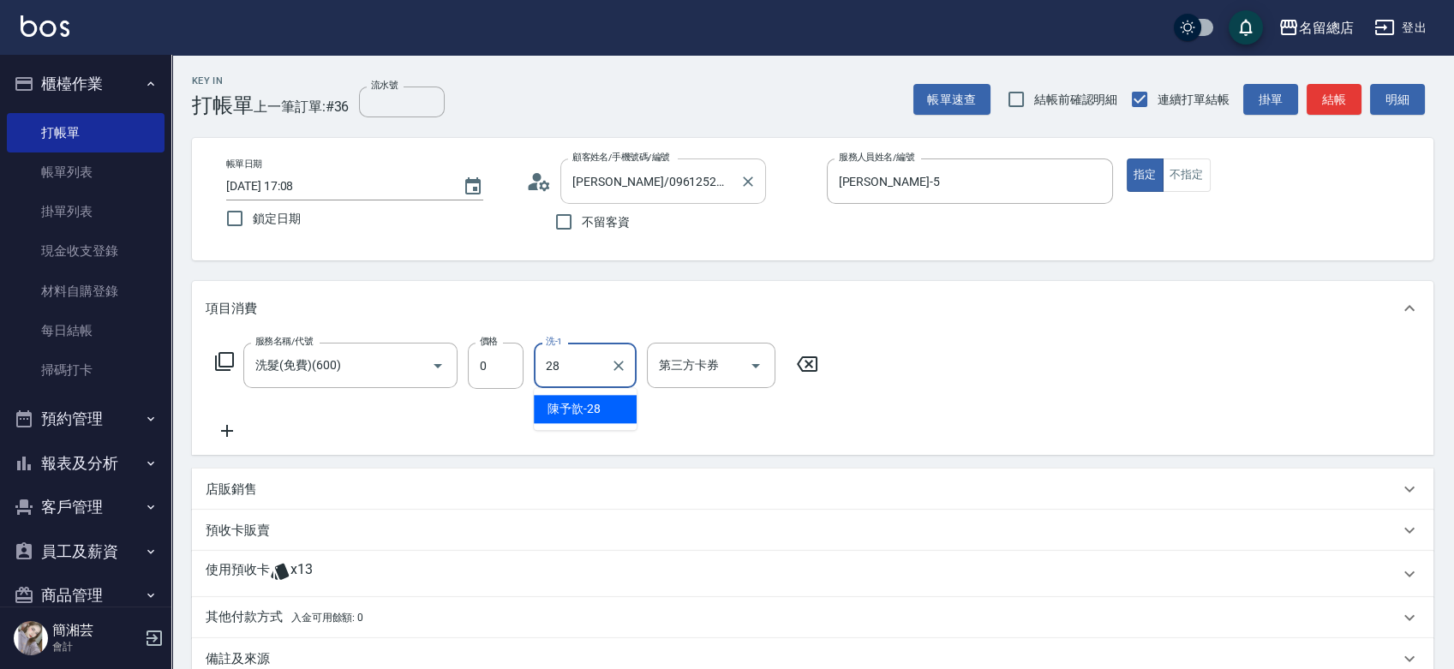
type input "陳予歆-28"
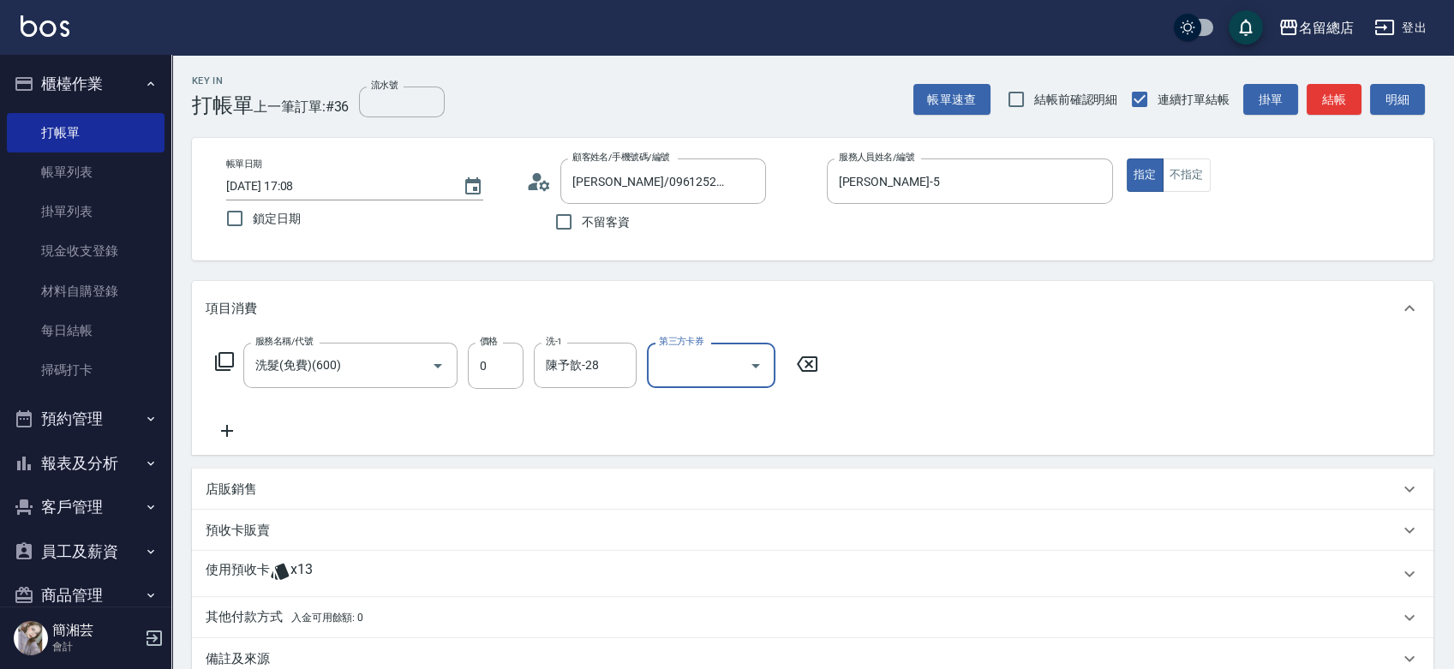
click at [262, 563] on p "使用預收卡" at bounding box center [238, 574] width 64 height 26
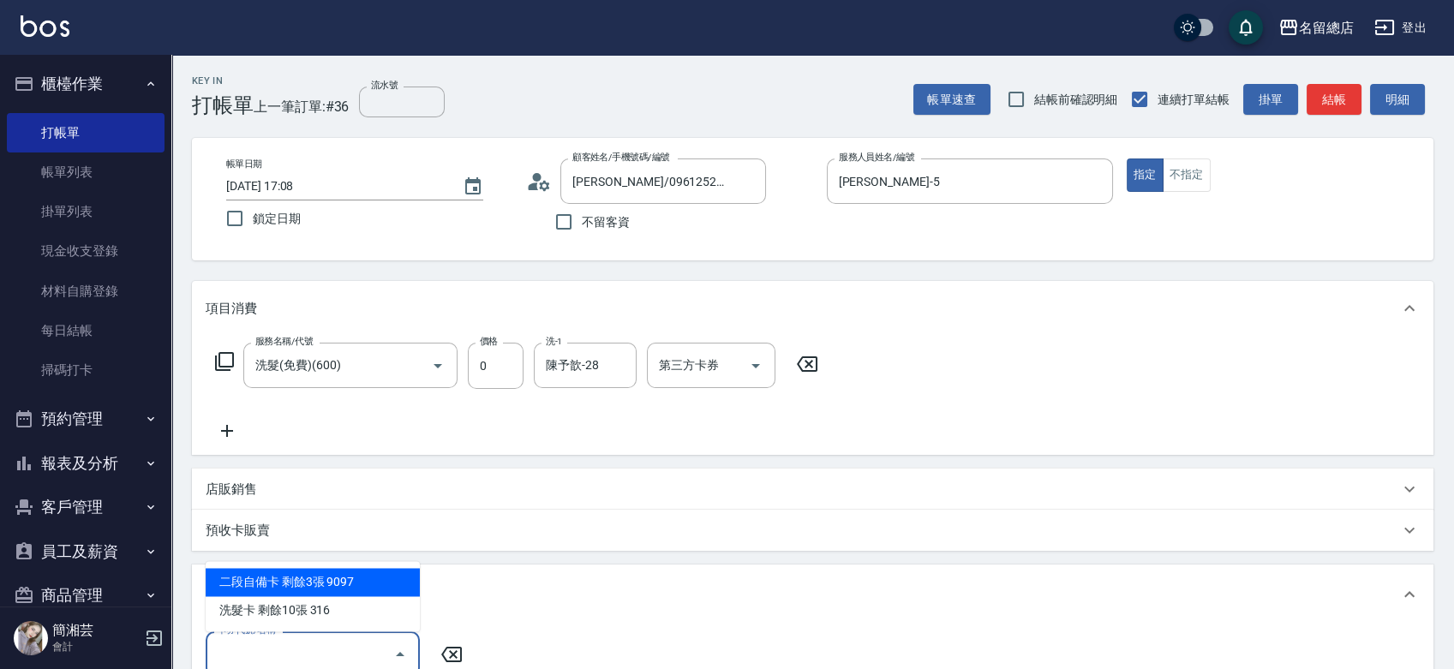
click at [279, 653] on input "卡券代號/名稱" at bounding box center [299, 654] width 173 height 30
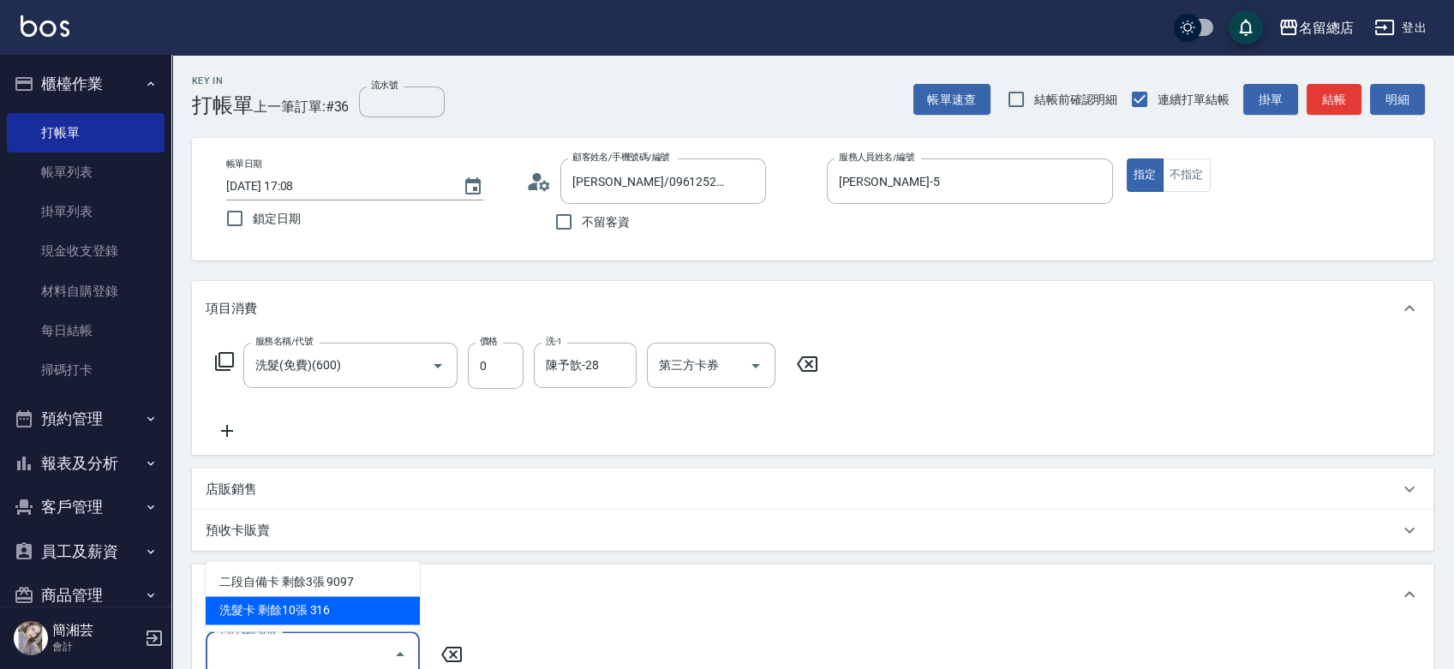
click at [313, 608] on div "洗髮卡 剩餘10張 316" at bounding box center [313, 611] width 214 height 28
type input "洗髮卡 316"
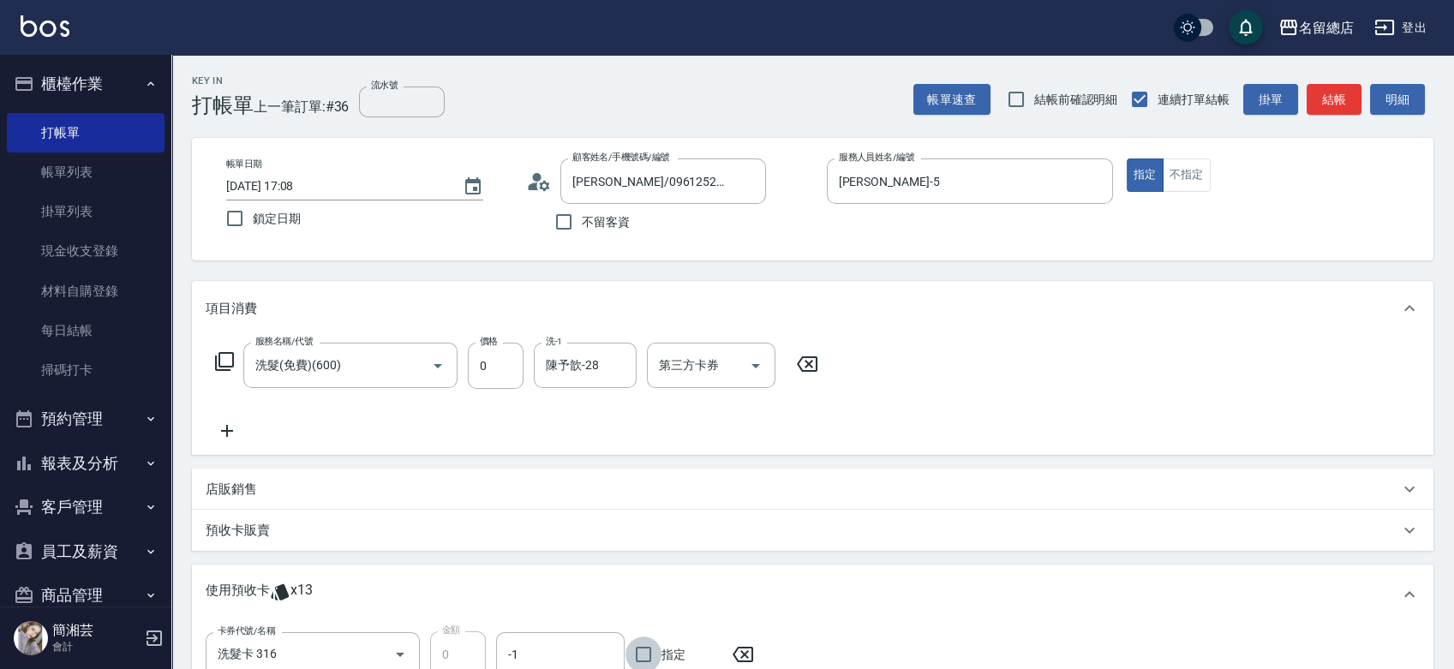
click at [647, 644] on input "指定" at bounding box center [644, 655] width 36 height 36
checkbox input "true"
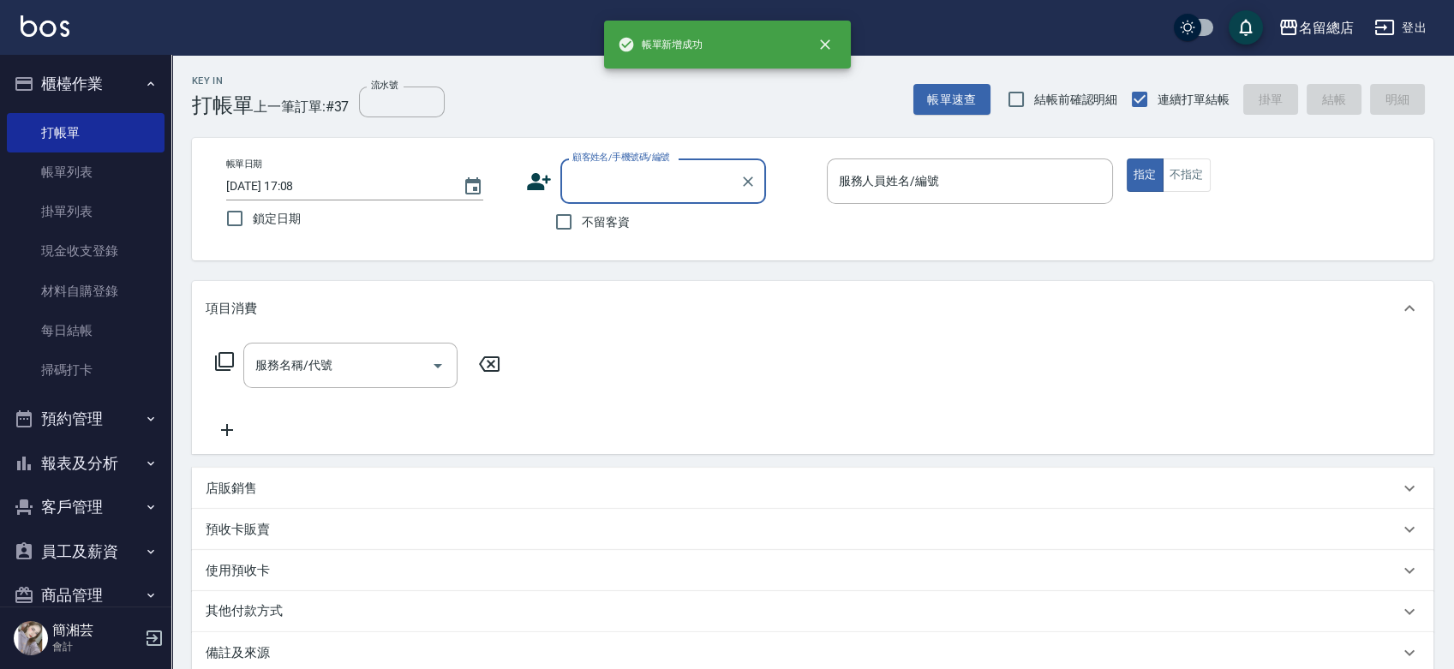
type input "7"
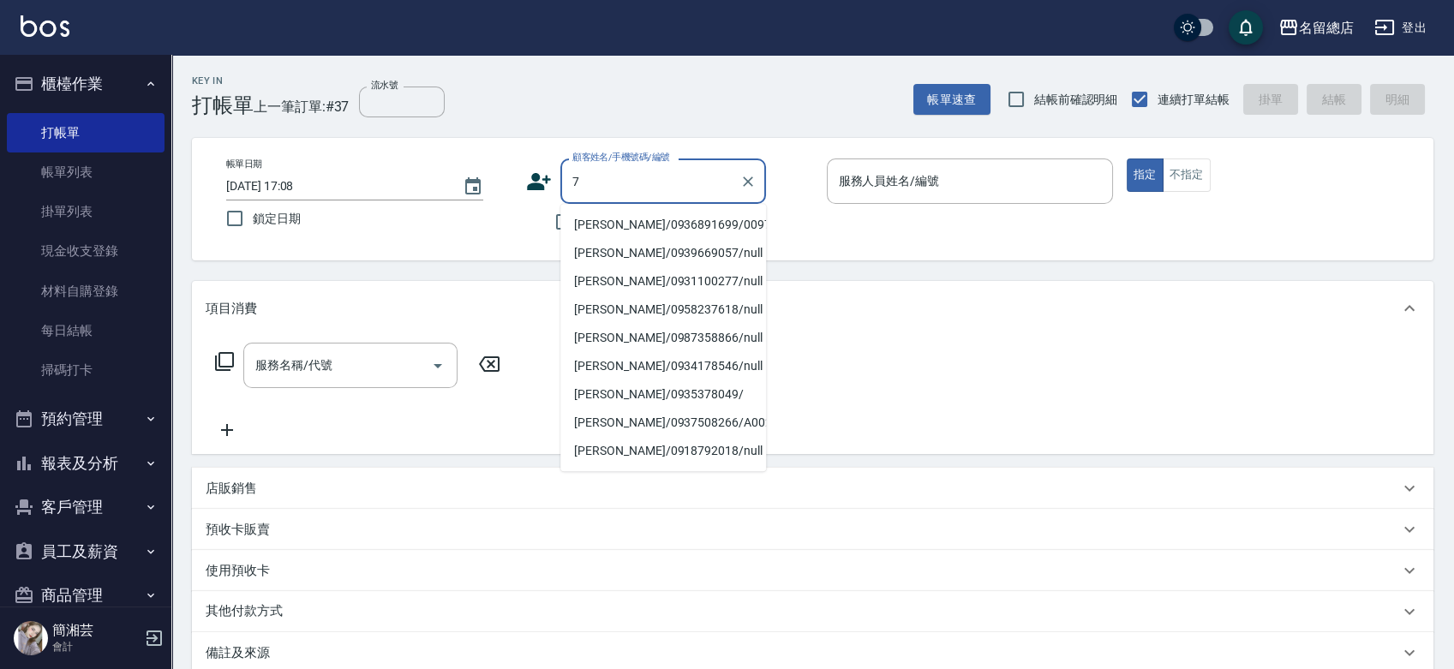
drag, startPoint x: 757, startPoint y: 186, endPoint x: 725, endPoint y: 184, distance: 31.8
click at [758, 186] on button "Clear" at bounding box center [748, 182] width 24 height 24
click at [554, 218] on input "不留客資" at bounding box center [564, 222] width 36 height 36
checkbox input "true"
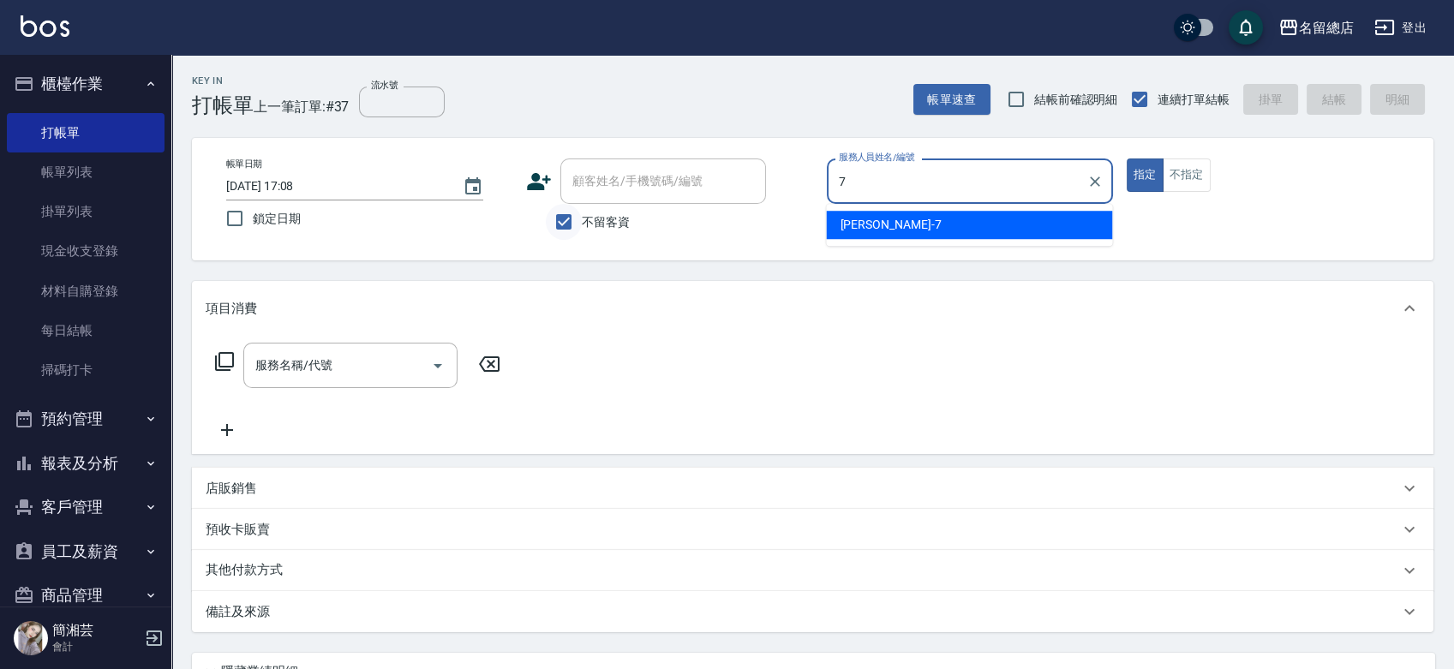
type input "Mick-7"
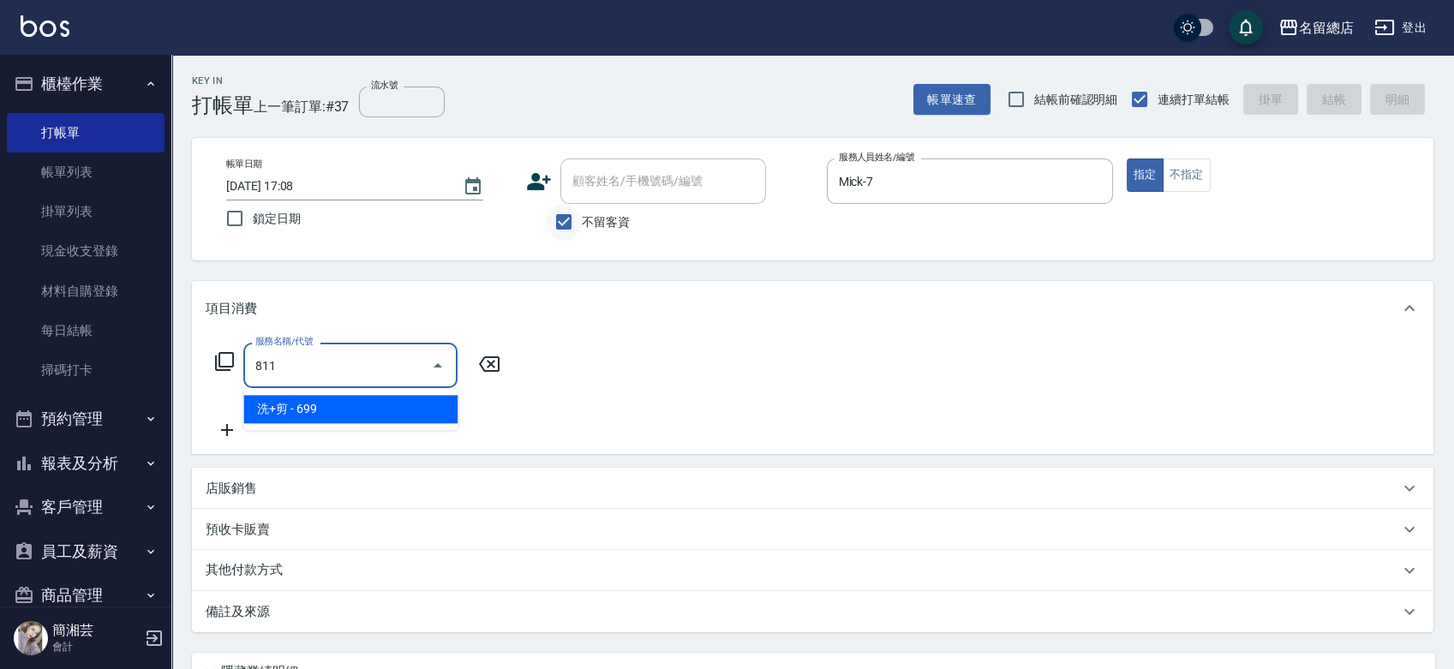
type input "洗+剪(811)"
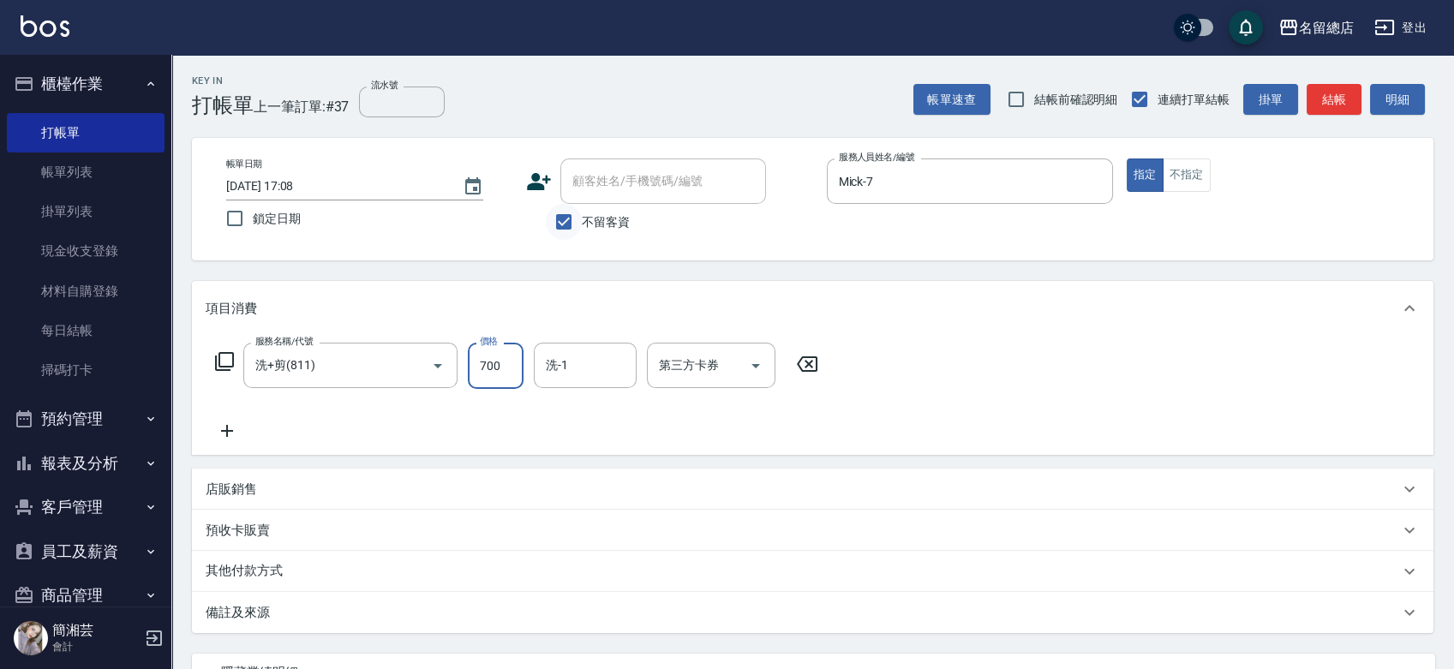
type input "700"
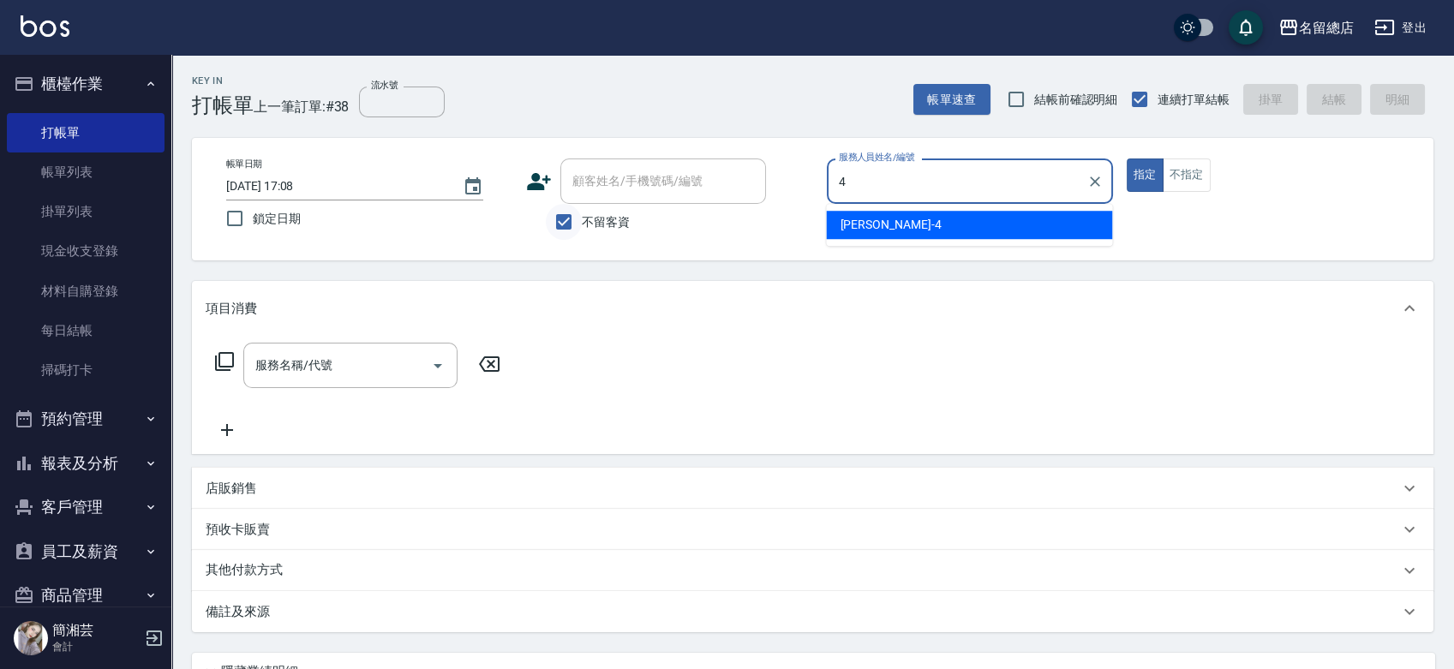
type input "[PERSON_NAME]-4"
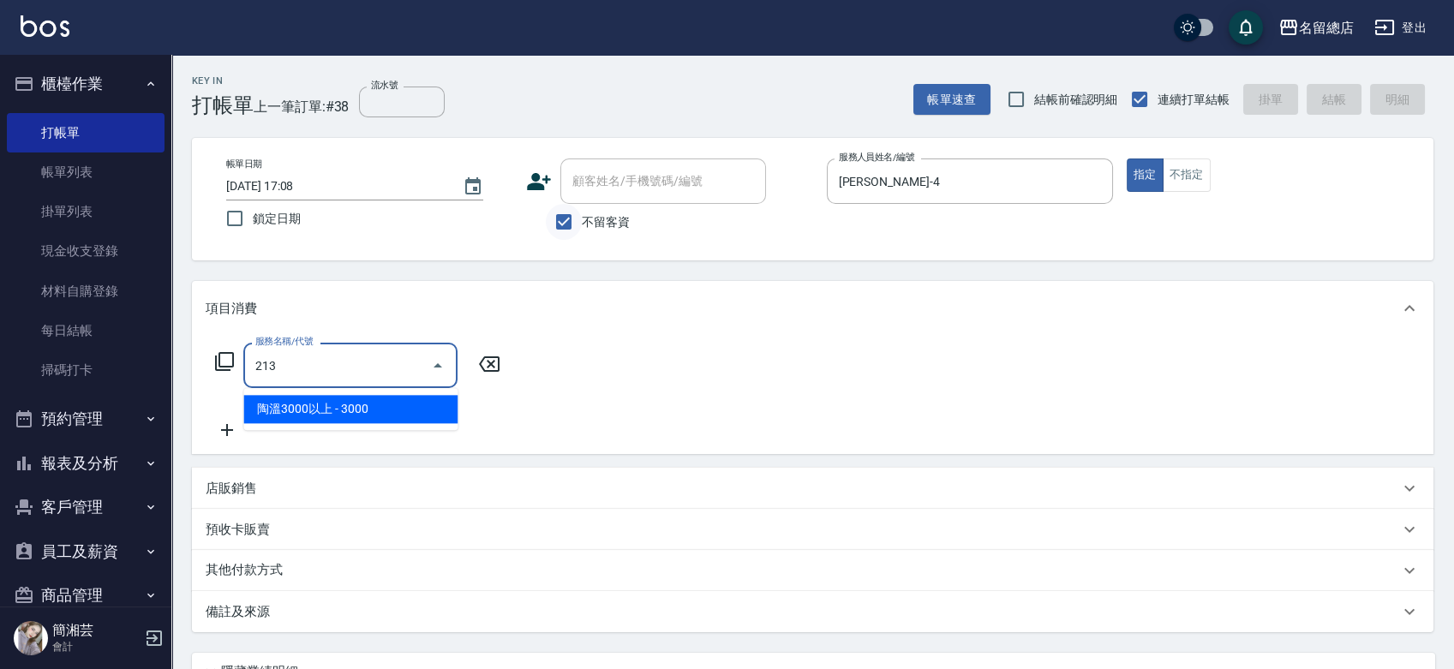
type input "陶溫3000以上(213)"
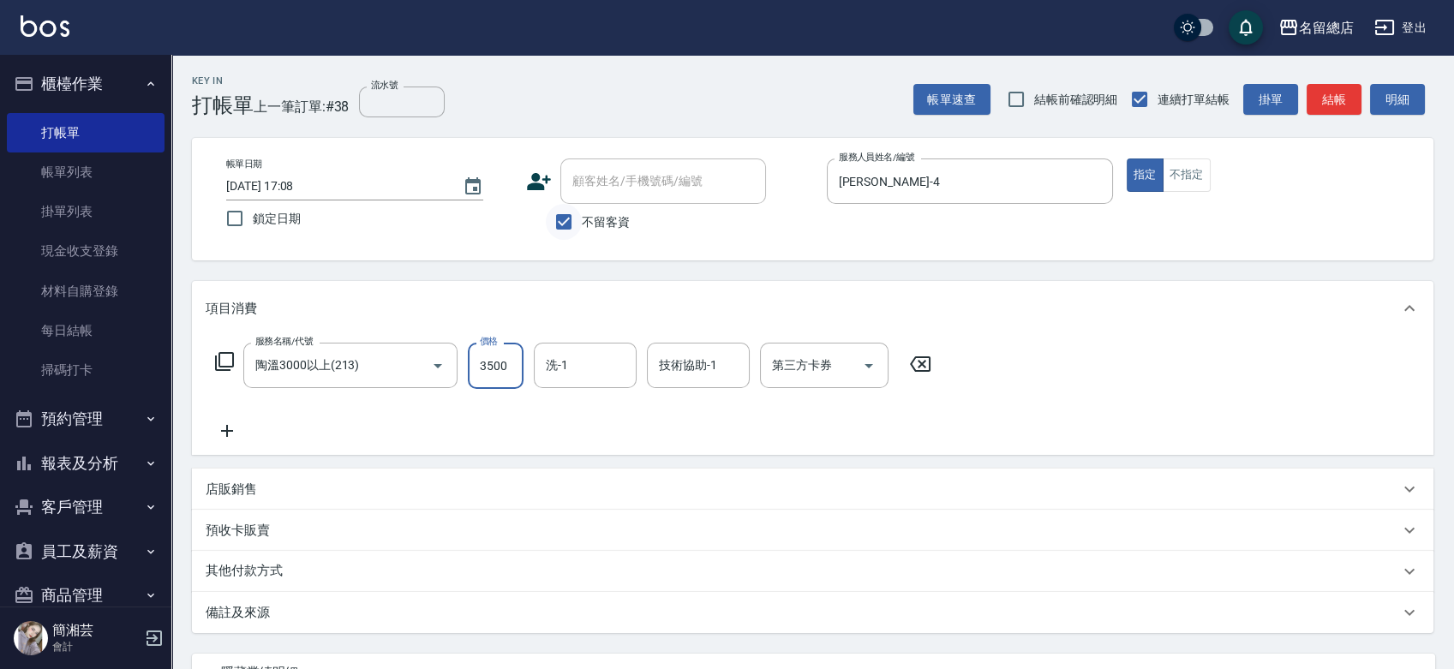
type input "3500"
type input "[PERSON_NAME]-25"
type input "陳予歆-28"
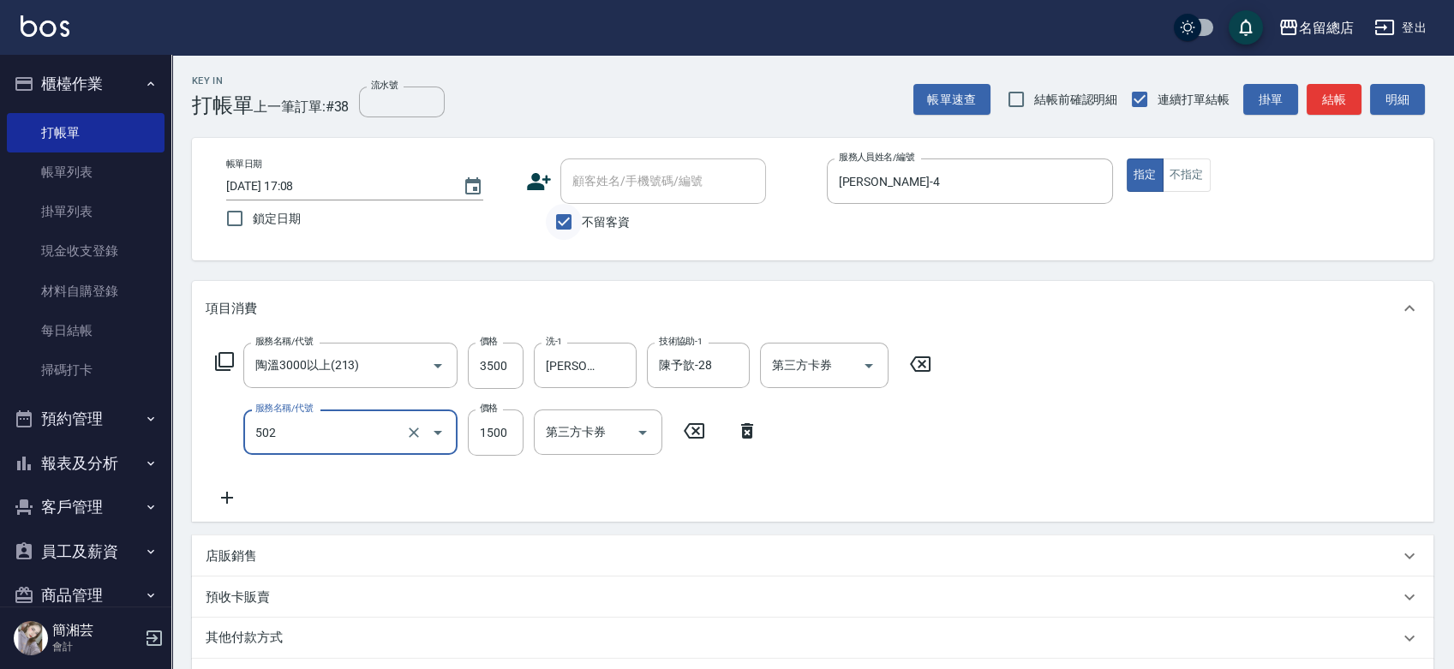
type input "染髮1500以上(502)"
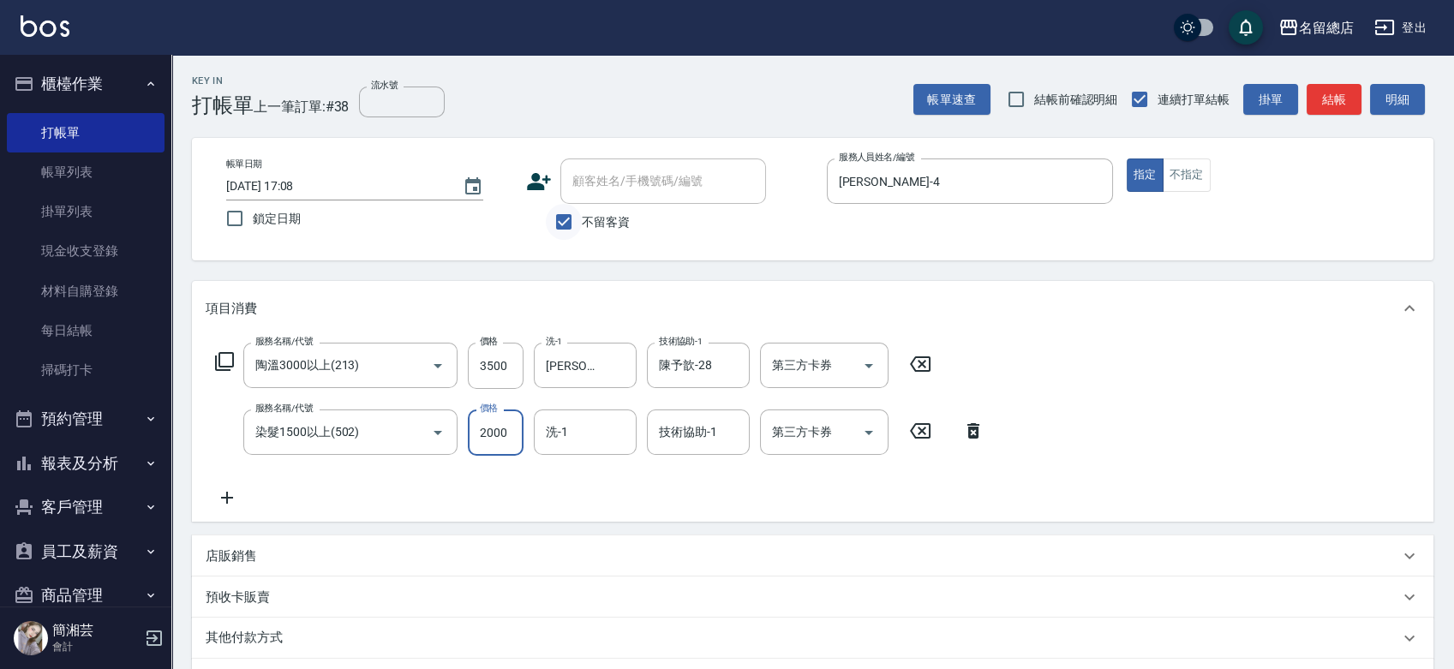
type input "2000"
type input "[PERSON_NAME]-27"
type input "[PERSON_NAME]-25"
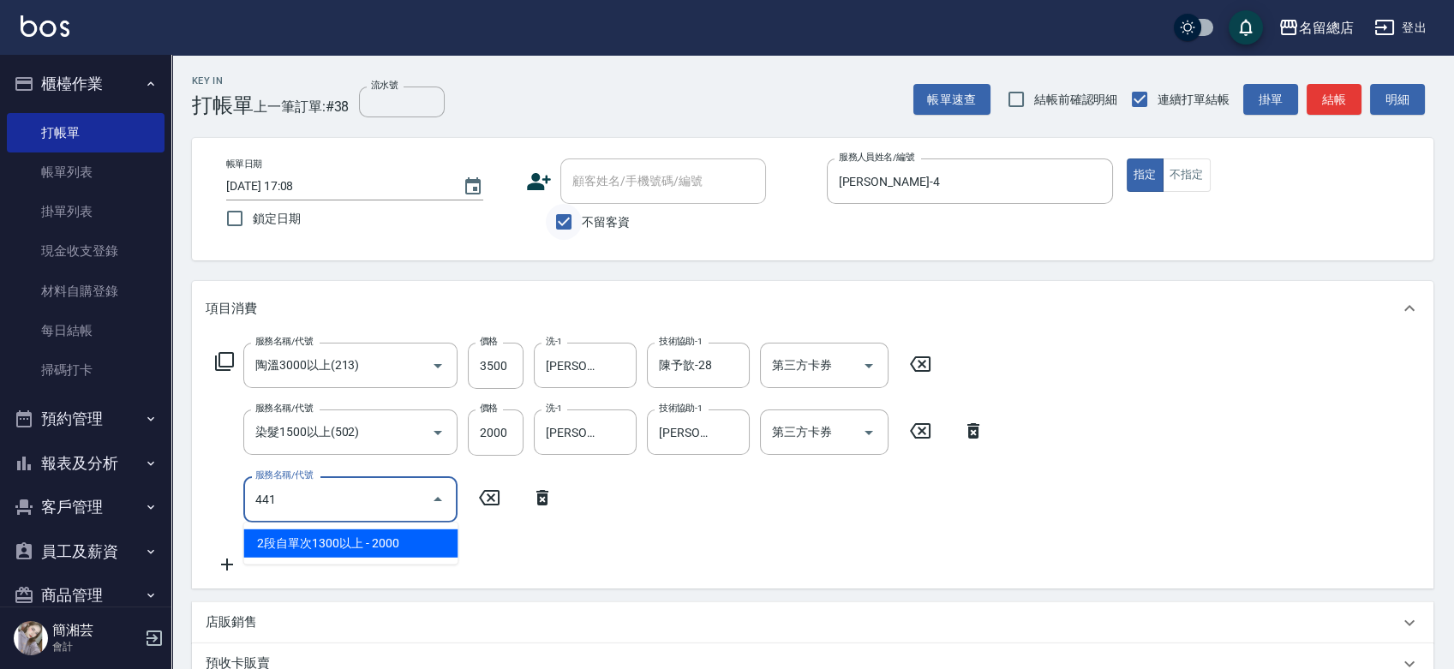
type input "2段自單次1300以上(441)"
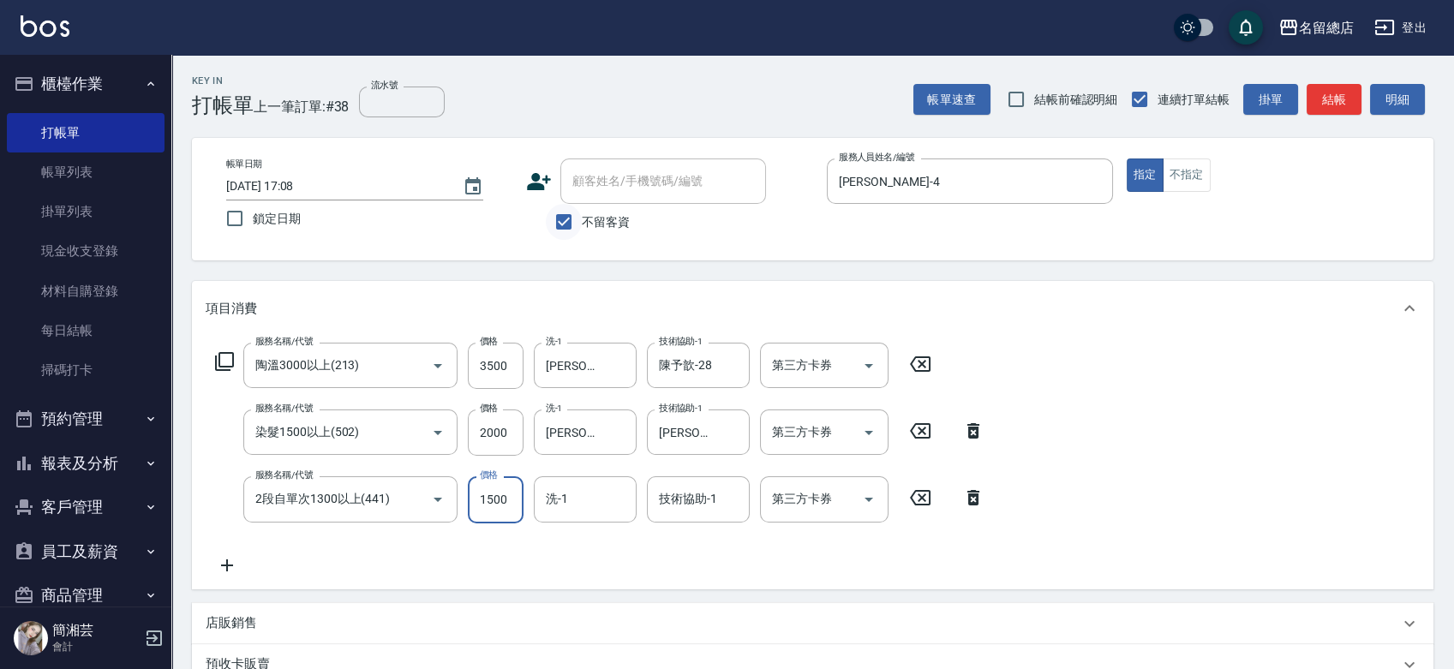
type input "1500"
type input "[PERSON_NAME]-25"
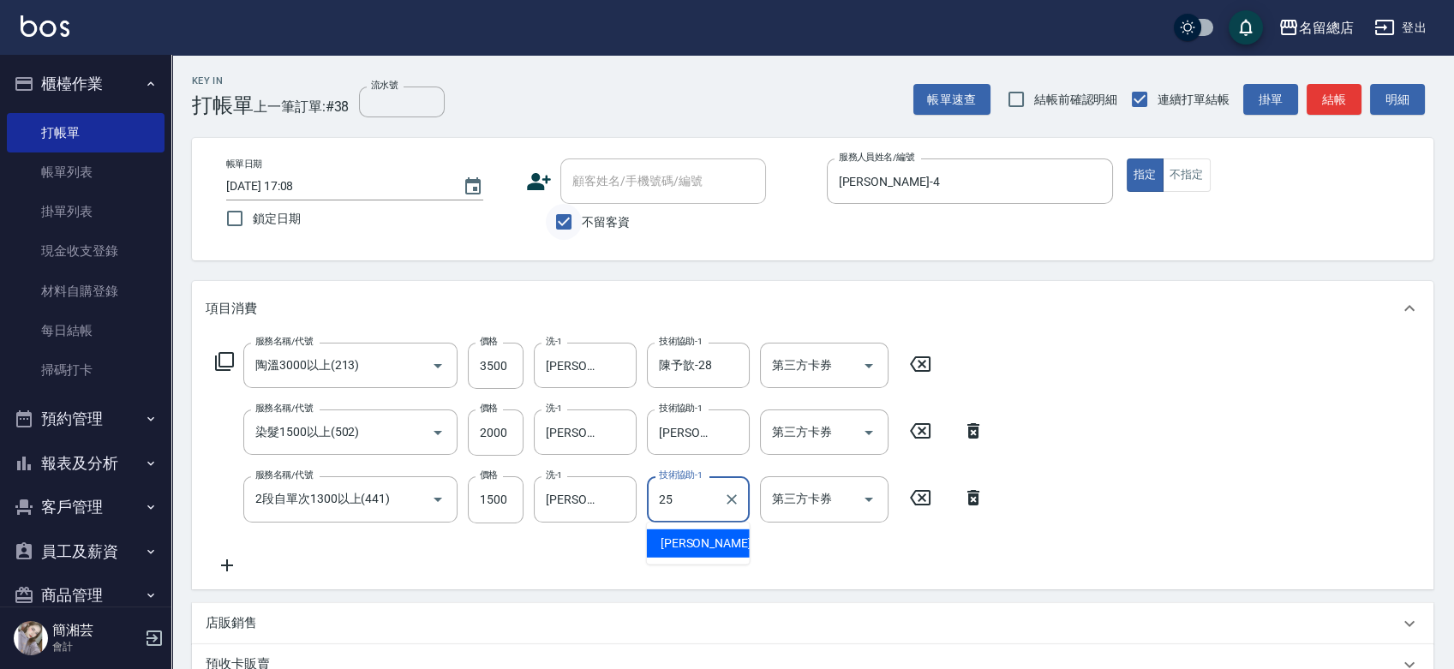
type input "[PERSON_NAME]-25"
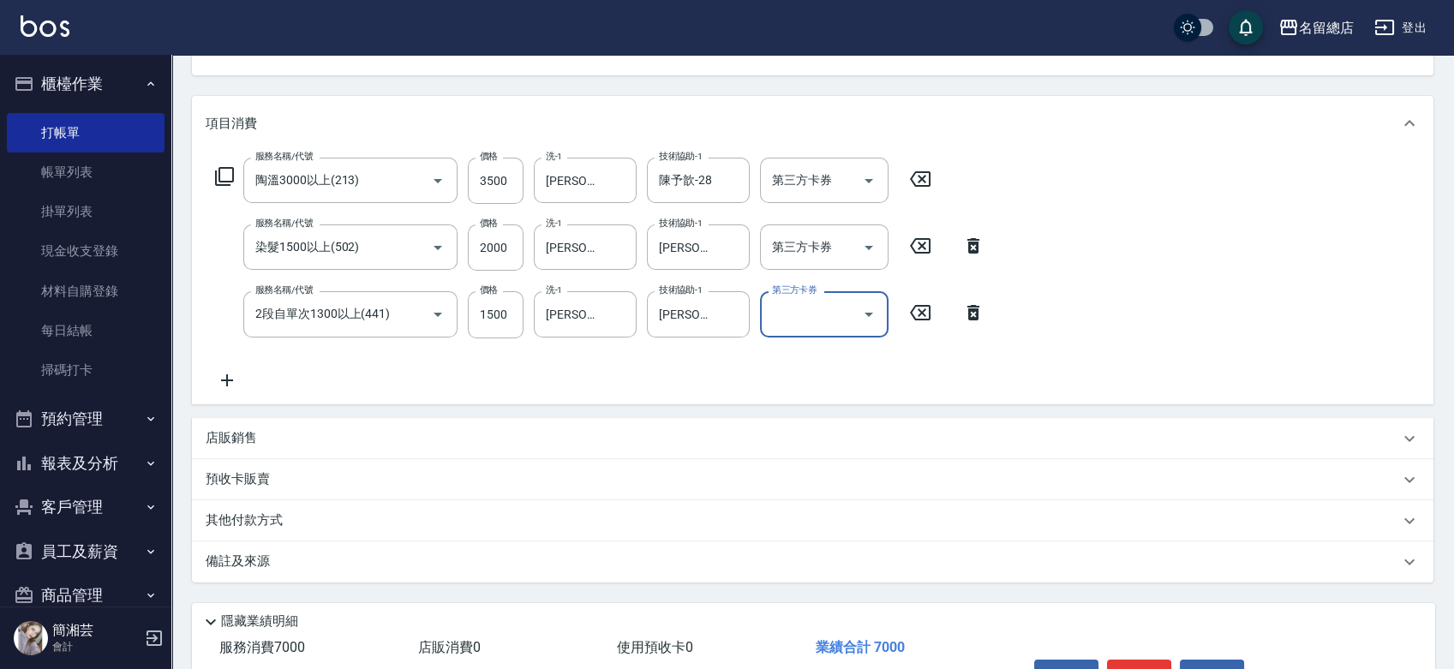
scroll to position [289, 0]
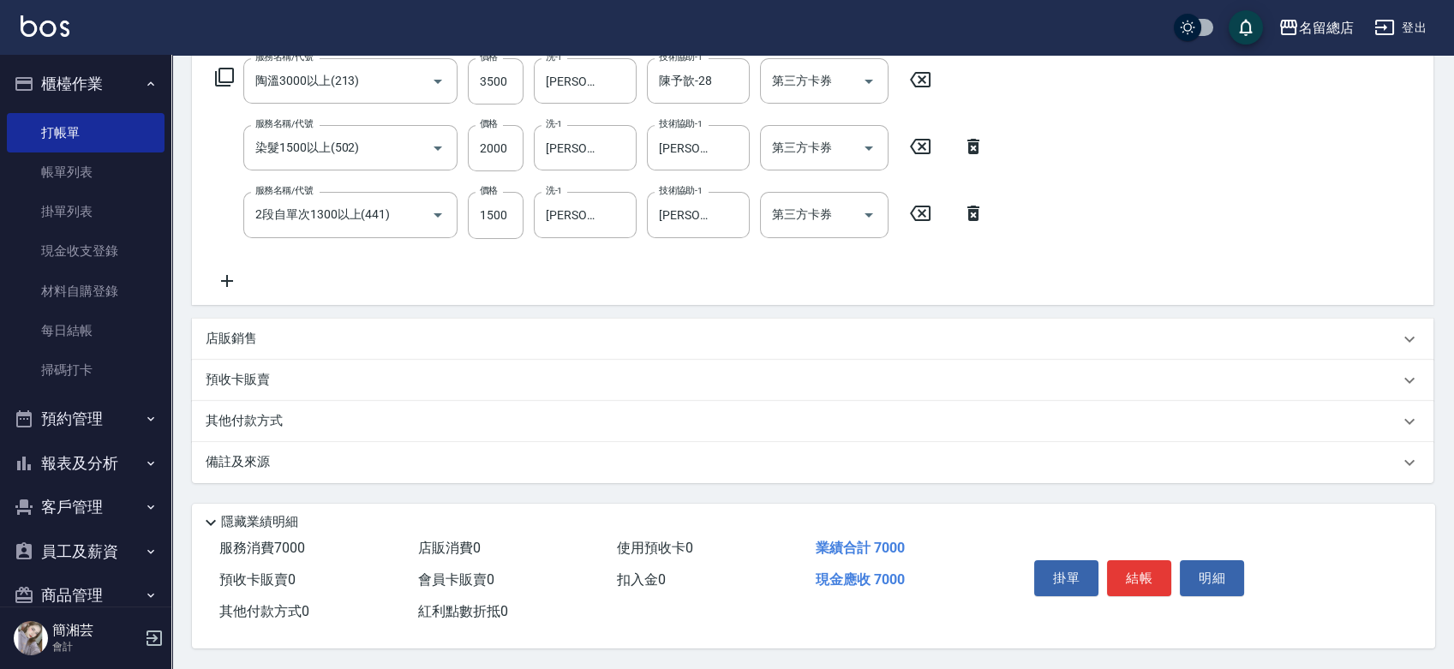
click at [301, 323] on div "店販銷售" at bounding box center [813, 339] width 1242 height 41
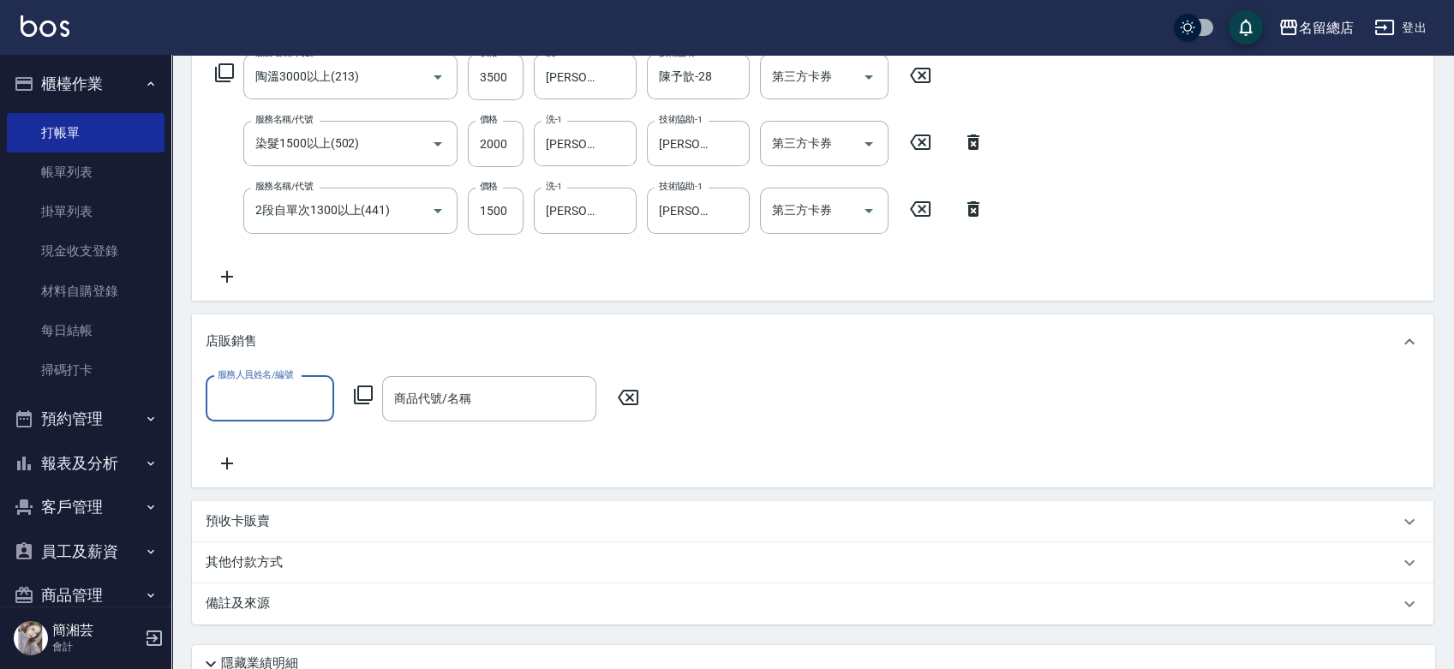
scroll to position [0, 0]
type input "[PERSON_NAME]-4"
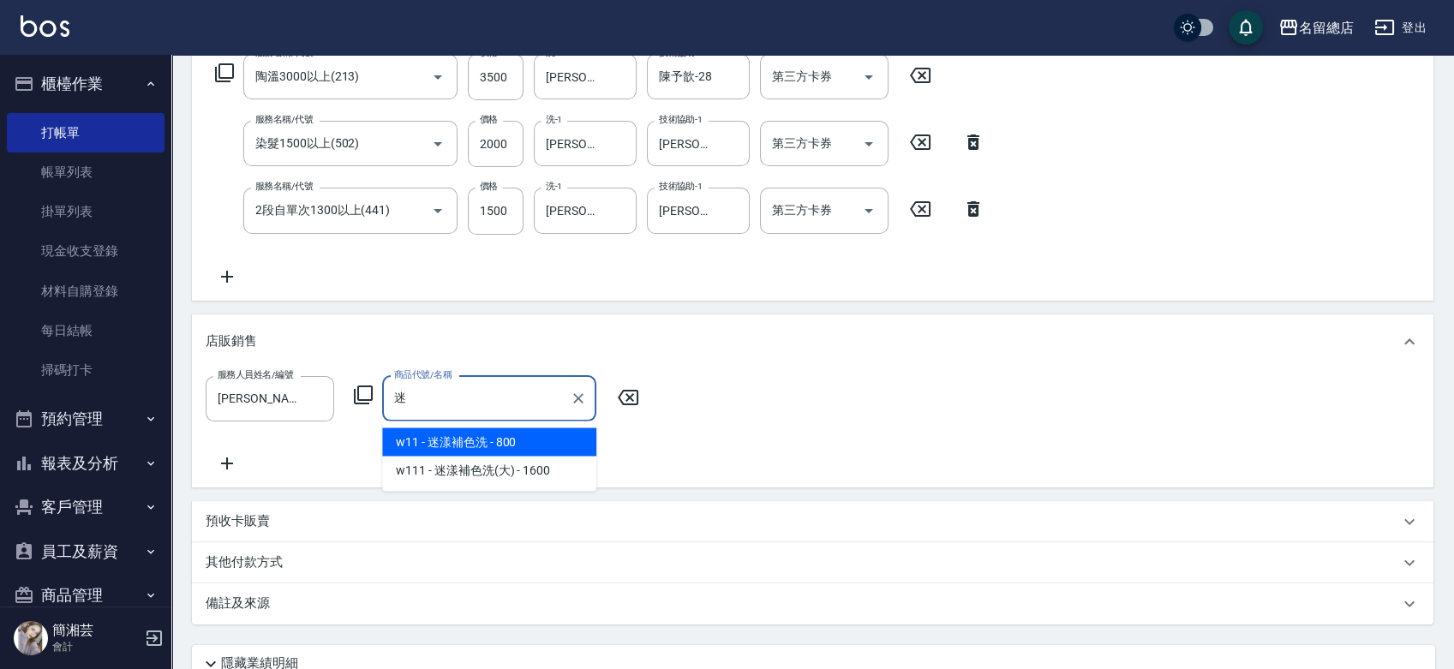
click at [472, 441] on span "w11 - 迷漾補色洗 - 800" at bounding box center [489, 442] width 214 height 28
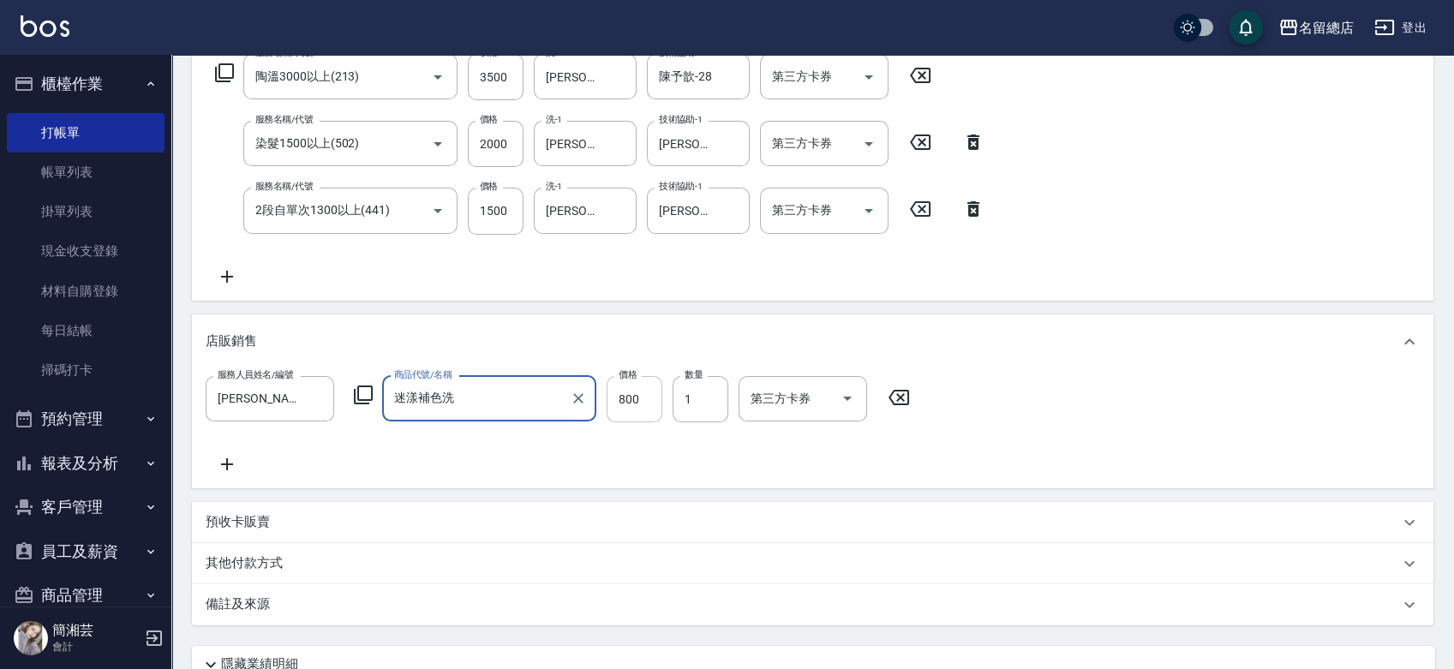
type input "迷漾補色洗"
type input "480"
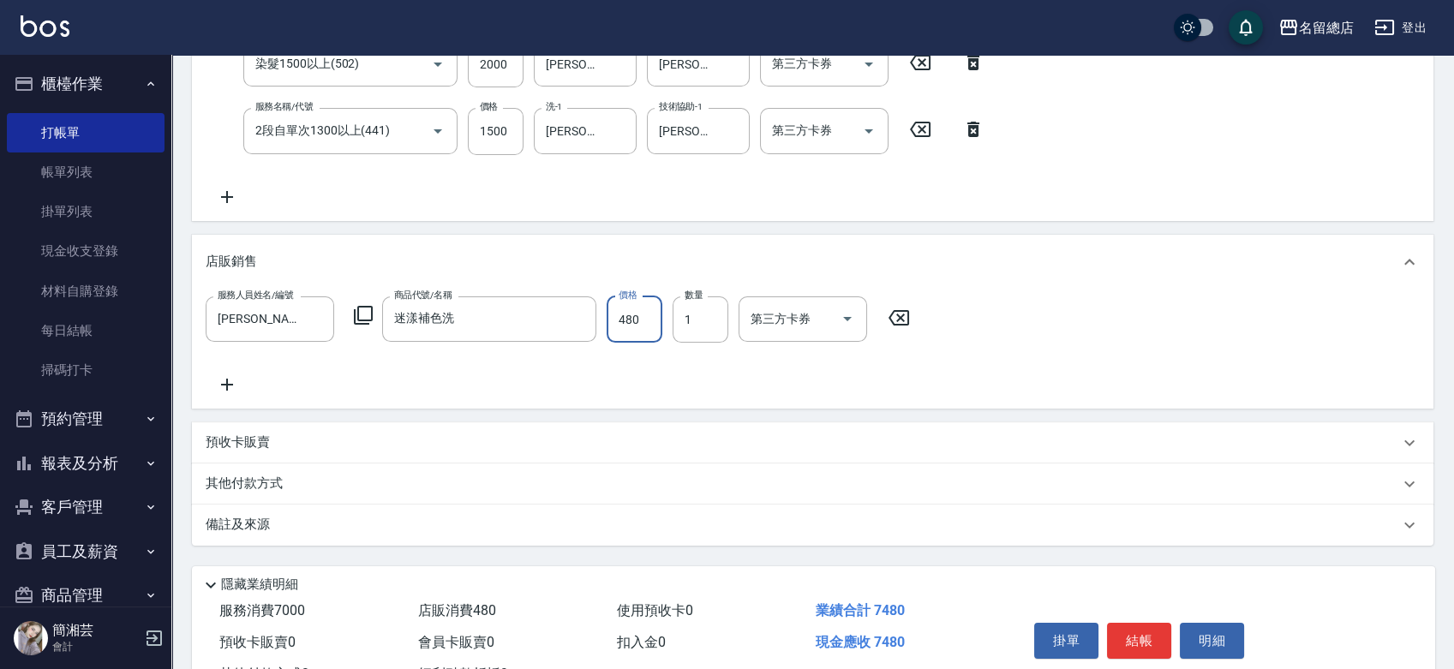
scroll to position [435, 0]
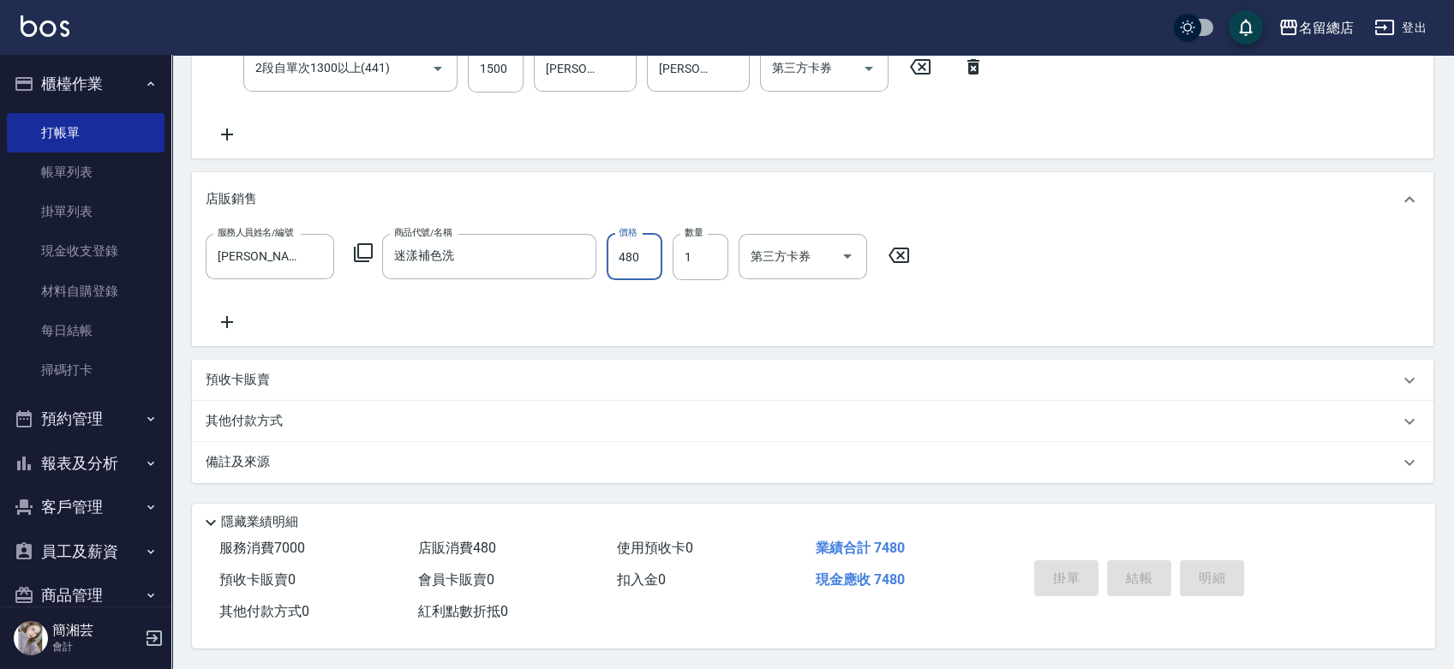
type input "[DATE] 17:09"
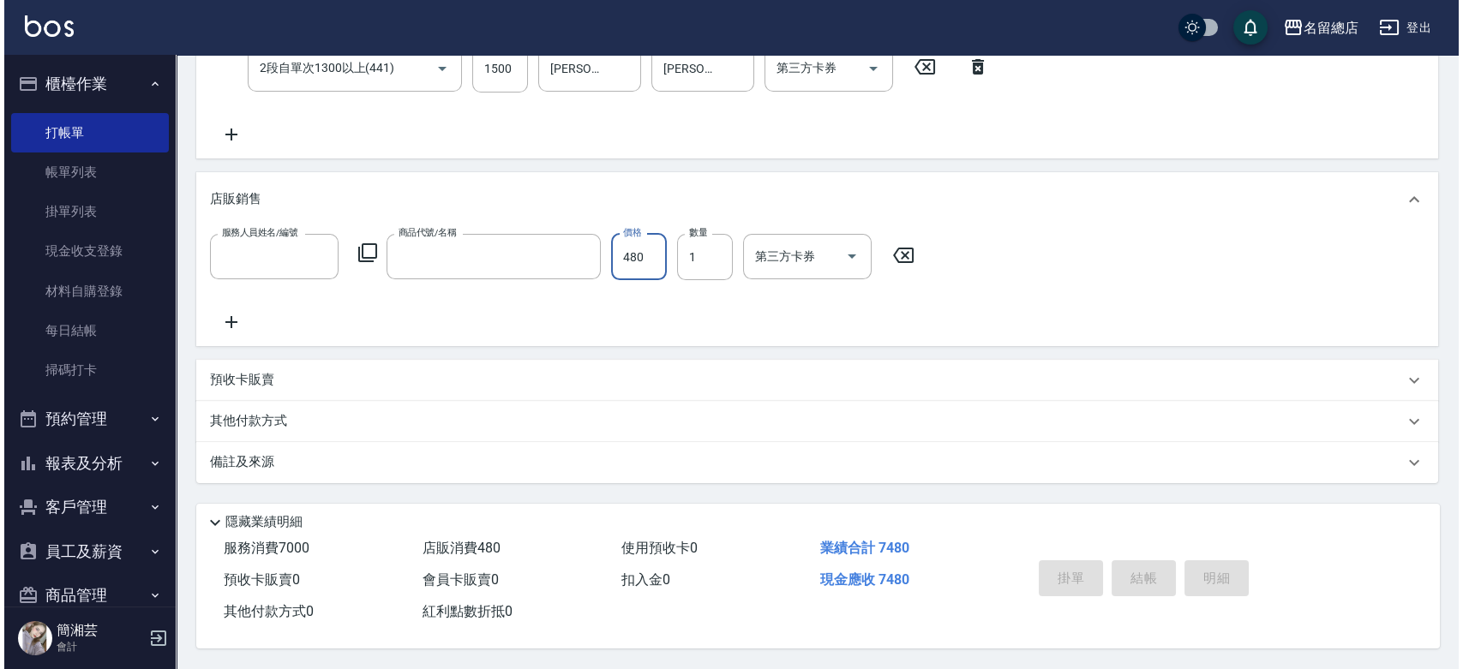
scroll to position [0, 0]
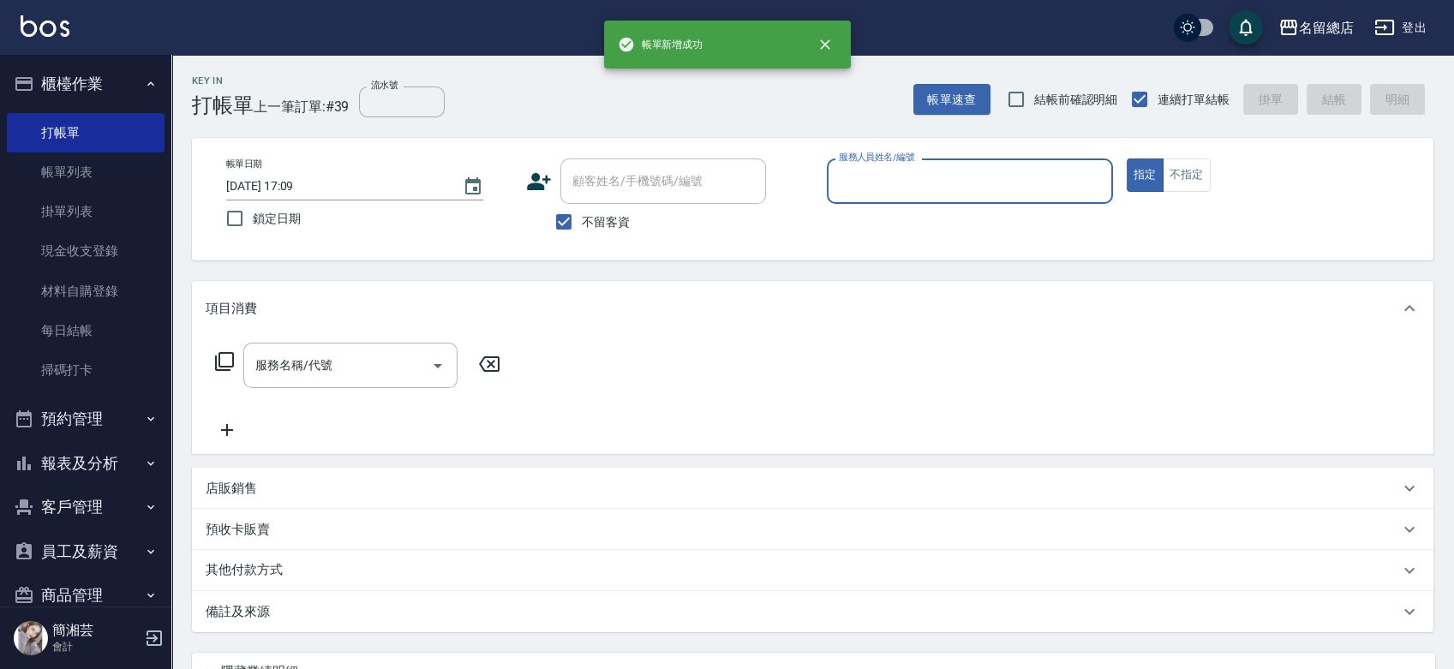
drag, startPoint x: 69, startPoint y: 185, endPoint x: 81, endPoint y: 87, distance: 98.6
click at [69, 185] on link "帳單列表" at bounding box center [86, 172] width 158 height 39
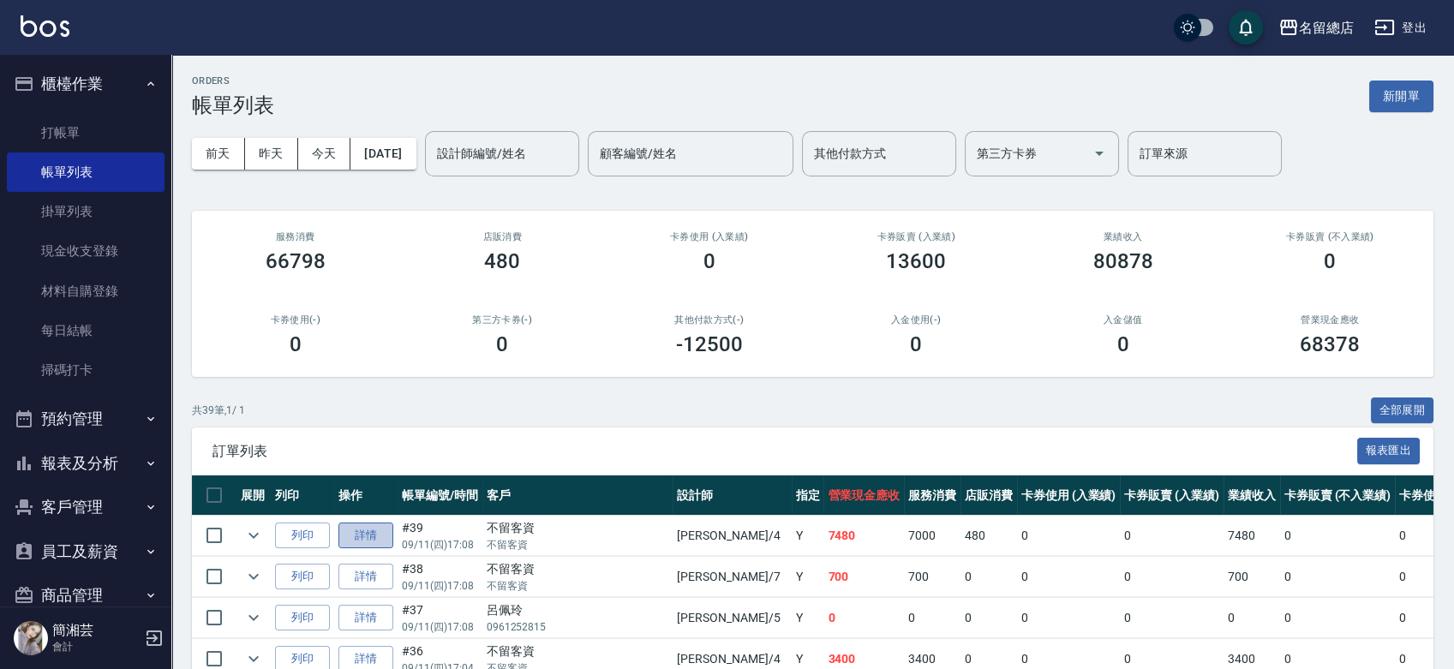
click at [343, 542] on link "詳情" at bounding box center [366, 536] width 55 height 27
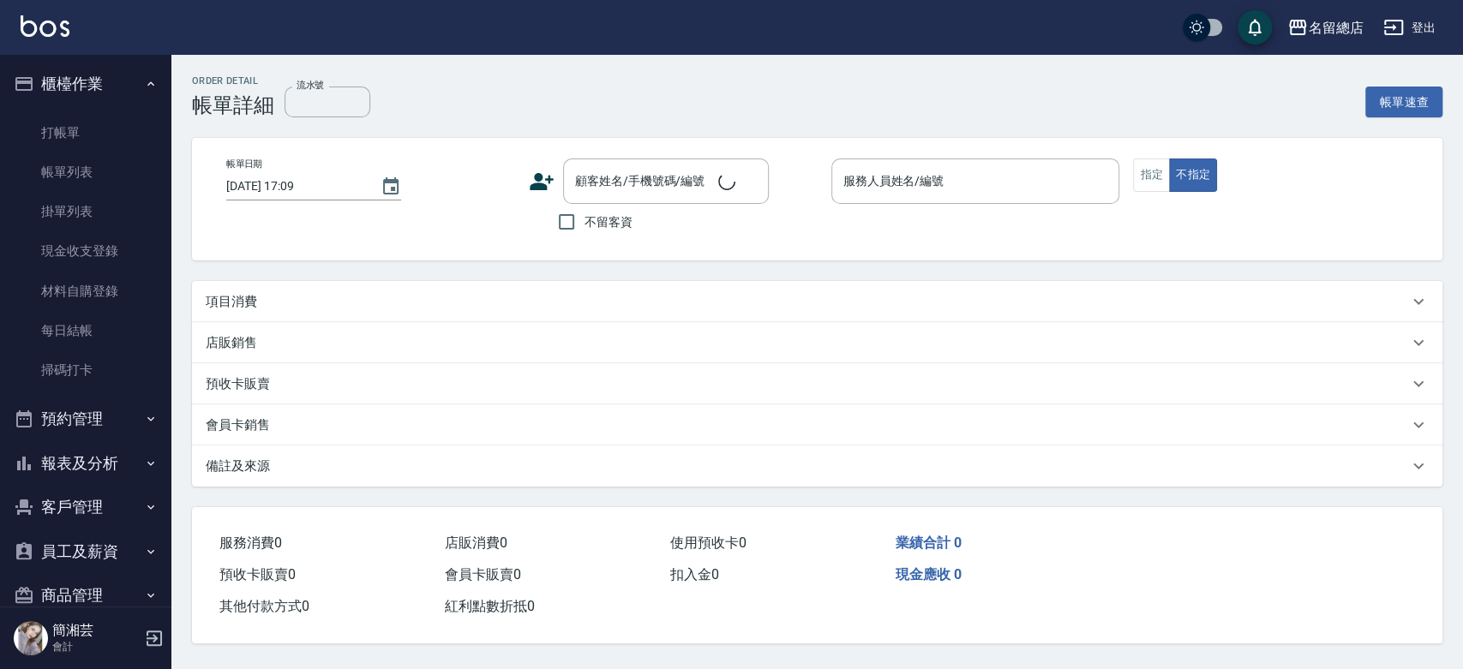
type input "[DATE] 17:08"
checkbox input "true"
type input "[PERSON_NAME]-4"
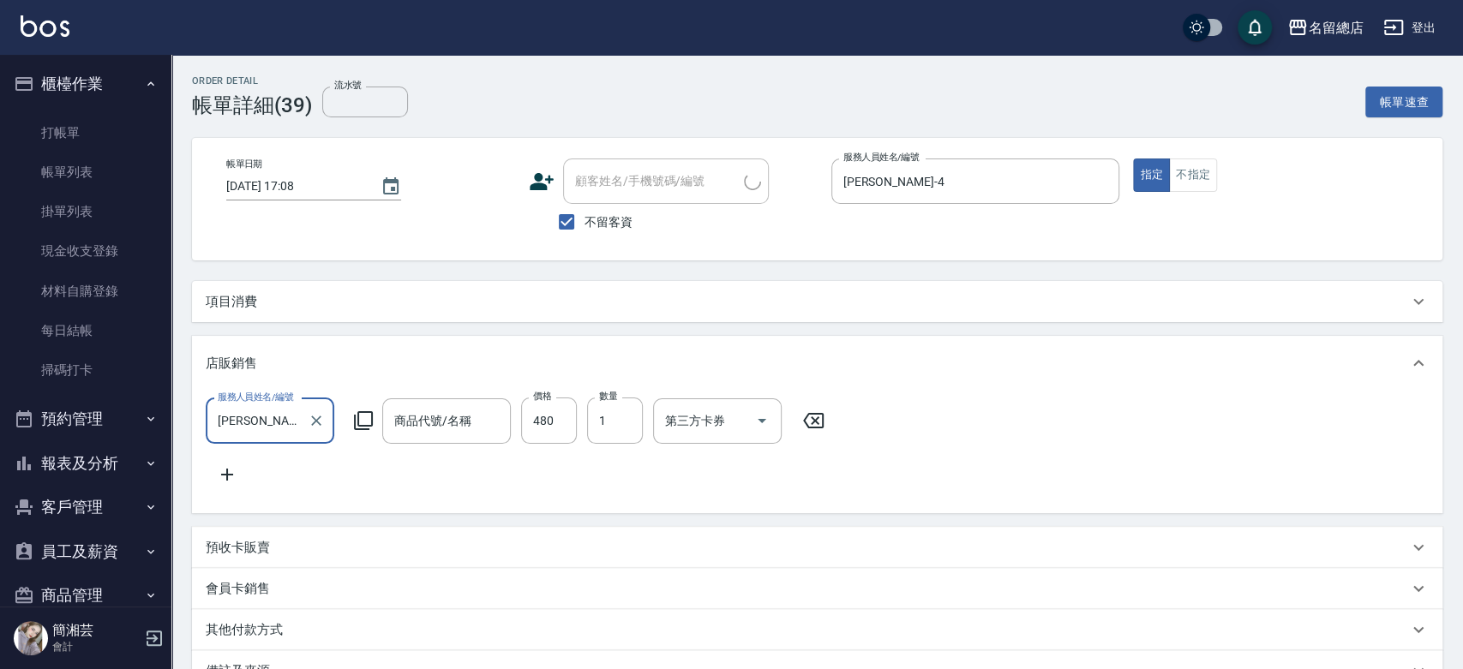
scroll to position [4, 0]
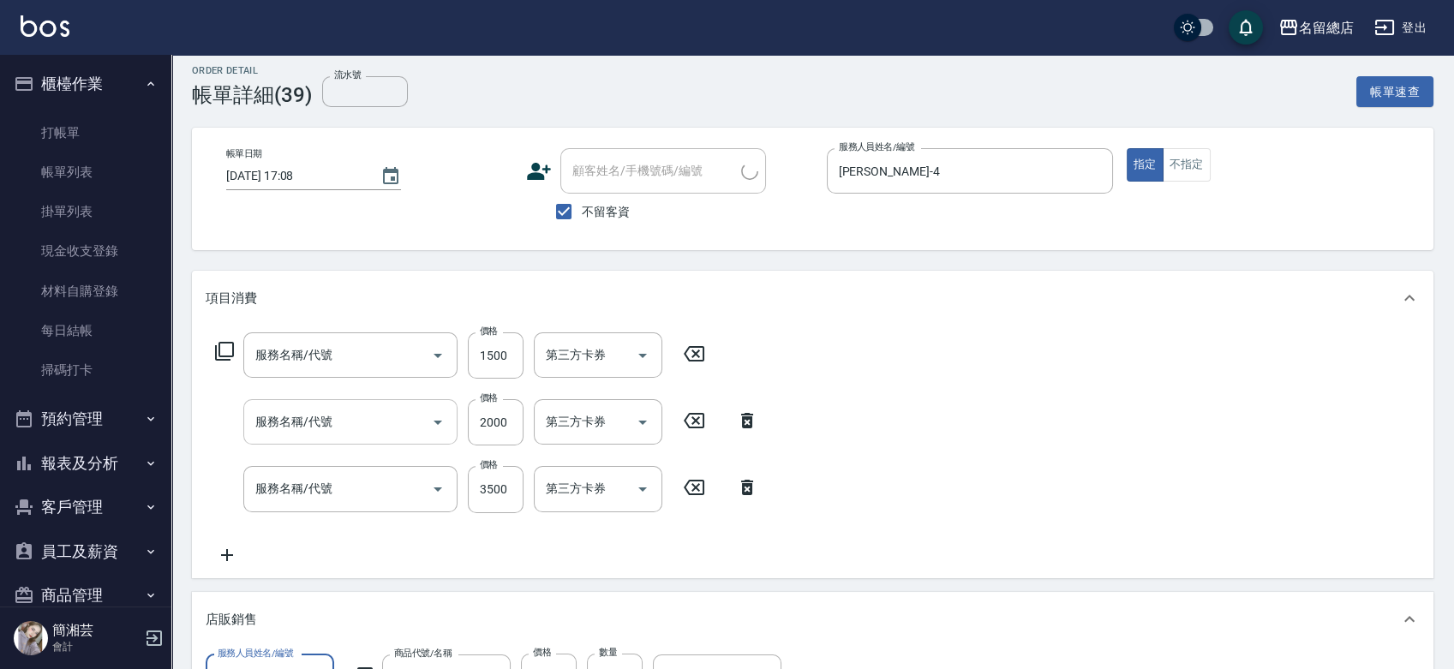
type input "迷漾補色洗"
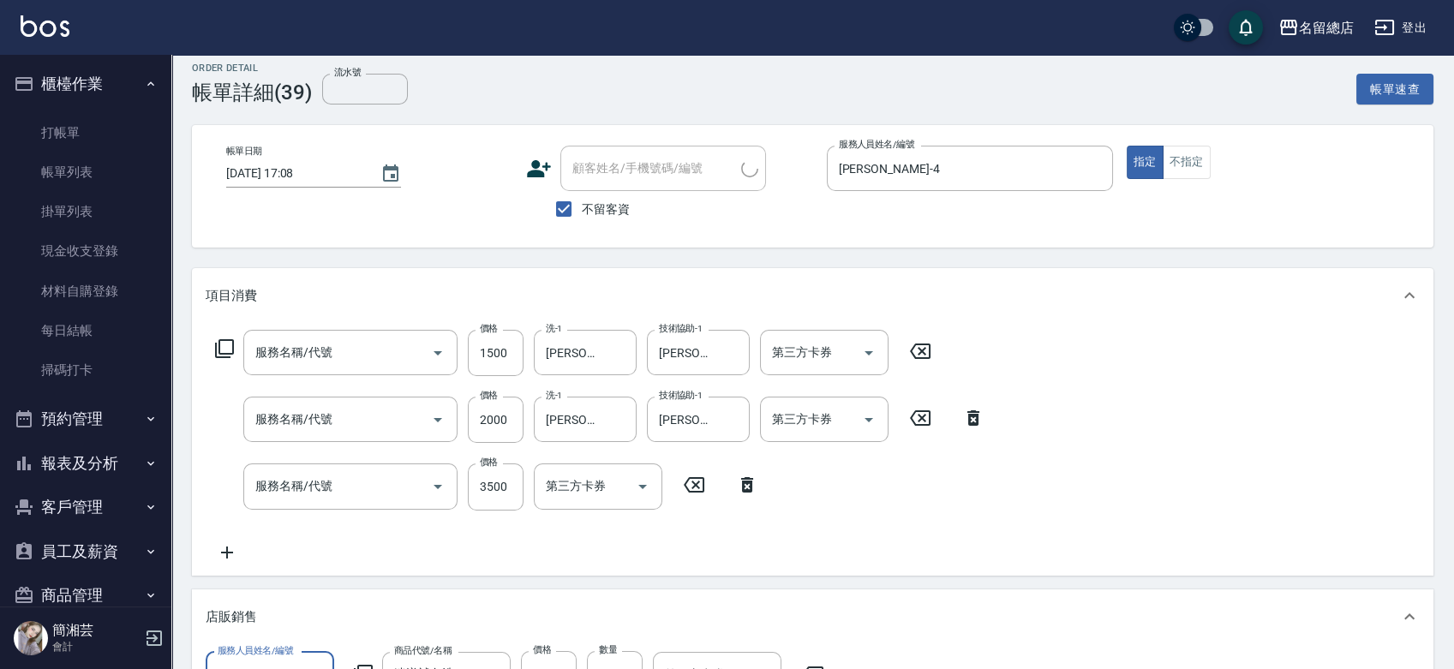
type input "2段自單次1300以上(441)"
type input "染髮1500以上(502)"
type input "陶溫3000以上(213)"
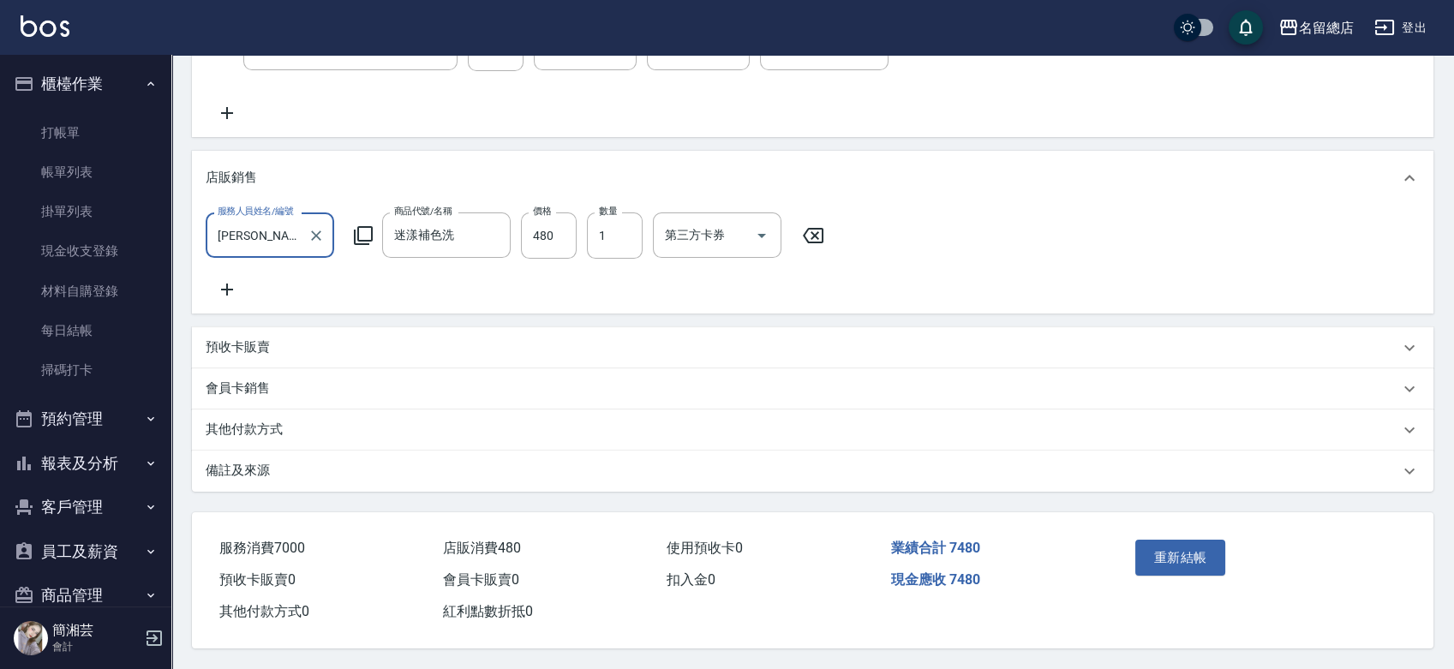
click at [301, 439] on div "其他付款方式" at bounding box center [803, 430] width 1194 height 18
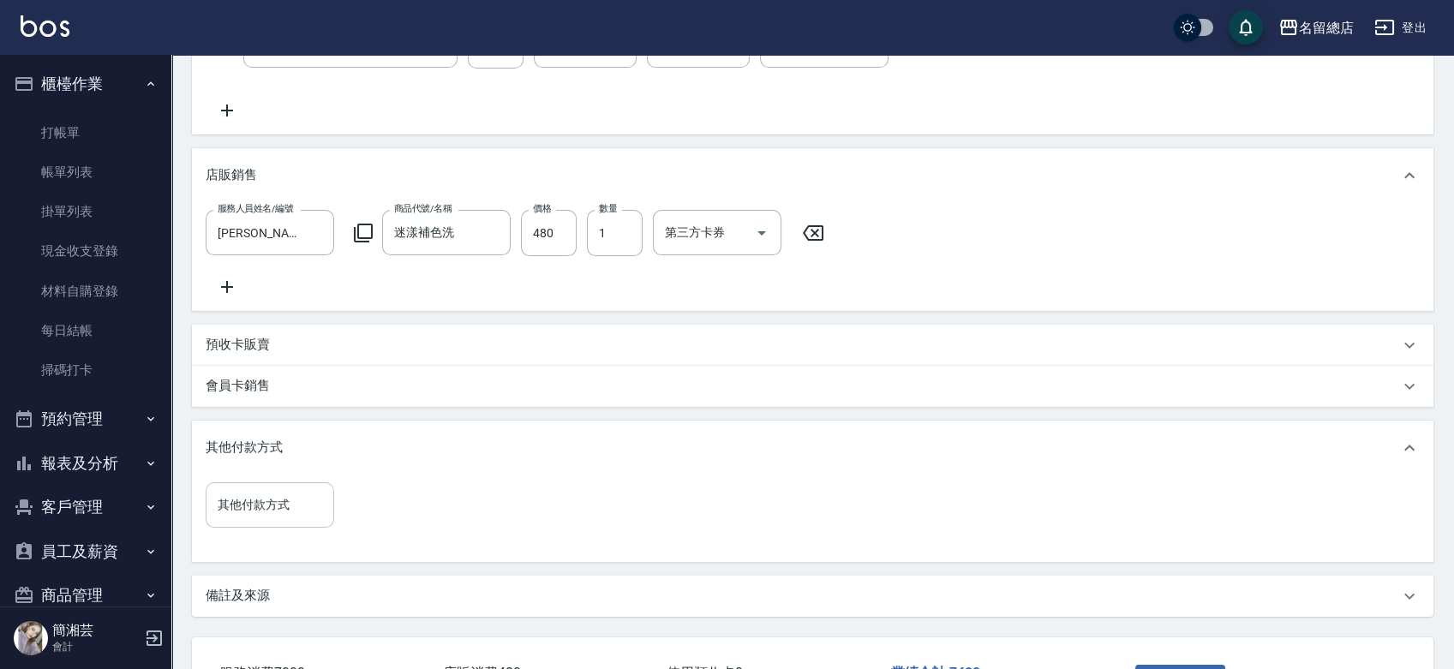
click at [289, 516] on input "其他付款方式" at bounding box center [269, 505] width 113 height 30
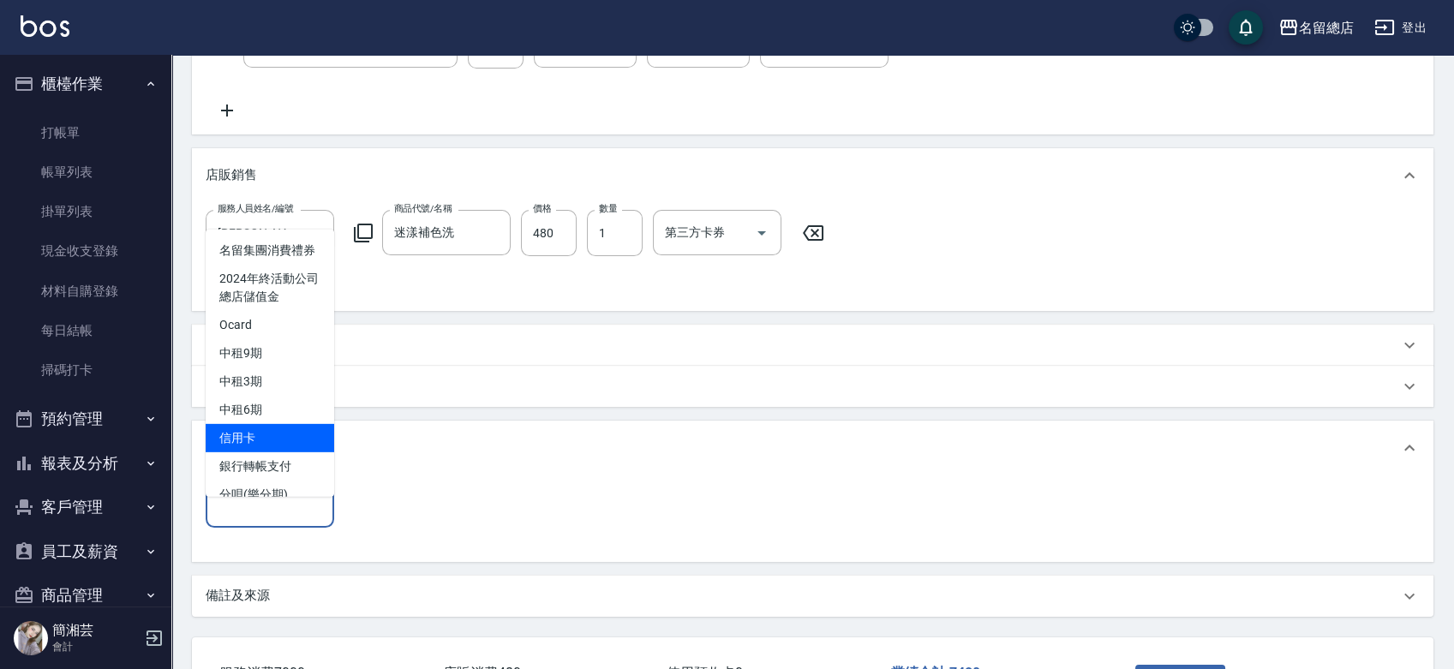
click at [276, 452] on span "信用卡" at bounding box center [270, 437] width 129 height 28
type input "信用卡"
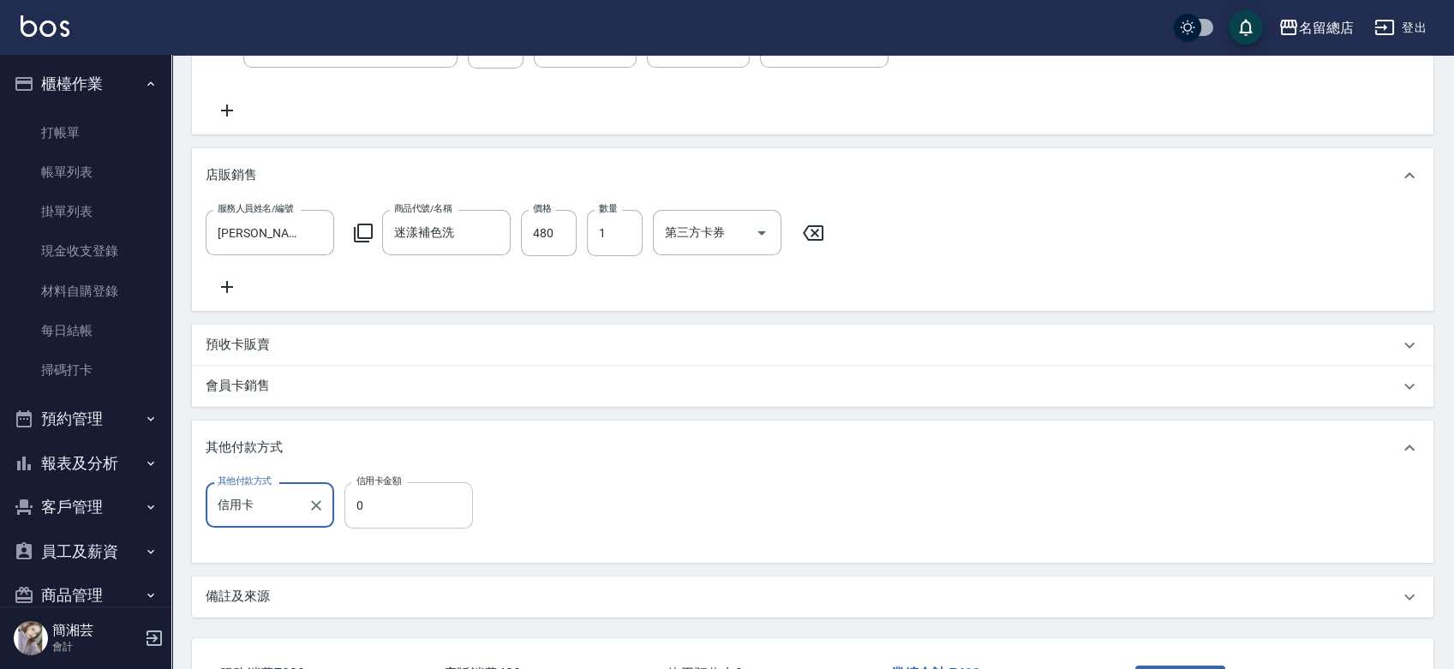
click at [411, 529] on input "0" at bounding box center [409, 506] width 129 height 46
type input "7480"
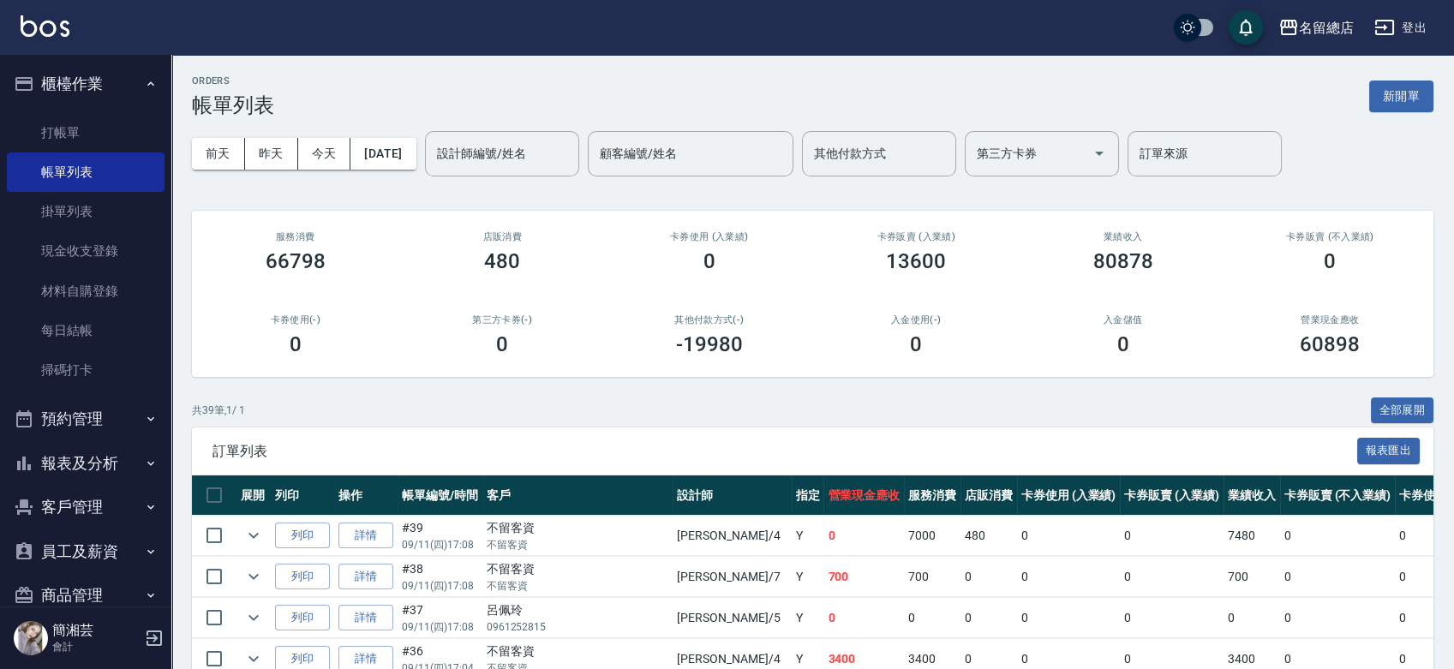
click at [96, 453] on button "報表及分析" at bounding box center [86, 463] width 158 height 45
click at [93, 536] on link "店家日報表" at bounding box center [86, 551] width 158 height 39
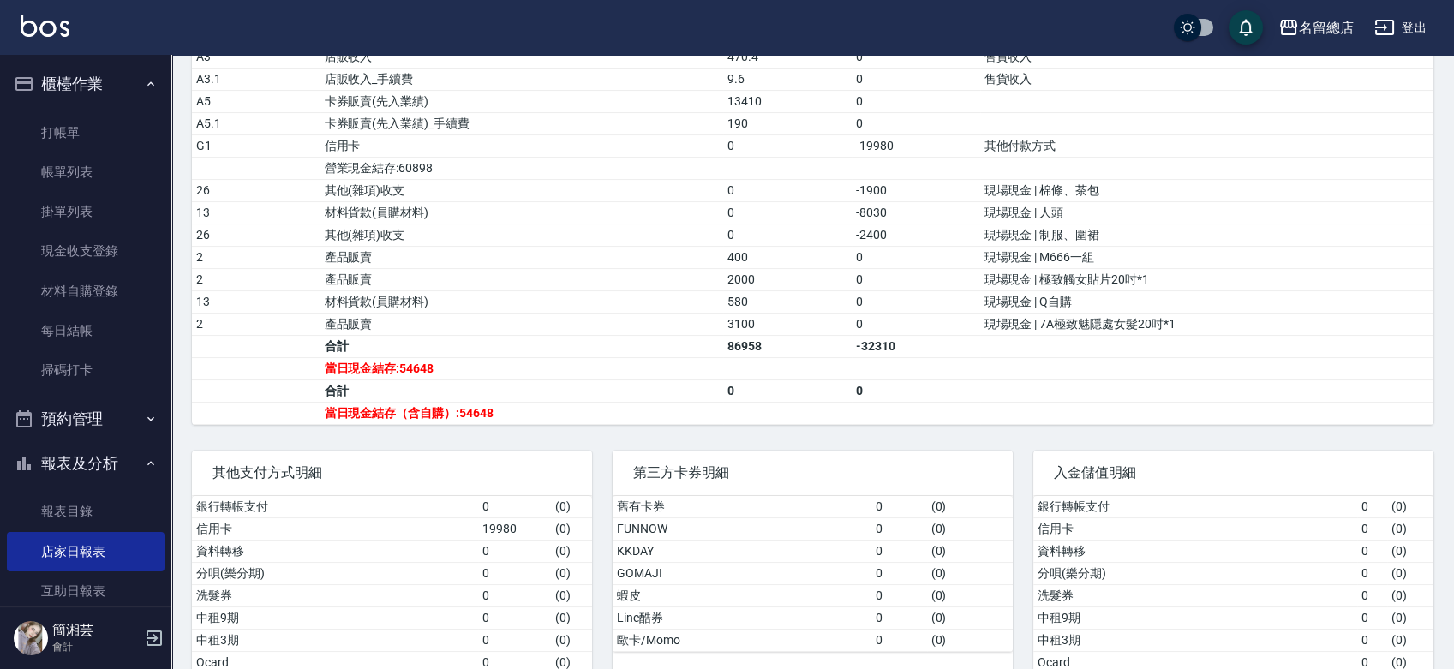
scroll to position [666, 0]
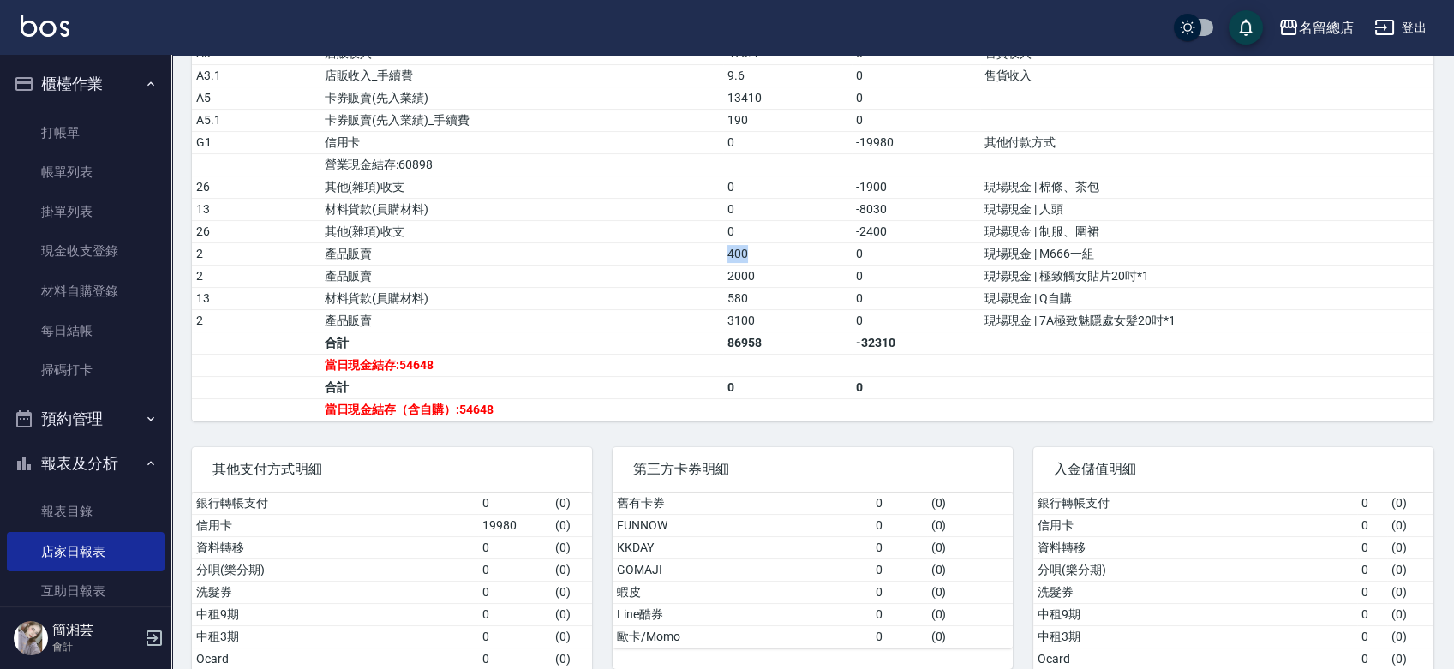
drag, startPoint x: 719, startPoint y: 247, endPoint x: 767, endPoint y: 249, distance: 48.0
click at [767, 249] on tr "2 產品販賣 400 0 現場現金 | M666一組" at bounding box center [813, 254] width 1242 height 22
drag, startPoint x: 718, startPoint y: 279, endPoint x: 782, endPoint y: 273, distance: 63.7
click at [782, 273] on tr "2 產品販賣 2000 0 現場現金 | 極致觸女貼片20吋*1" at bounding box center [813, 276] width 1242 height 22
drag, startPoint x: 701, startPoint y: 303, endPoint x: 775, endPoint y: 300, distance: 73.8
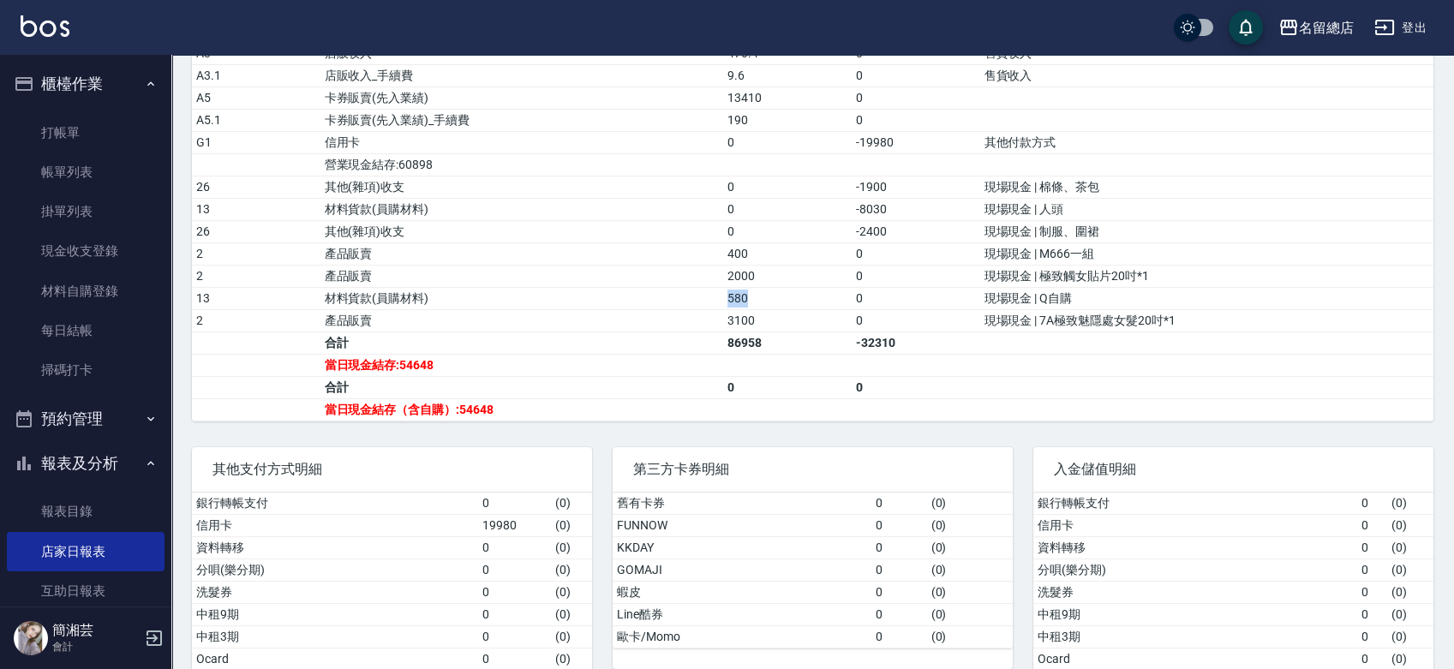
click at [775, 300] on tr "13 材料貨款(員購材料) 580 0 現場現金 | Q自購" at bounding box center [813, 298] width 1242 height 22
drag, startPoint x: 699, startPoint y: 325, endPoint x: 805, endPoint y: 310, distance: 107.3
click at [805, 310] on tr "2 產品販賣 3100 0 現場現金 | 7A極致魅隱處女髮20吋*1" at bounding box center [813, 320] width 1242 height 22
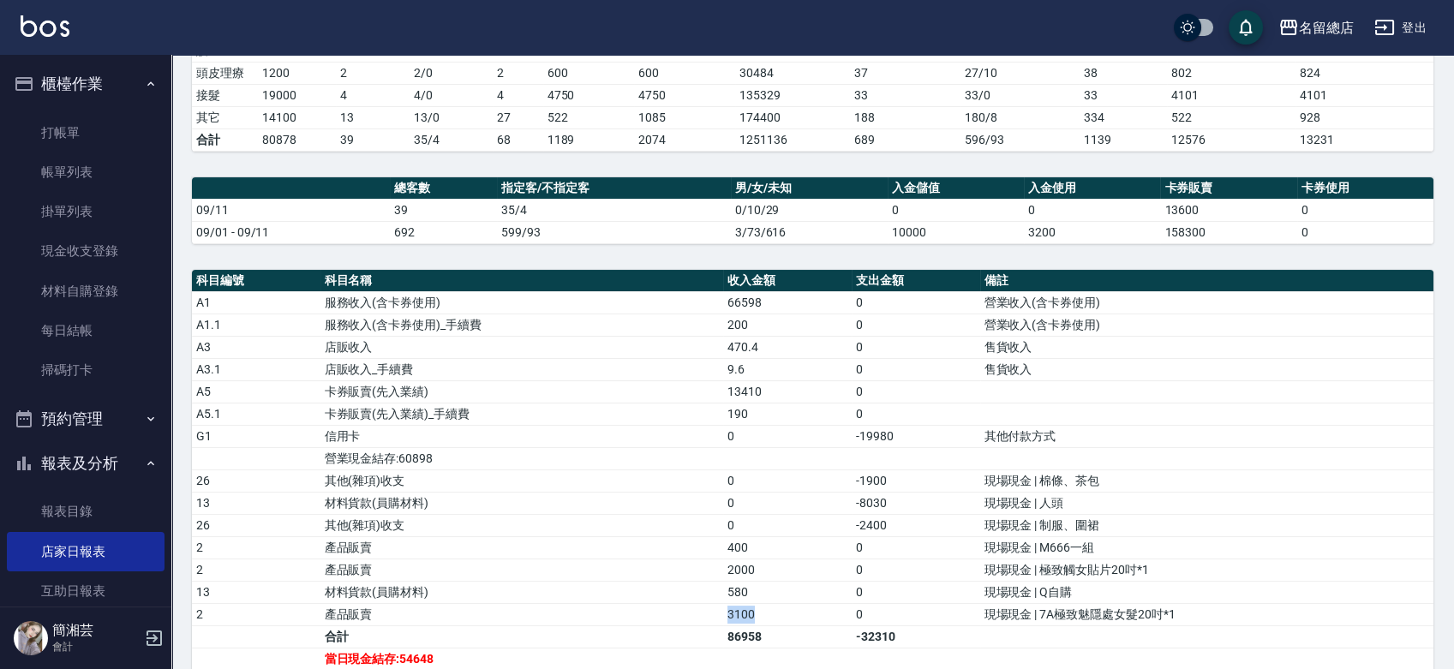
scroll to position [285, 0]
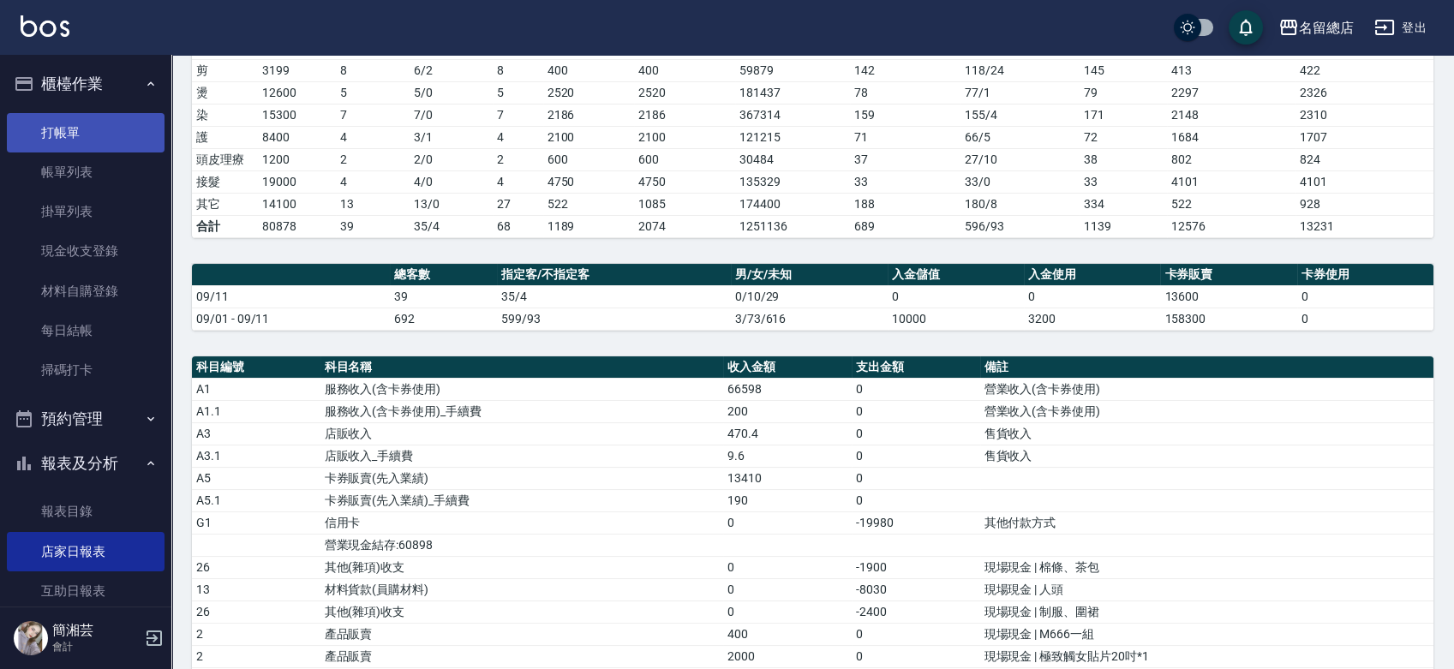
click at [142, 135] on link "打帳單" at bounding box center [86, 132] width 158 height 39
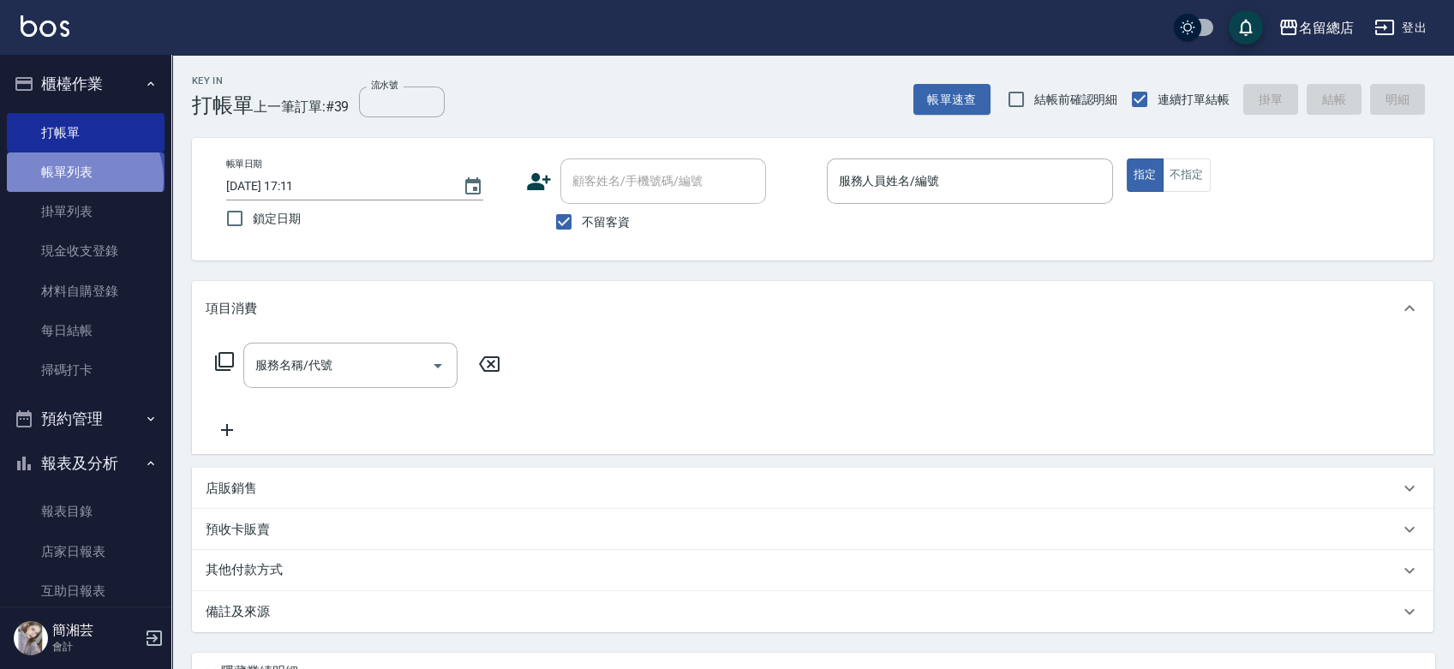
click at [82, 179] on link "帳單列表" at bounding box center [86, 172] width 158 height 39
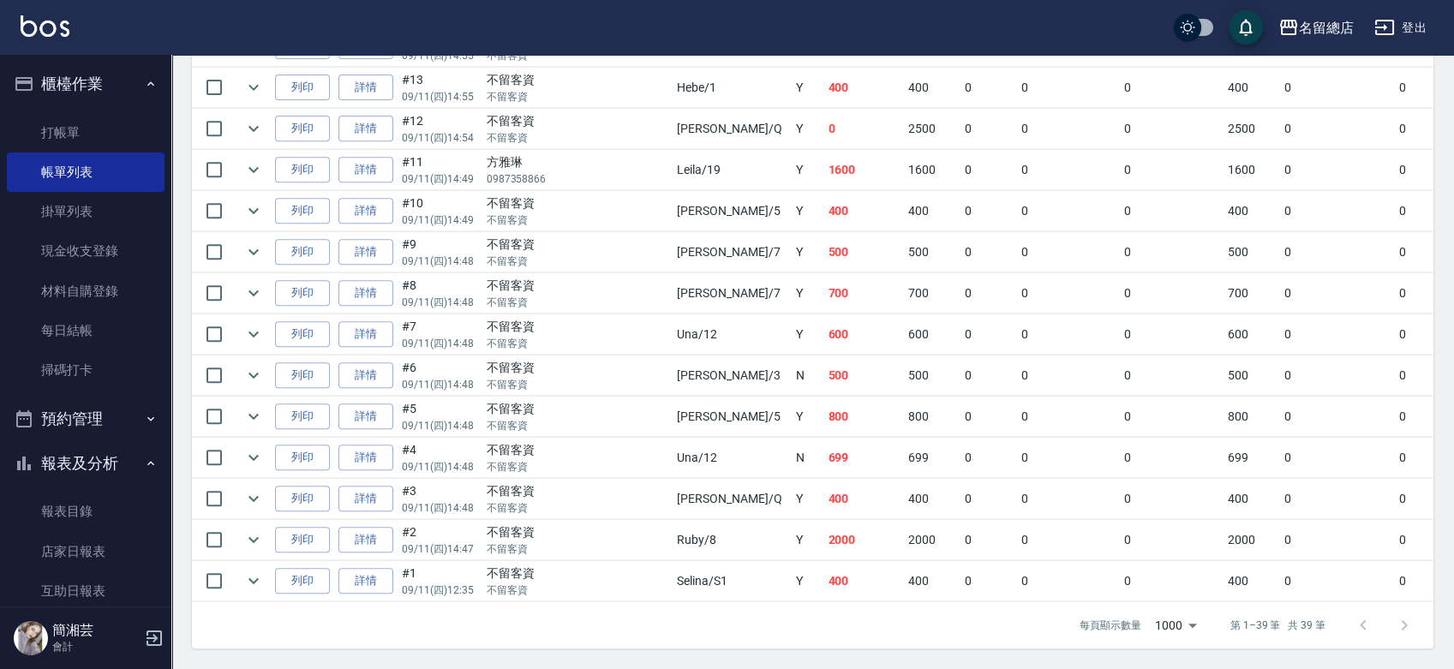
scroll to position [1524, 0]
drag, startPoint x: 546, startPoint y: 81, endPoint x: 931, endPoint y: 99, distance: 385.3
click at [883, 84] on tr "列印 詳情 #13 09/11 (四) 14:55 不留客資 不留客資 Hebe /1 Y 400 400 0 0 0 400 0 0 0 0 0" at bounding box center [996, 88] width 1608 height 40
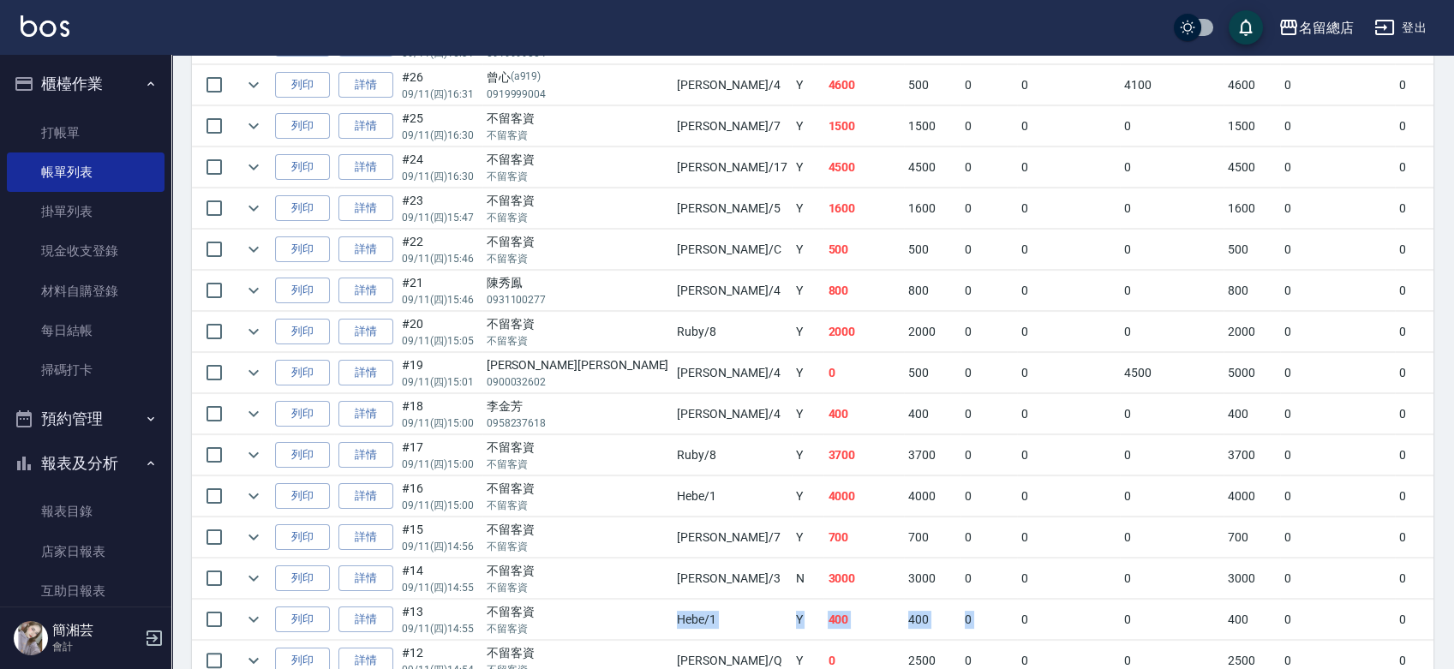
scroll to position [953, 0]
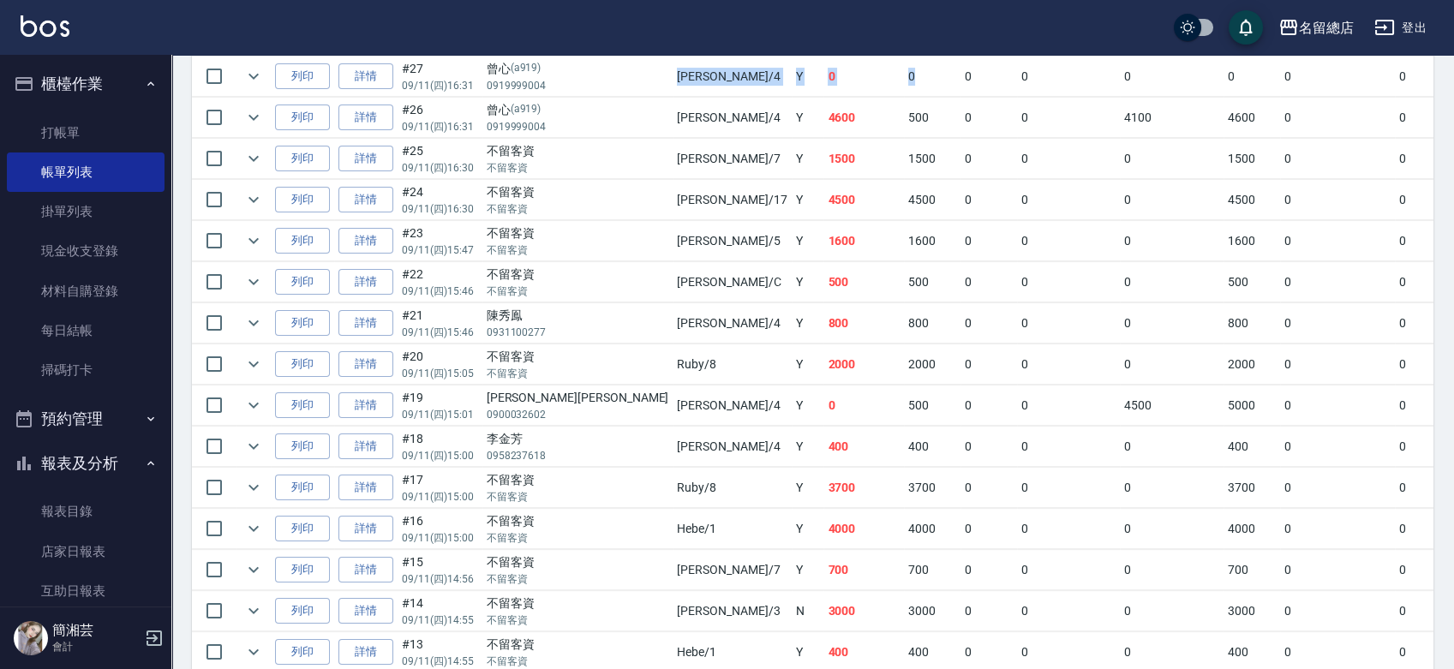
drag, startPoint x: 580, startPoint y: 88, endPoint x: 807, endPoint y: 86, distance: 227.1
click at [803, 85] on tr "列印 詳情 #27 09/11 (四) 16:31 [PERSON_NAME] (a919) 0919999004 [PERSON_NAME] /4 Y 0 …" at bounding box center [996, 77] width 1608 height 40
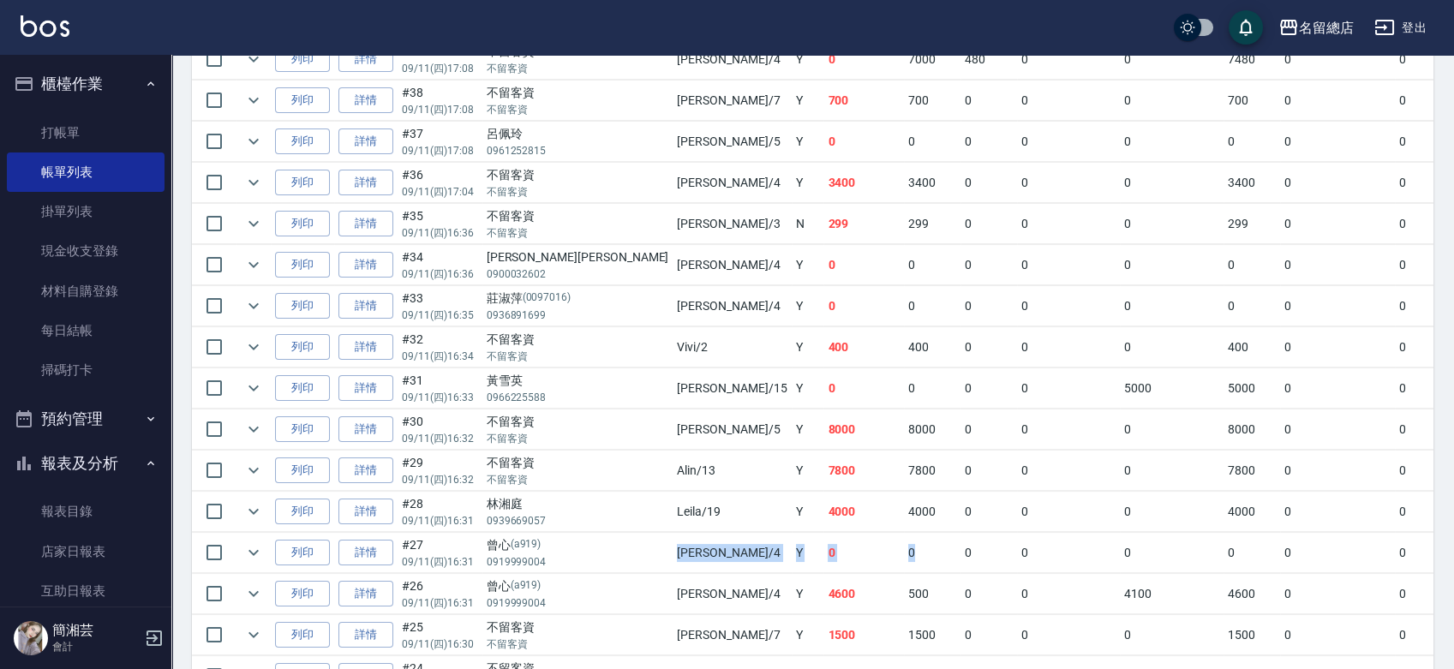
scroll to position [381, 0]
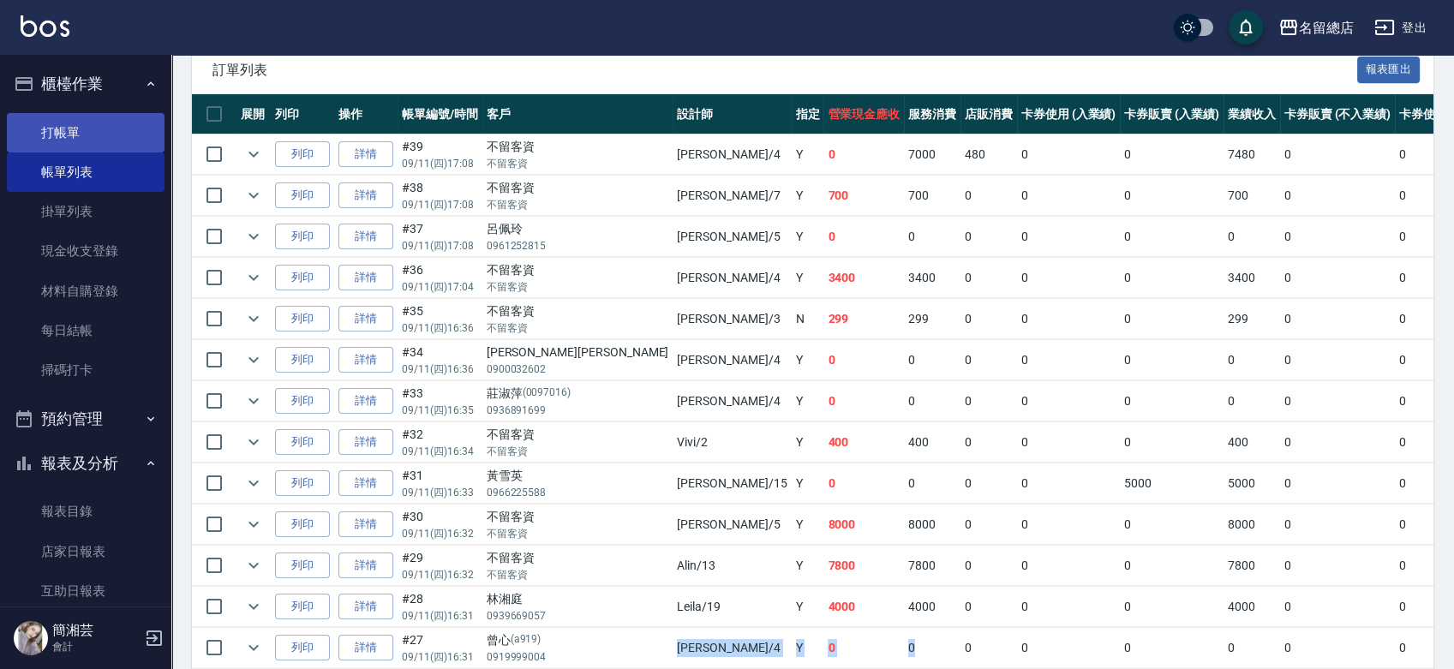
click at [28, 130] on link "打帳單" at bounding box center [86, 132] width 158 height 39
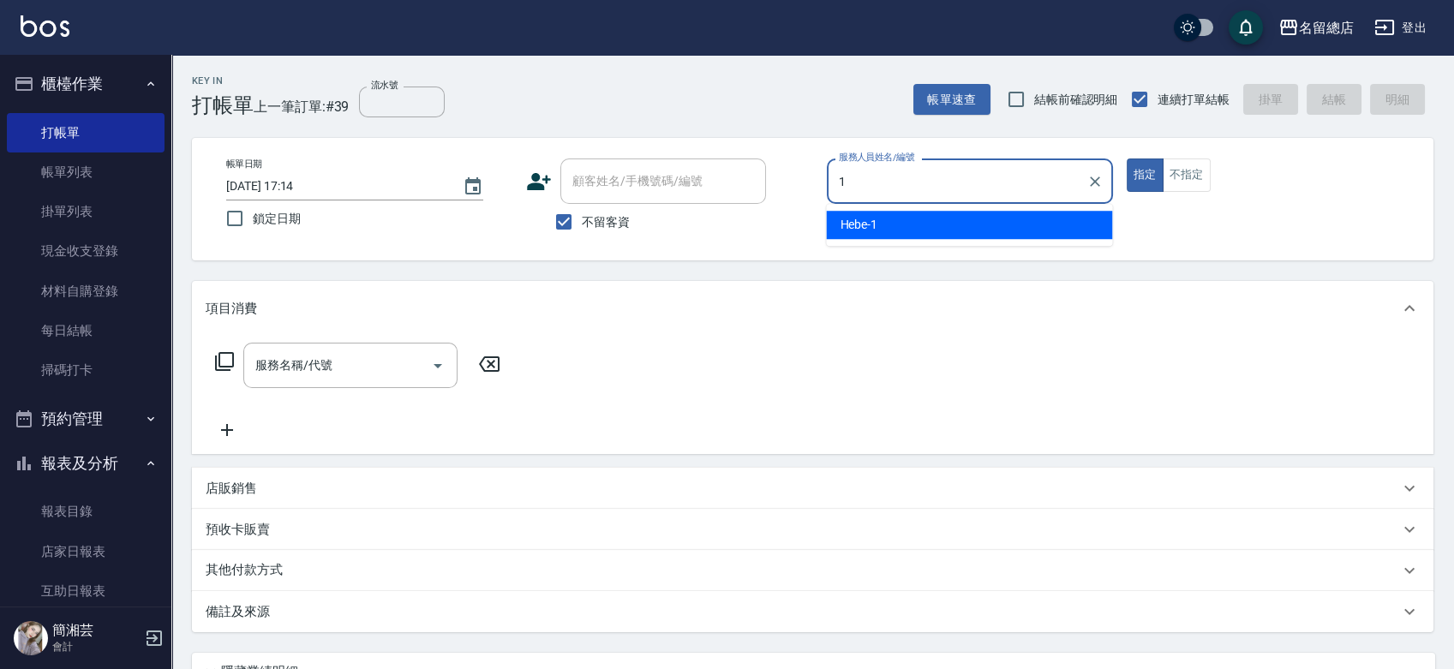
type input "Hebe-1"
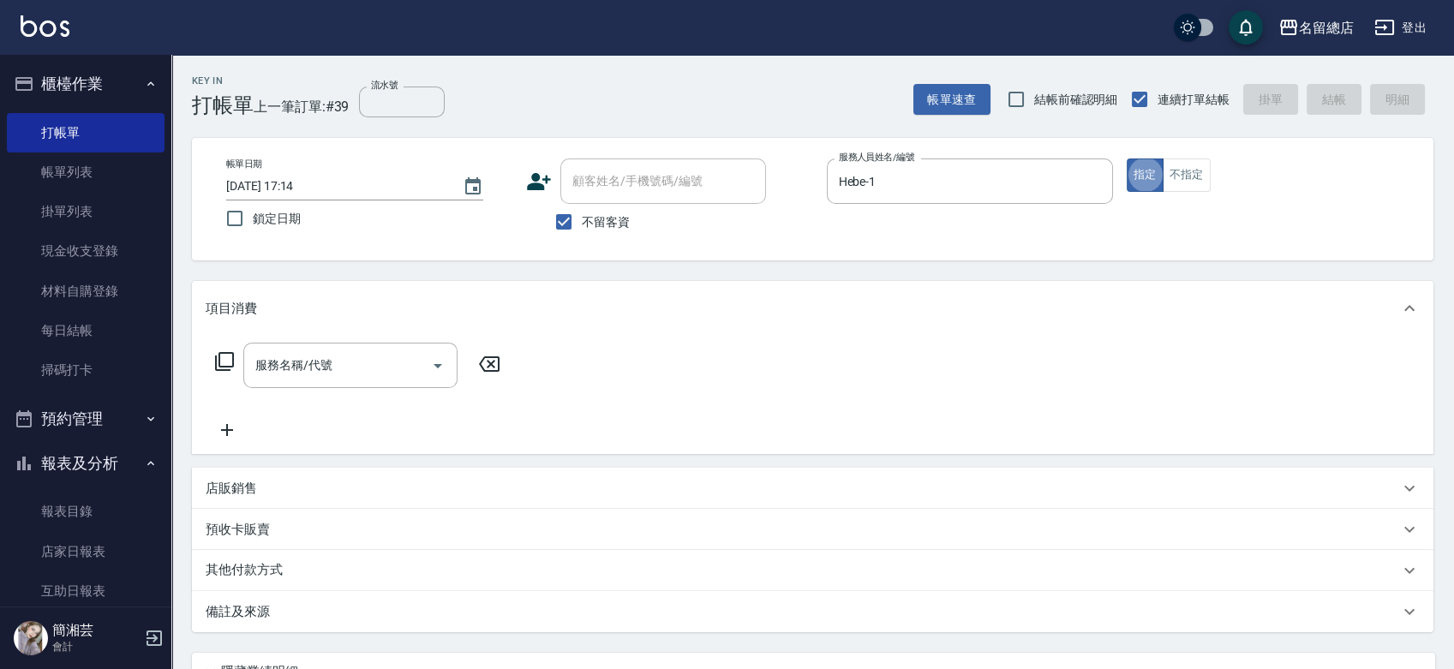
type button "true"
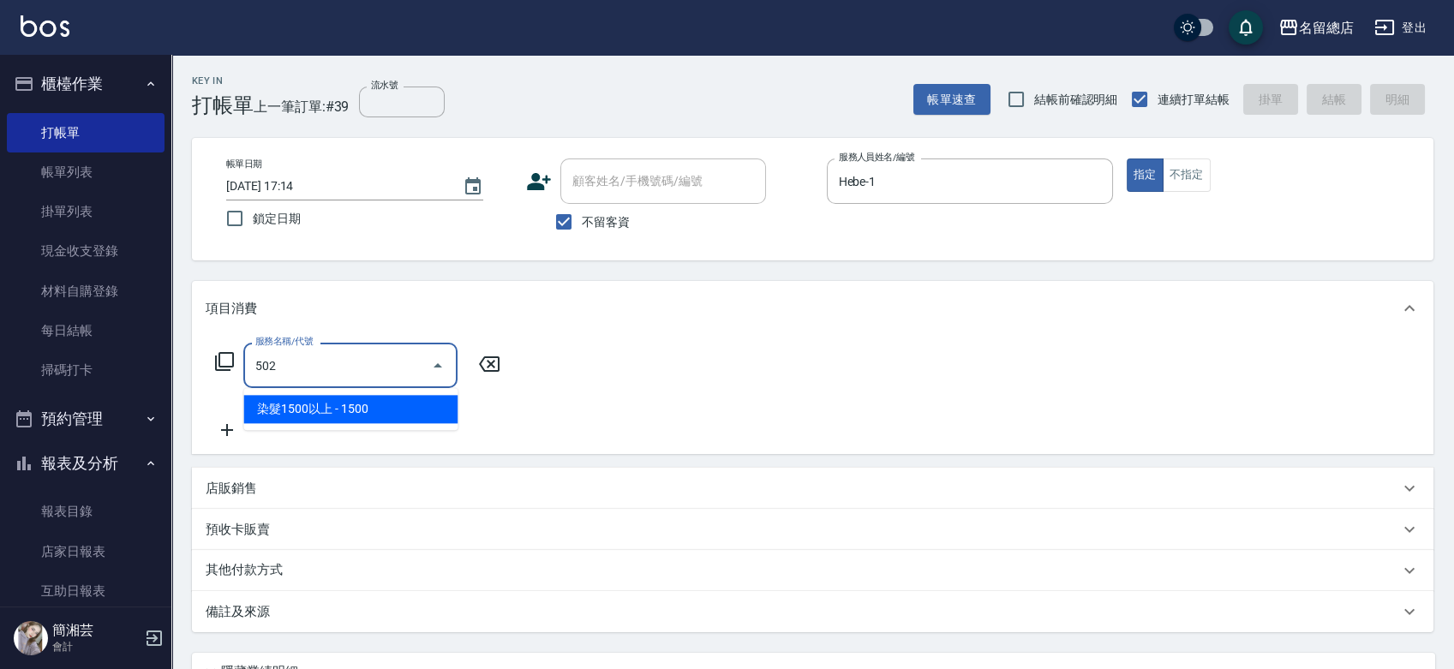
type input "染髮1500以上(502)"
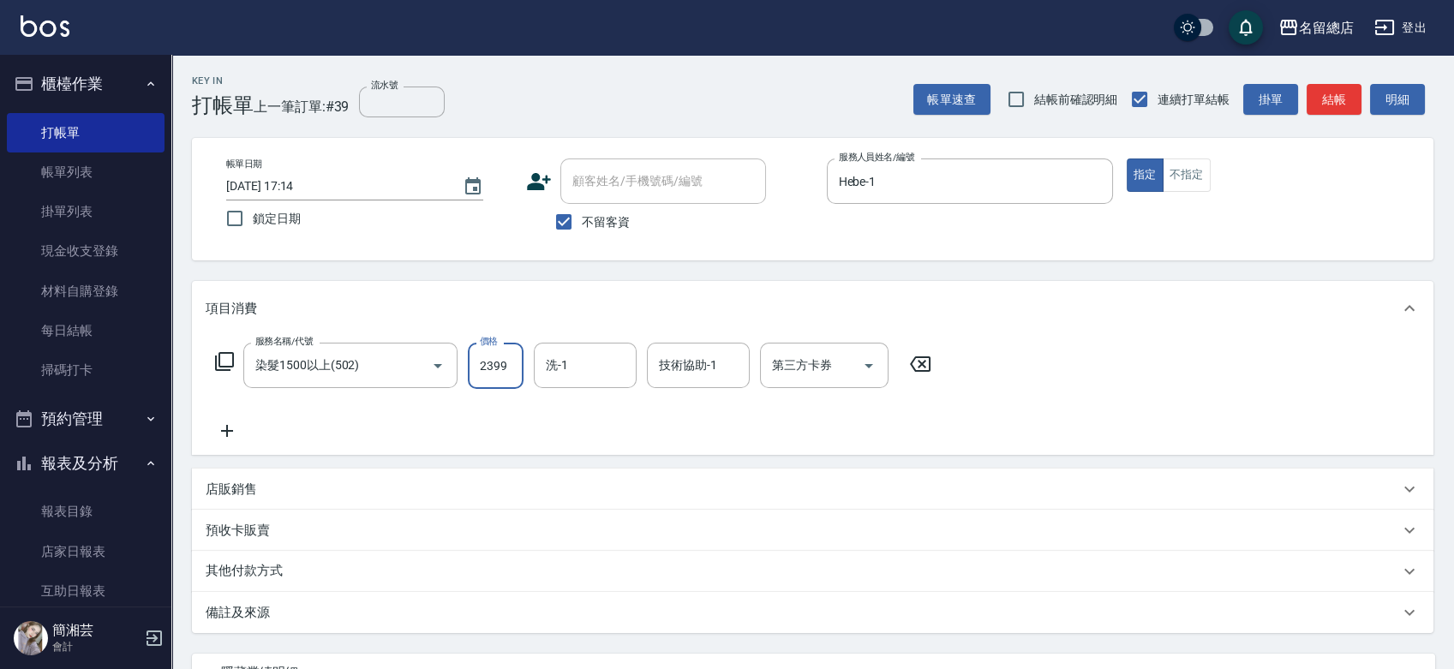
type input "2399"
type input "YY-45"
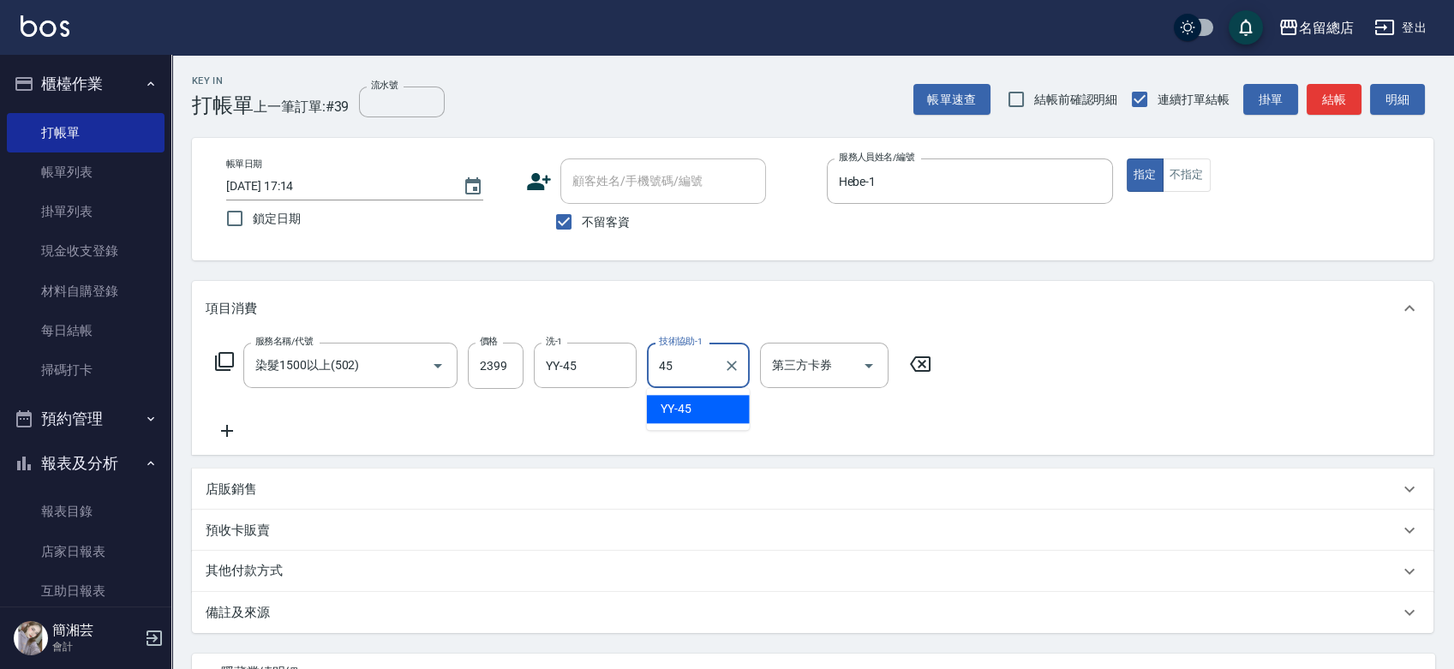
type input "YY-45"
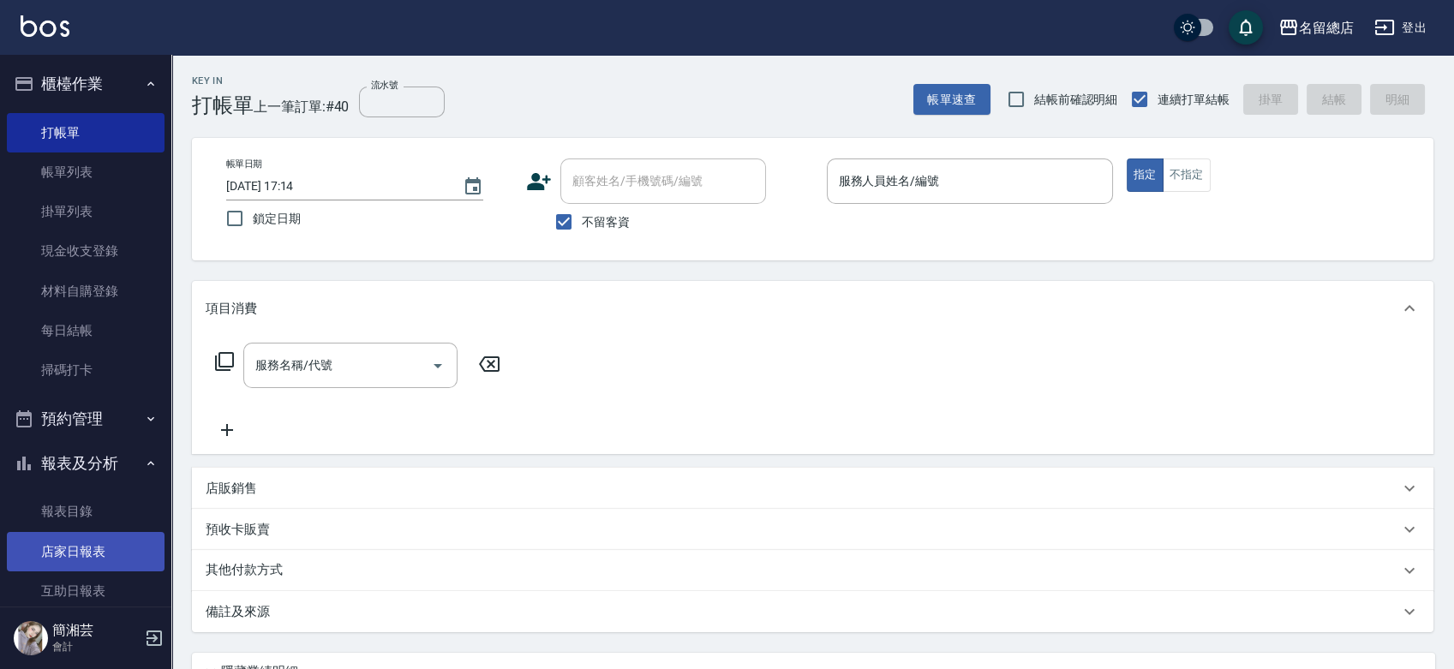
click at [101, 554] on link "店家日報表" at bounding box center [86, 551] width 158 height 39
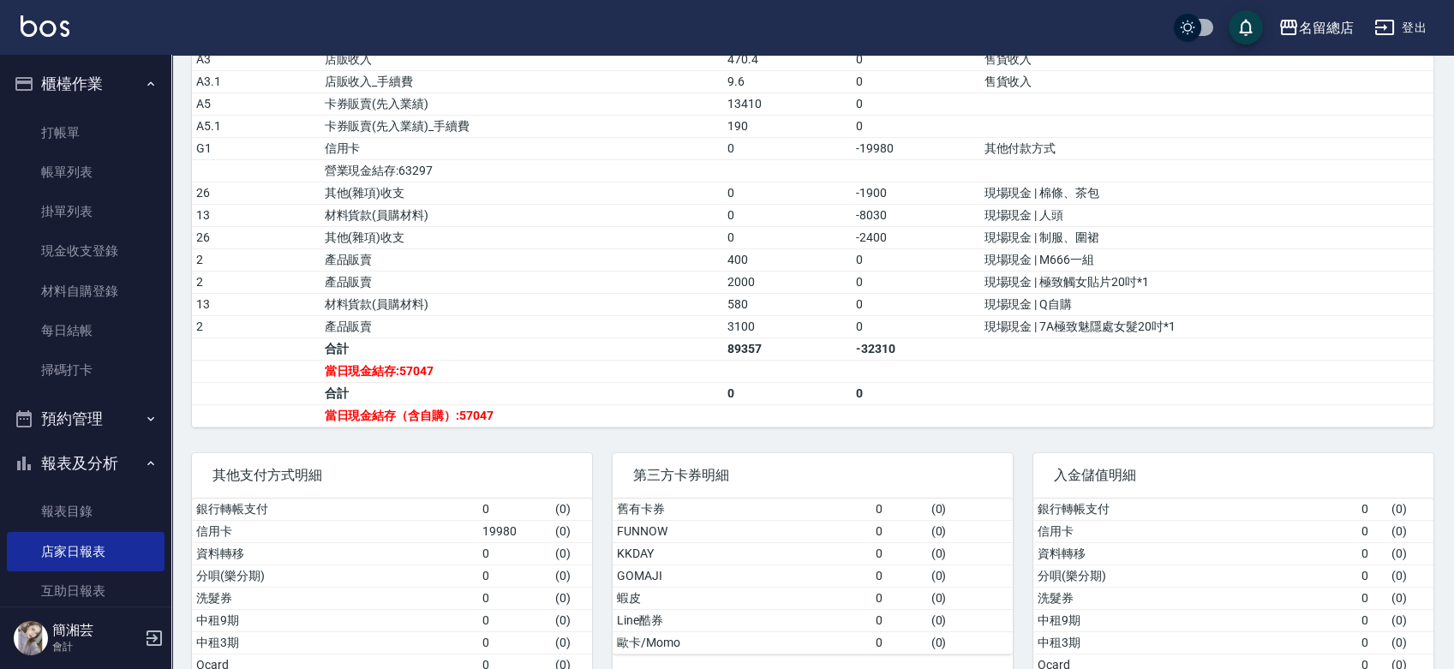
scroll to position [666, 0]
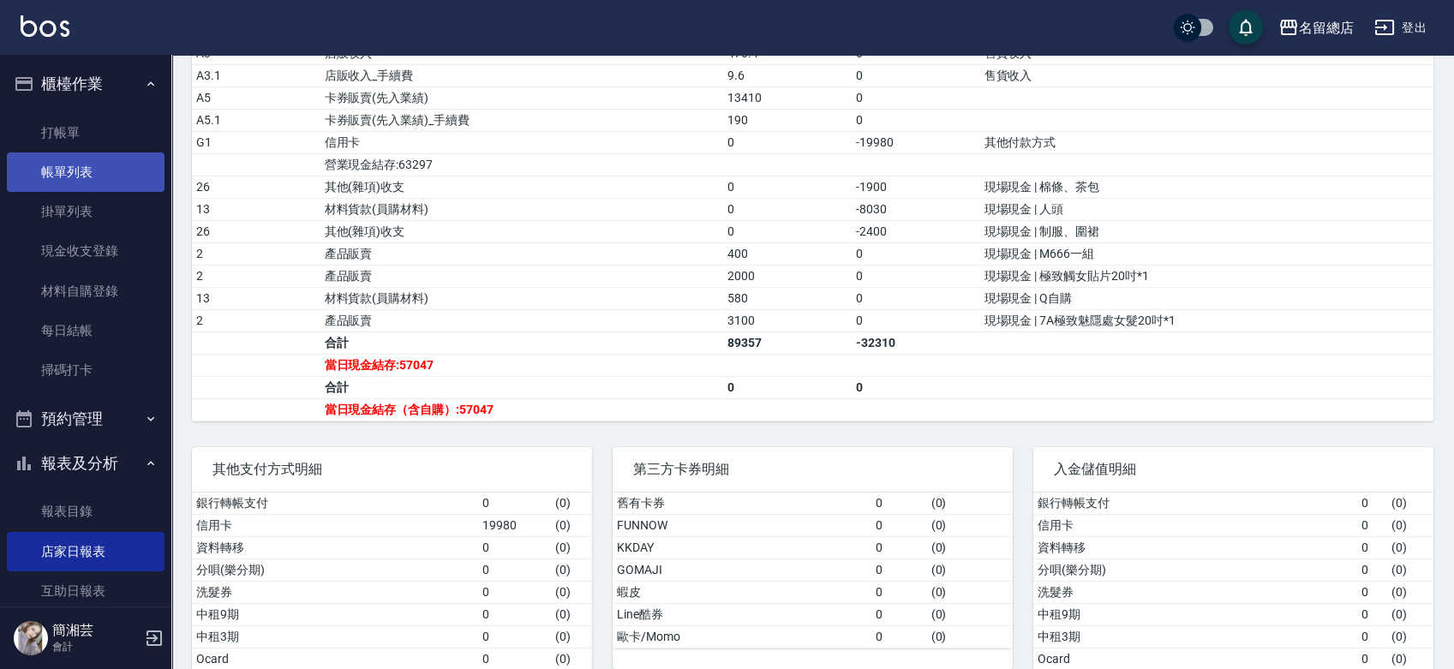
click at [106, 165] on link "帳單列表" at bounding box center [86, 172] width 158 height 39
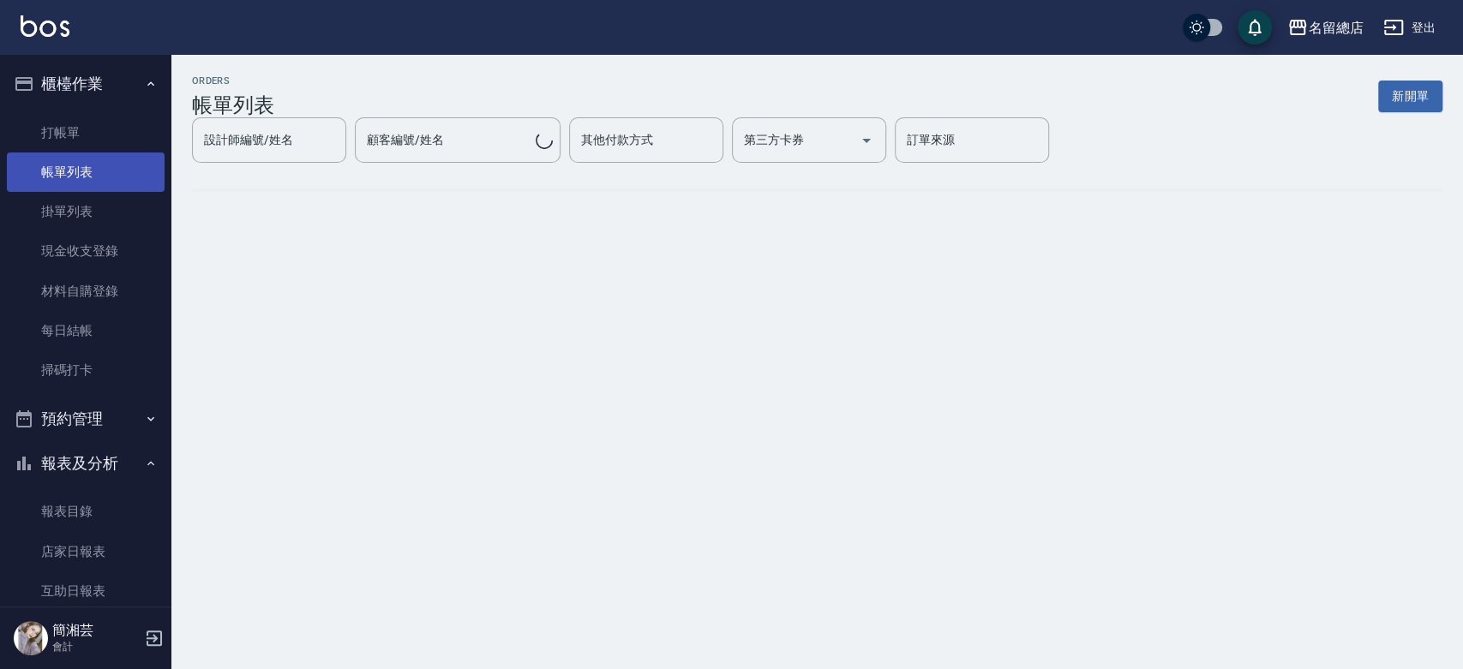
click at [111, 172] on link "帳單列表" at bounding box center [86, 172] width 158 height 39
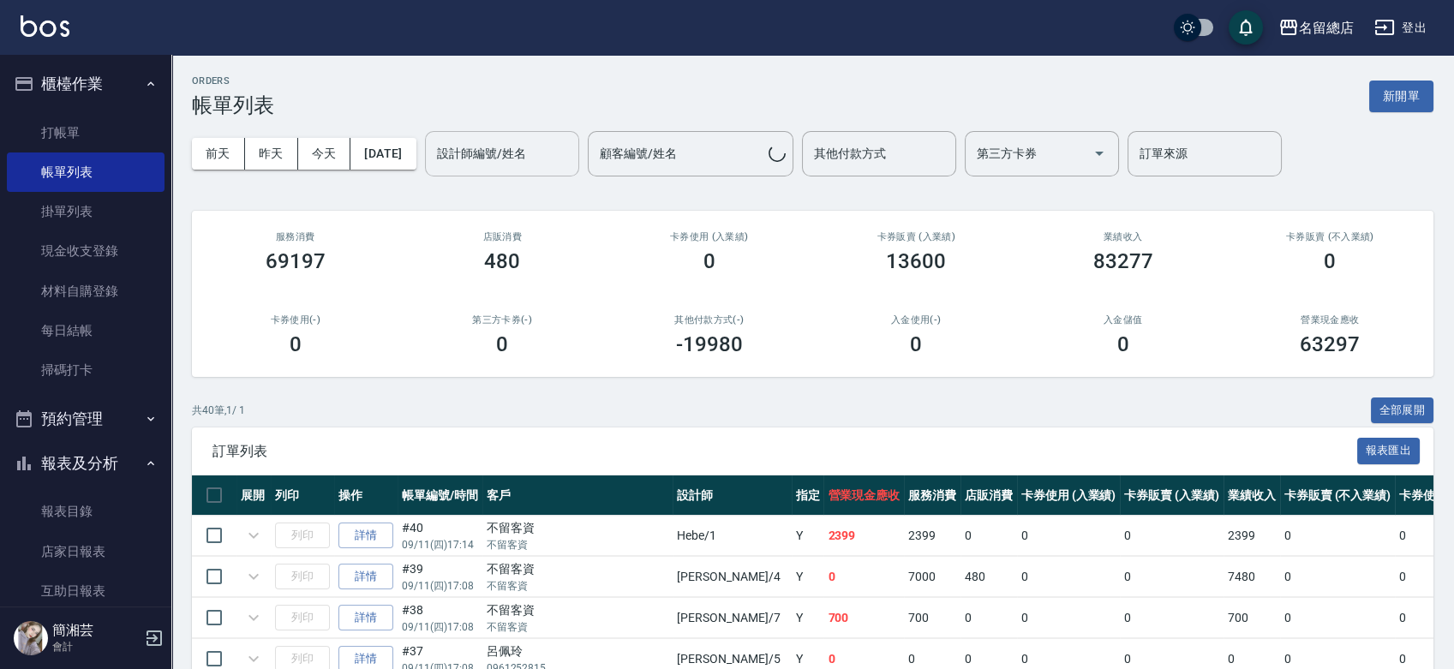
click at [493, 161] on input "設計師編號/姓名" at bounding box center [502, 154] width 139 height 30
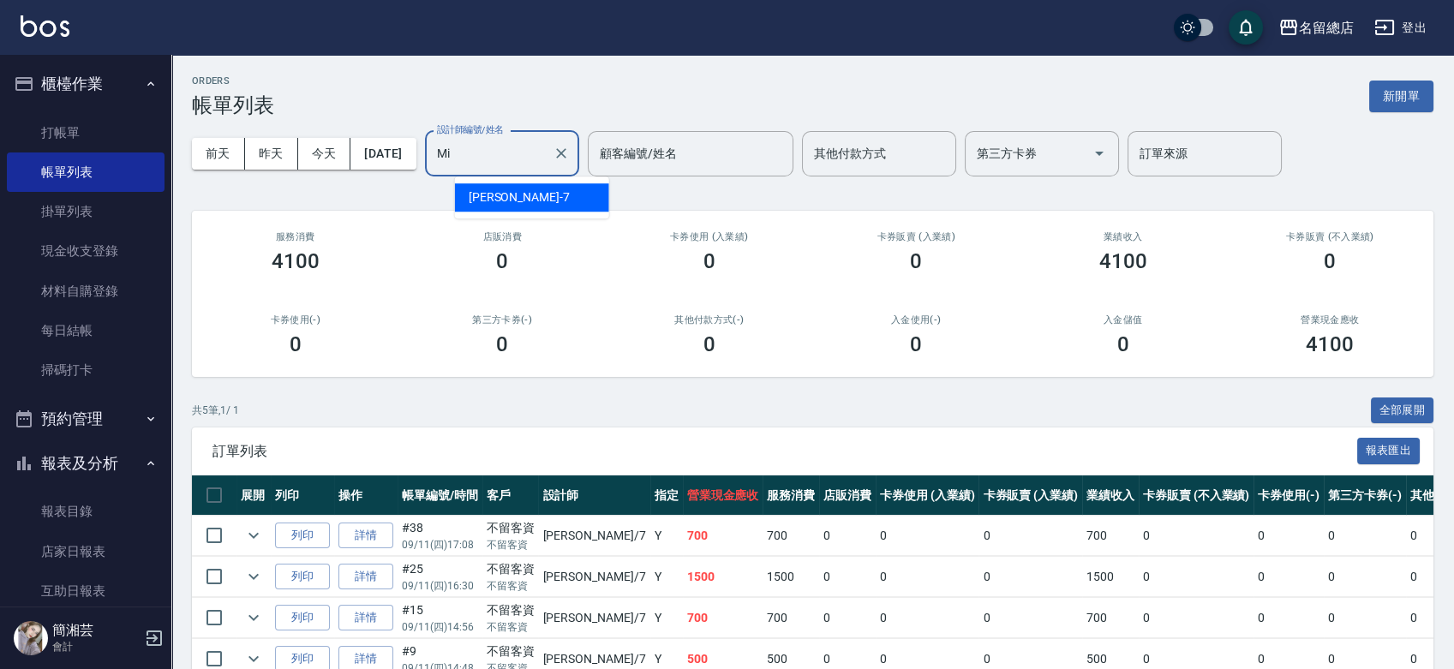
type input "M"
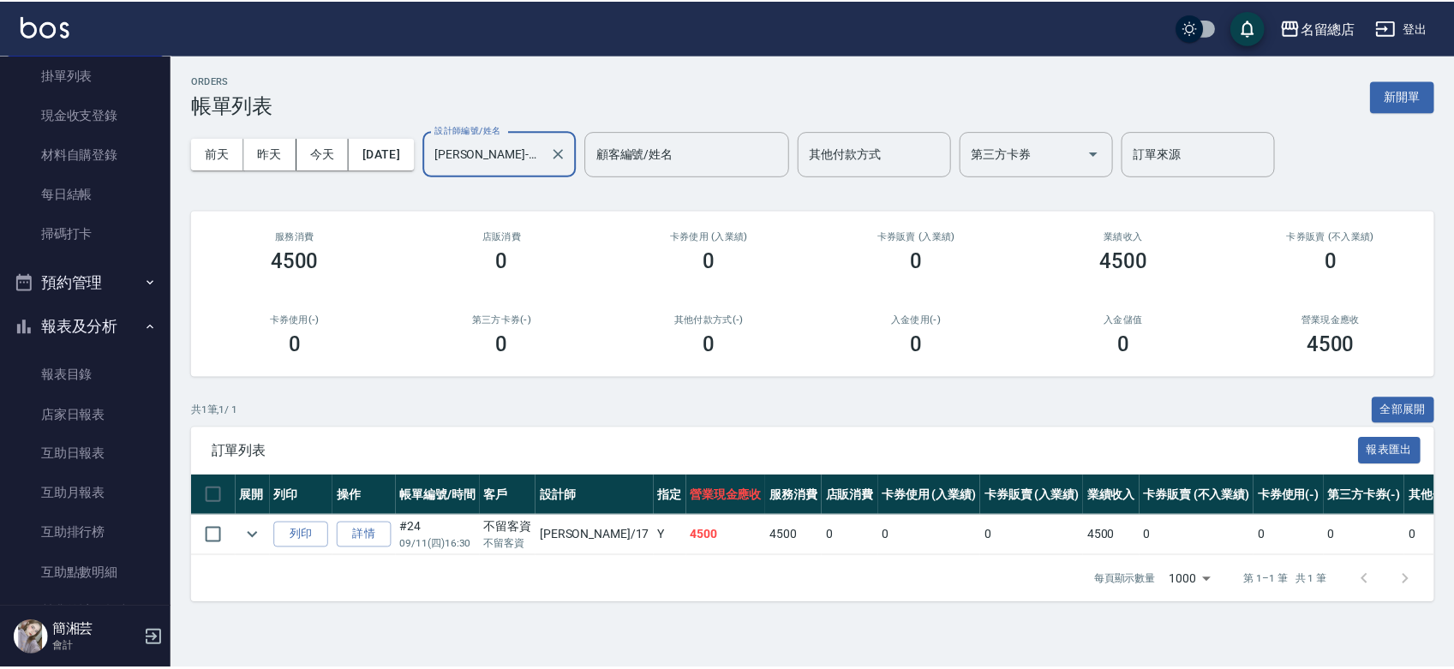
scroll to position [123, 0]
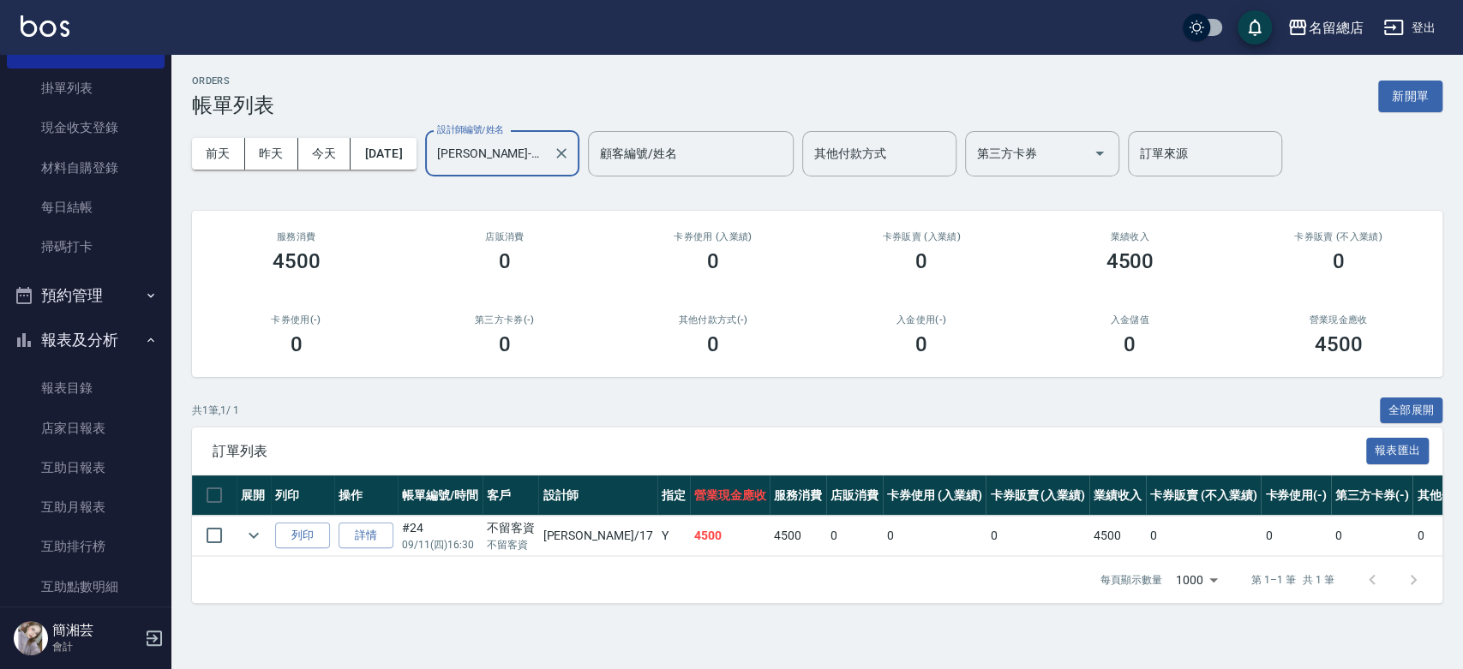
type input "[PERSON_NAME]-17"
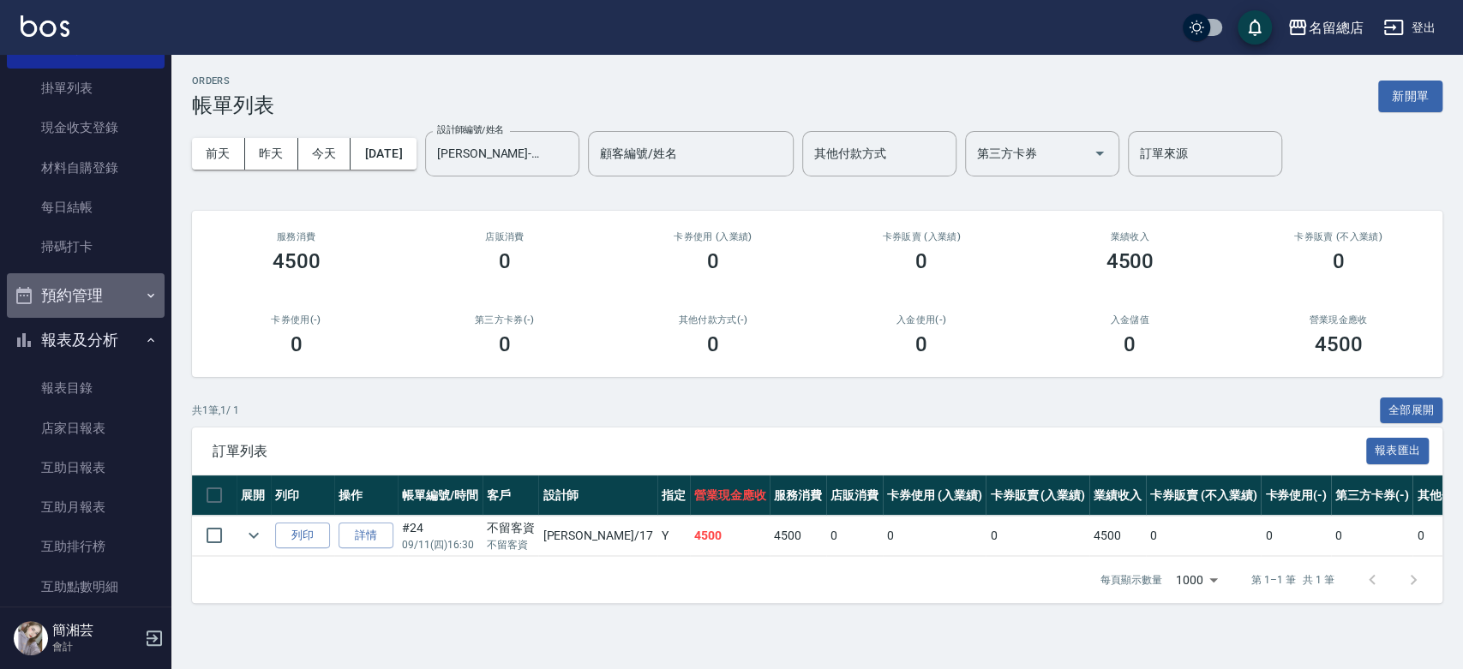
click at [103, 291] on button "預約管理" at bounding box center [86, 295] width 158 height 45
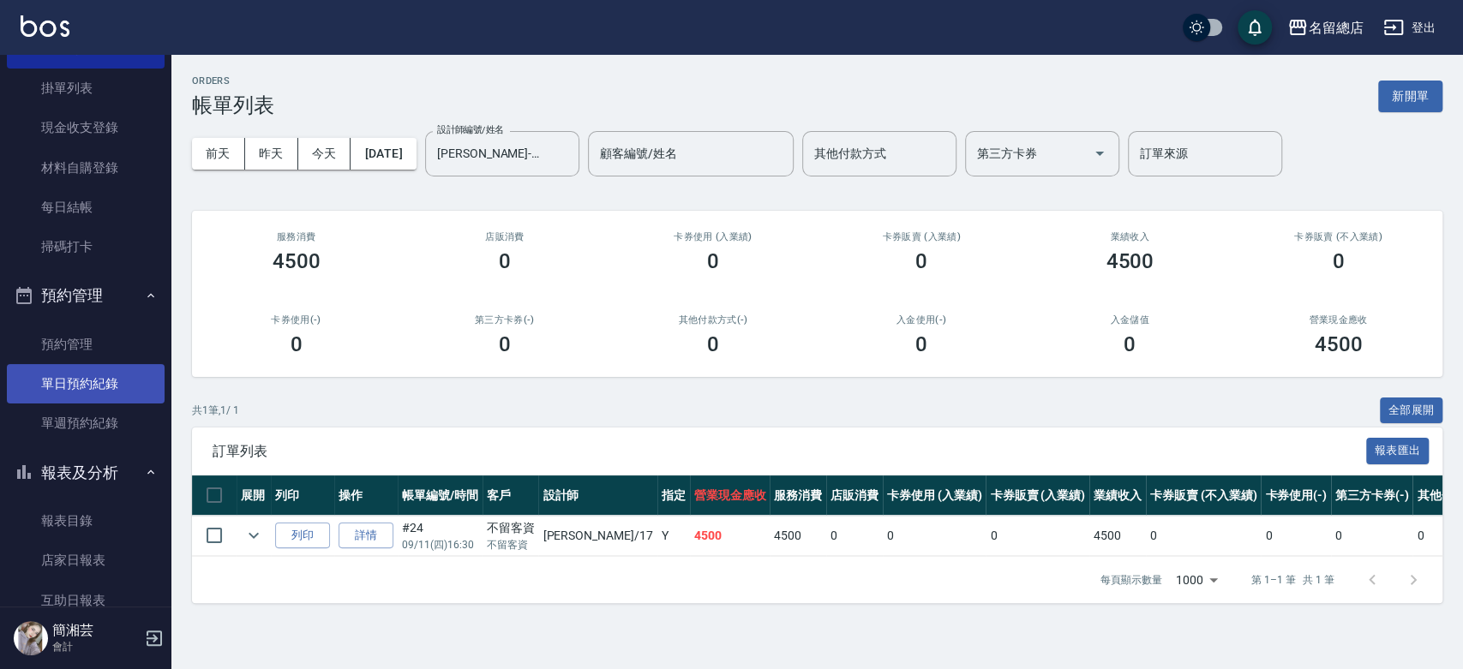
click at [118, 381] on link "單日預約紀錄" at bounding box center [86, 383] width 158 height 39
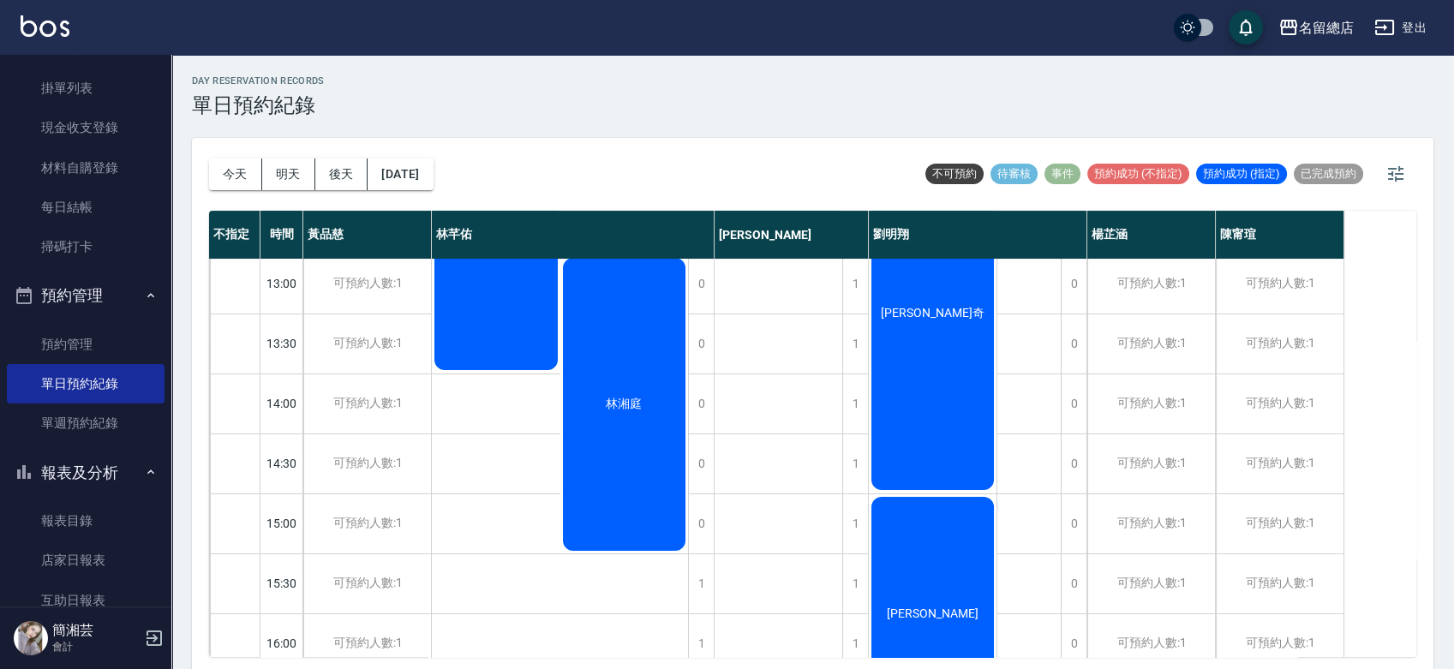
scroll to position [184, 0]
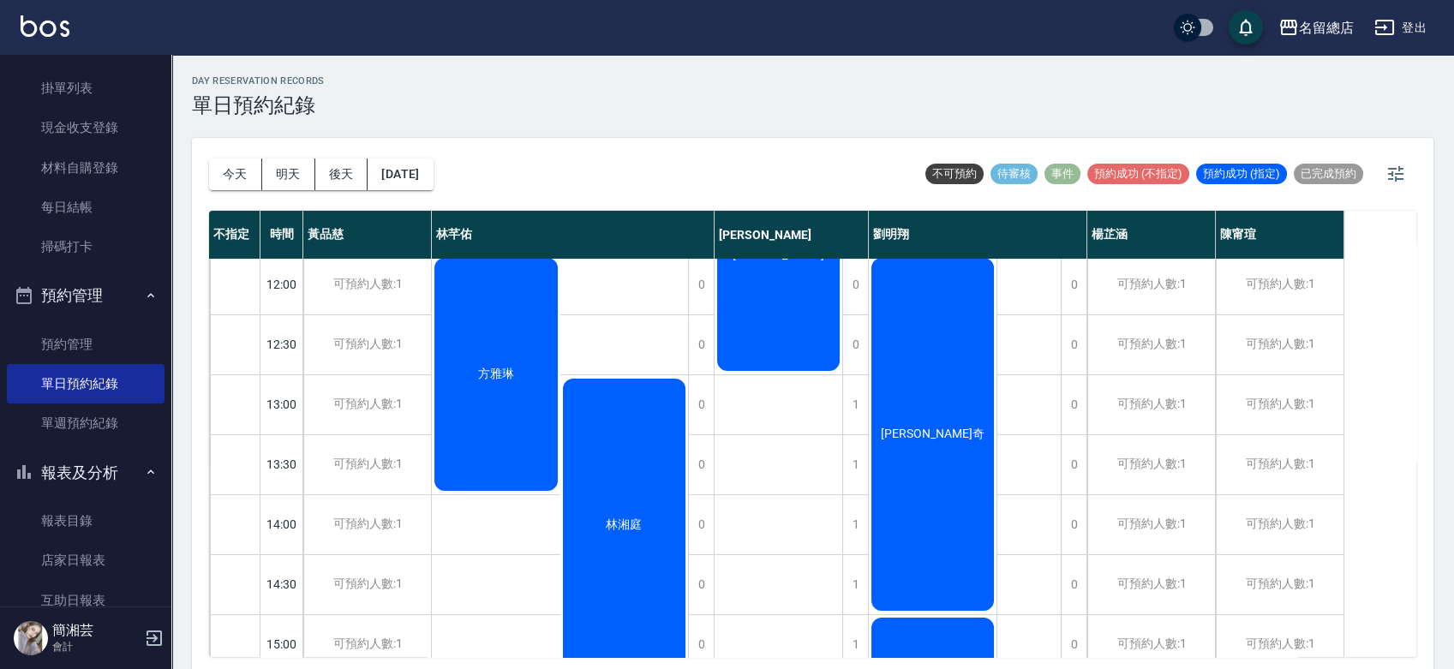
click at [945, 438] on span "[PERSON_NAME]奇" at bounding box center [933, 434] width 111 height 15
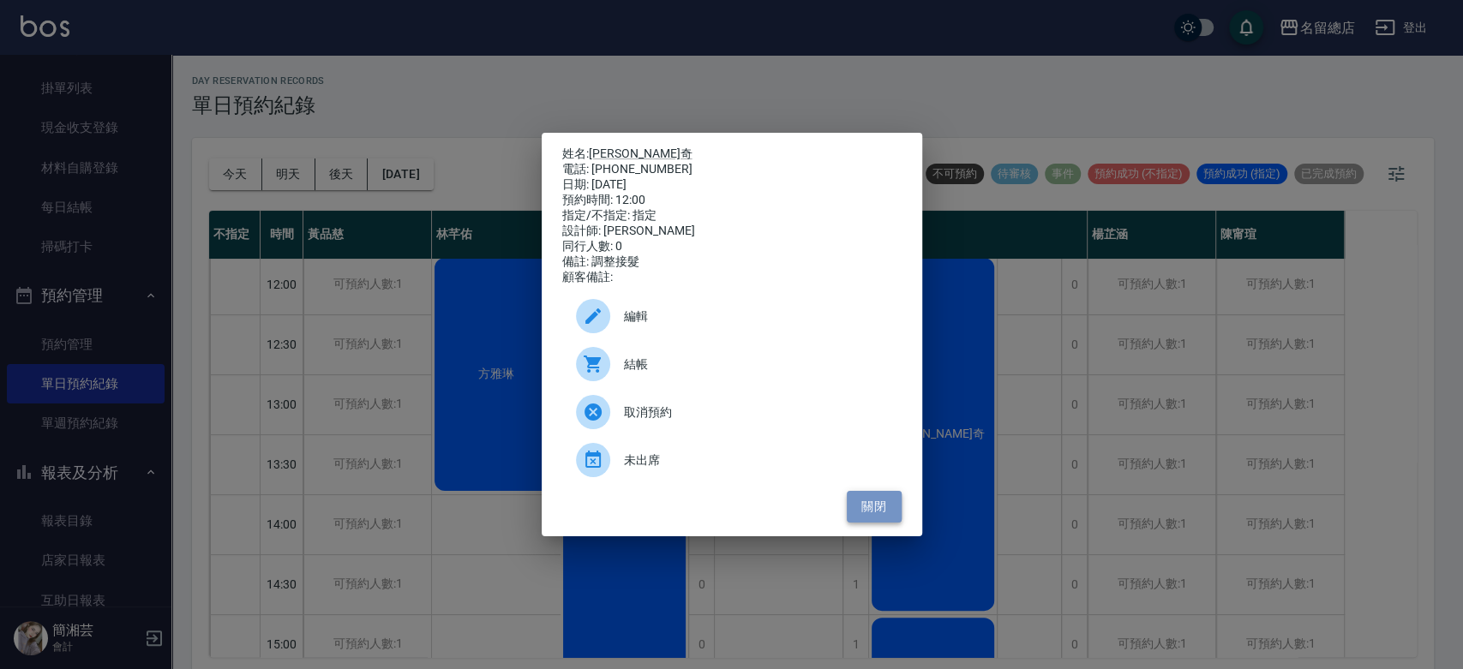
click at [880, 519] on button "關閉" at bounding box center [874, 507] width 55 height 32
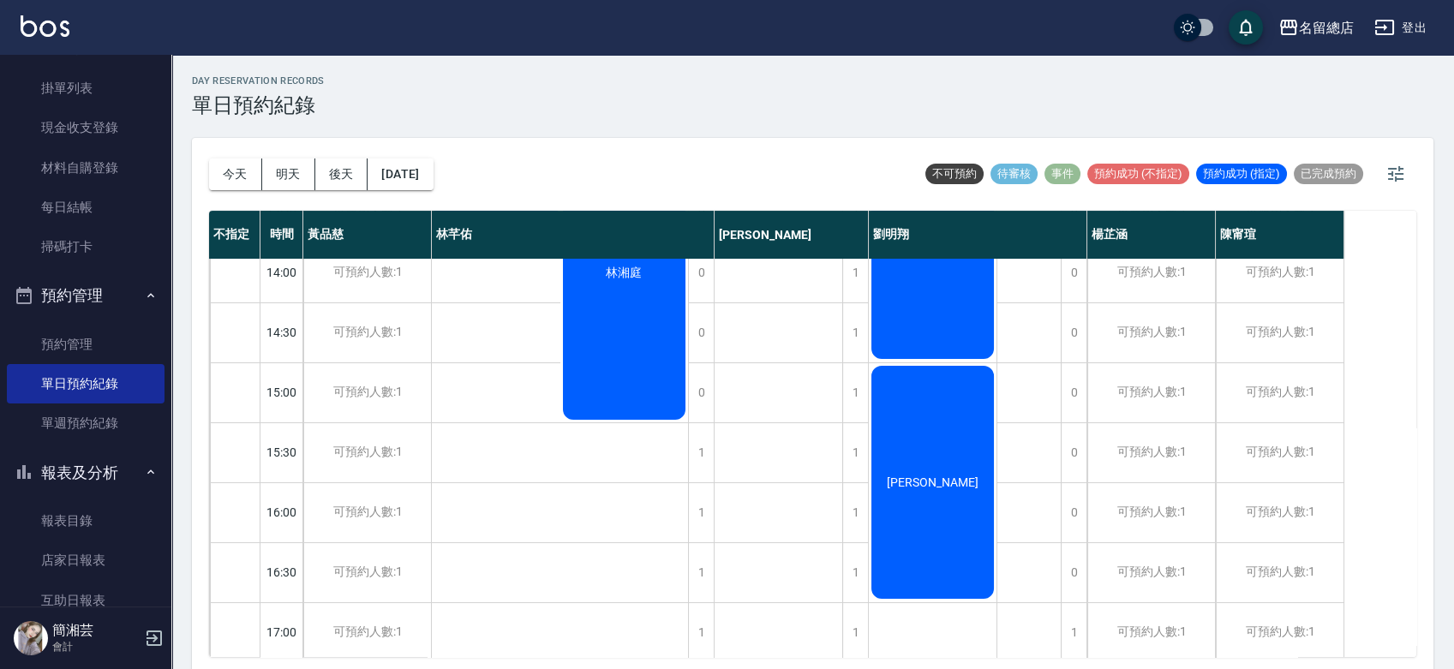
scroll to position [660, 0]
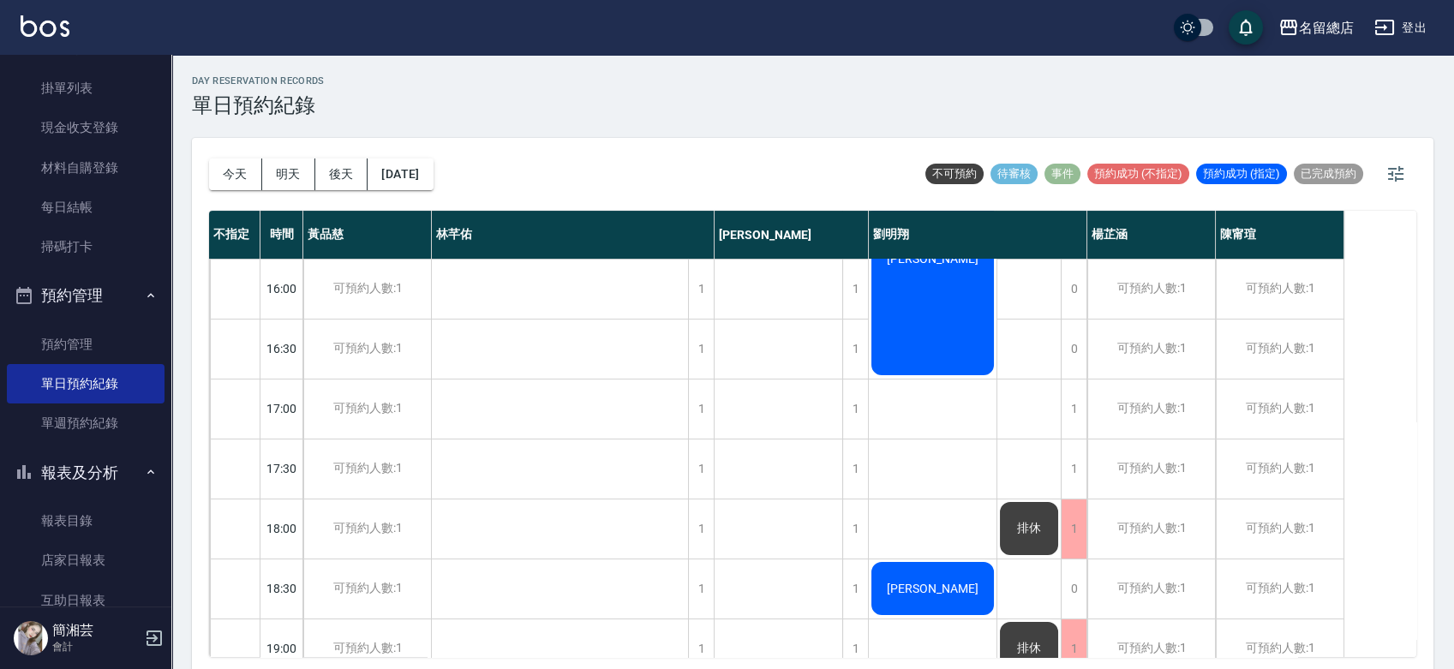
click at [955, 504] on div "[PERSON_NAME]奇 [PERSON_NAME] [PERSON_NAME]" at bounding box center [933, 169] width 129 height 1140
click at [927, 358] on div "[PERSON_NAME]" at bounding box center [933, 259] width 128 height 238
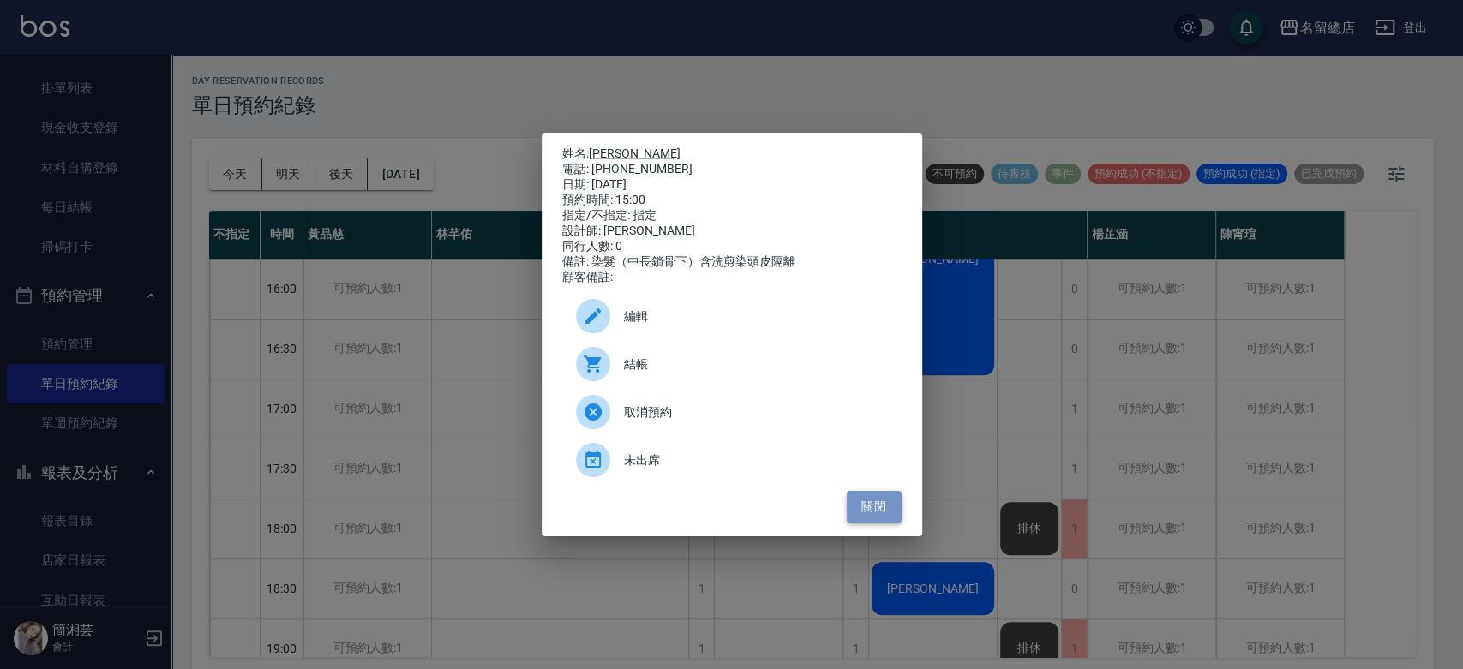
click at [879, 506] on button "關閉" at bounding box center [874, 507] width 55 height 32
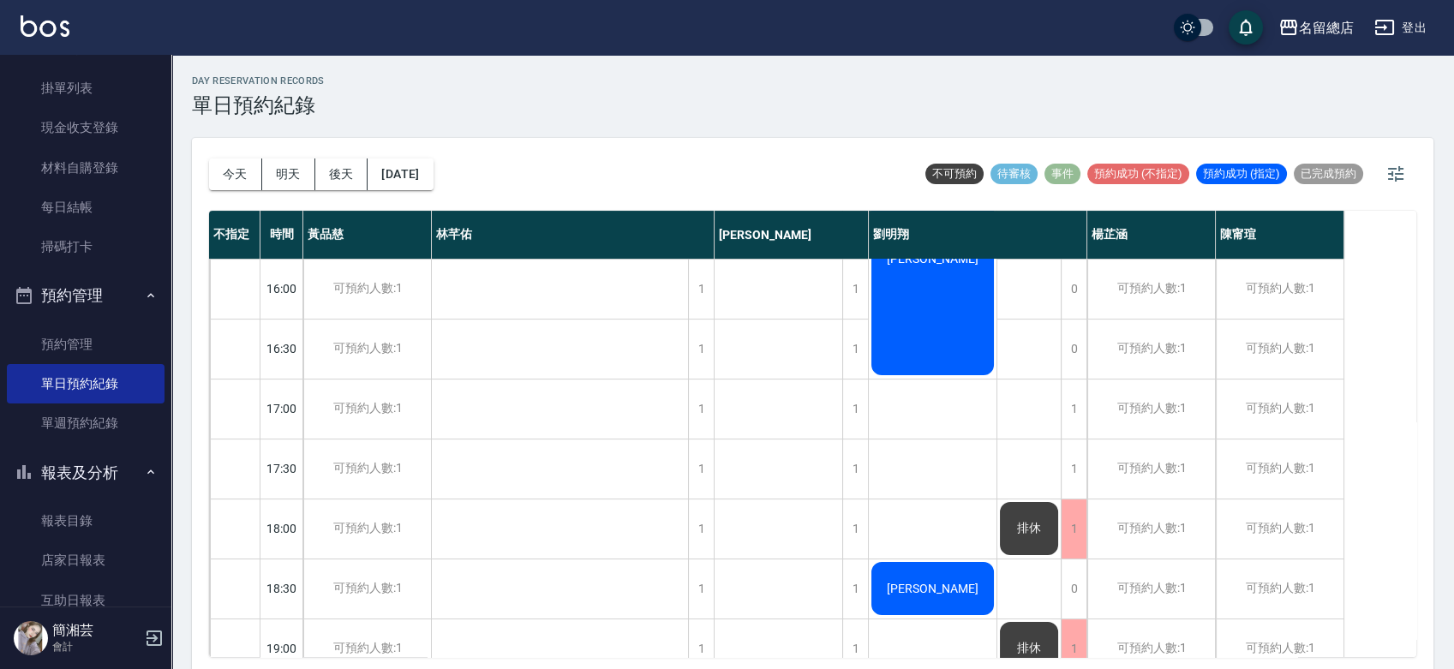
click at [935, 563] on div "[PERSON_NAME]" at bounding box center [933, 589] width 128 height 58
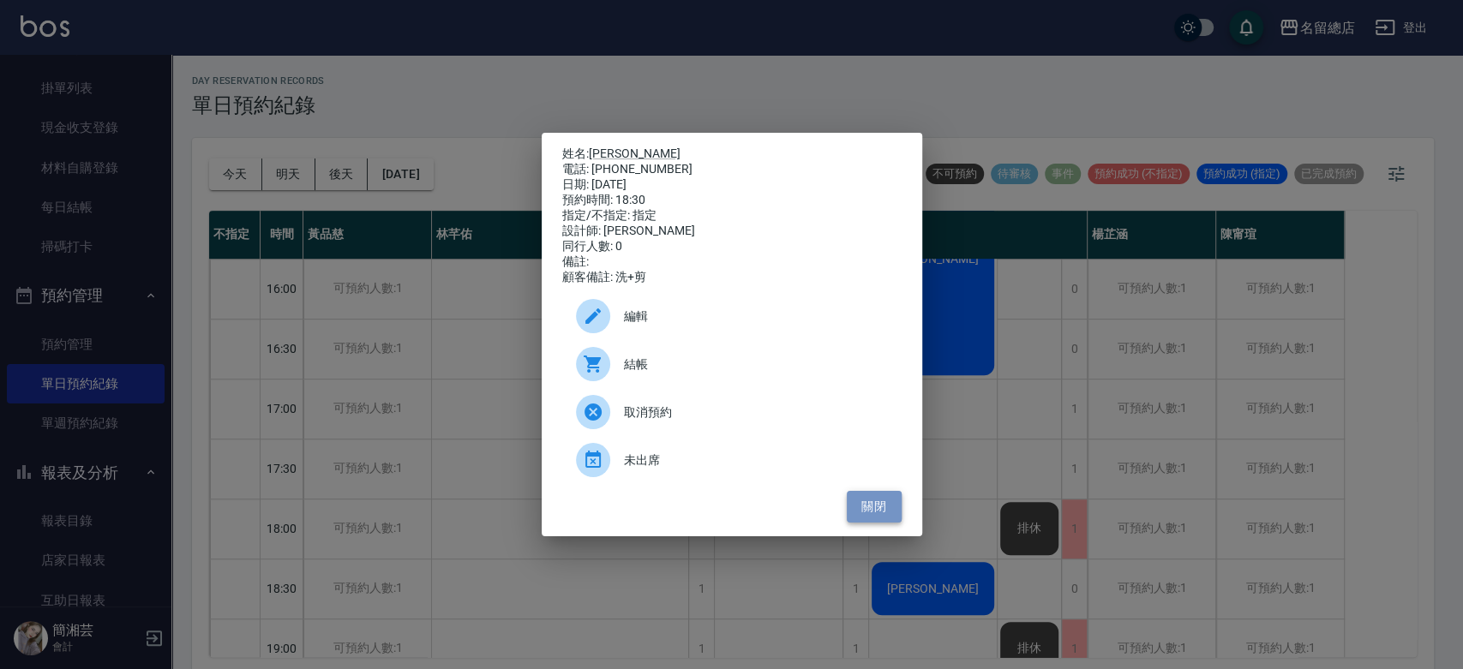
click at [879, 505] on button "關閉" at bounding box center [874, 507] width 55 height 32
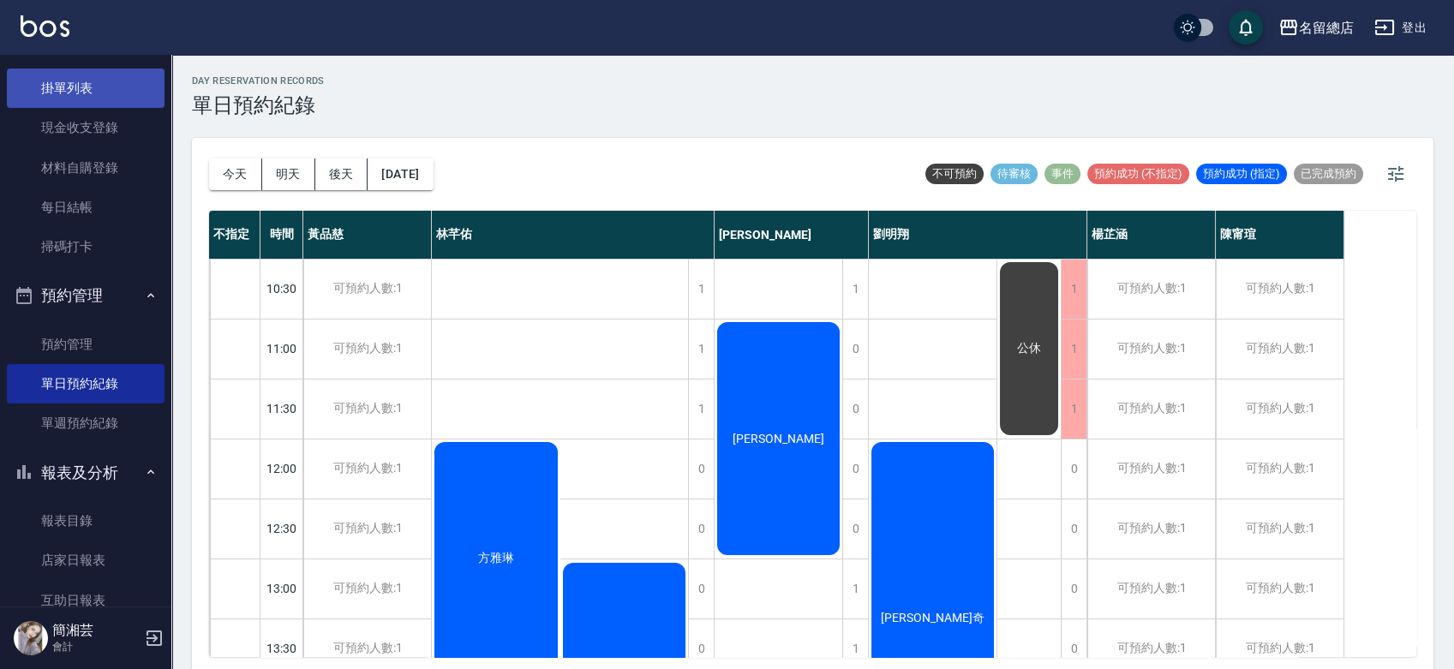
scroll to position [0, 0]
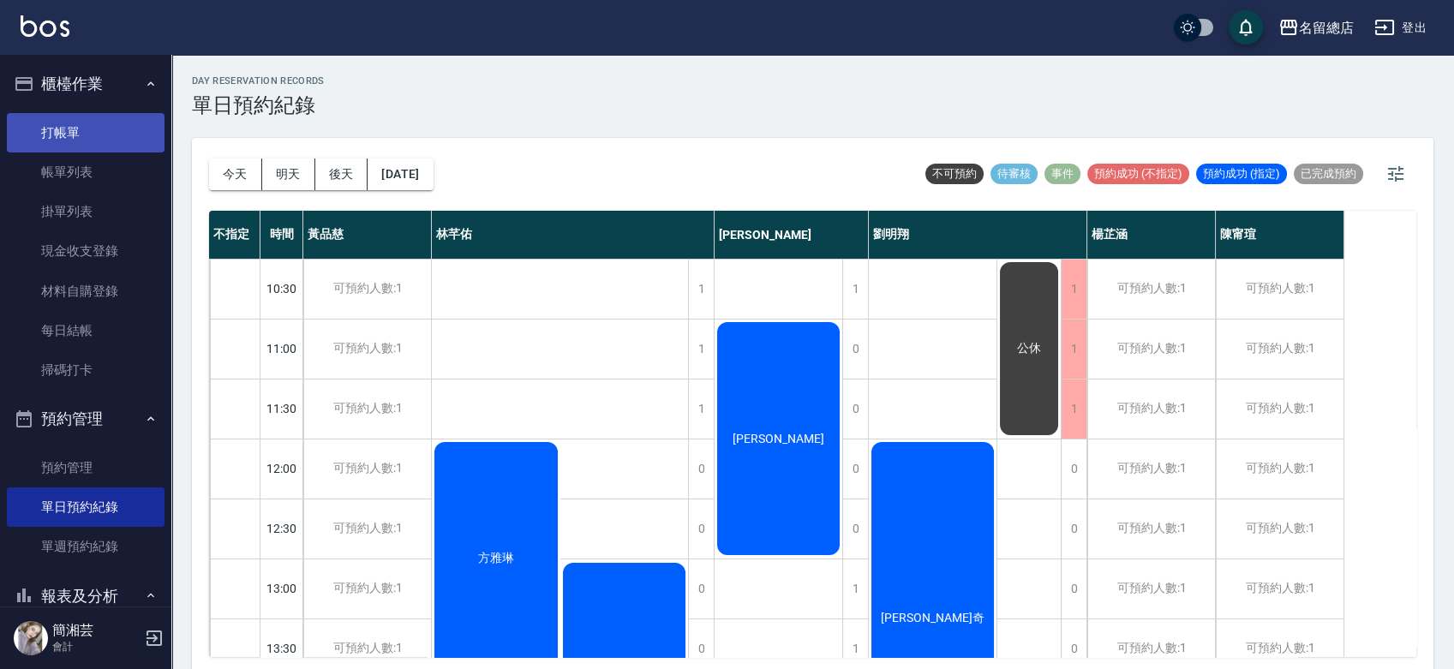
click at [126, 144] on link "打帳單" at bounding box center [86, 132] width 158 height 39
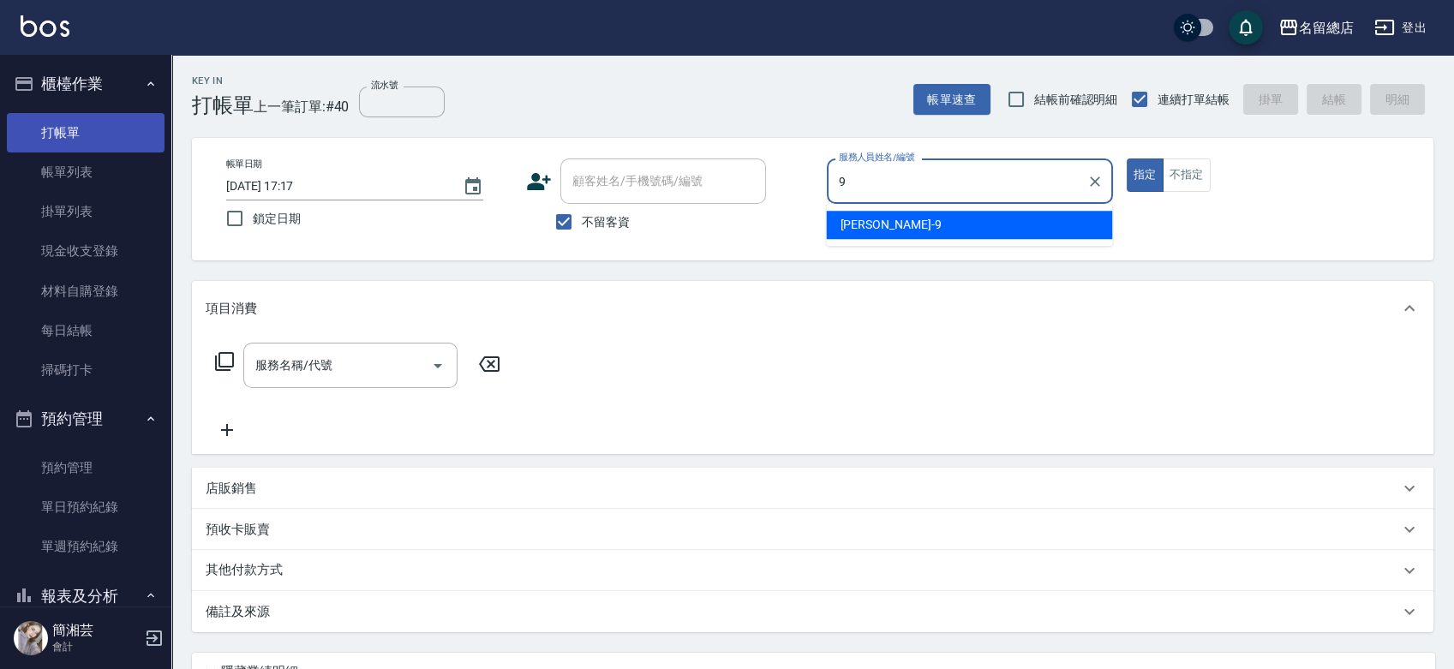
type input "[PERSON_NAME]-9"
type button "true"
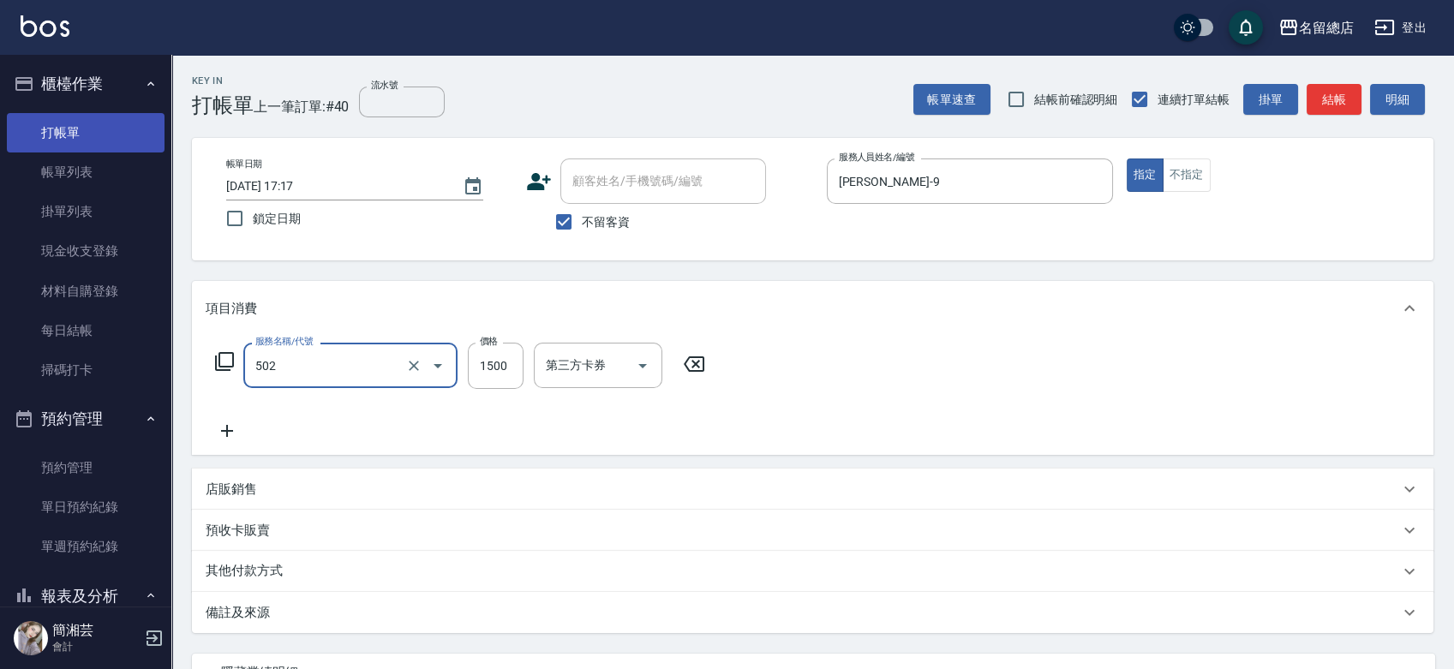
type input "染髮1500以上(502)"
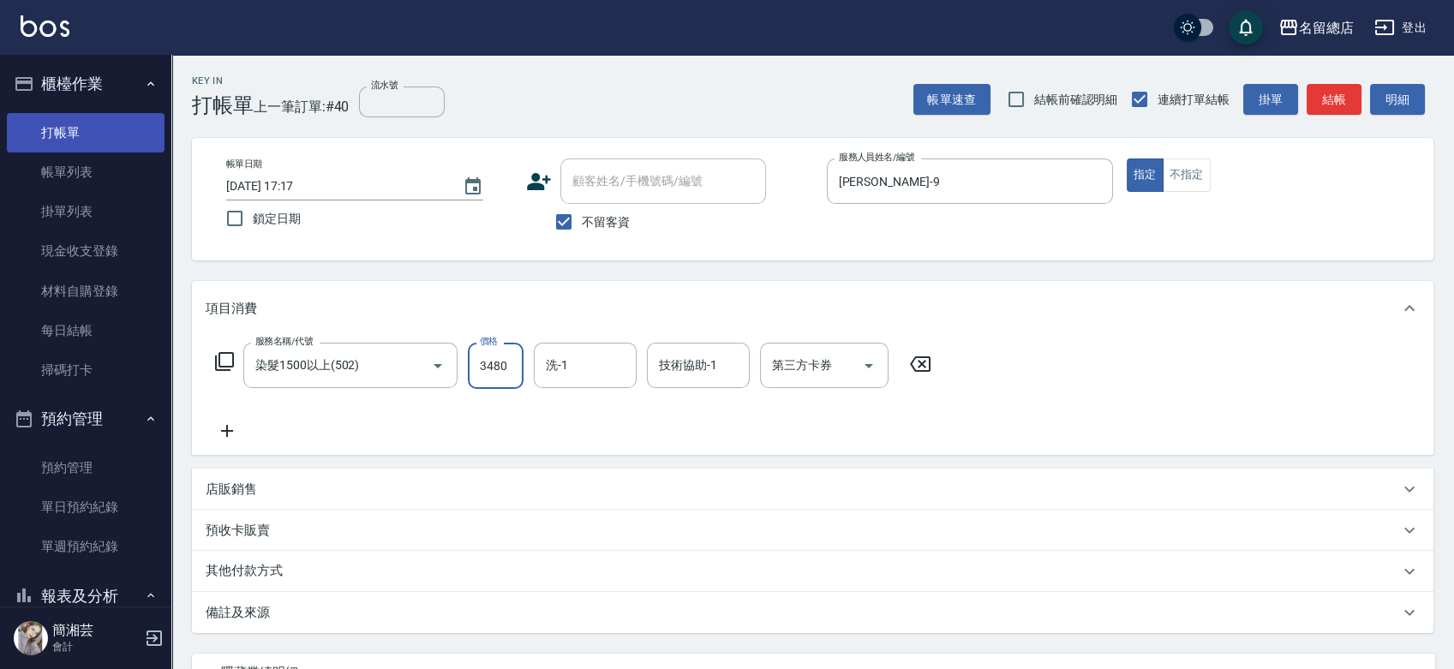
type input "3480"
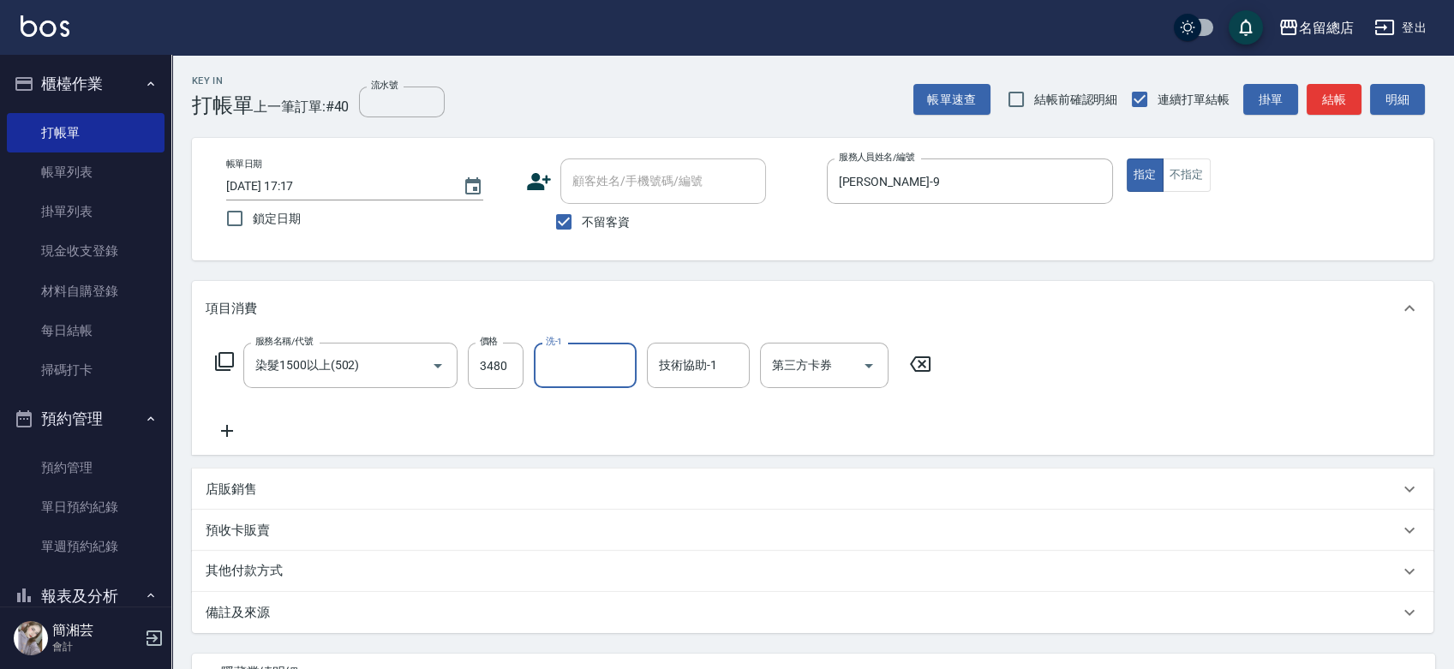
click at [258, 582] on div "其他付款方式" at bounding box center [813, 571] width 1242 height 41
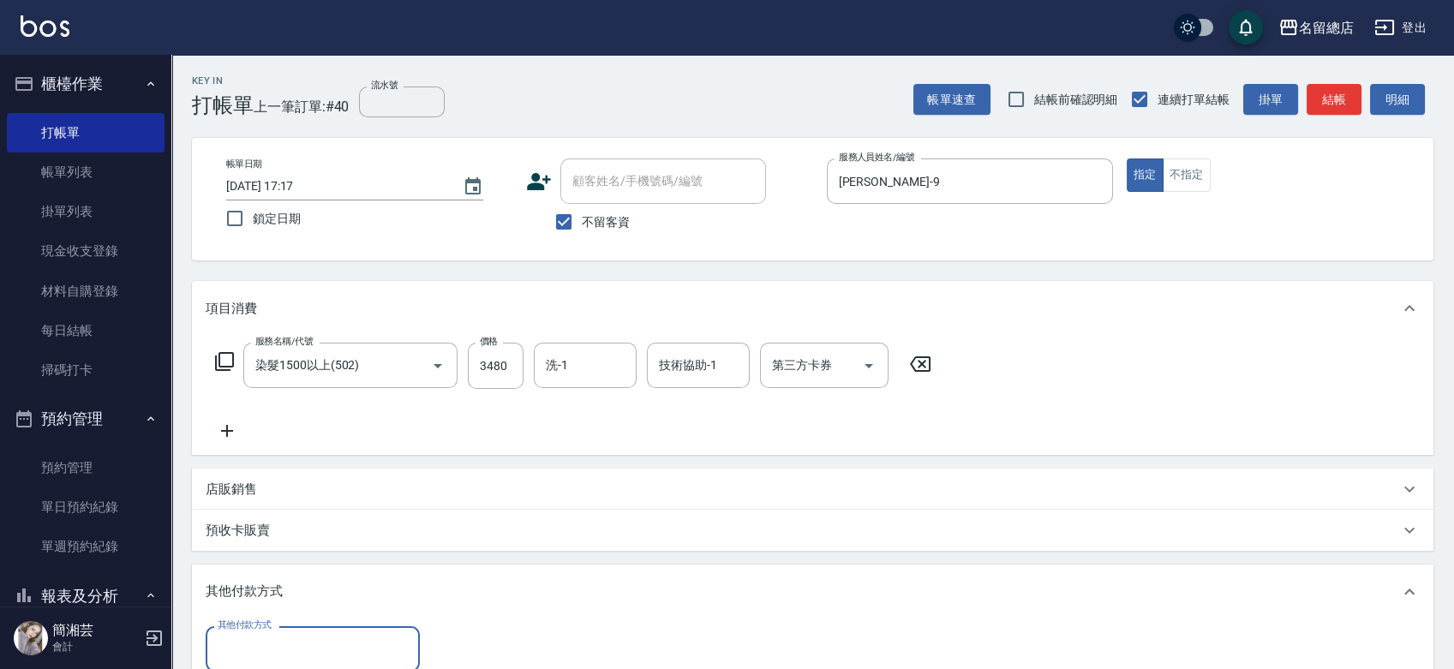
click at [320, 653] on input "其他付款方式" at bounding box center [312, 649] width 199 height 30
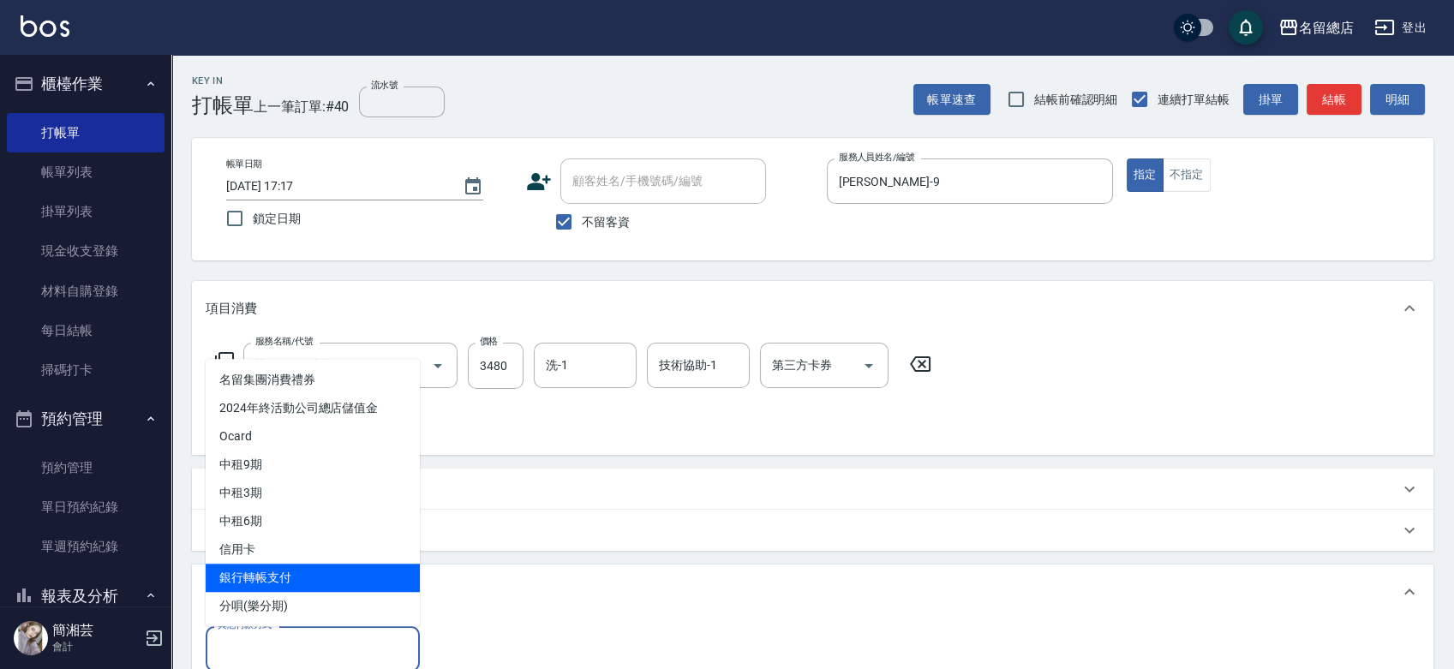
click at [320, 569] on span "銀行轉帳支付" at bounding box center [313, 578] width 214 height 28
type input "銀行轉帳支付"
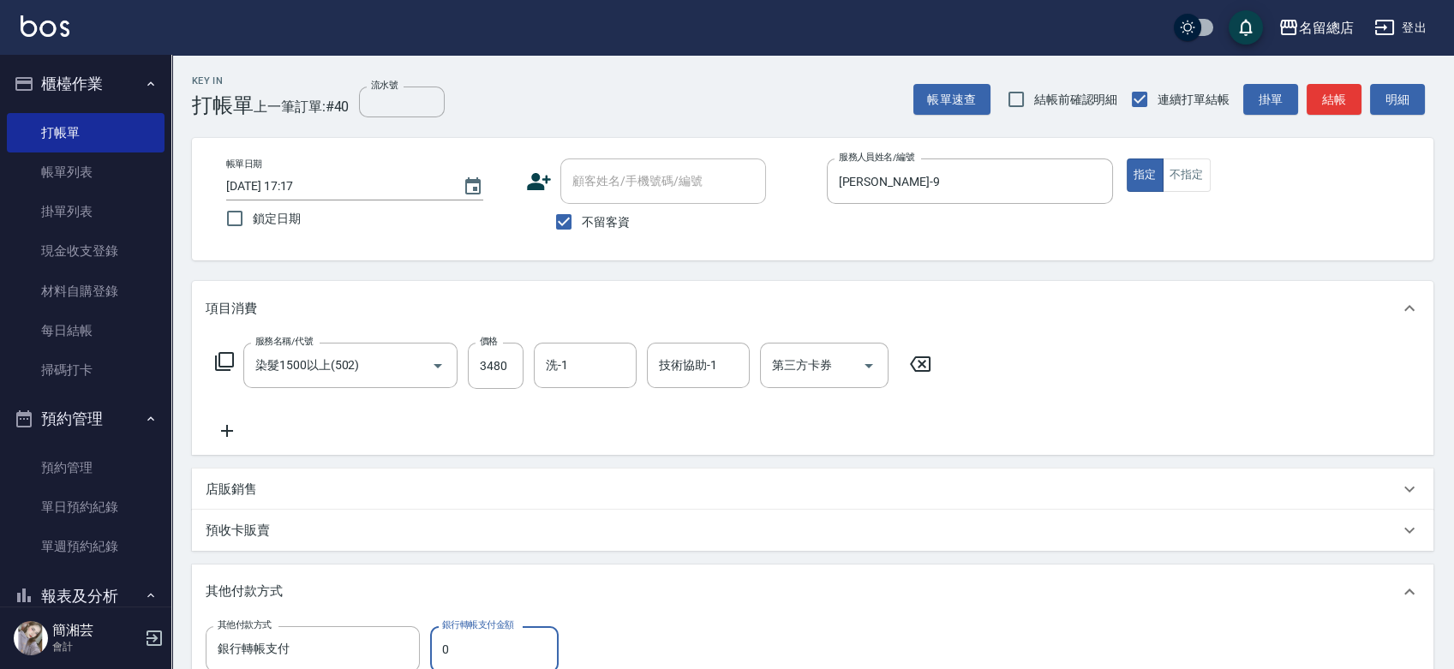
scroll to position [3, 0]
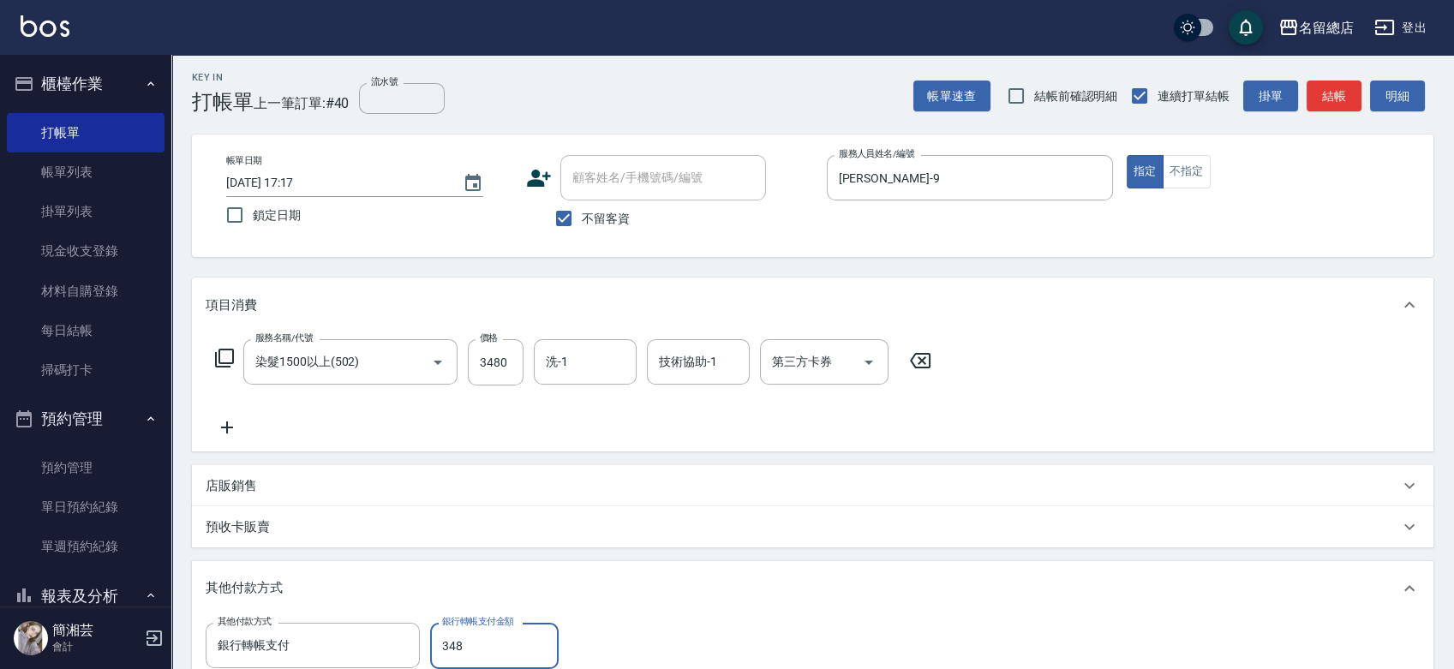
type input "3480"
type input "[DATE] 17:18"
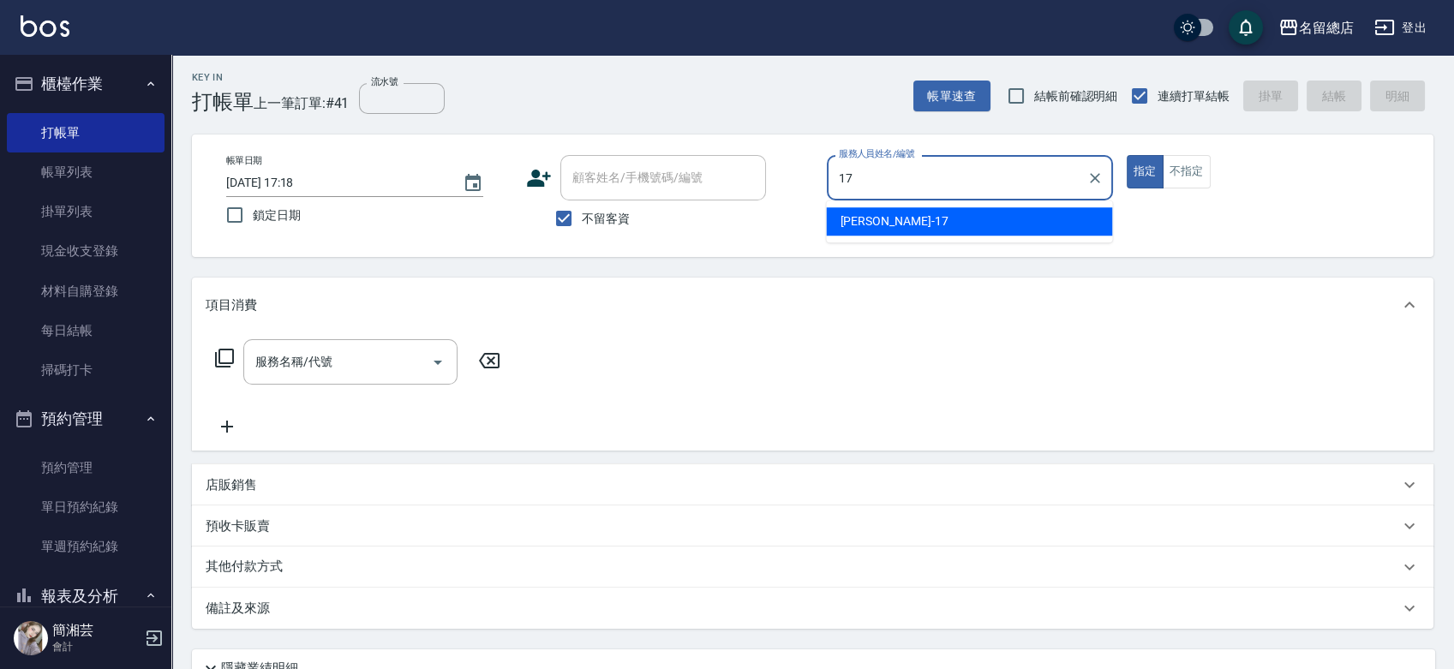
type input "[PERSON_NAME]-17"
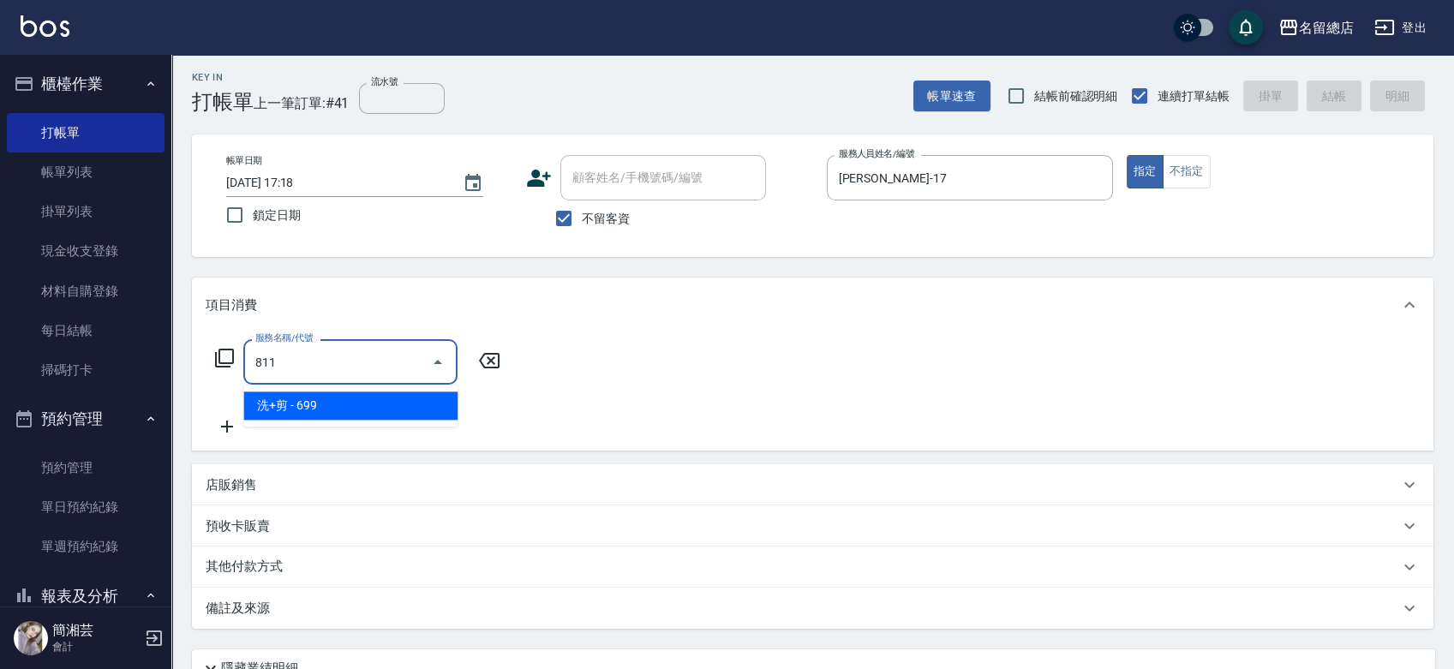
type input "洗+剪(811)"
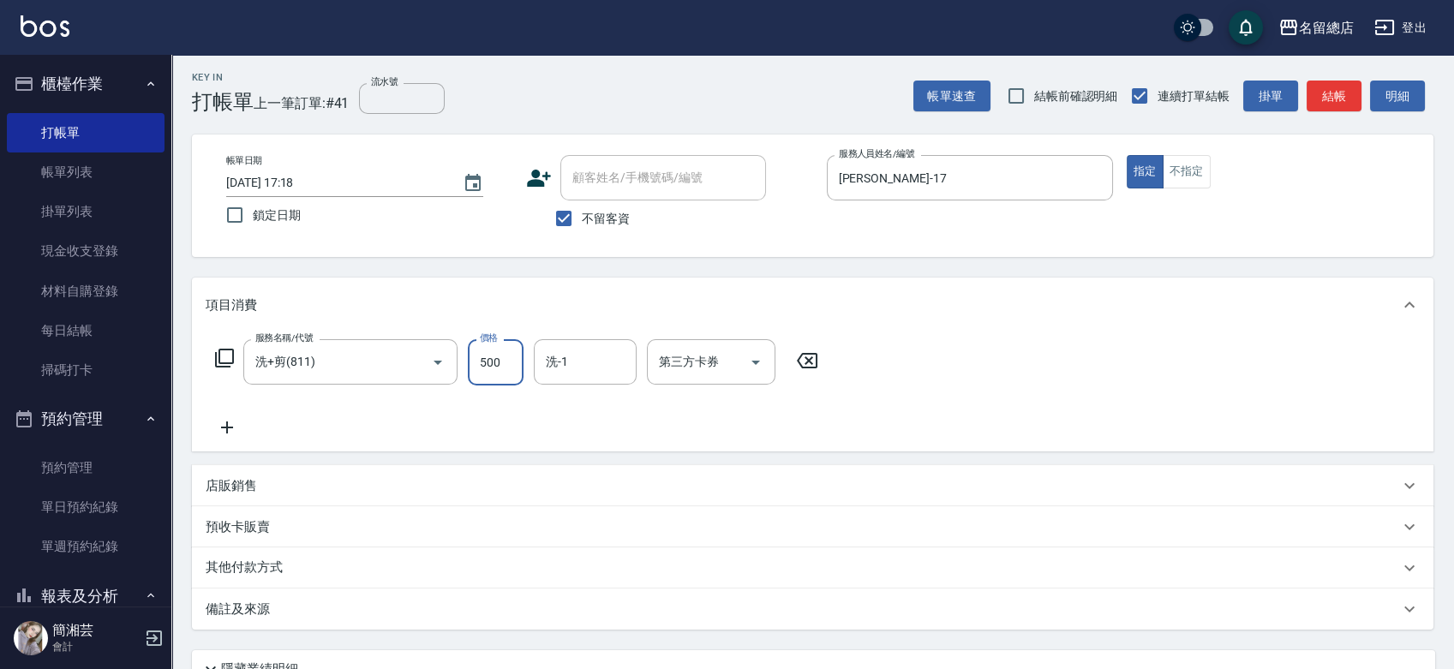
type input "500"
type input "[PERSON_NAME]-41"
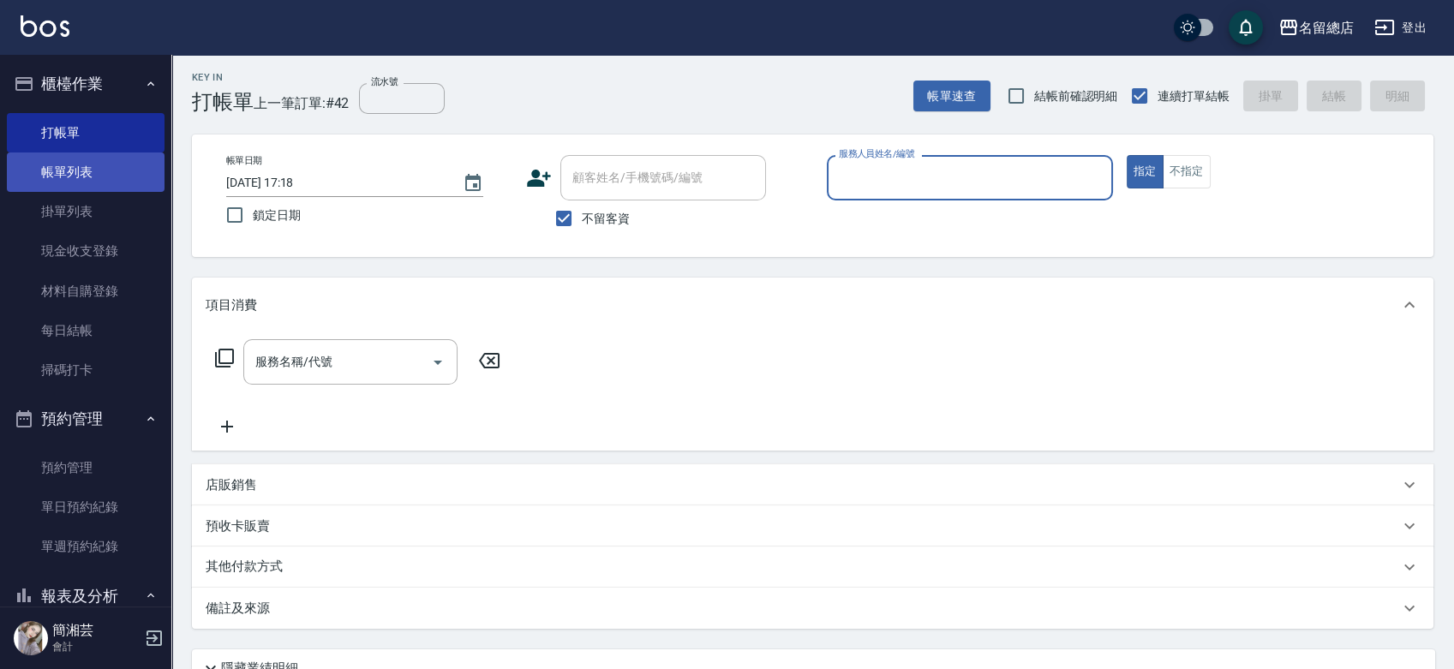
click at [92, 183] on link "帳單列表" at bounding box center [86, 172] width 158 height 39
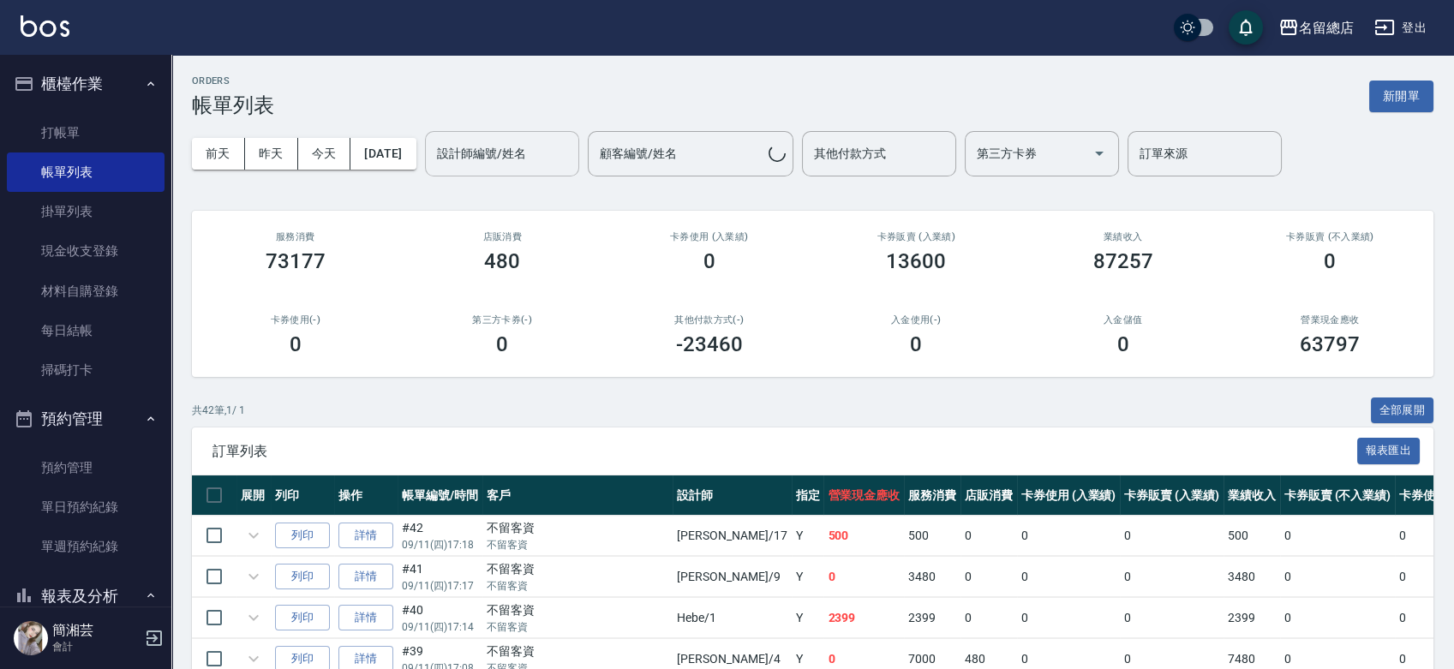
click at [559, 167] on input "設計師編號/姓名" at bounding box center [502, 154] width 139 height 30
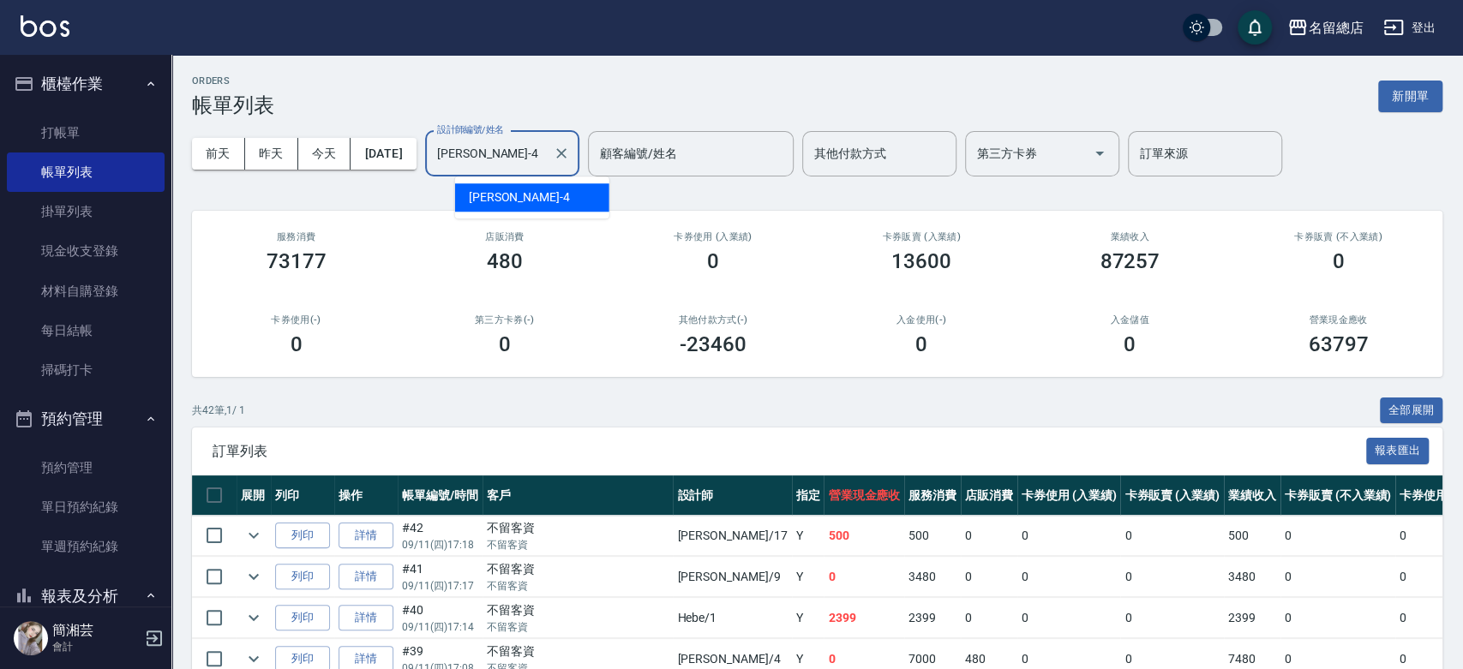
type input "[PERSON_NAME]-4"
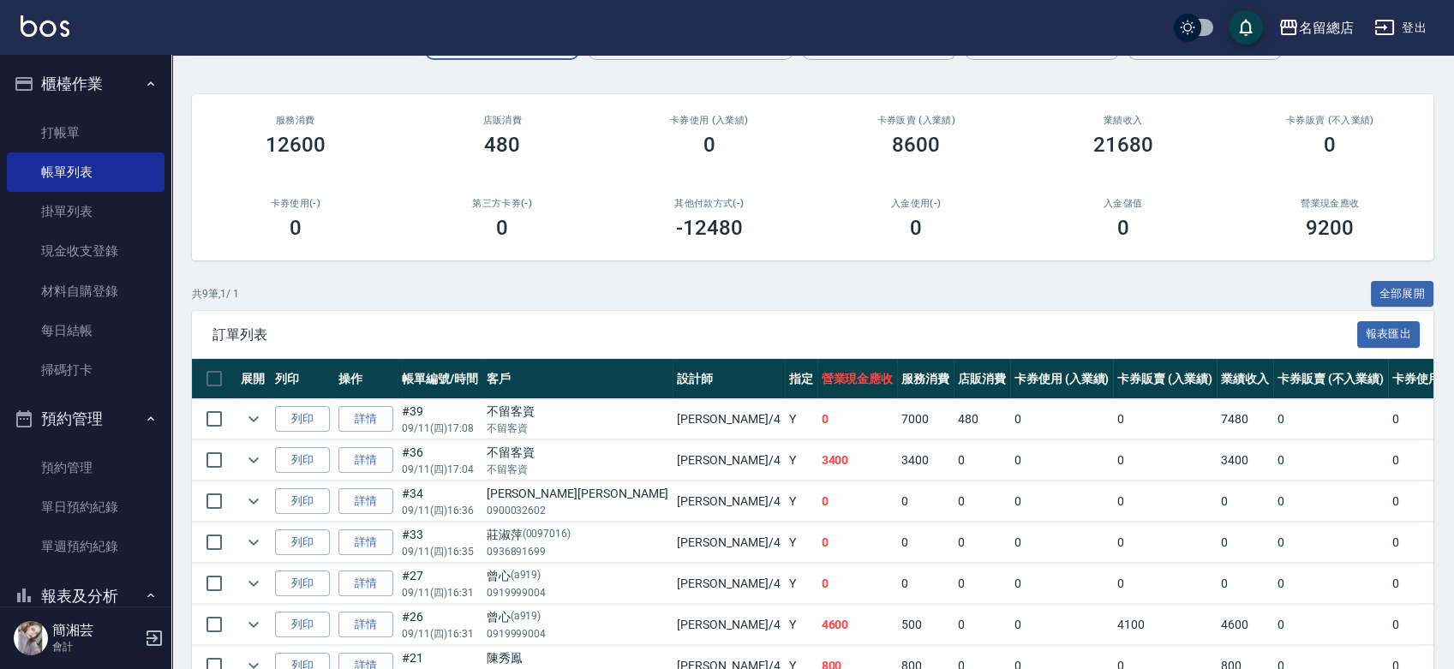
scroll to position [296, 0]
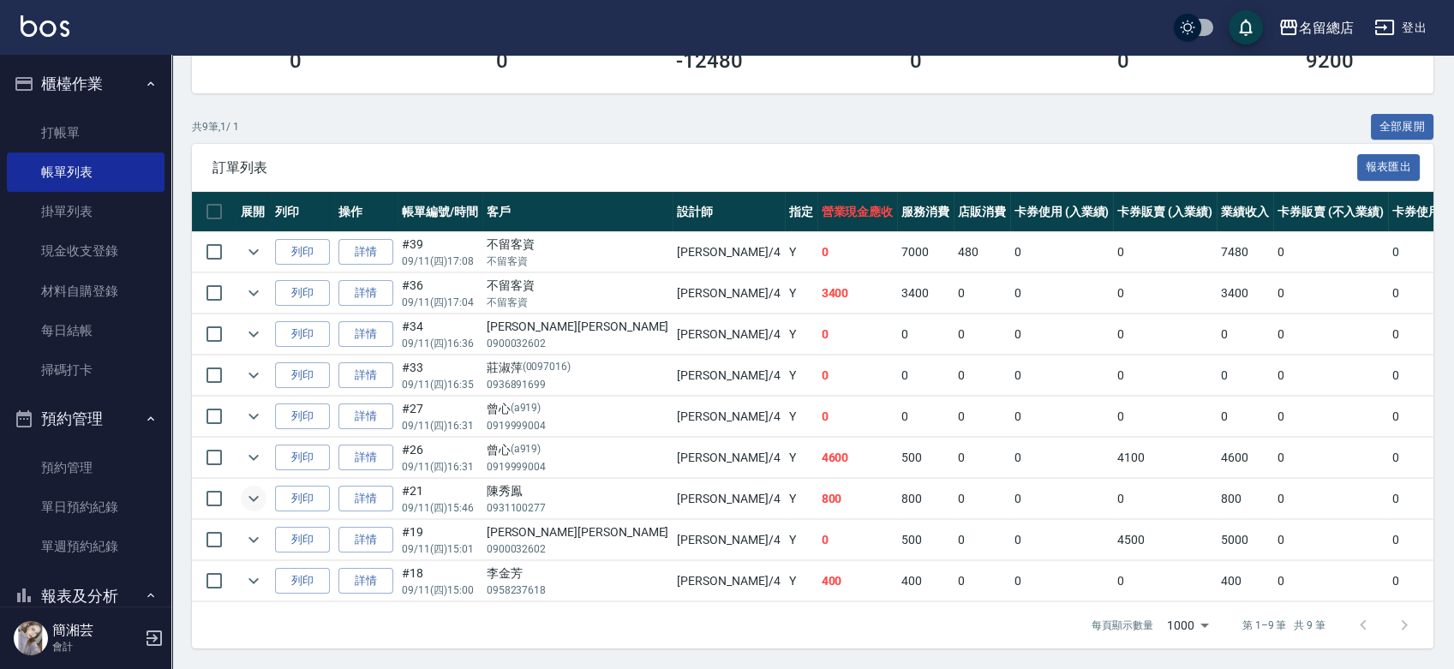
click at [264, 486] on button "expand row" at bounding box center [254, 499] width 26 height 26
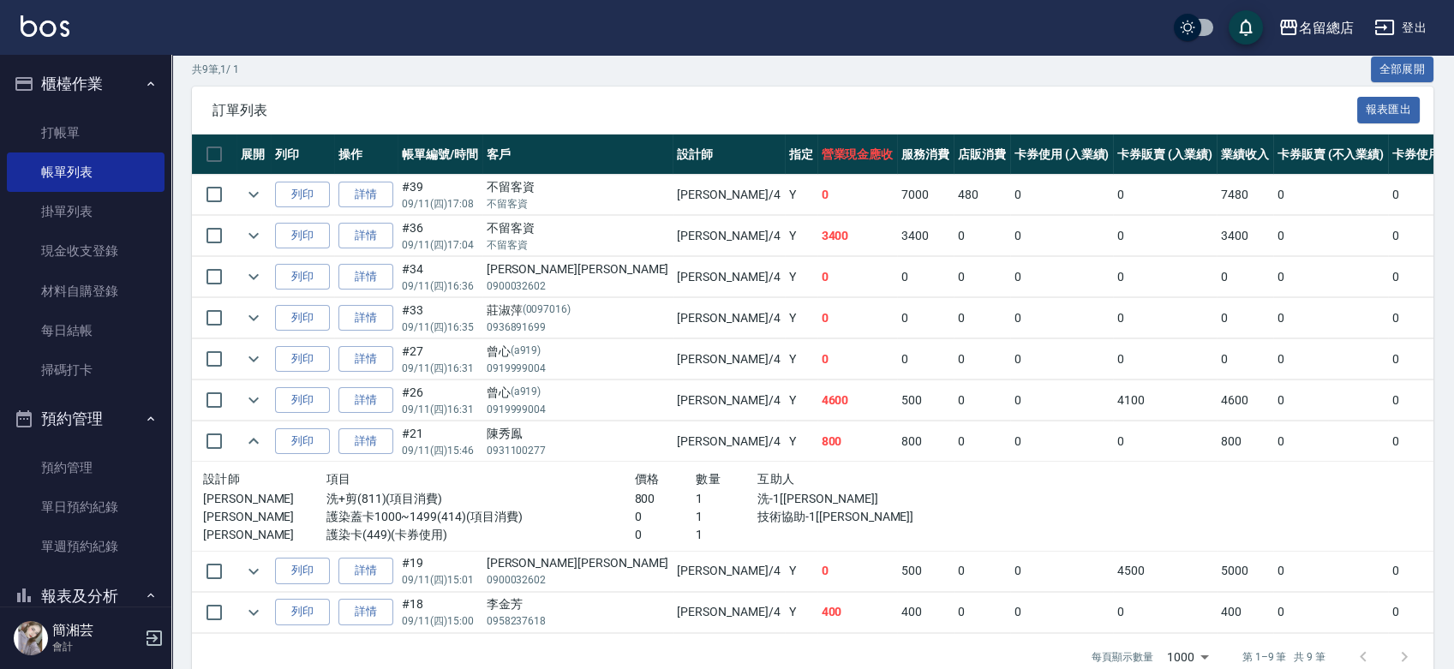
scroll to position [384, 0]
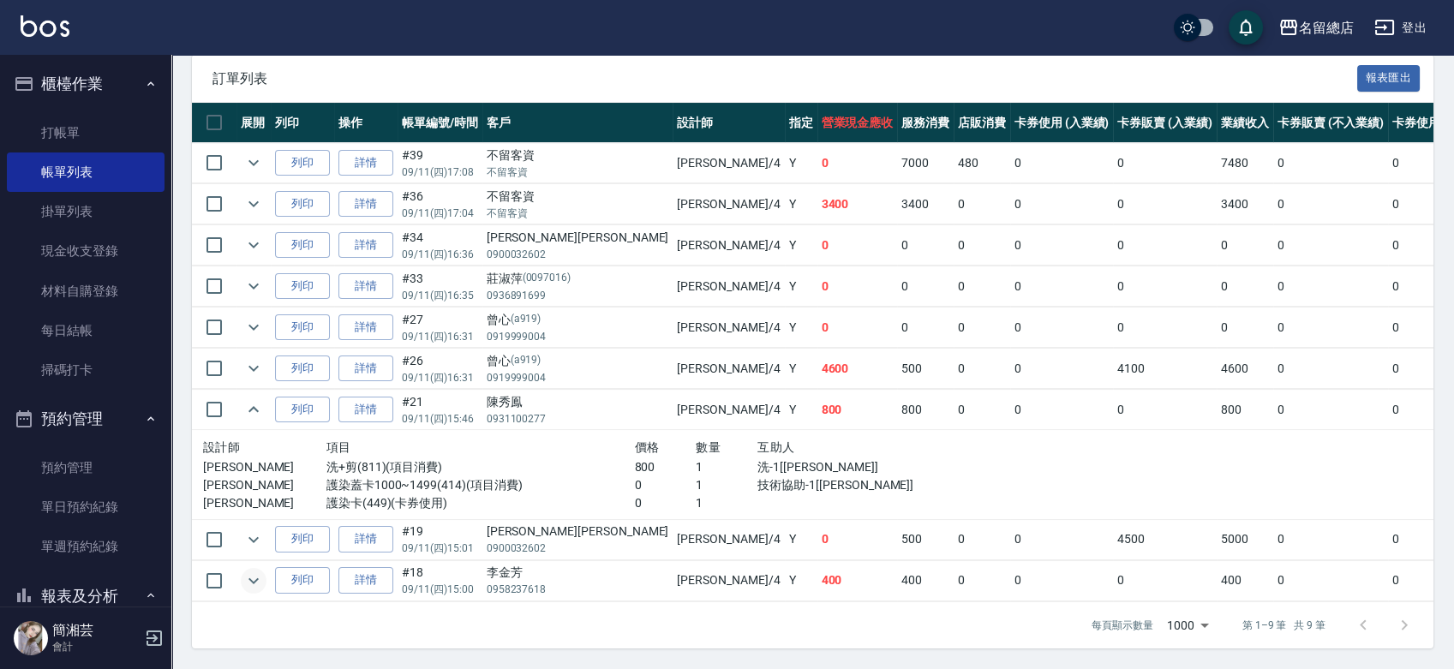
click at [256, 571] on icon "expand row" at bounding box center [253, 581] width 21 height 21
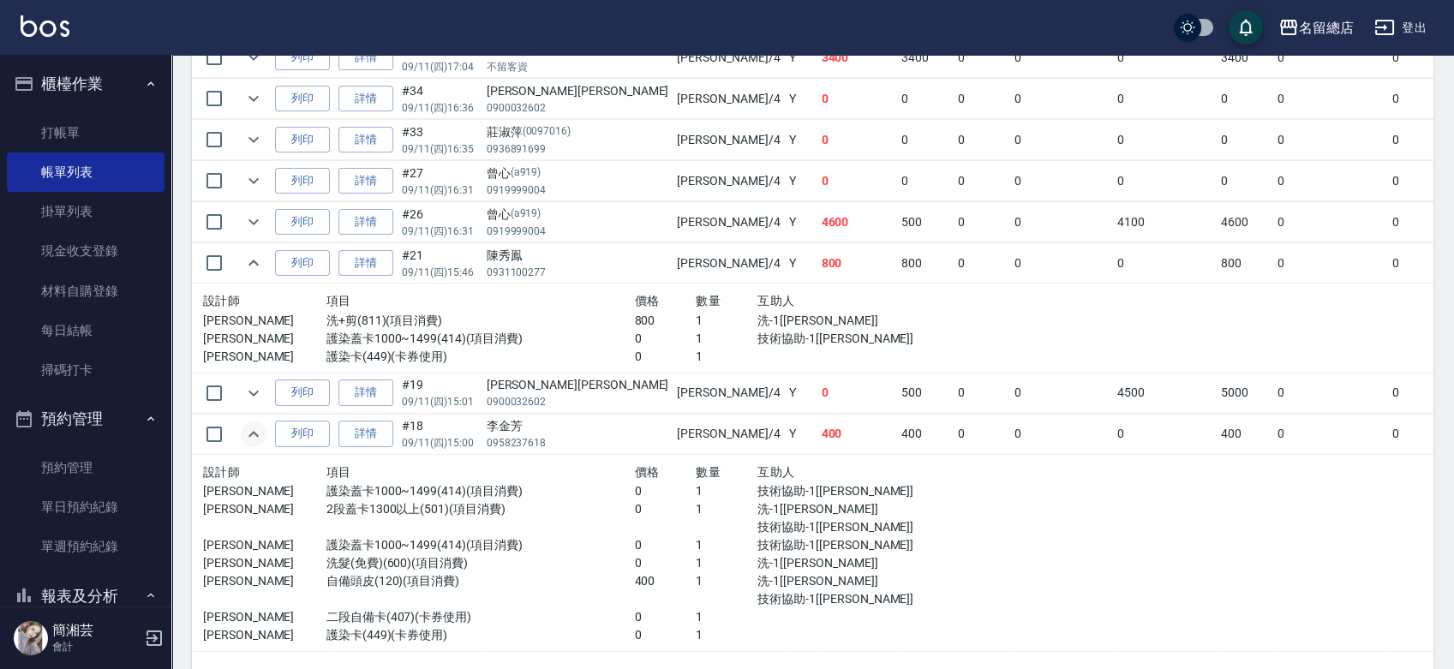
scroll to position [486, 0]
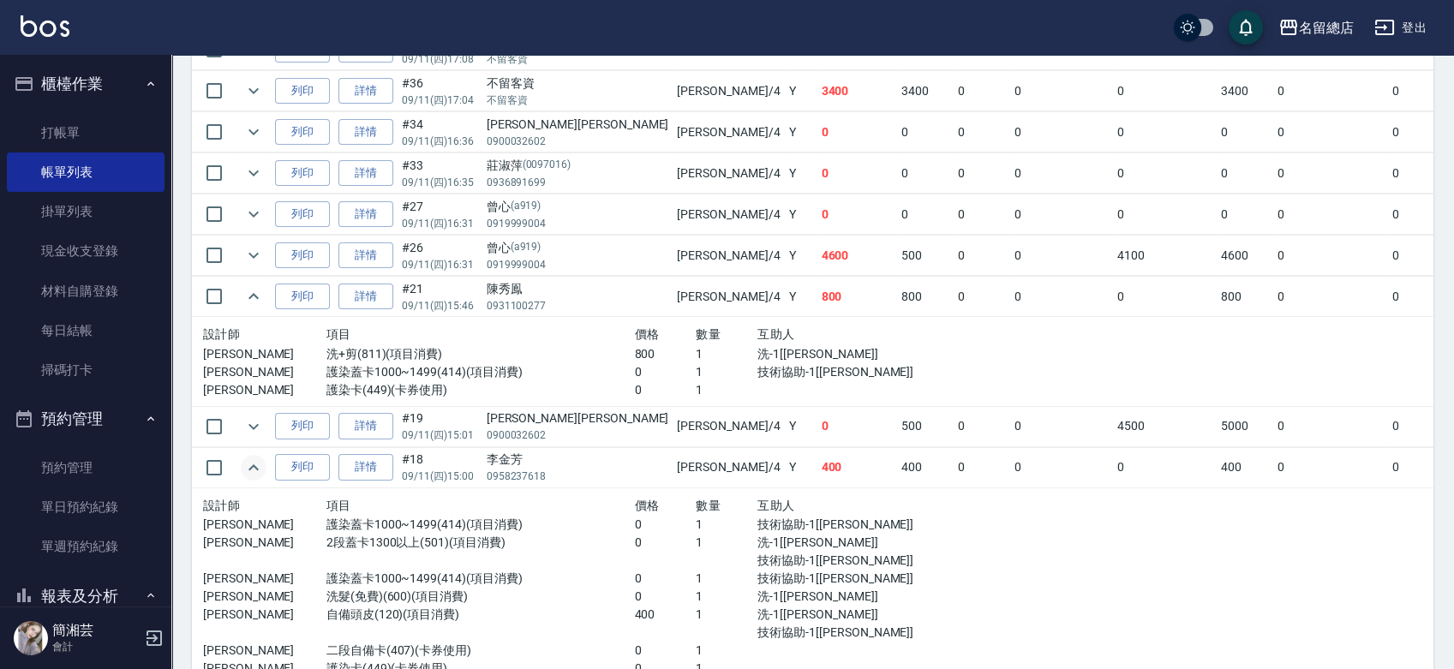
click at [243, 467] on icon "expand row" at bounding box center [253, 468] width 21 height 21
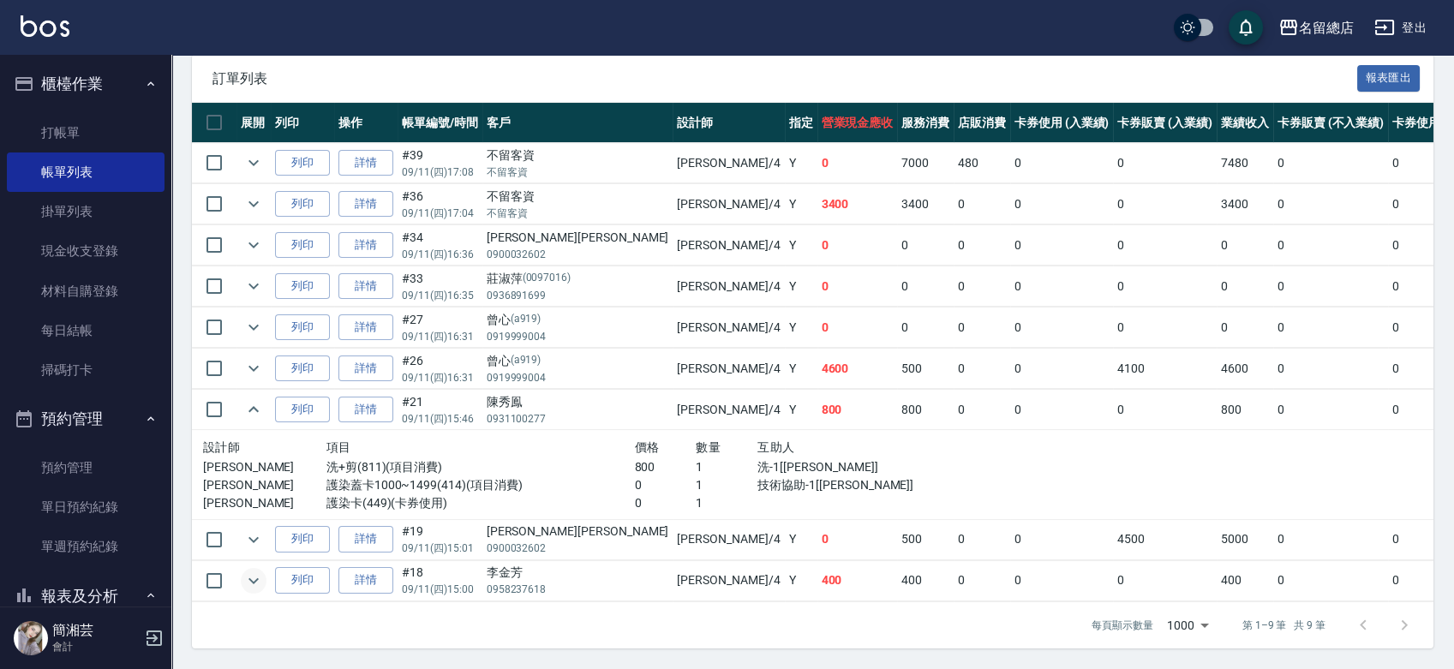
scroll to position [384, 0]
click at [247, 403] on icon "expand row" at bounding box center [253, 409] width 21 height 21
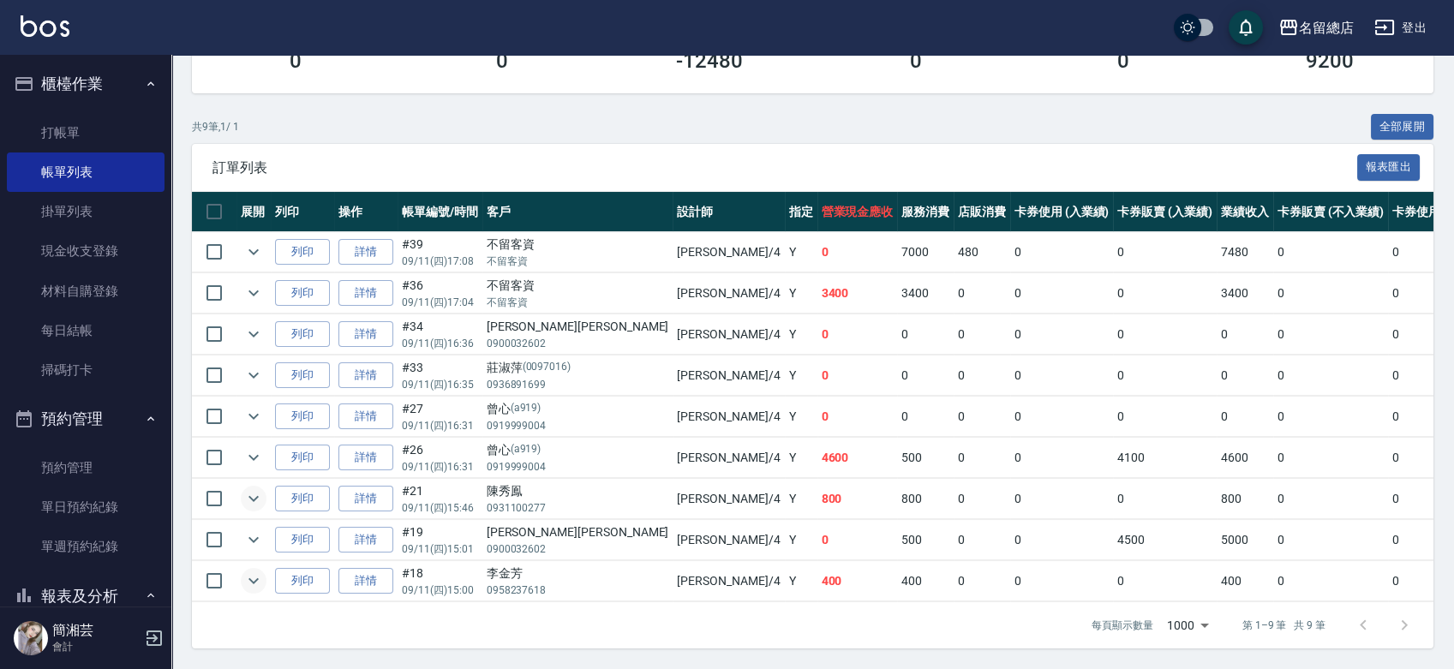
scroll to position [296, 0]
click at [58, 139] on link "打帳單" at bounding box center [86, 132] width 158 height 39
